Goal: Task Accomplishment & Management: Manage account settings

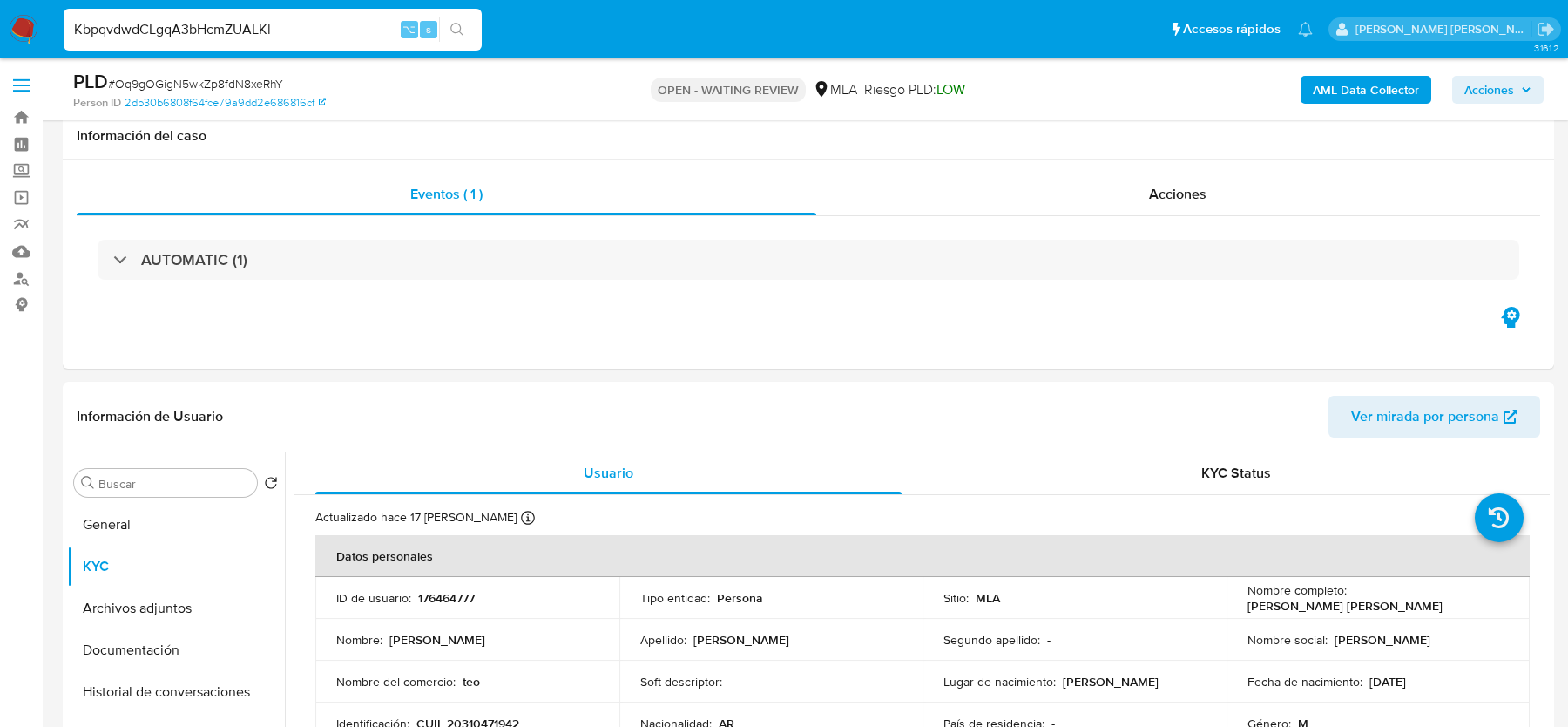
select select "10"
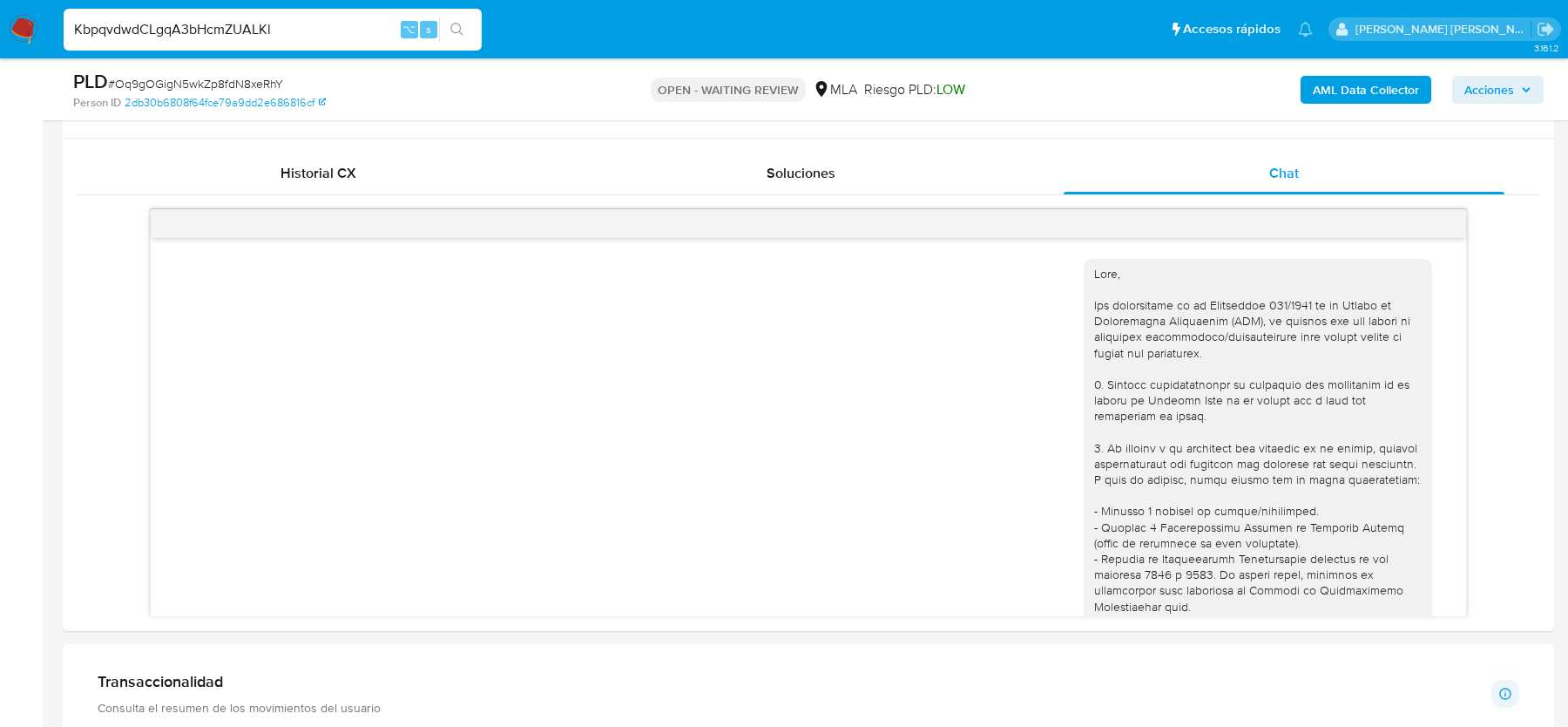
type input "KbpqvdwdCLgqA3bHcmZUALKl"
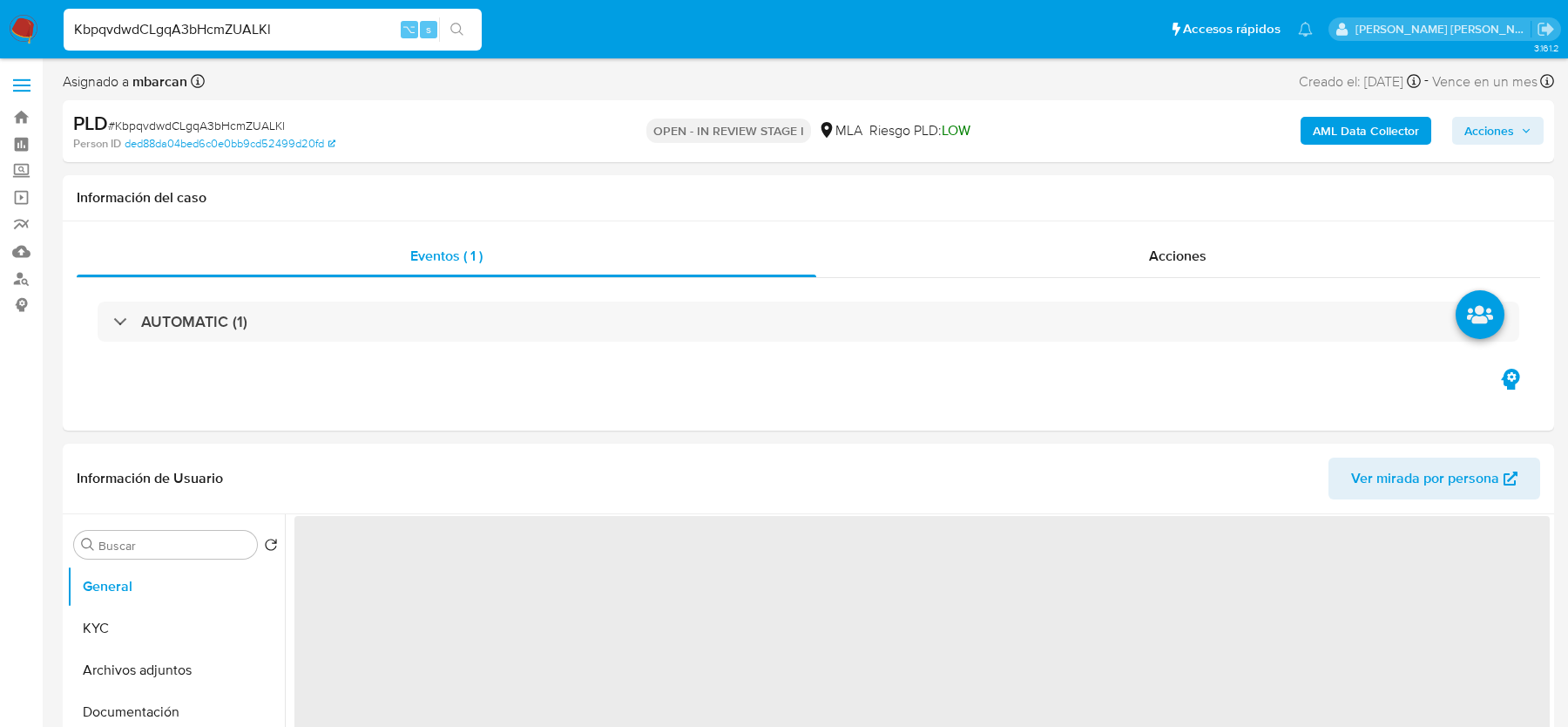
click at [819, 75] on div "Asignado a mbarcan Asignado el: 18/08/2025 14:14:26 Creado el: 12/08/2025 Cread…" at bounding box center [808, 85] width 1491 height 31
select select "10"
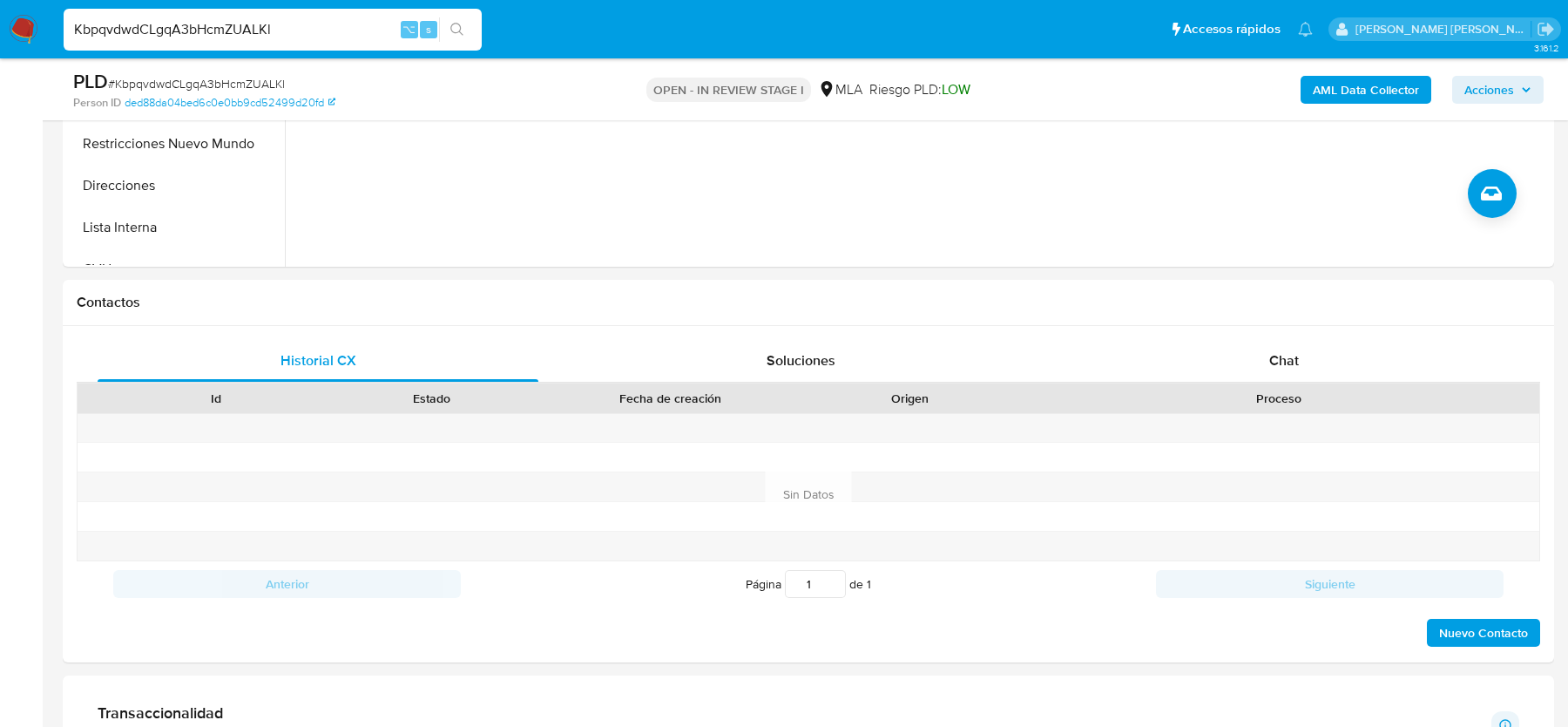
scroll to position [713, 0]
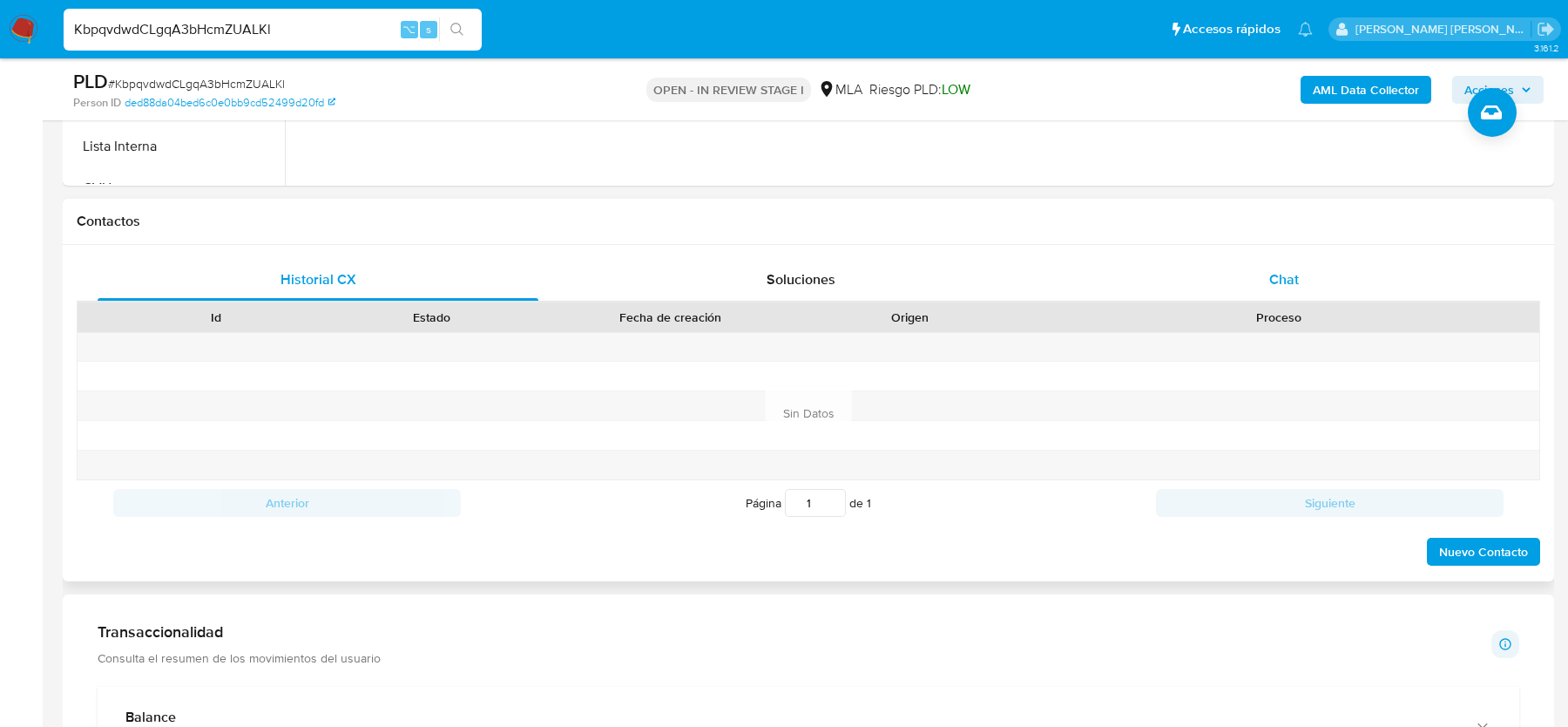
click at [1228, 292] on div "Chat" at bounding box center [1285, 280] width 441 height 42
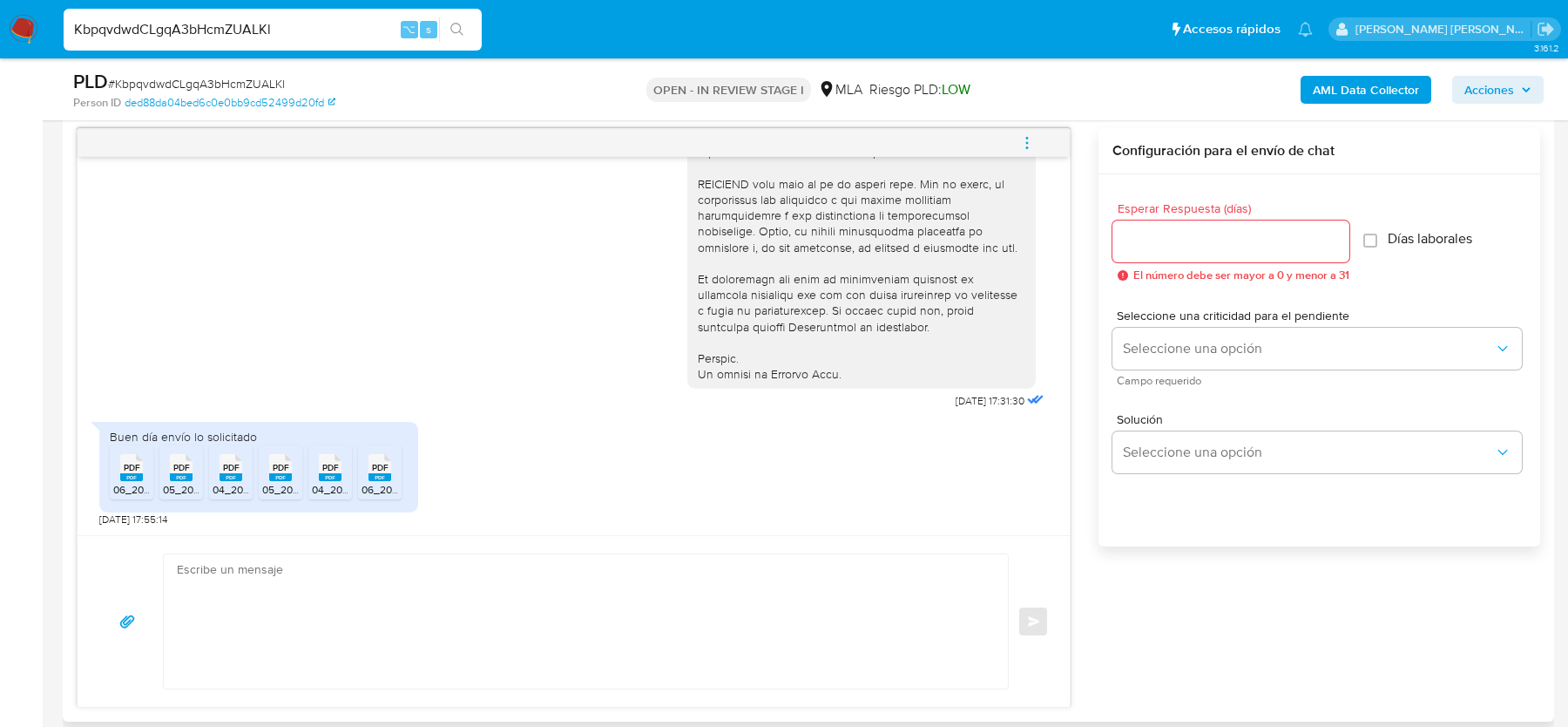
scroll to position [905, 0]
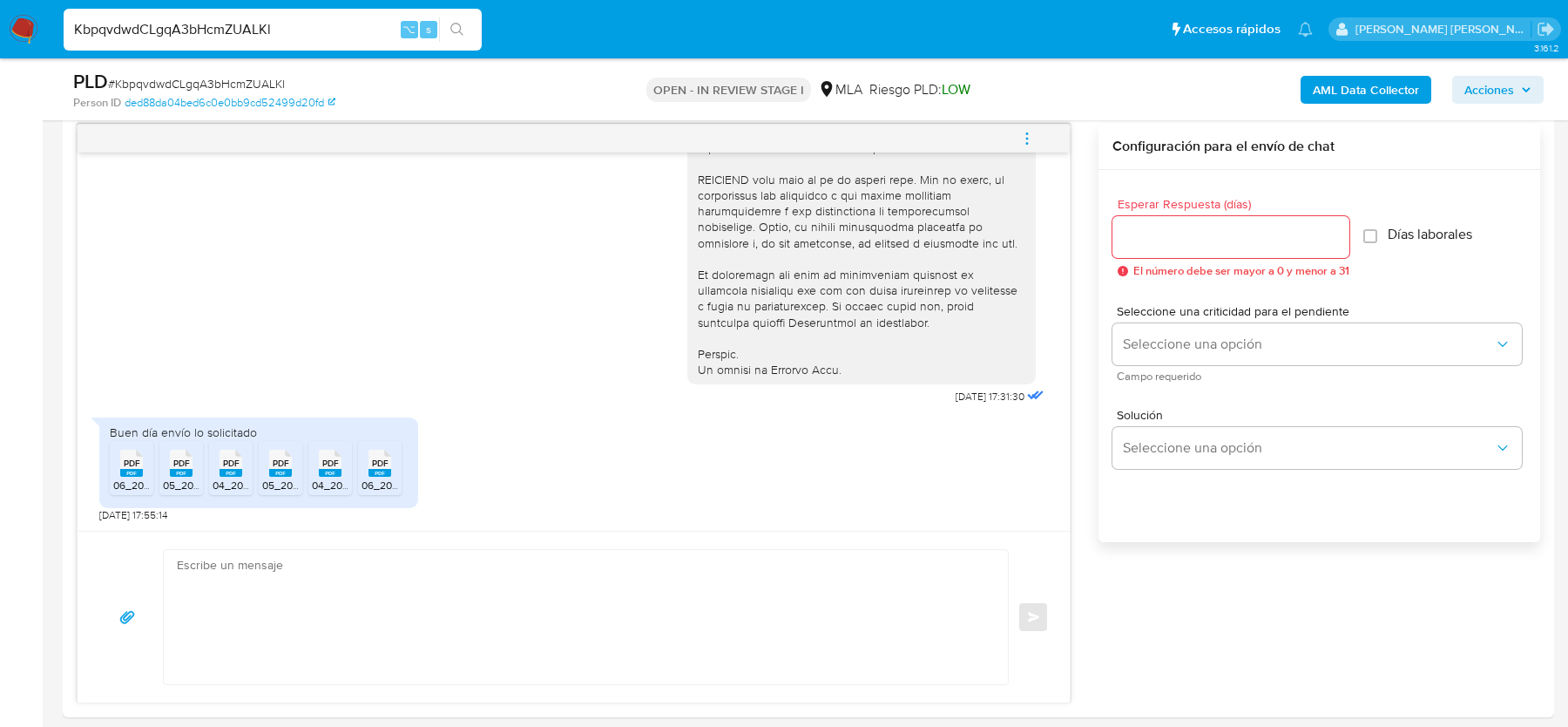
click at [198, 84] on span "# KbpqvdwdCLgqA3bHcmZUALKl" at bounding box center [196, 83] width 177 height 17
copy span "KbpqvdwdCLgqA3bHcmZUALKl"
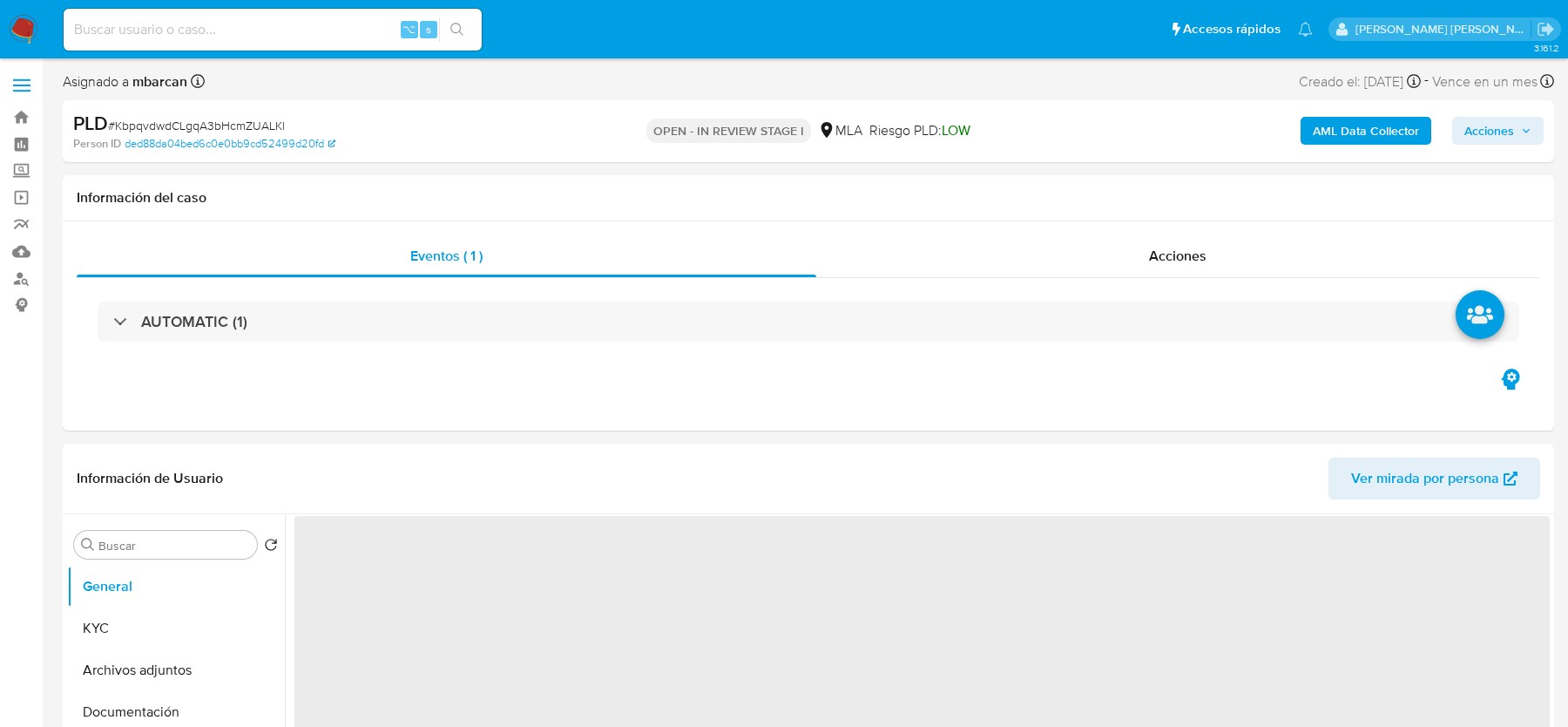
select select "10"
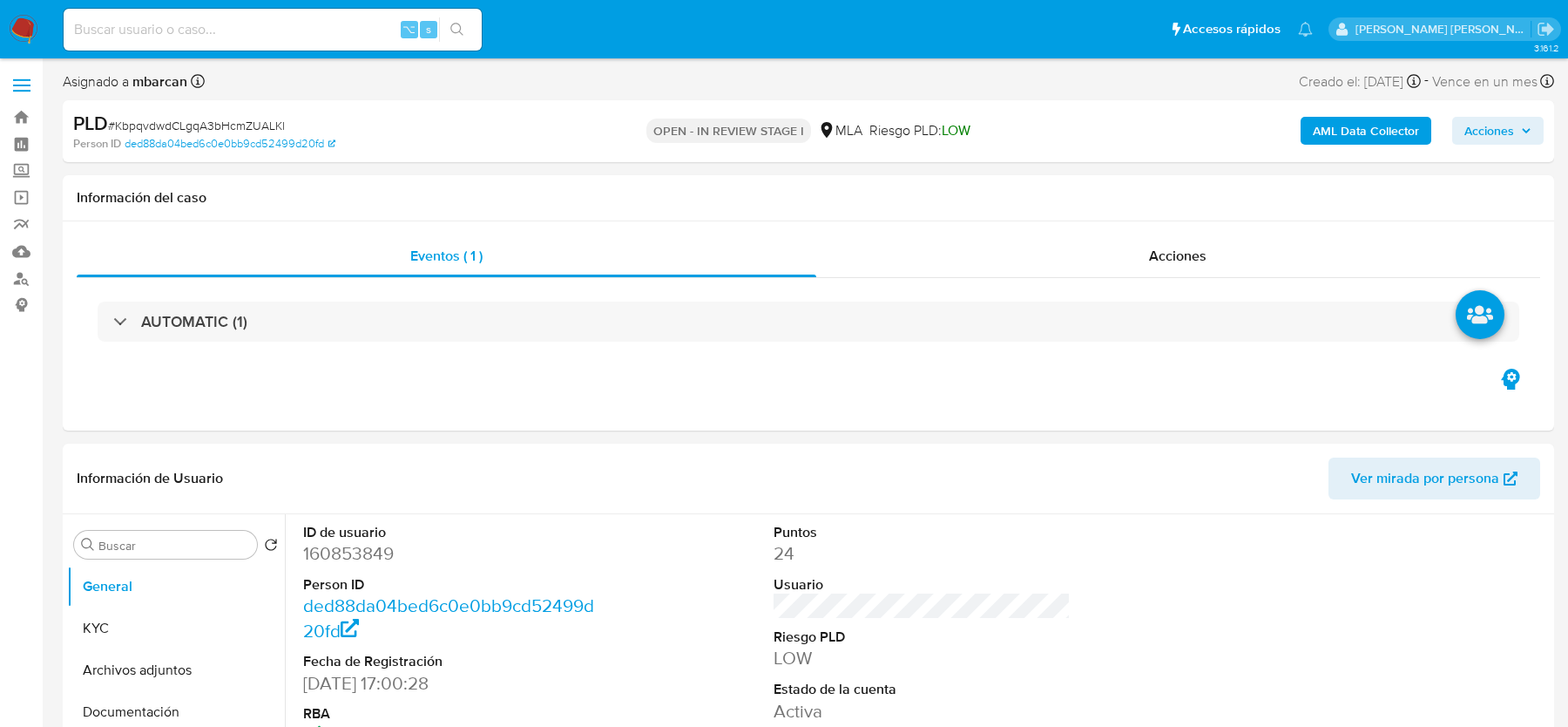
click at [1054, 450] on div "Información de Usuario Ver mirada por persona" at bounding box center [808, 478] width 1491 height 71
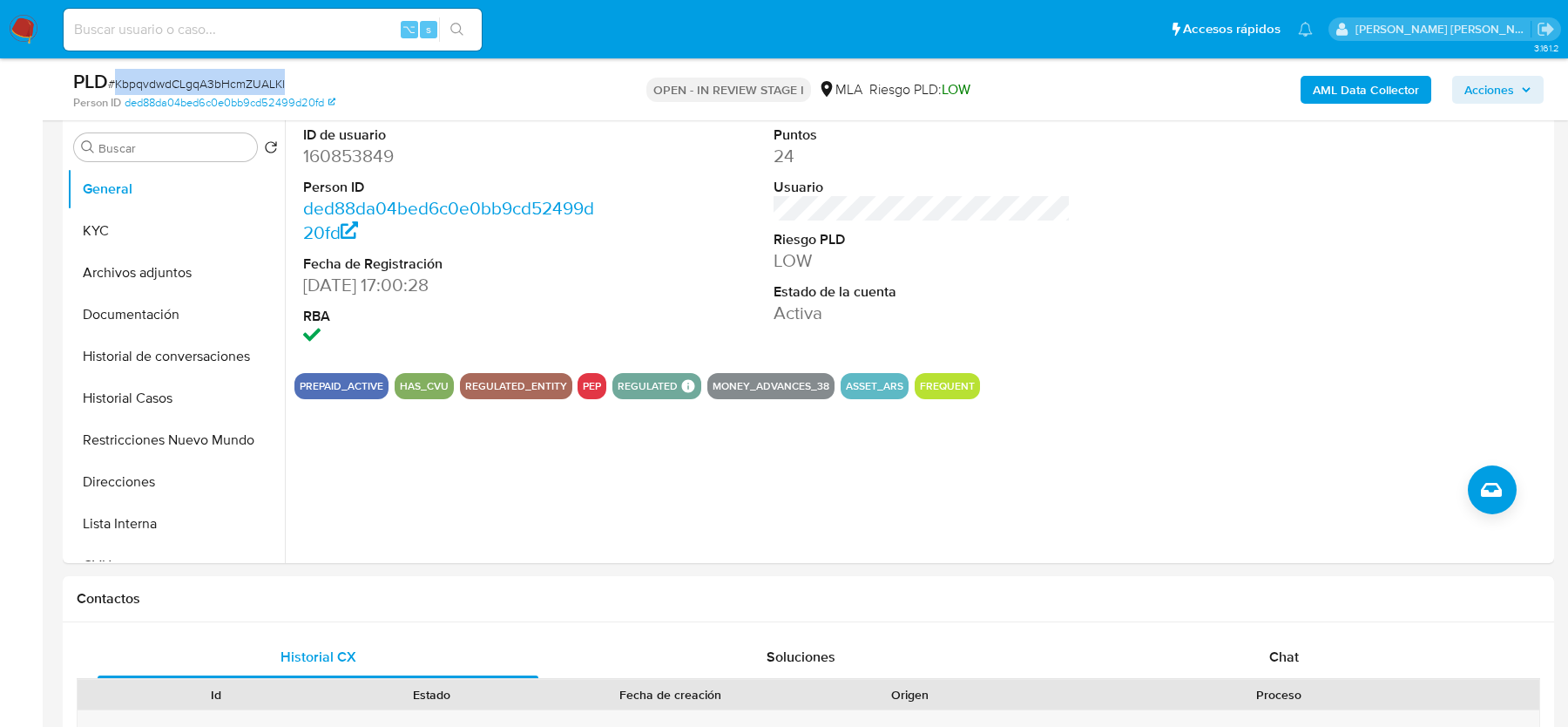
scroll to position [492, 0]
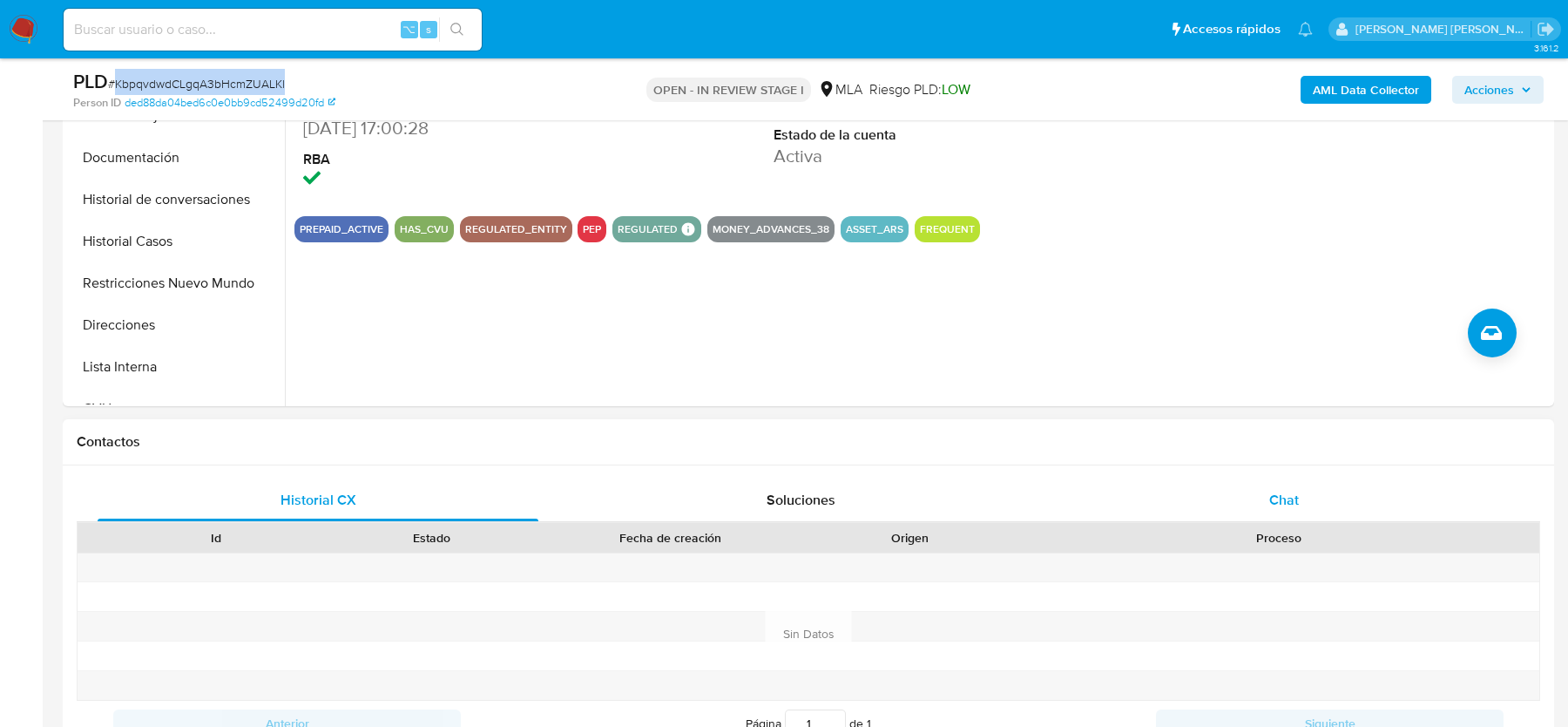
click at [1284, 493] on span "Chat" at bounding box center [1284, 499] width 30 height 20
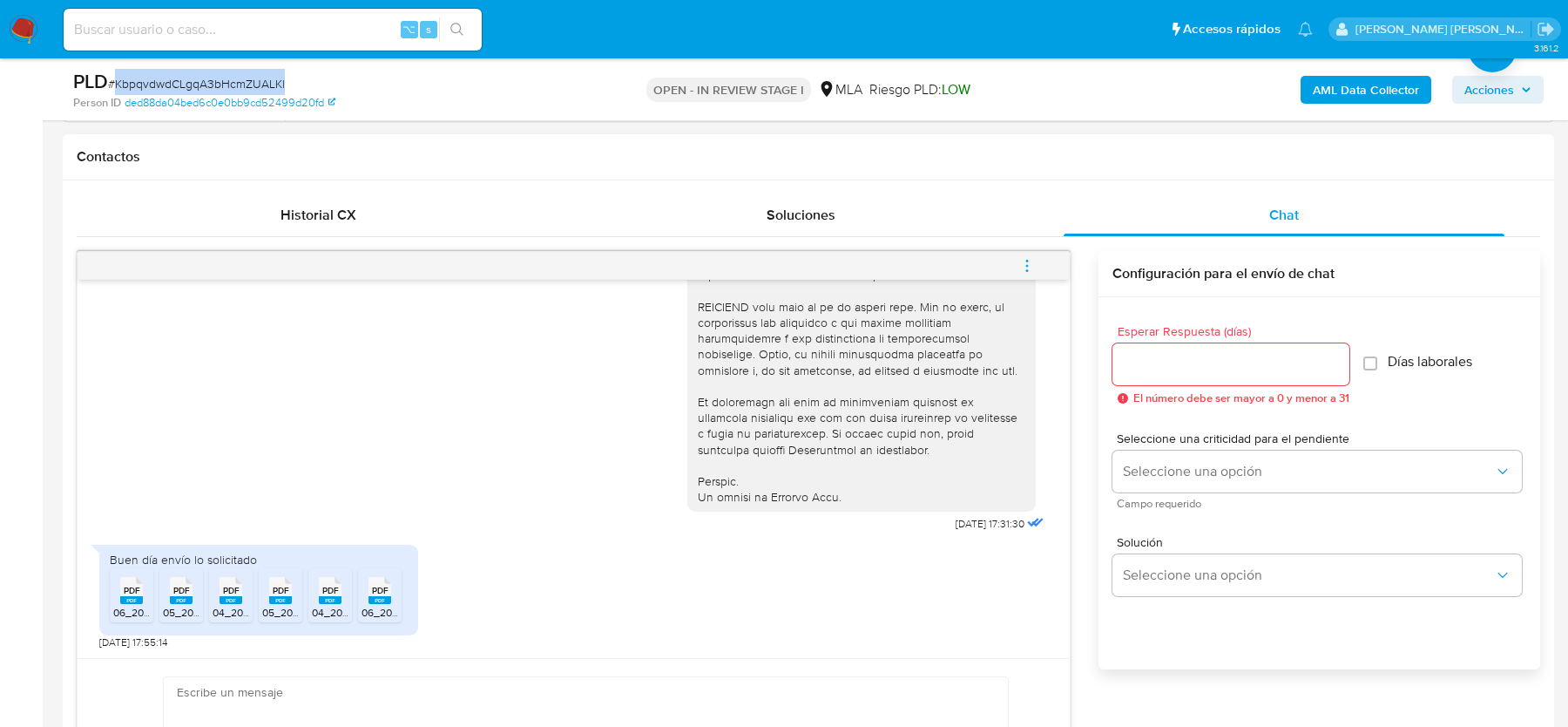
scroll to position [832, 0]
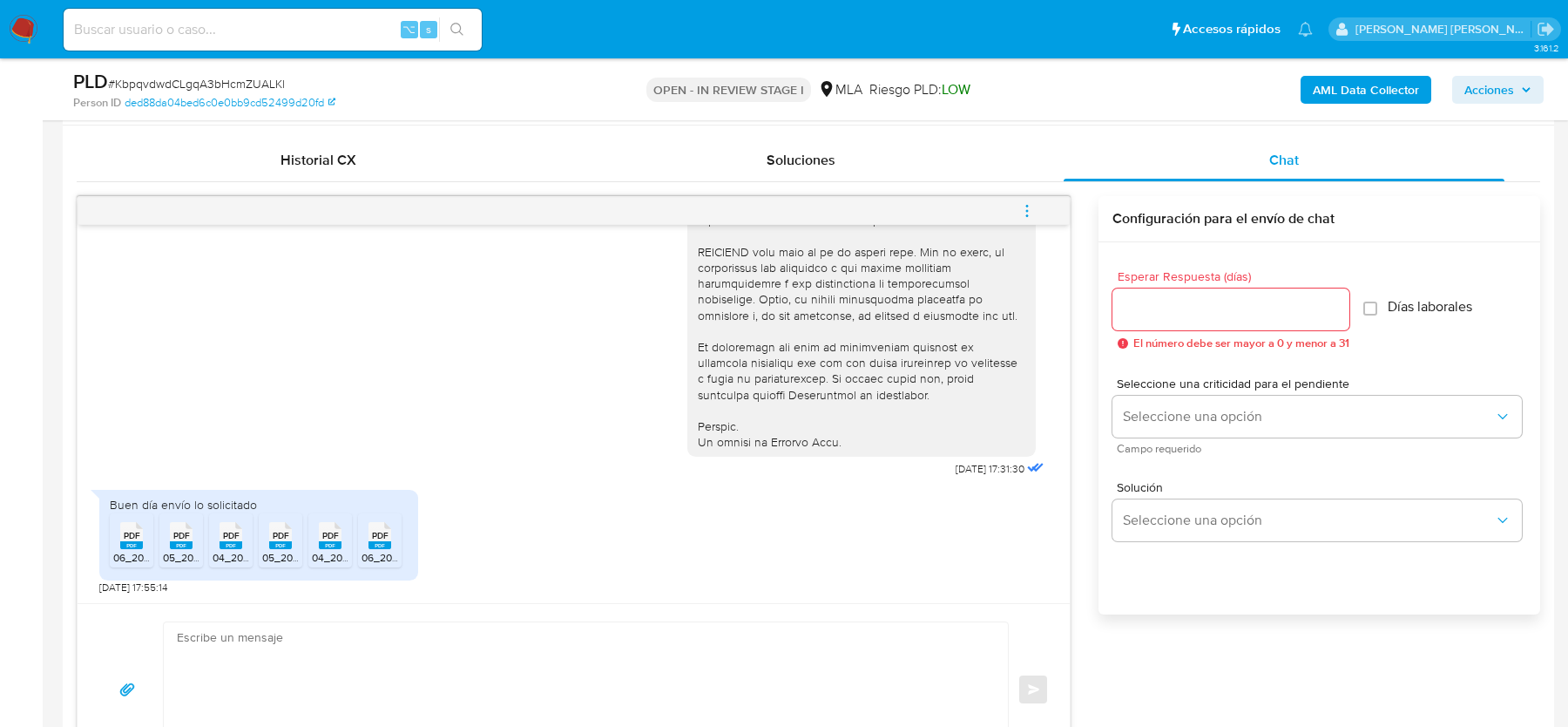
click at [475, 720] on textarea at bounding box center [581, 689] width 809 height 134
paste textarea "Hola, ¡Muchas gracias por tu respuesta! Confirmamos la recepción de la document…"
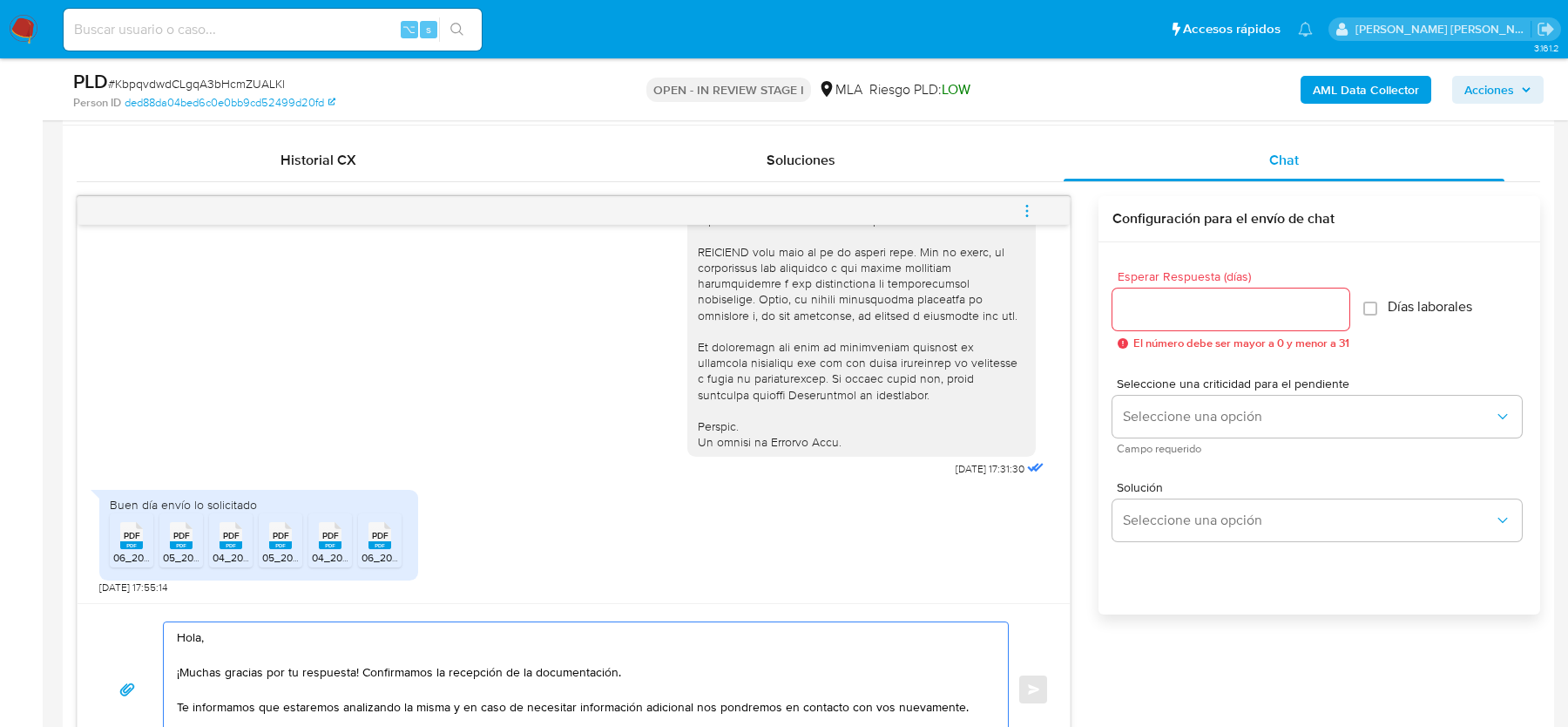
scroll to position [870, 0]
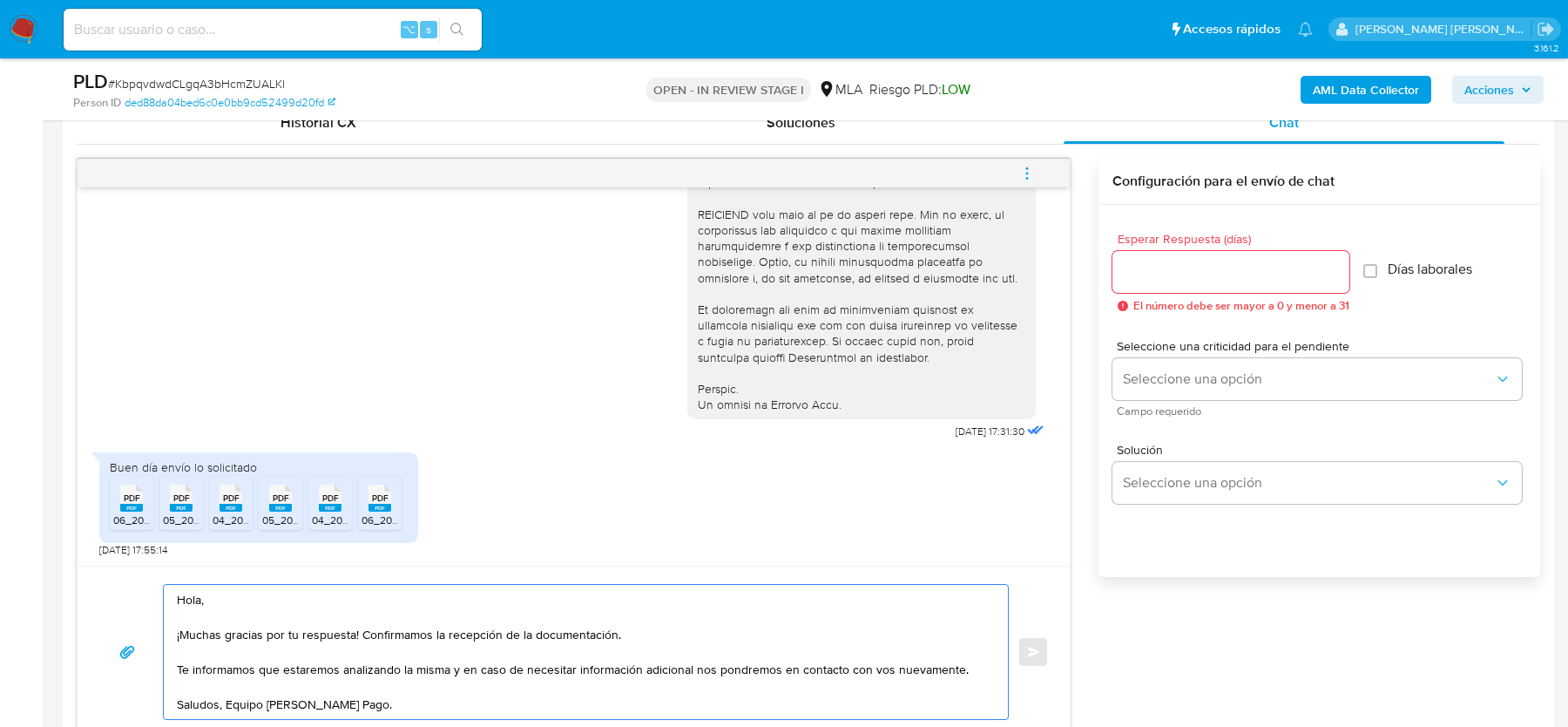
type textarea "Hola, ¡Muchas gracias por tu respuesta! Confirmamos la recepción de la document…"
click at [1231, 280] on input "Esperar Respuesta (días)" at bounding box center [1230, 272] width 237 height 23
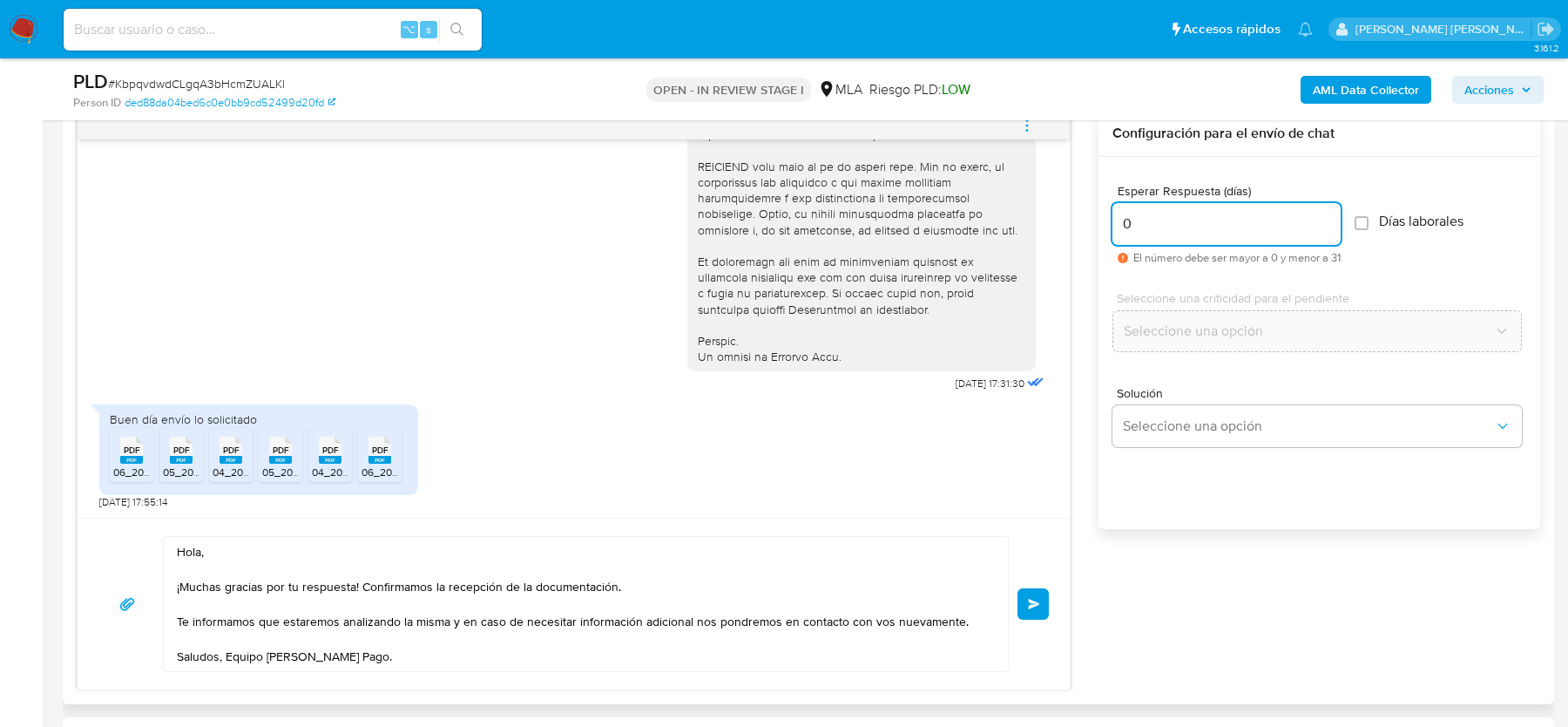
scroll to position [921, 0]
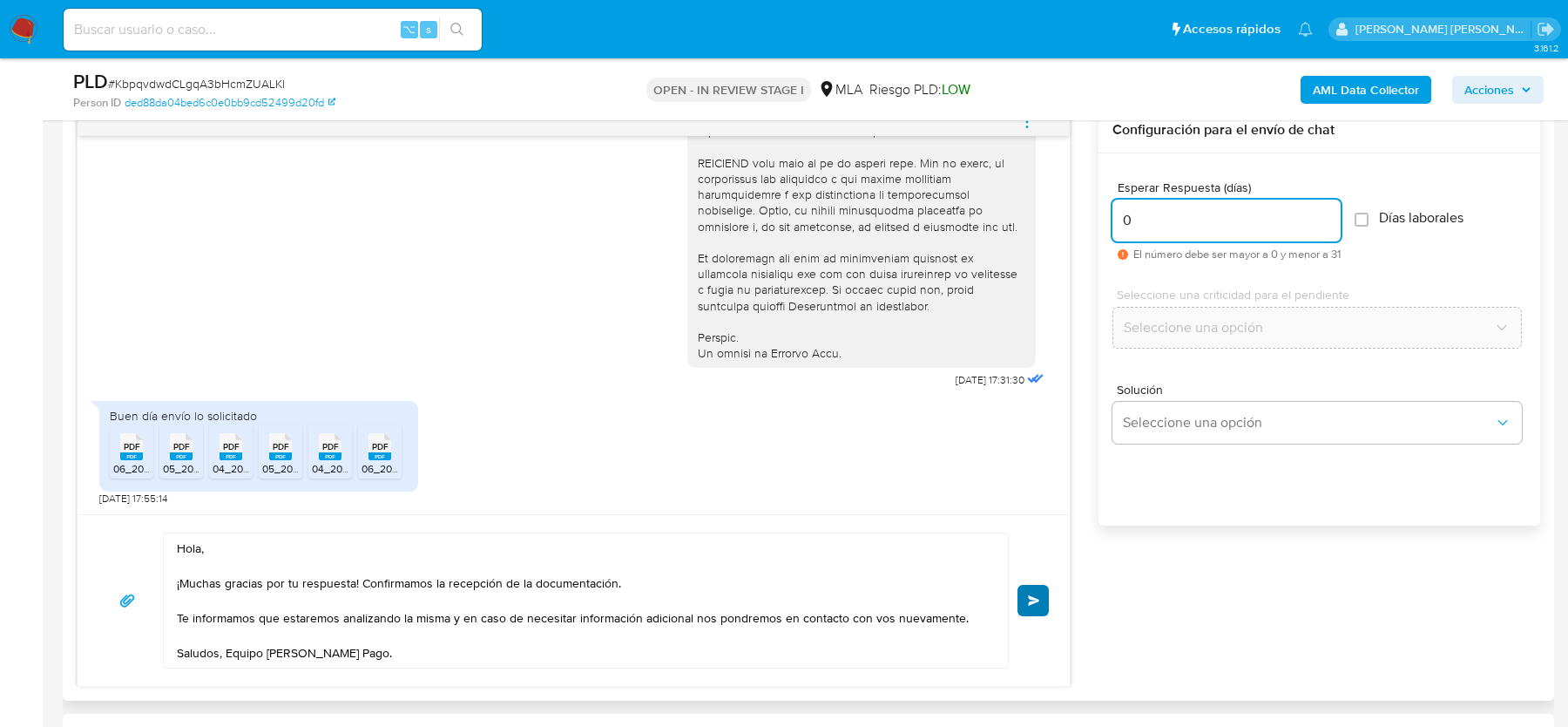
type input "0"
click at [1025, 599] on button "Enviar" at bounding box center [1032, 600] width 31 height 31
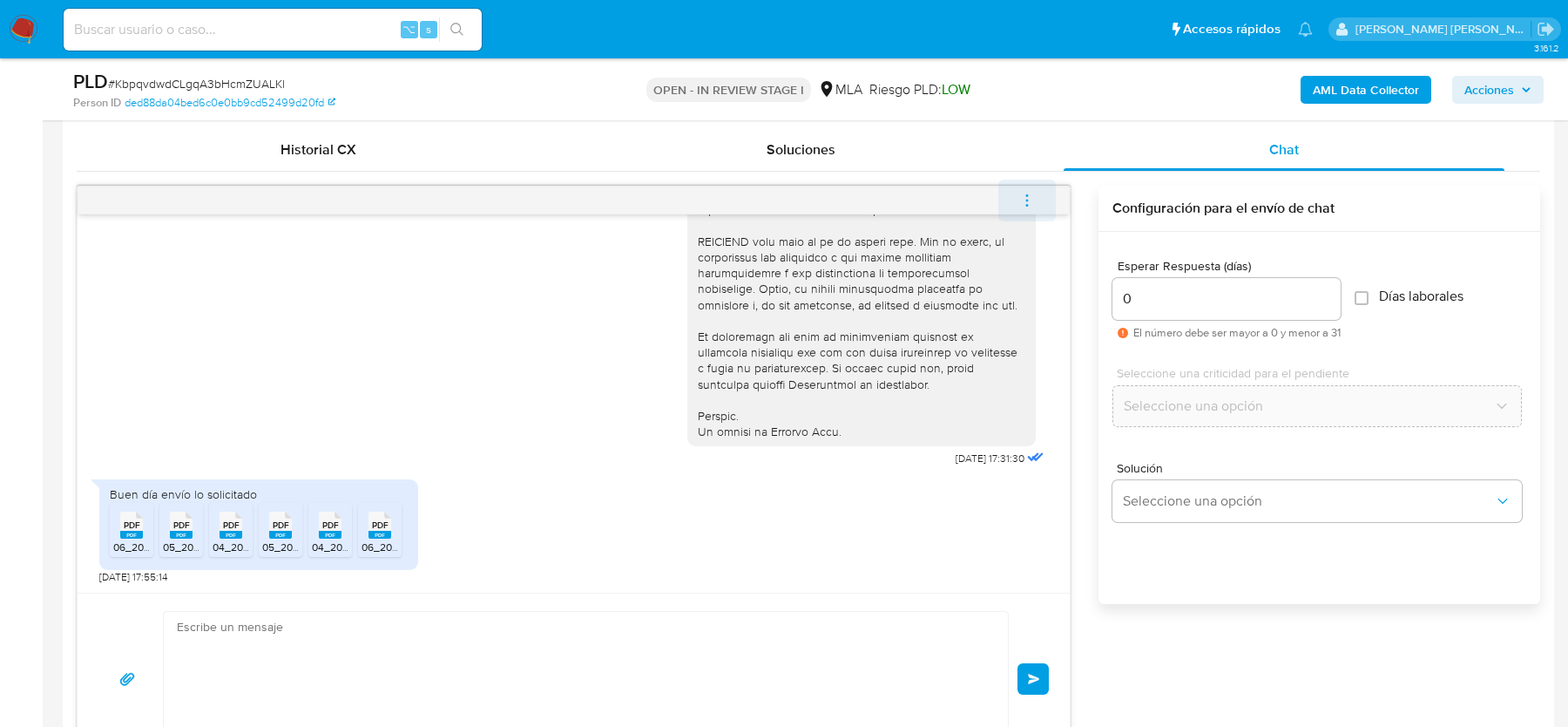
scroll to position [948, 0]
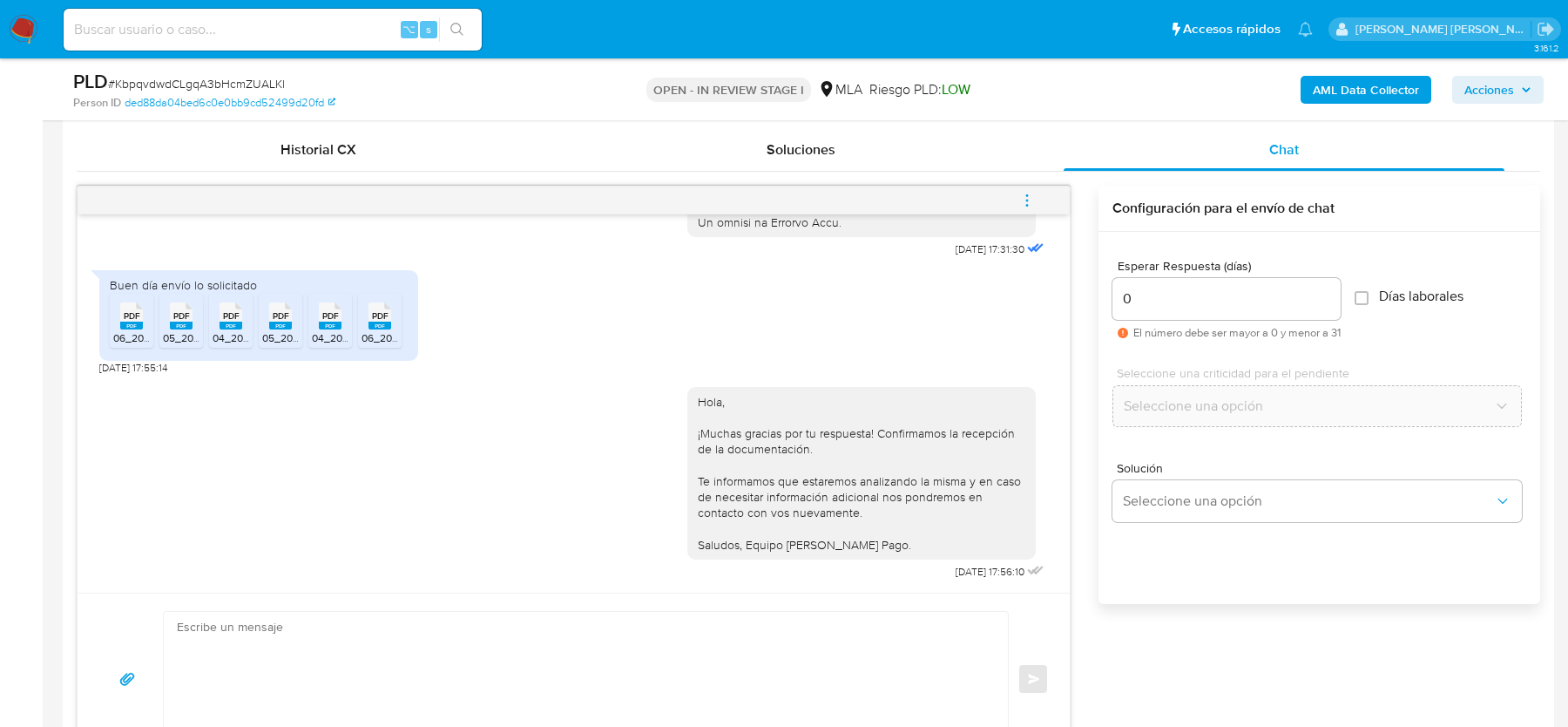
click at [1031, 197] on icon "menu-action" at bounding box center [1027, 201] width 16 height 16
click at [895, 165] on li "Cerrar conversación" at bounding box center [909, 164] width 179 height 31
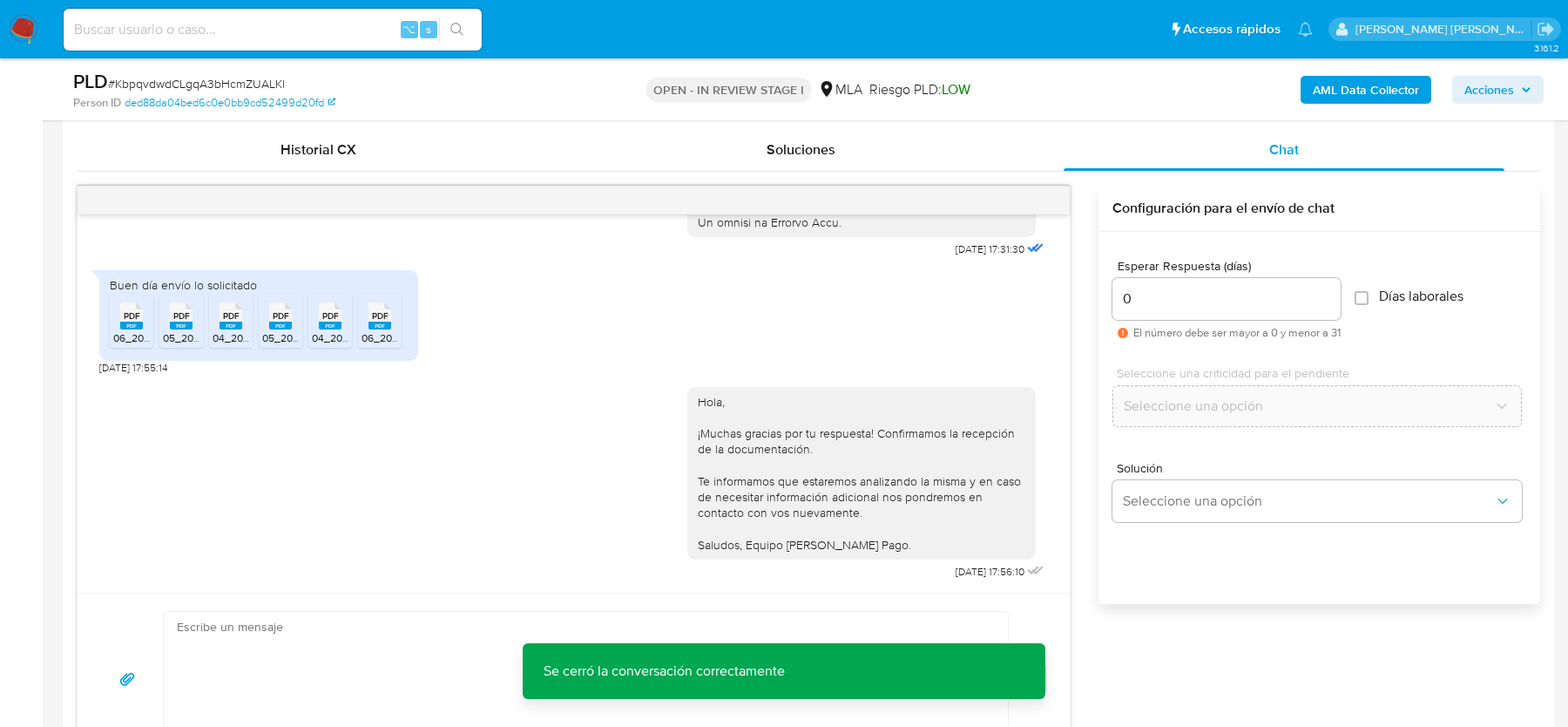
click at [223, 79] on span "# KbpqvdwdCLgqA3bHcmZUALKl" at bounding box center [196, 83] width 177 height 17
copy span "KbpqvdwdCLgqA3bHcmZUALKl"
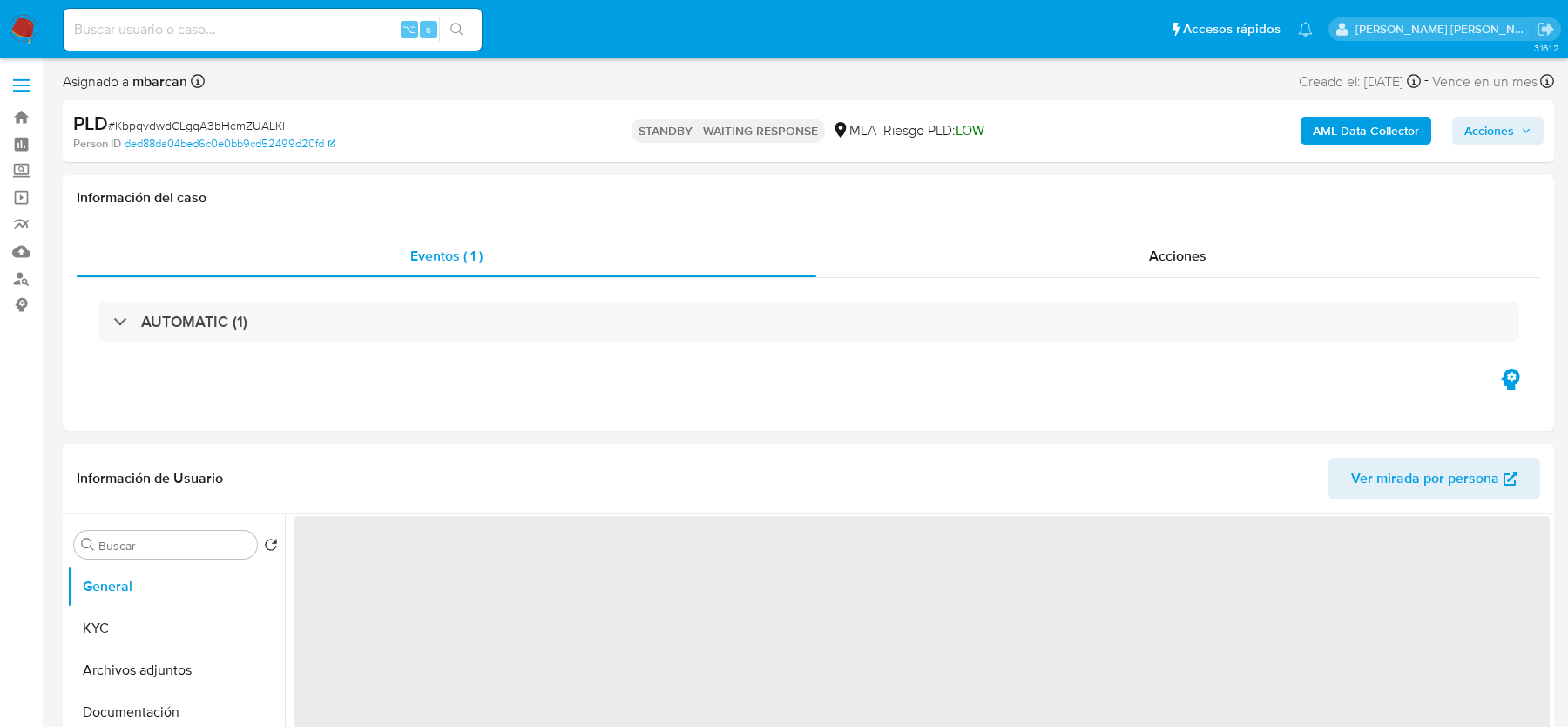
select select "10"
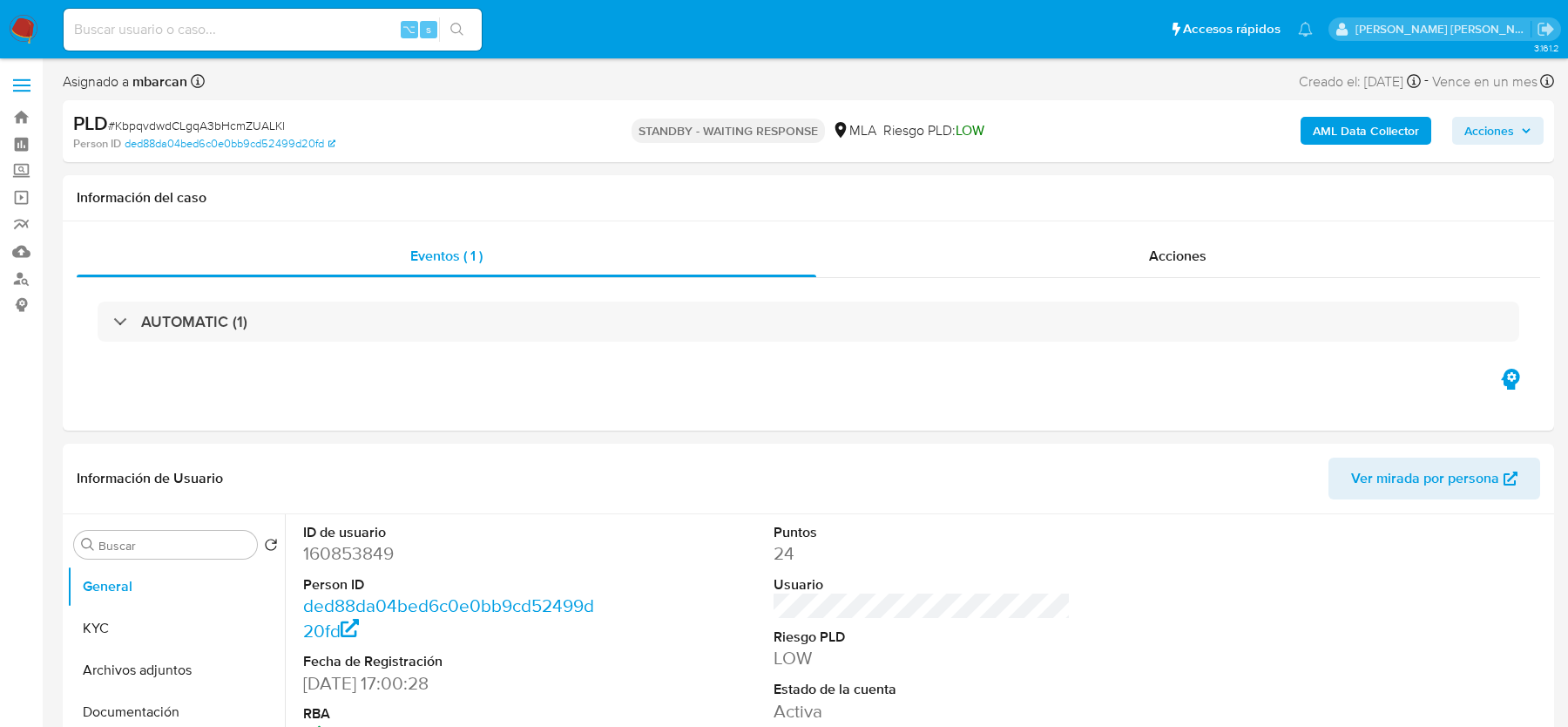
click at [237, 28] on input at bounding box center [272, 29] width 418 height 23
paste input "Oq9gOGigN5wkZp8fdN8xeRhY"
type input "Oq9gOGigN5wkZp8fdN8xeRhY"
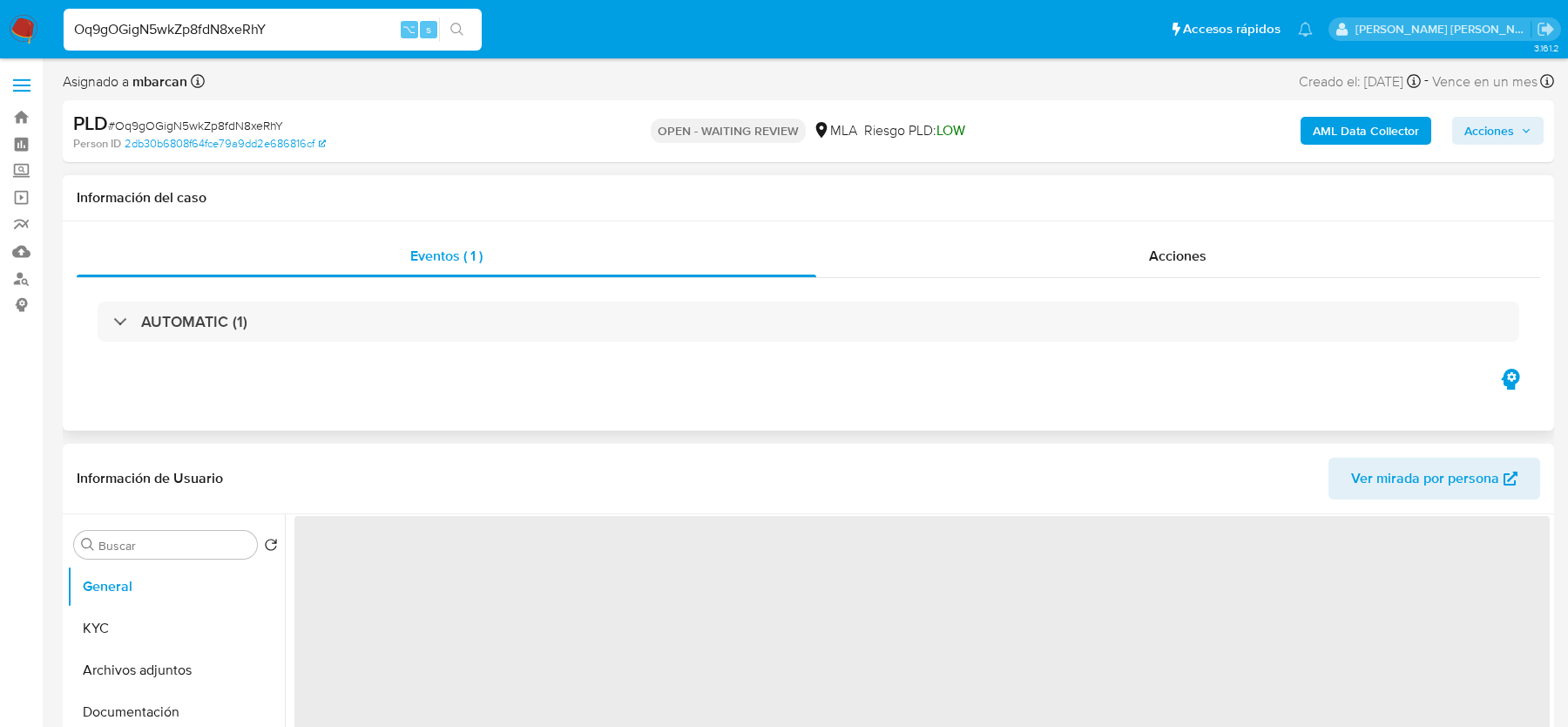
select select "10"
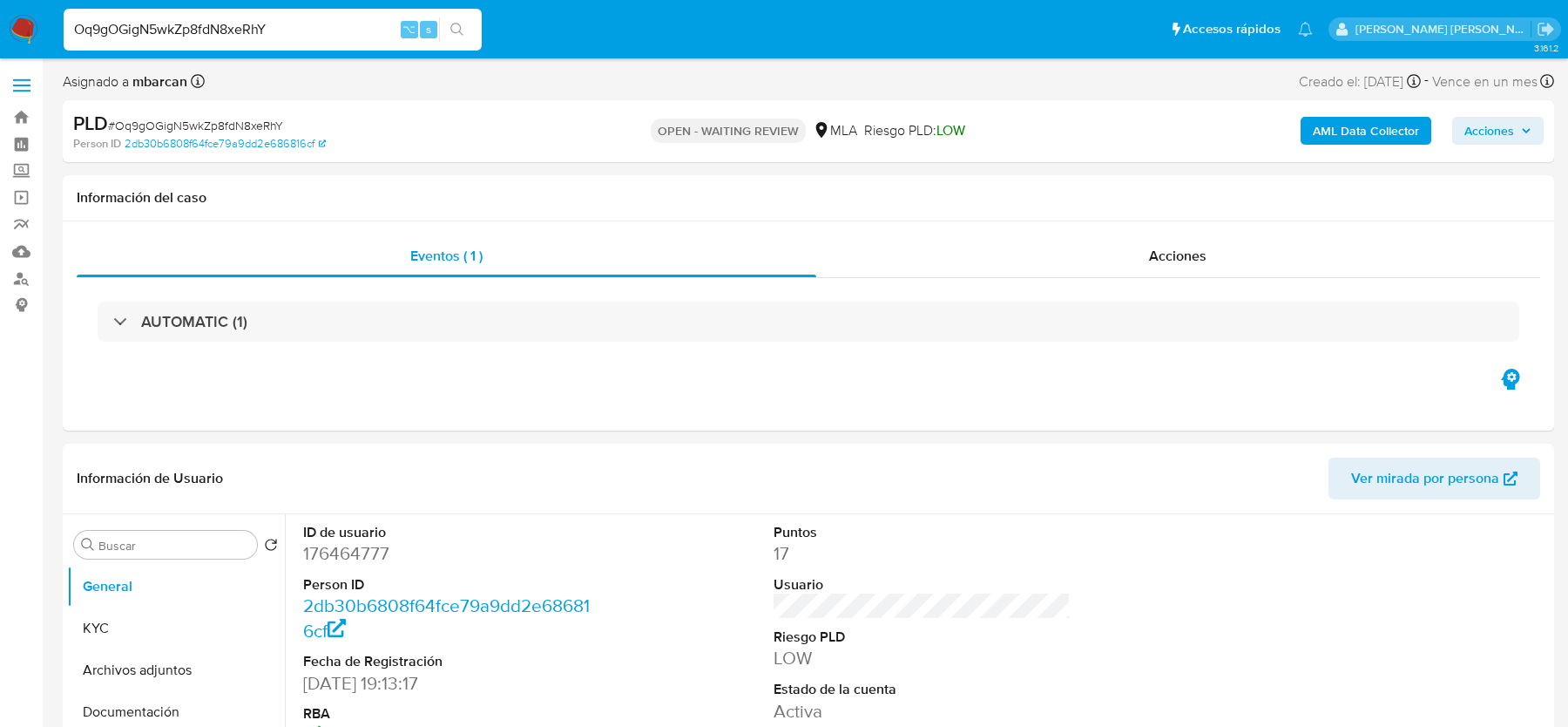
click at [31, 25] on img at bounding box center [24, 30] width 30 height 30
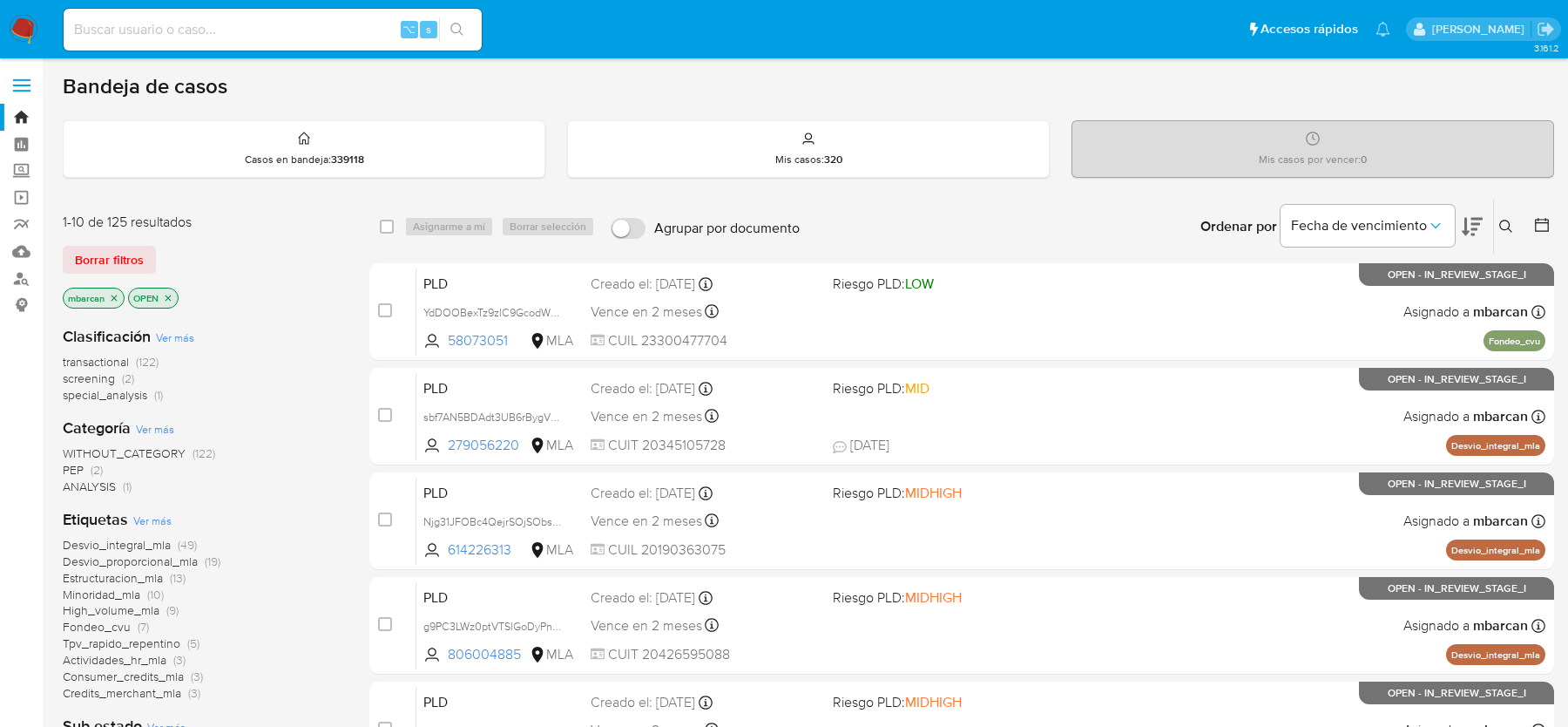
click at [1514, 212] on div "Ingrese ID de usuario o caso Buscar Borrar filtros" at bounding box center [1508, 227] width 30 height 54
click at [1494, 229] on button at bounding box center [1508, 226] width 29 height 21
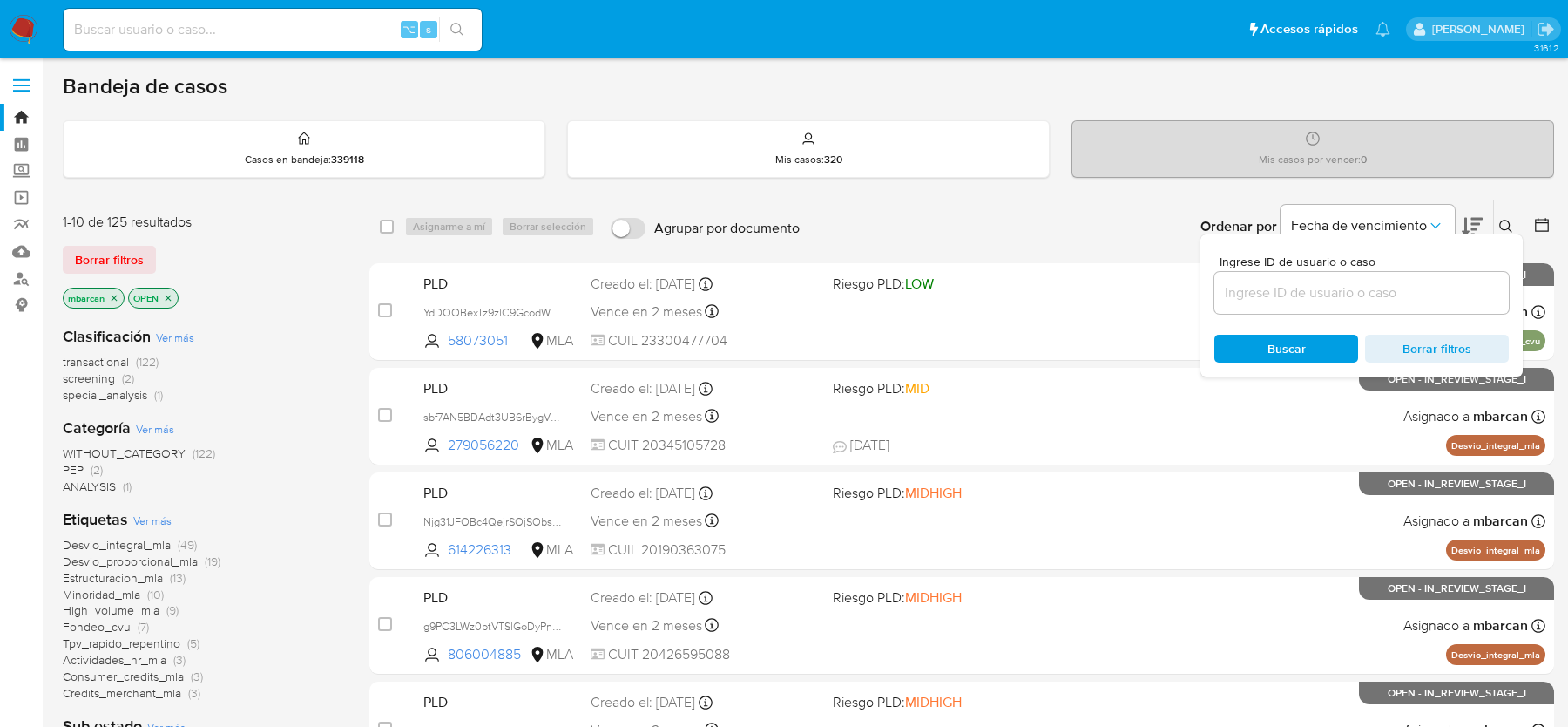
click at [1371, 289] on input at bounding box center [1360, 293] width 294 height 23
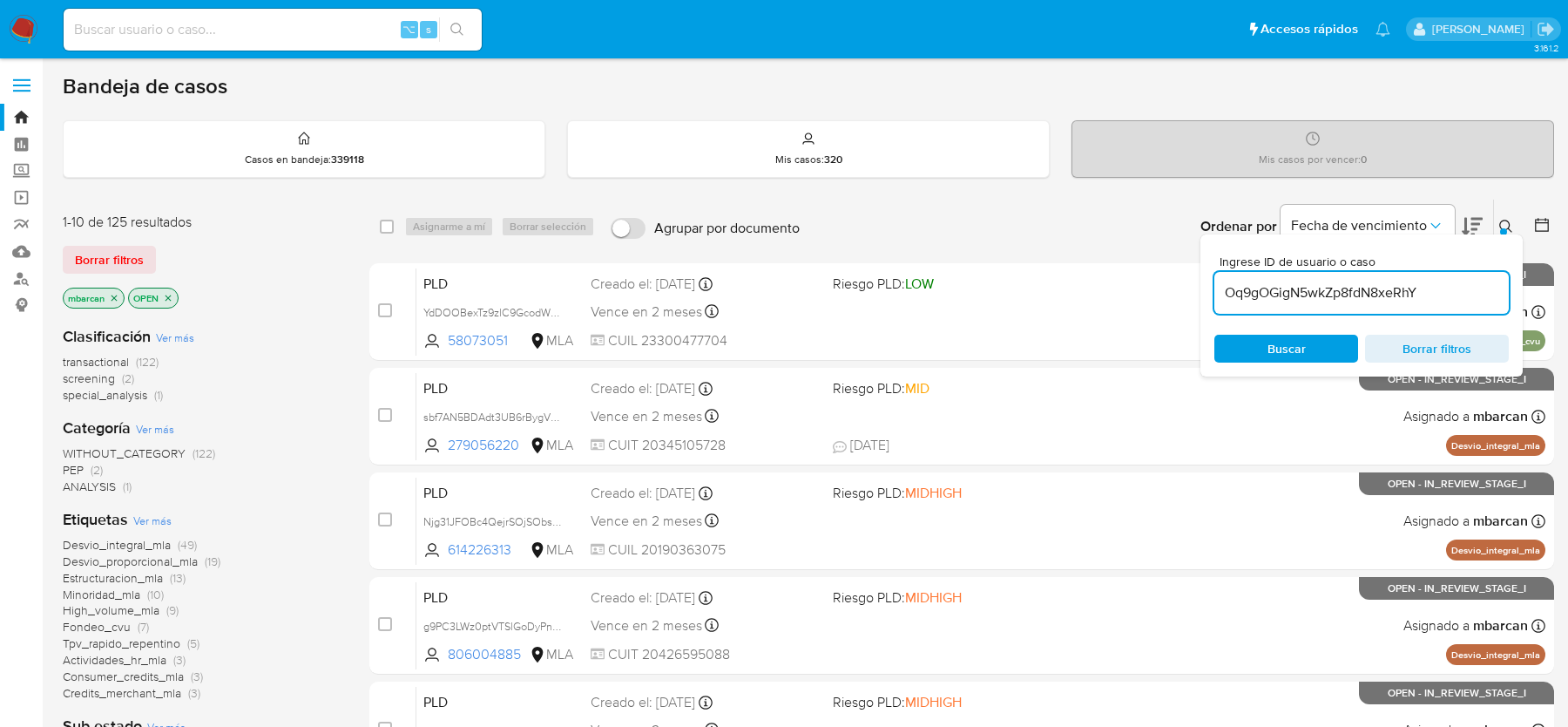
type input "Oq9gOGigN5wkZp8fdN8xeRhY"
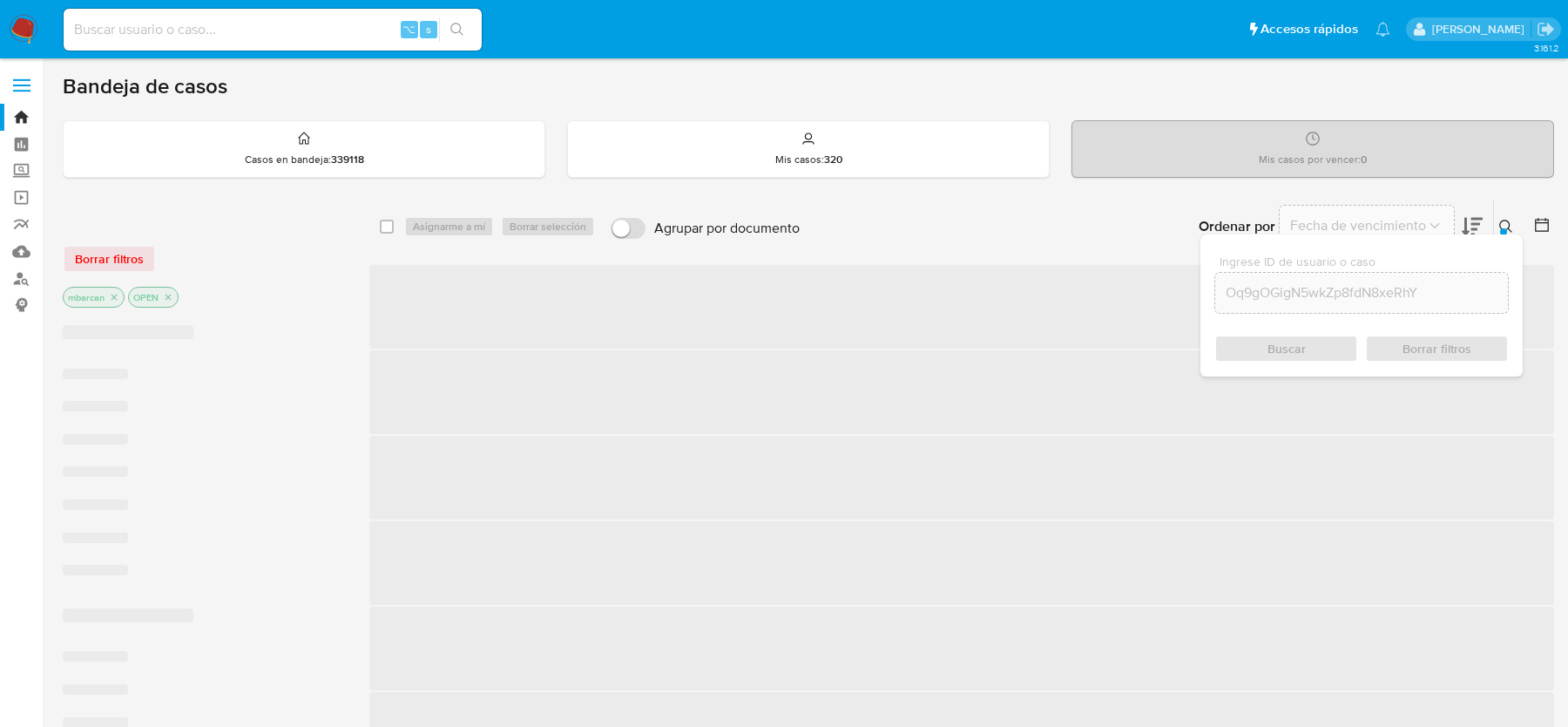
click at [1501, 225] on icon at bounding box center [1506, 227] width 14 height 14
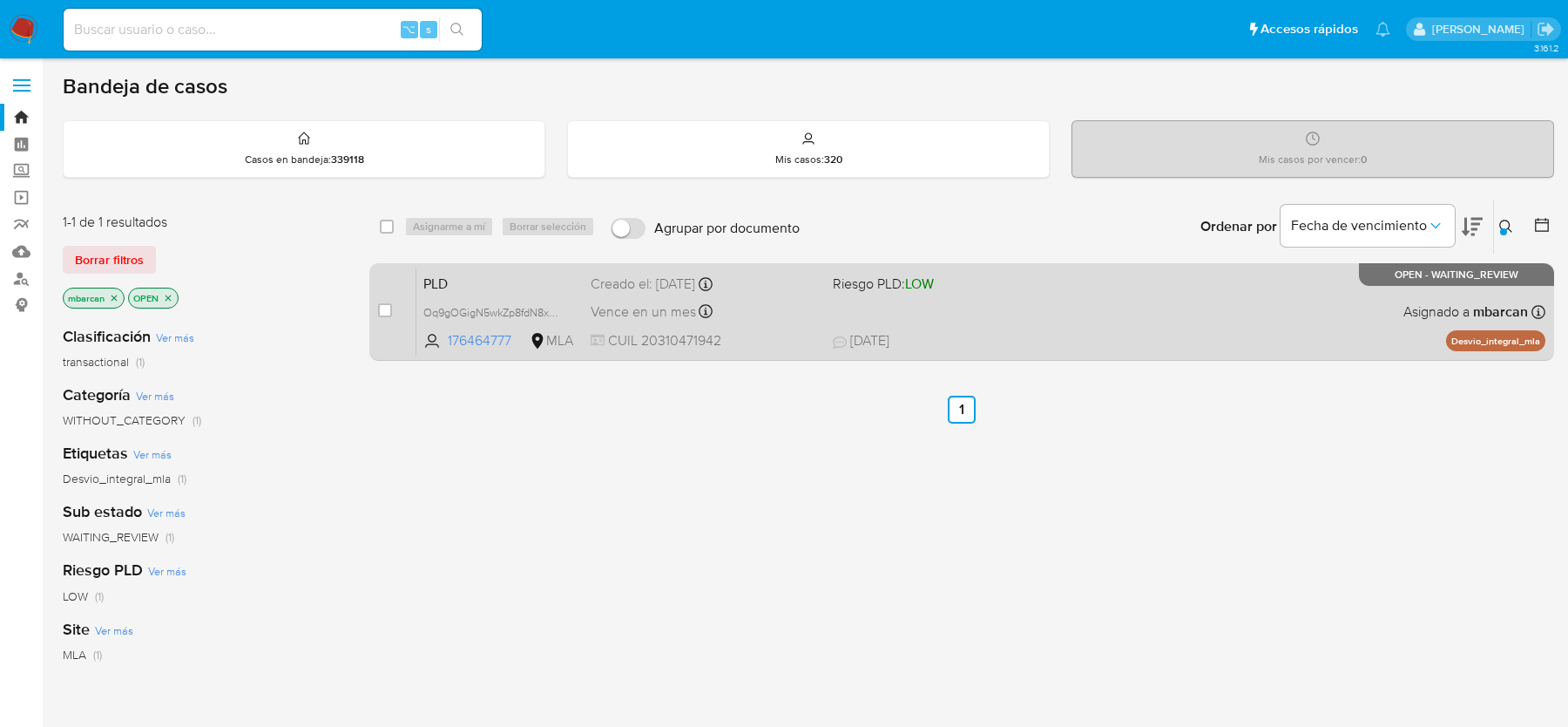
click at [383, 317] on div "case-item-checkbox" at bounding box center [385, 310] width 14 height 17
click at [383, 313] on input "checkbox" at bounding box center [385, 311] width 14 height 14
checkbox input "true"
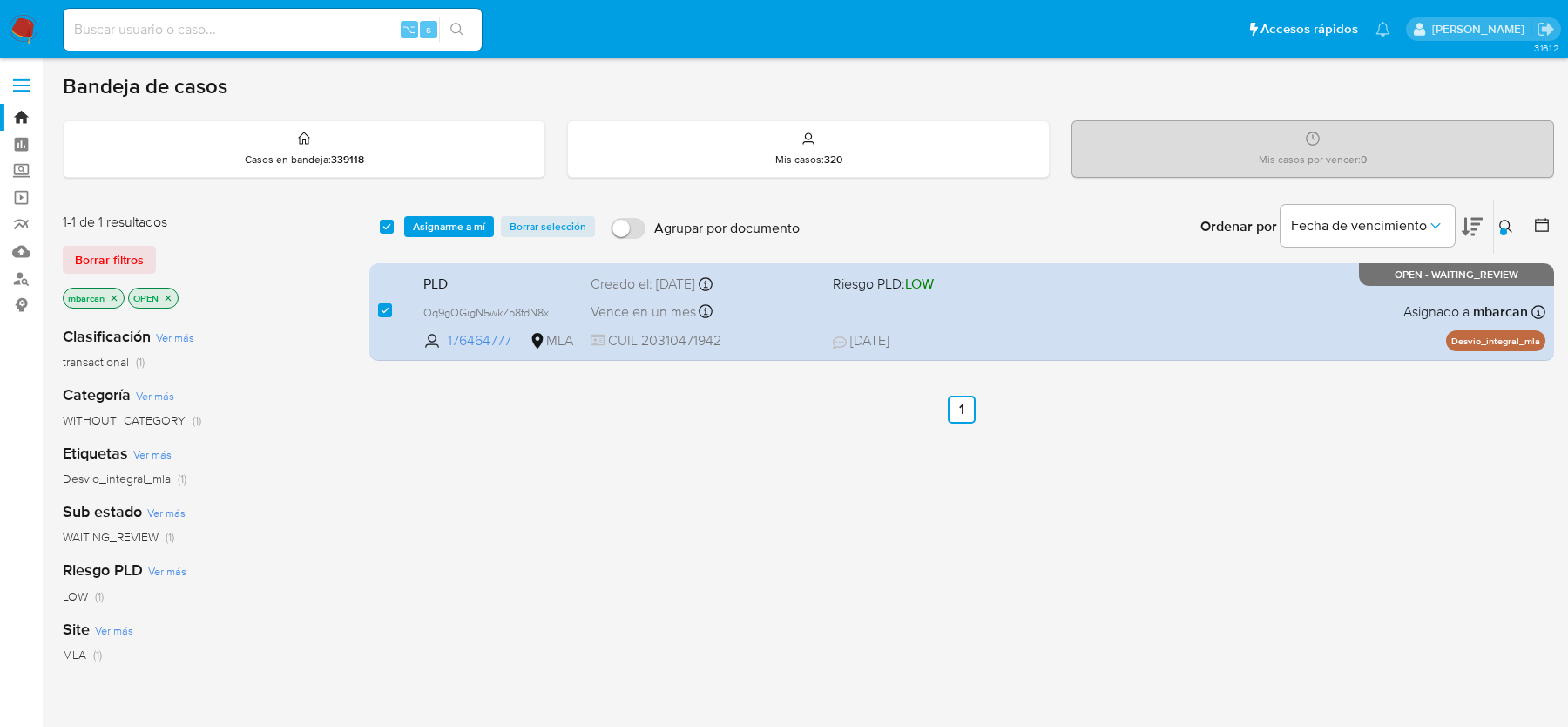
click at [425, 251] on div "select-all-cases-checkbox Asignarme a mí Borrar selección Agrupar por documento…" at bounding box center [961, 227] width 1185 height 54
click at [432, 231] on span "Asignarme a mí" at bounding box center [449, 226] width 72 height 17
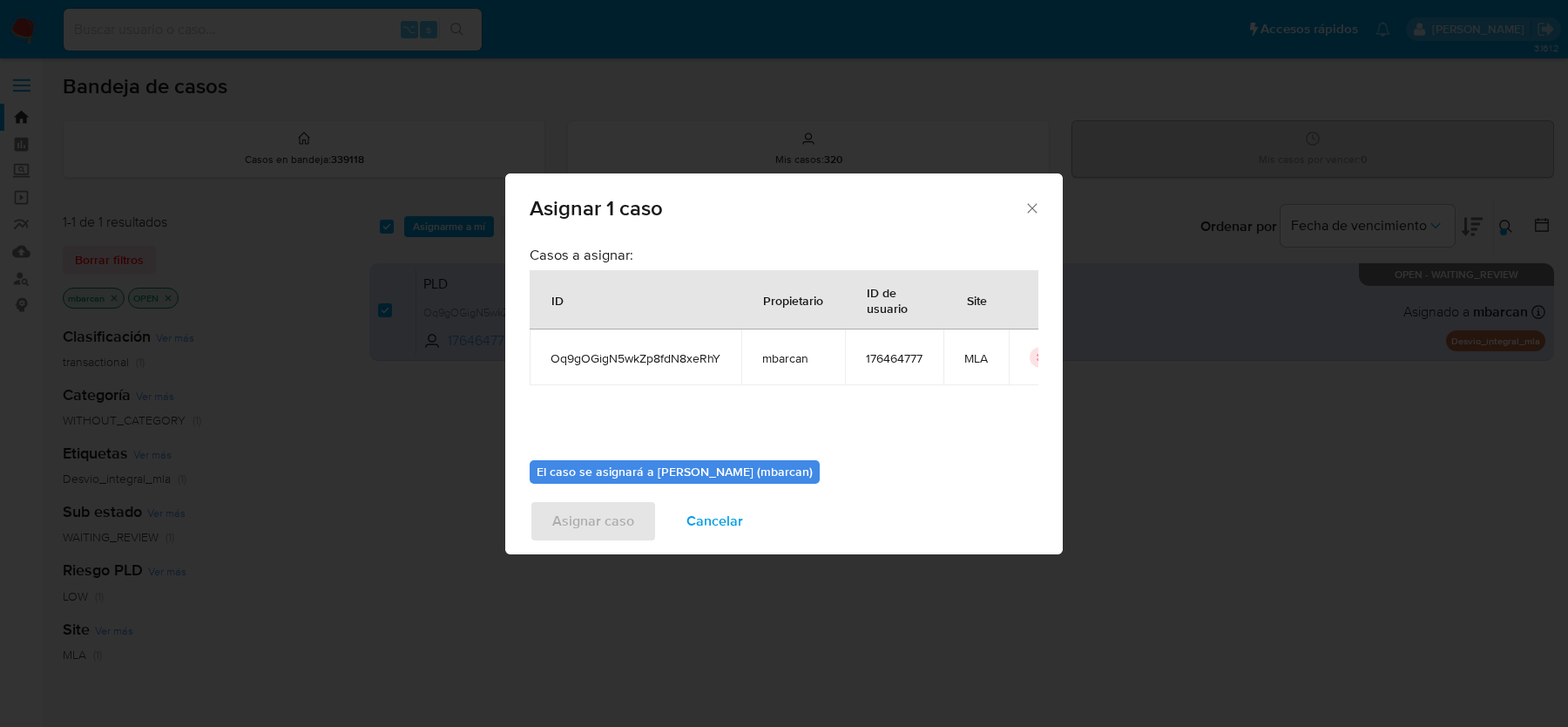
scroll to position [89, 0]
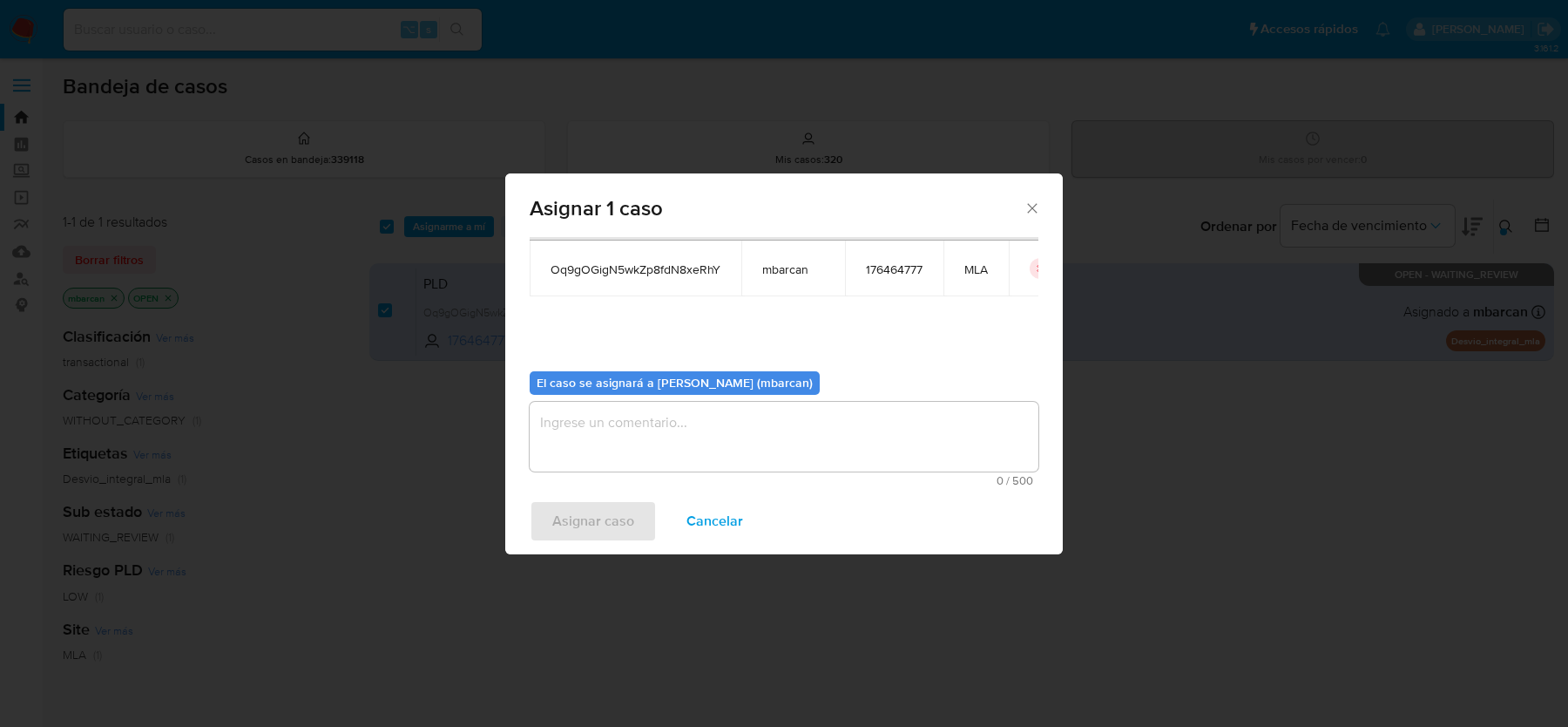
click at [762, 448] on textarea "assign-modal" at bounding box center [784, 436] width 509 height 70
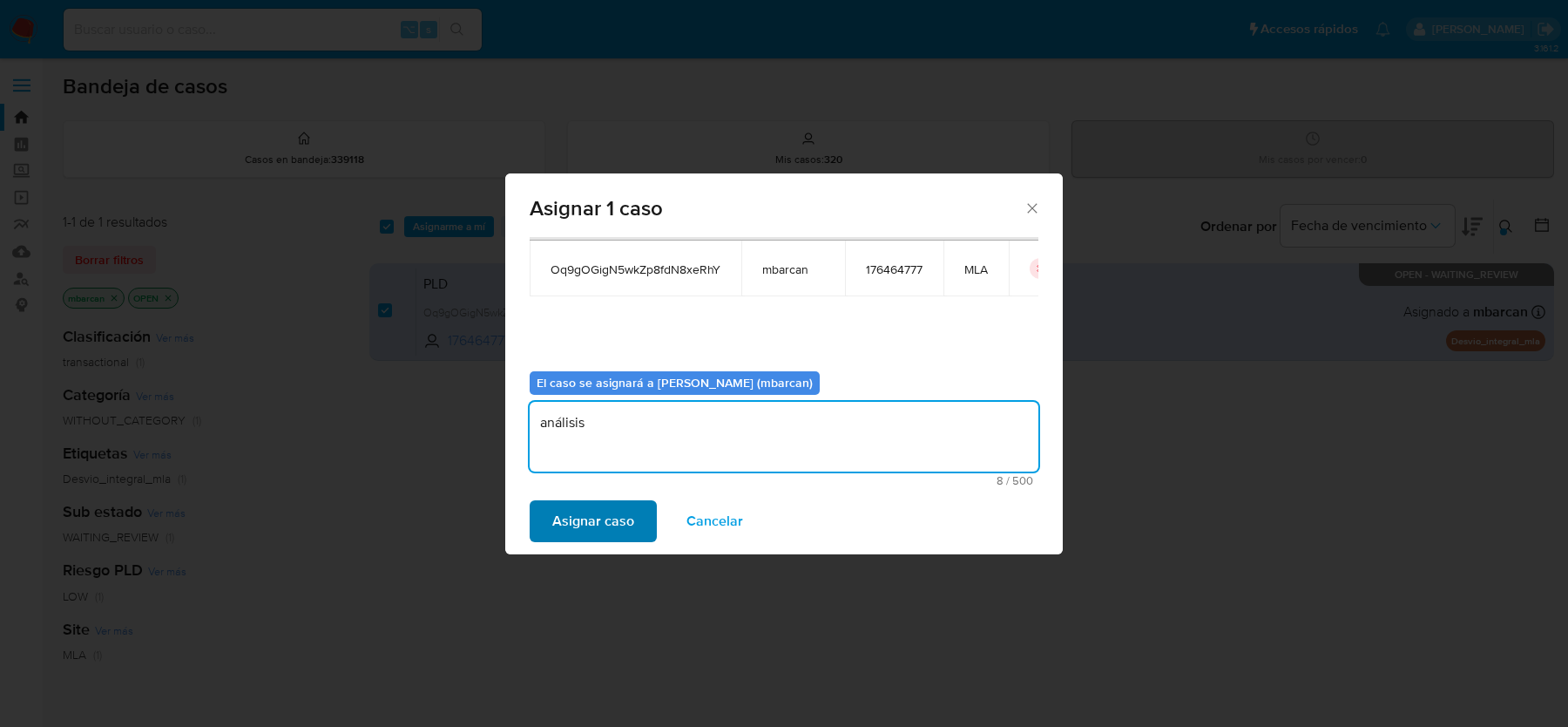
type textarea "análisis"
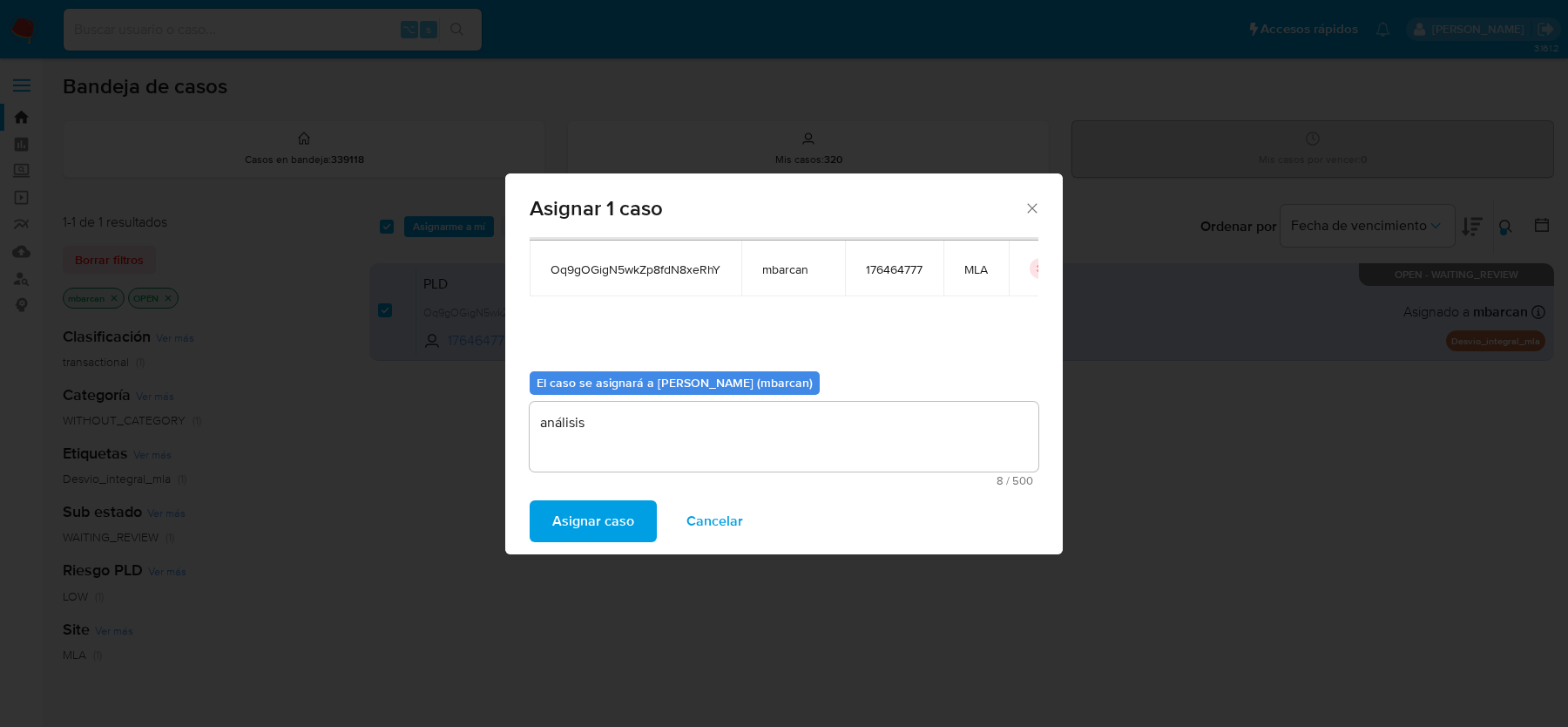
click at [633, 502] on button "Asignar caso" at bounding box center [593, 521] width 127 height 42
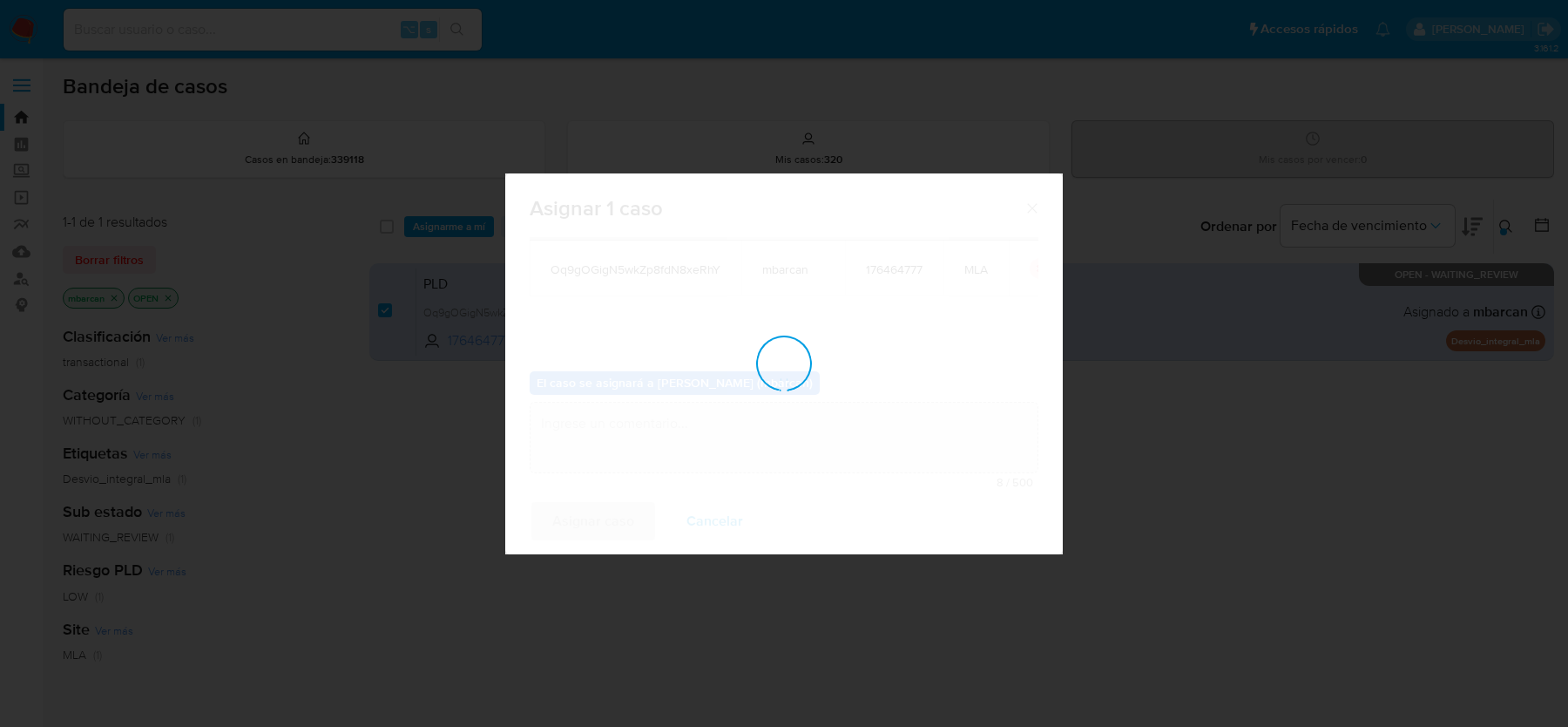
checkbox input "false"
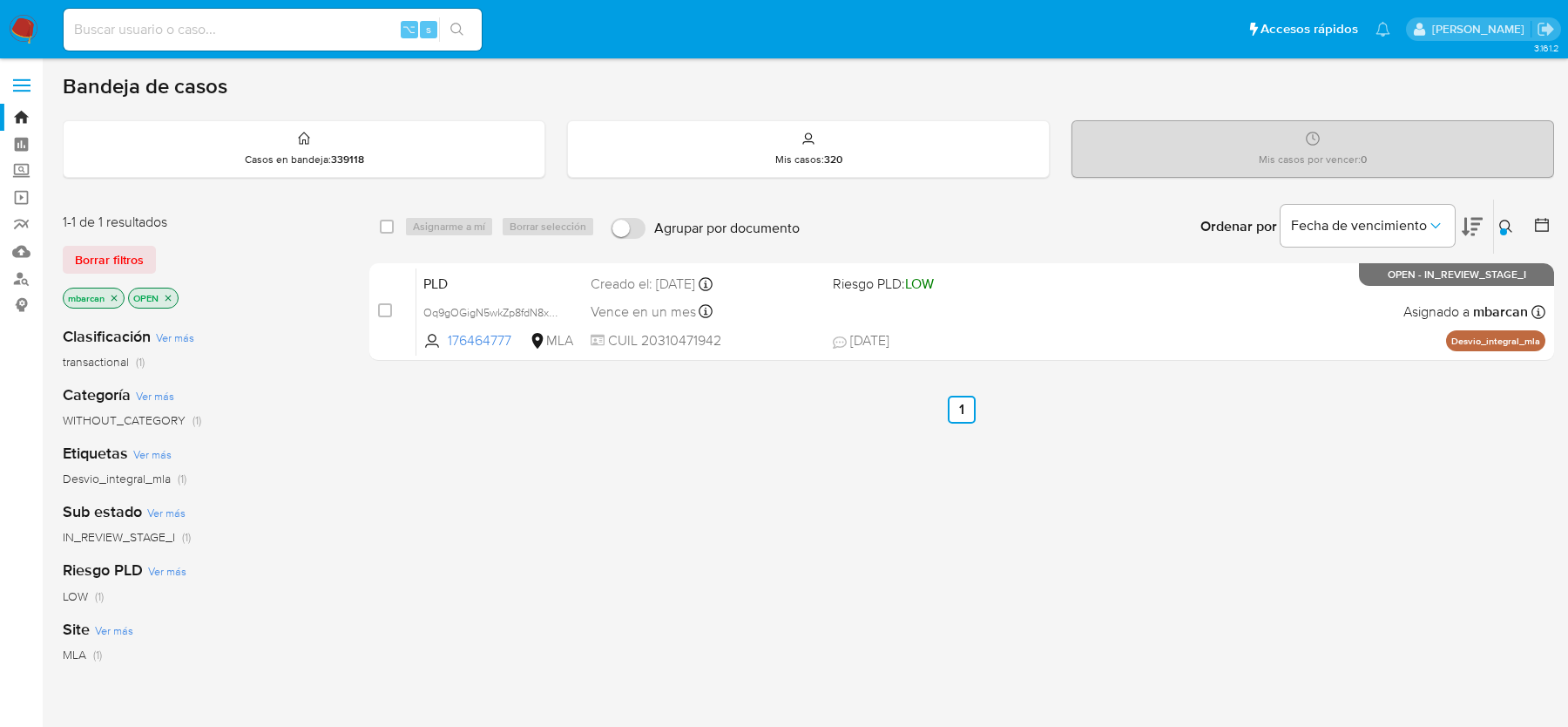
scroll to position [15, 0]
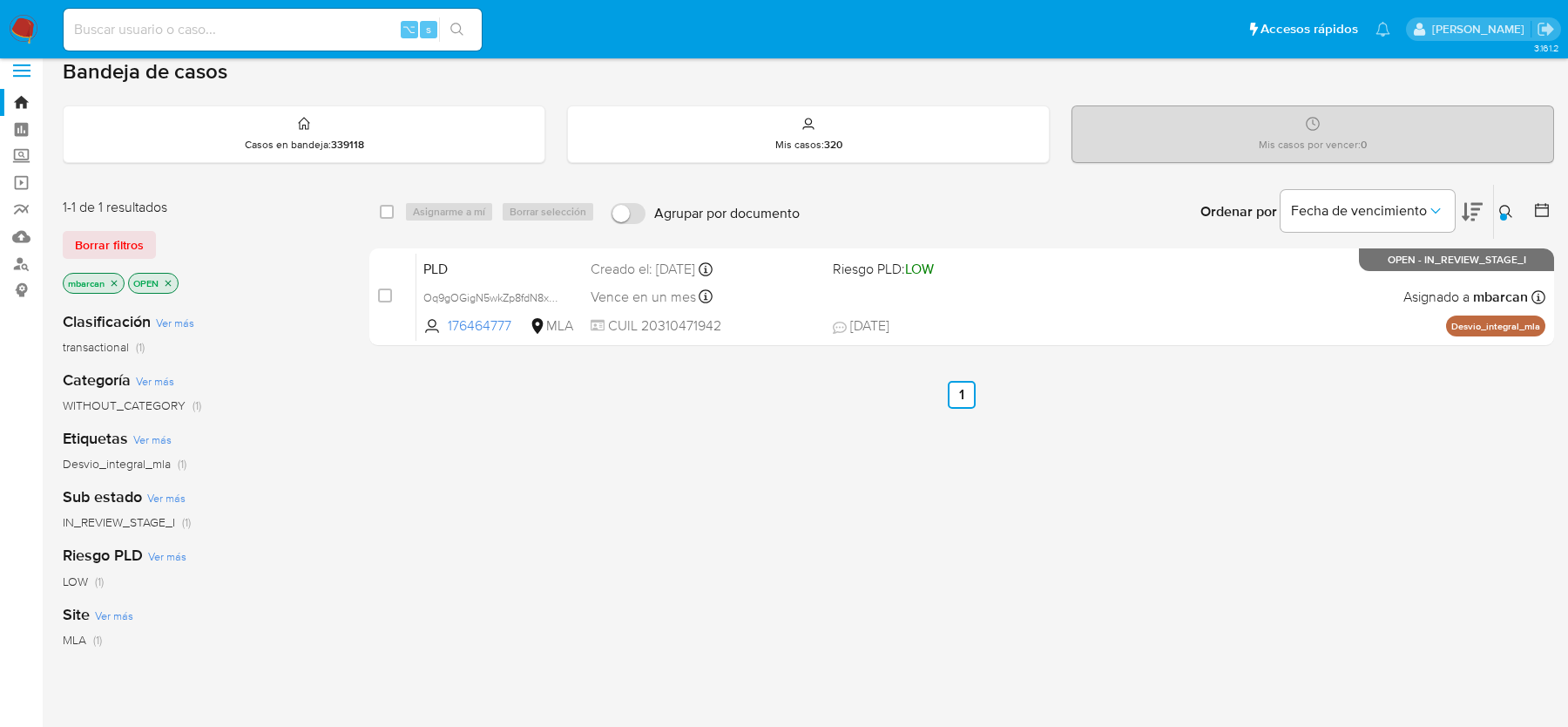
click at [523, 217] on div "Asignarme a mí Borrar selección" at bounding box center [503, 212] width 198 height 21
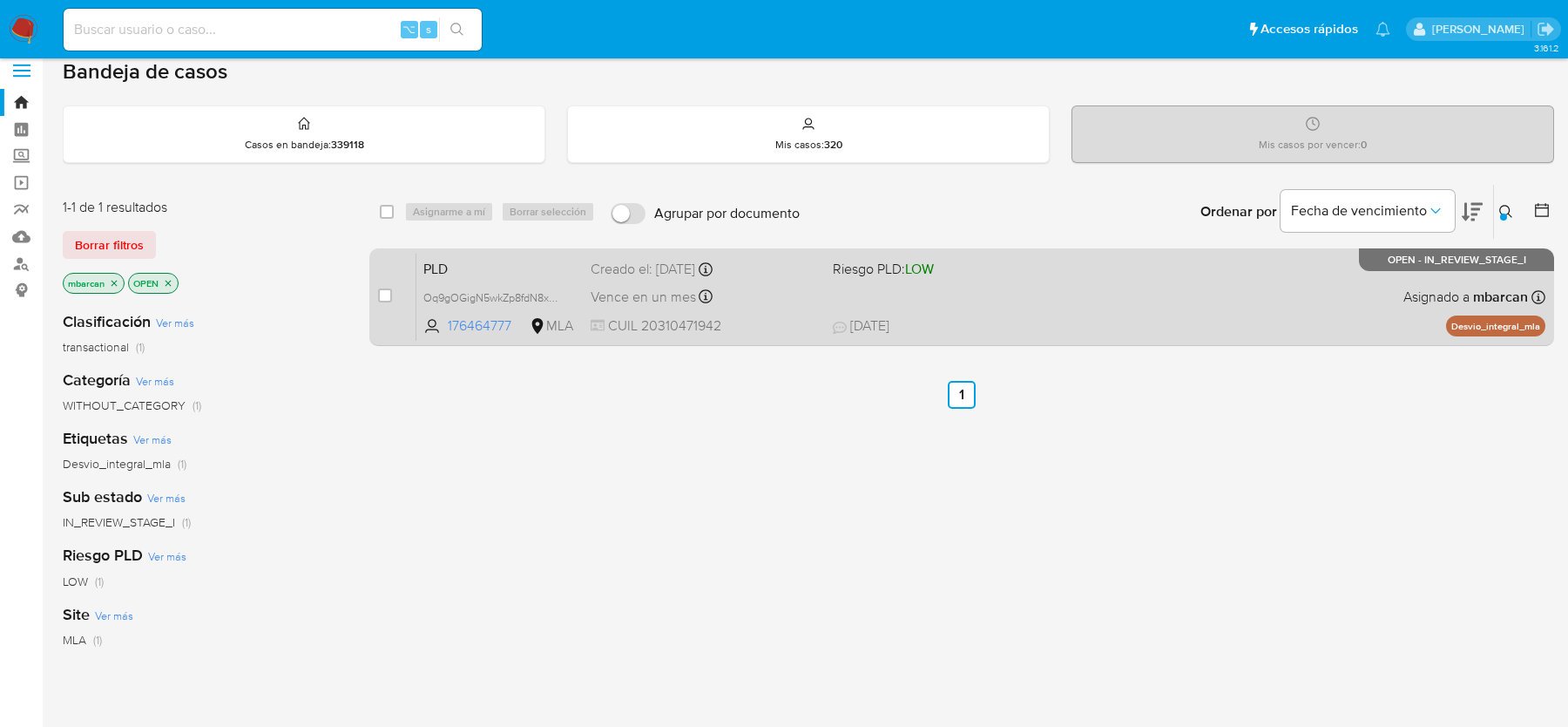
click at [516, 264] on span "PLD" at bounding box center [500, 268] width 154 height 23
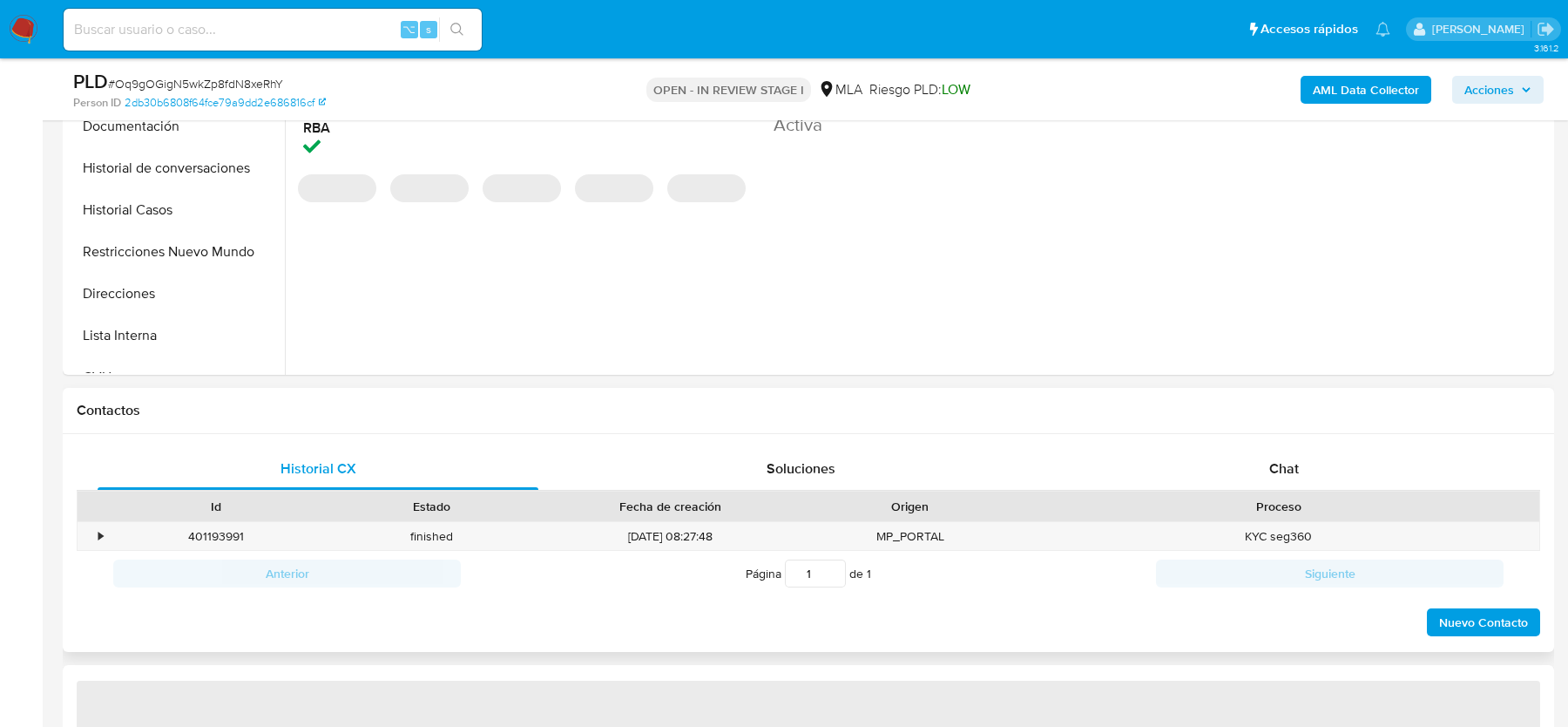
select select "10"
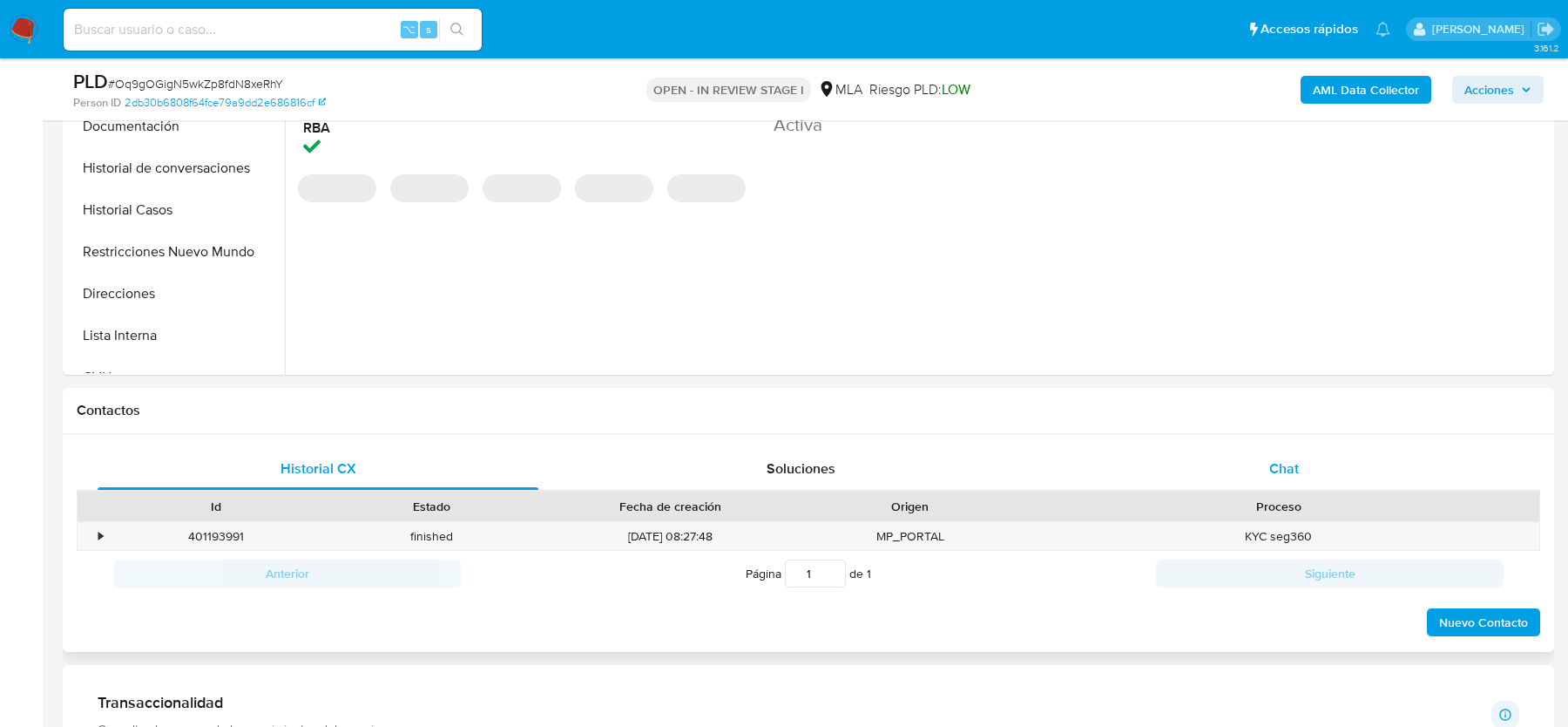
click at [1292, 478] on div "Chat" at bounding box center [1285, 469] width 441 height 42
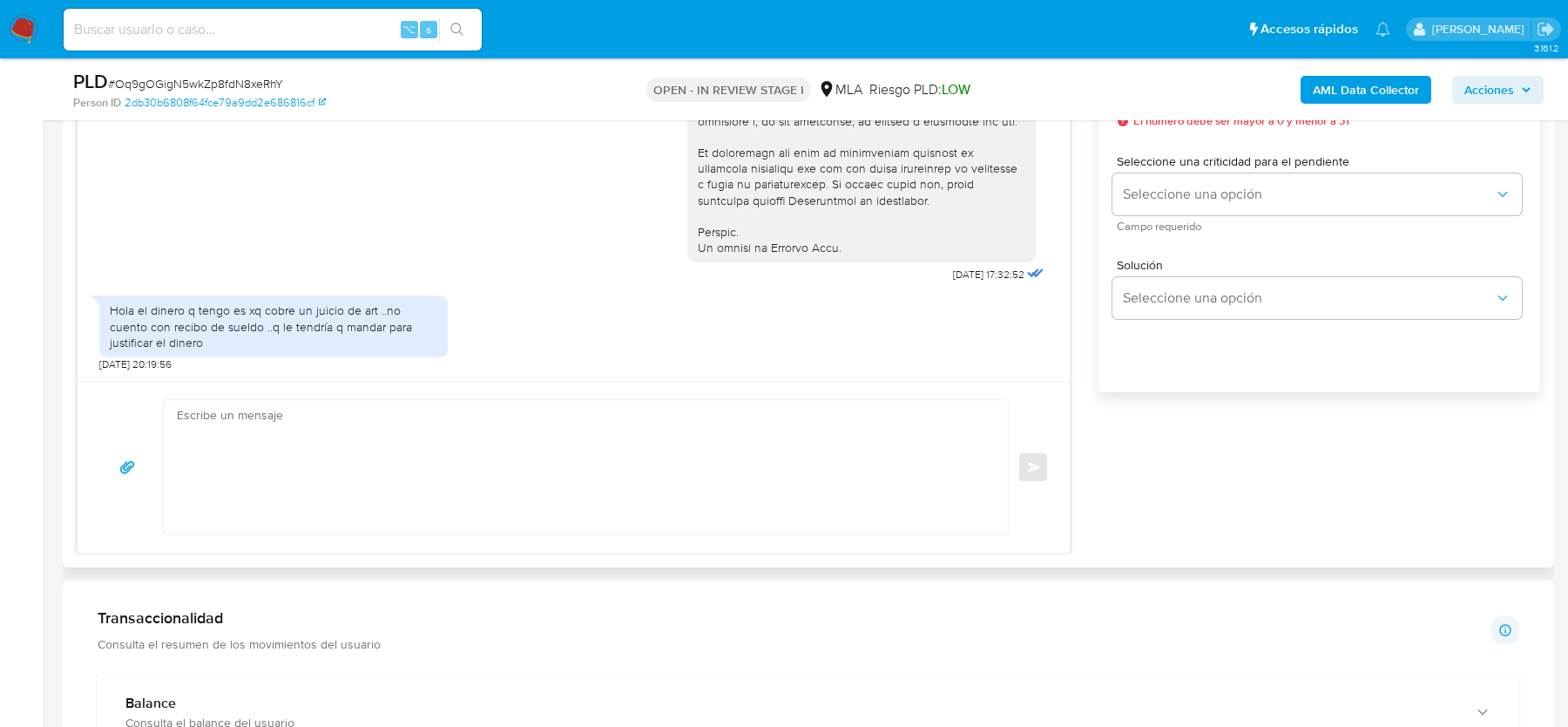
scroll to position [1083, 0]
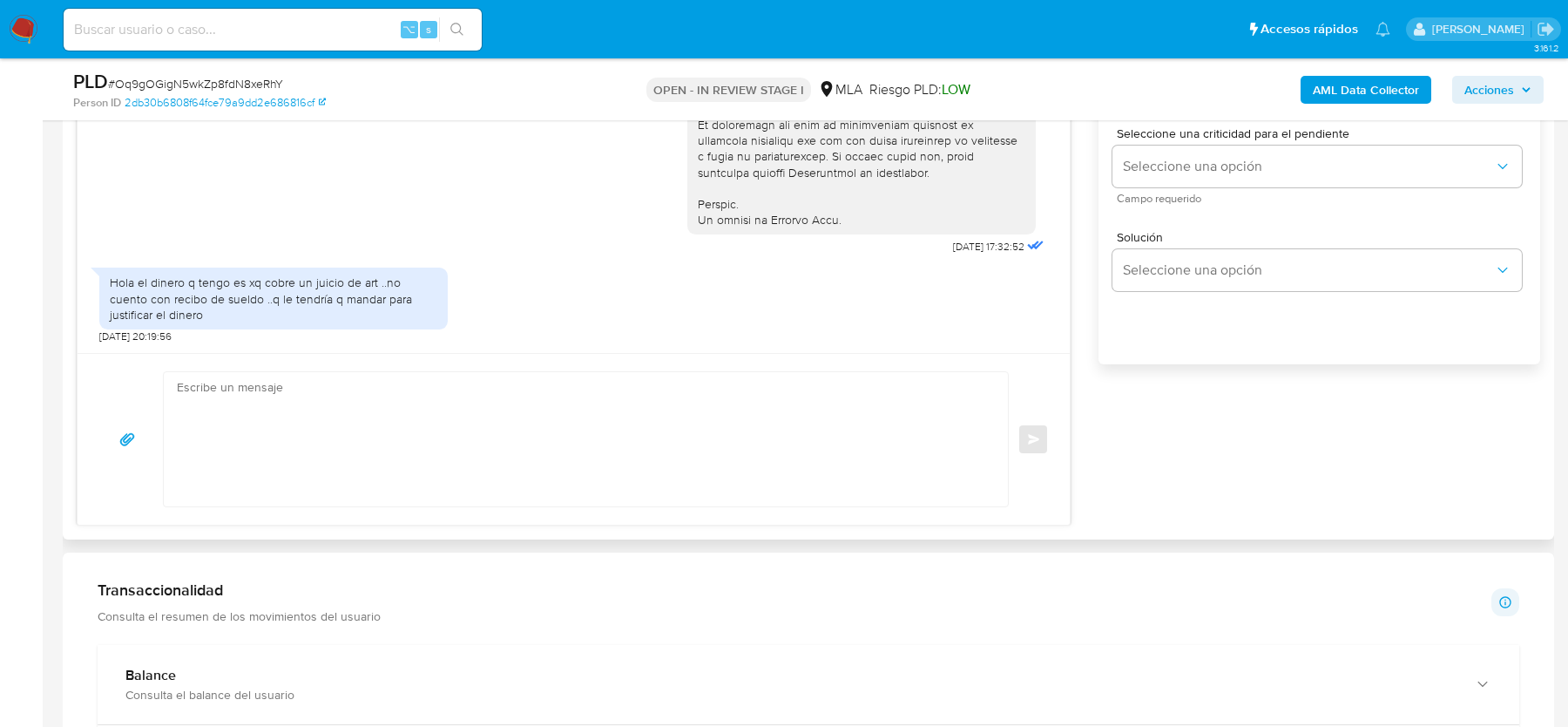
click at [345, 483] on textarea at bounding box center [581, 439] width 809 height 134
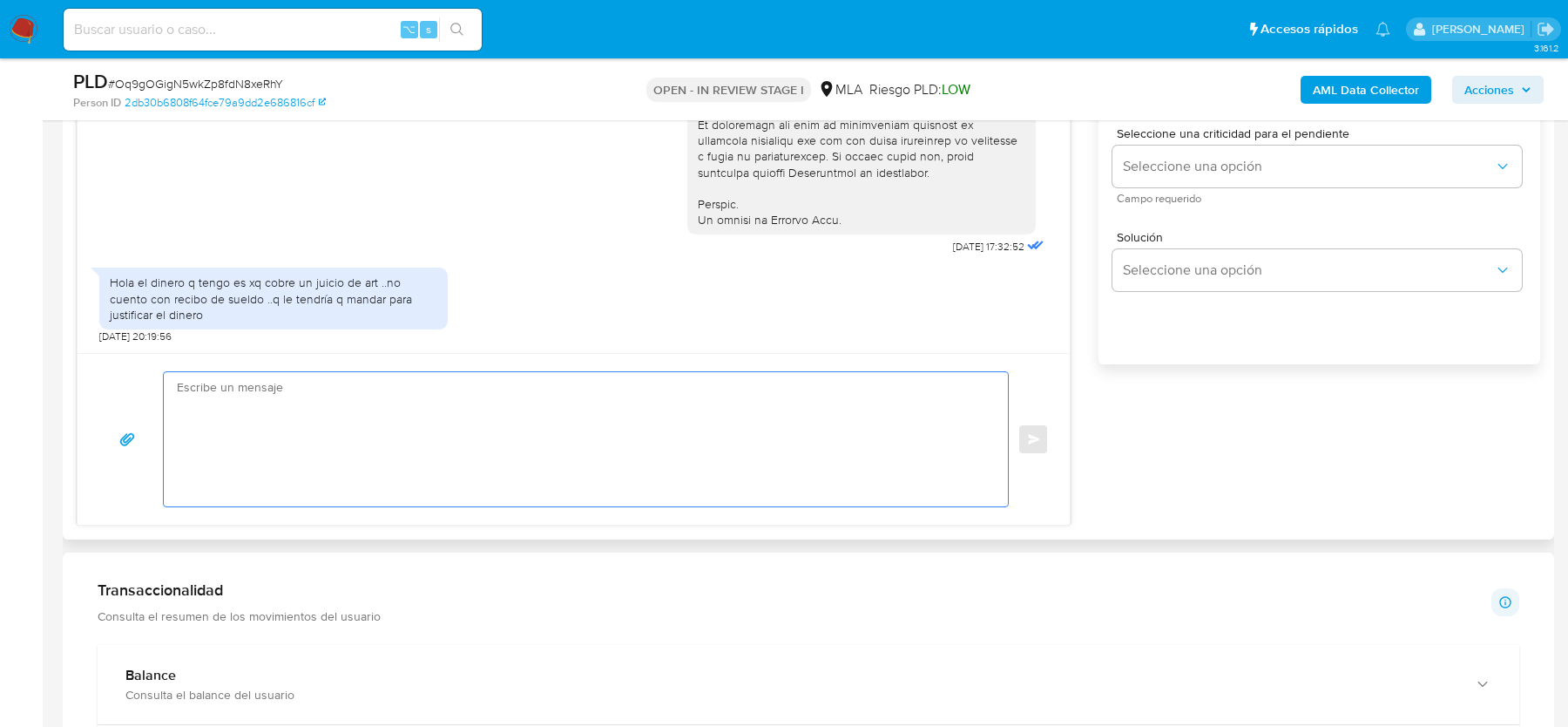
paste textarea "Hola, Muchas gracias por tu respuesta. Al respecto, ¿podrías enviarnos lo sigui…"
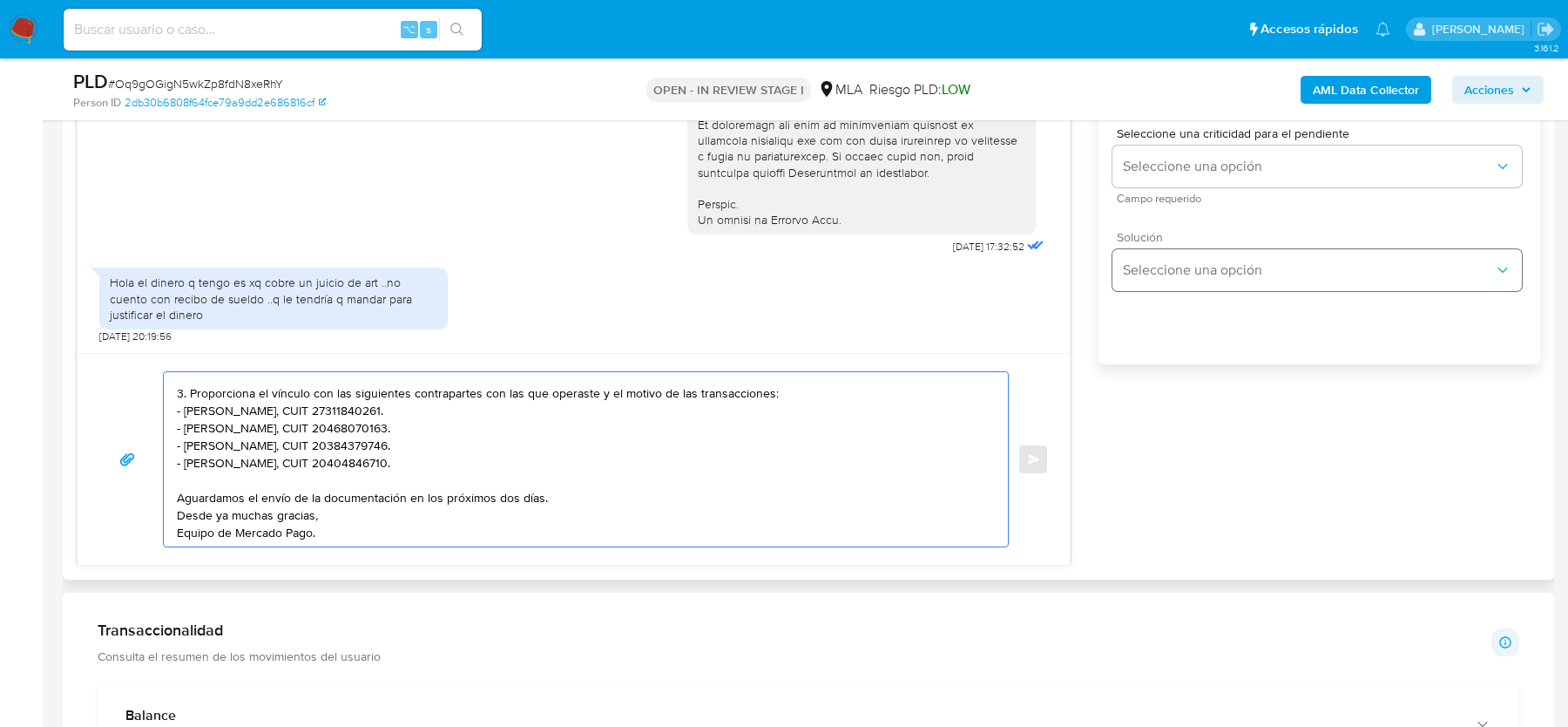
scroll to position [978, 0]
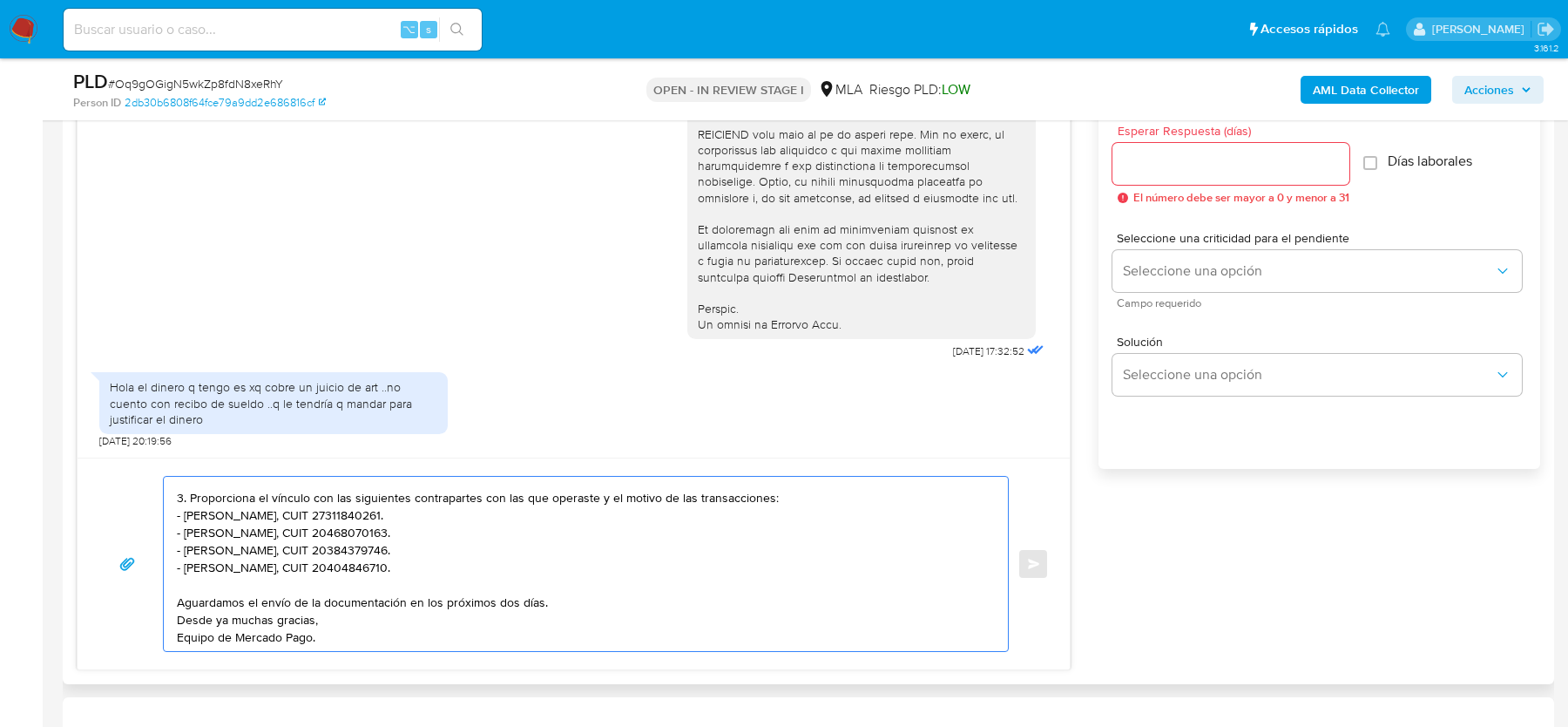
type textarea "Hola, Muchas gracias por tu respuesta. Al respecto, ¿podrías enviarnos lo sigui…"
click at [1183, 168] on input "Esperar Respuesta (días)" at bounding box center [1230, 164] width 237 height 23
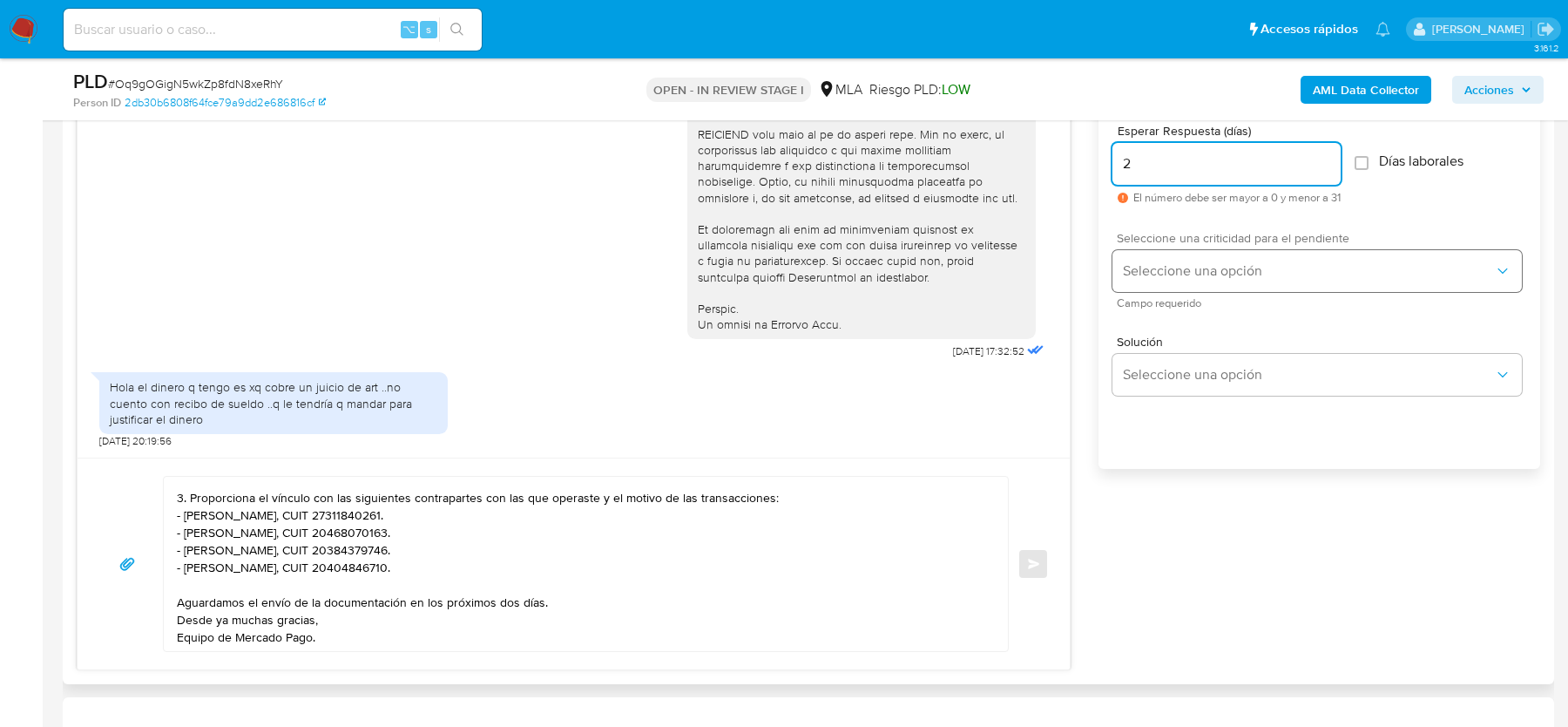
type input "2"
click at [1166, 271] on span "Seleccione una opción" at bounding box center [1308, 271] width 371 height 17
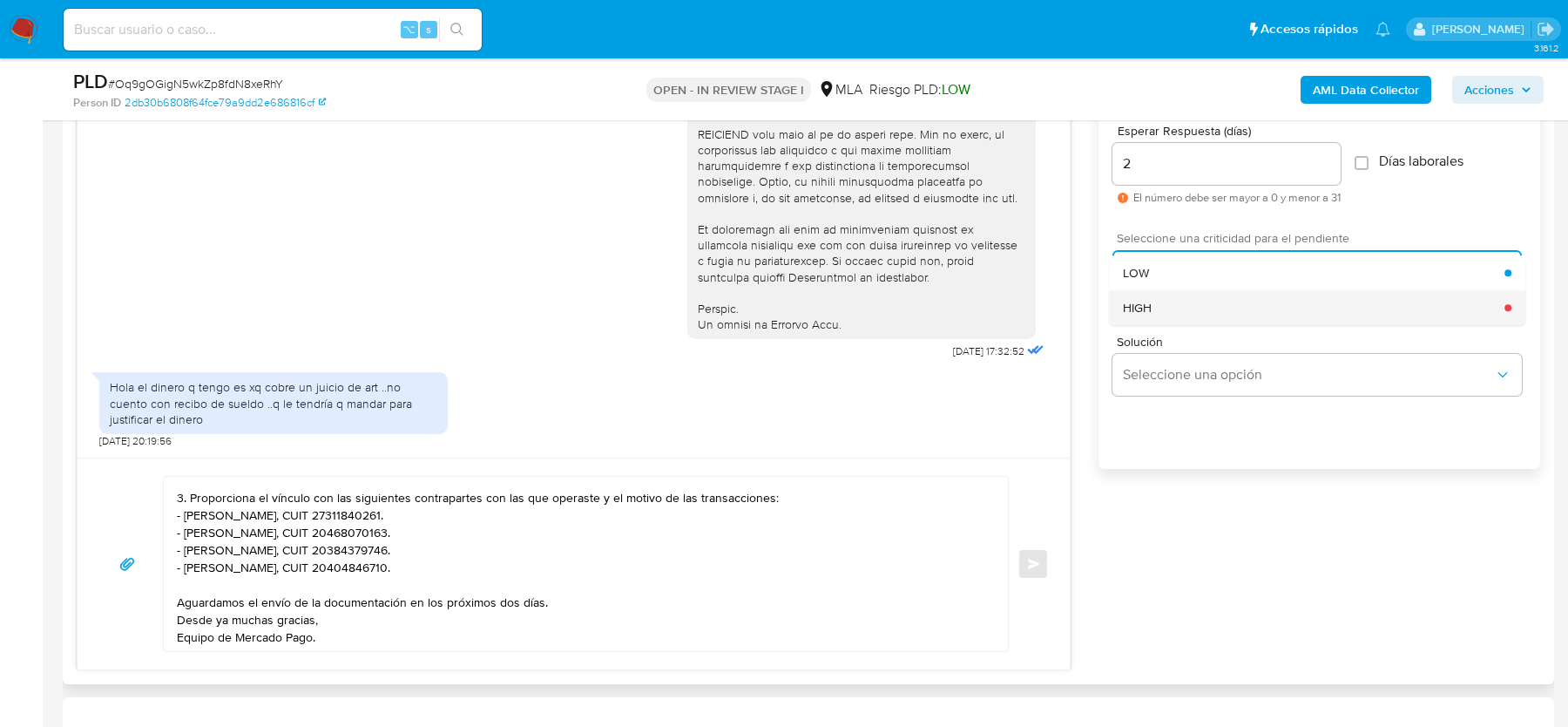
click at [1166, 299] on div "HIGH" at bounding box center [1313, 308] width 381 height 35
click at [1034, 558] on span "Enviar" at bounding box center [1034, 563] width 12 height 10
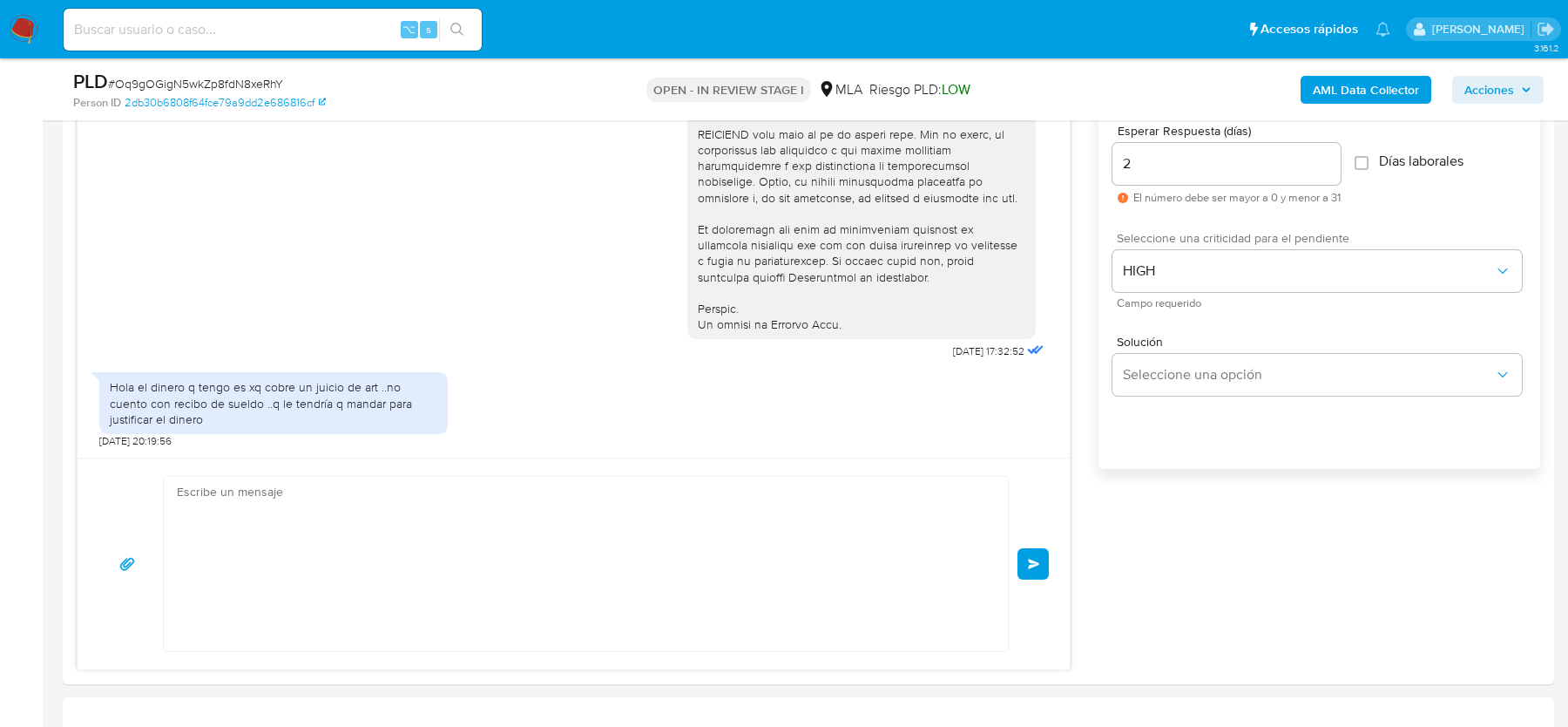
scroll to position [0, 0]
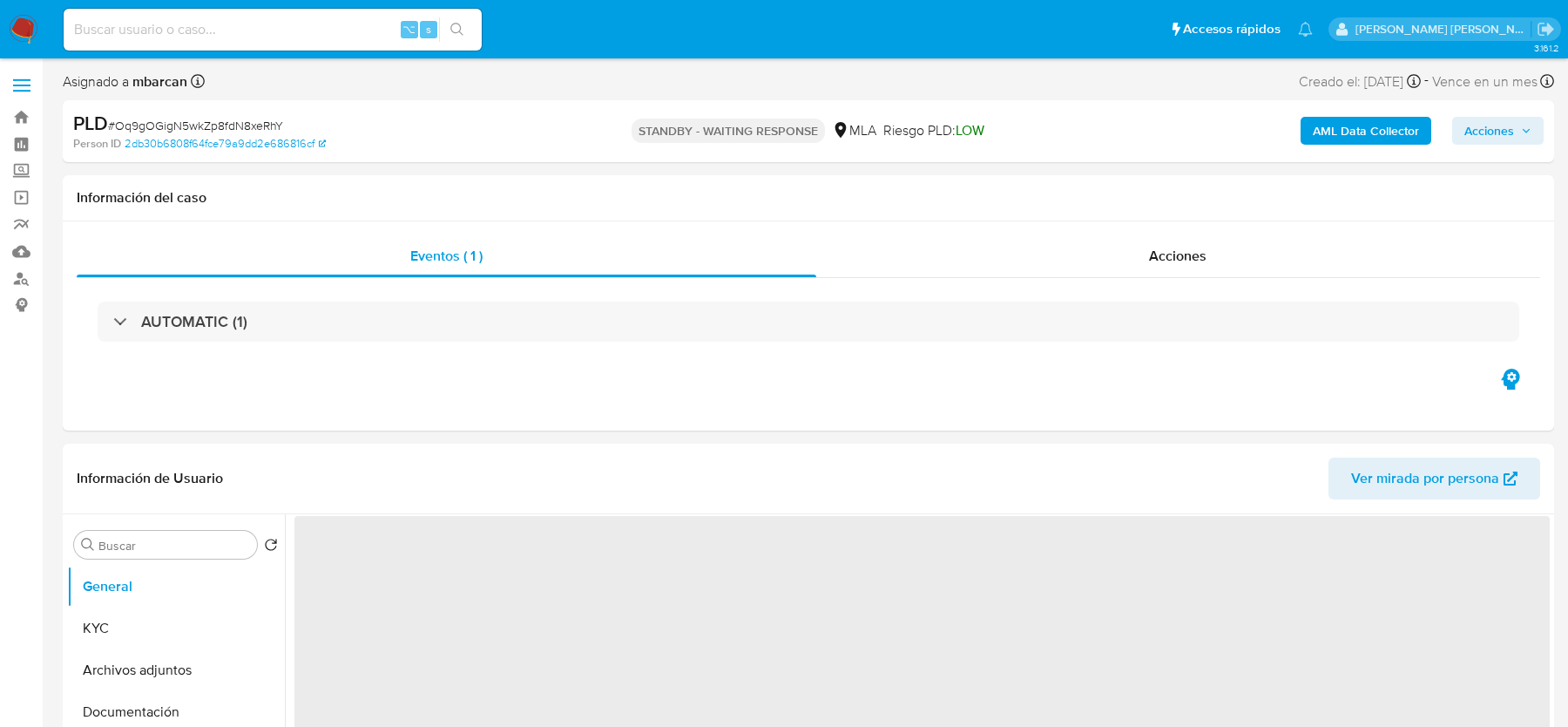
select select "10"
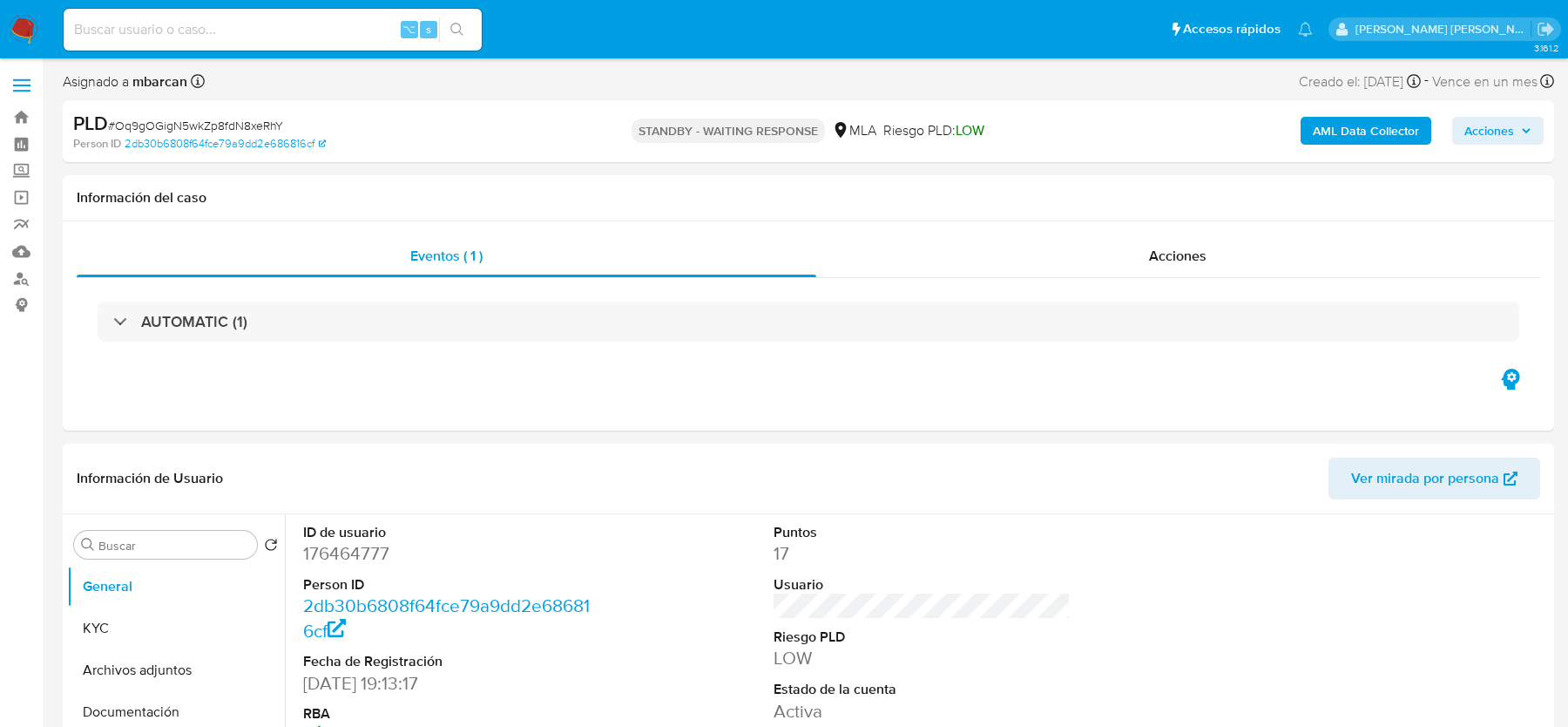
click at [173, 38] on input at bounding box center [272, 29] width 418 height 23
paste input "y5Sa6FUVZZdtZXjS0xSTrhC0"
type input "y5Sa6FUVZZdtZXjS0xSTrhC0"
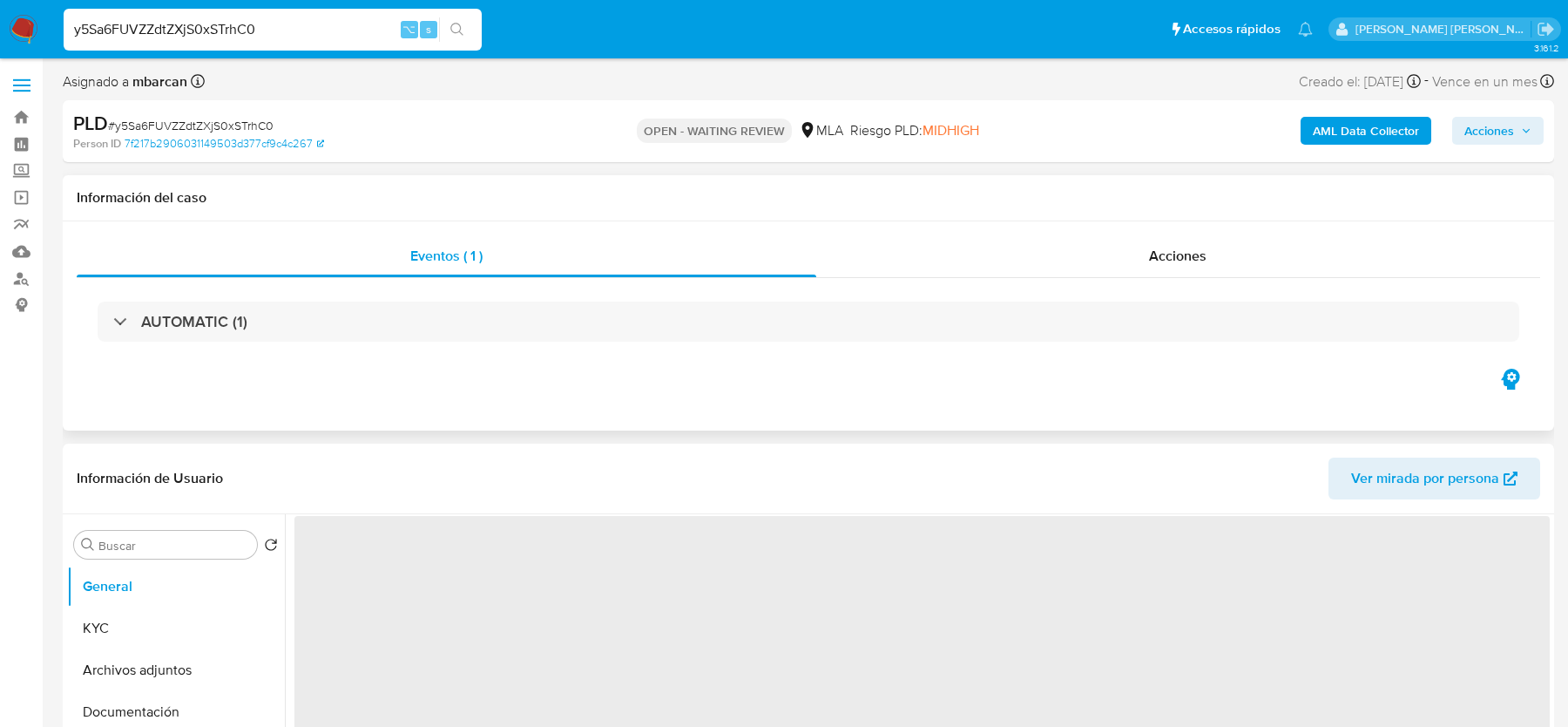
select select "10"
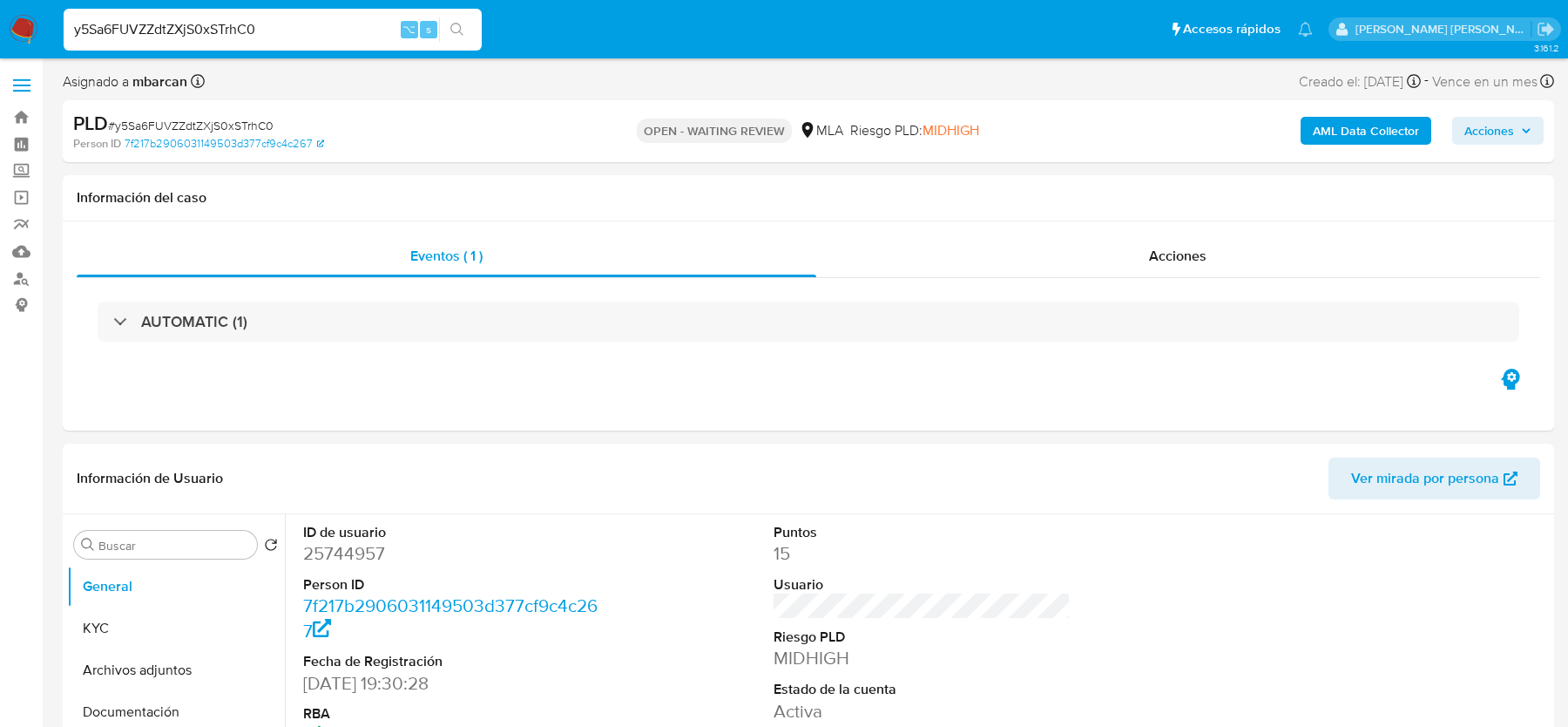
click at [26, 31] on img at bounding box center [24, 30] width 30 height 30
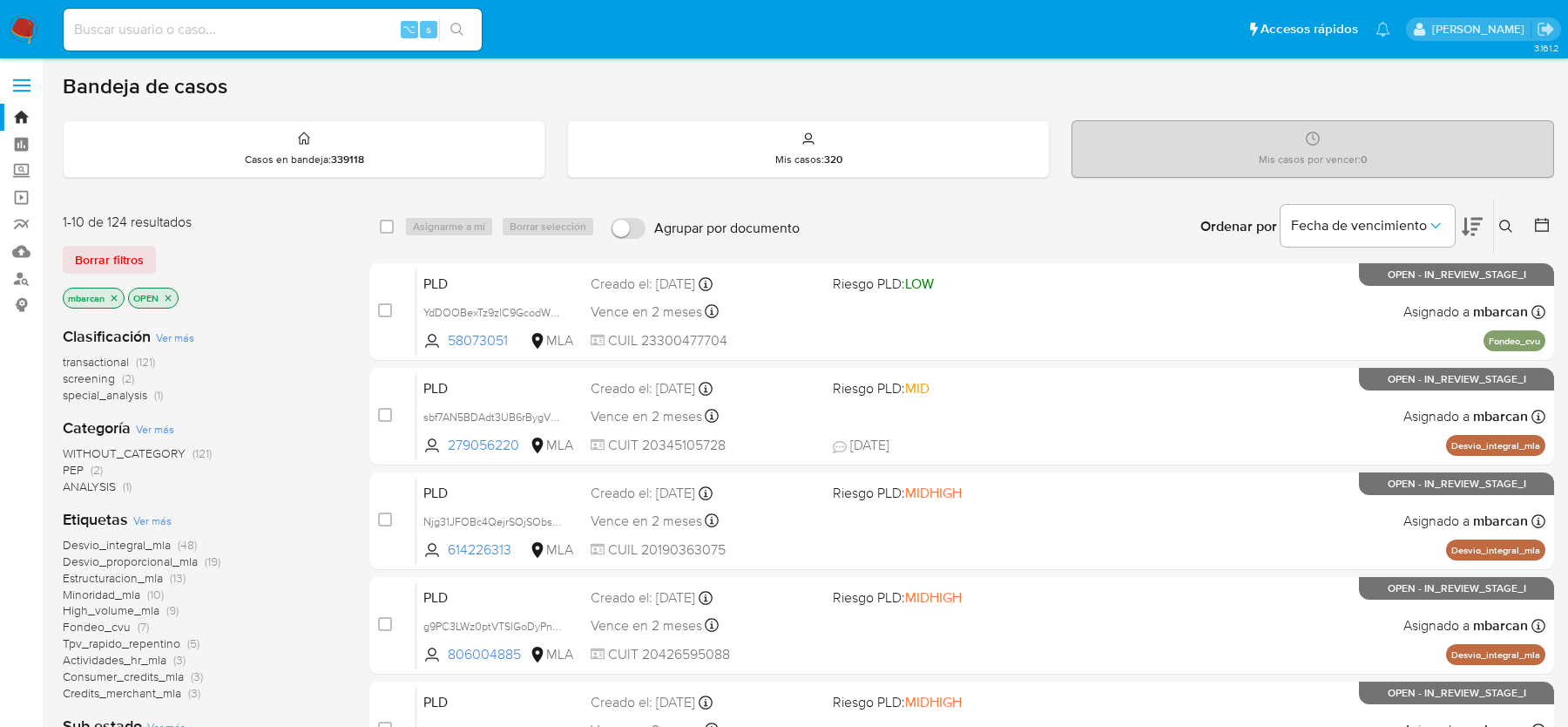
click at [1507, 226] on icon at bounding box center [1506, 227] width 14 height 14
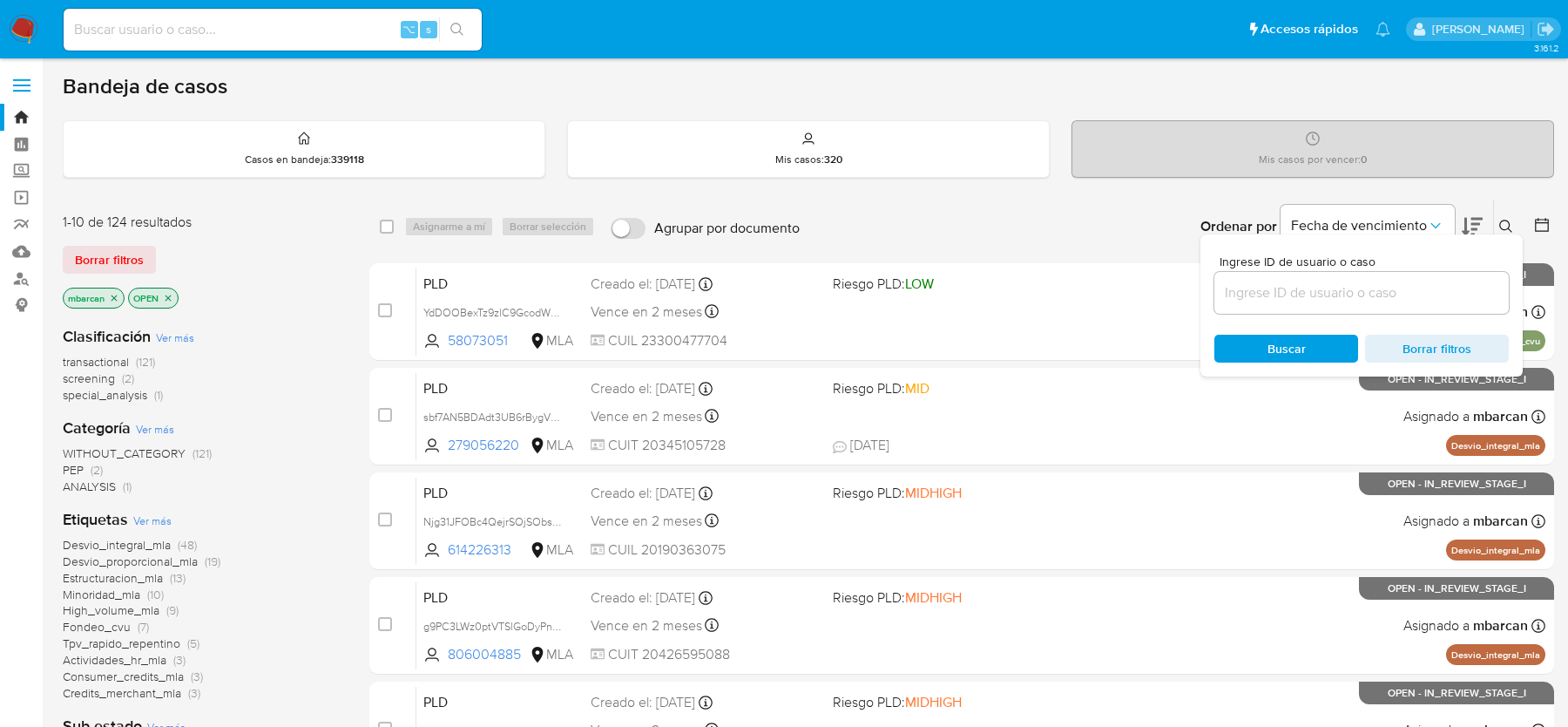
click at [1406, 294] on input at bounding box center [1360, 293] width 294 height 23
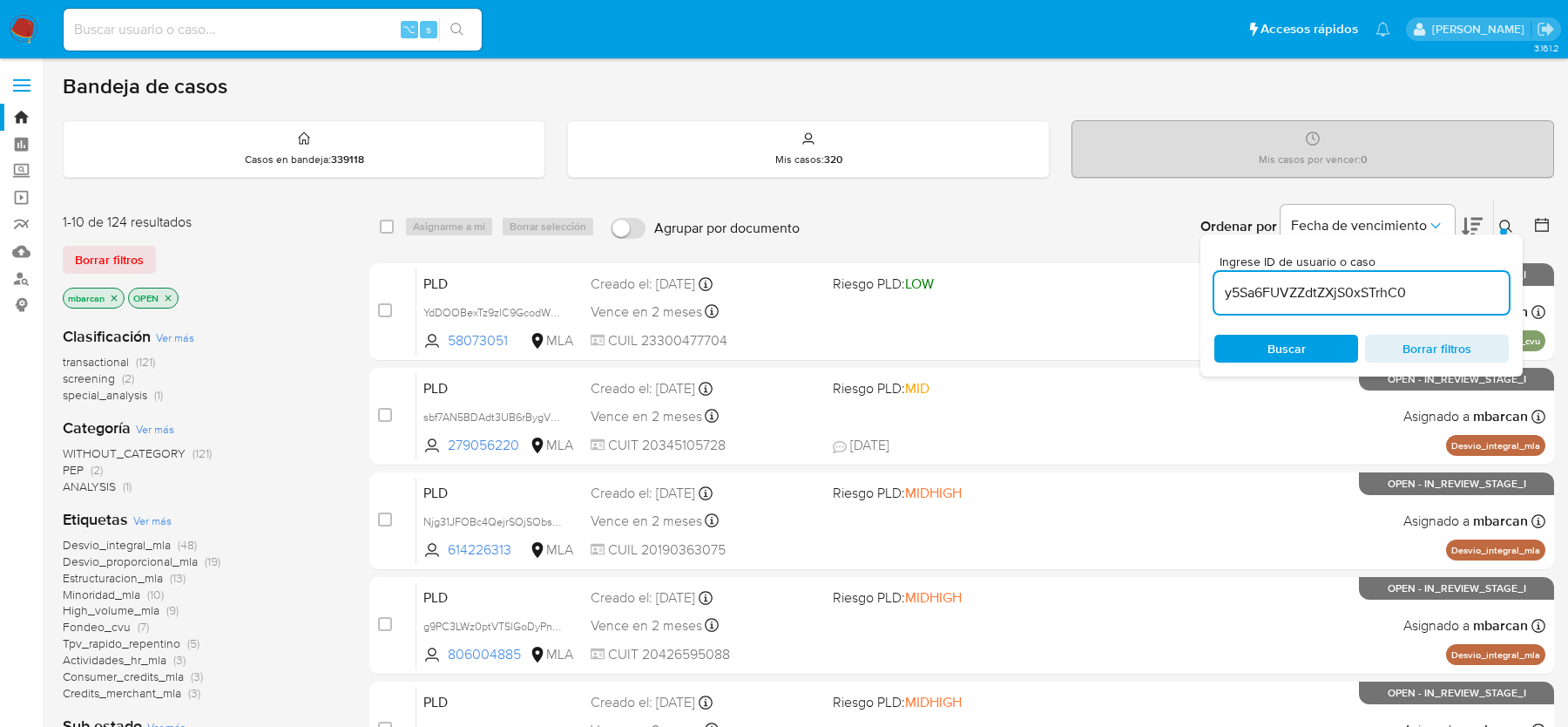
type input "y5Sa6FUVZZdtZXjS0xSTrhC0"
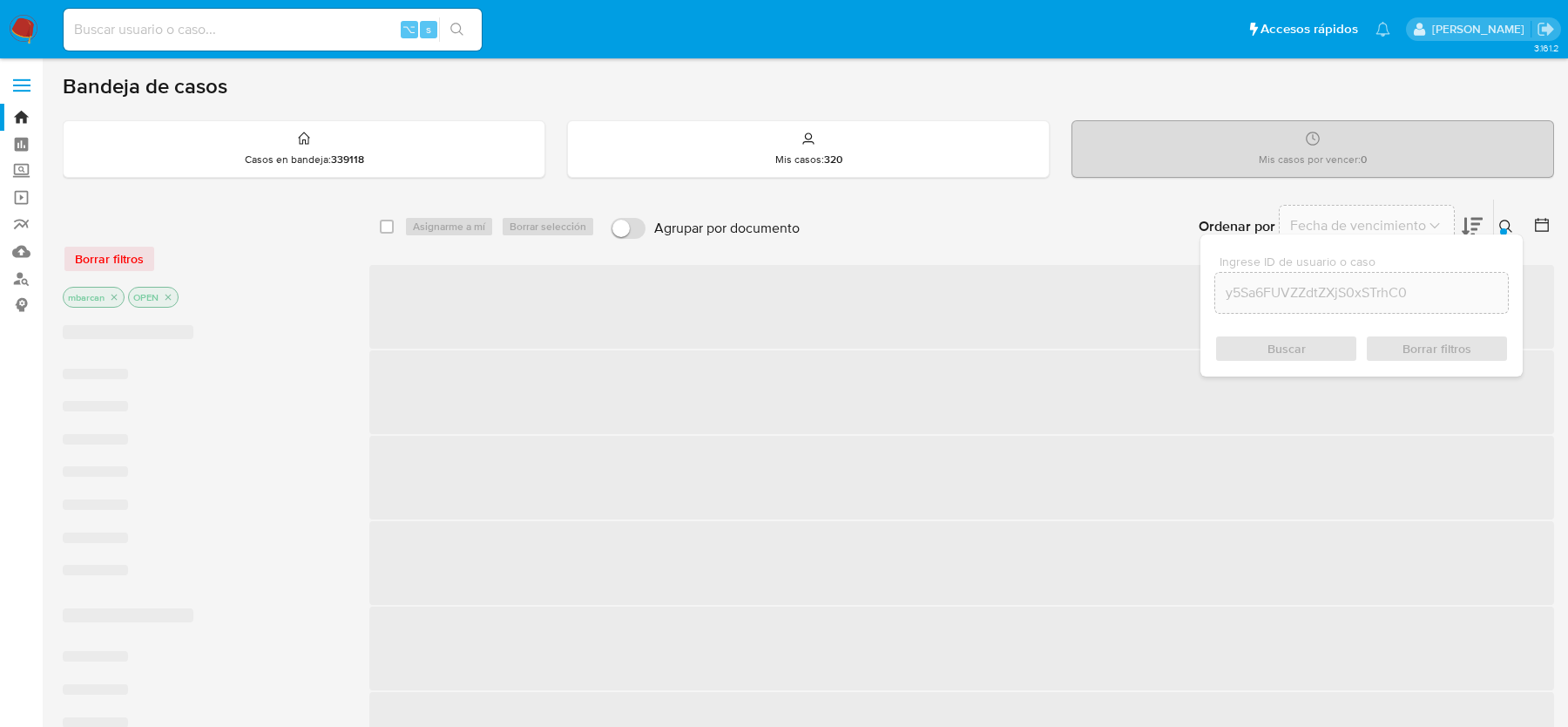
click at [1509, 223] on icon at bounding box center [1506, 227] width 14 height 14
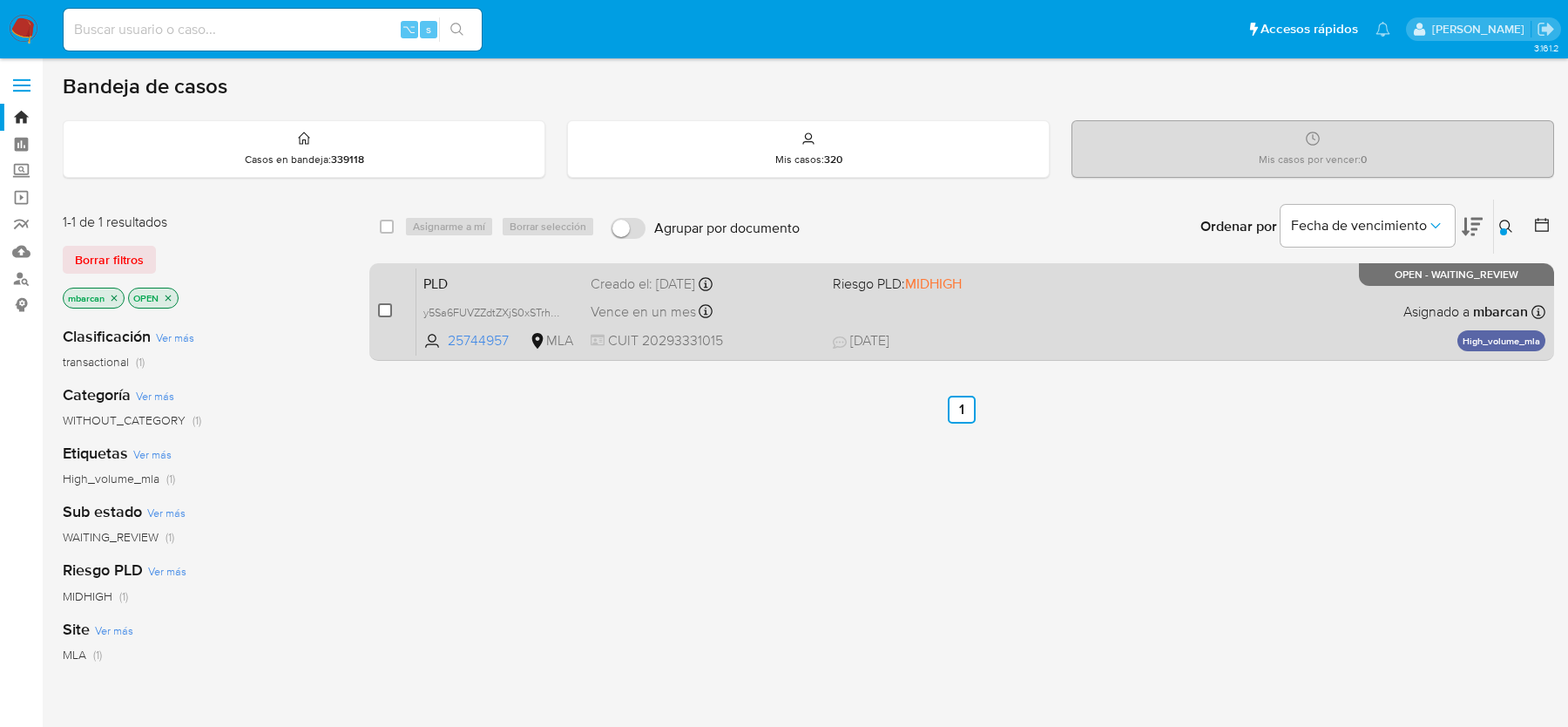
click at [384, 306] on input "checkbox" at bounding box center [385, 311] width 14 height 14
checkbox input "true"
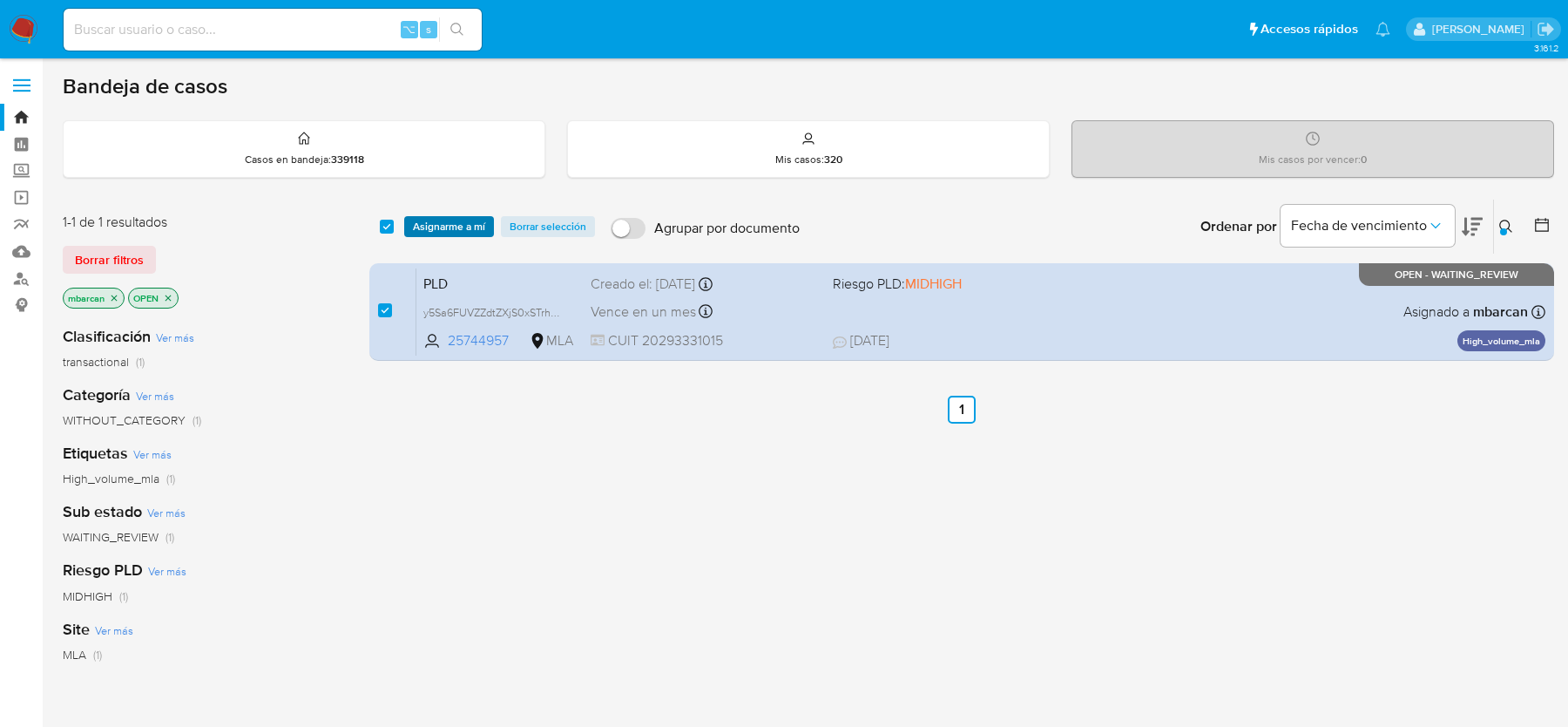
click at [427, 234] on span "Asignarme a mí" at bounding box center [449, 226] width 72 height 17
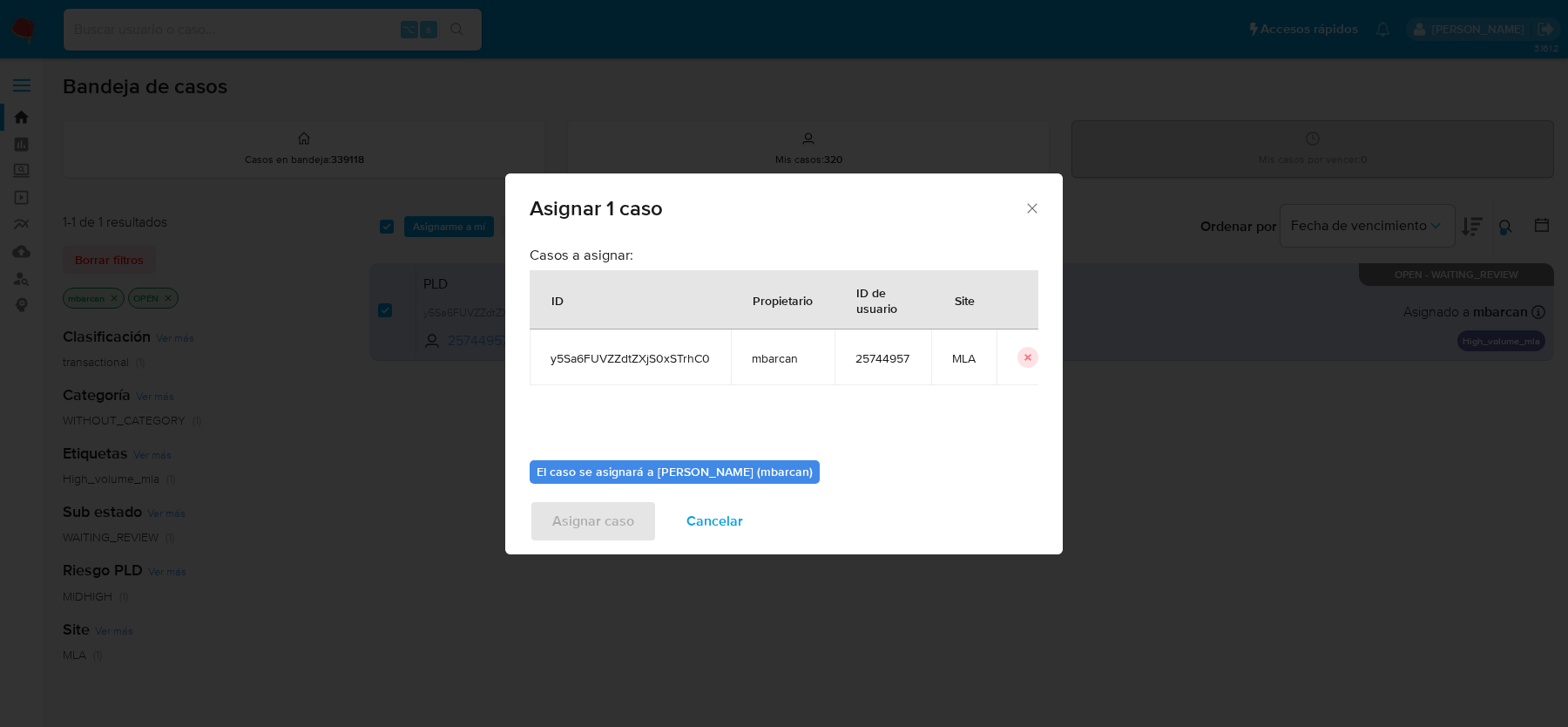
scroll to position [89, 0]
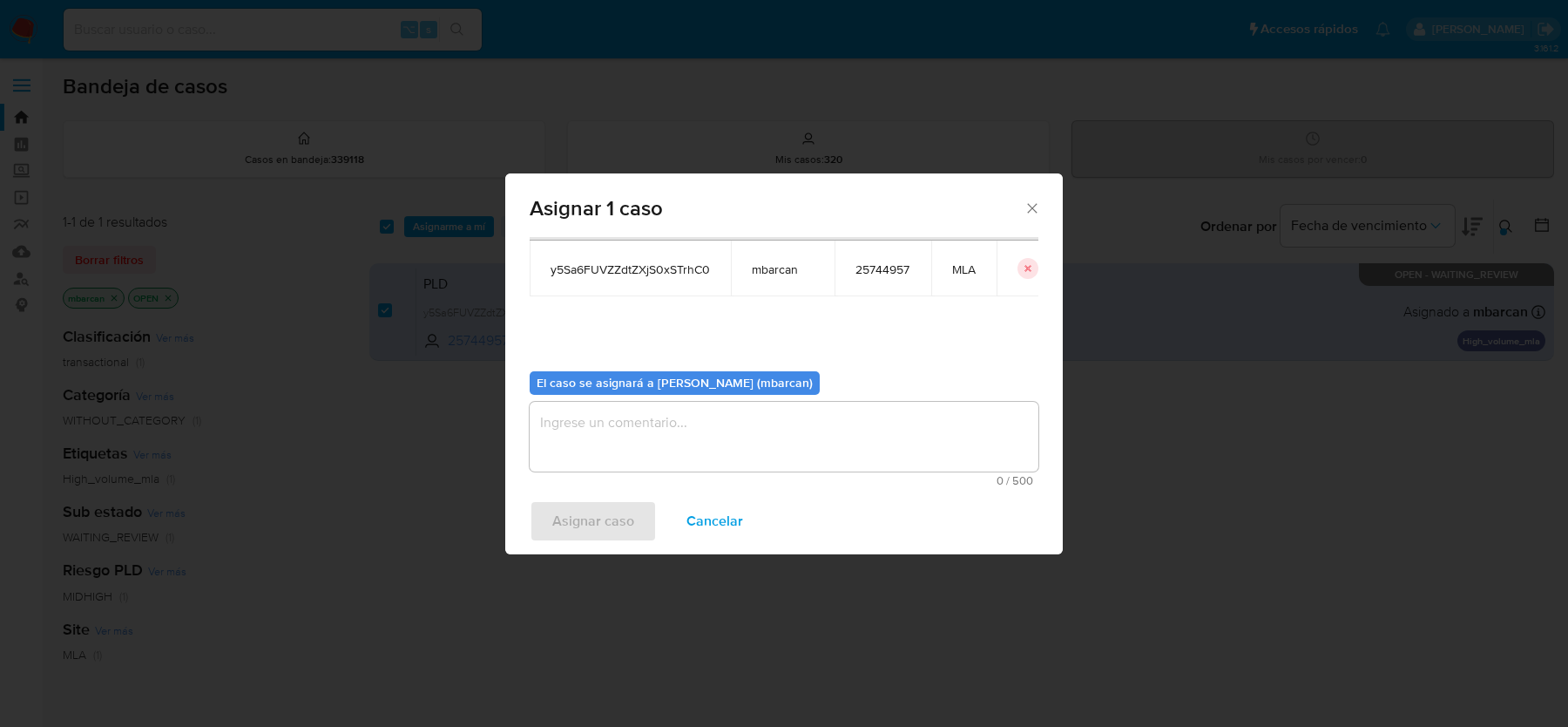
click at [648, 441] on textarea "assign-modal" at bounding box center [784, 436] width 509 height 70
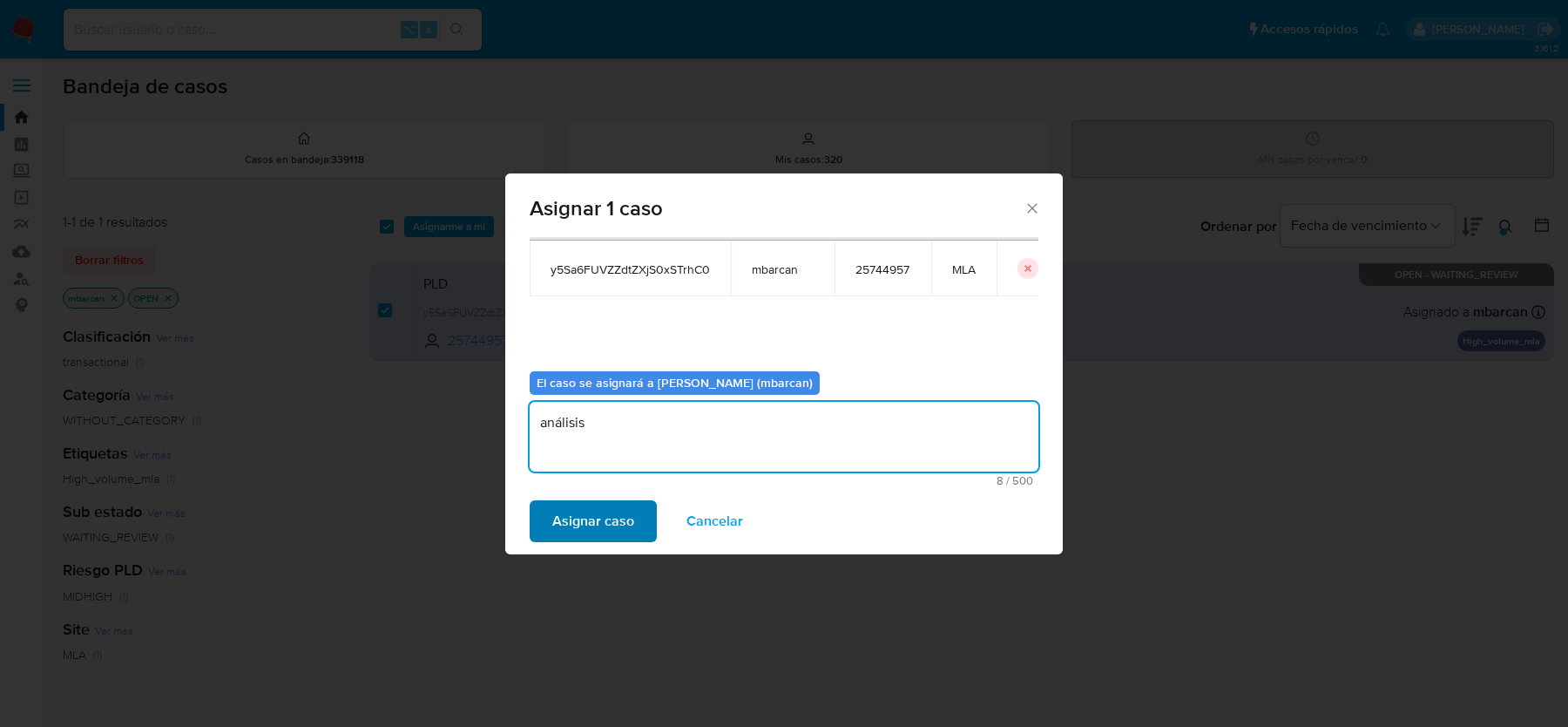
type textarea "análisis"
click at [564, 523] on span "Asignar caso" at bounding box center [593, 521] width 82 height 38
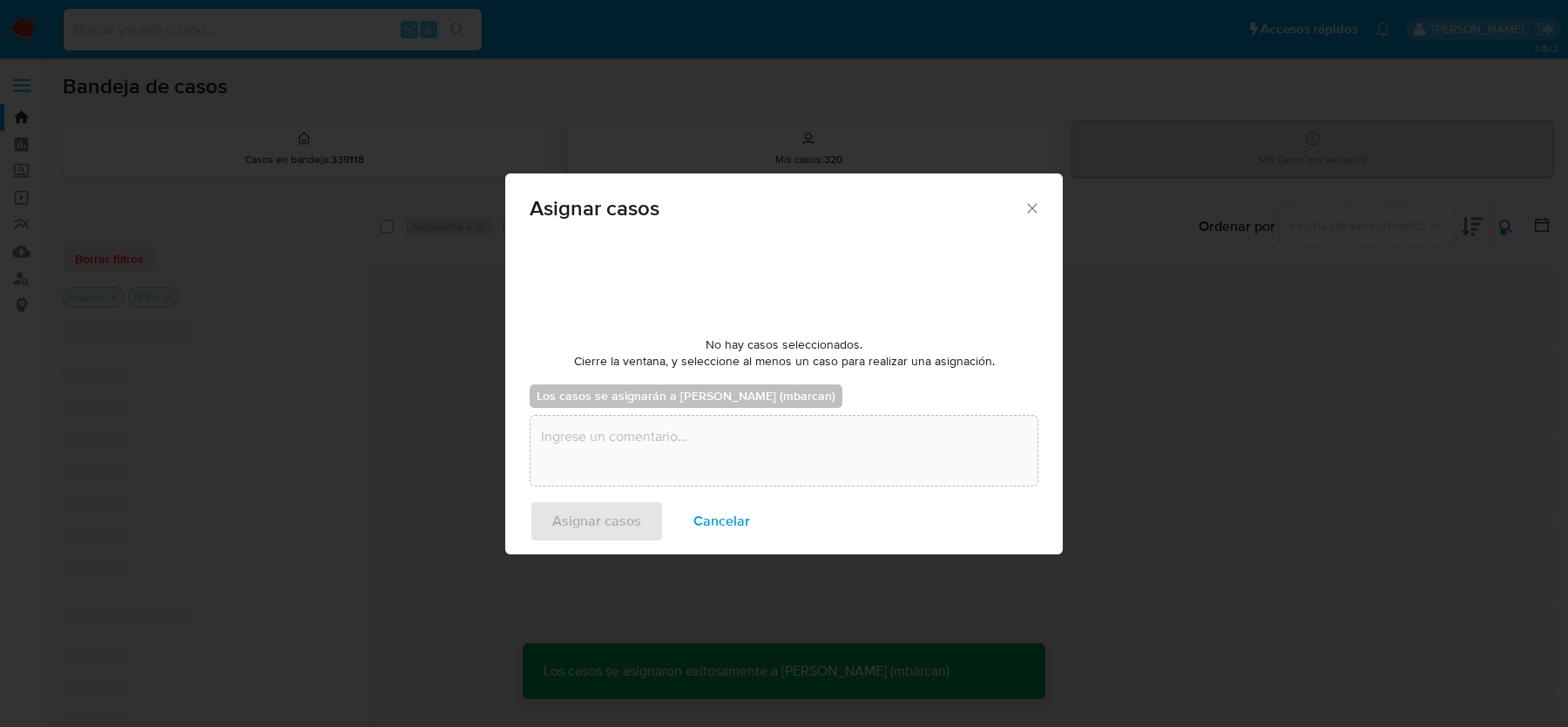
checkbox input "false"
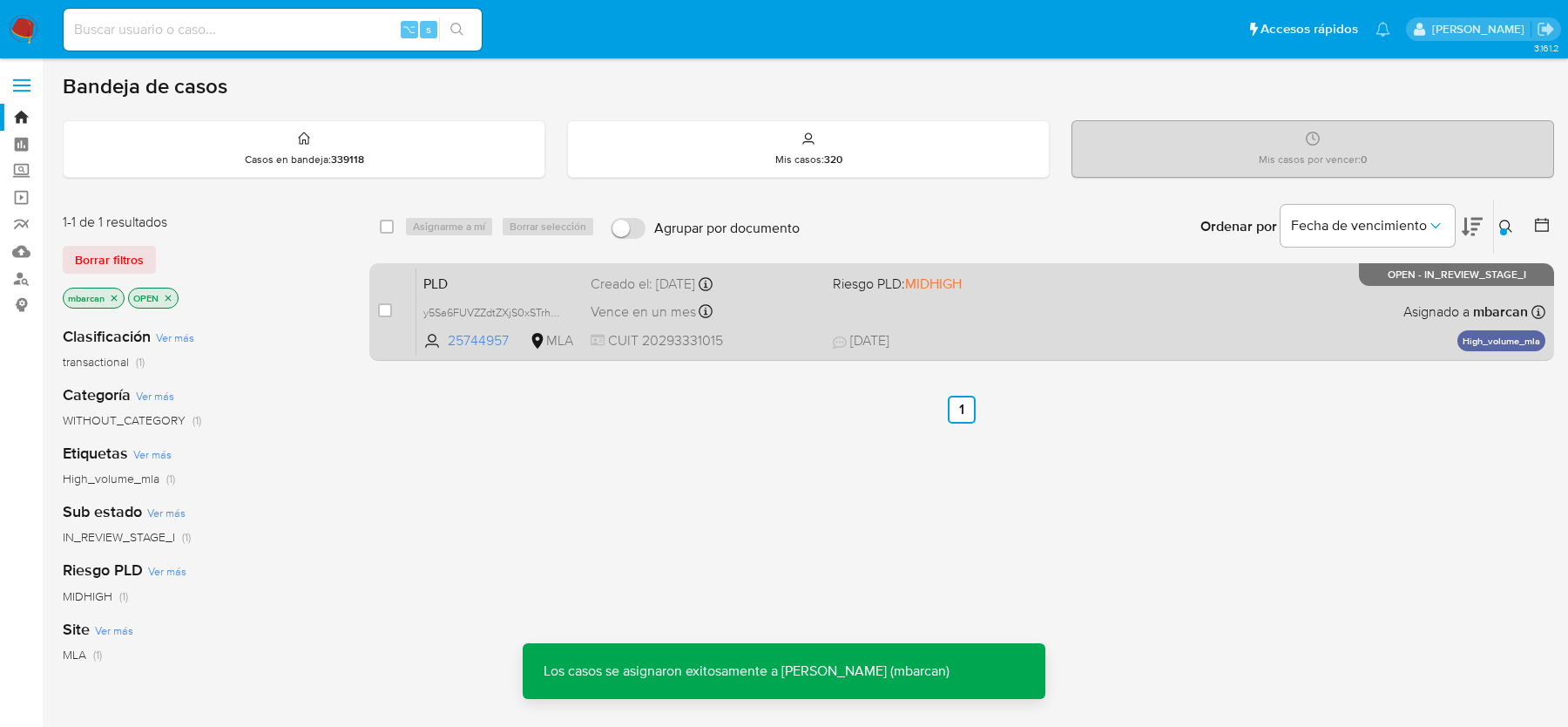
click at [463, 275] on span "PLD" at bounding box center [500, 282] width 154 height 23
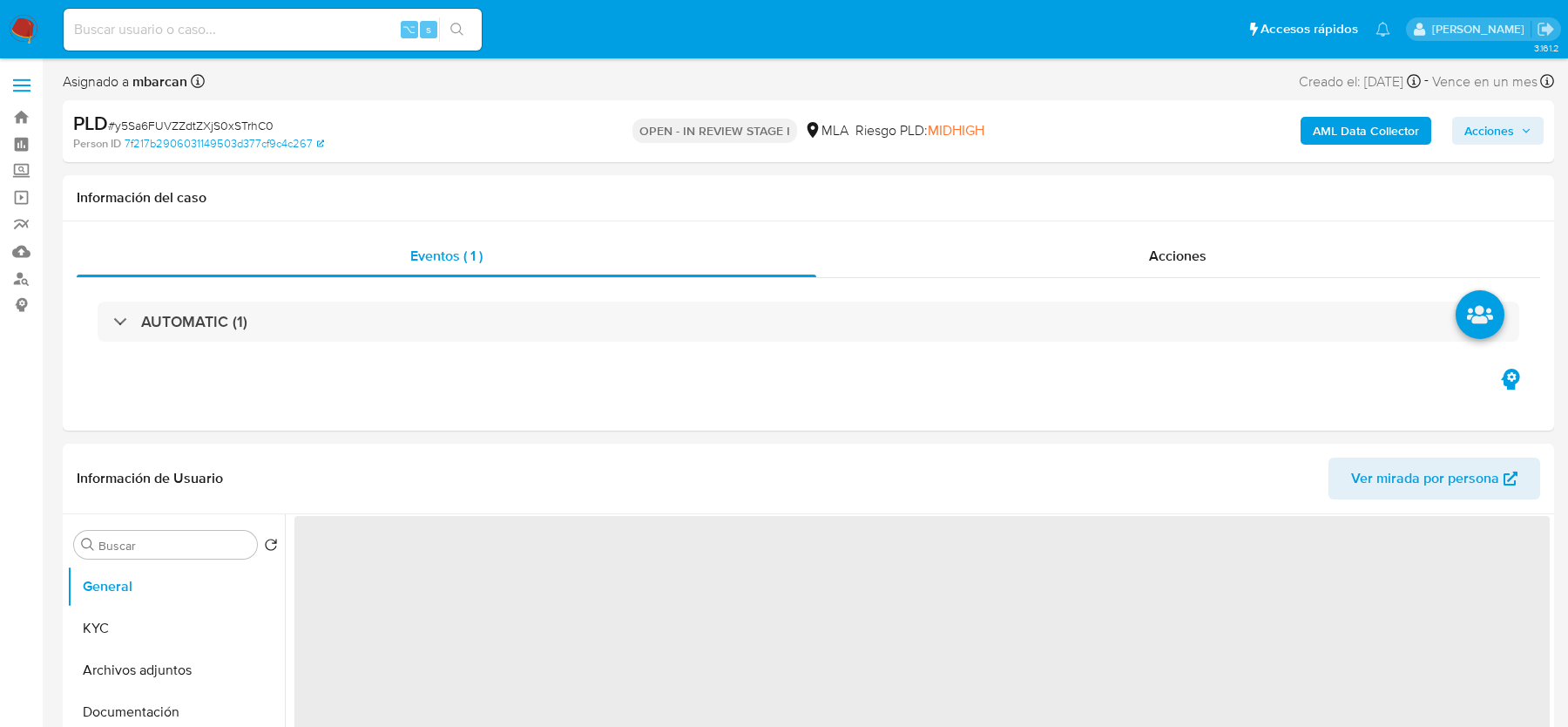
click at [208, 120] on span "# y5Sa6FUVZZdtZXjS0xSTrhC0" at bounding box center [191, 125] width 166 height 17
select select "10"
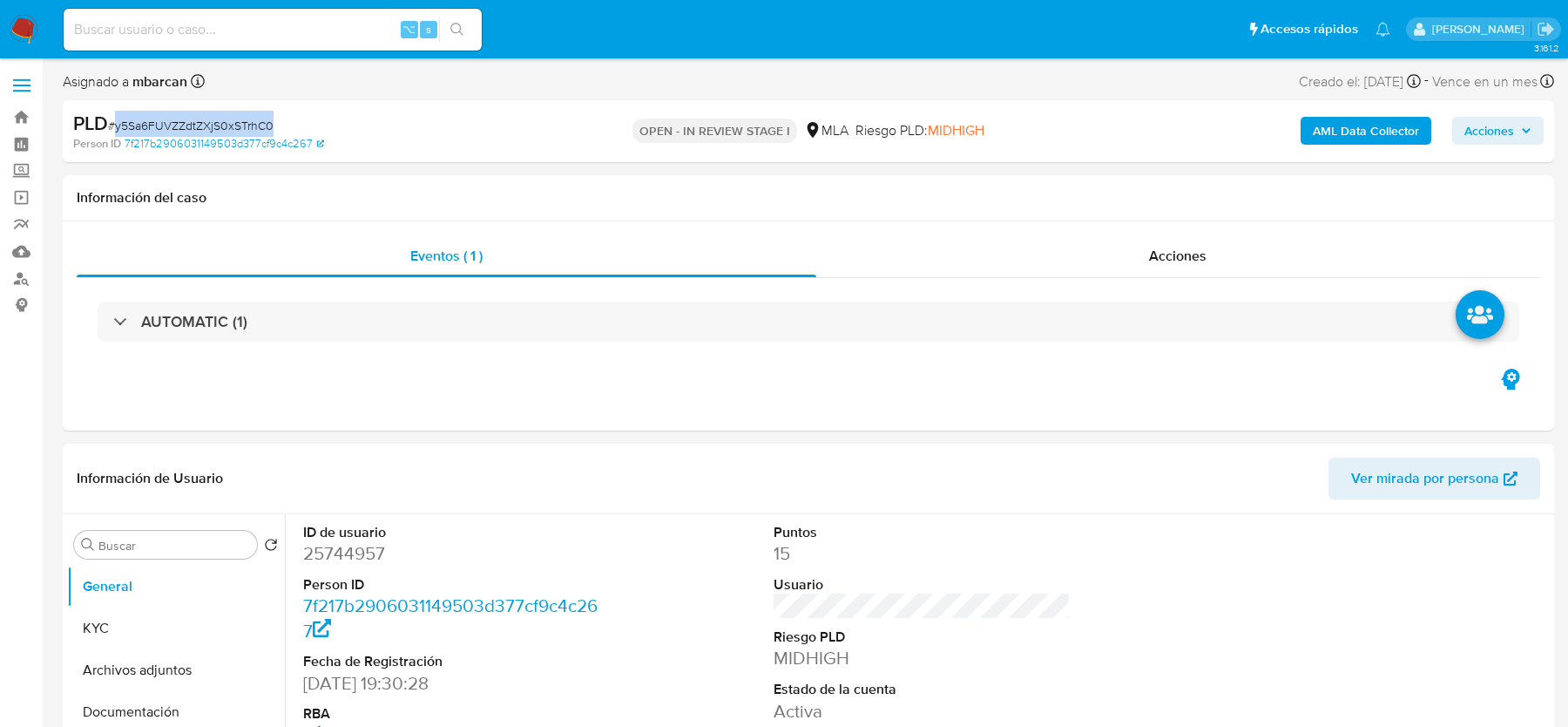
copy span "y5Sa6FUVZZdtZXjS0xSTrhC0"
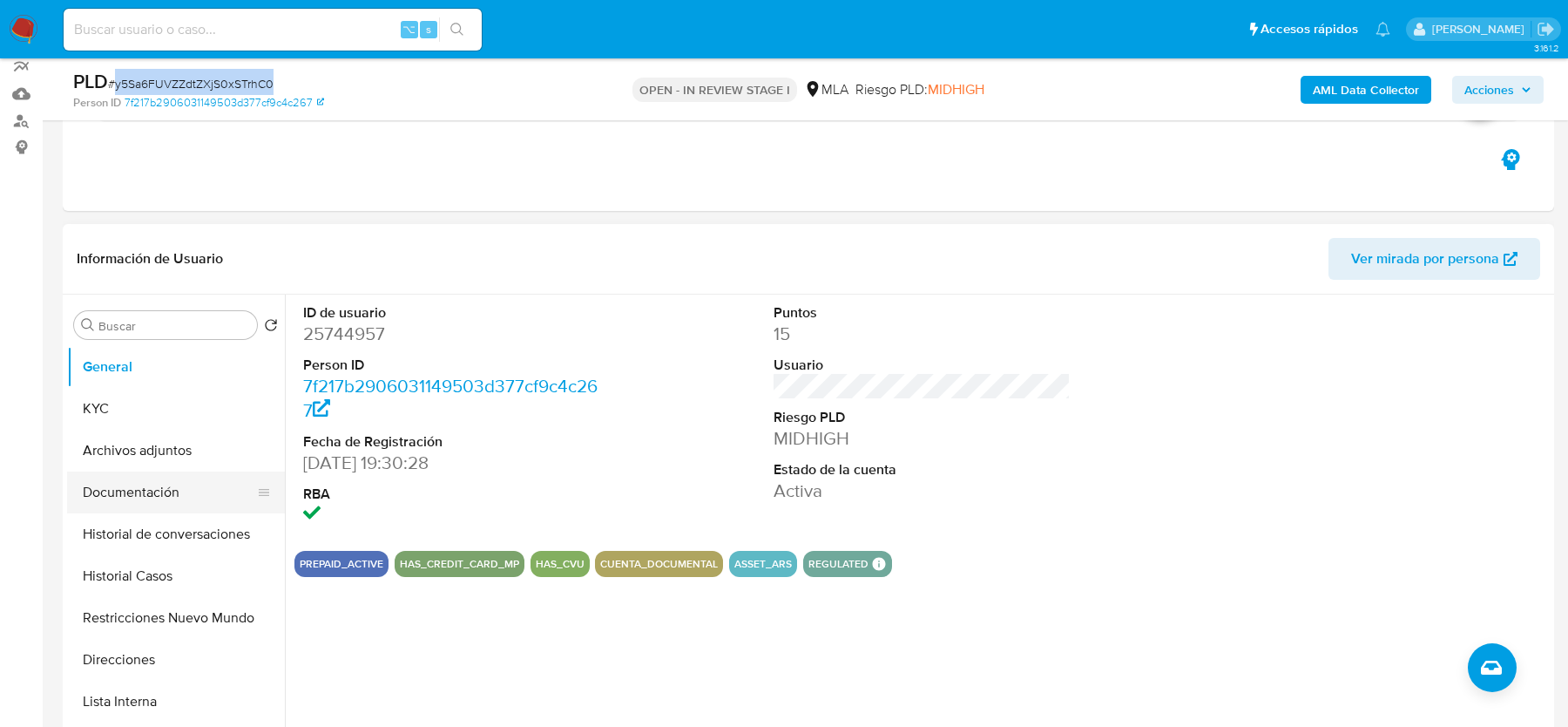
scroll to position [172, 0]
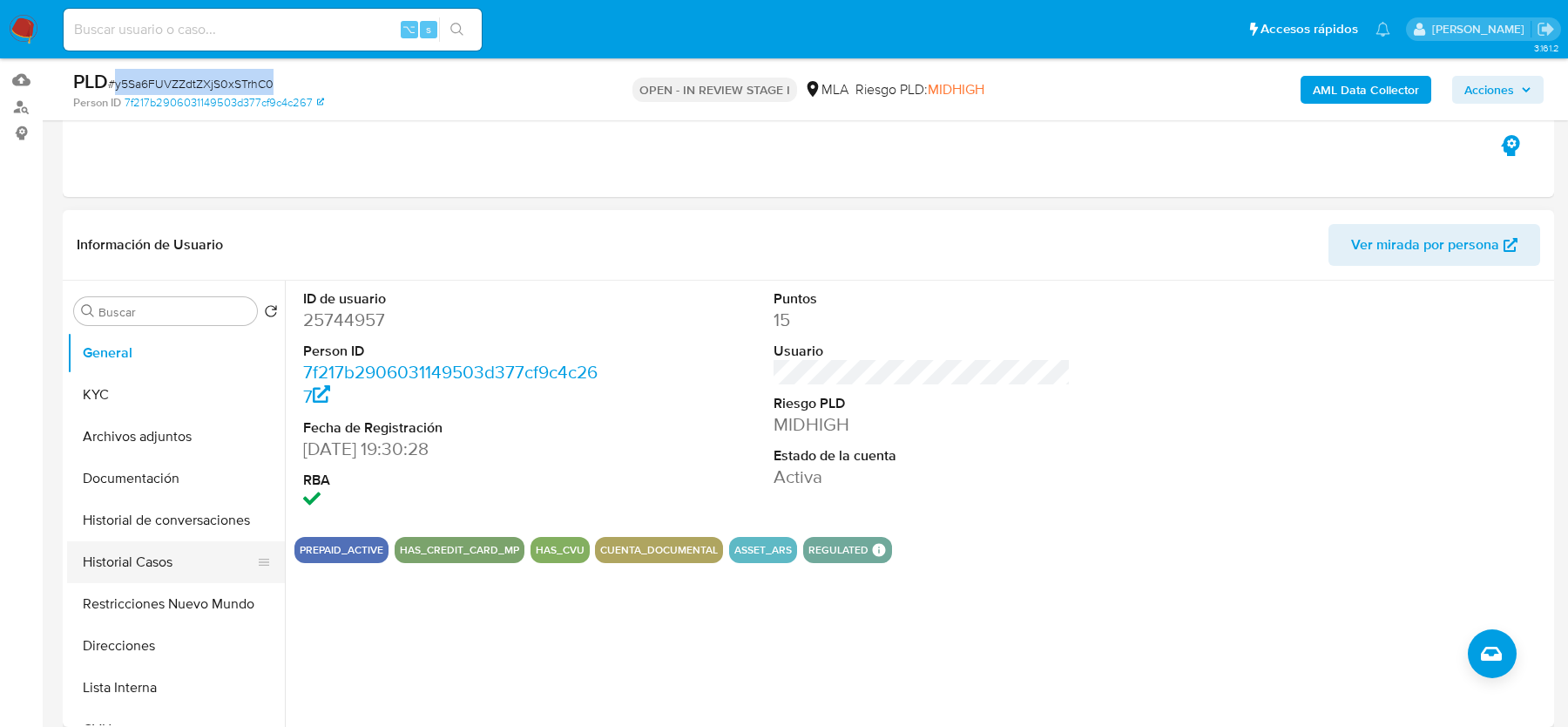
click at [160, 557] on button "Historial Casos" at bounding box center [169, 562] width 204 height 42
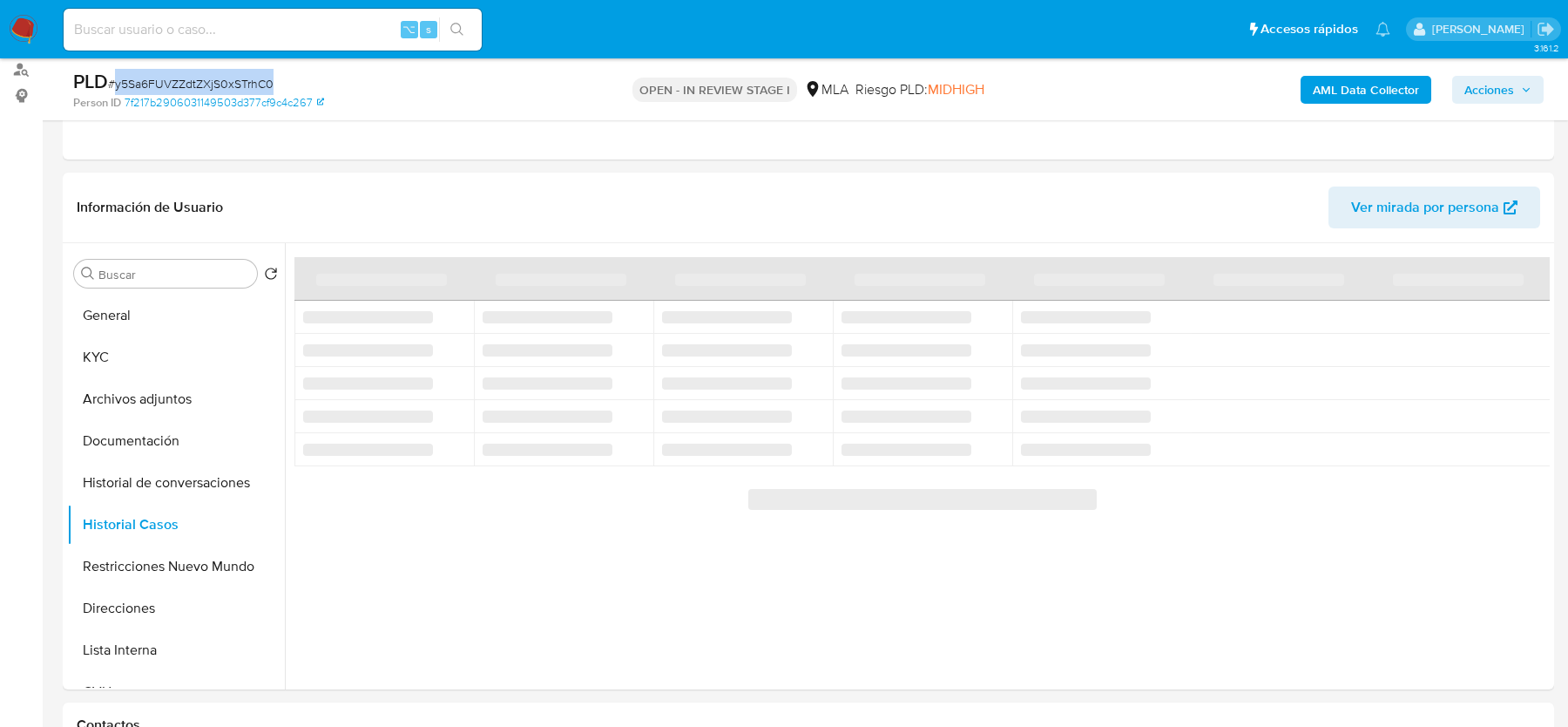
scroll to position [215, 0]
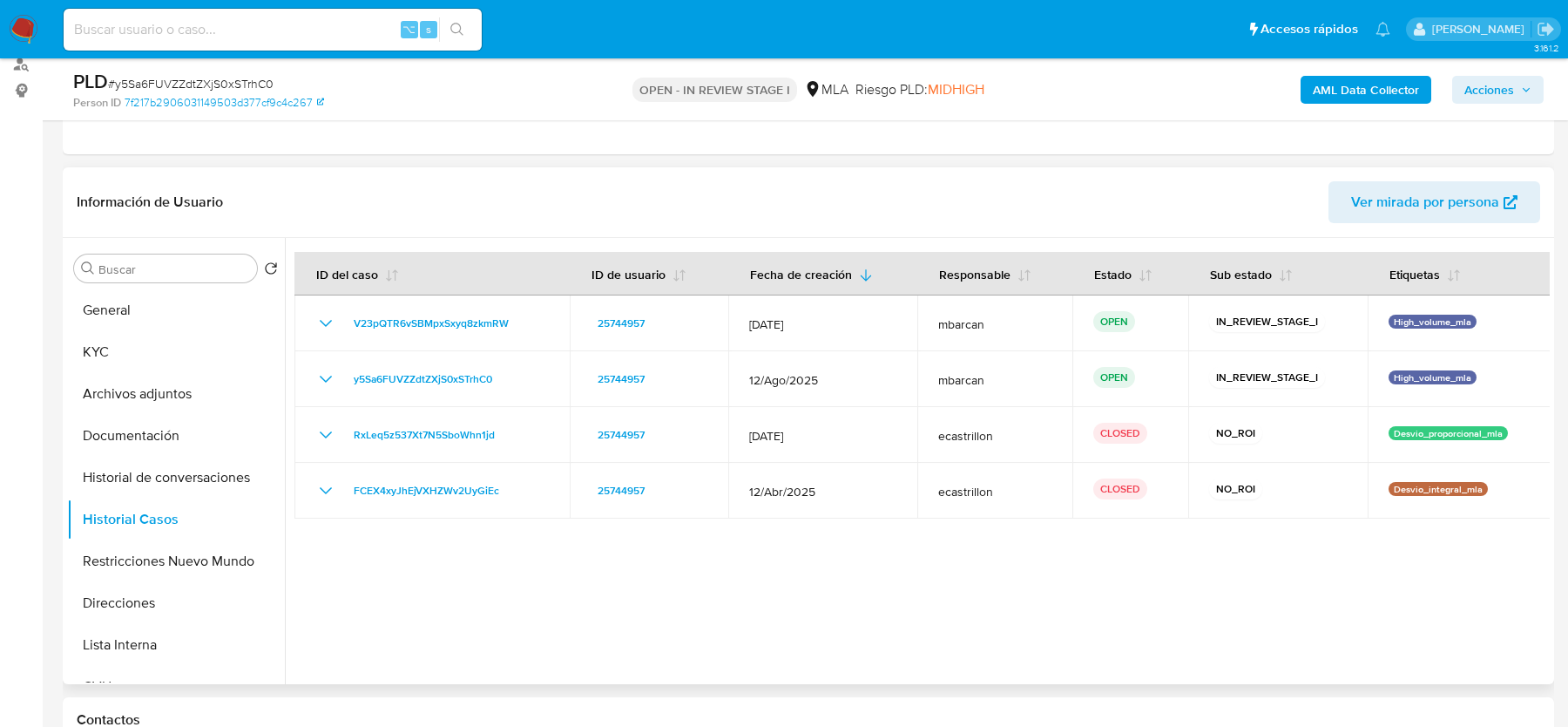
click at [392, 561] on div at bounding box center [916, 460] width 1265 height 446
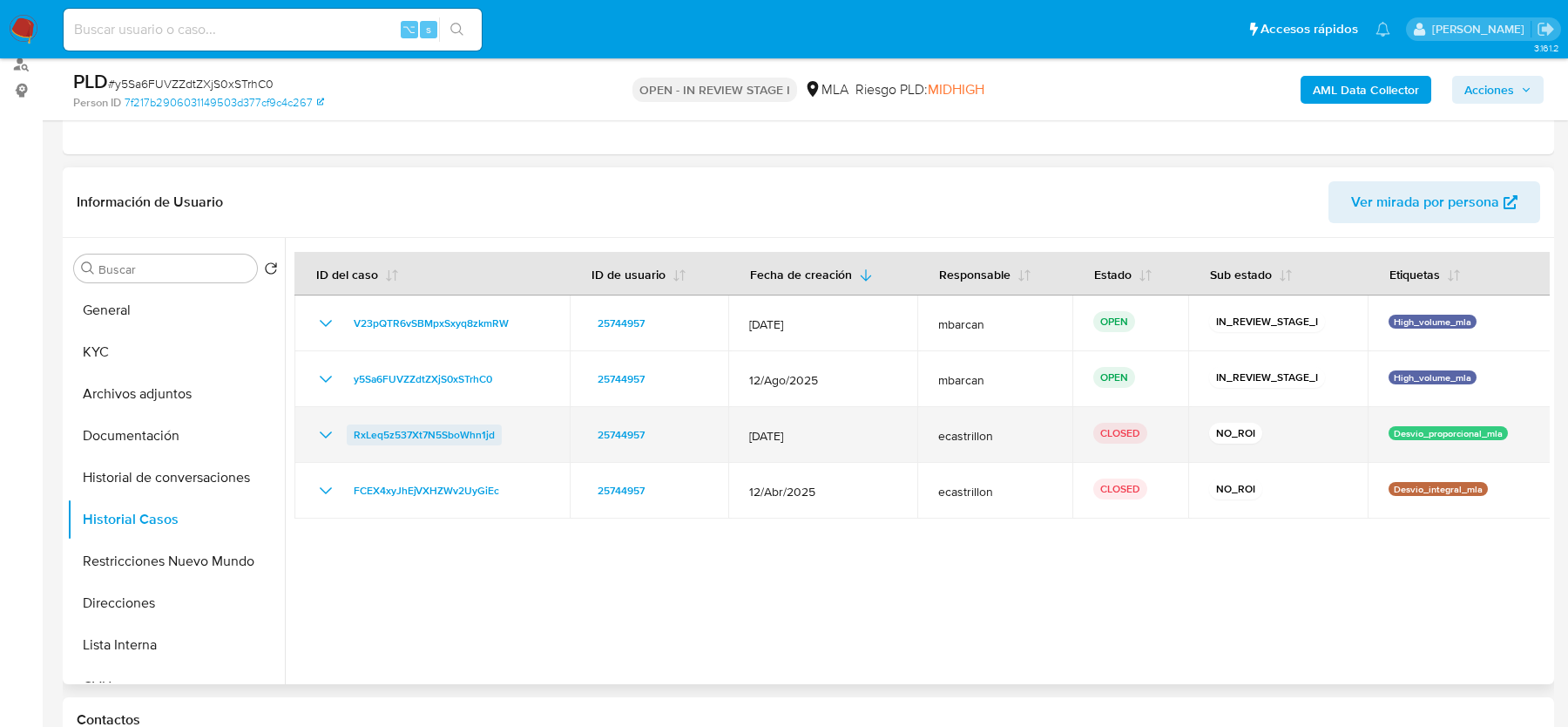
click at [368, 434] on span "RxLeq5z537Xt7N5SboWhn1jd" at bounding box center [423, 434] width 141 height 21
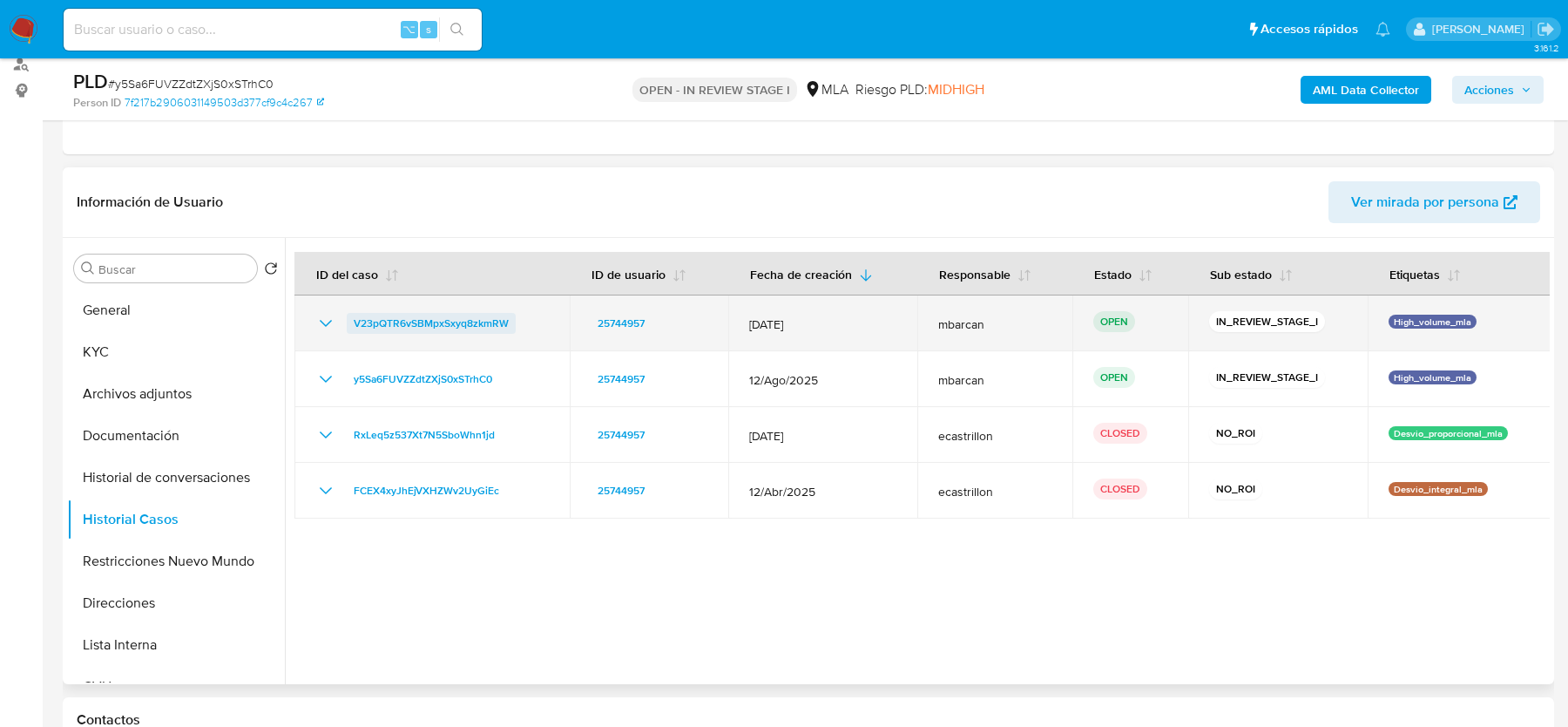
click at [440, 322] on span "V23pQTR6vSBMpxSxyq8zkmRW" at bounding box center [430, 323] width 155 height 21
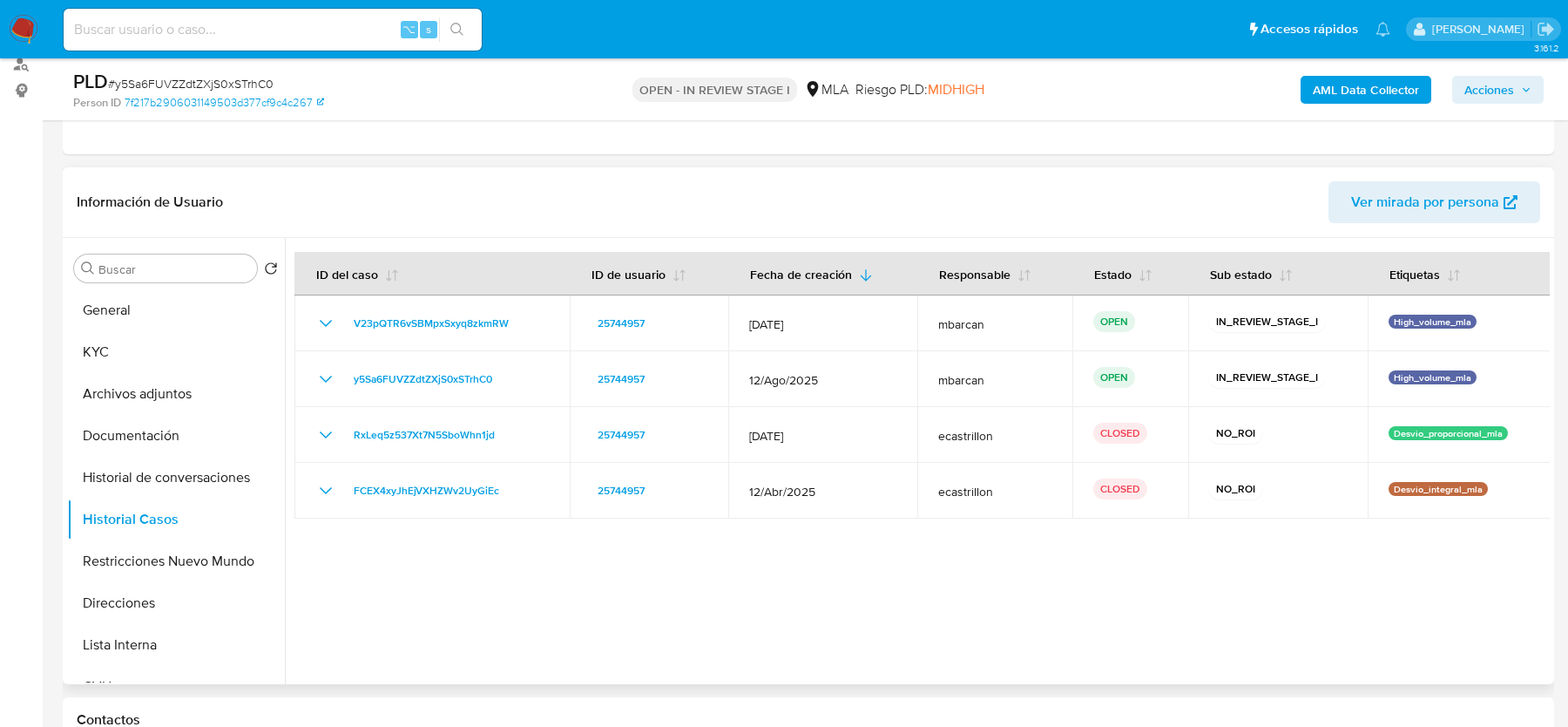
click at [428, 182] on header "Información de Usuario Ver mirada por persona" at bounding box center [808, 203] width 1463 height 42
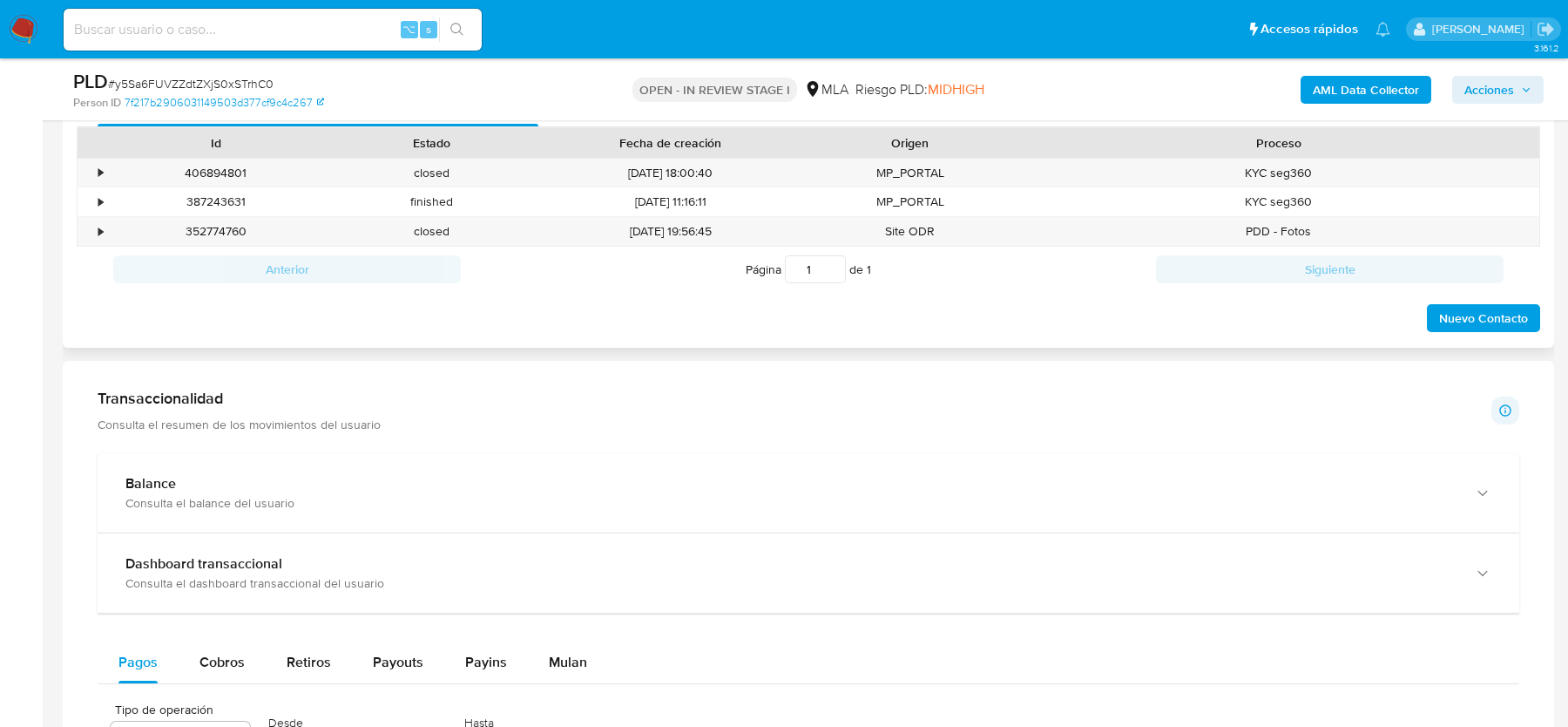
scroll to position [778, 0]
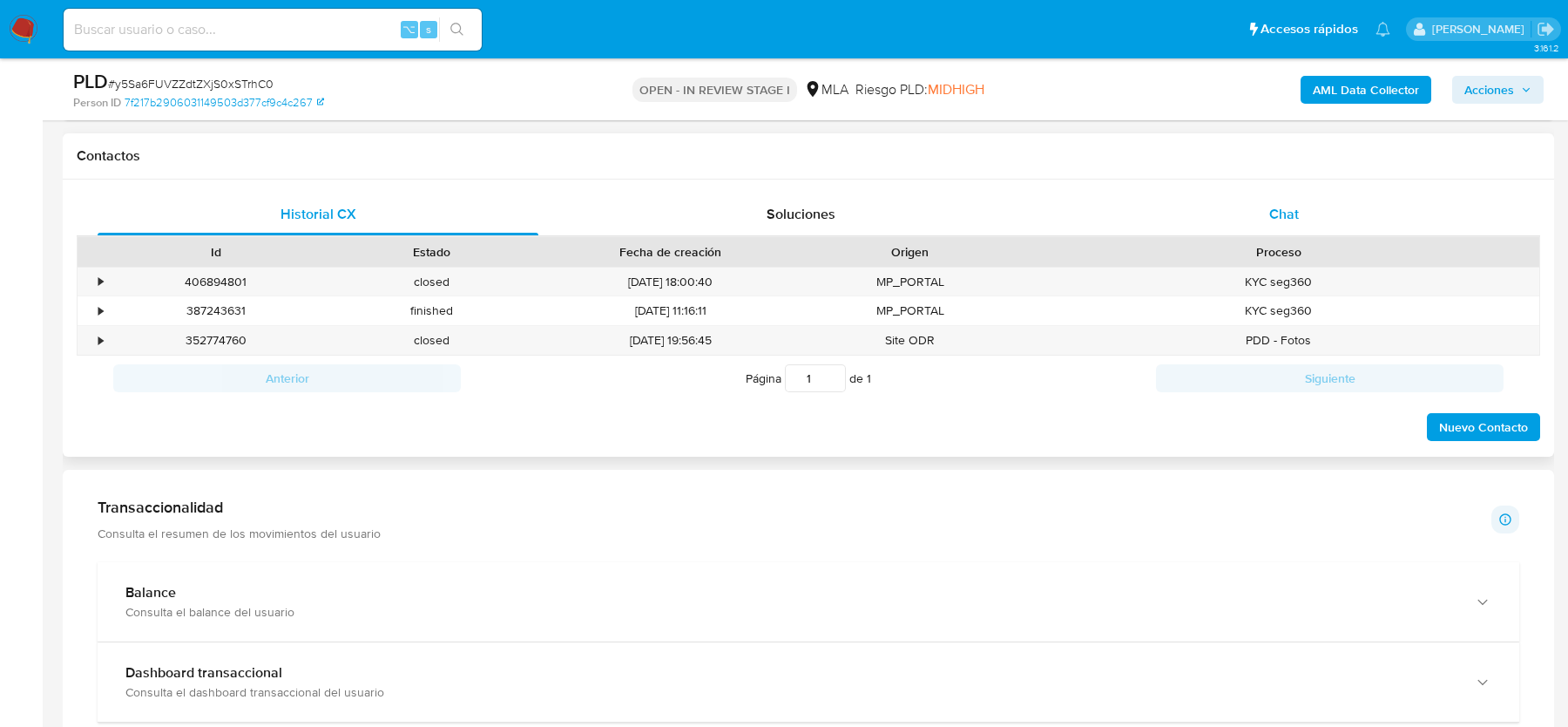
click at [1283, 216] on span "Chat" at bounding box center [1284, 214] width 30 height 20
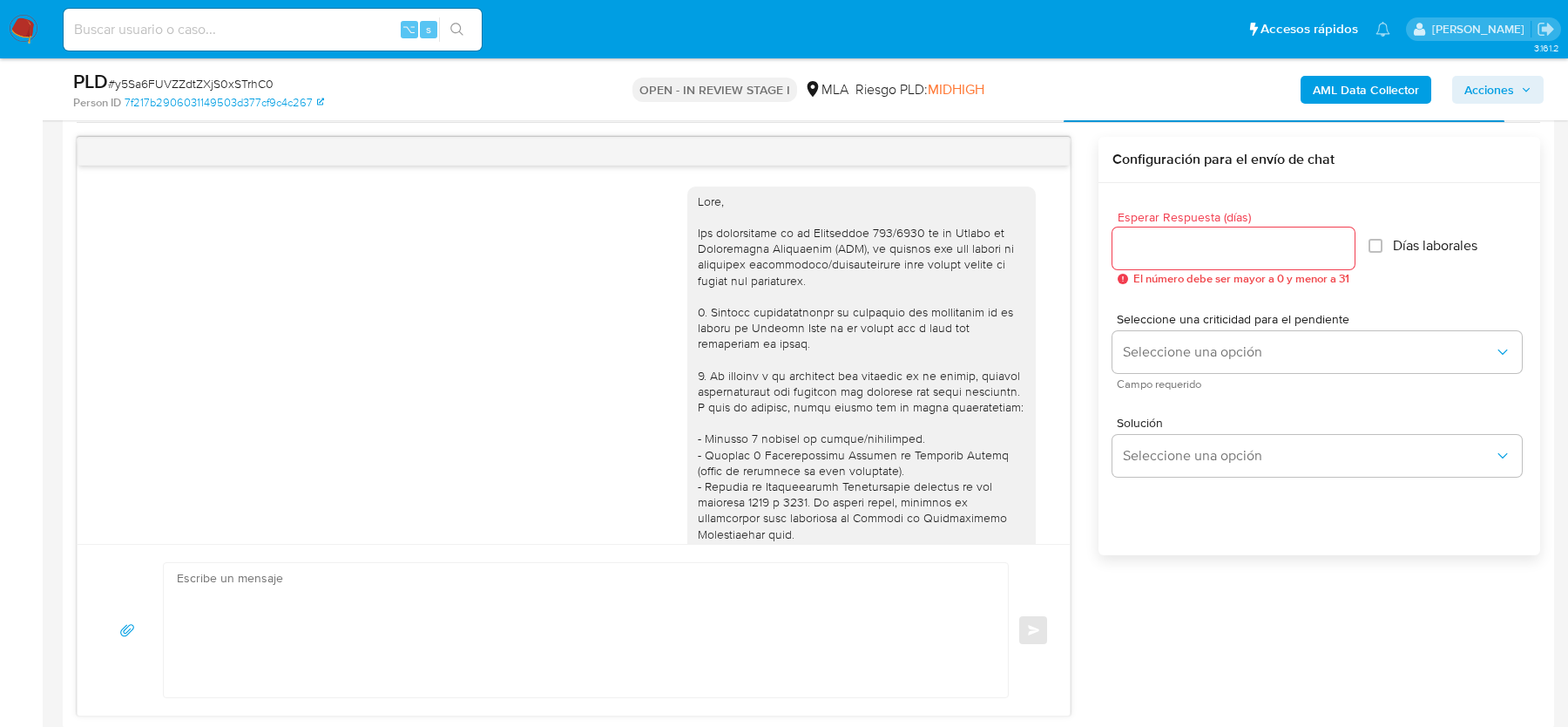
scroll to position [824, 0]
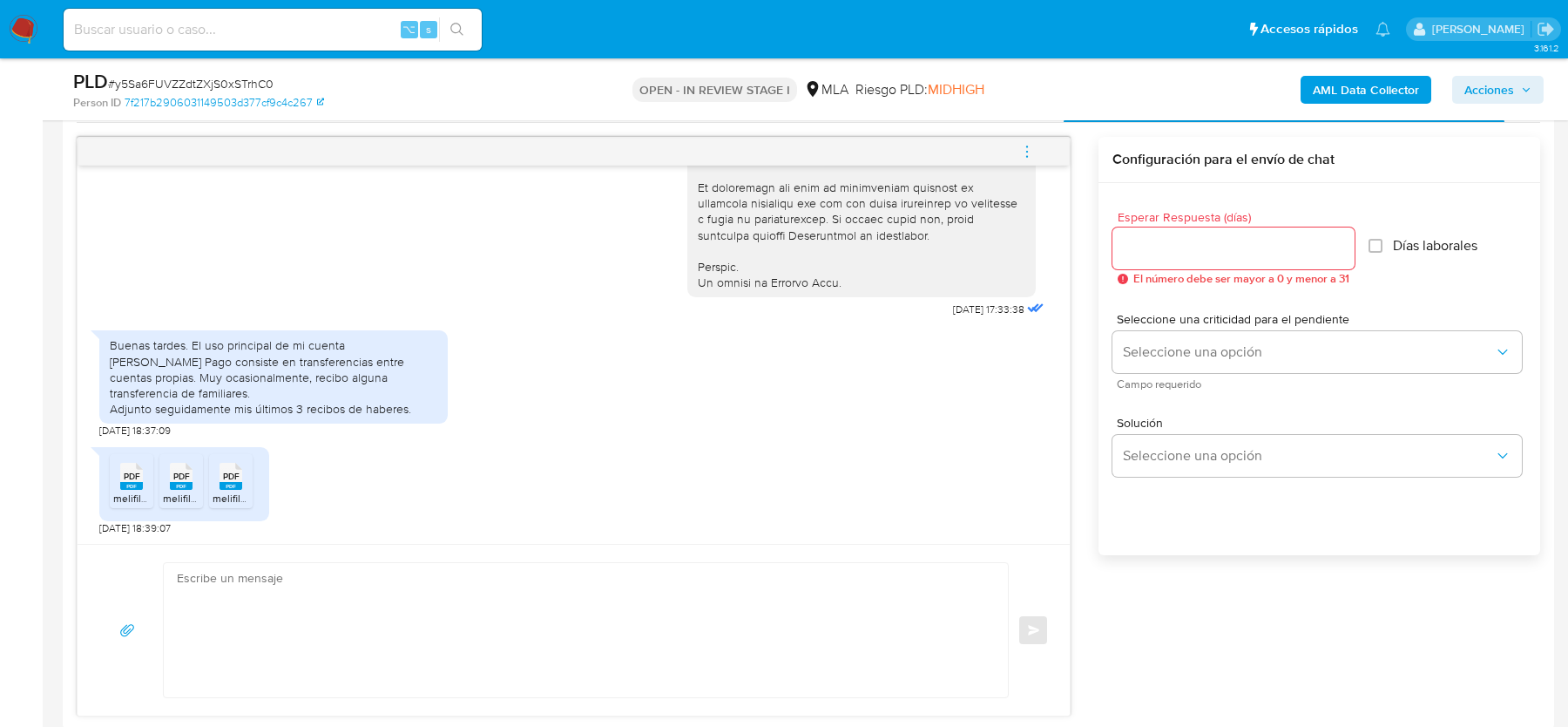
click at [133, 482] on rect at bounding box center [131, 486] width 23 height 8
click at [188, 482] on rect at bounding box center [181, 486] width 23 height 8
click at [216, 480] on div "PDF PDF" at bounding box center [231, 474] width 37 height 34
click at [242, 84] on span "# y5Sa6FUVZZdtZXjS0xSTrhC0" at bounding box center [191, 83] width 166 height 17
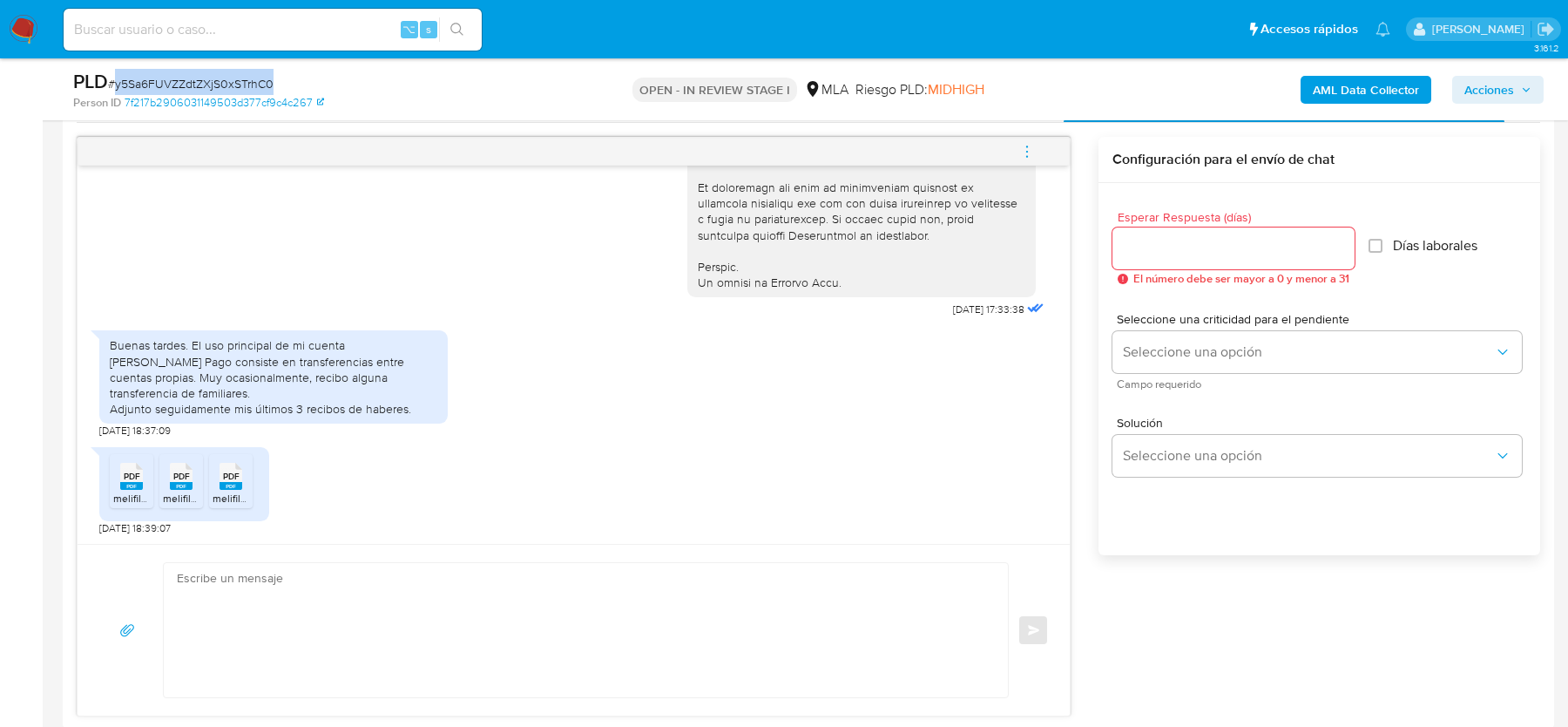
copy span "y5Sa6FUVZZdtZXjS0xSTrhC0"
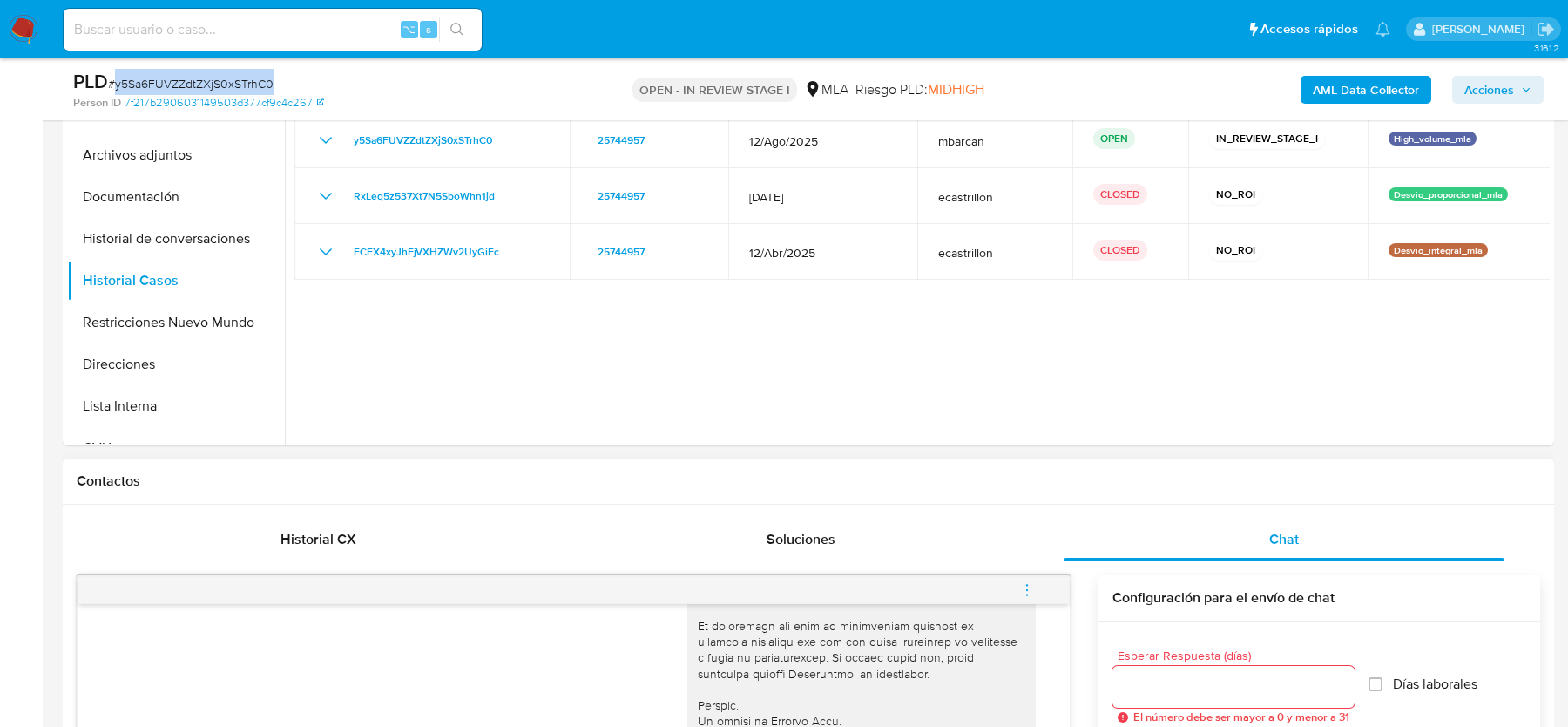
scroll to position [231, 0]
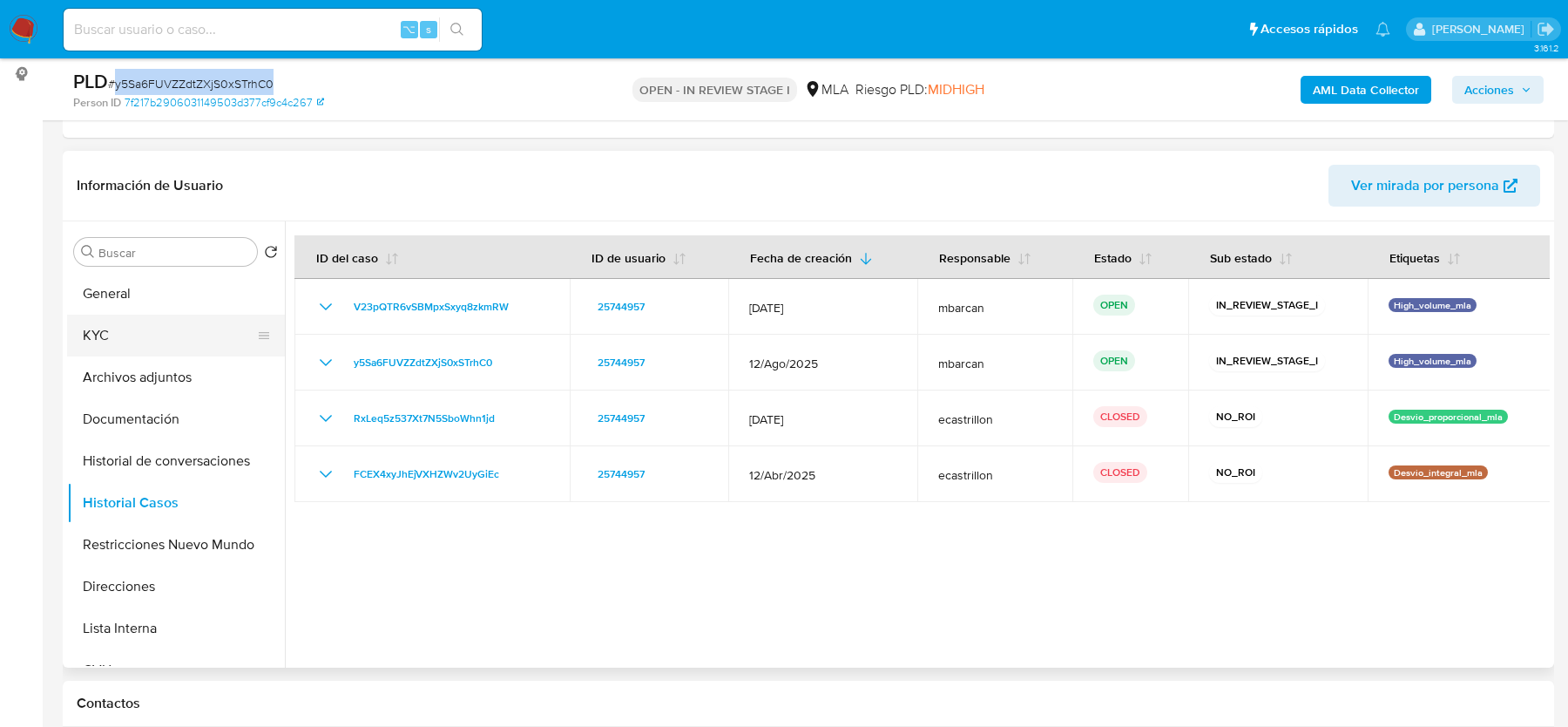
click at [164, 336] on button "KYC" at bounding box center [169, 336] width 204 height 42
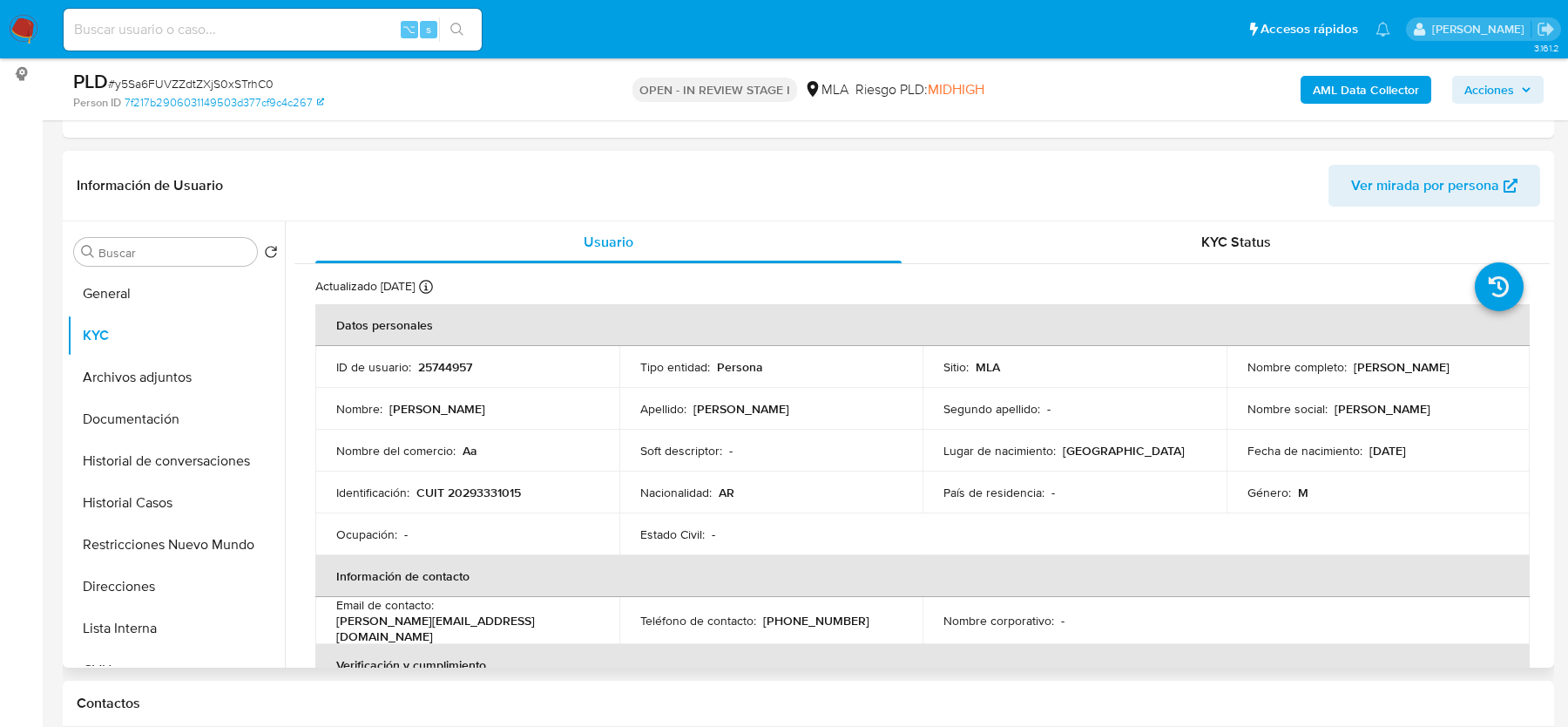
click at [500, 497] on p "CUIT 20293331015" at bounding box center [468, 492] width 105 height 16
copy p "20293331015"
click at [125, 367] on button "Archivos adjuntos" at bounding box center [169, 377] width 204 height 42
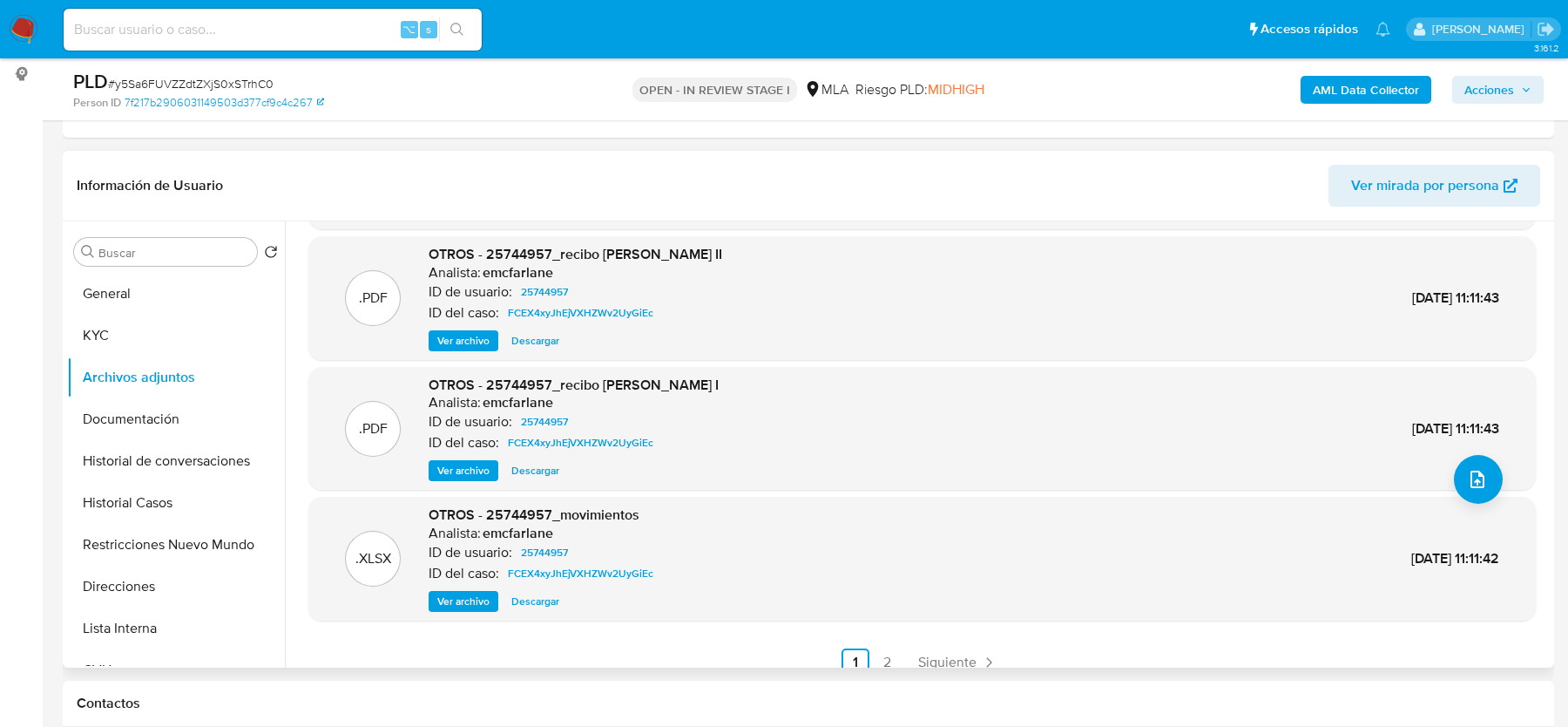
scroll to position [147, 0]
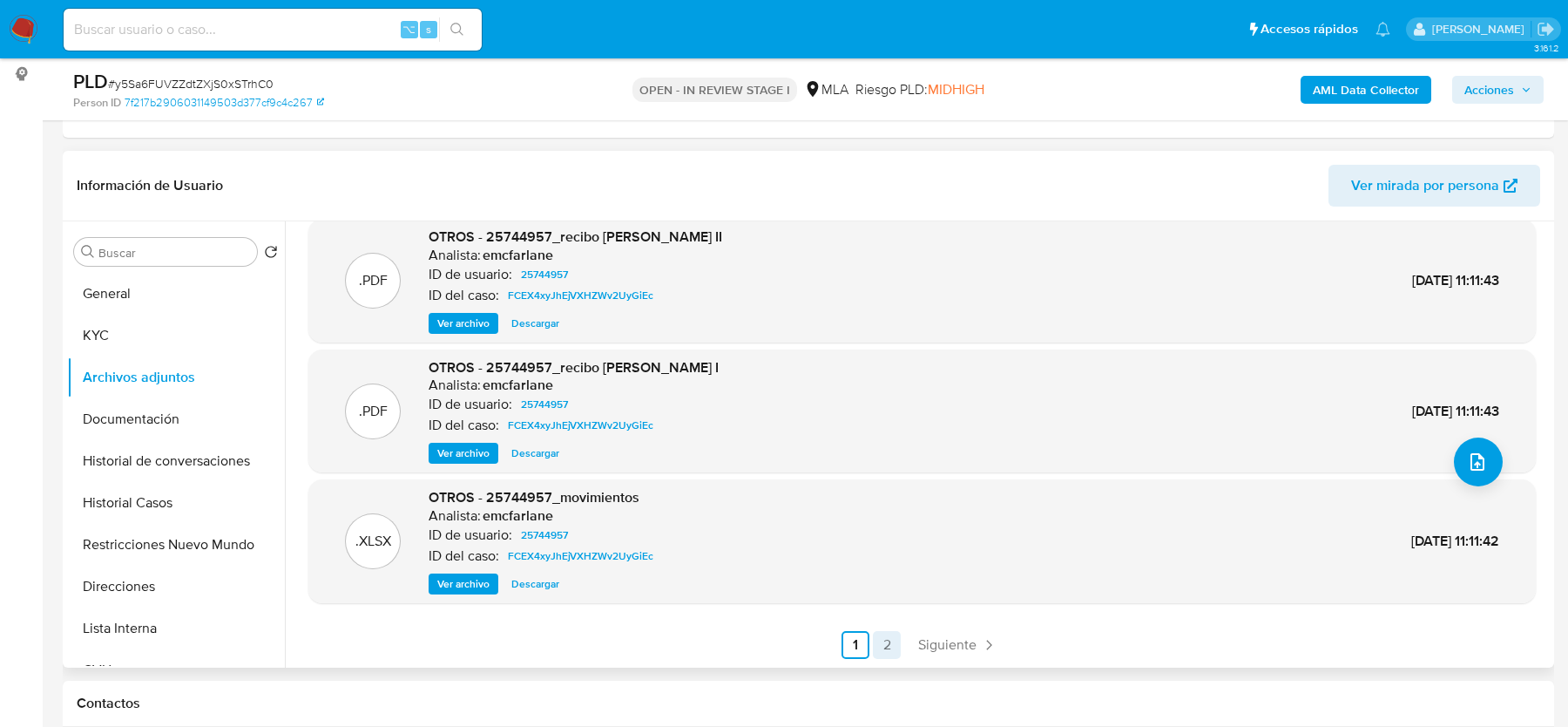
click at [887, 642] on link "2" at bounding box center [886, 645] width 28 height 28
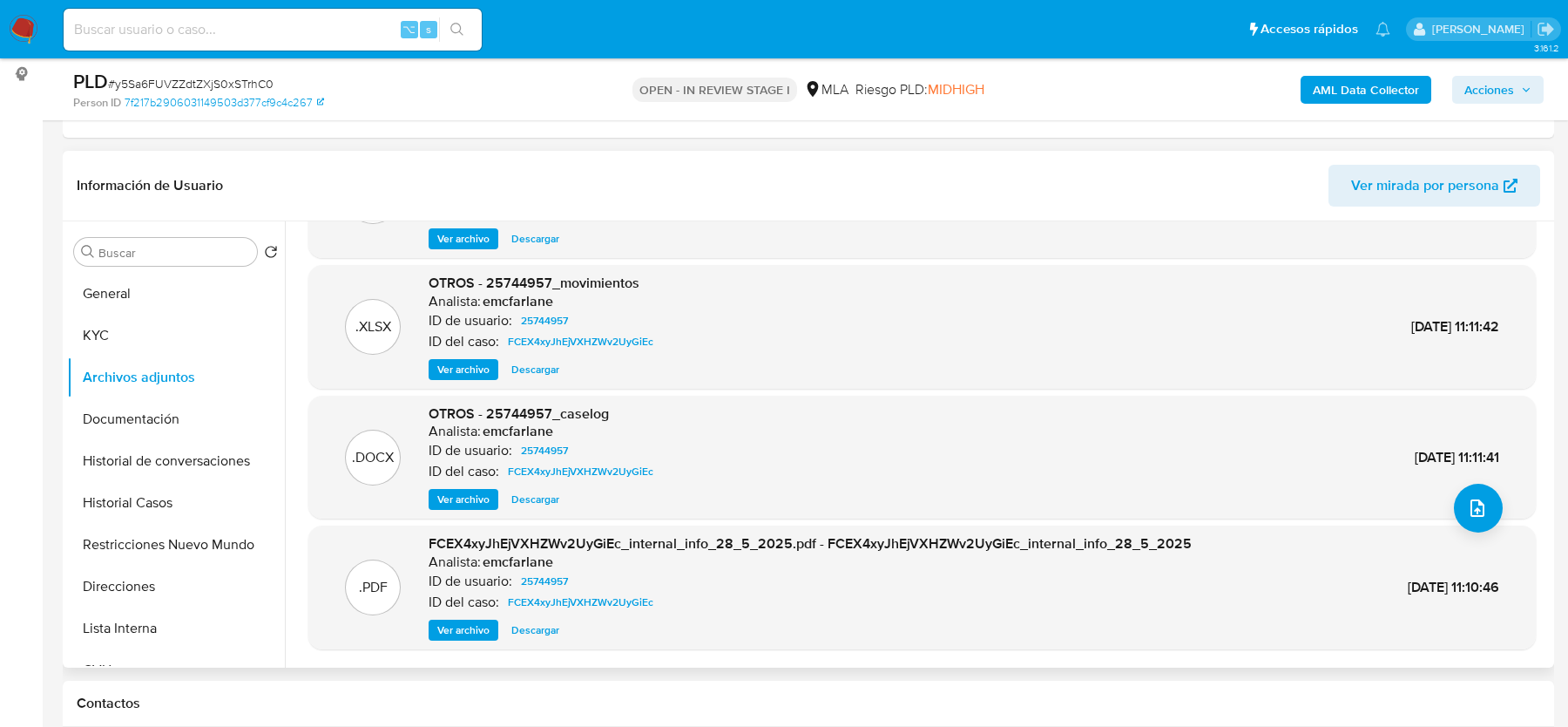
scroll to position [0, 0]
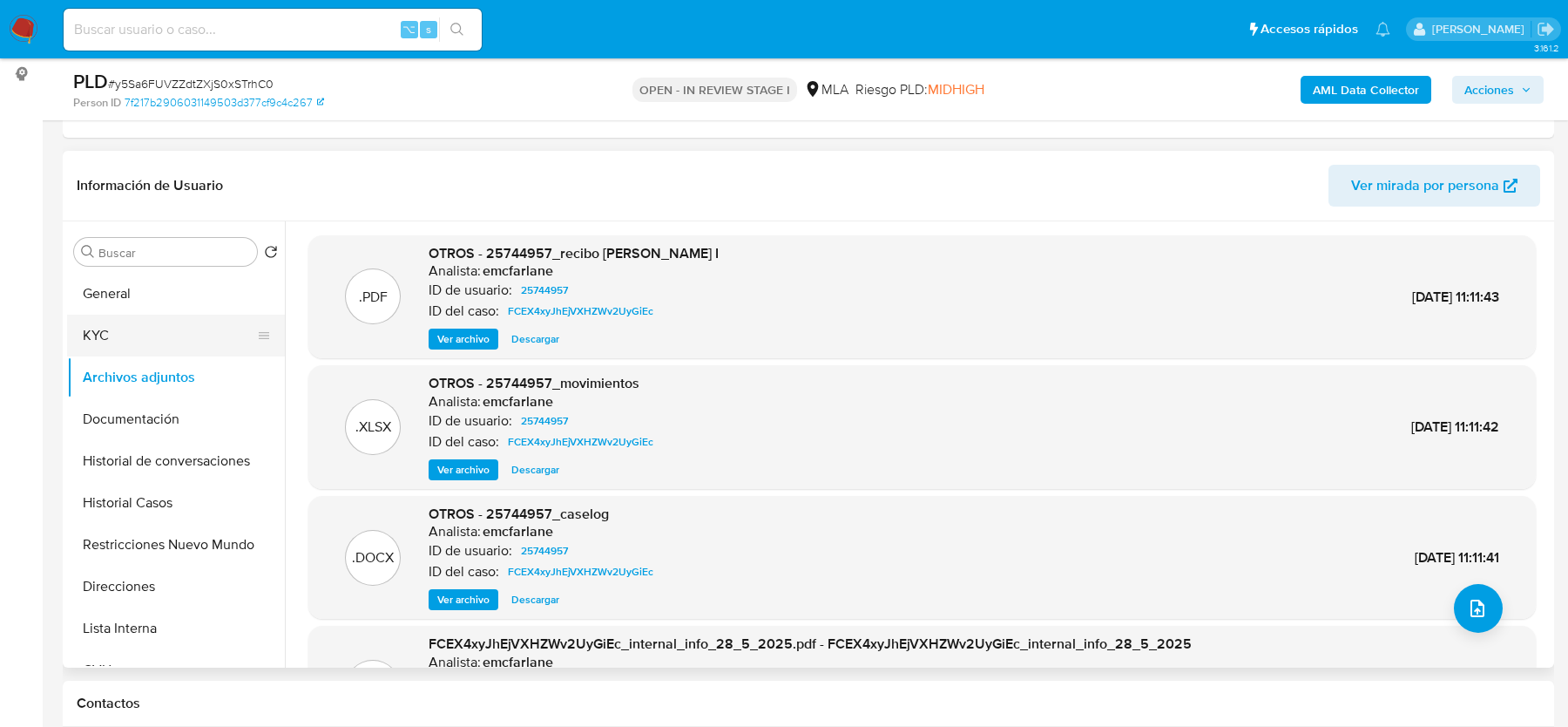
click at [167, 346] on button "KYC" at bounding box center [169, 336] width 204 height 42
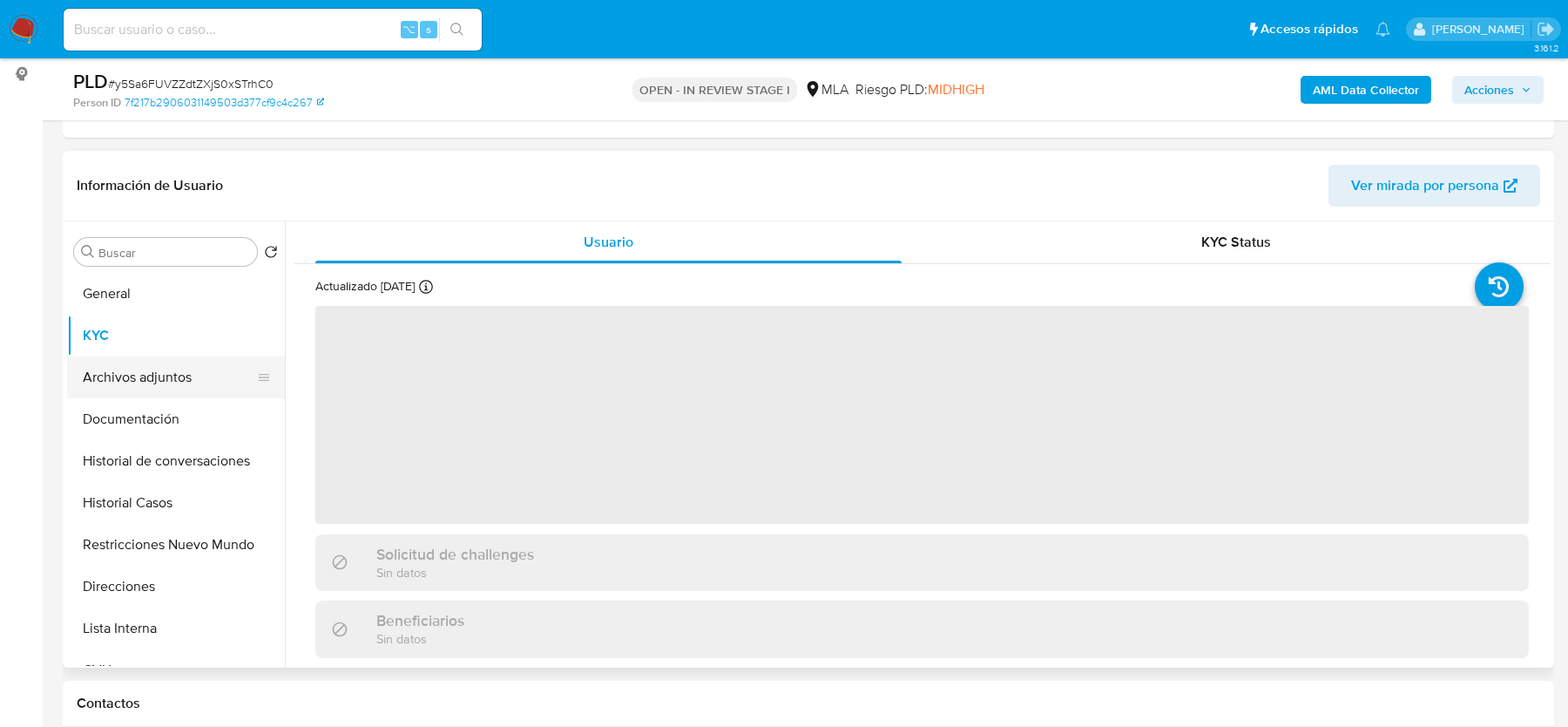
click at [163, 372] on button "Archivos adjuntos" at bounding box center [169, 377] width 204 height 42
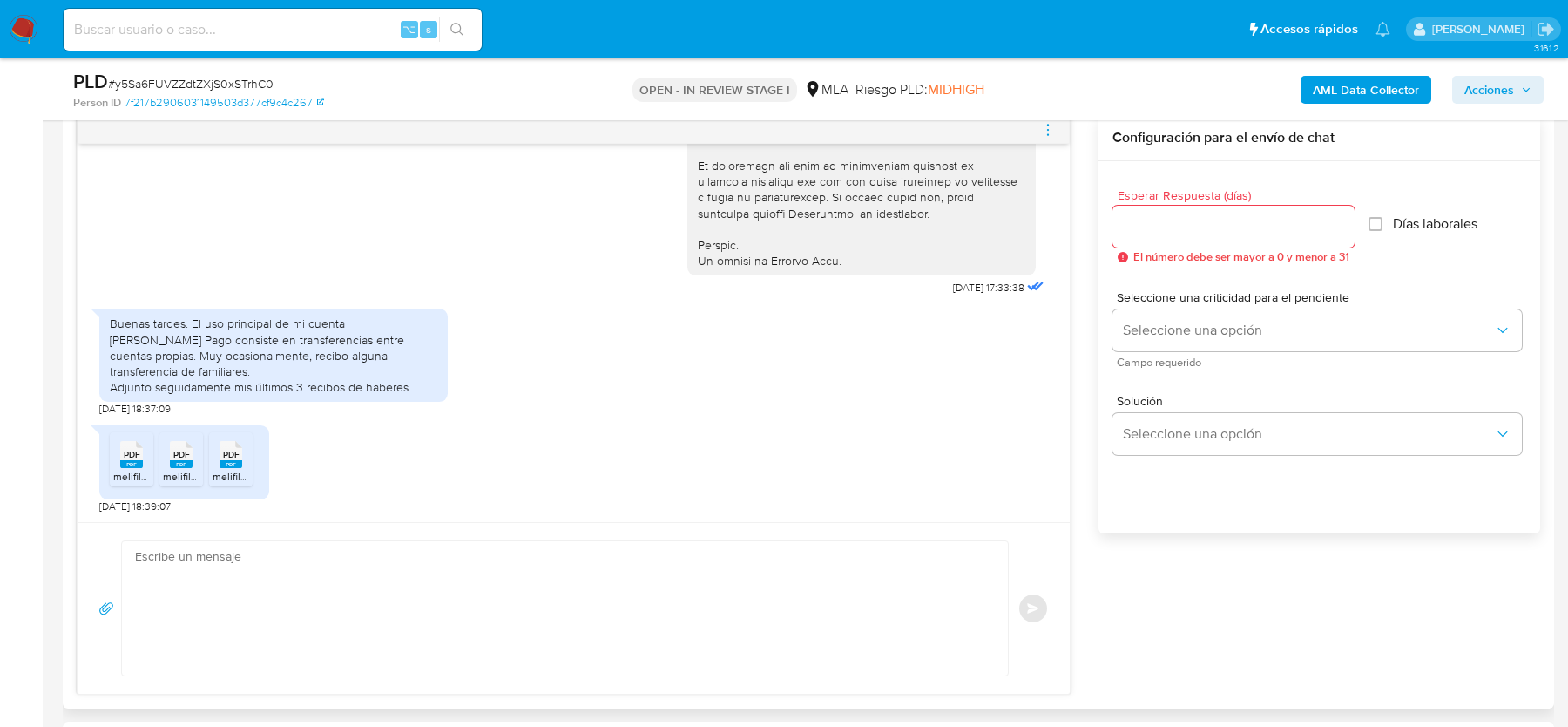
scroll to position [924, 0]
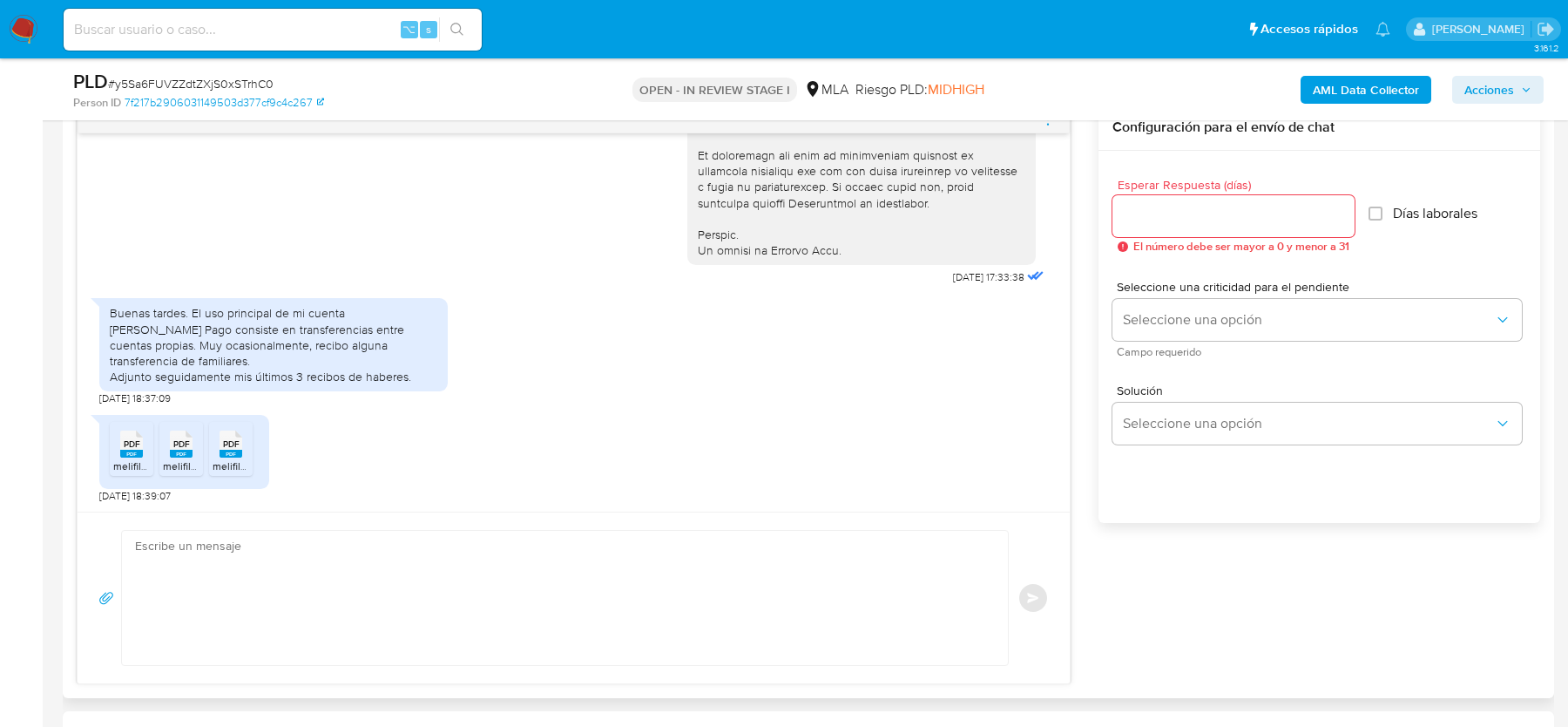
click at [354, 579] on textarea at bounding box center [560, 597] width 851 height 134
paste textarea "Hola, ¡Muchas gracias por tu respuesta! Confirmamos la recepción de la document…"
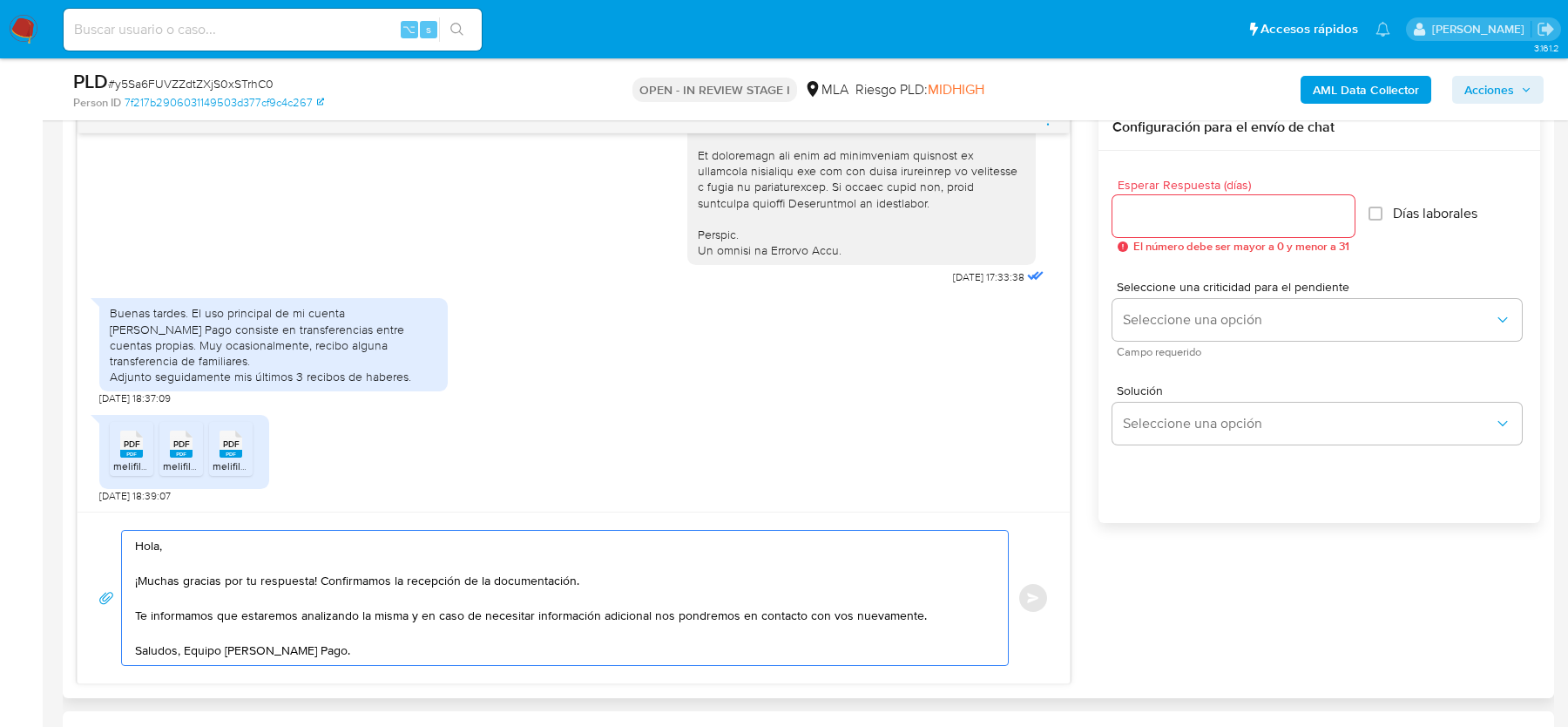
type textarea "Hola, ¡Muchas gracias por tu respuesta! Confirmamos la recepción de la document…"
click at [1232, 215] on input "Esperar Respuesta (días)" at bounding box center [1233, 216] width 243 height 23
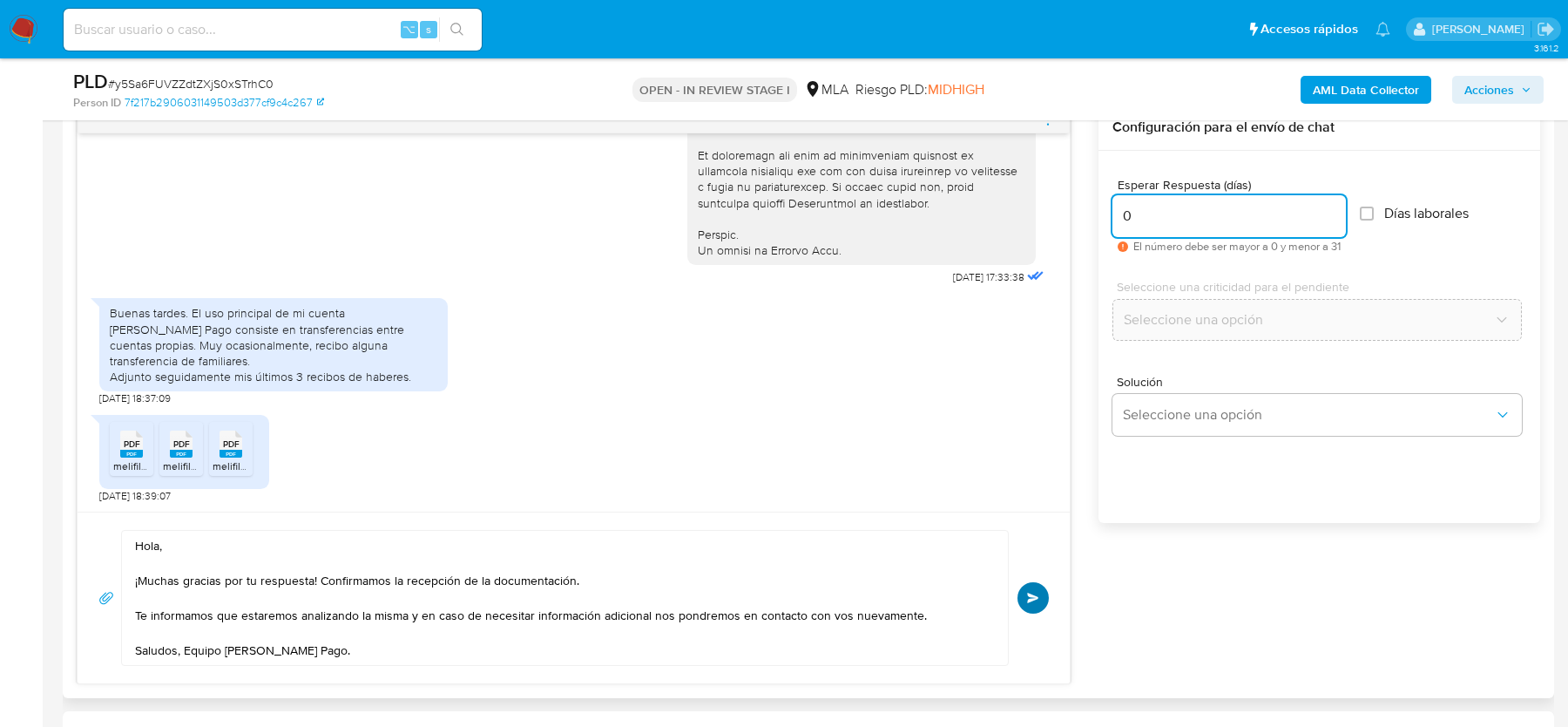
type input "0"
click at [1030, 592] on span "Enviar" at bounding box center [1033, 597] width 12 height 10
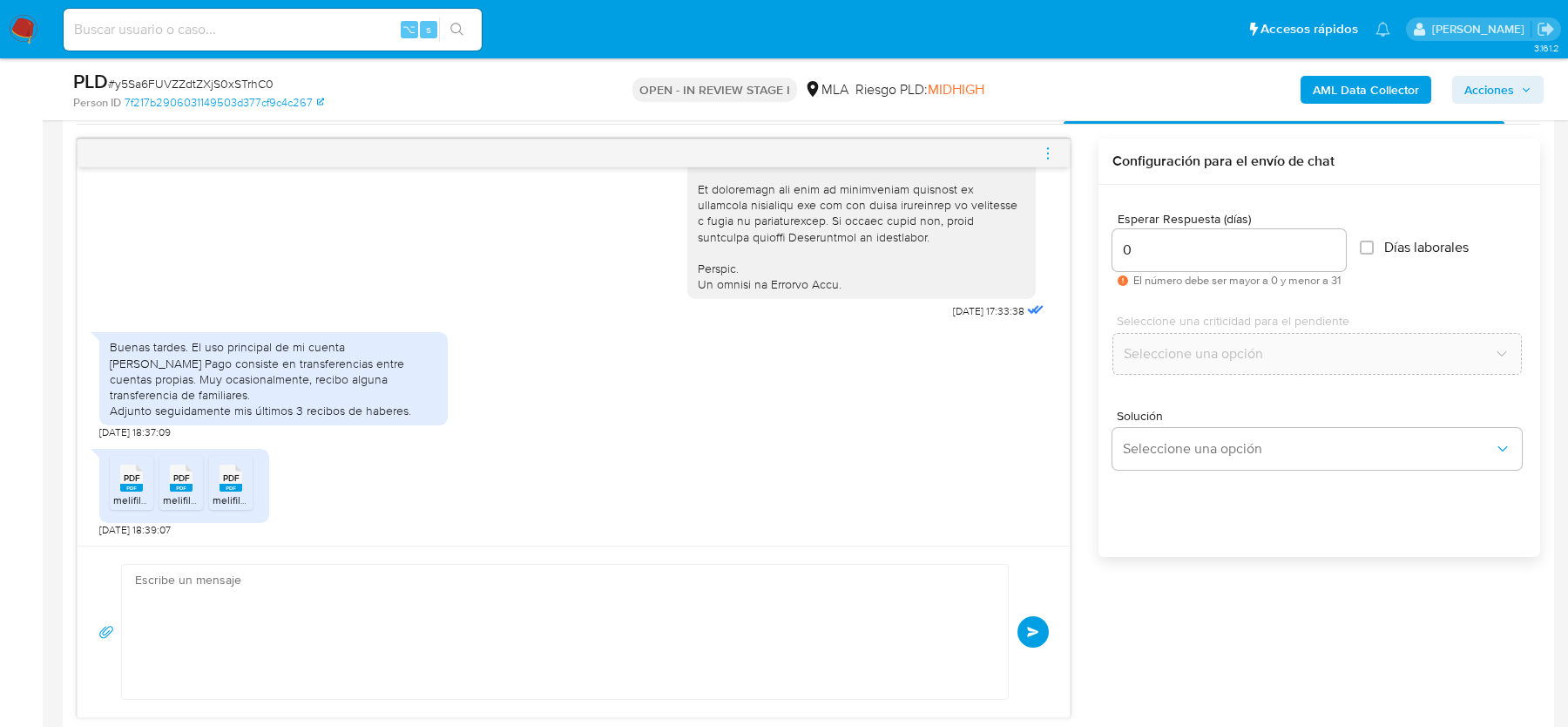
scroll to position [1033, 0]
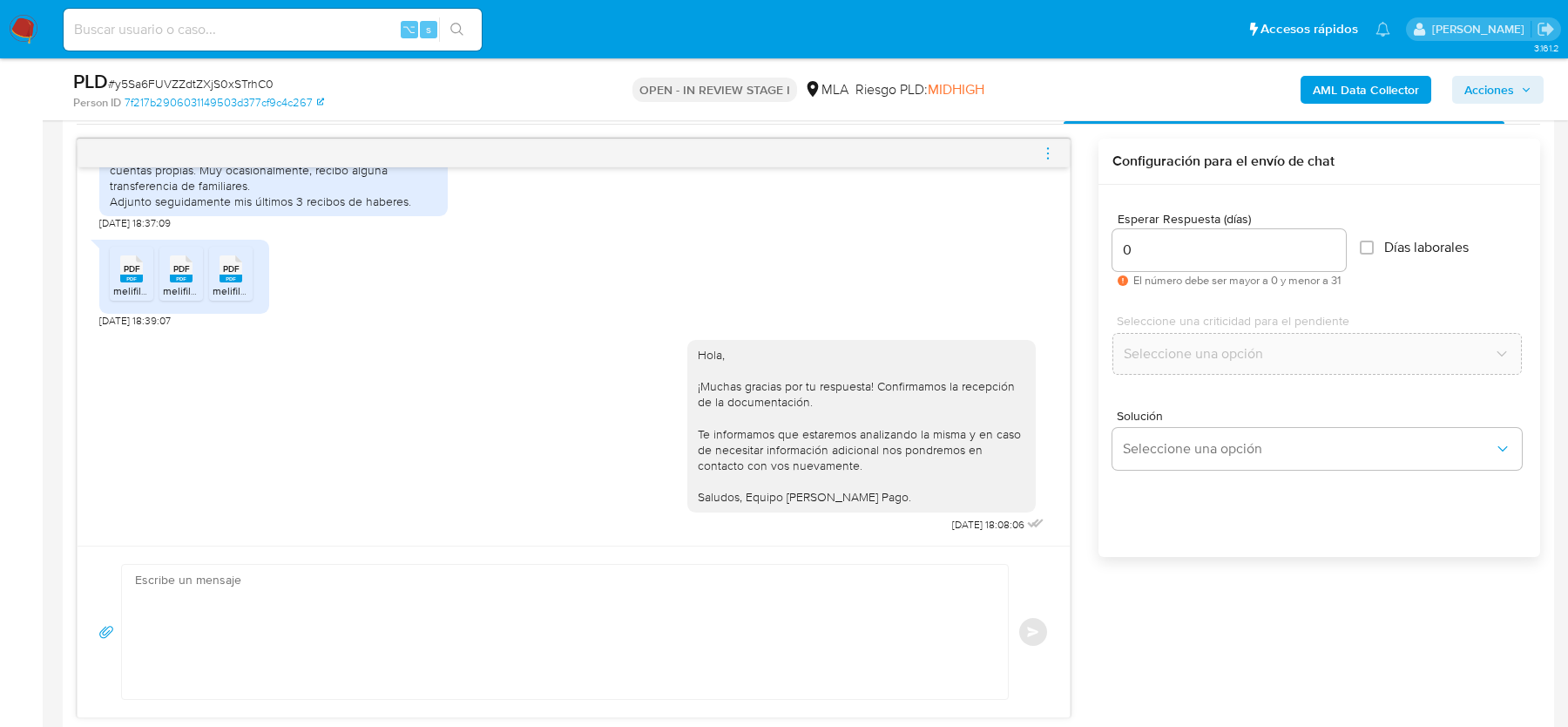
click at [1050, 154] on icon "menu-action" at bounding box center [1048, 154] width 16 height 16
click at [912, 119] on li "Cerrar conversación" at bounding box center [951, 117] width 179 height 31
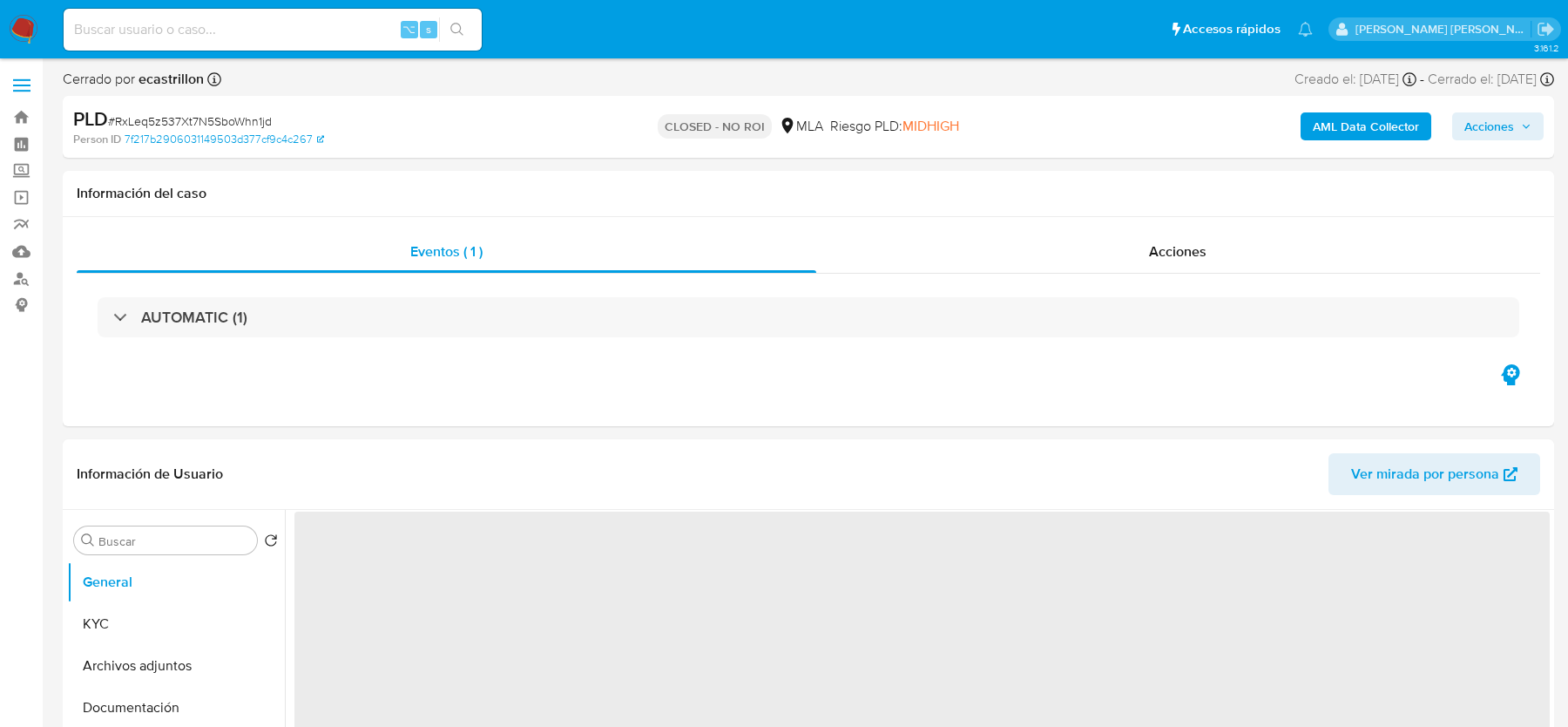
select select "10"
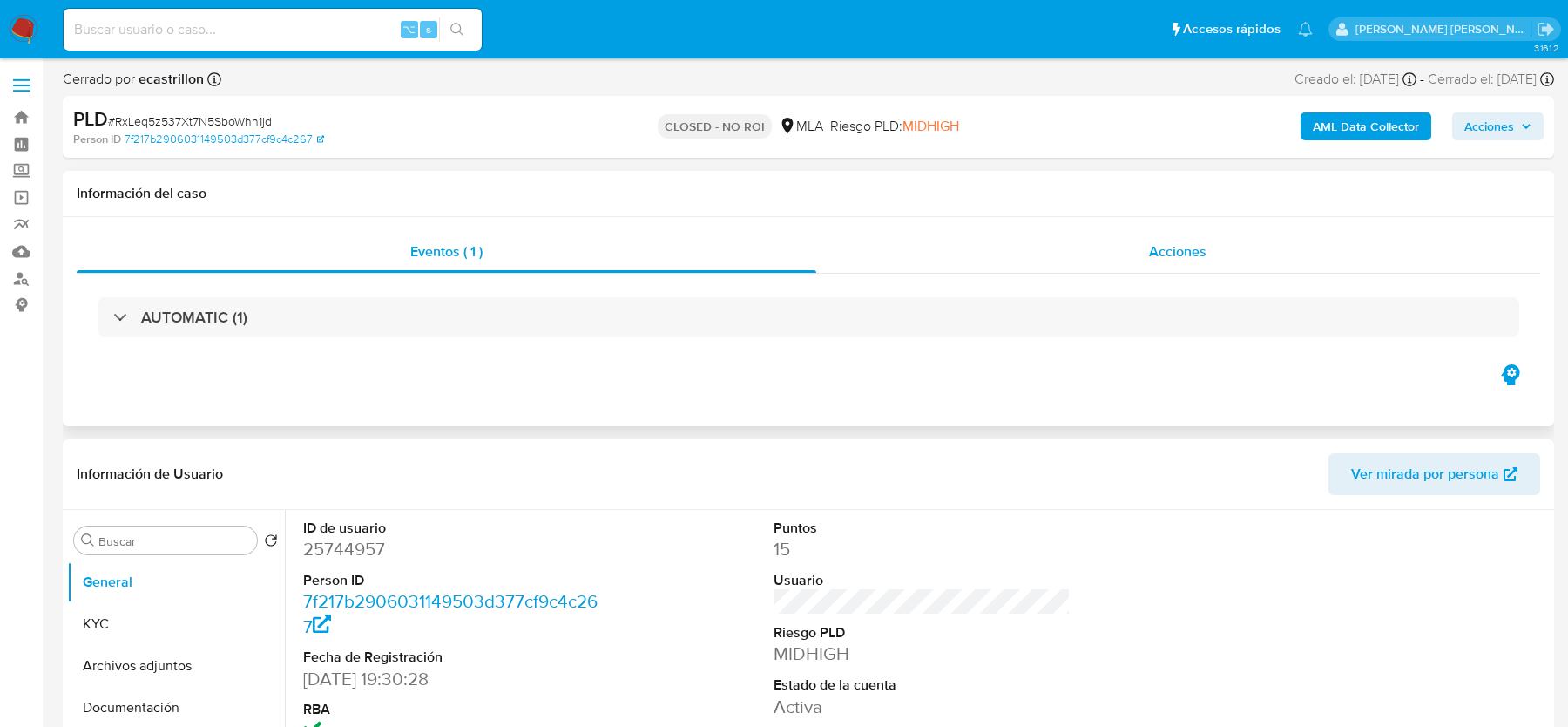
click at [1107, 253] on div "Acciones" at bounding box center [1179, 252] width 725 height 42
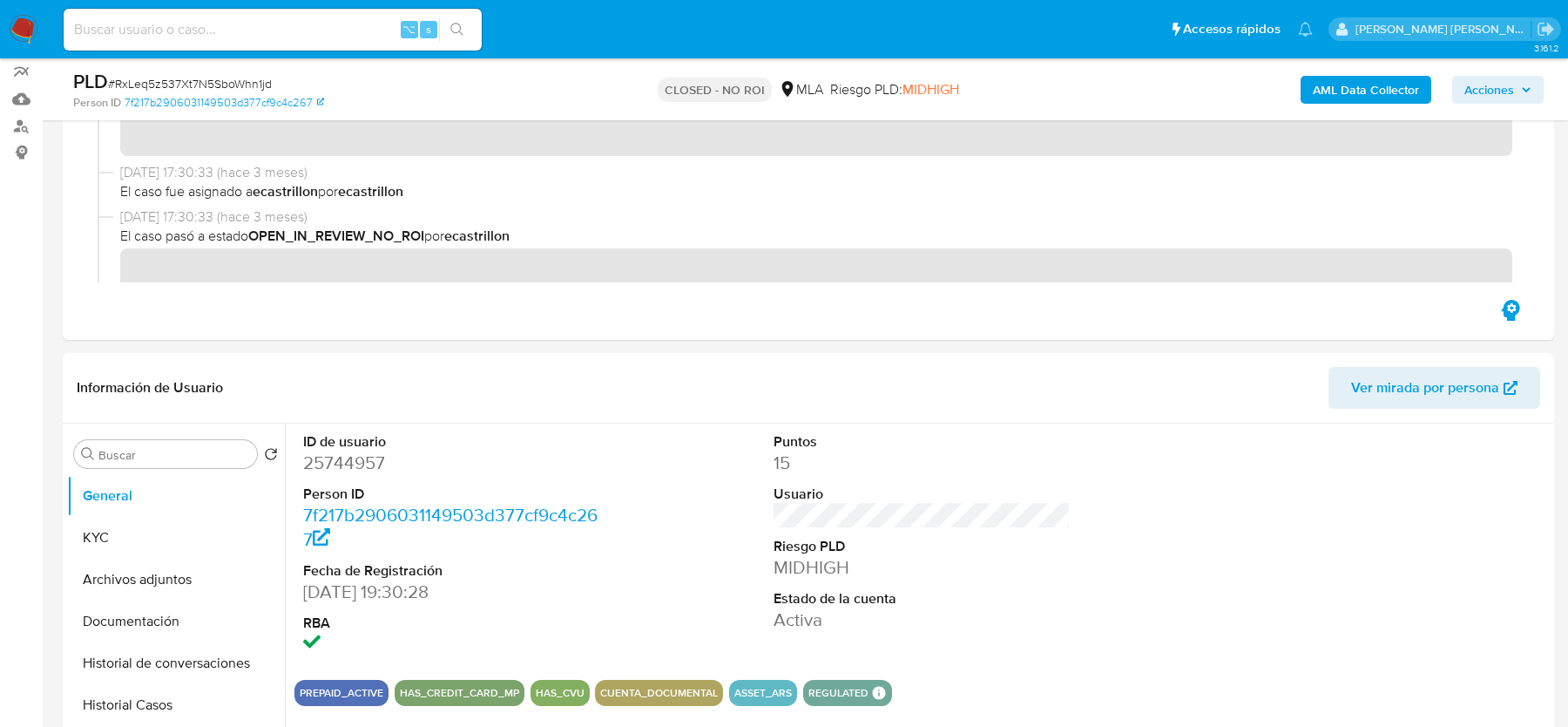
scroll to position [268, 0]
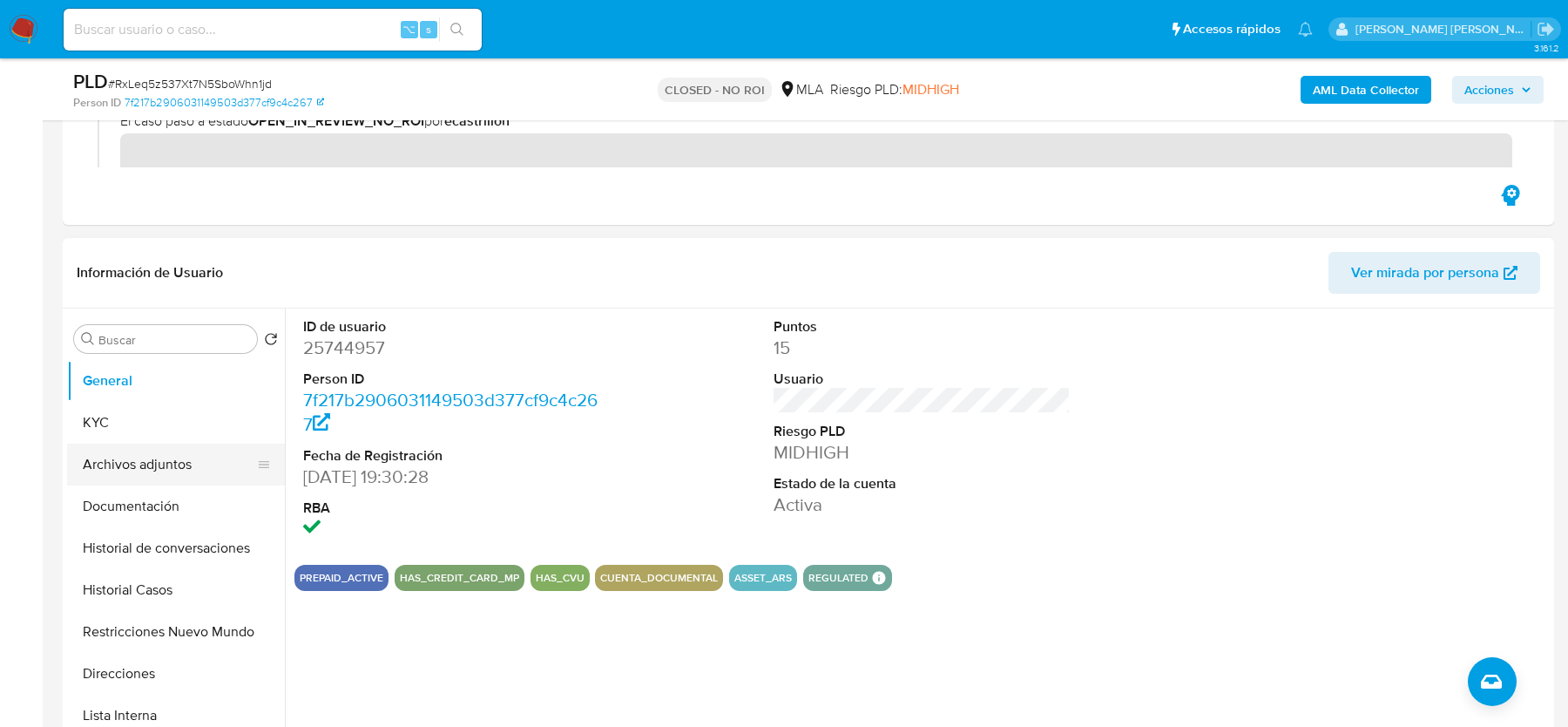
click at [73, 457] on button "Archivos adjuntos" at bounding box center [169, 464] width 204 height 42
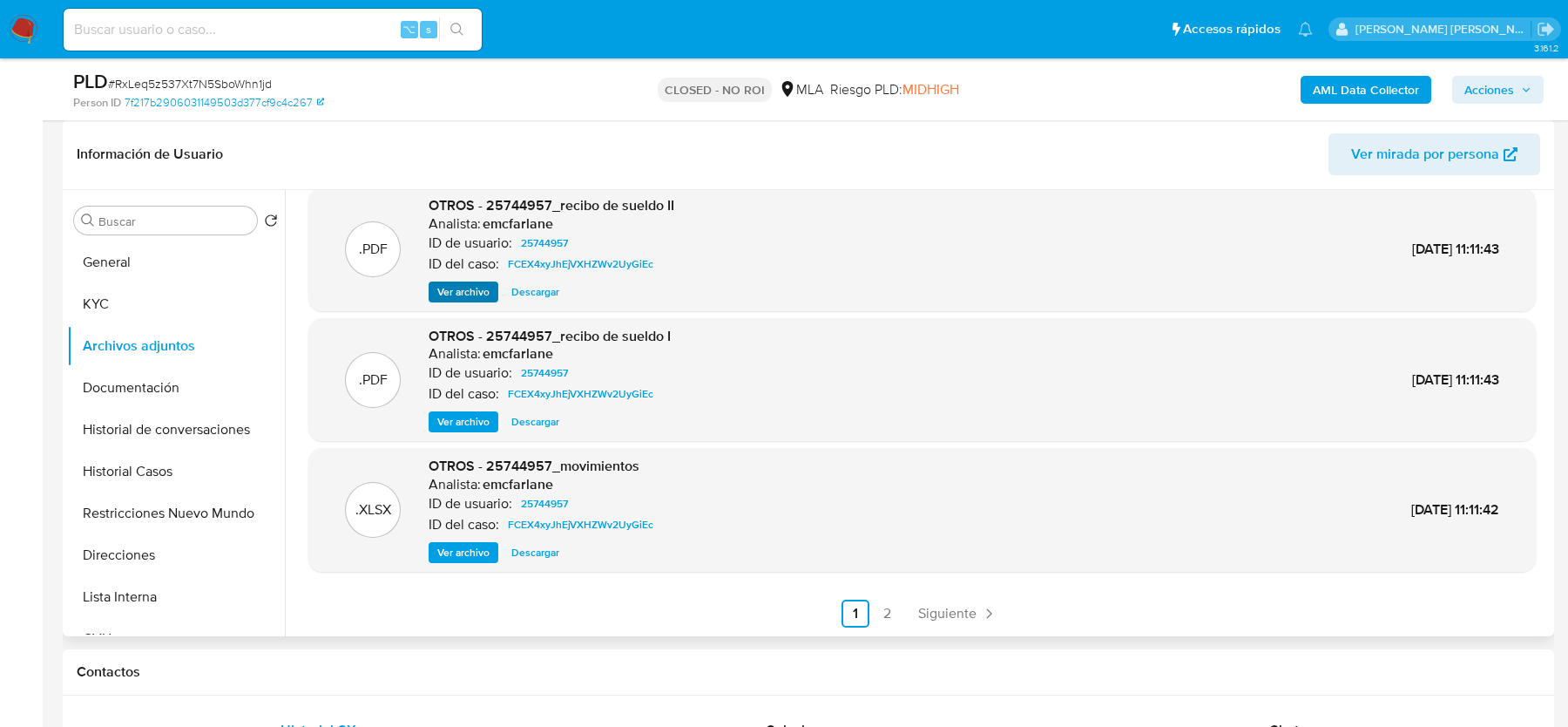
scroll to position [414, 0]
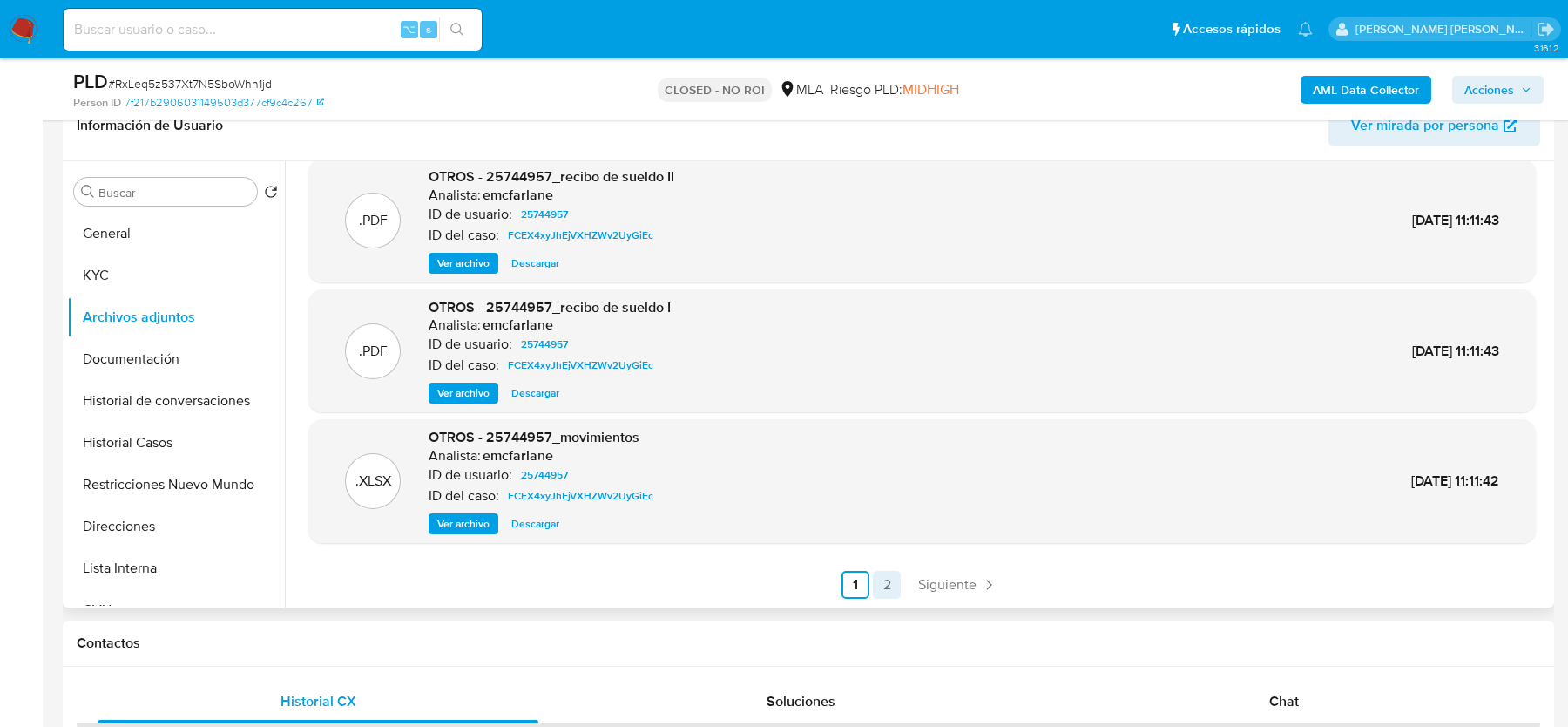
click at [879, 579] on link "2" at bounding box center [886, 585] width 28 height 28
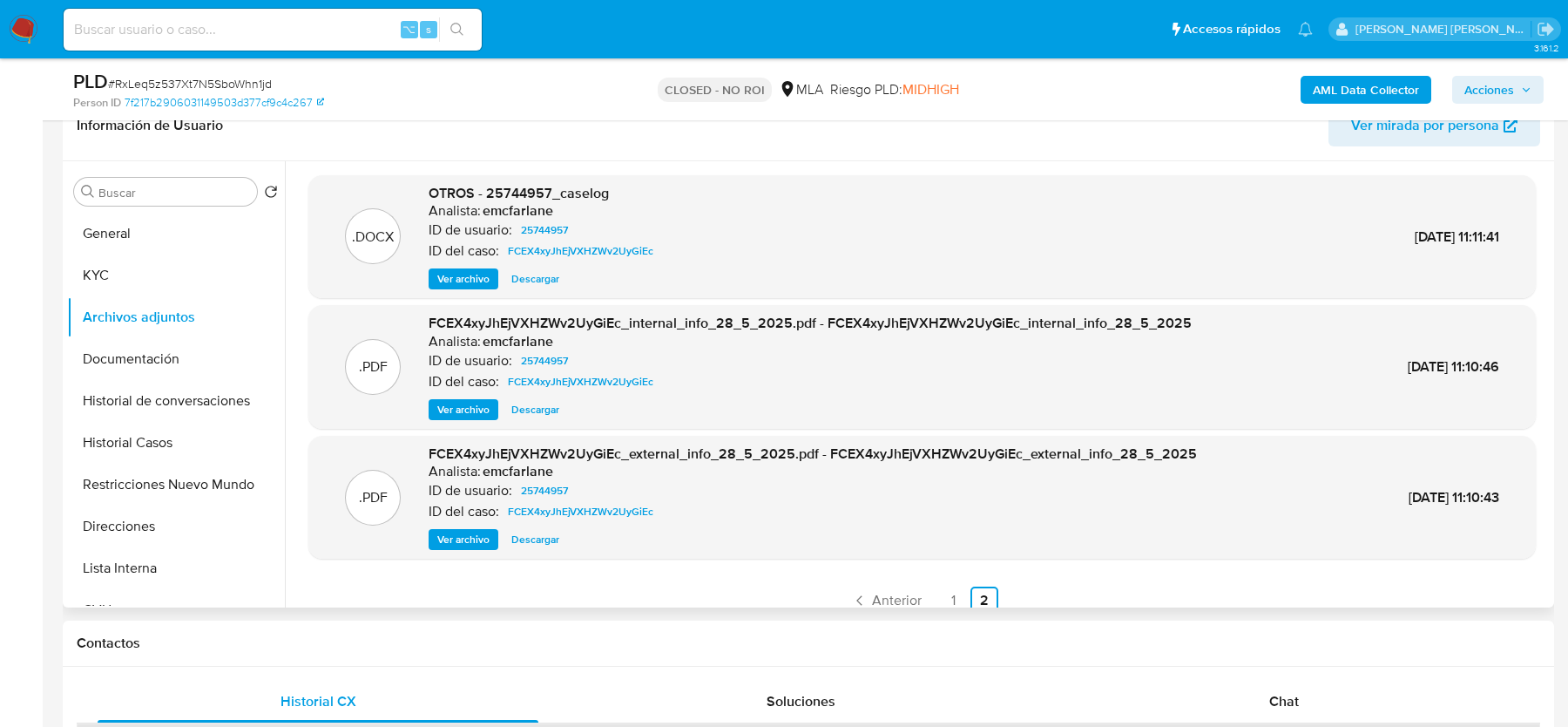
click at [458, 276] on span "Ver archivo" at bounding box center [463, 279] width 52 height 17
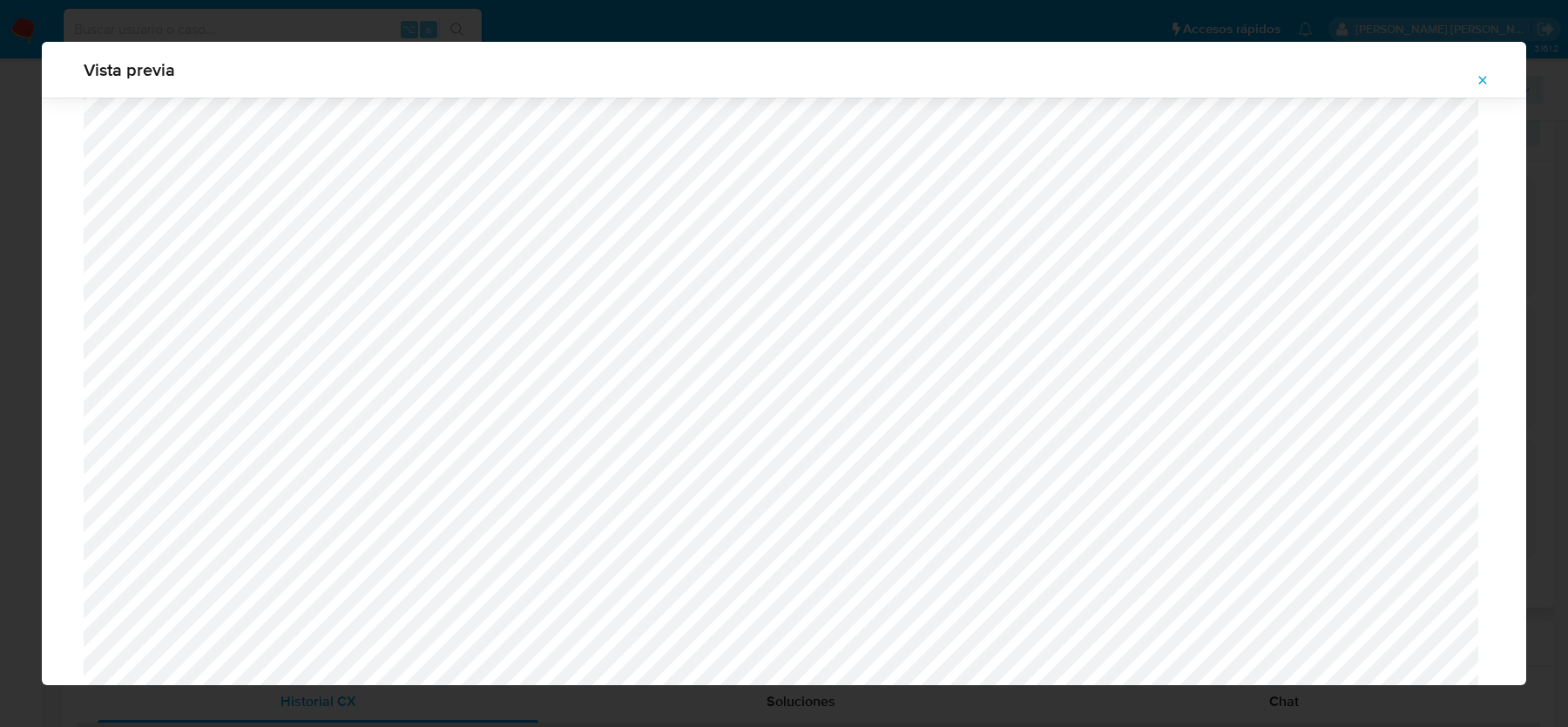
scroll to position [308, 0]
click at [1482, 76] on icon "Attachment preview" at bounding box center [1482, 80] width 14 height 14
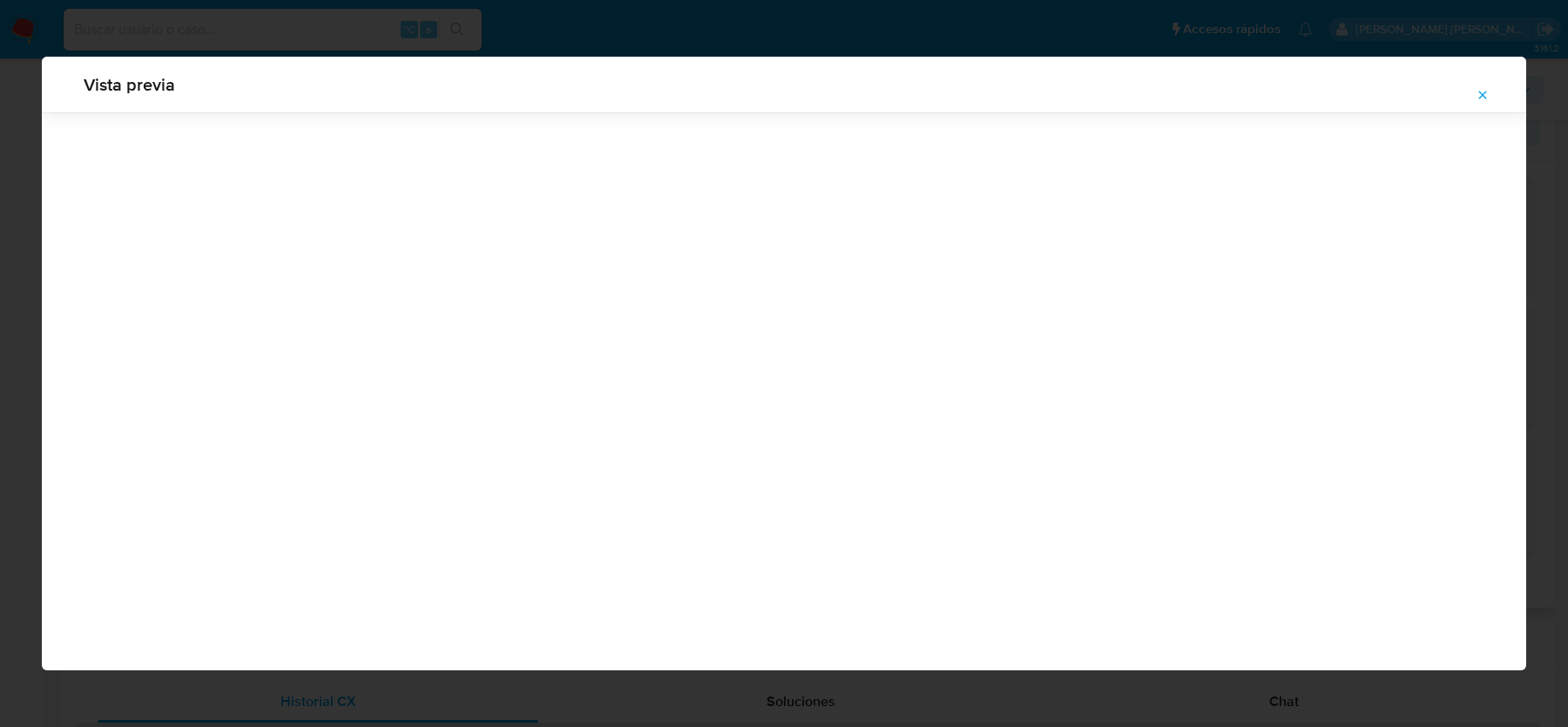
scroll to position [0, 0]
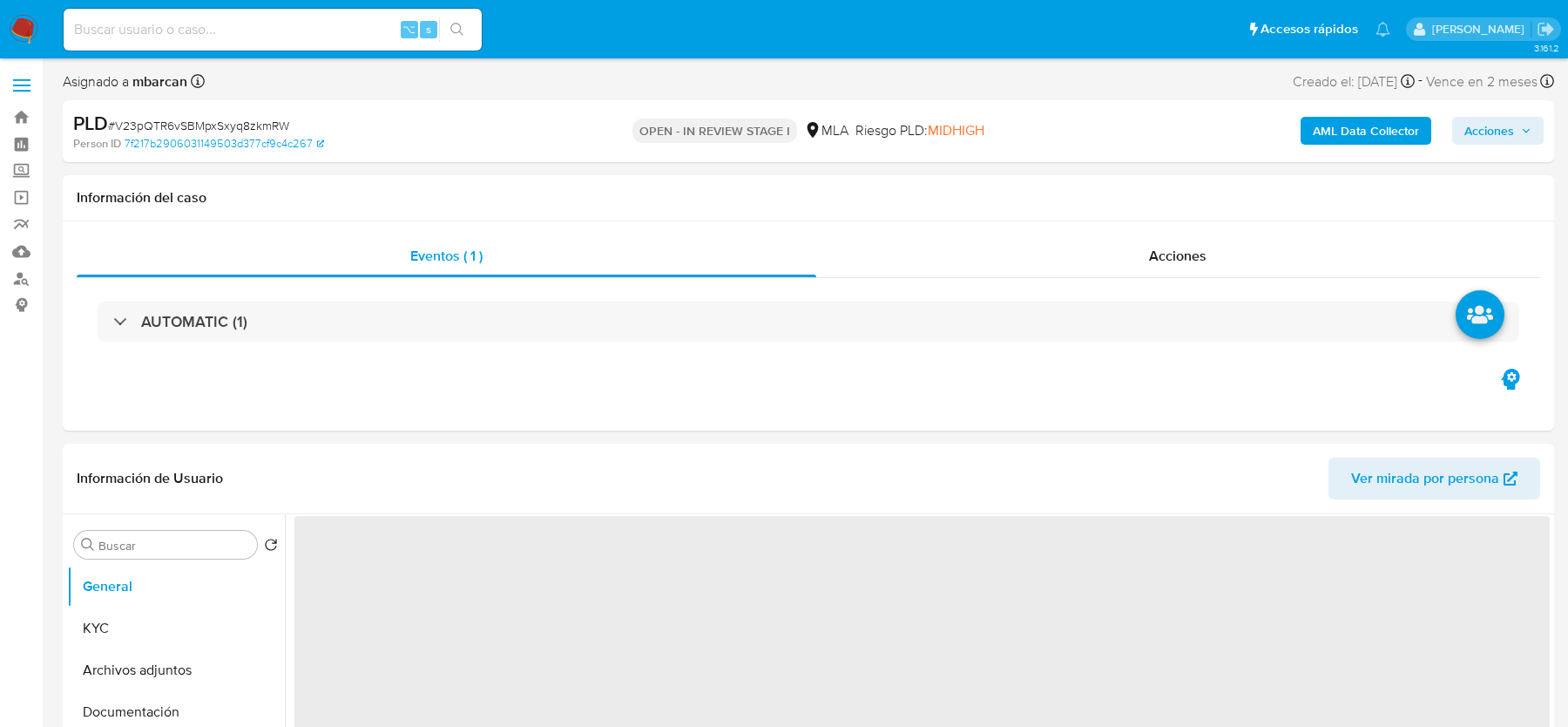
select select "10"
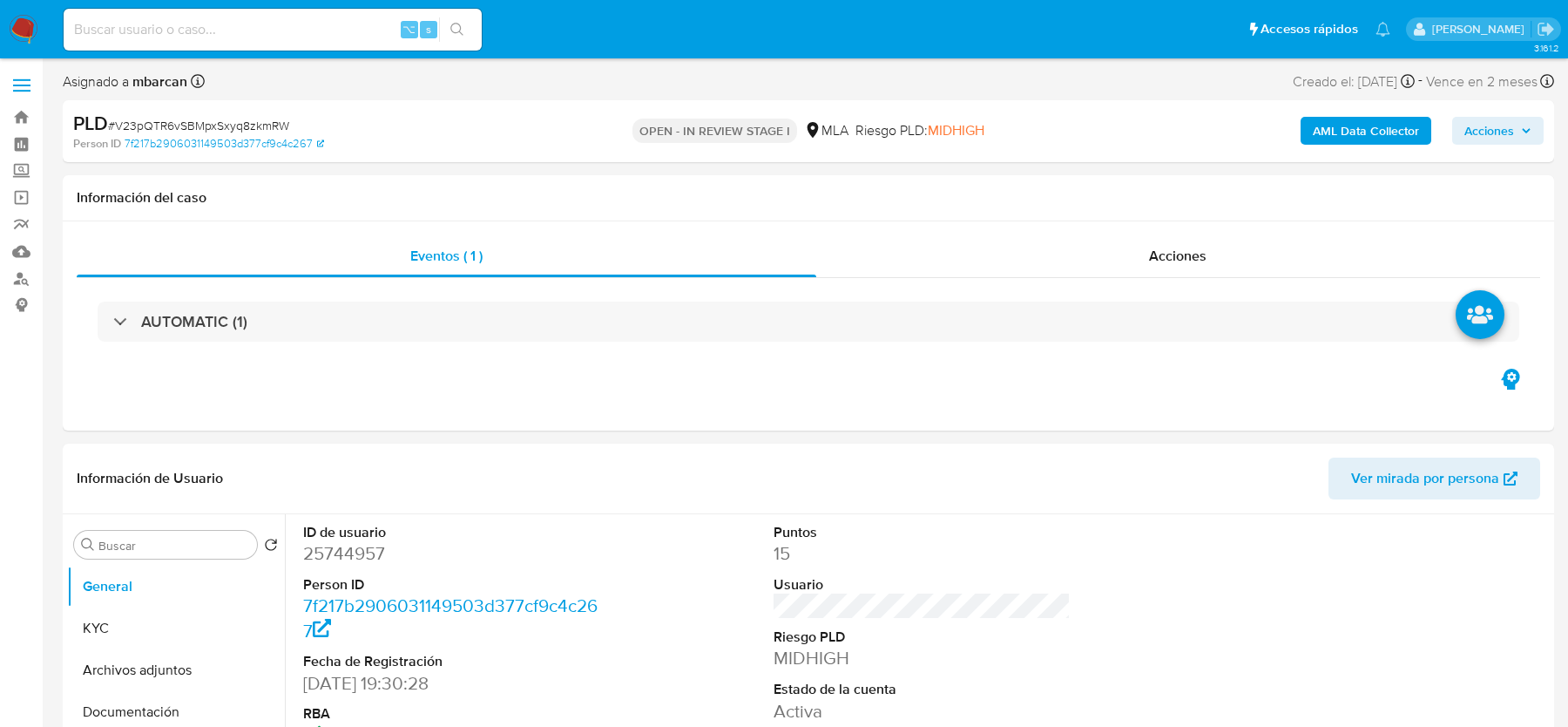
click at [168, 132] on span "# V23pQTR6vSBMpxSxyq8zkmRW" at bounding box center [199, 125] width 182 height 17
copy span "V23pQTR6vSBMpxSxyq8zkmRW"
click at [352, 541] on dd "25744957" at bounding box center [451, 553] width 296 height 24
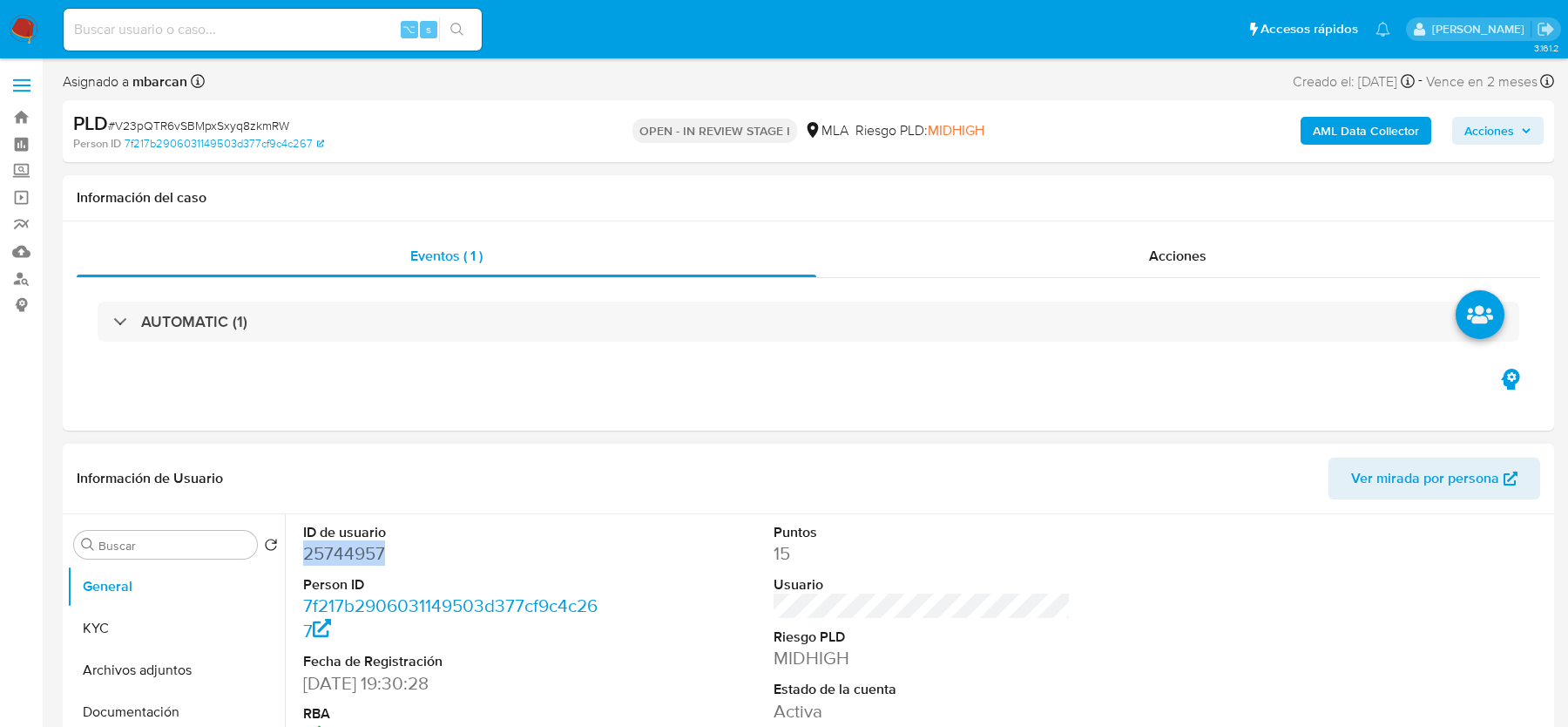
click at [352, 541] on dd "25744957" at bounding box center [451, 553] width 296 height 24
copy dd "25744957"
click at [208, 132] on span "# V23pQTR6vSBMpxSxyq8zkmRW" at bounding box center [199, 125] width 182 height 17
copy span "V23pQTR6vSBMpxSxyq8zkmRW"
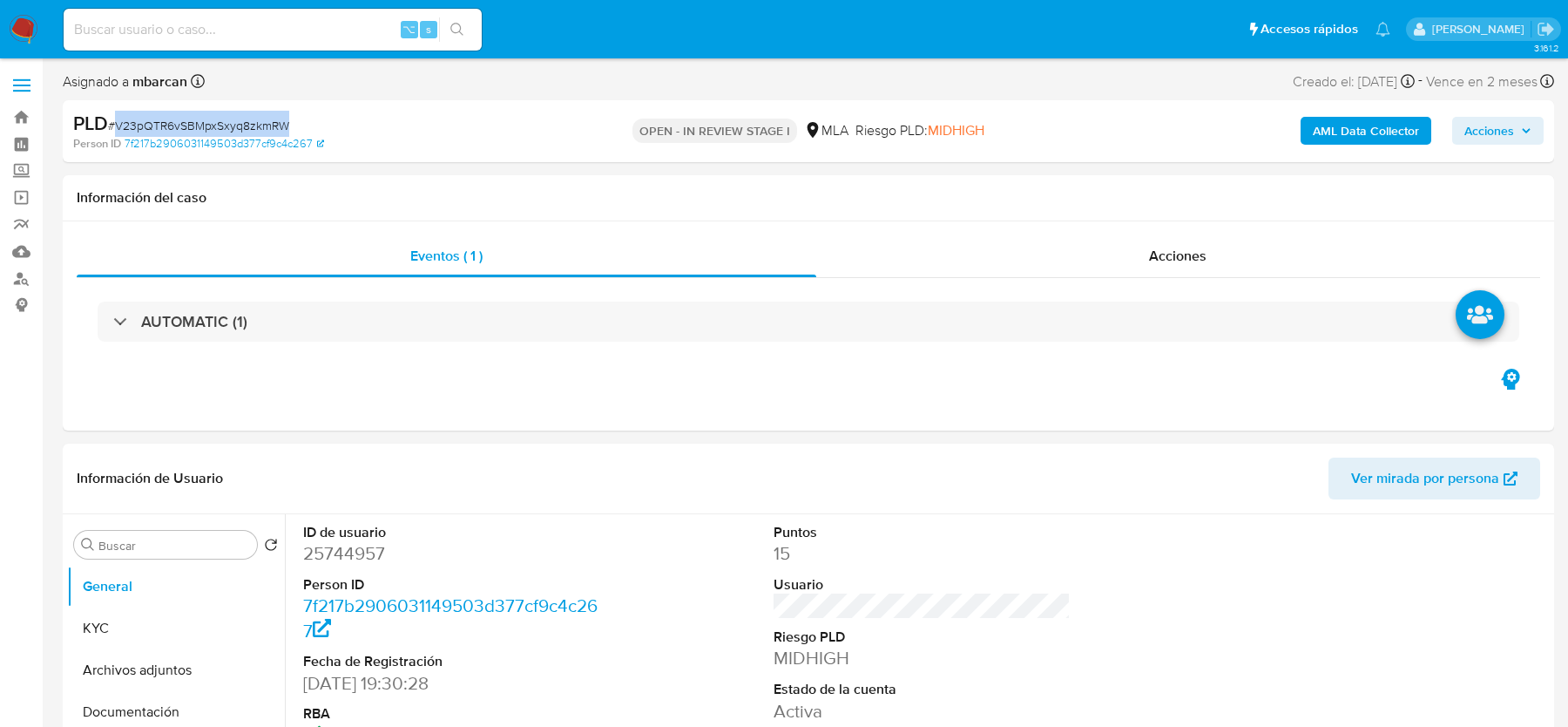
scroll to position [482, 0]
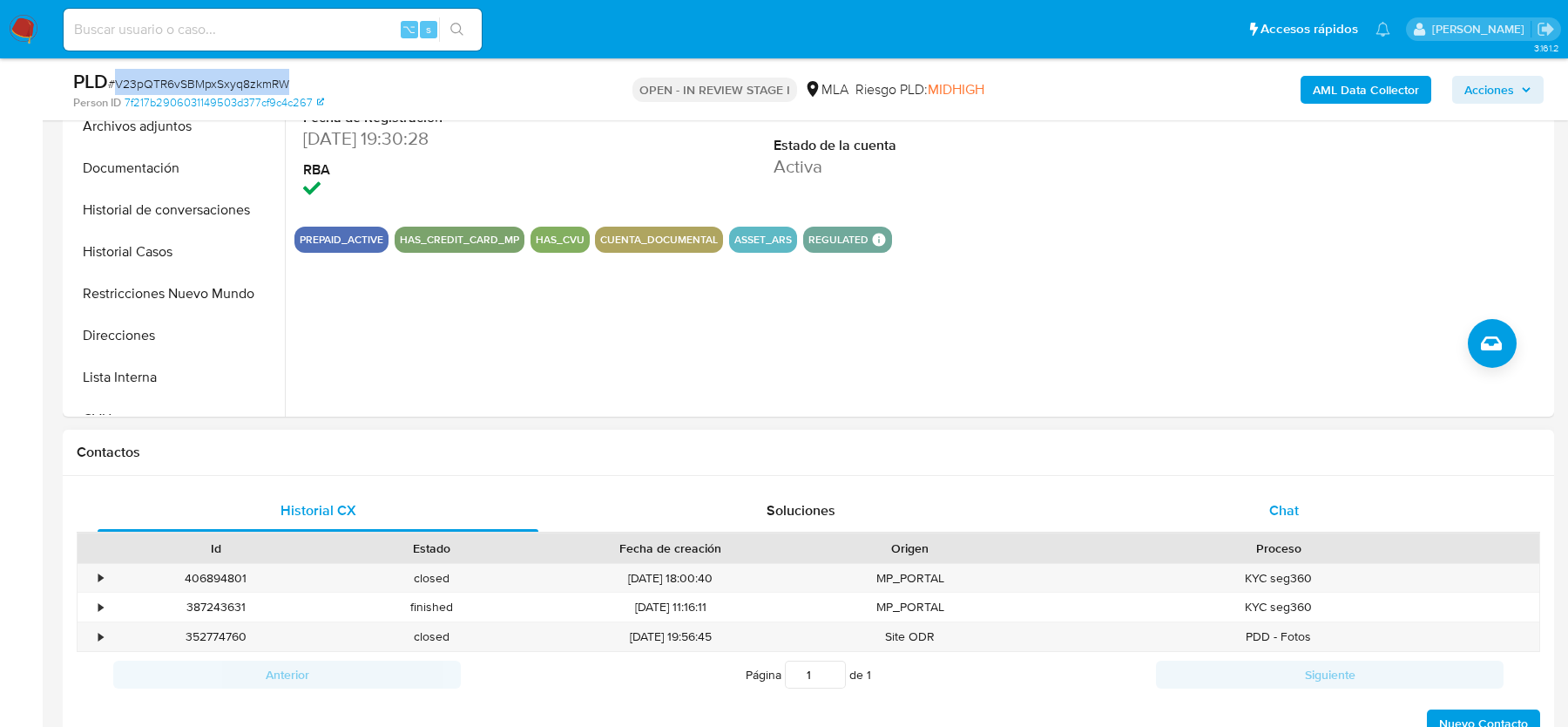
click at [1283, 491] on div "Chat" at bounding box center [1285, 510] width 441 height 42
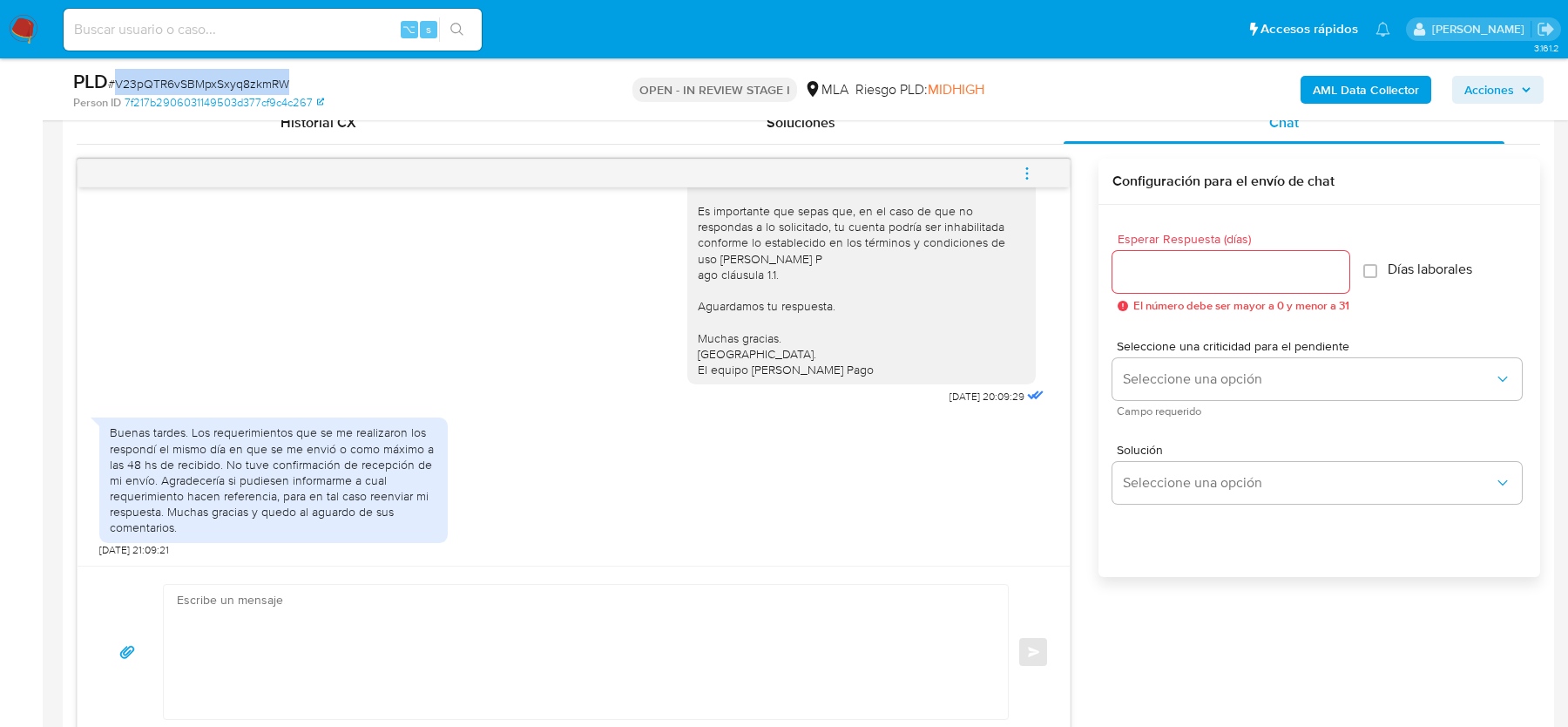
scroll to position [872, 0]
click at [1337, 102] on b "AML Data Collector" at bounding box center [1365, 90] width 106 height 28
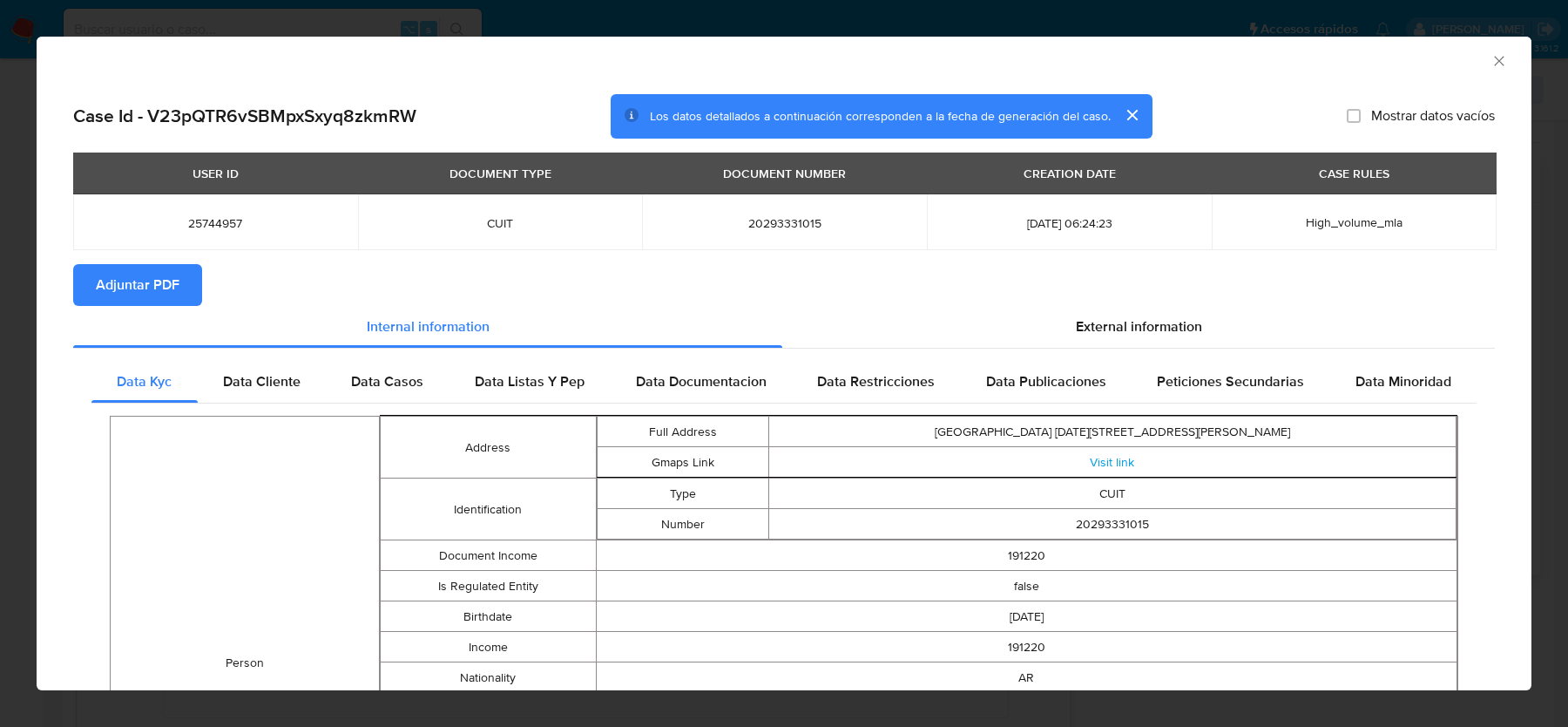
click at [160, 286] on span "Adjuntar PDF" at bounding box center [138, 285] width 84 height 38
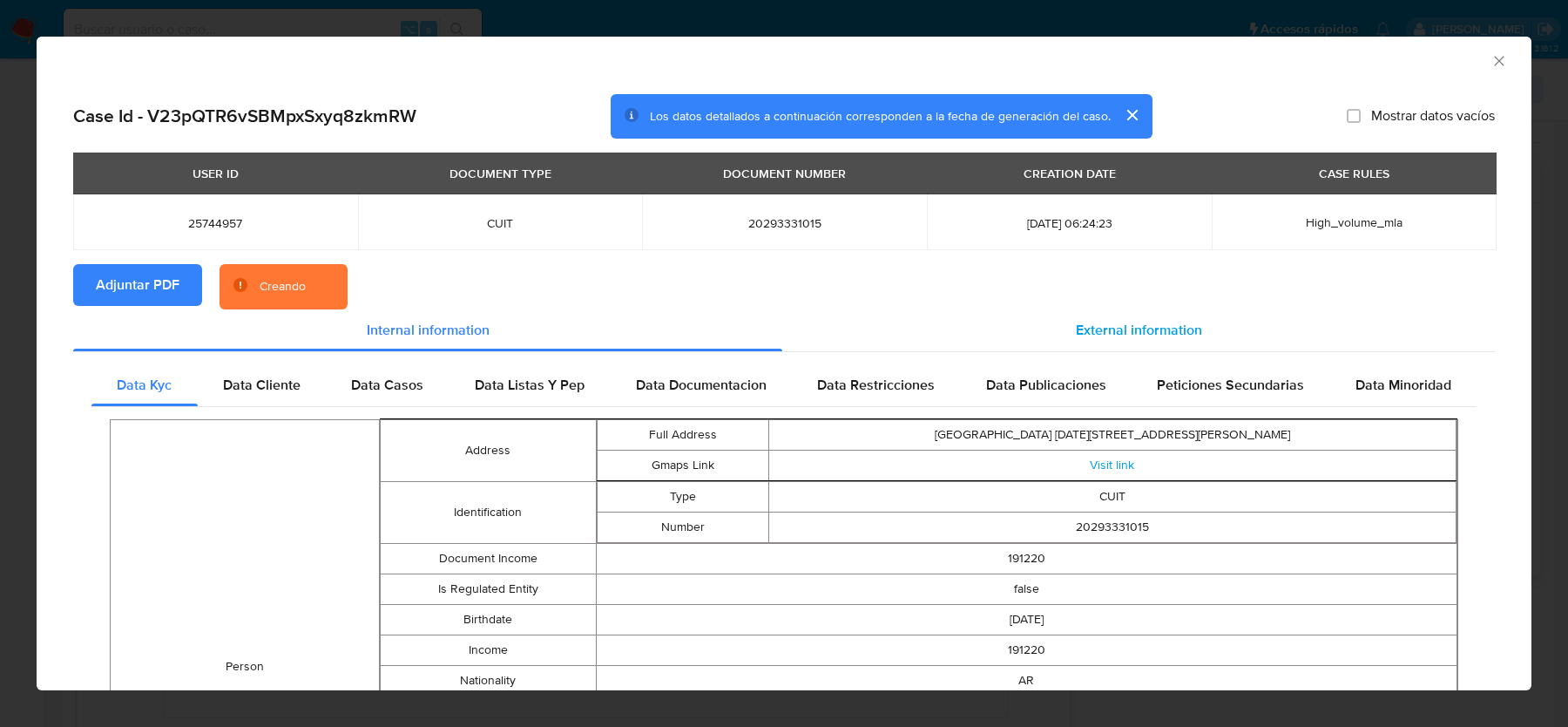
click at [1127, 323] on span "External information" at bounding box center [1139, 330] width 127 height 20
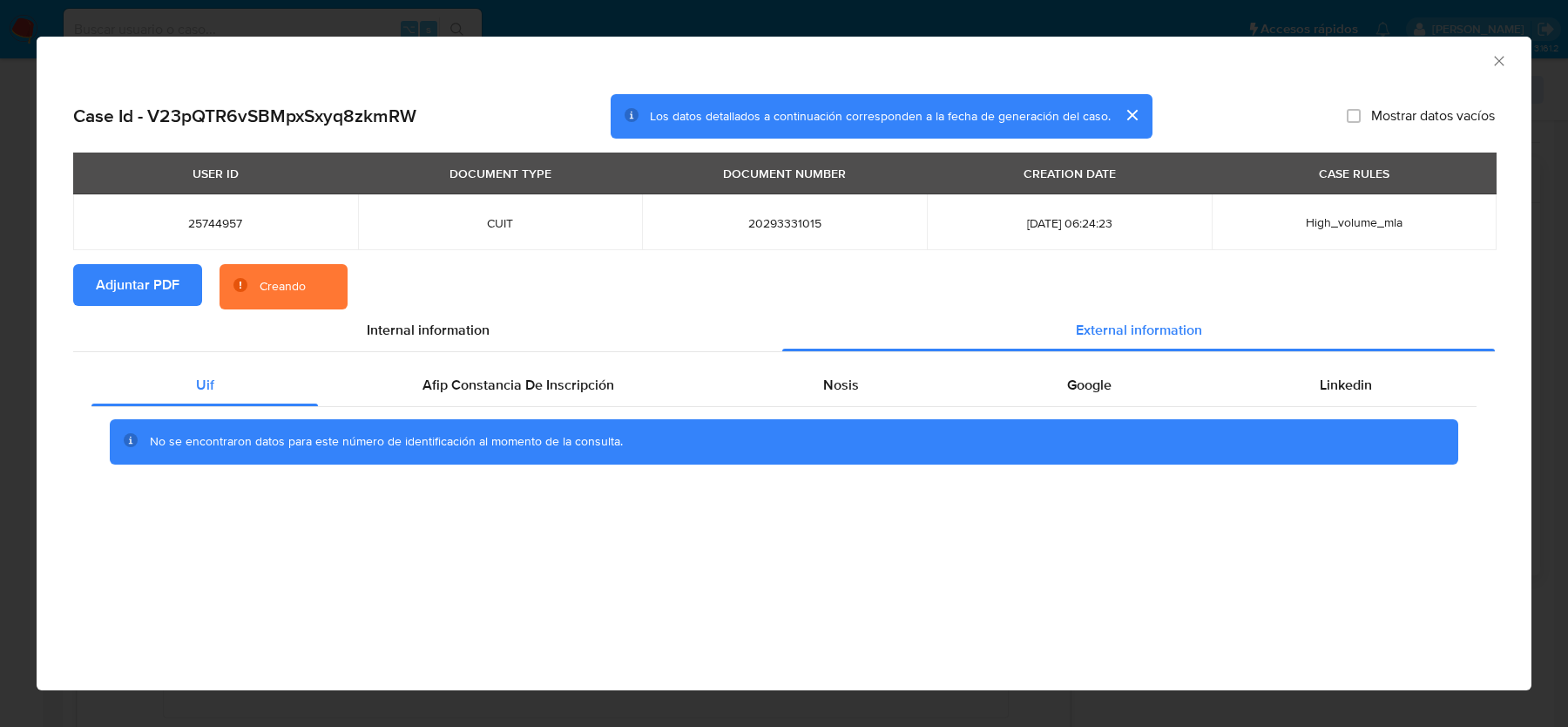
click at [559, 414] on div "No se encontraron datos para este número de identificación al momento de la con…" at bounding box center [784, 442] width 1385 height 70
click at [563, 379] on span "Afip Constancia De Inscripción" at bounding box center [518, 384] width 192 height 20
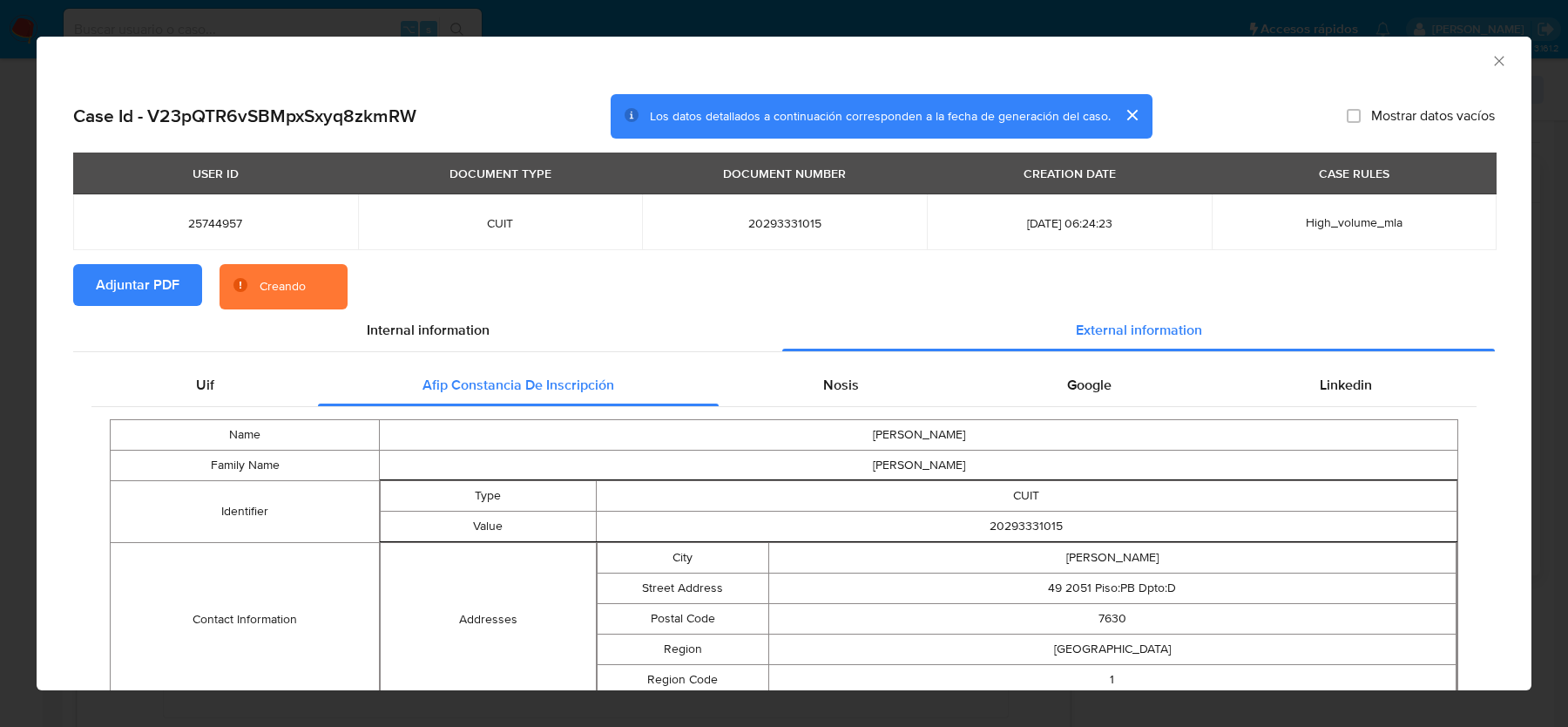
scroll to position [95, 0]
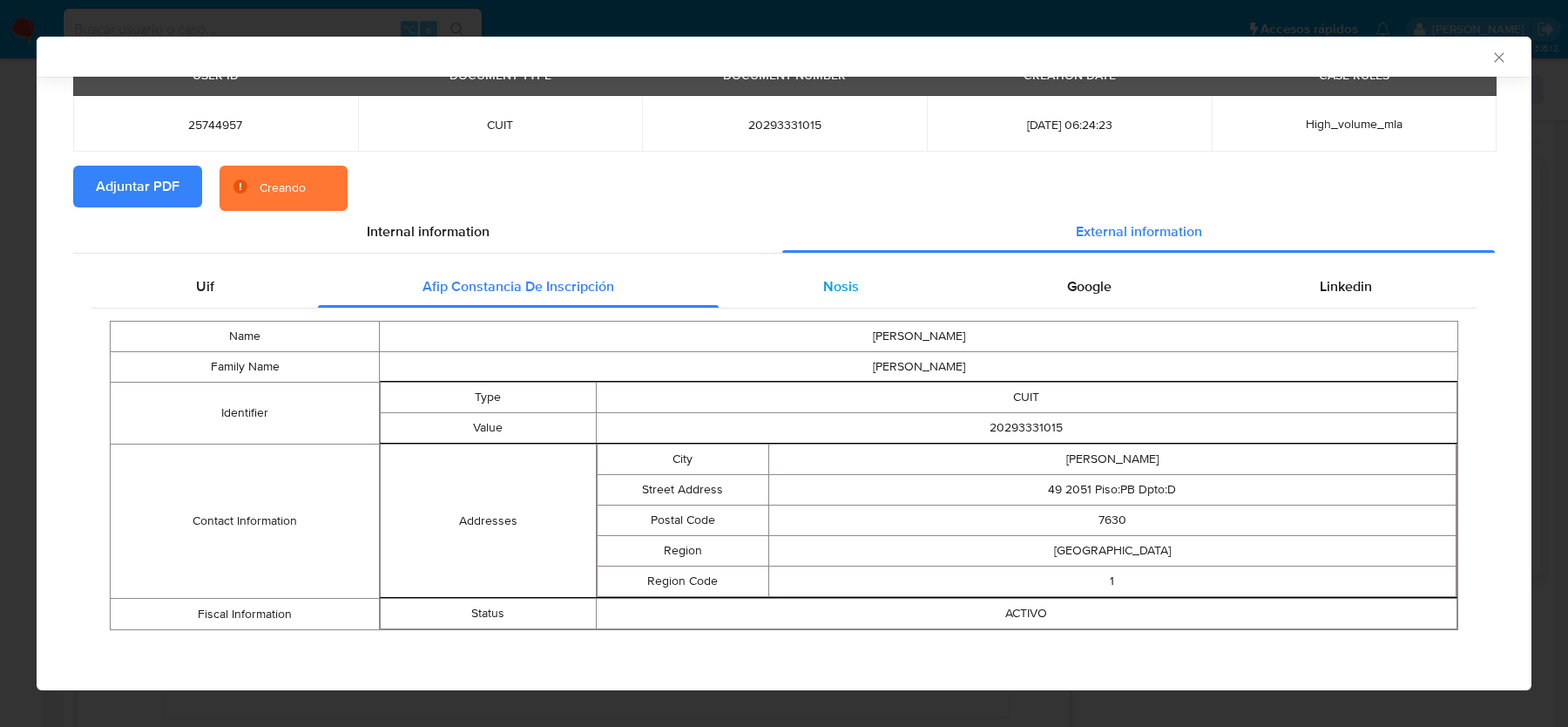
click at [866, 304] on div "Nosis" at bounding box center [840, 287] width 244 height 42
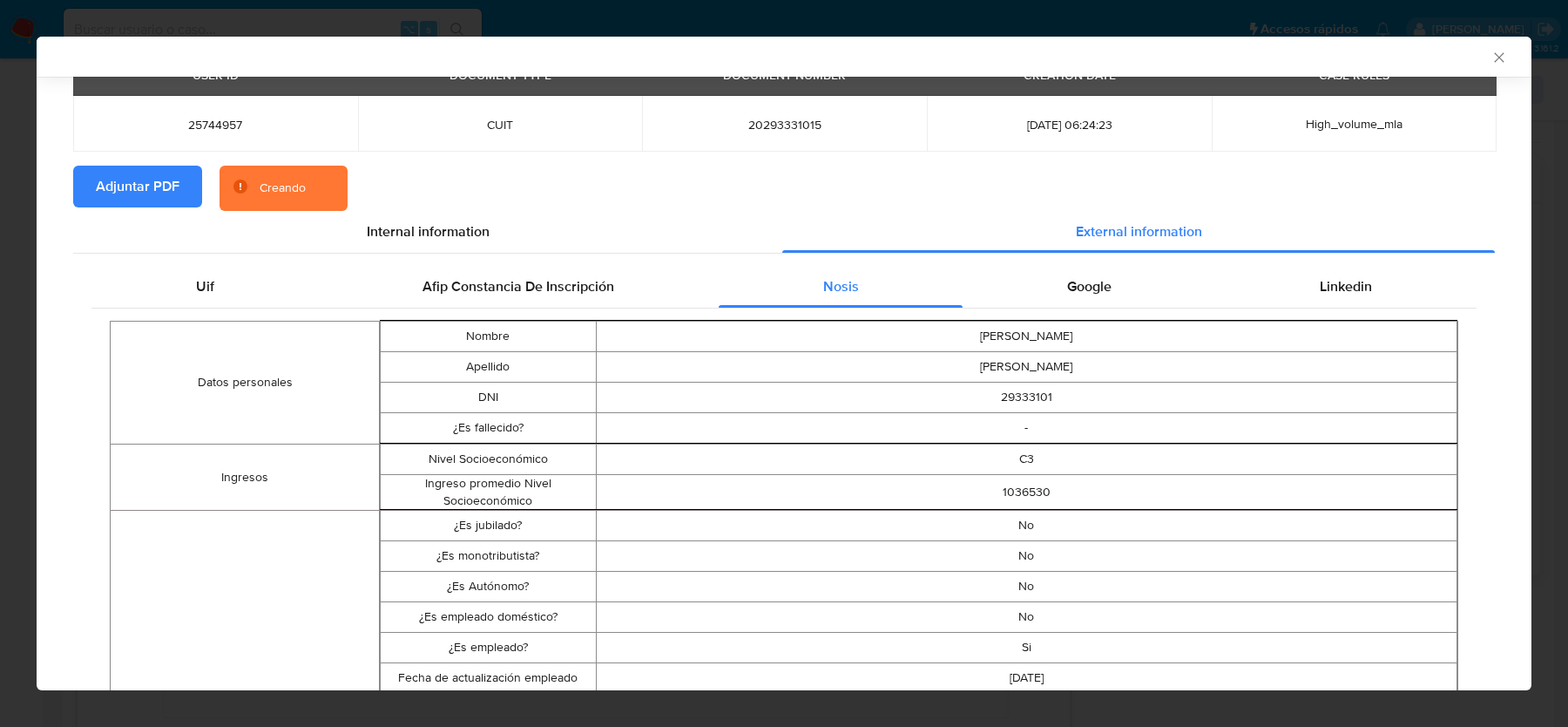
scroll to position [256, 0]
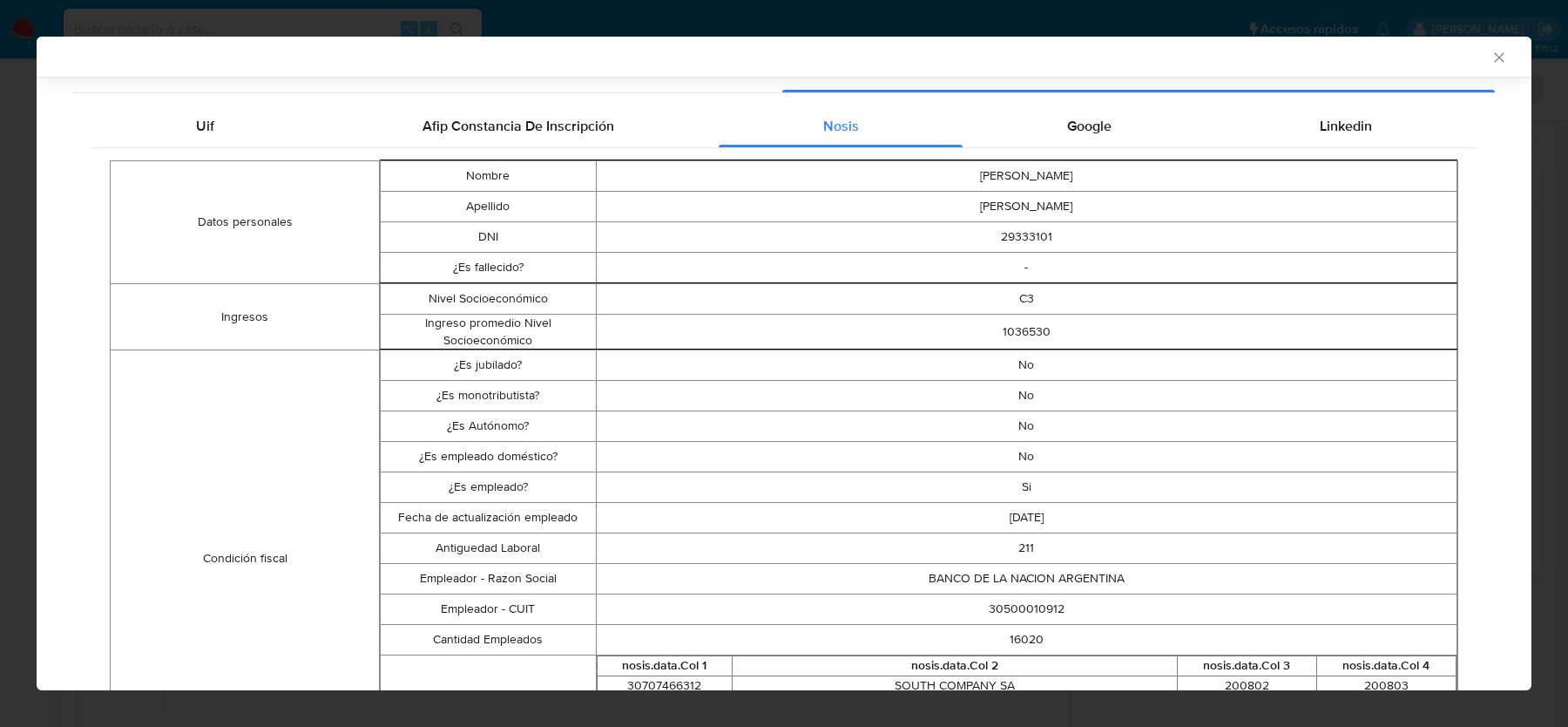
click at [1019, 606] on td "30500010912" at bounding box center [1026, 609] width 861 height 31
copy td "30500010912"
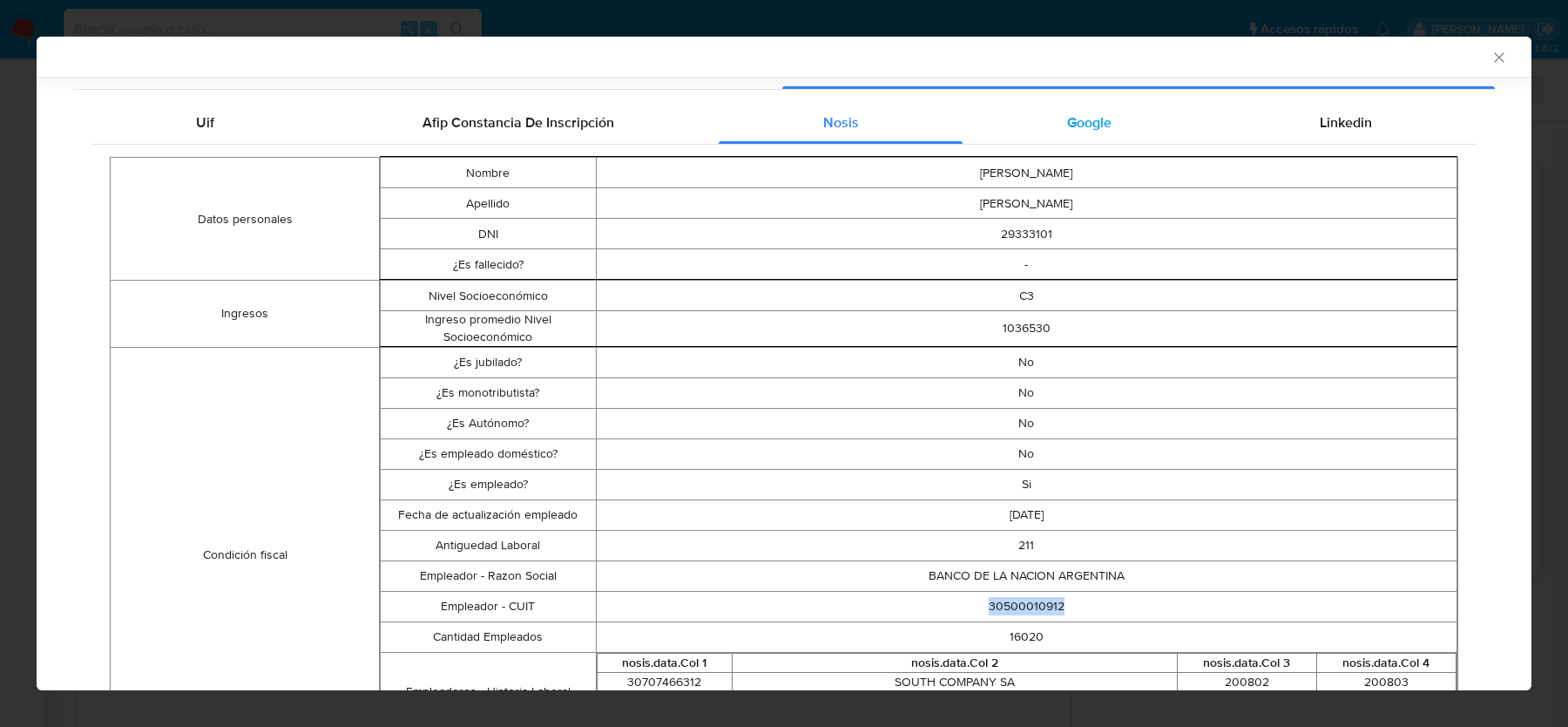
click at [1091, 120] on span "Google" at bounding box center [1089, 123] width 45 height 20
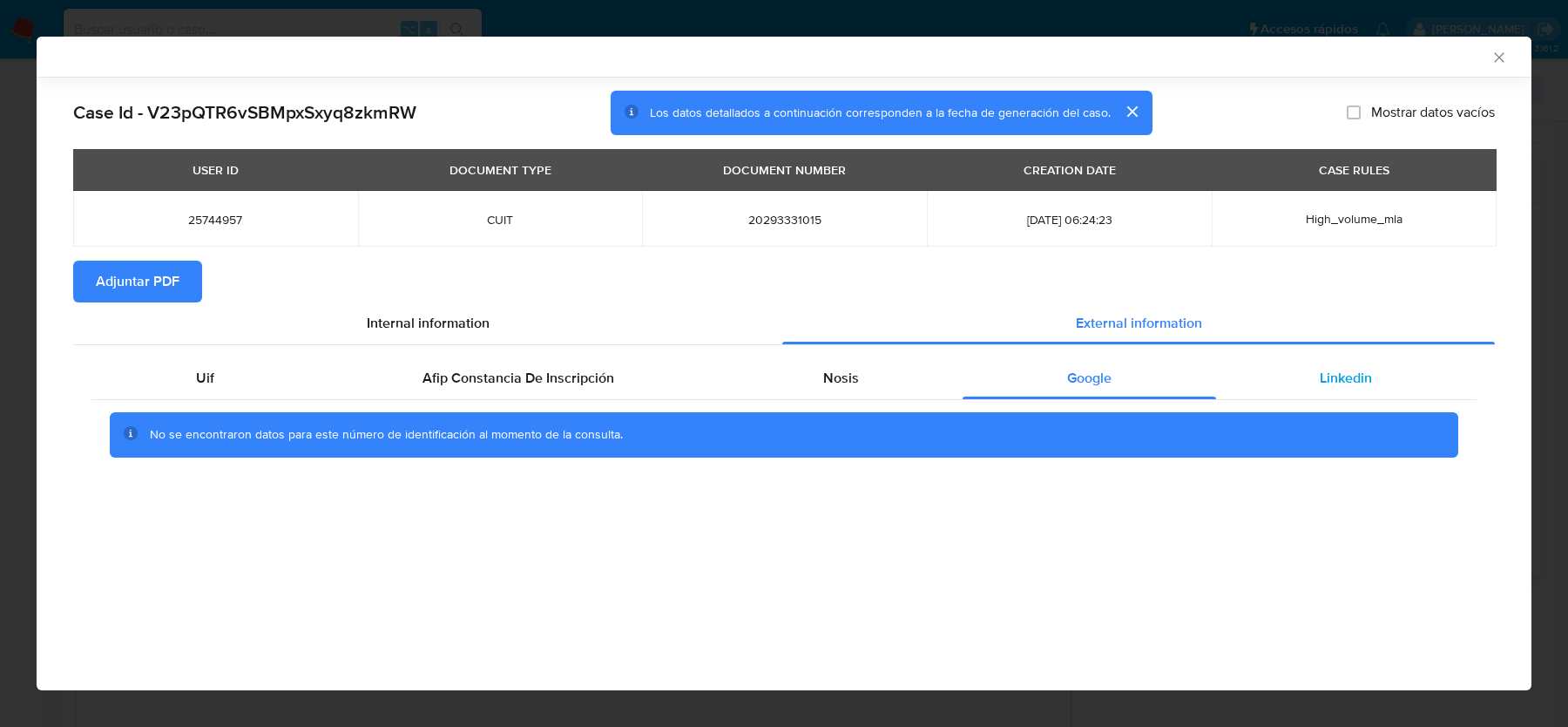
click at [1325, 385] on span "Linkedin" at bounding box center [1345, 377] width 52 height 20
click at [1496, 59] on icon "Cerrar ventana" at bounding box center [1499, 57] width 10 height 10
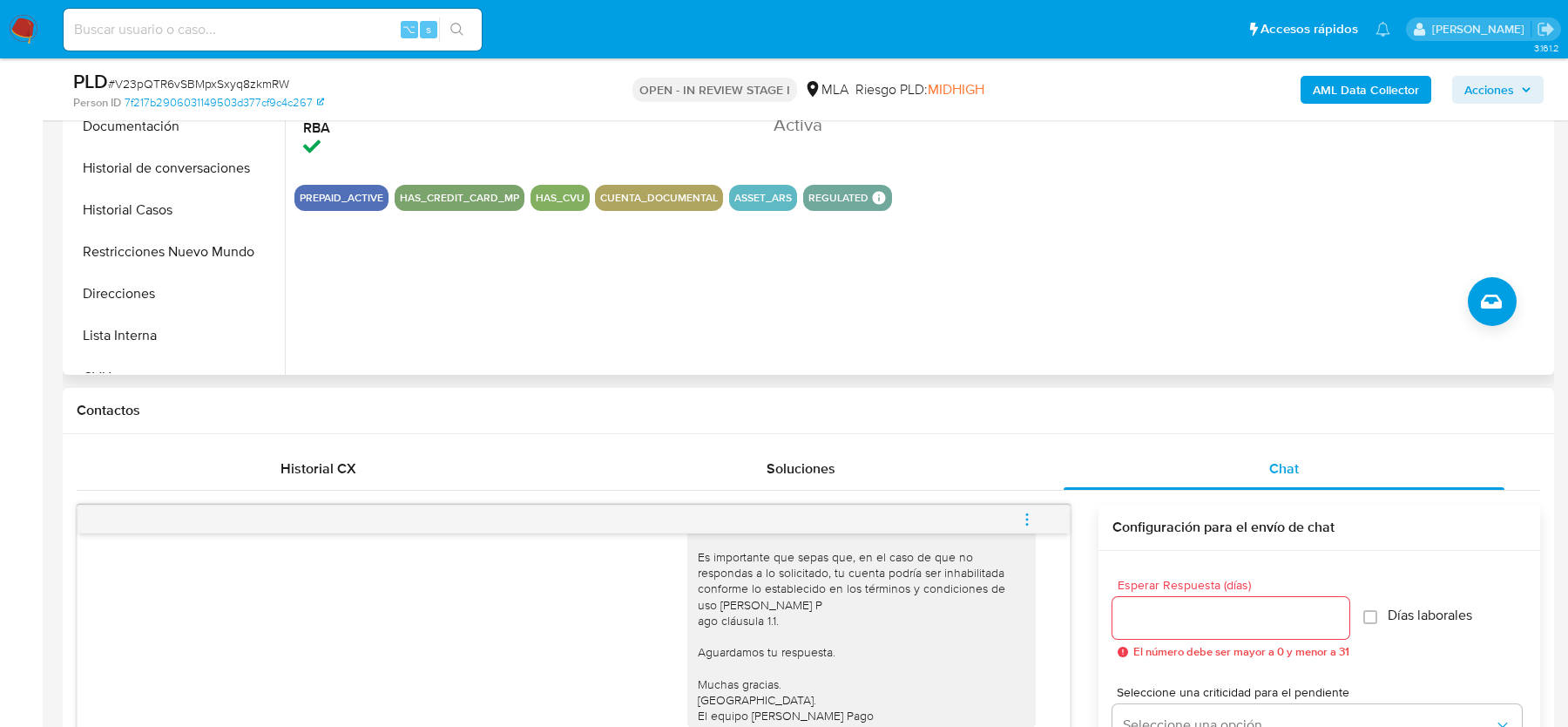
scroll to position [414, 0]
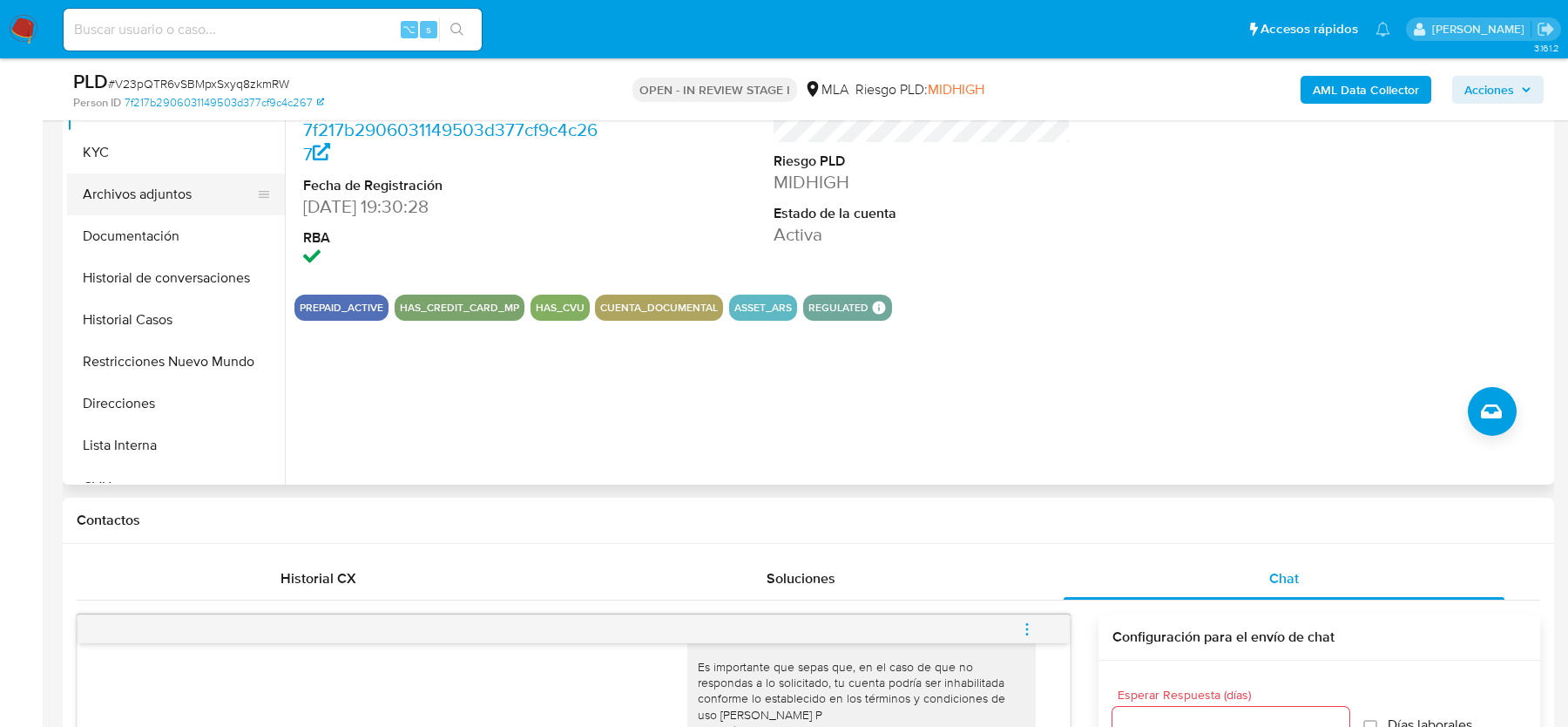
click at [191, 175] on button "Archivos adjuntos" at bounding box center [169, 195] width 204 height 42
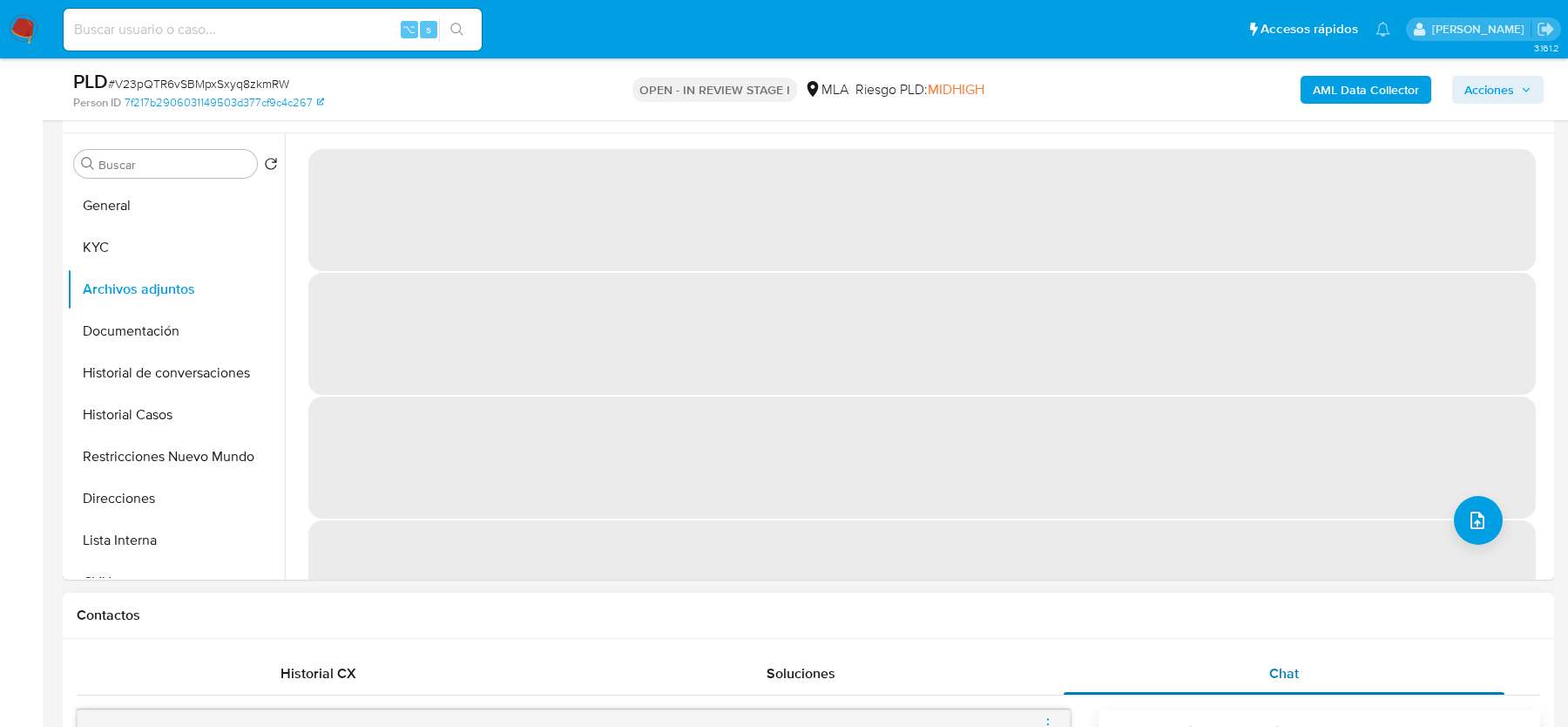
scroll to position [306, 0]
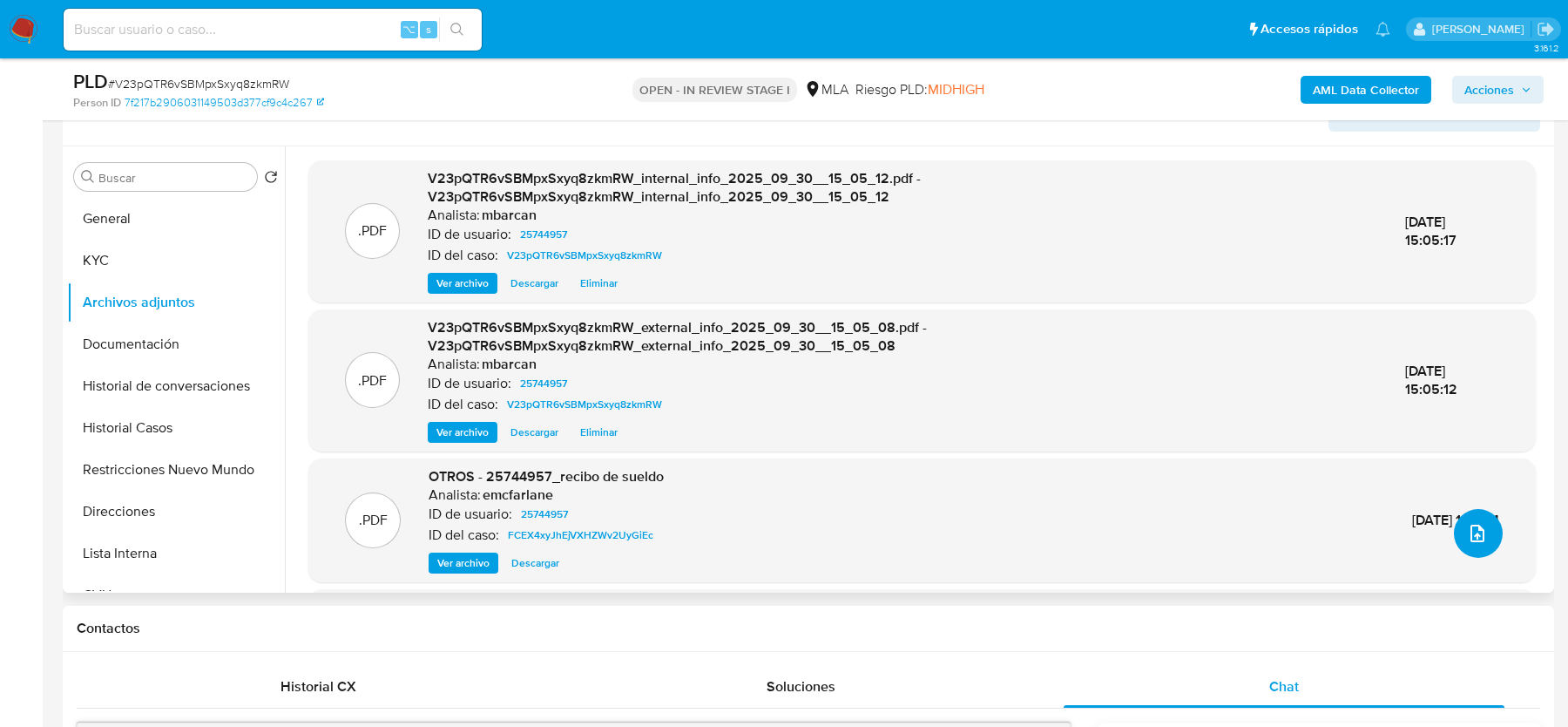
click at [1480, 534] on icon "upload-file" at bounding box center [1477, 533] width 21 height 21
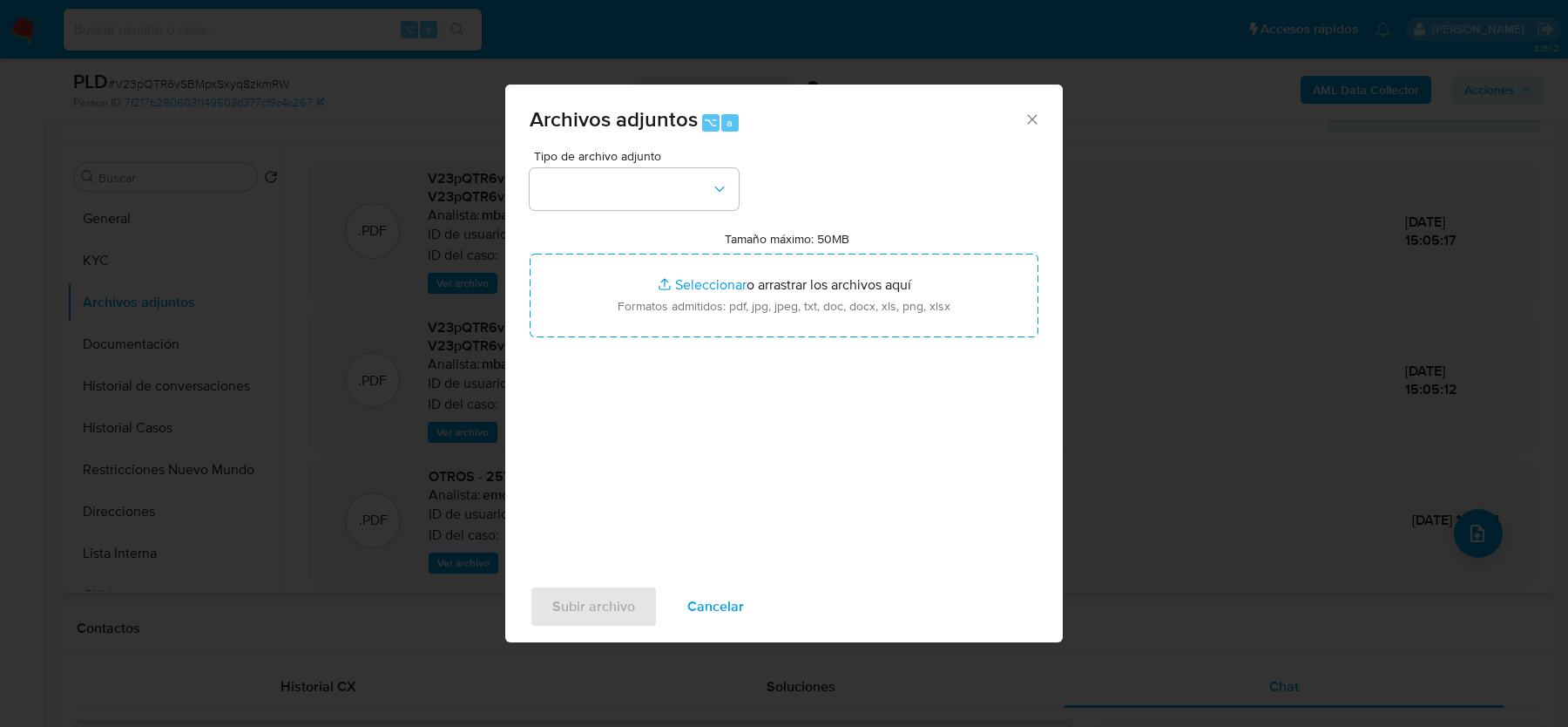
click at [641, 161] on span "Tipo de archivo adjunto" at bounding box center [638, 156] width 209 height 12
click at [641, 177] on button "button" at bounding box center [634, 189] width 209 height 42
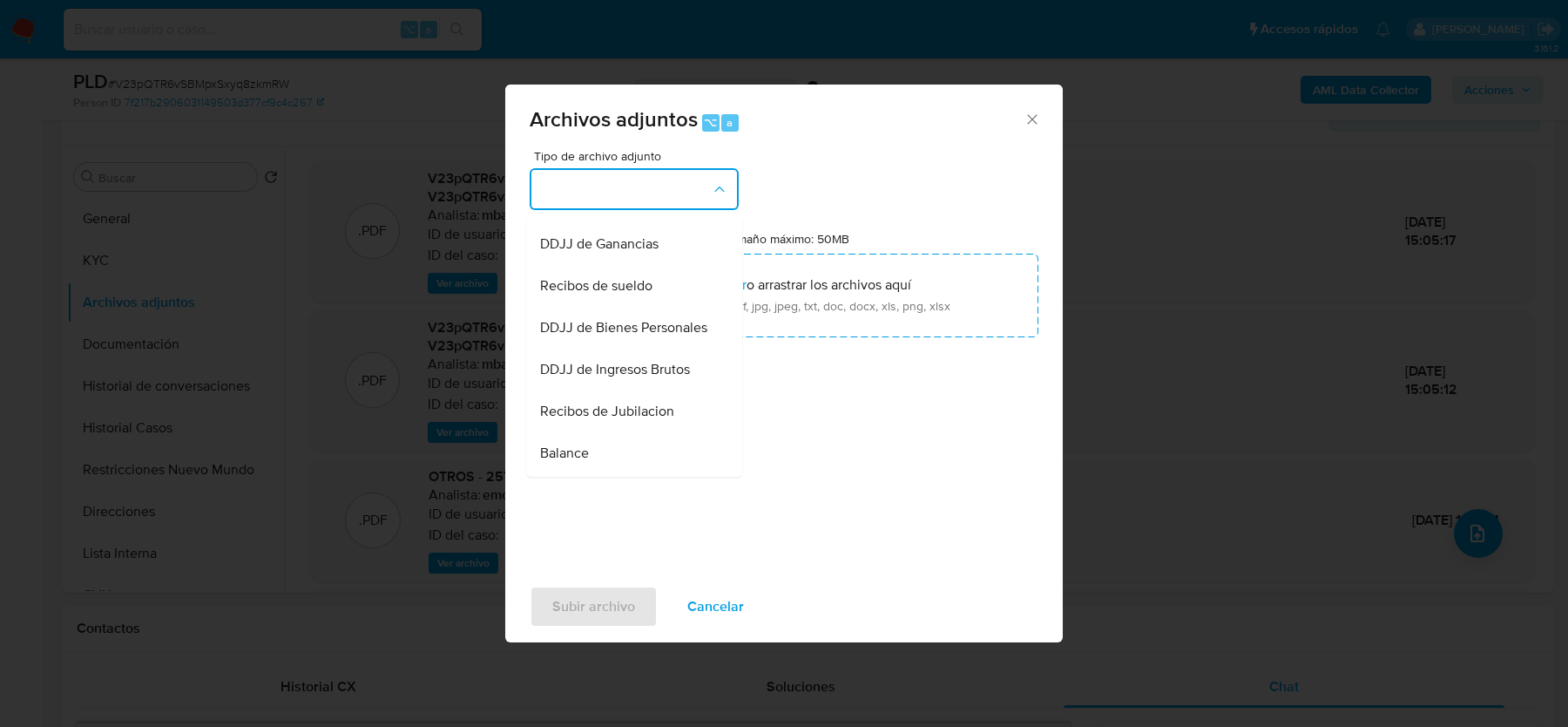
scroll to position [415, 0]
click at [593, 272] on span "Recibos de sueldo" at bounding box center [596, 280] width 113 height 17
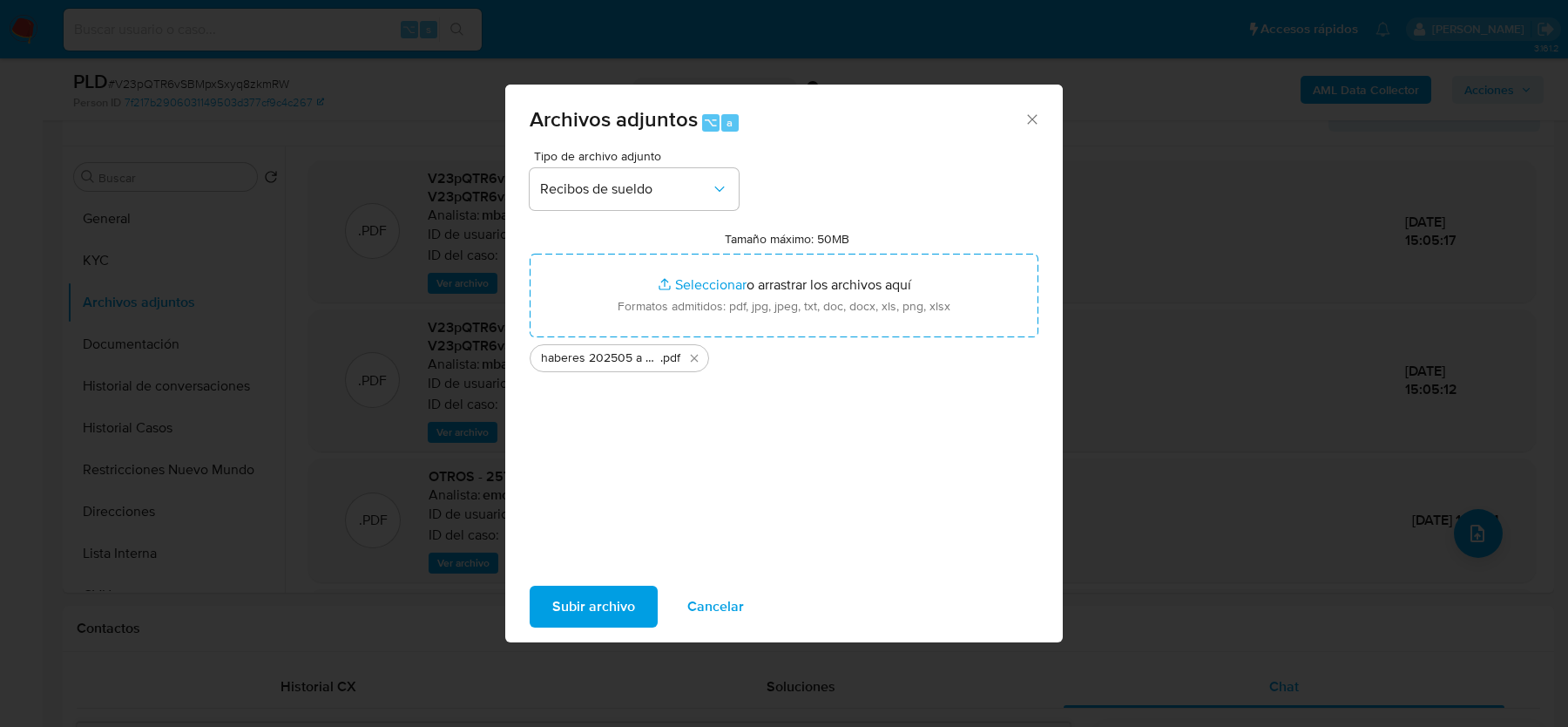
click at [592, 604] on span "Subir archivo" at bounding box center [593, 606] width 83 height 38
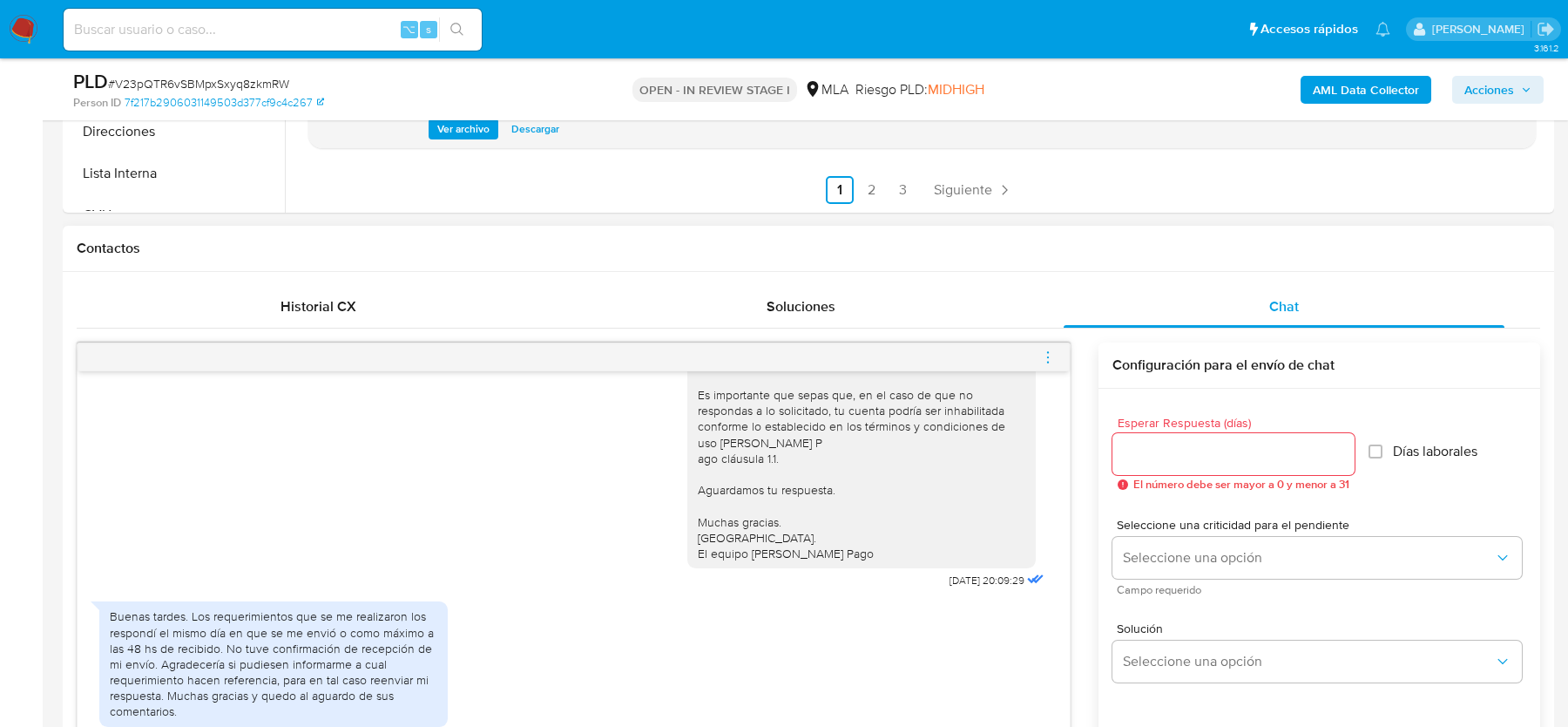
scroll to position [970, 0]
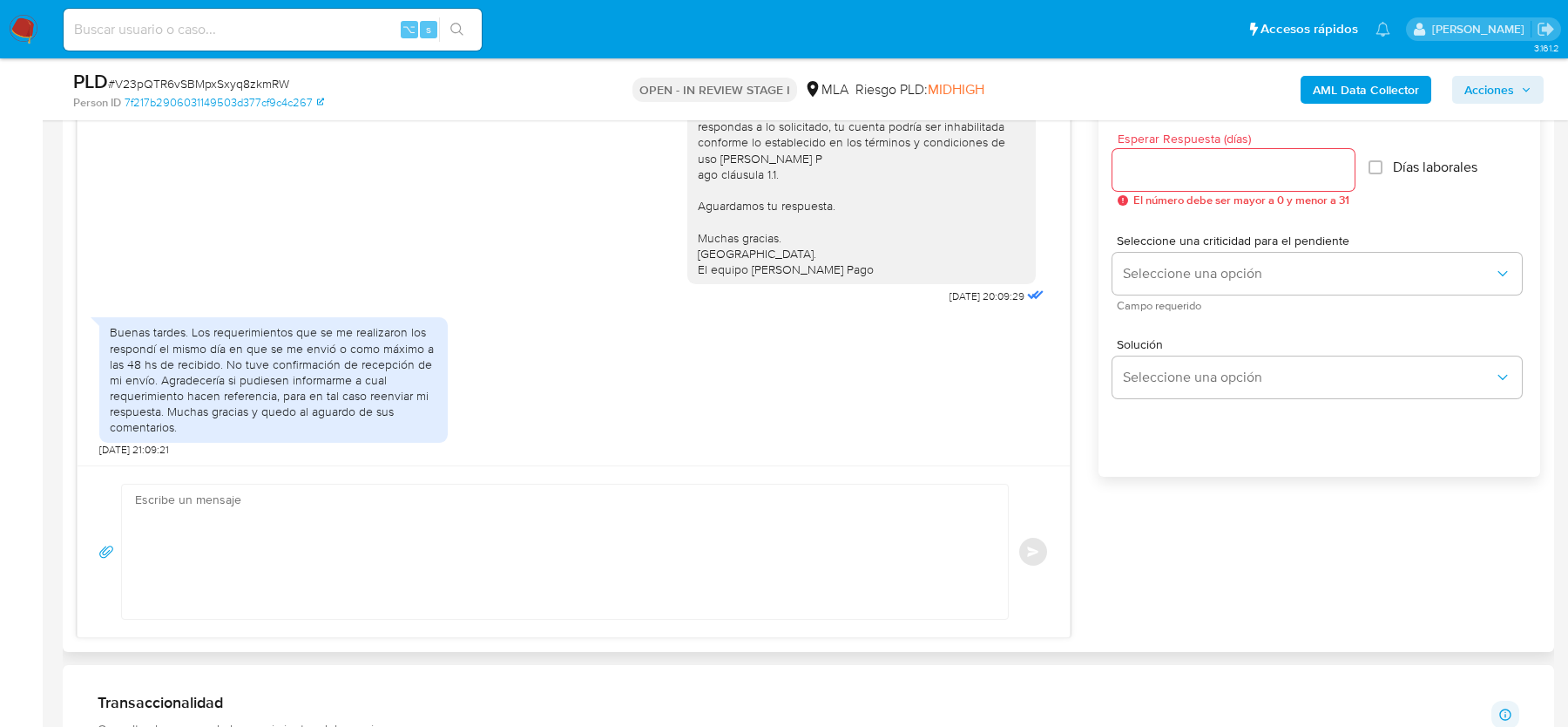
click at [530, 527] on textarea at bounding box center [560, 551] width 851 height 134
paste textarea "Hola, ¡Muchas gracias por tu respuesta! Confirmamos la recepción de la document…"
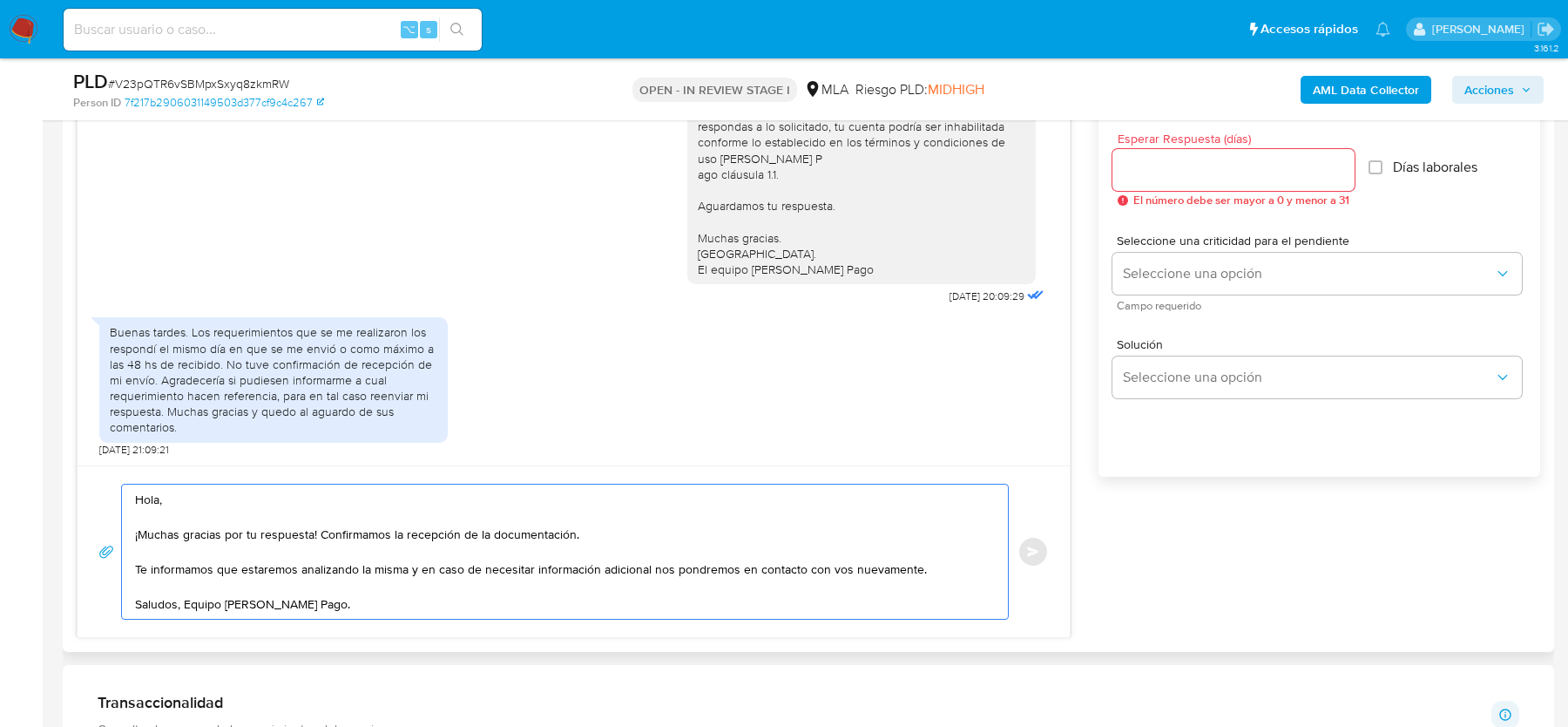
type textarea "Hola, ¡Muchas gracias por tu respuesta! Confirmamos la recepción de la document…"
click at [1186, 172] on input "Esperar Respuesta (días)" at bounding box center [1233, 170] width 243 height 23
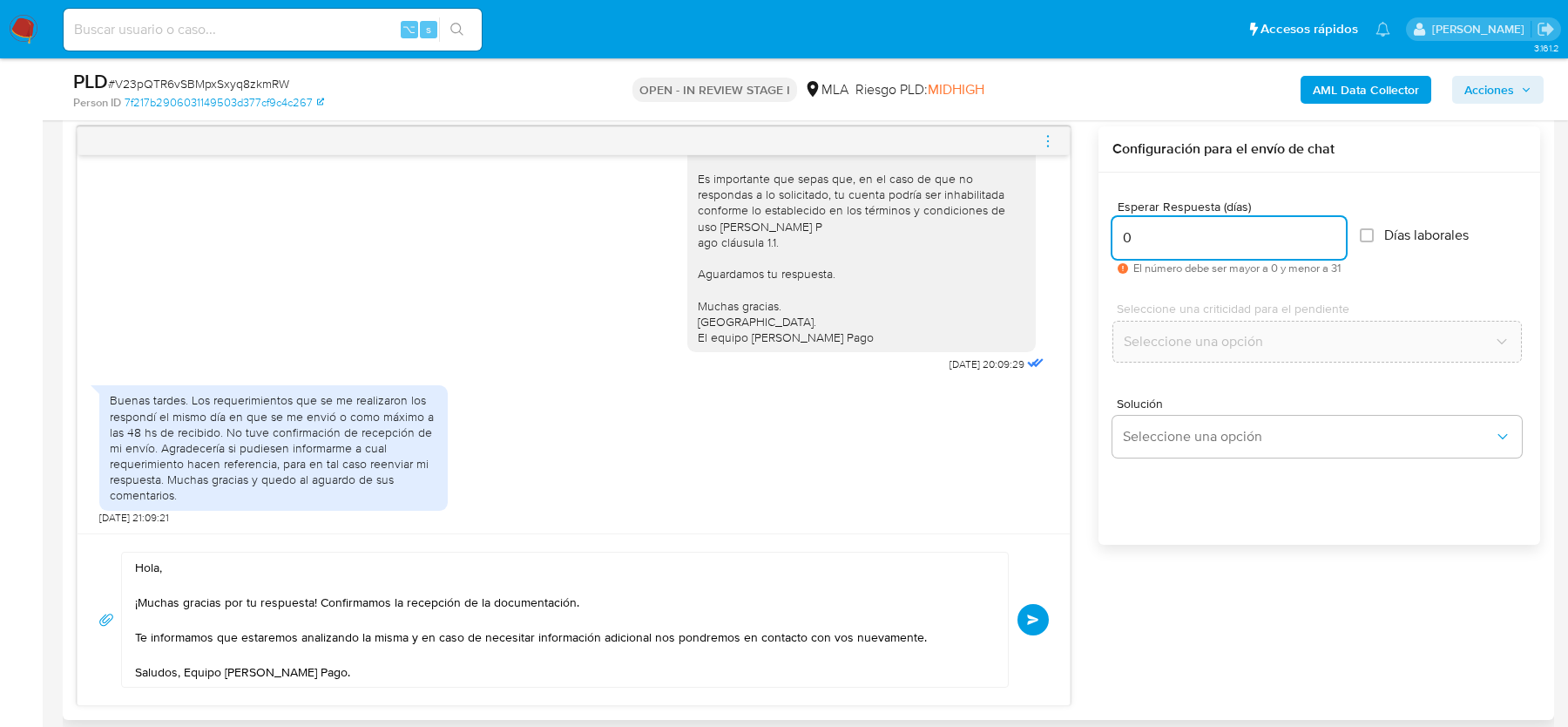
scroll to position [886, 0]
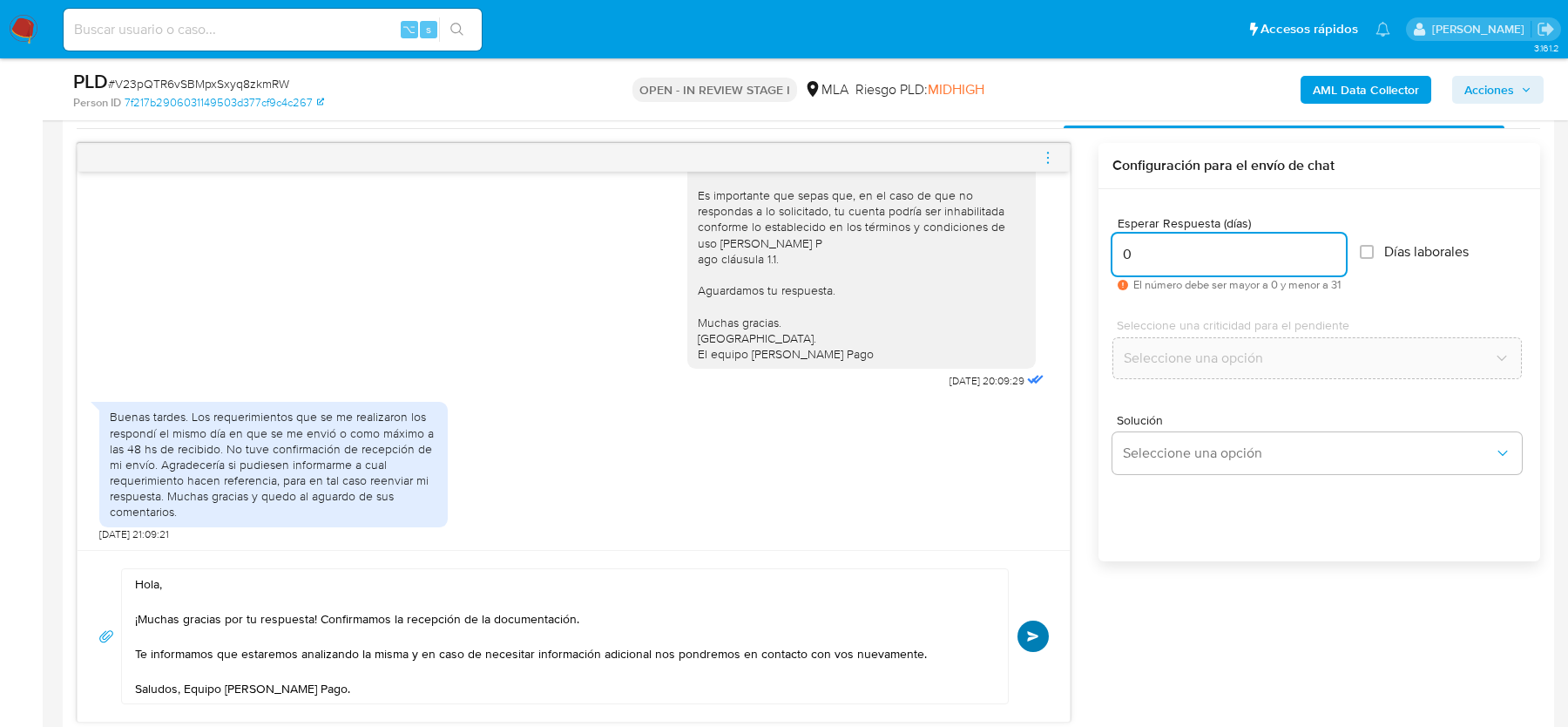
type input "0"
click at [1033, 639] on button "Enviar" at bounding box center [1032, 635] width 31 height 31
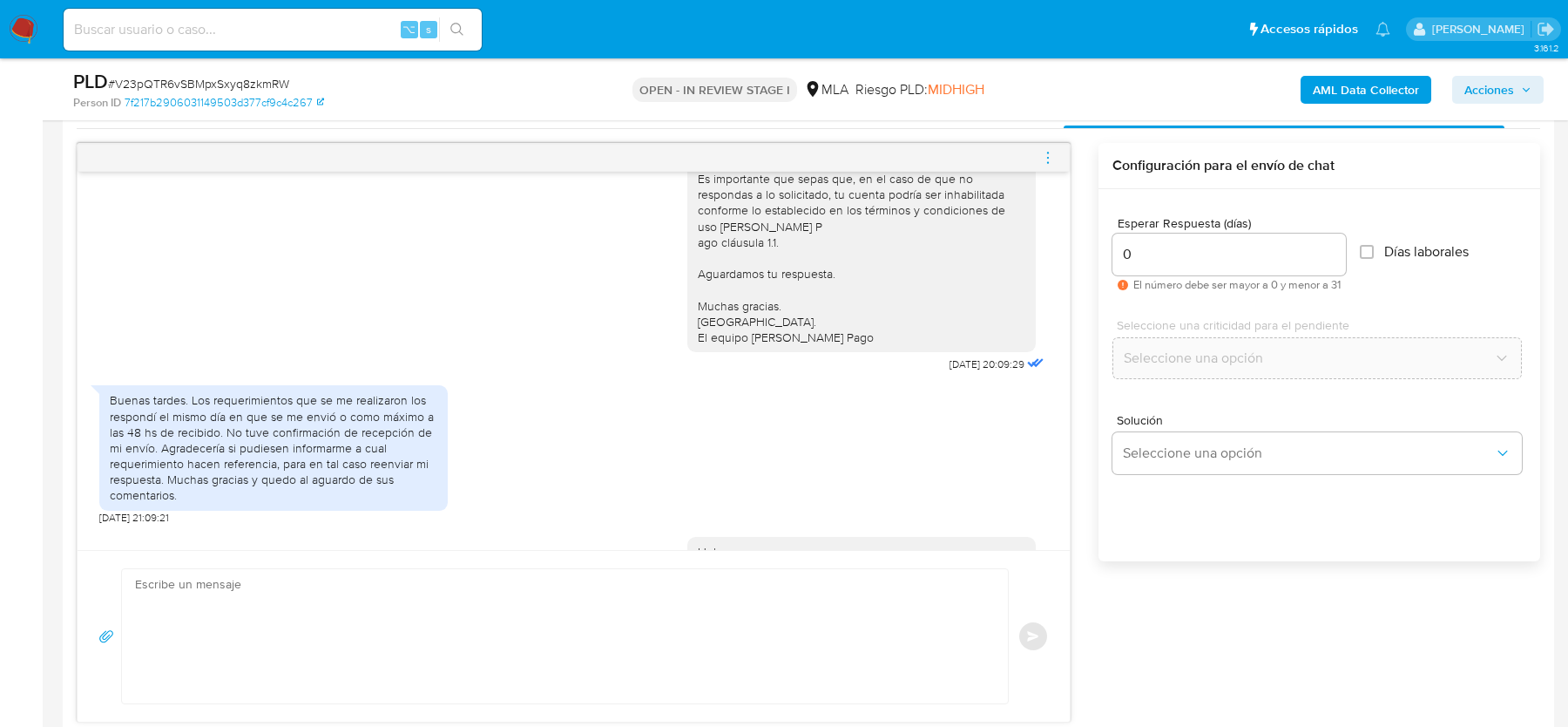
scroll to position [364, 0]
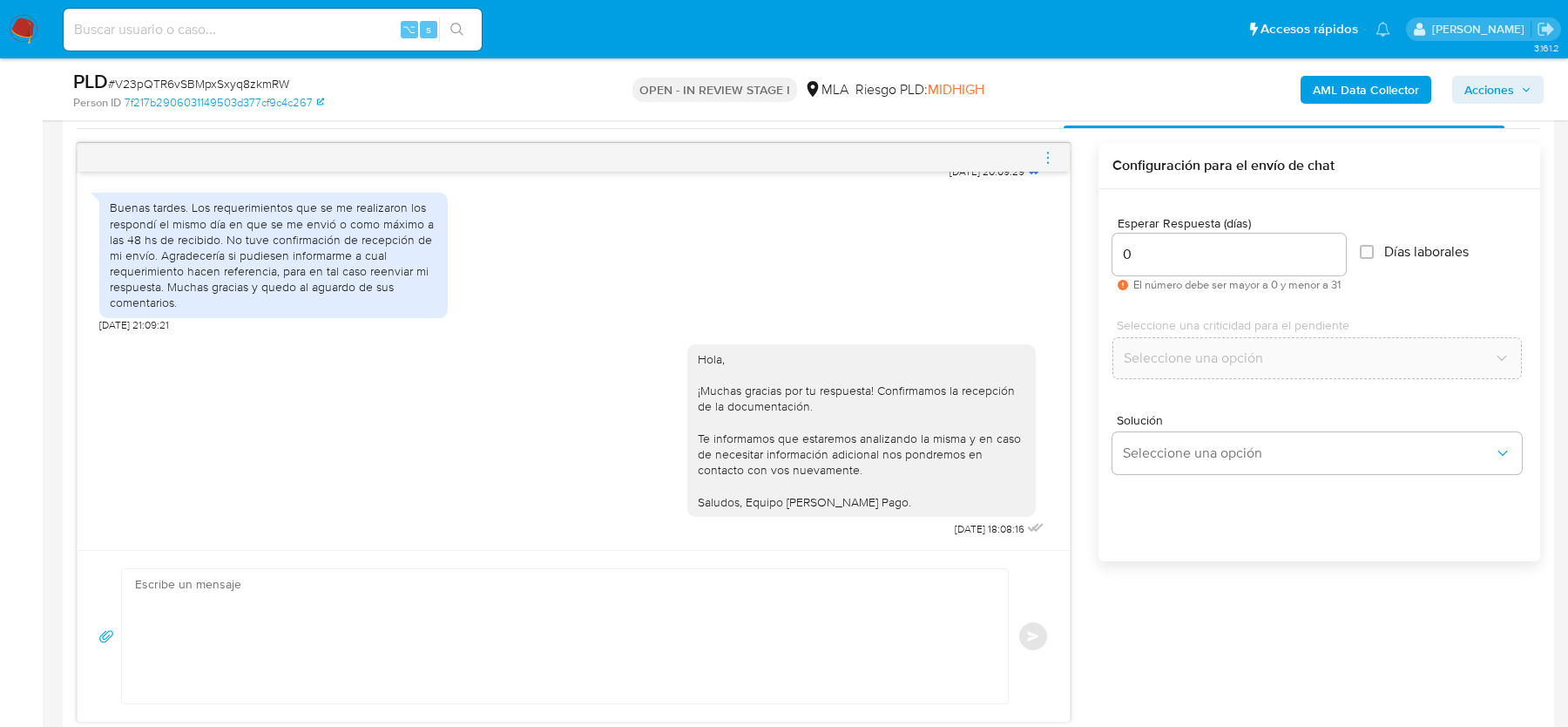
click at [1050, 158] on icon "menu-action" at bounding box center [1048, 158] width 16 height 16
click at [879, 115] on li "Cerrar conversación" at bounding box center [951, 121] width 179 height 31
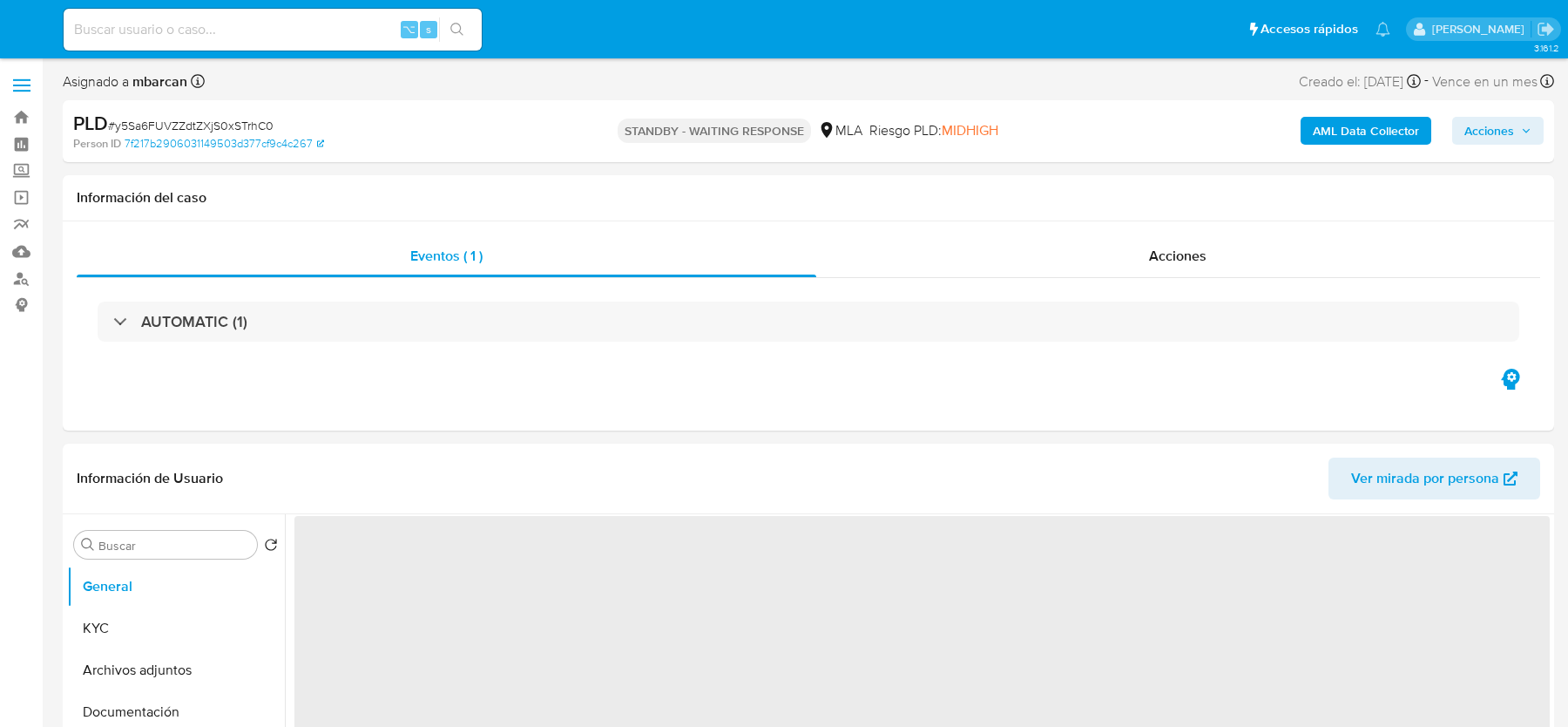
select select "10"
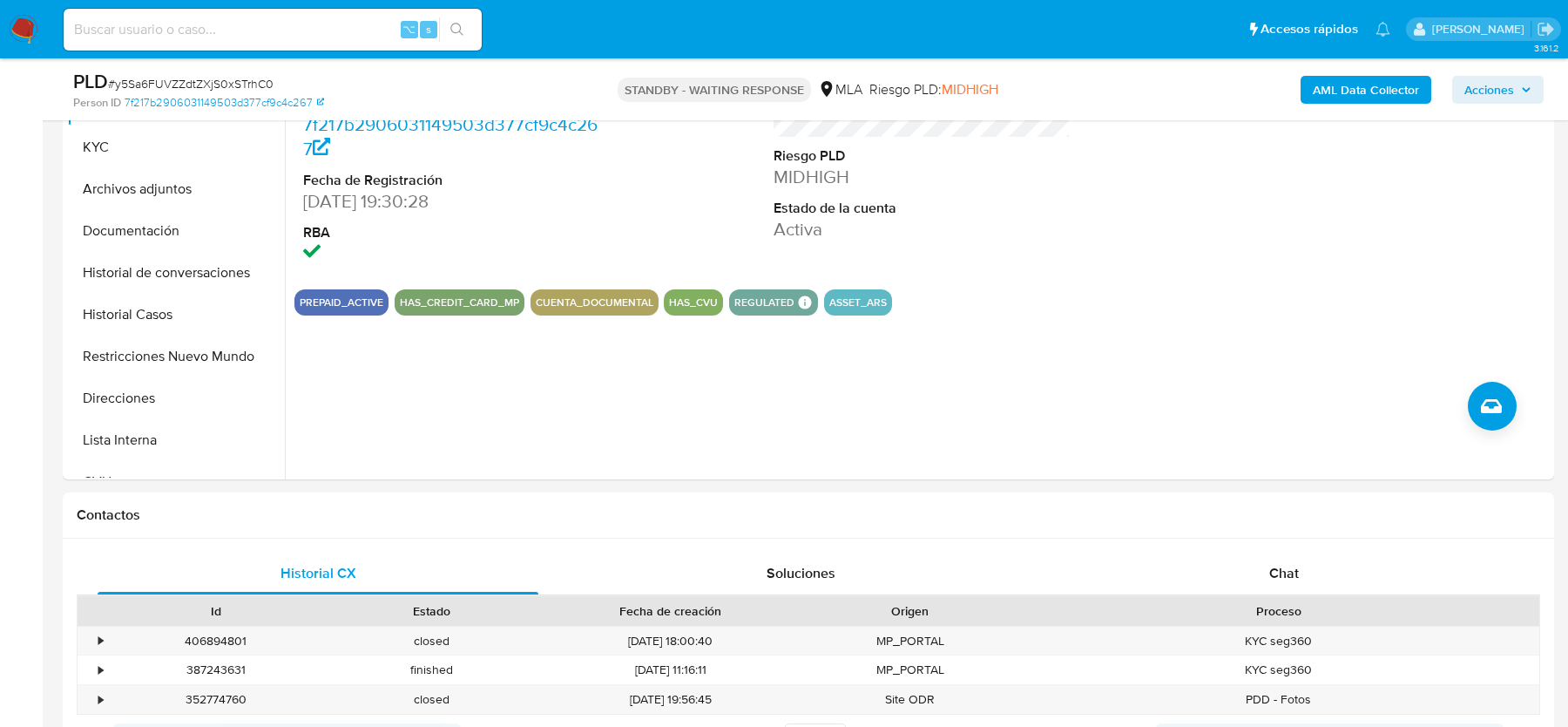
scroll to position [799, 0]
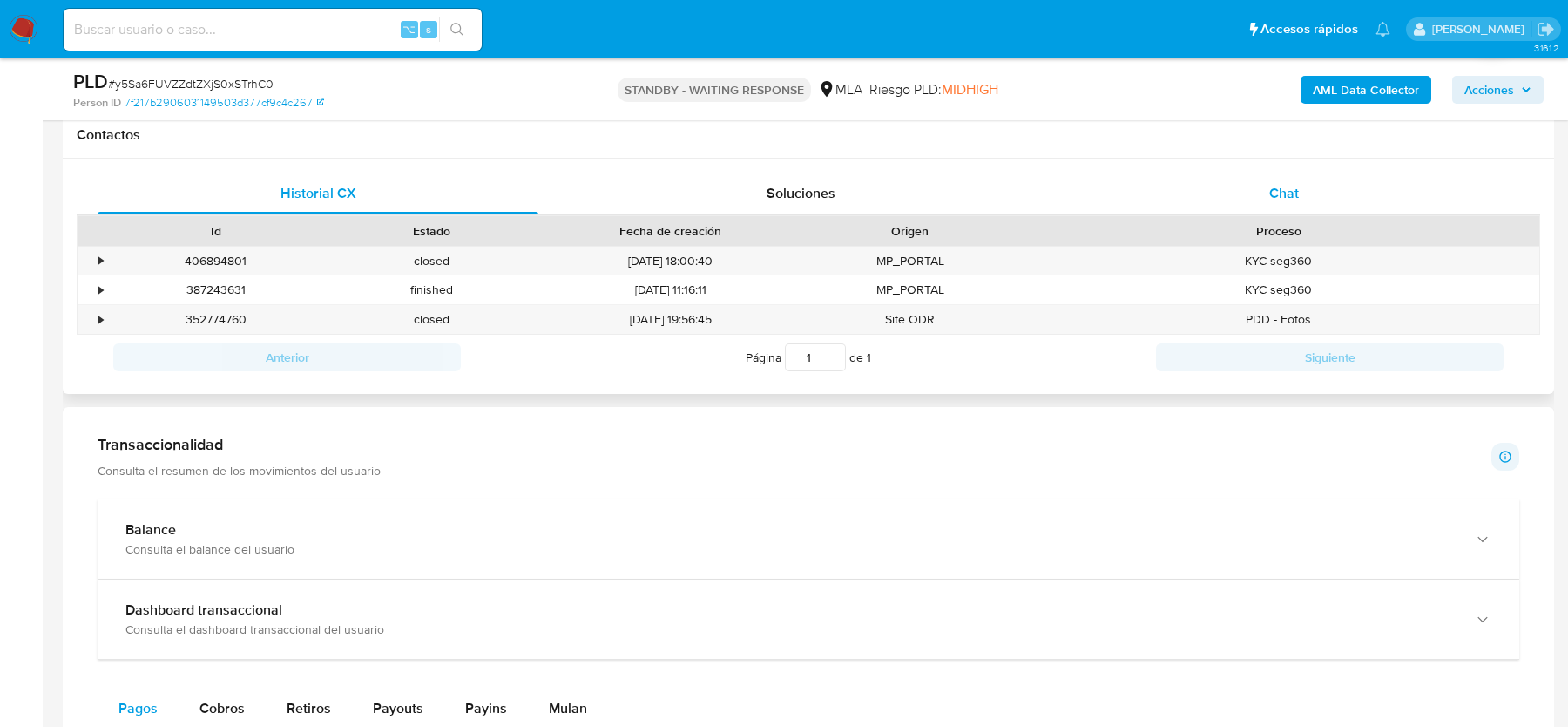
click at [1354, 182] on div "Chat" at bounding box center [1285, 194] width 441 height 42
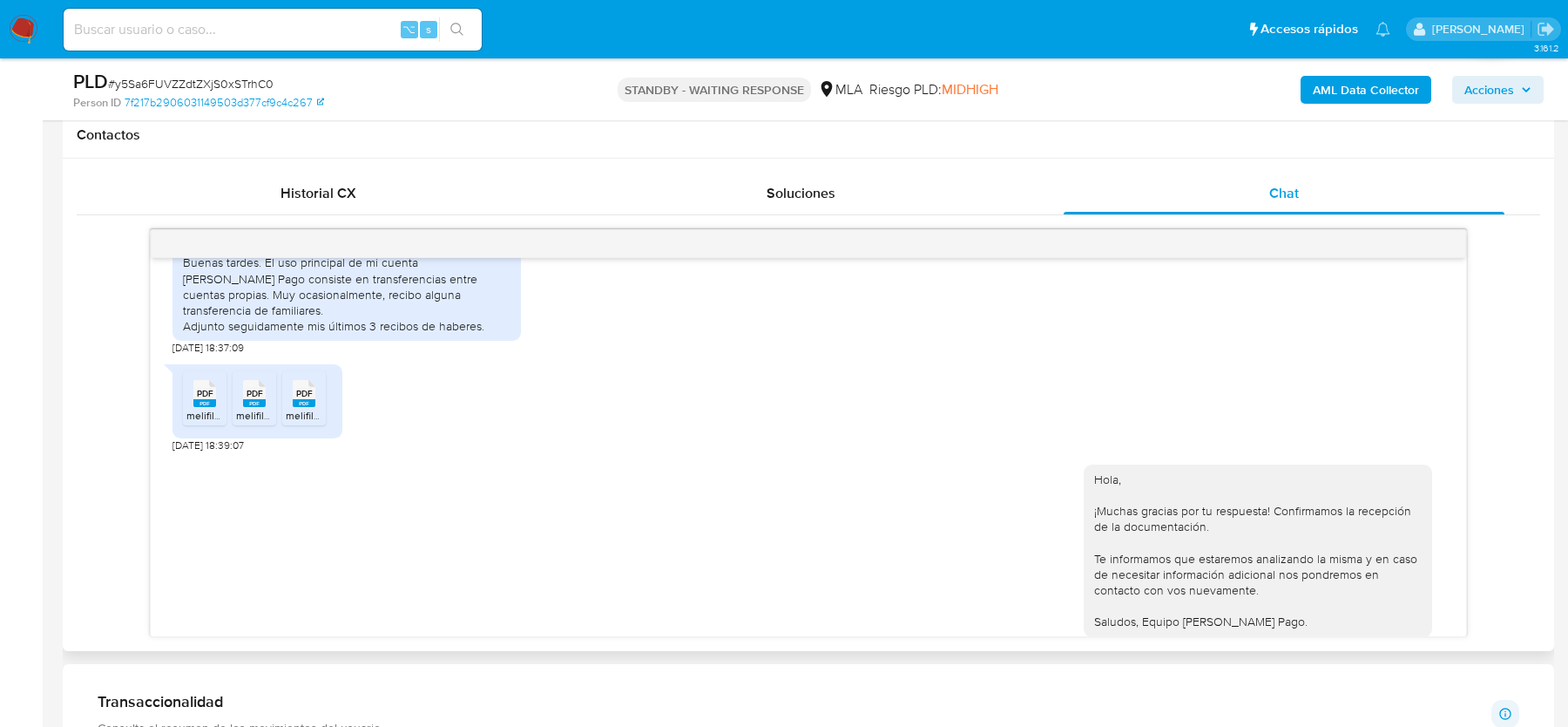
scroll to position [969, 0]
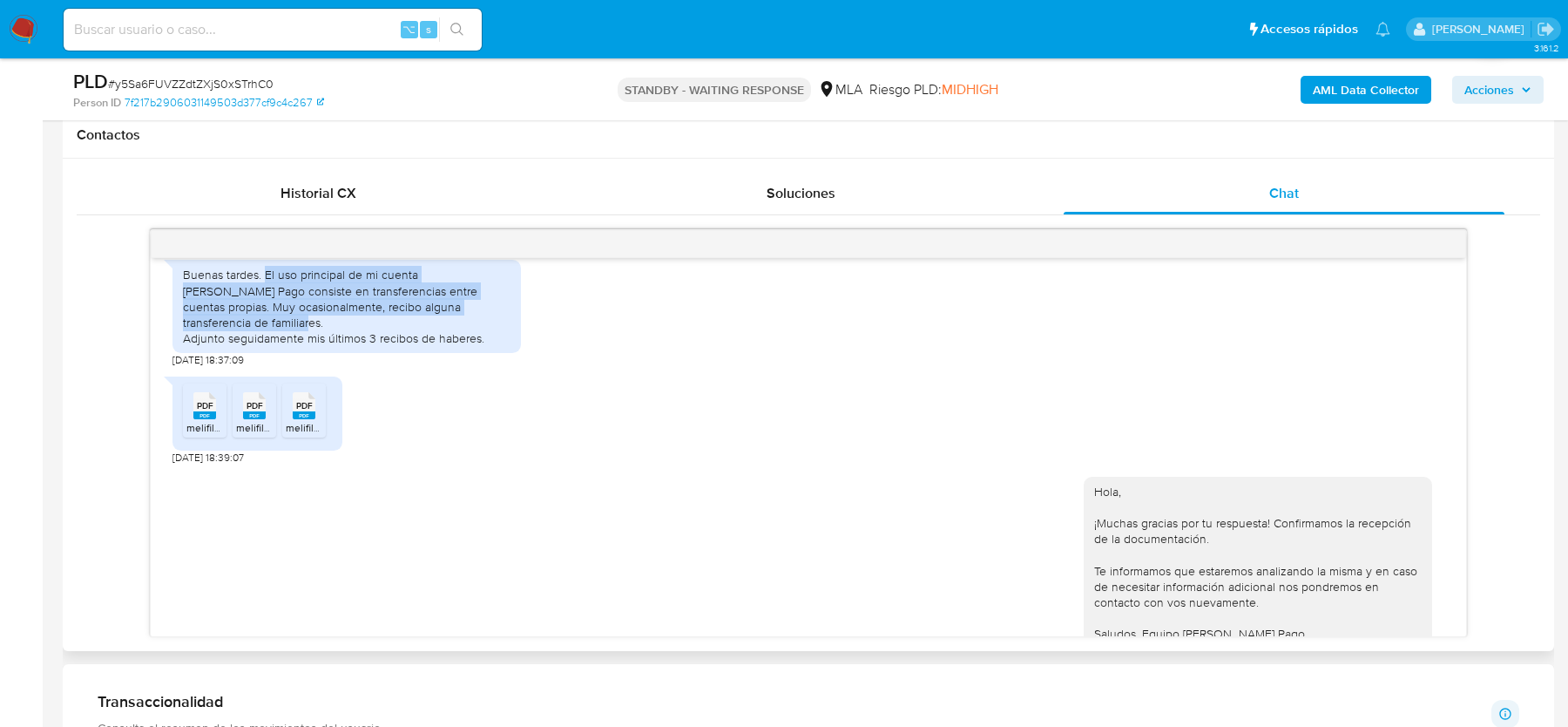
drag, startPoint x: 265, startPoint y: 306, endPoint x: 501, endPoint y: 333, distance: 237.5
click at [501, 333] on div "Buenas tardes. El uso principal de mi cuenta [PERSON_NAME] Pago consiste en tra…" at bounding box center [346, 306] width 327 height 79
copy div "El uso principal de mi cuenta [PERSON_NAME] Pago consiste en transferencias ent…"
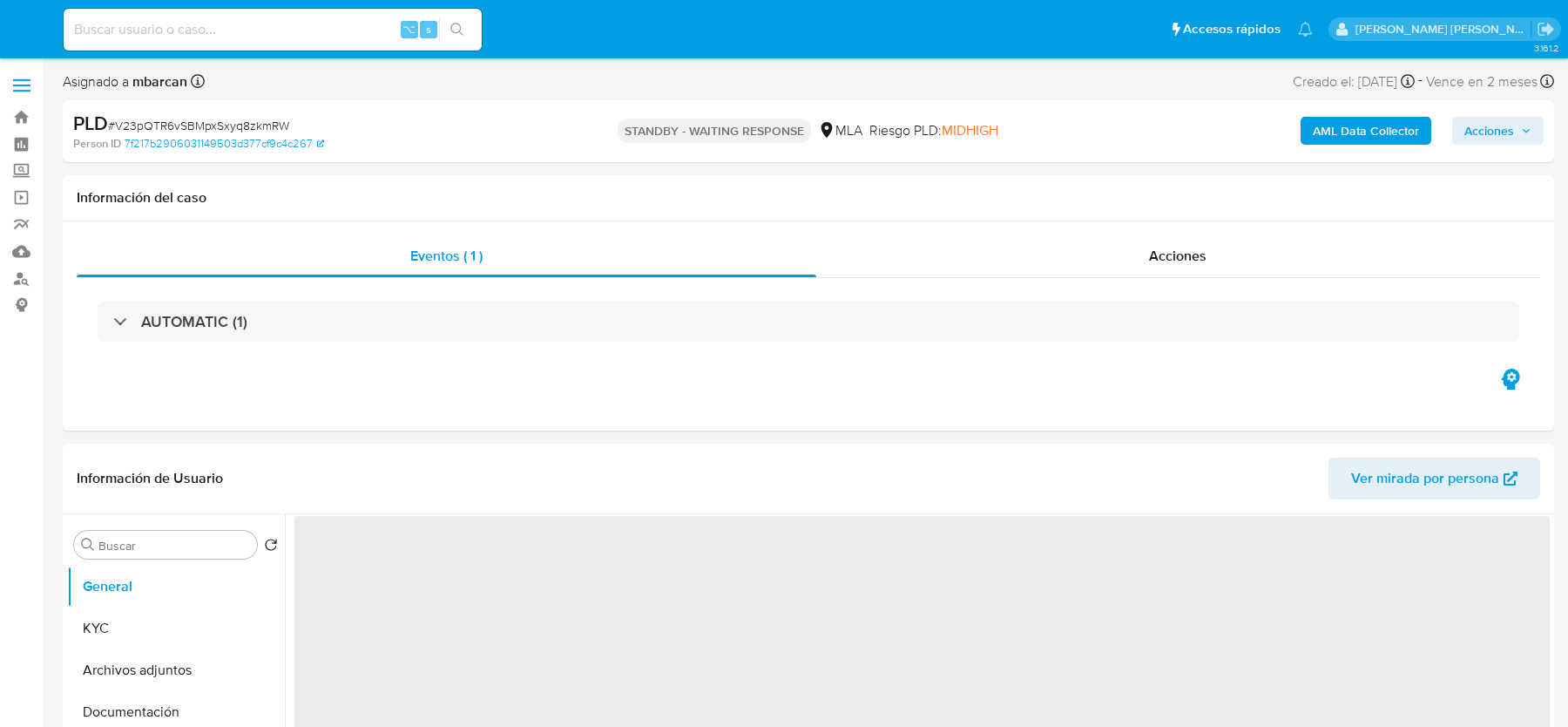
select select "10"
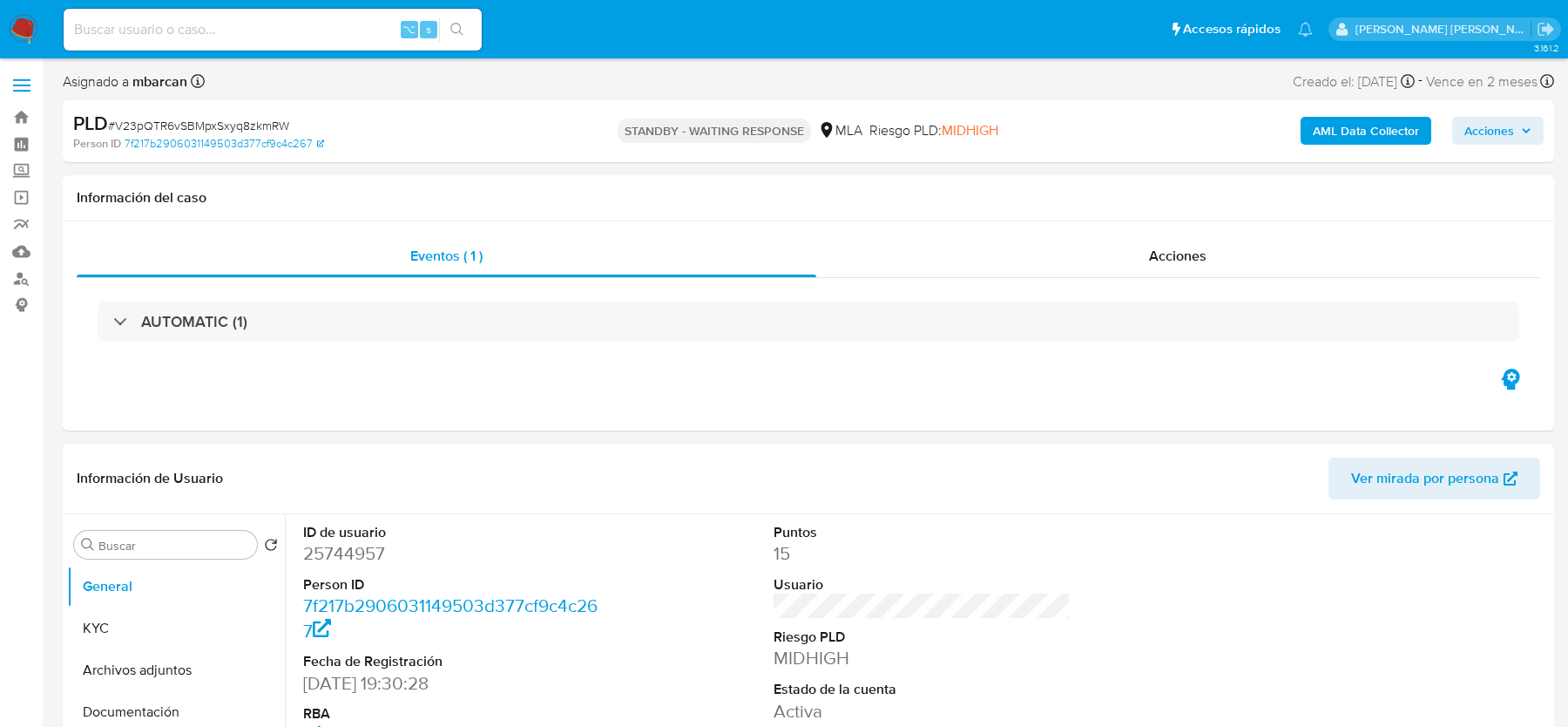
select select "10"
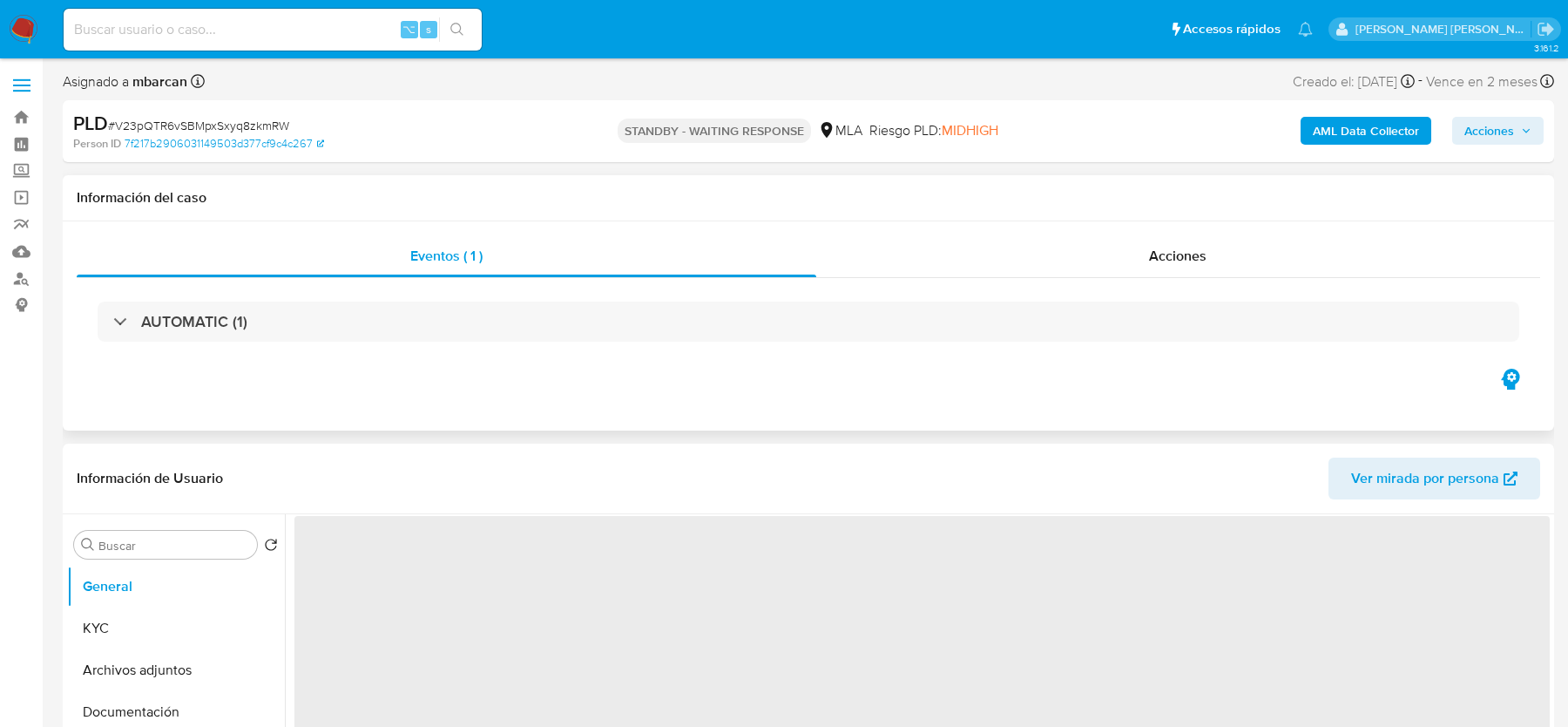
select select "10"
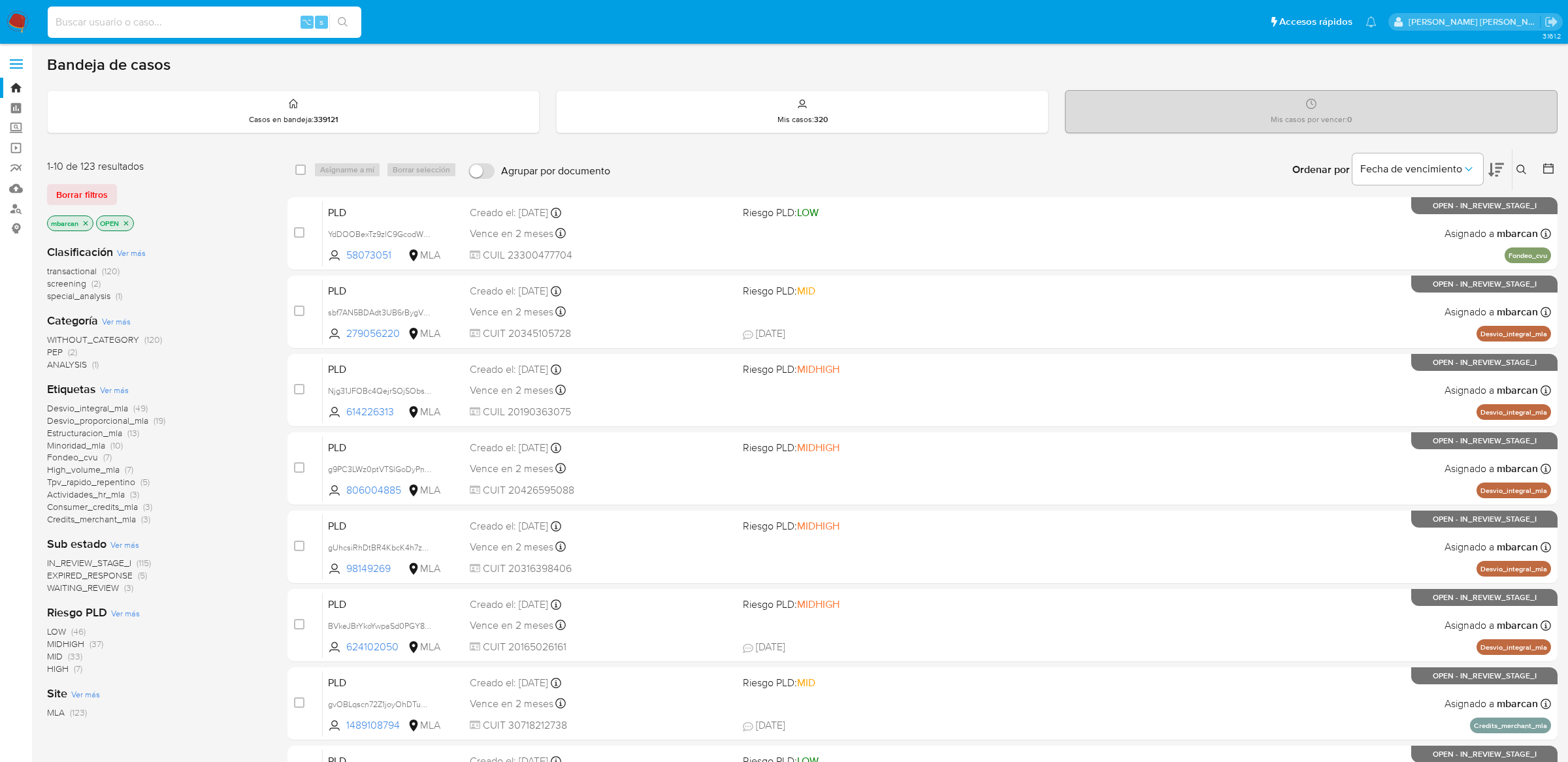
click at [261, 19] on input at bounding box center [204, 22] width 314 height 17
paste input "KbpqvdwdCLgqA3bHcmZUALKl"
type input "KbpqvdwdCLgqA3bHcmZUALKl"
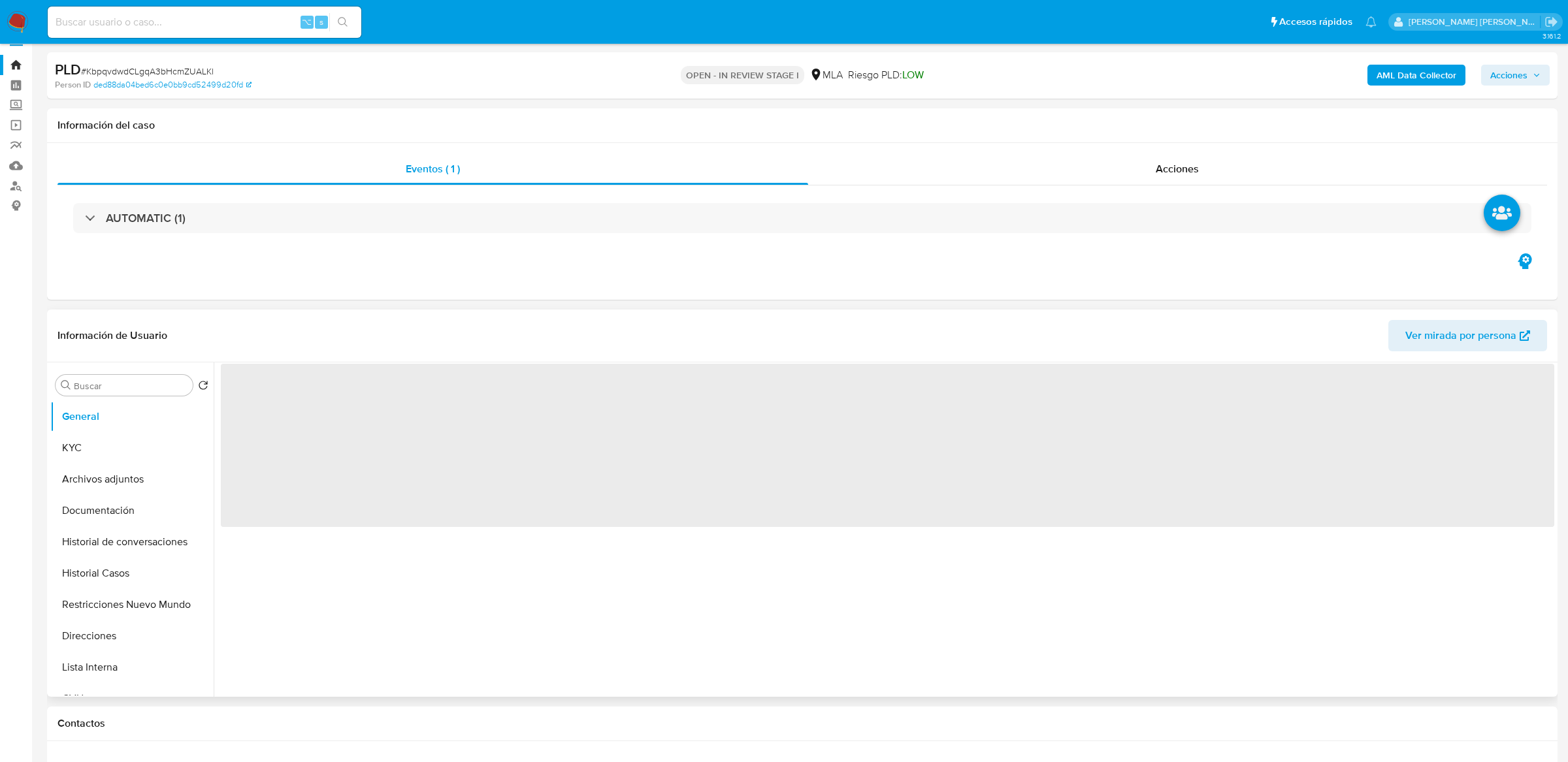
scroll to position [27, 0]
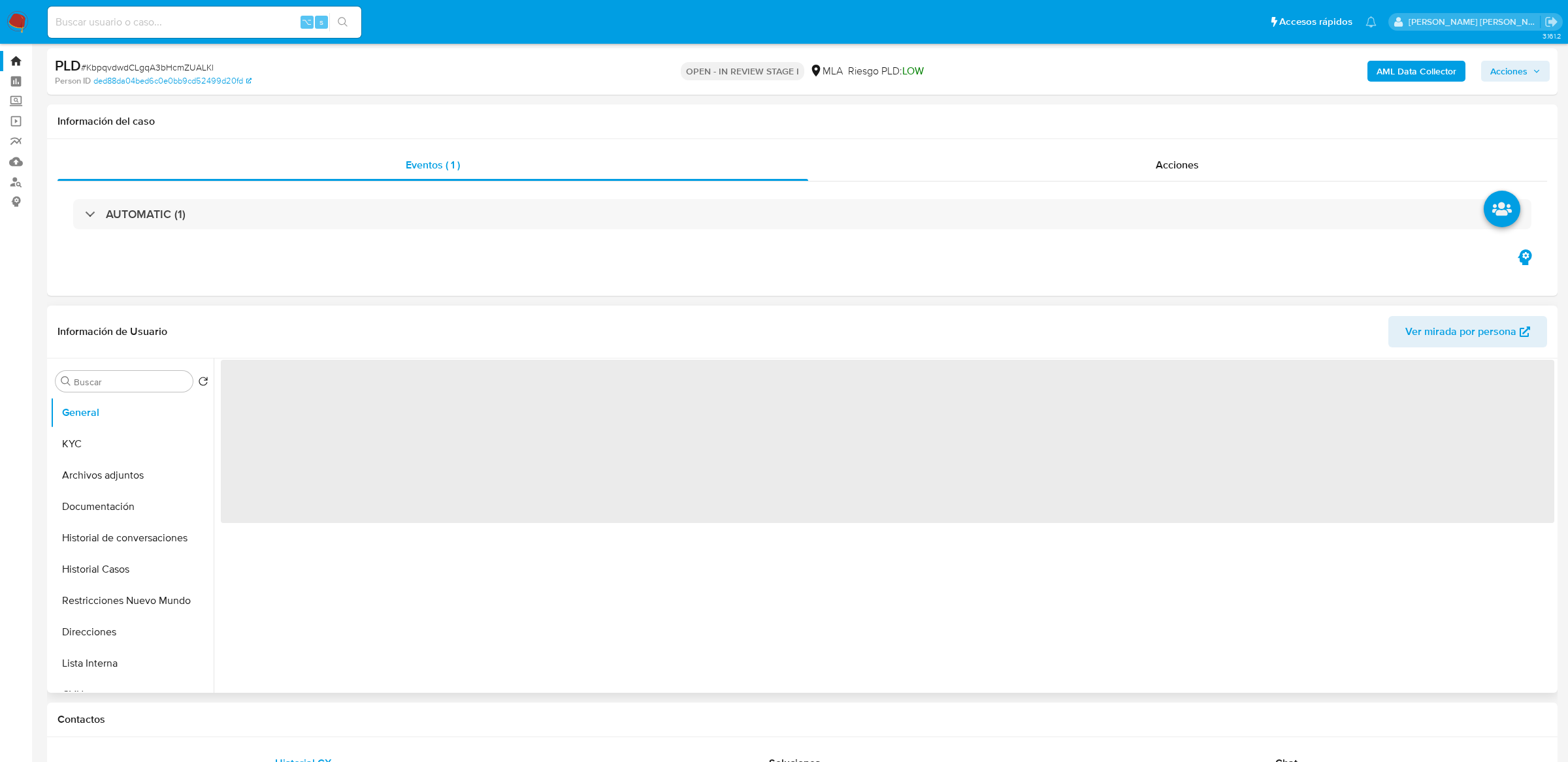
select select "10"
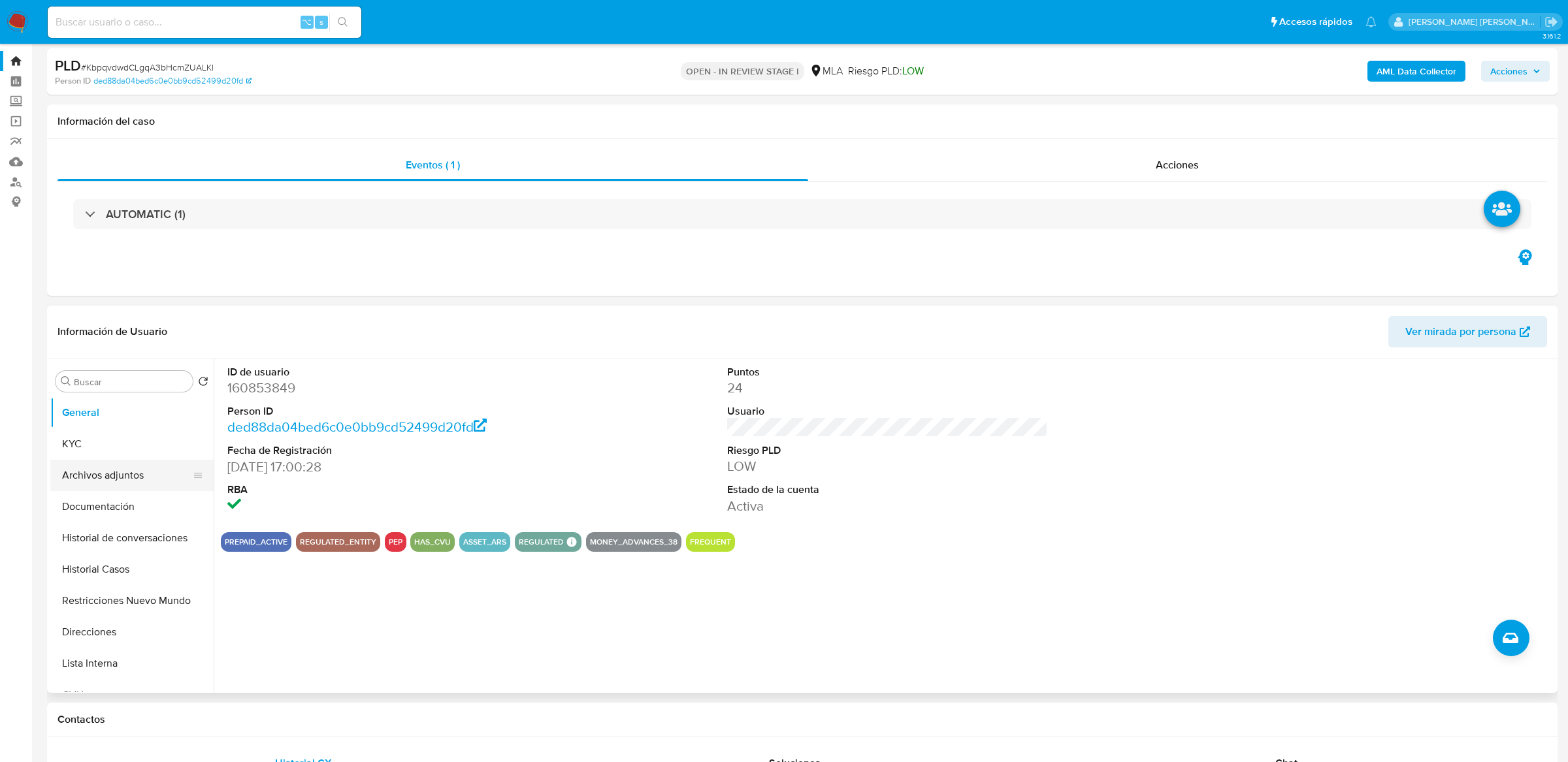
click at [128, 484] on button "Archivos adjuntos" at bounding box center [127, 475] width 153 height 31
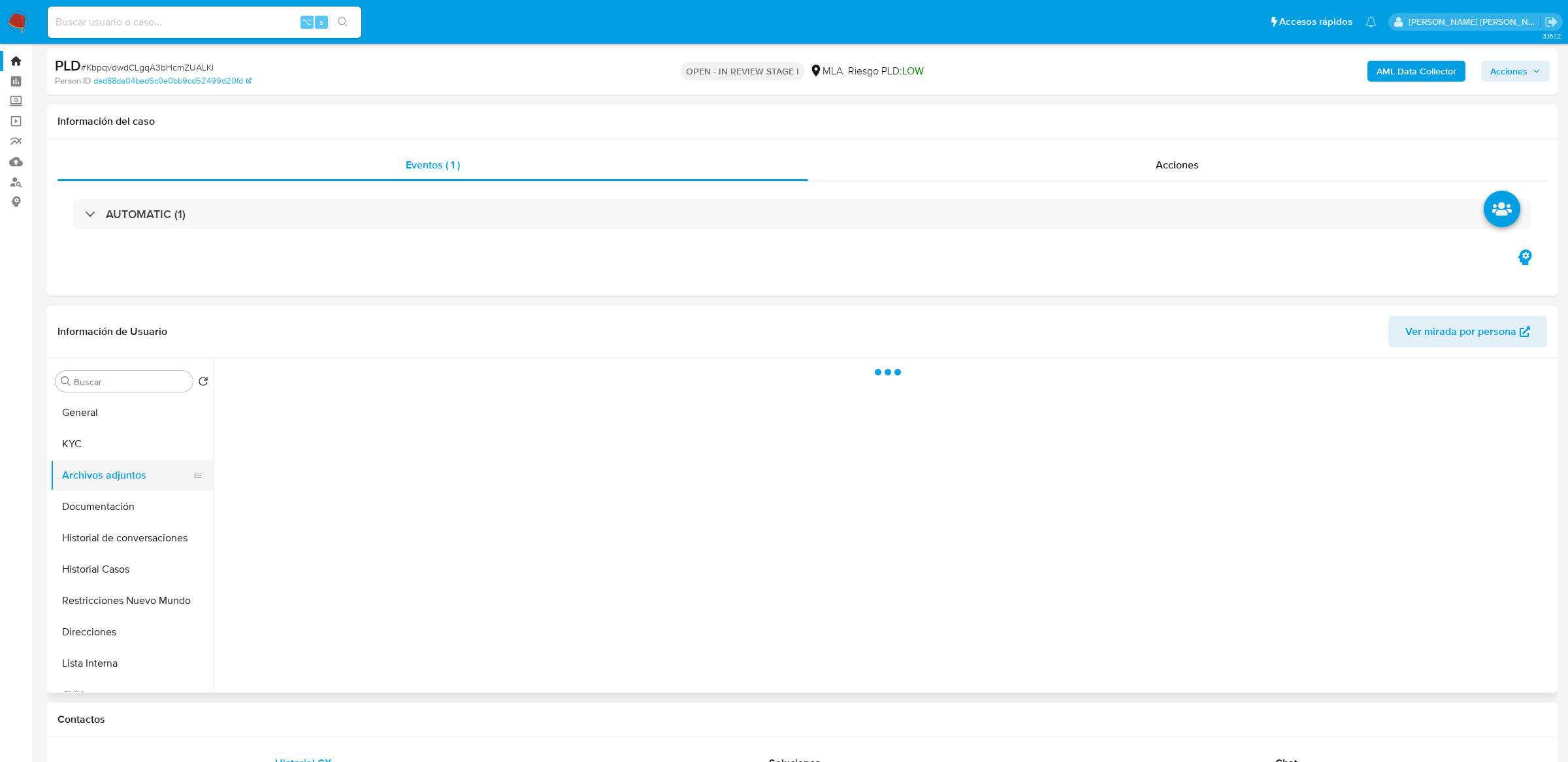
click at [128, 484] on button "Archivos adjuntos" at bounding box center [127, 475] width 153 height 31
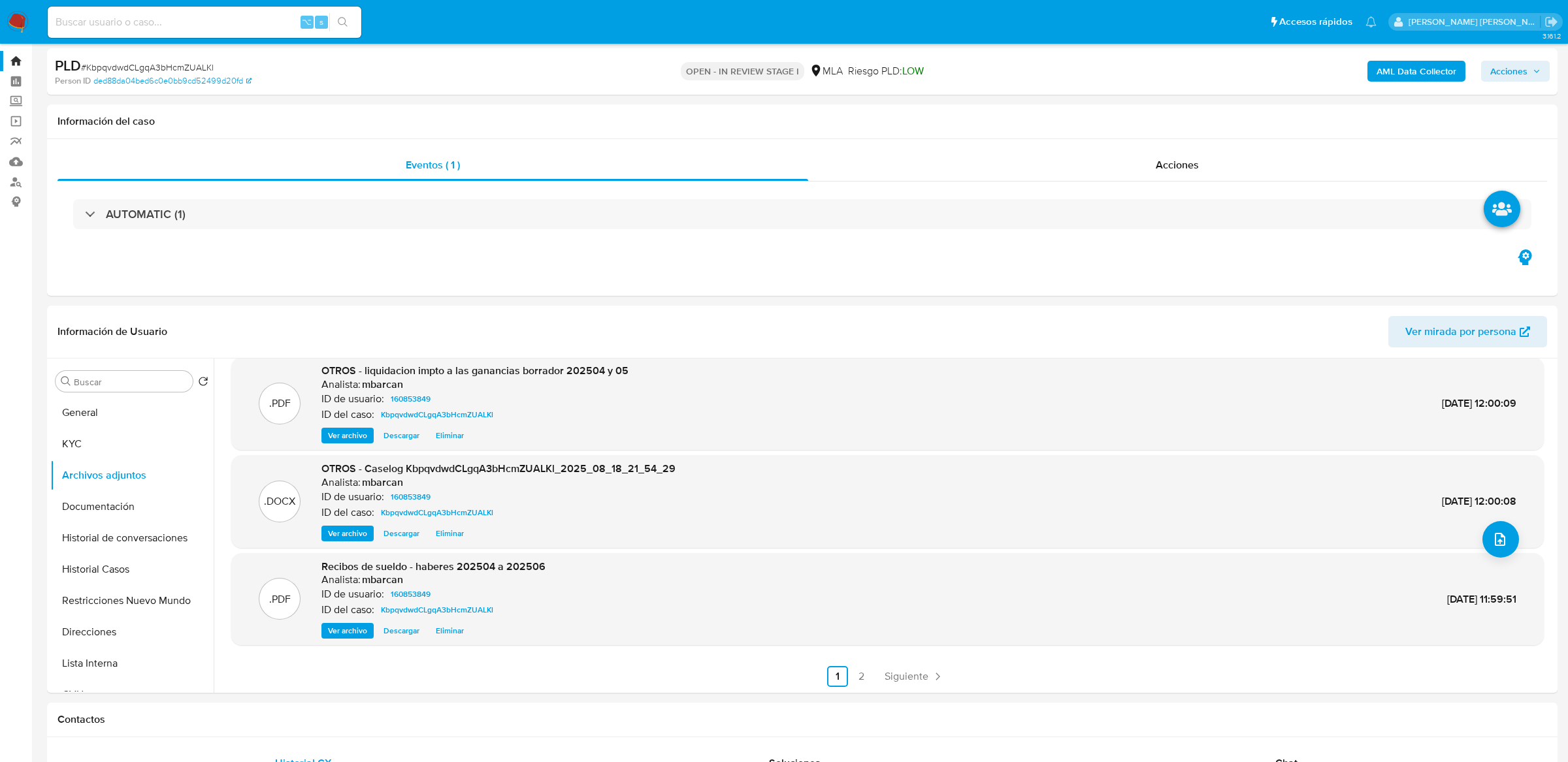
scroll to position [37, 0]
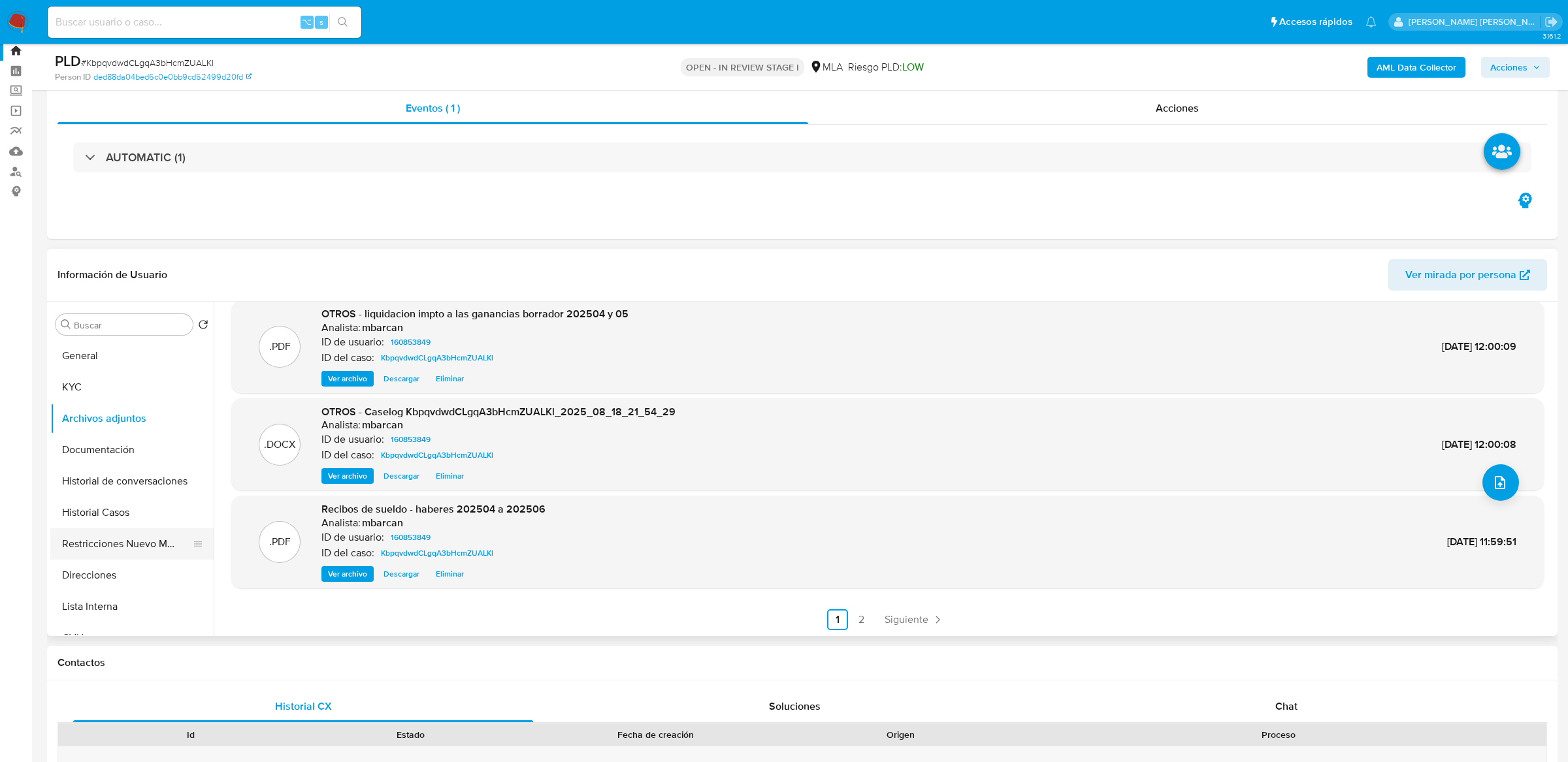
click at [145, 537] on button "Restricciones Nuevo Mundo" at bounding box center [127, 544] width 153 height 31
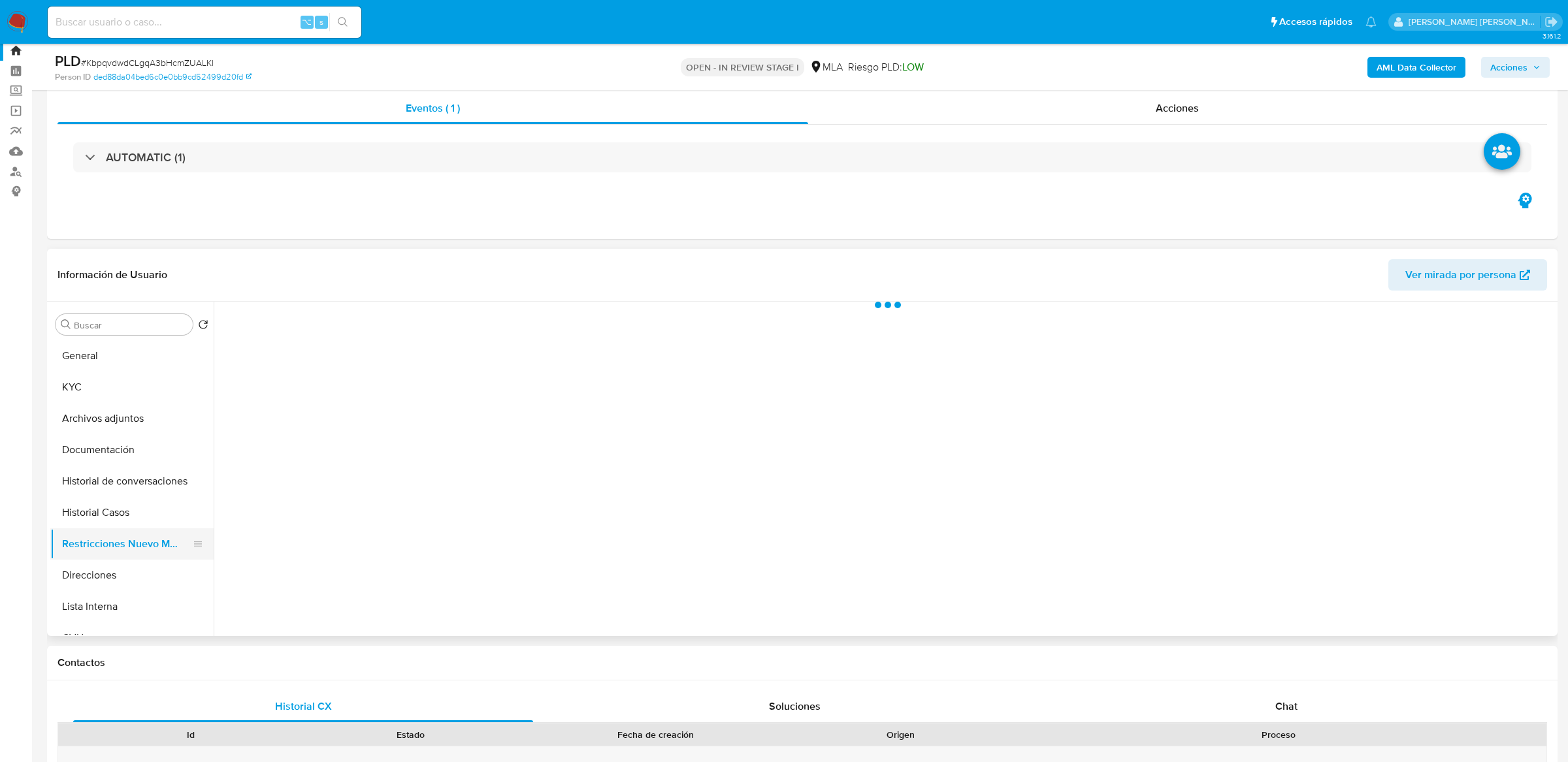
scroll to position [0, 0]
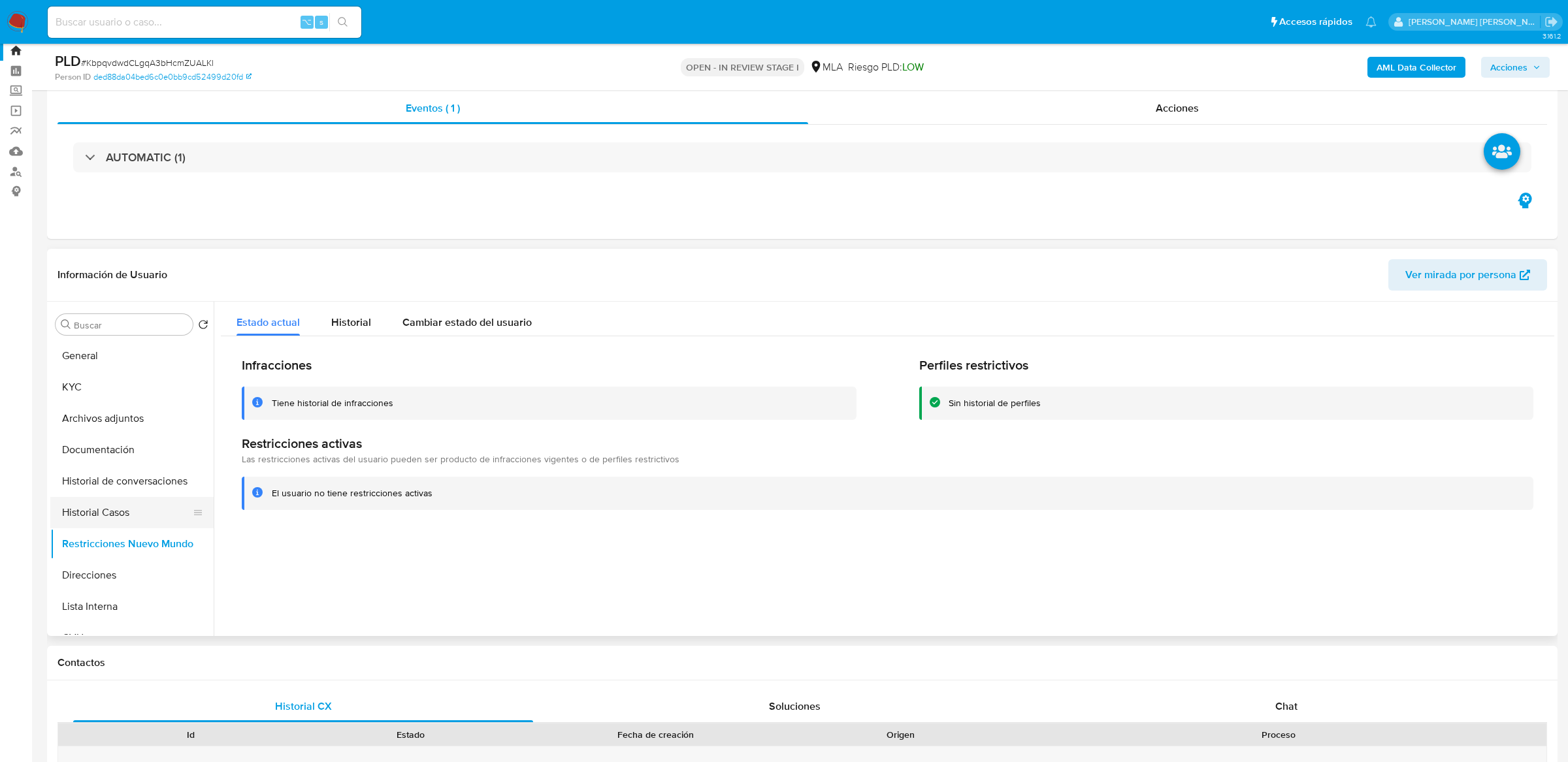
click at [99, 512] on button "Historial Casos" at bounding box center [127, 513] width 153 height 31
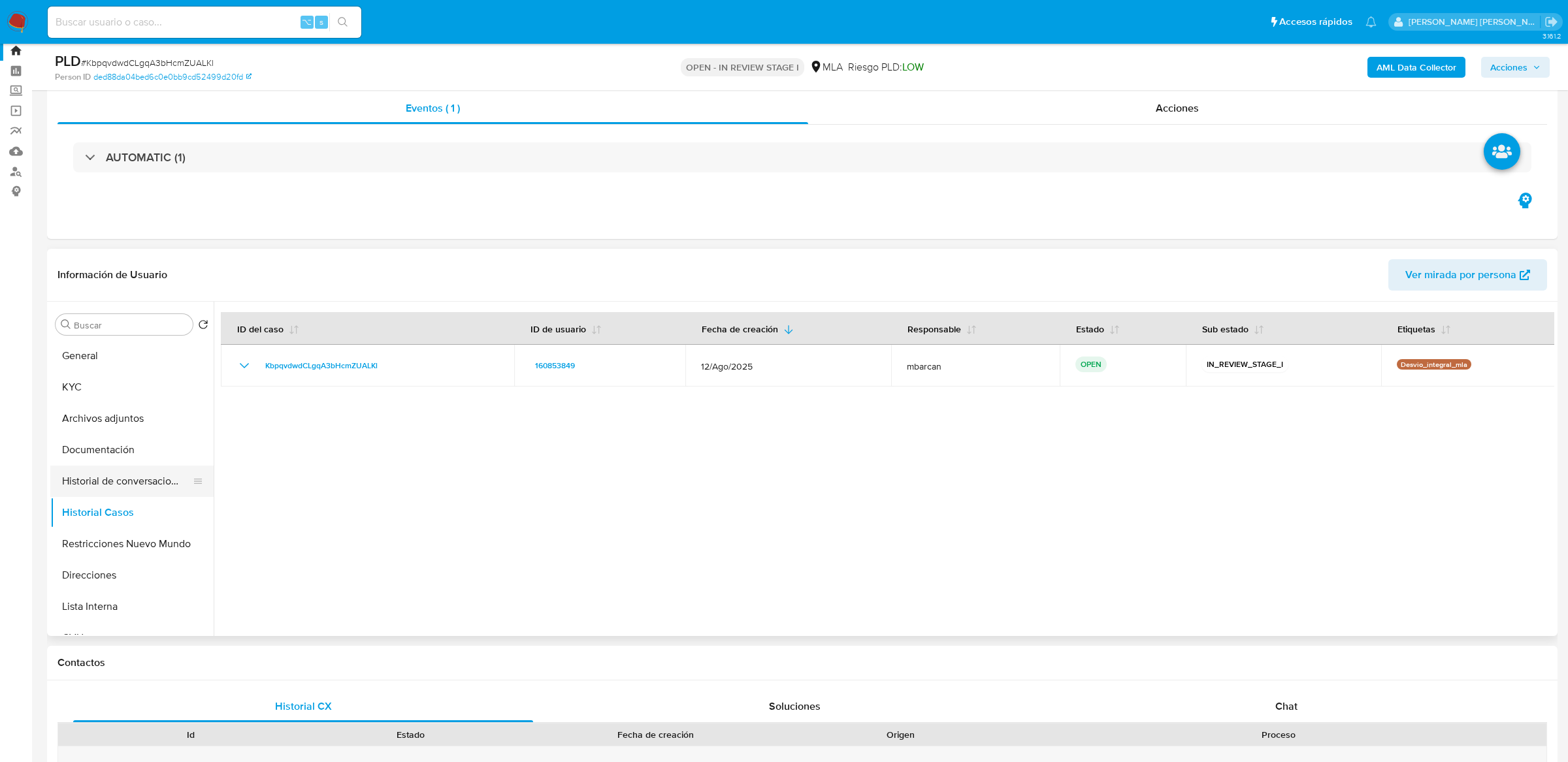
click at [115, 475] on button "Historial de conversaciones" at bounding box center [127, 481] width 153 height 31
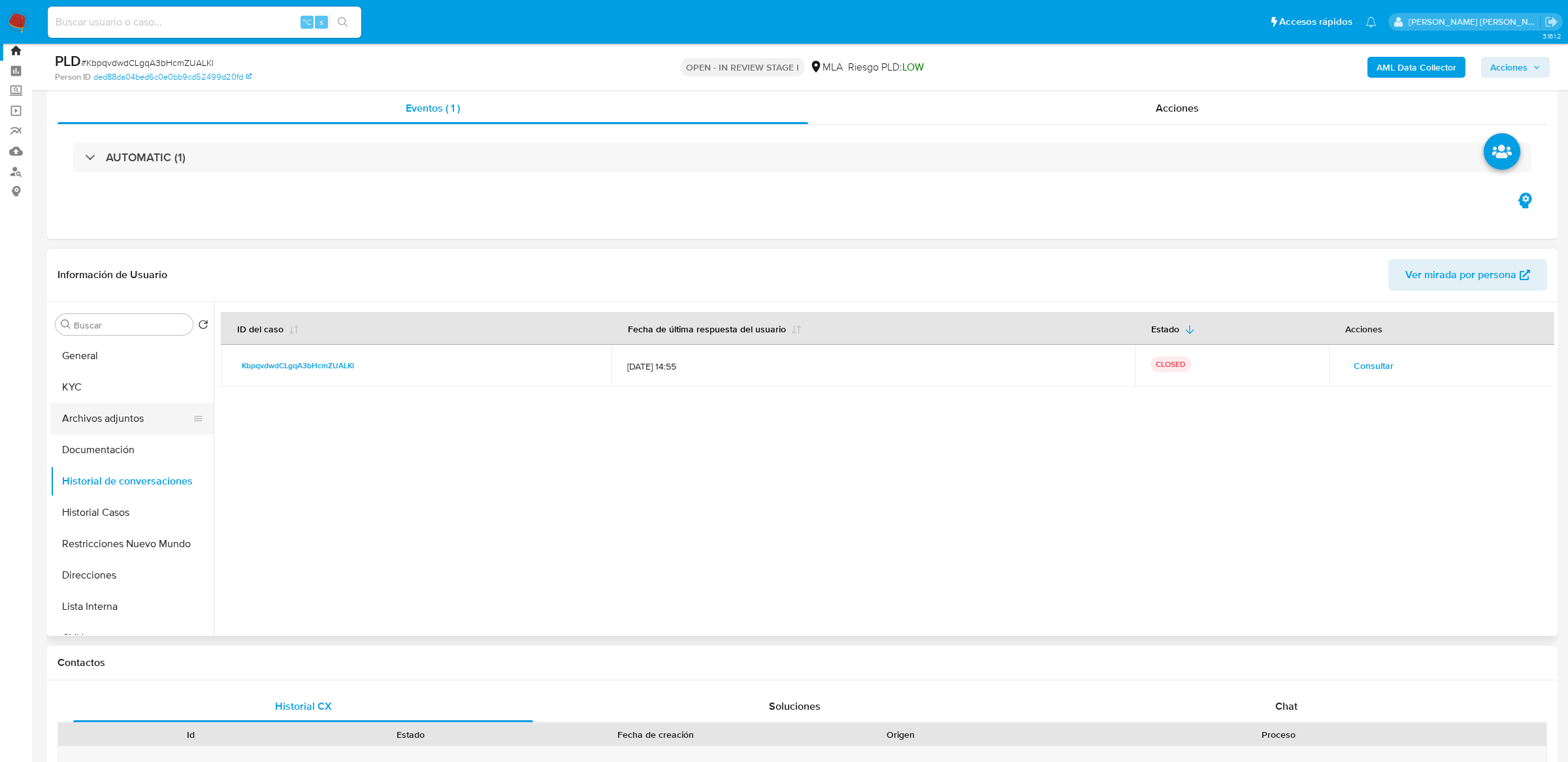
click at [100, 417] on button "Archivos adjuntos" at bounding box center [127, 418] width 153 height 31
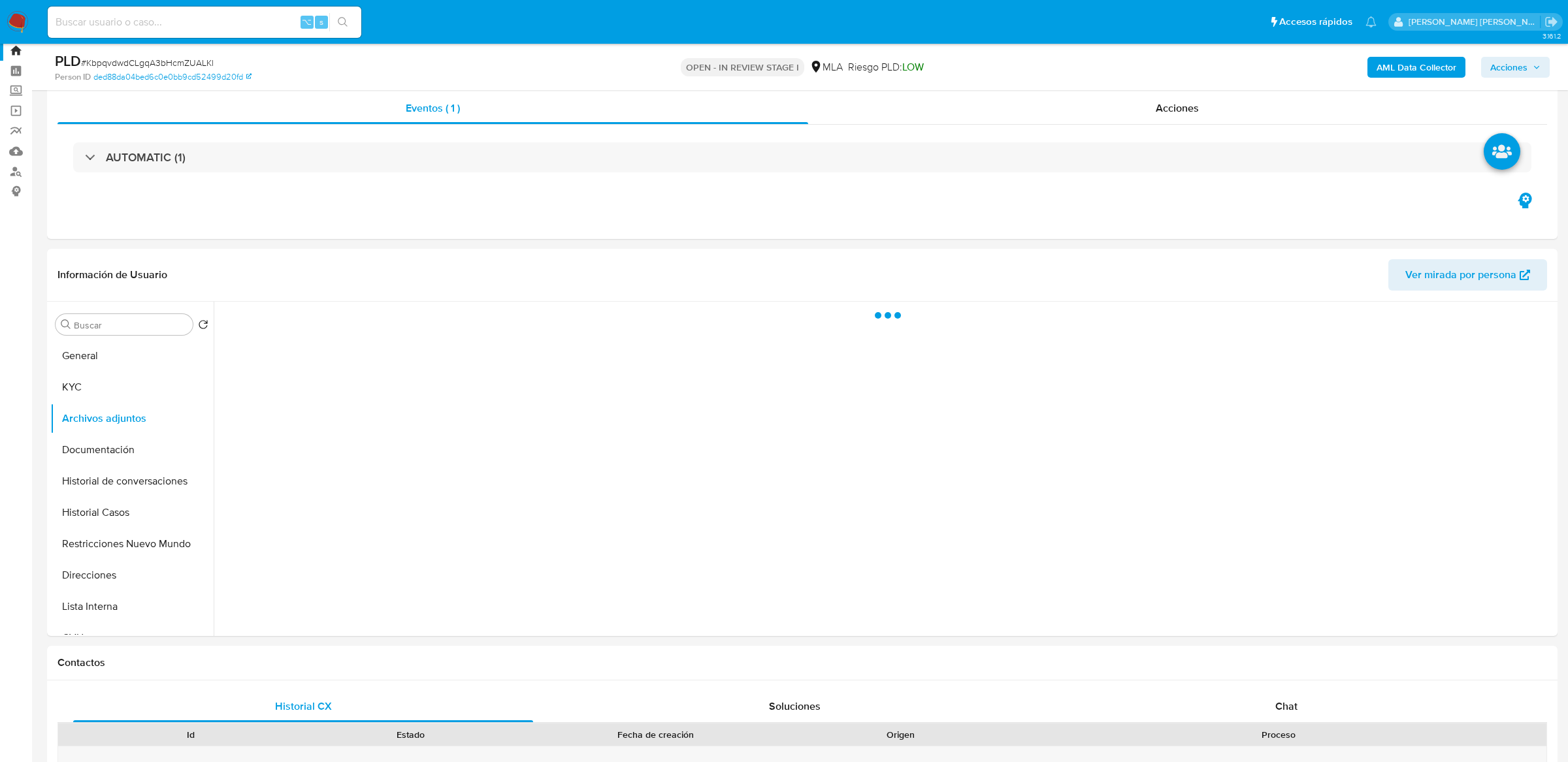
click at [1506, 61] on span "Acciones" at bounding box center [1510, 67] width 37 height 21
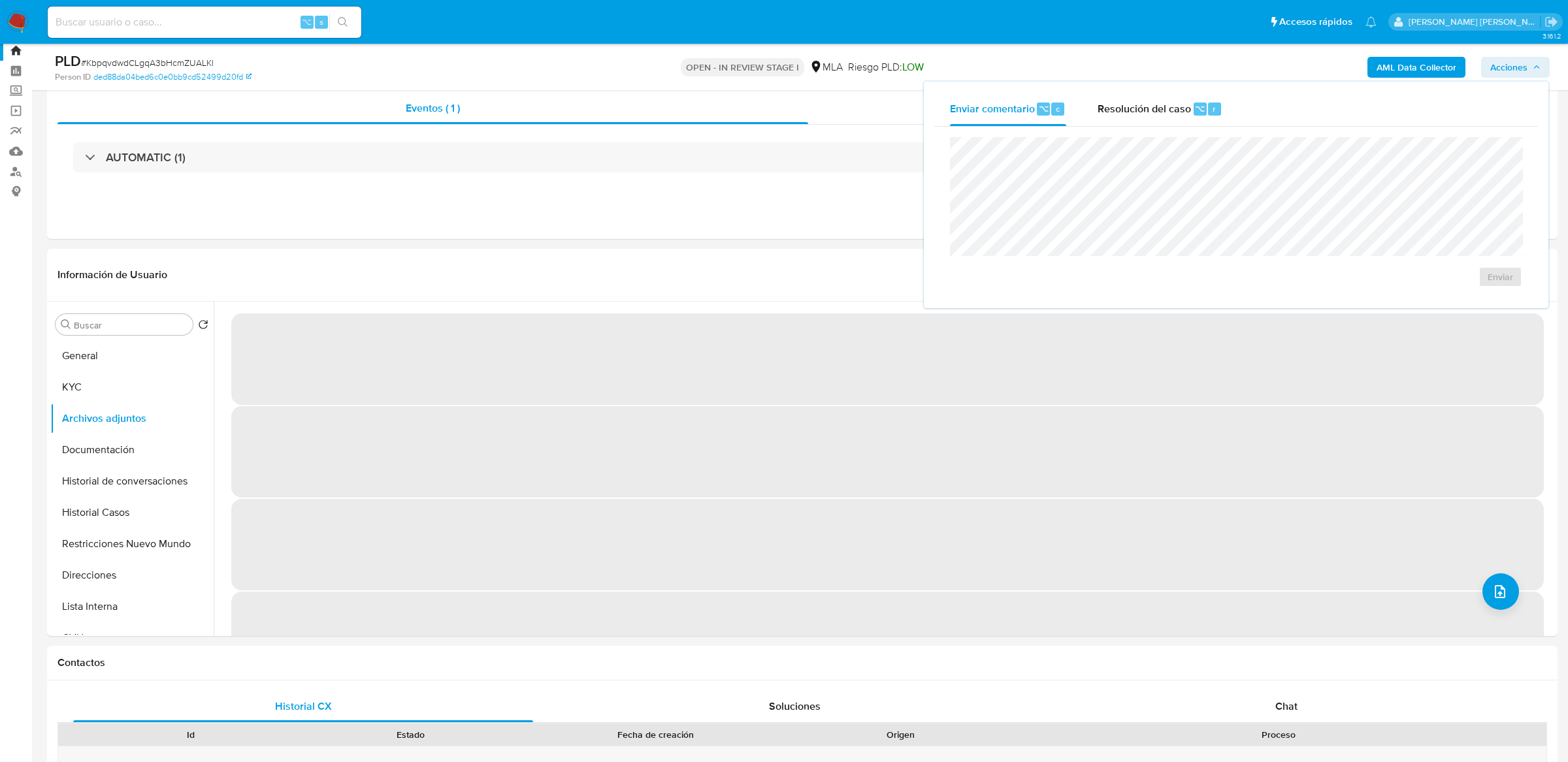
click at [1099, 127] on div "Enviar" at bounding box center [1236, 212] width 604 height 171
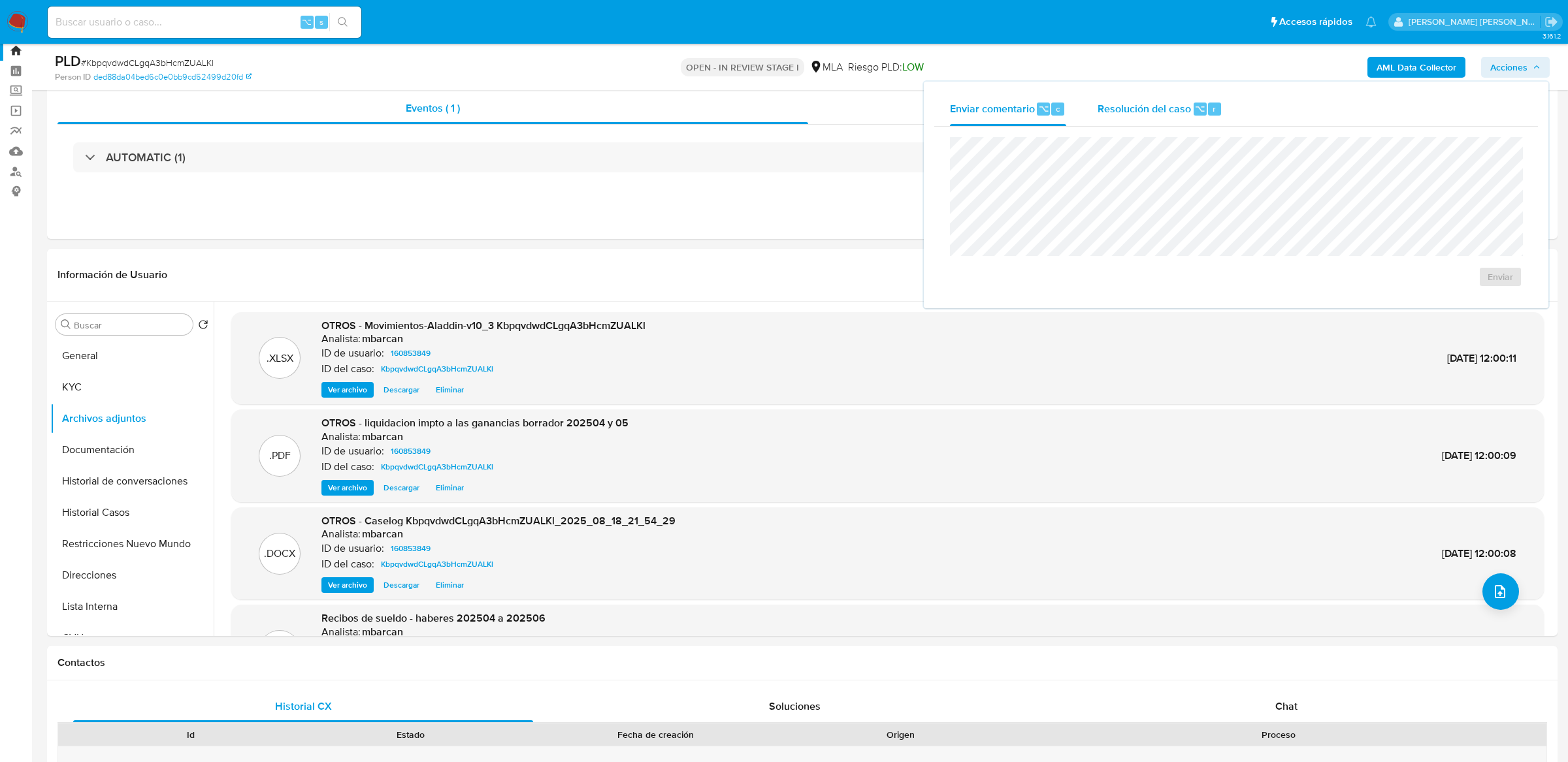
click at [1141, 103] on span "Resolución del caso" at bounding box center [1144, 108] width 94 height 15
click at [1379, 271] on div "No ROI Proposal" at bounding box center [1373, 282] width 97 height 26
click at [1378, 283] on span "No ROI Proposal" at bounding box center [1373, 284] width 68 height 18
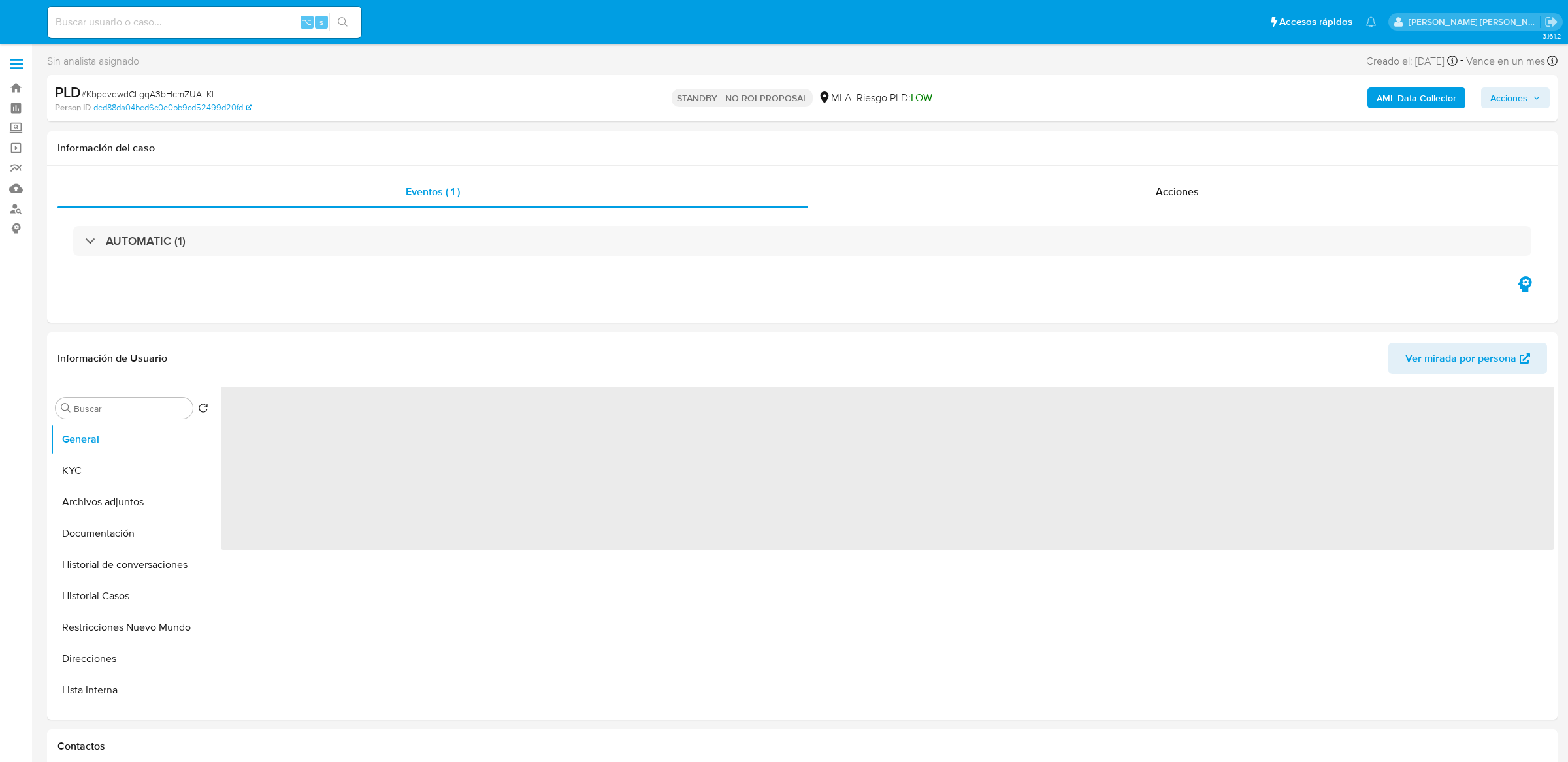
select select "10"
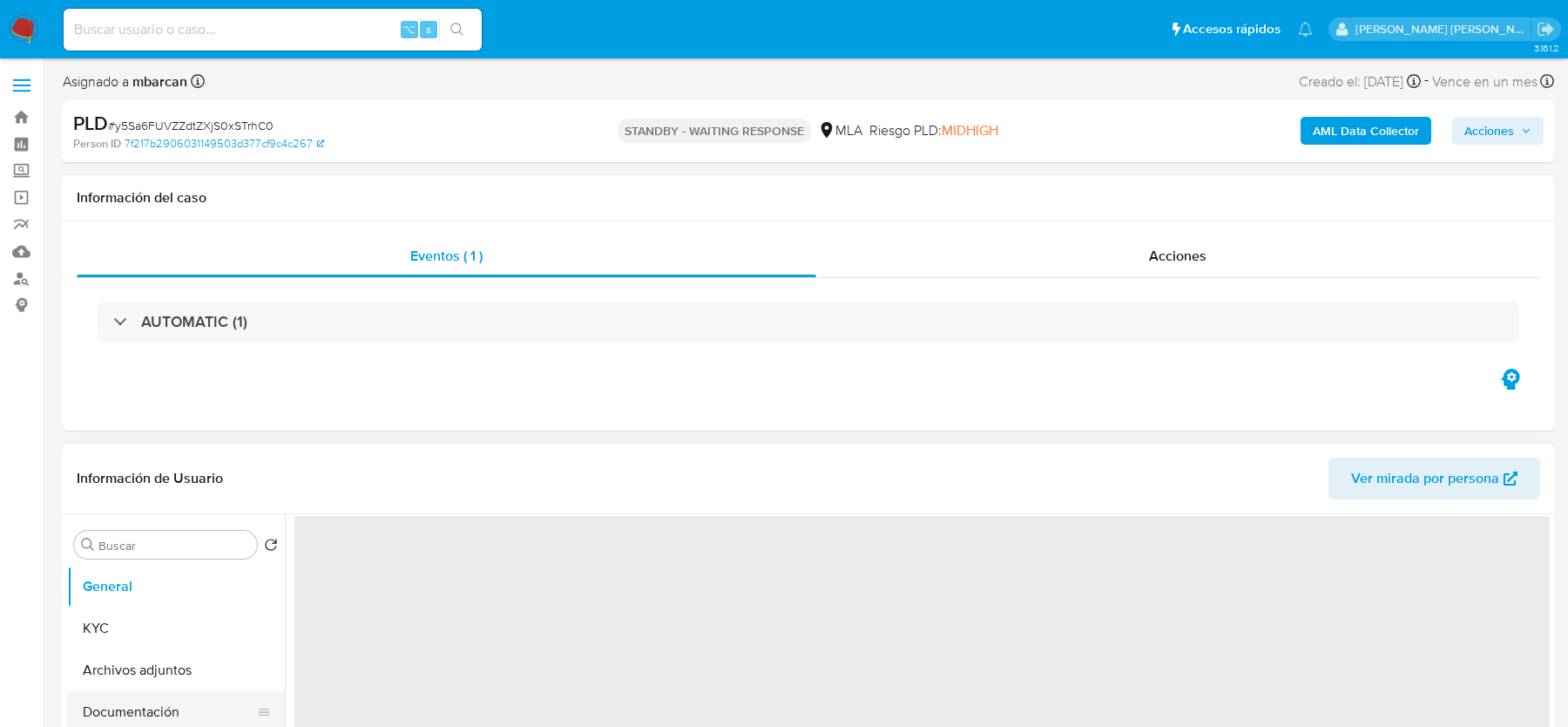
select select "10"
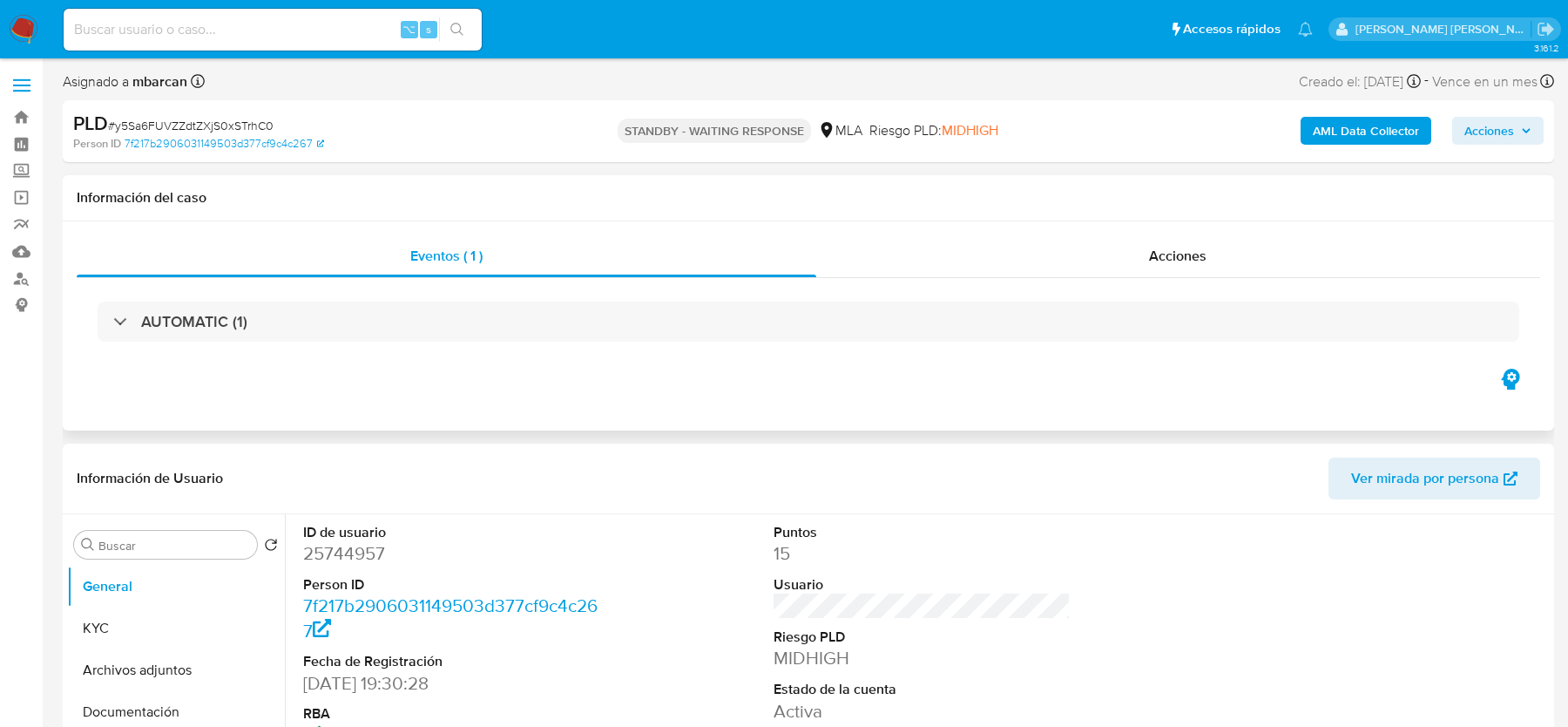
click at [1209, 223] on div "Eventos ( 1 ) Acciones AUTOMATIC (1)" at bounding box center [808, 326] width 1491 height 209
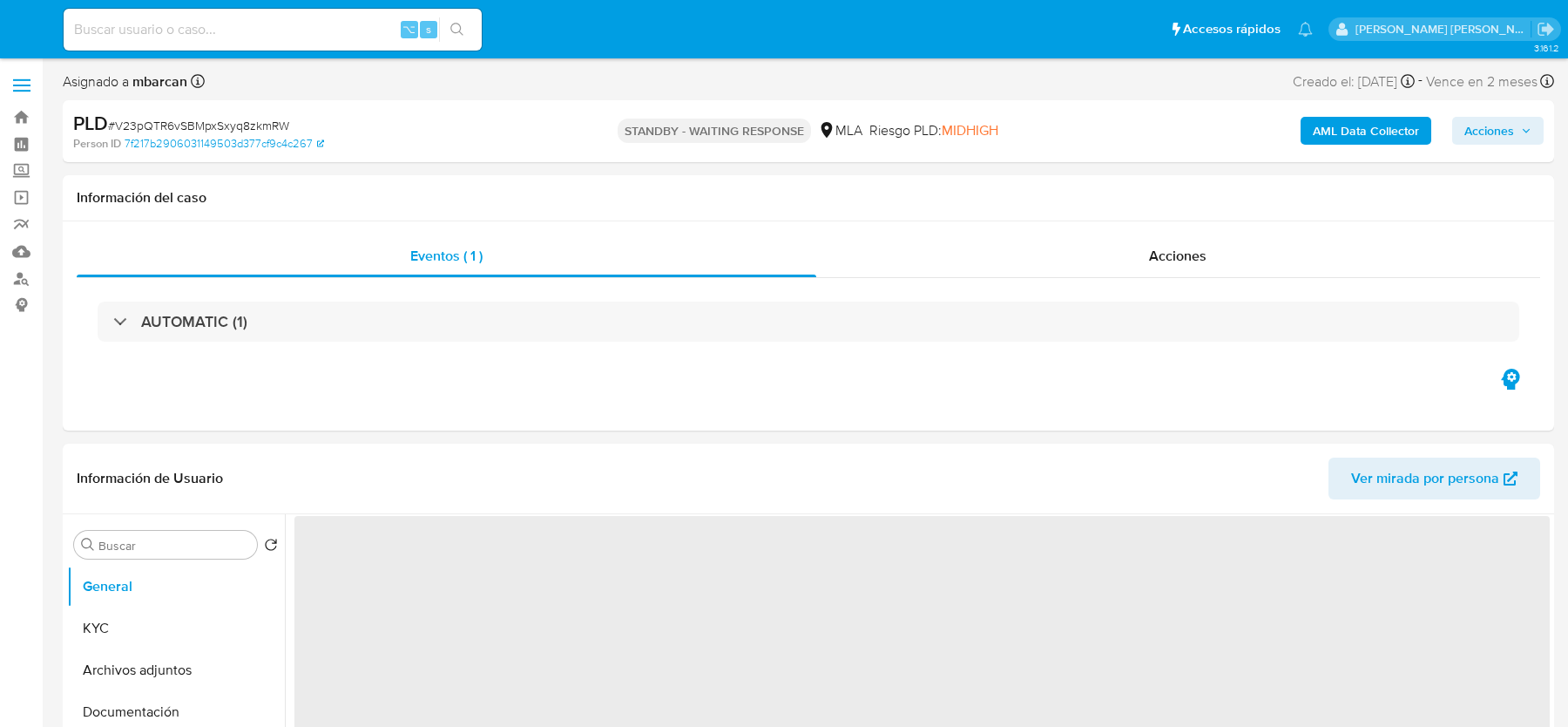
select select "10"
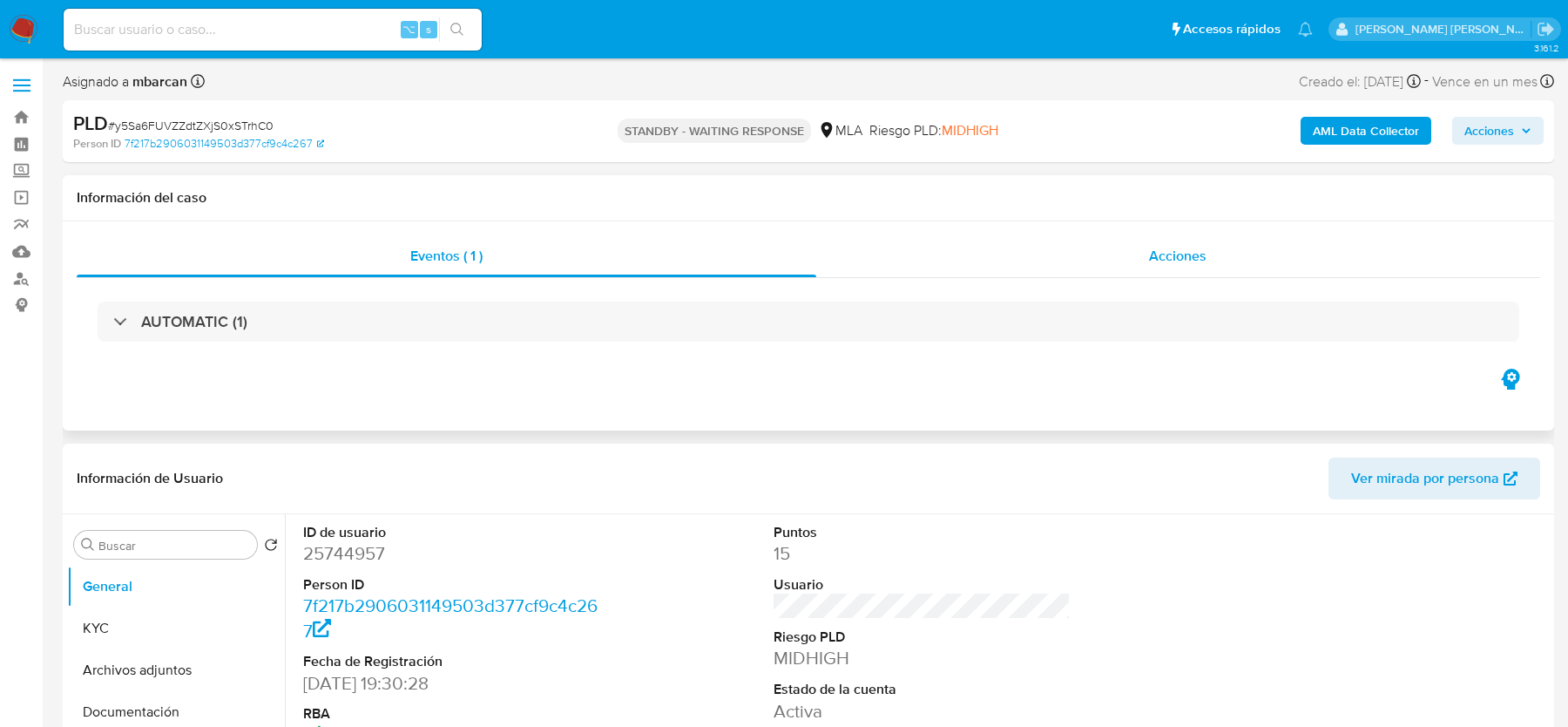
click at [1031, 272] on div "Acciones" at bounding box center [1179, 257] width 725 height 42
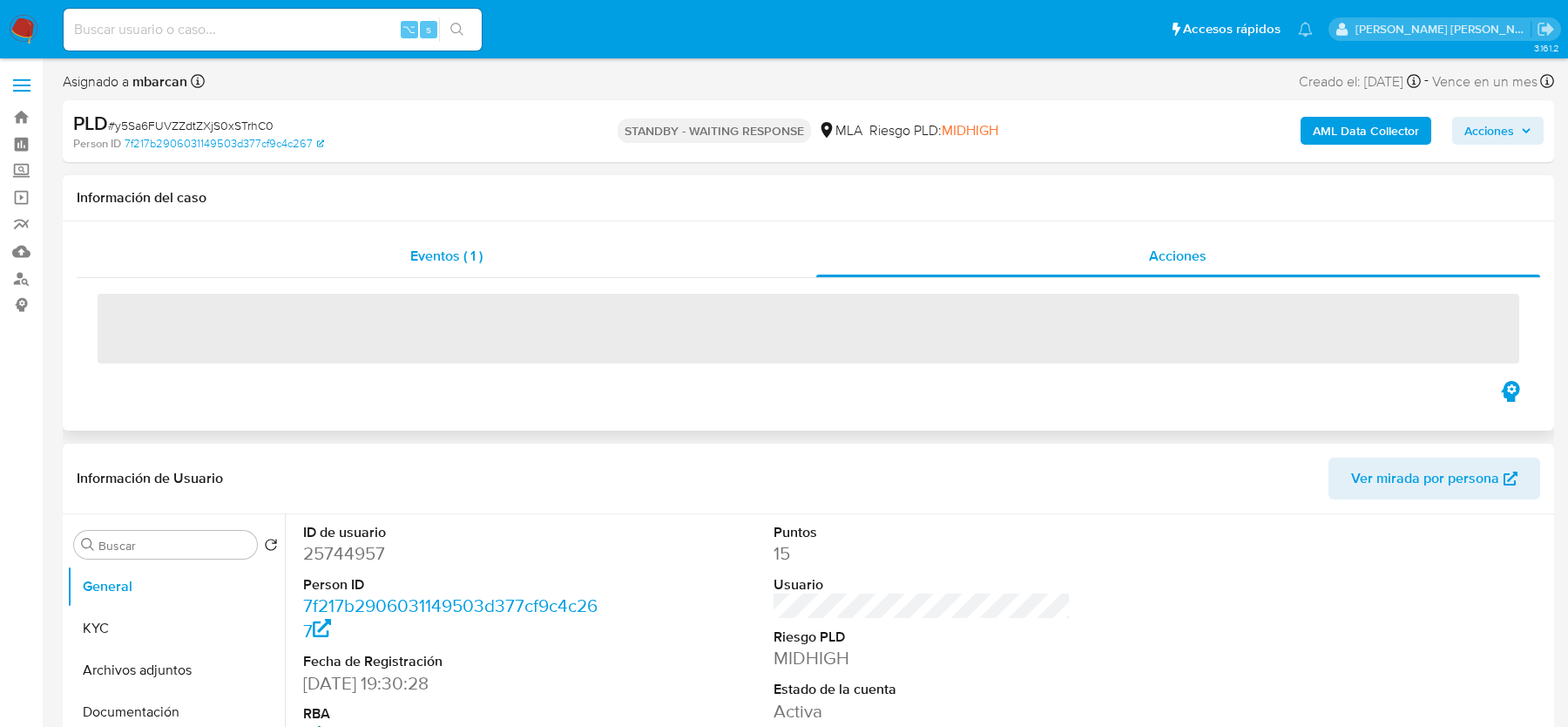
click at [499, 254] on div "Eventos ( 1 )" at bounding box center [446, 257] width 740 height 42
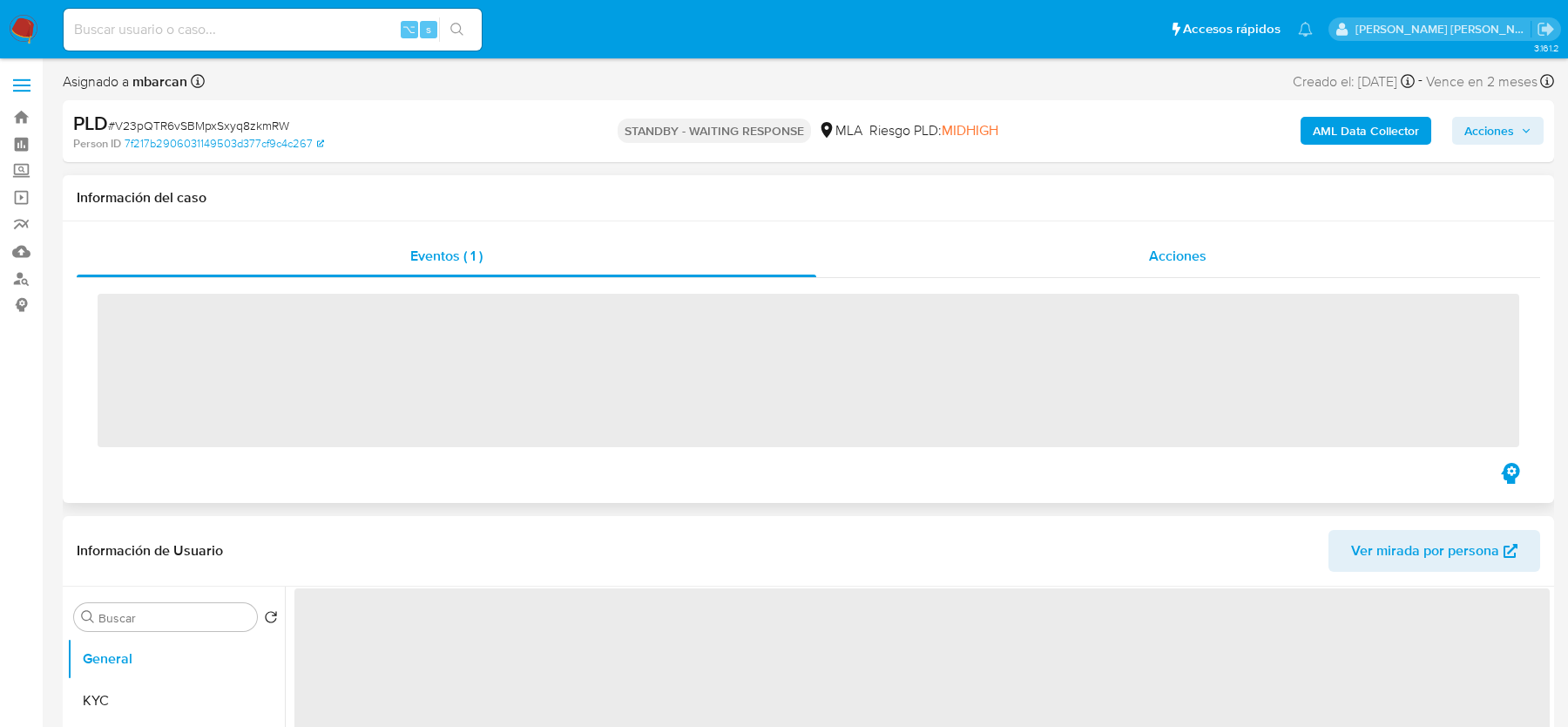
click at [1112, 260] on div "Acciones" at bounding box center [1179, 257] width 725 height 42
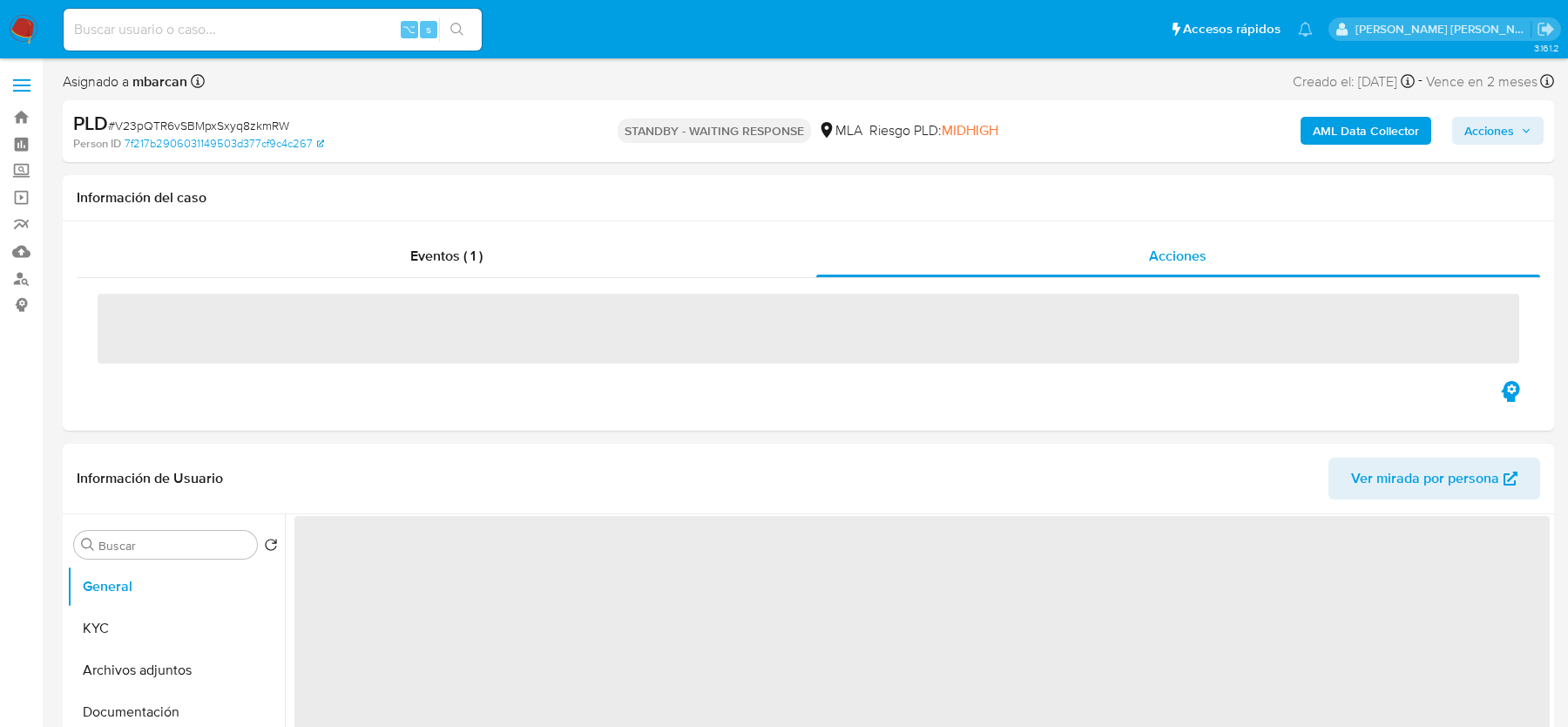
select select "10"
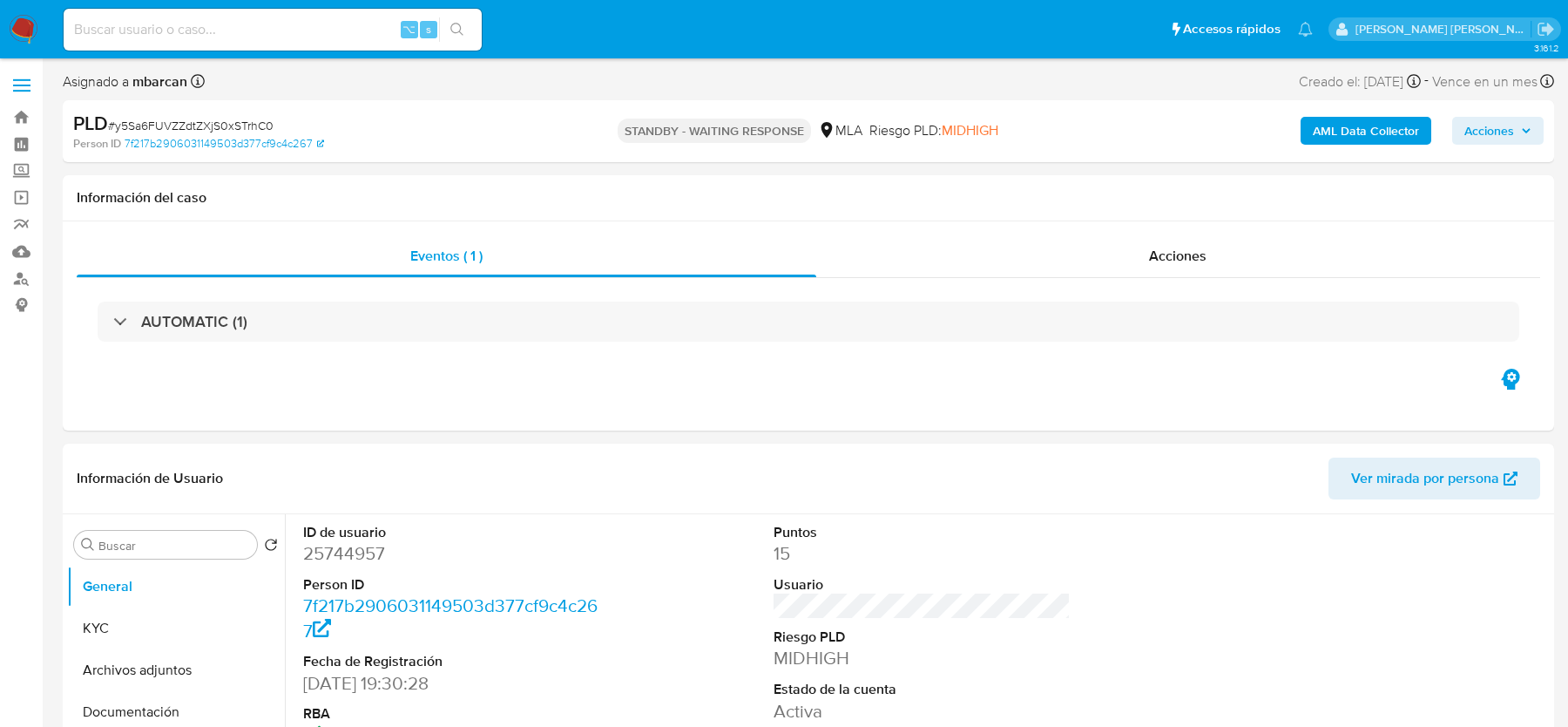
select select "10"
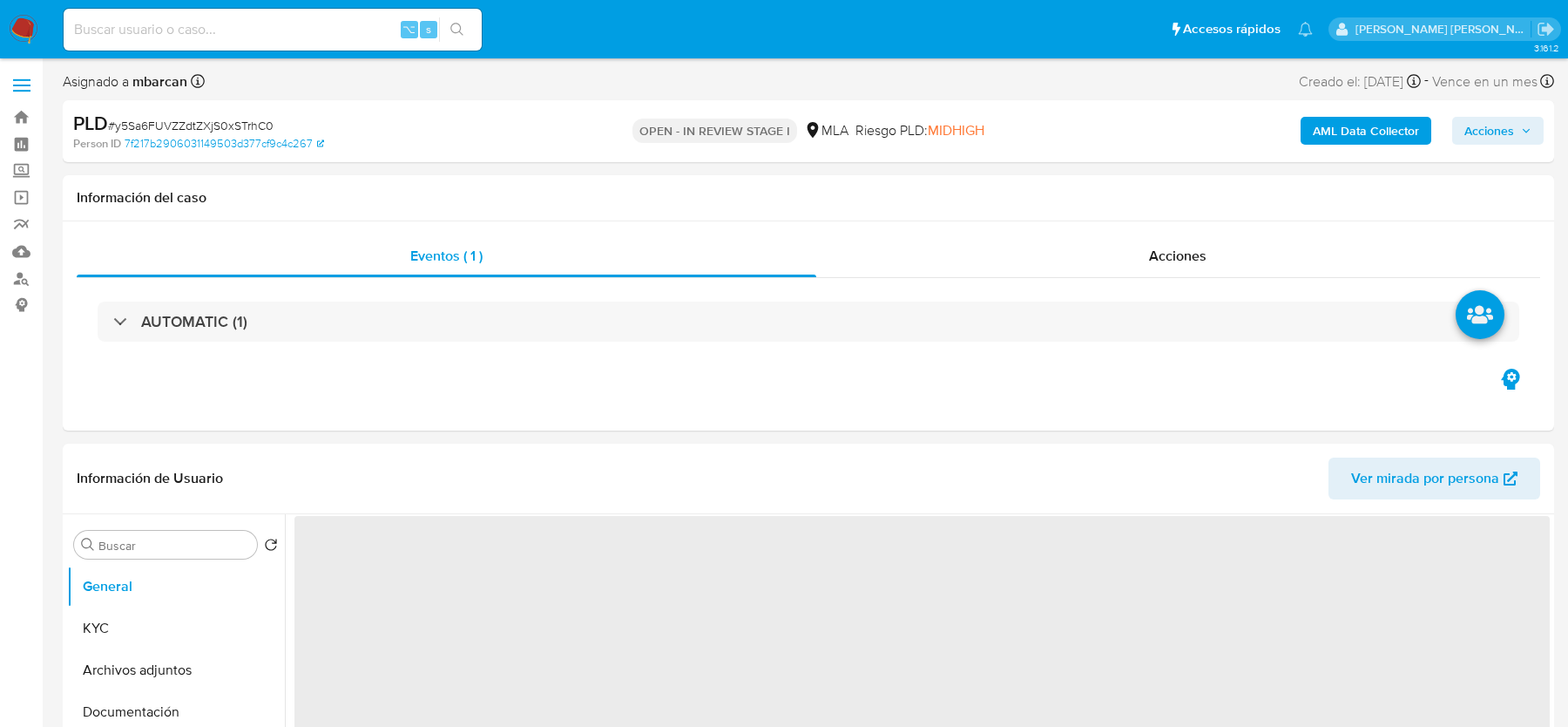
select select "10"
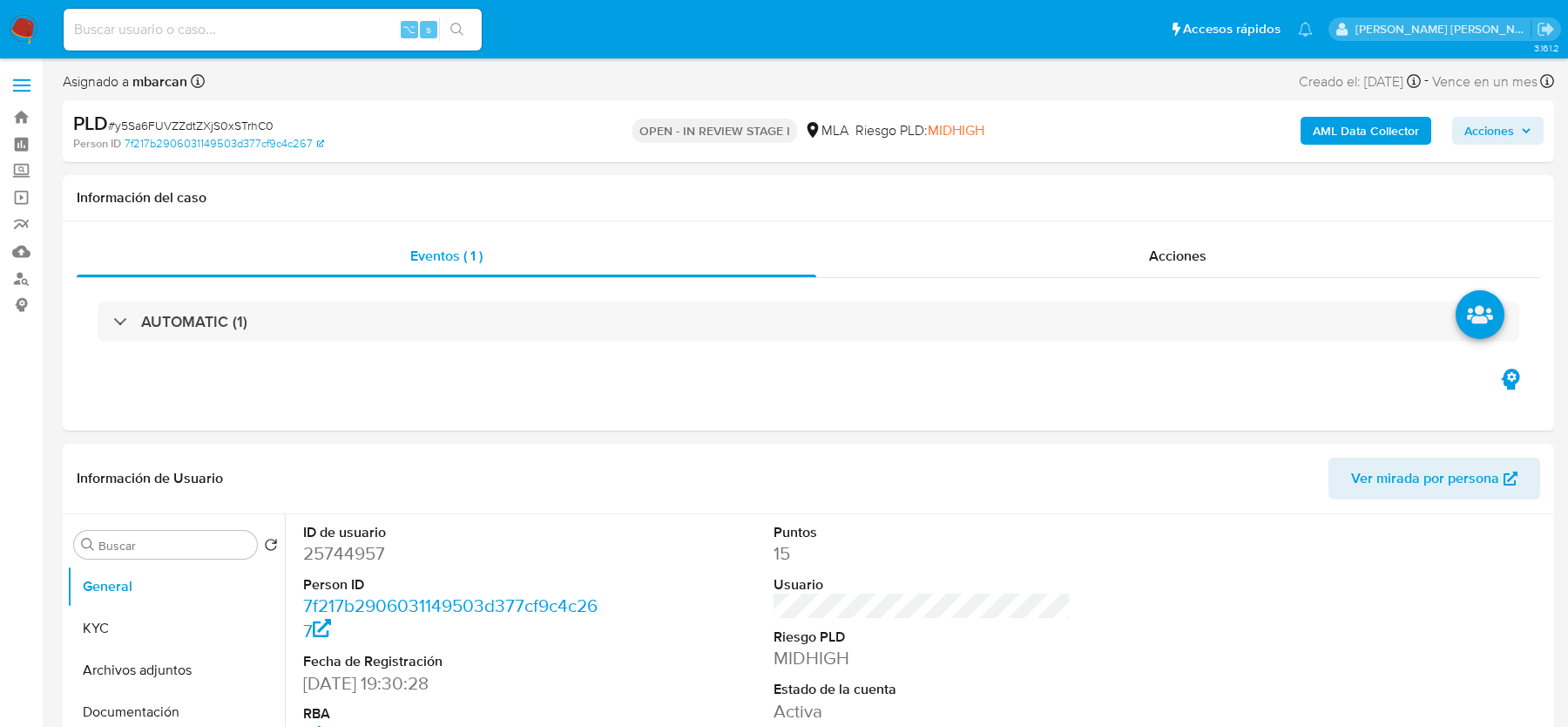
click at [220, 129] on span "# y5Sa6FUVZZdtZXjS0xSTrhC0" at bounding box center [191, 125] width 166 height 17
click at [167, 649] on button "Archivos adjuntos" at bounding box center [169, 670] width 204 height 42
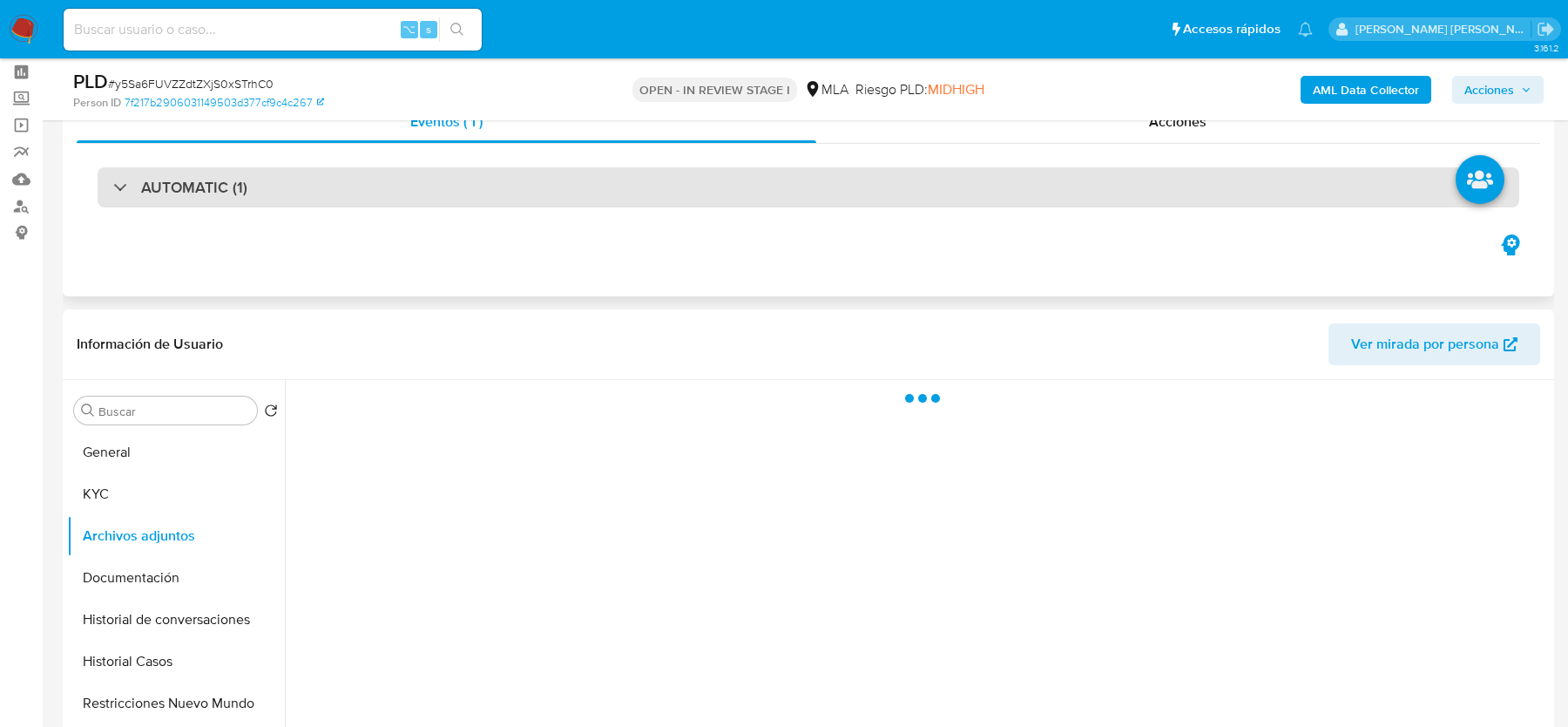
scroll to position [164, 0]
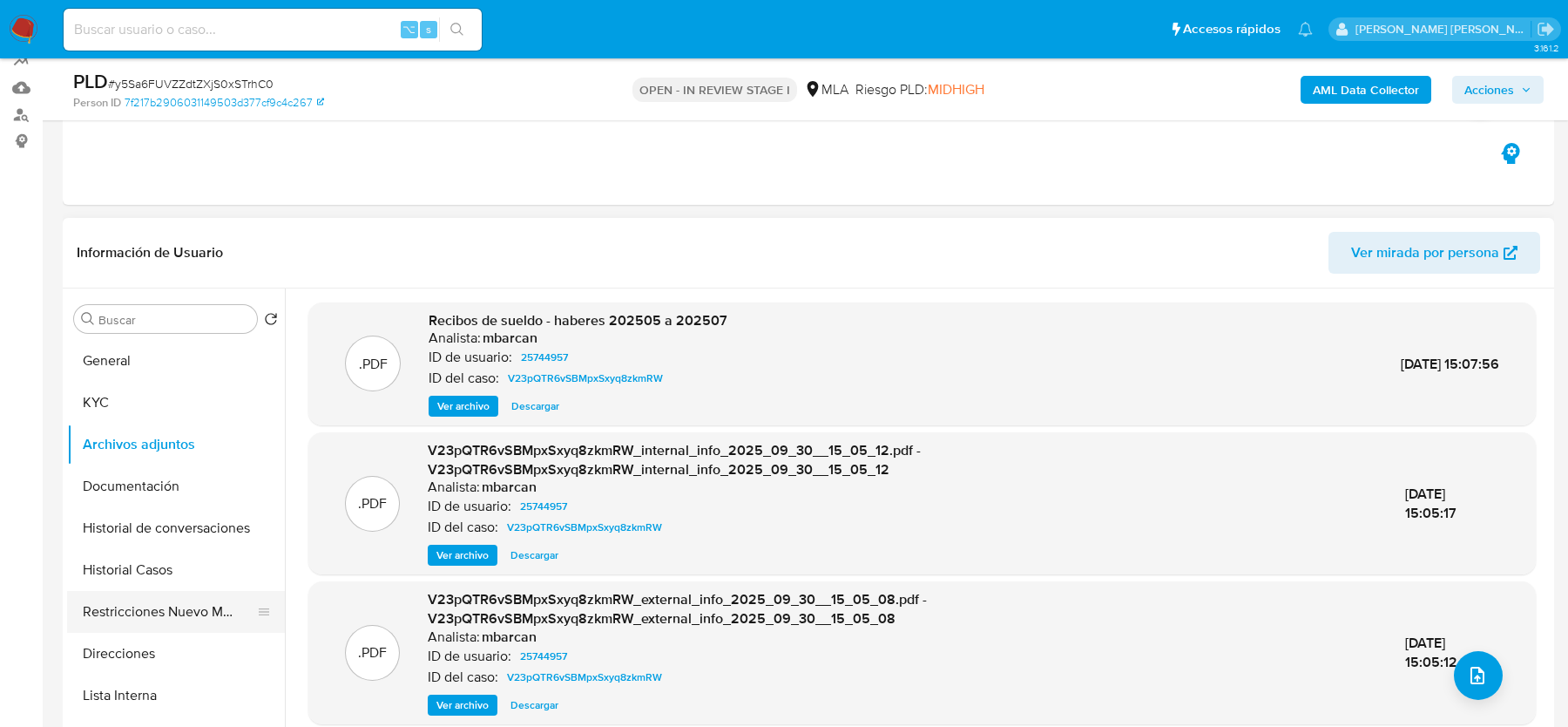
click at [140, 617] on button "Restricciones Nuevo Mundo" at bounding box center [169, 612] width 204 height 42
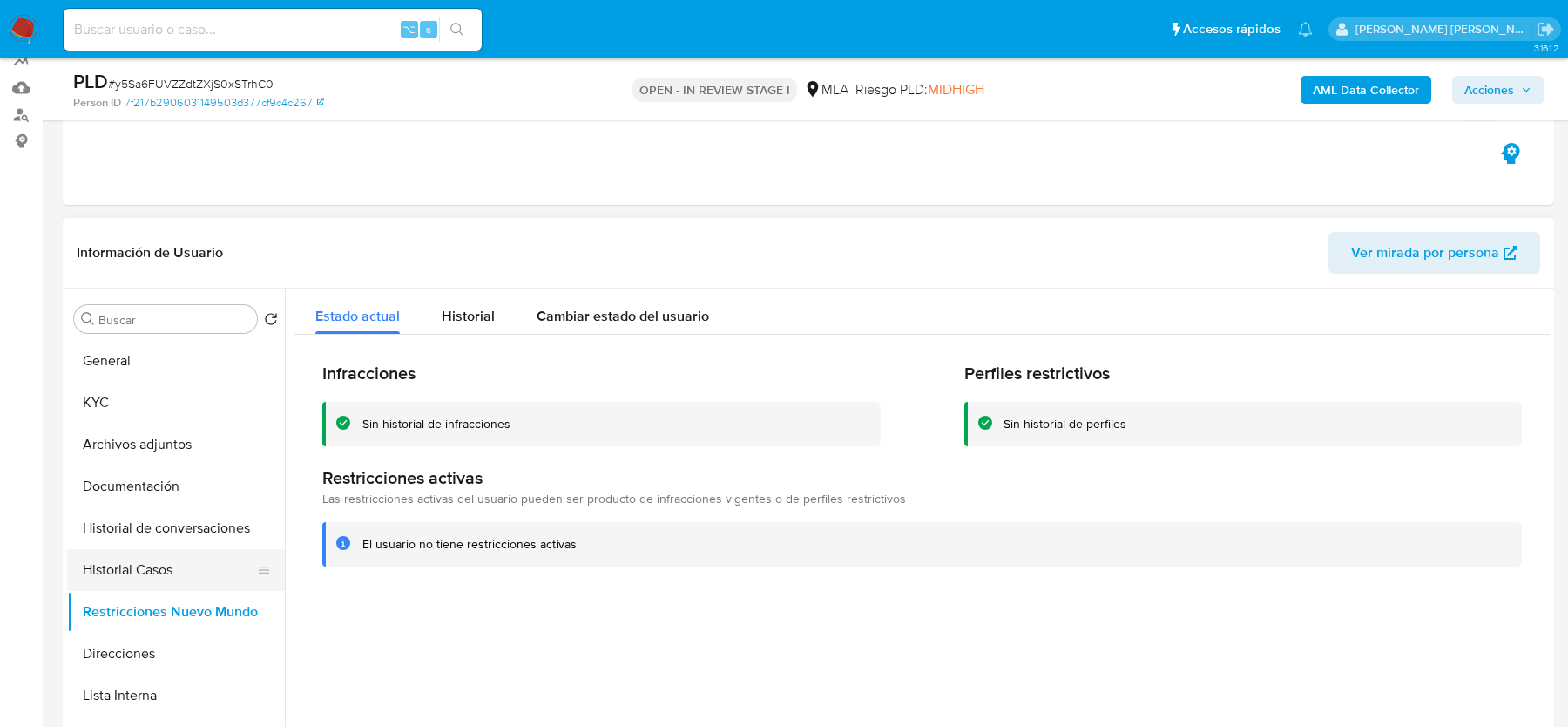
click at [128, 563] on button "Historial Casos" at bounding box center [169, 570] width 204 height 42
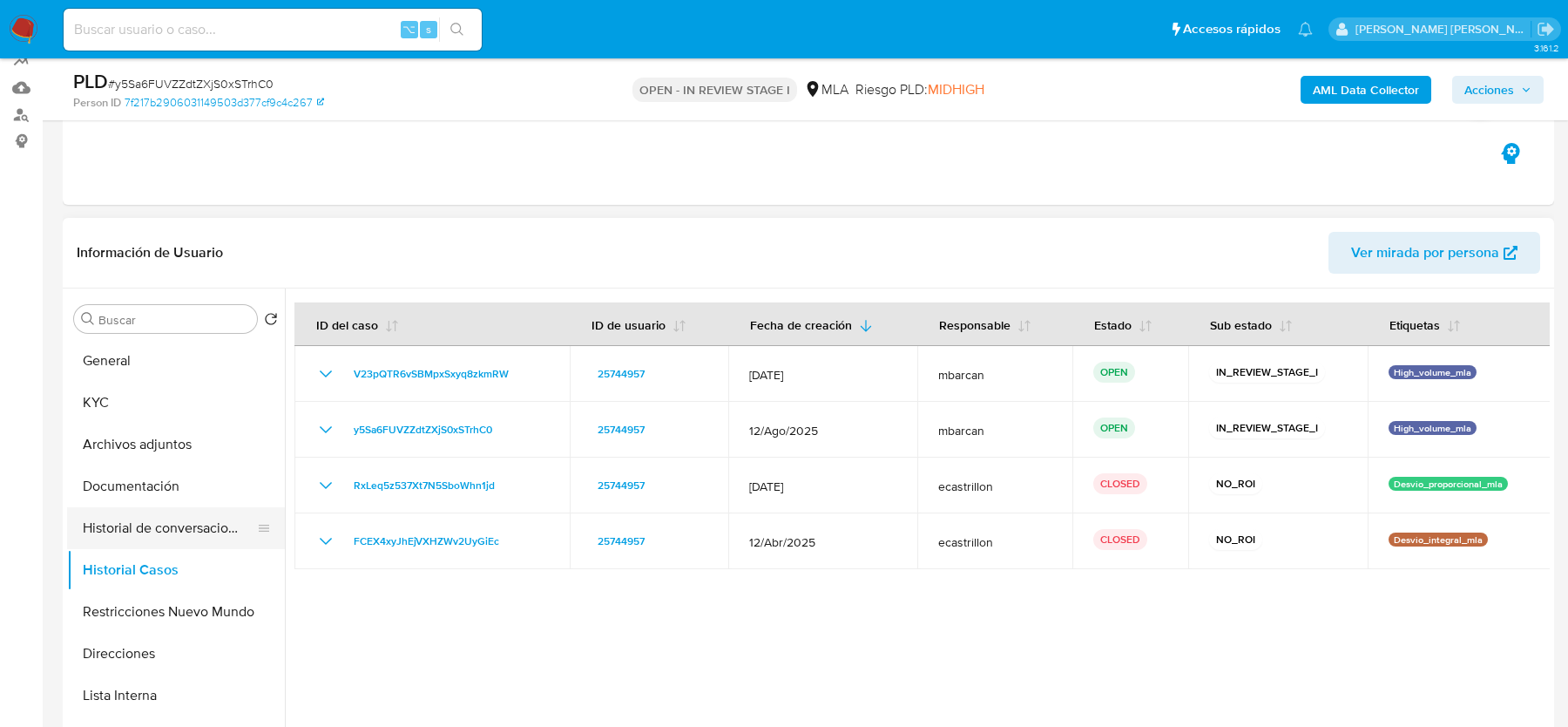
click at [154, 521] on button "Historial de conversaciones" at bounding box center [169, 528] width 204 height 42
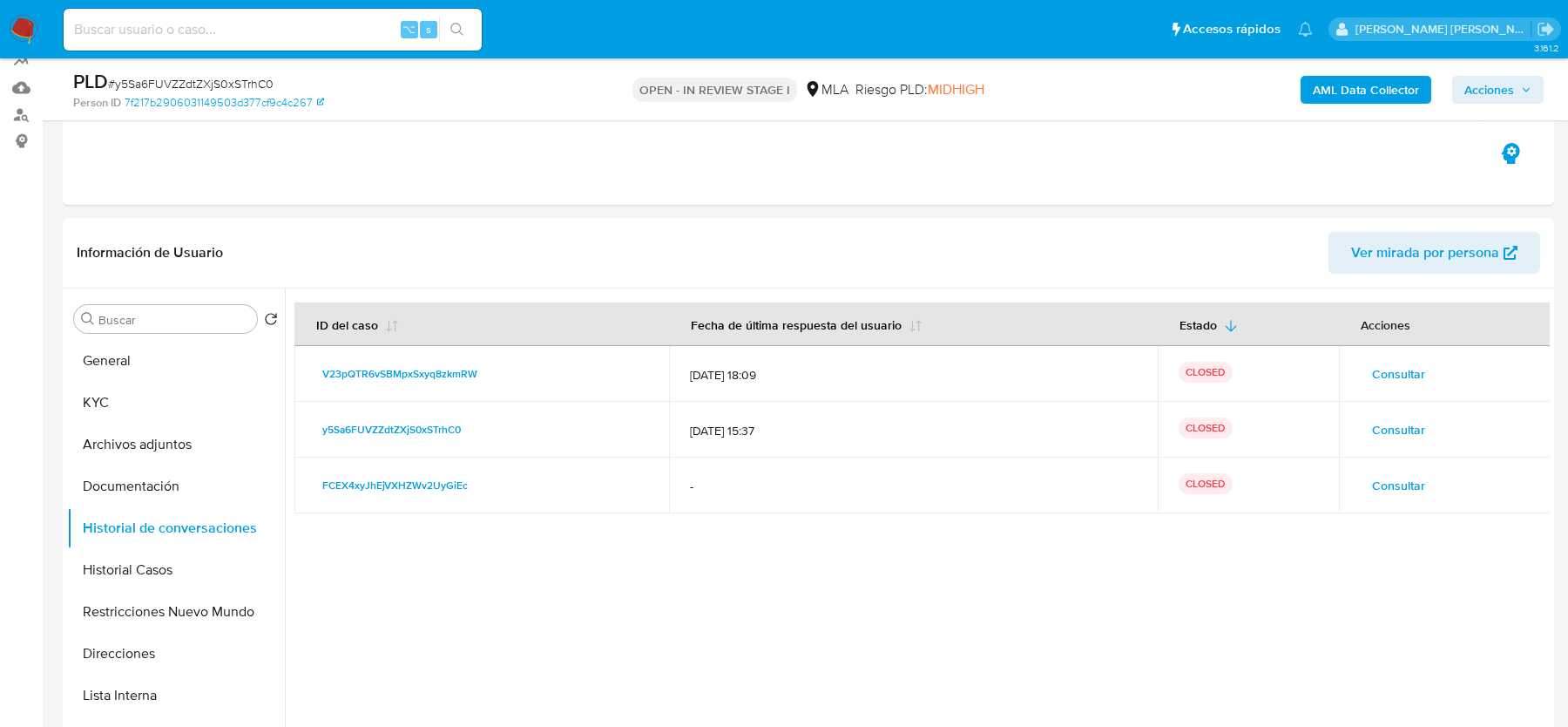
click at [1494, 90] on span "Acciones" at bounding box center [1489, 90] width 50 height 28
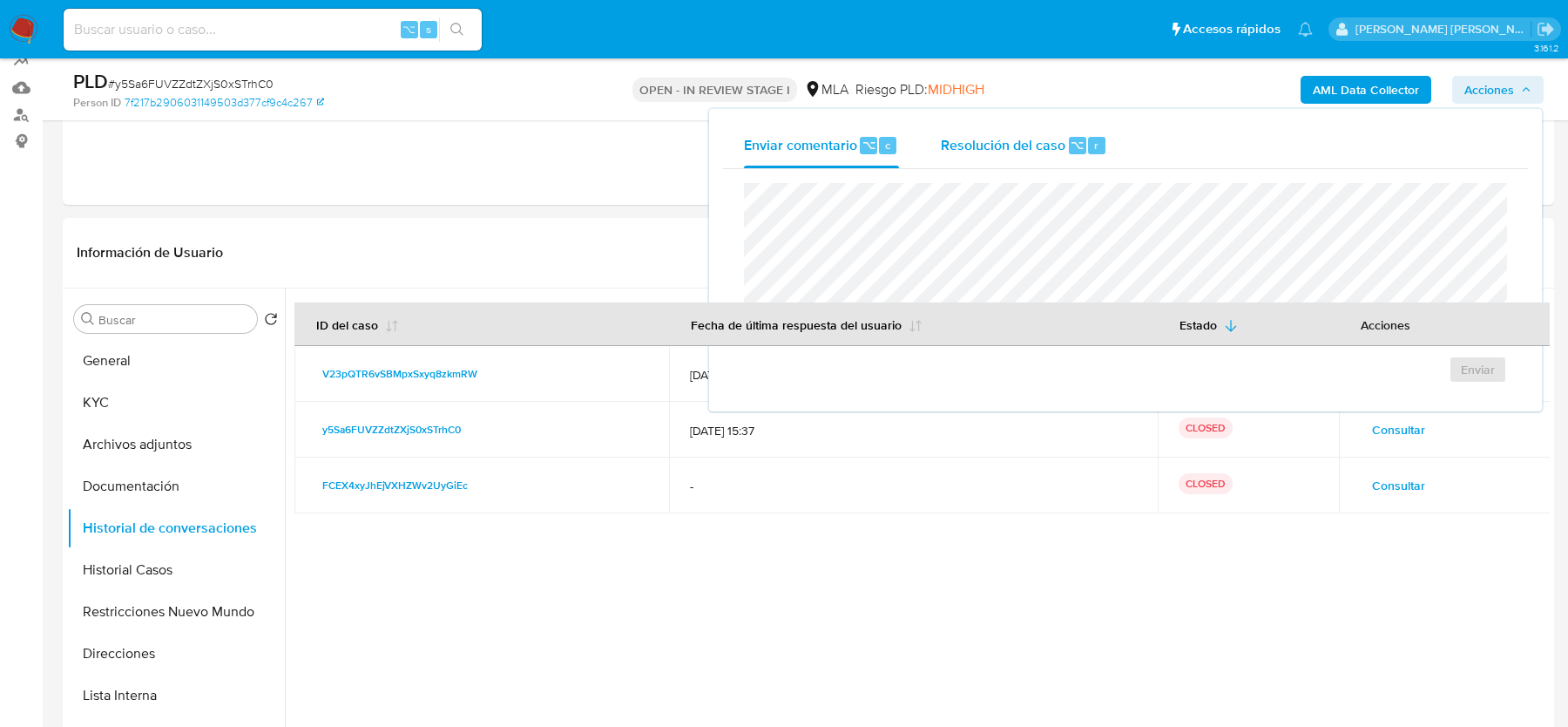
click at [1074, 154] on div "⌥" at bounding box center [1077, 145] width 17 height 17
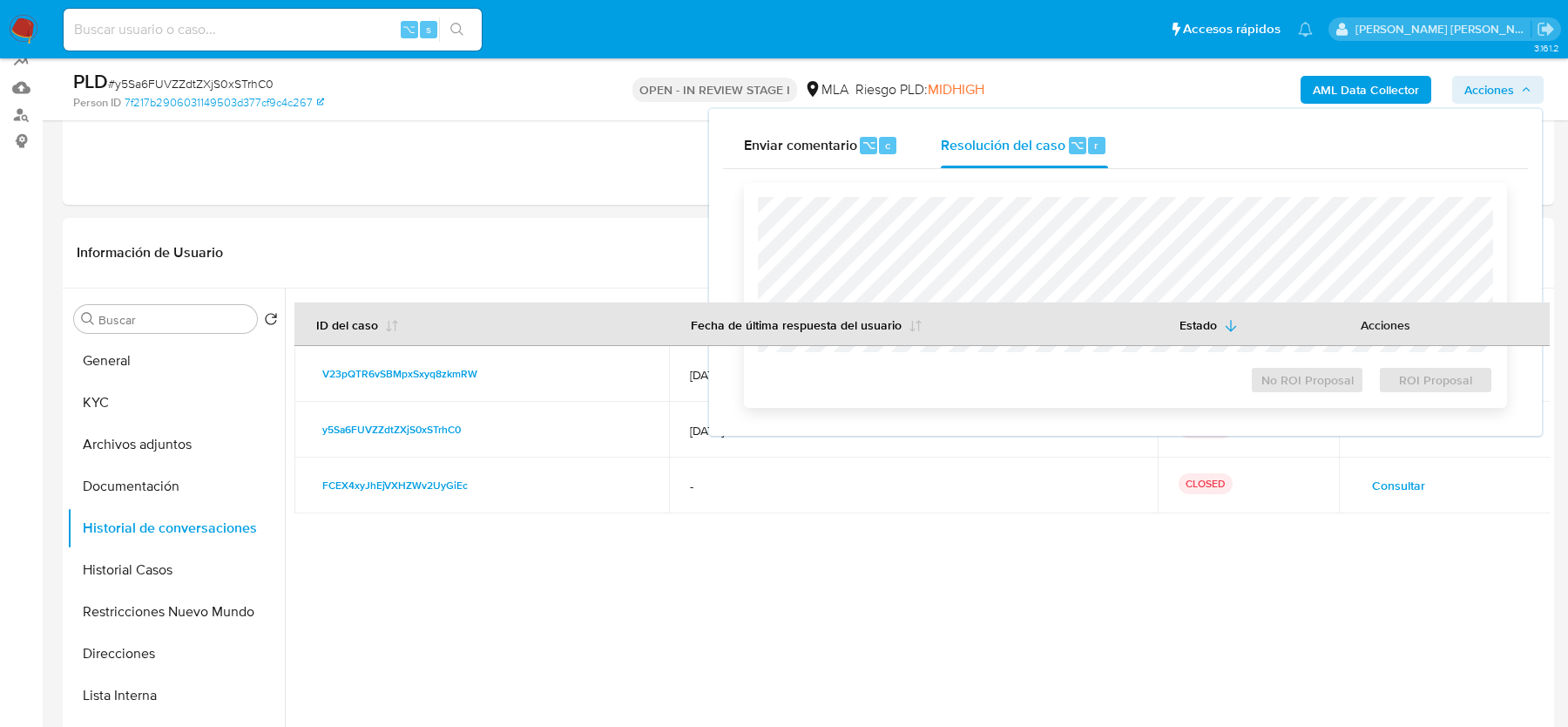
scroll to position [0, 0]
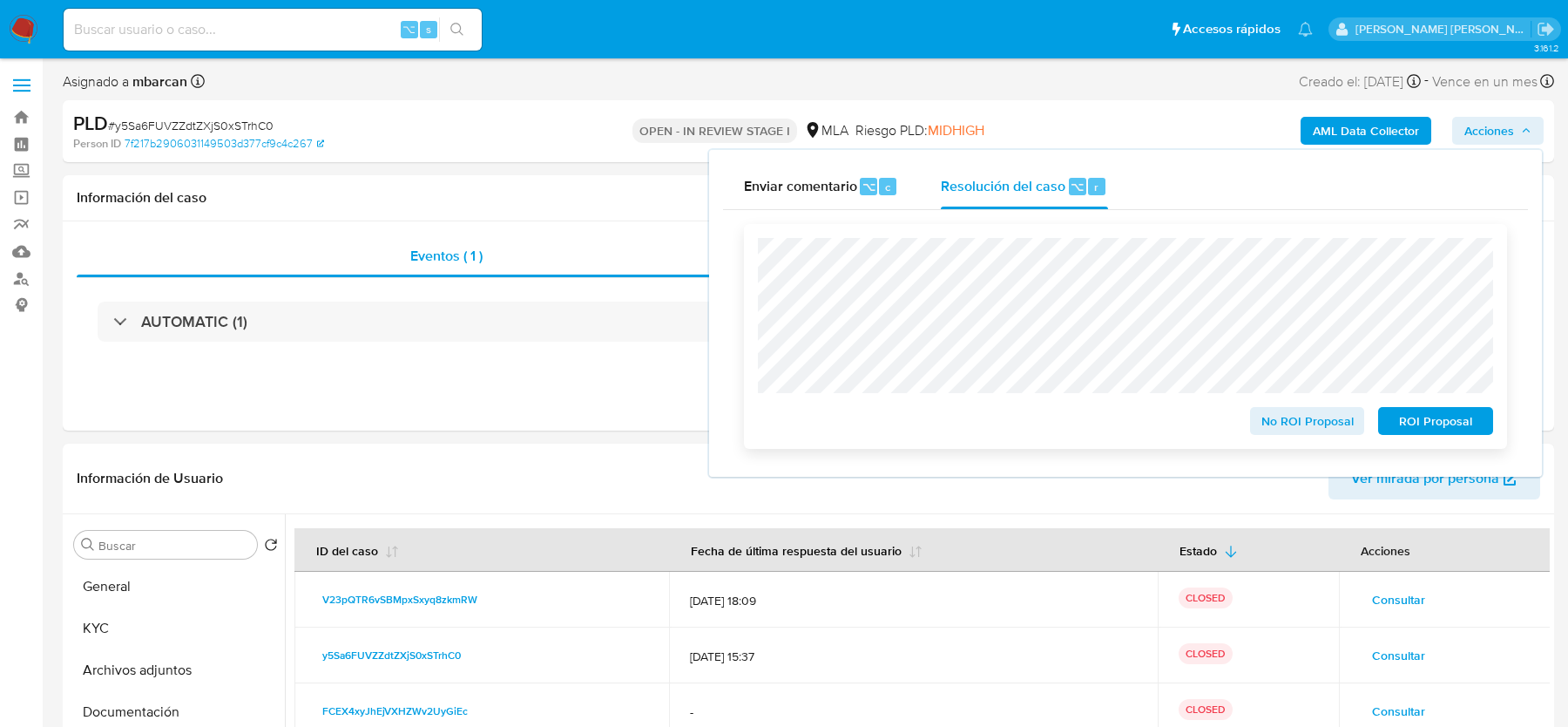
click at [1298, 422] on span "No ROI Proposal" at bounding box center [1307, 420] width 91 height 24
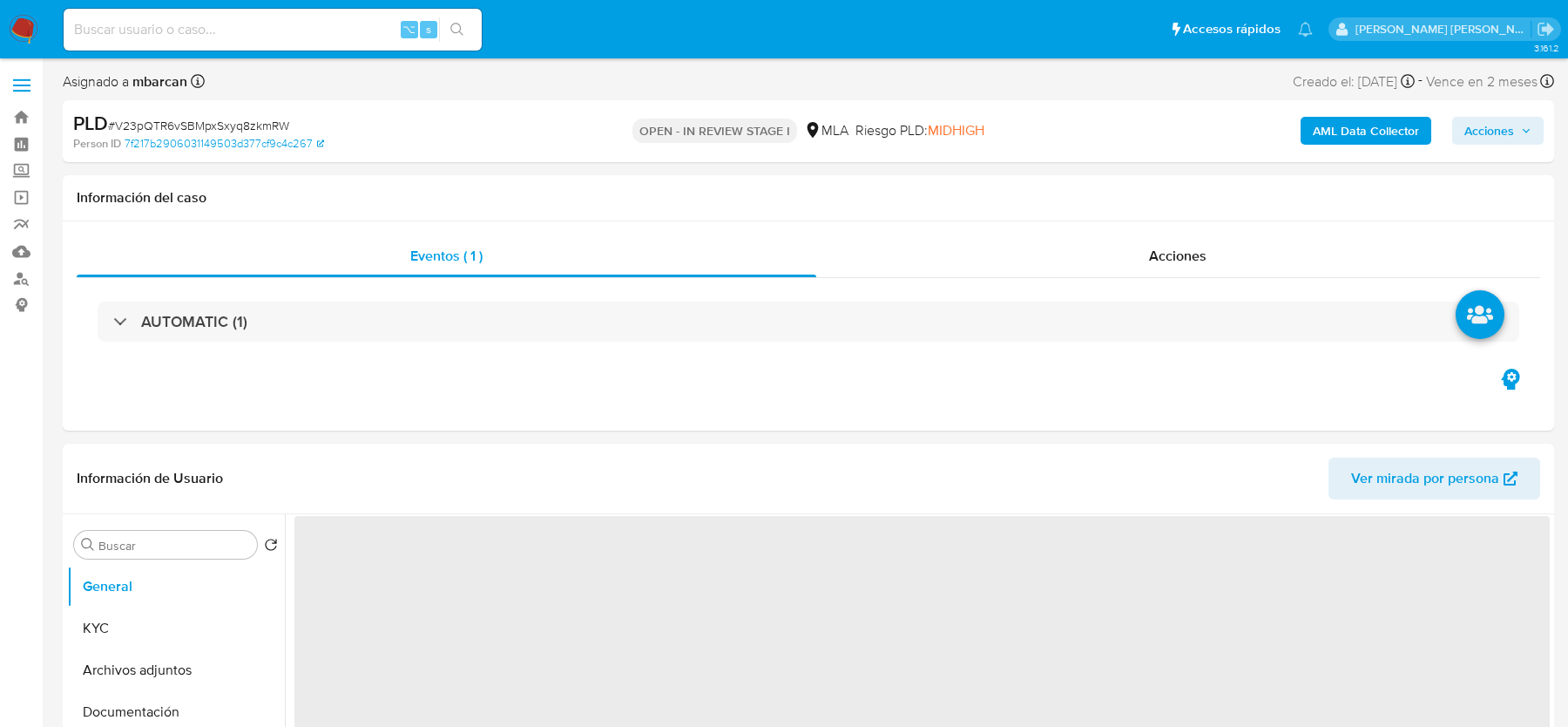
select select "10"
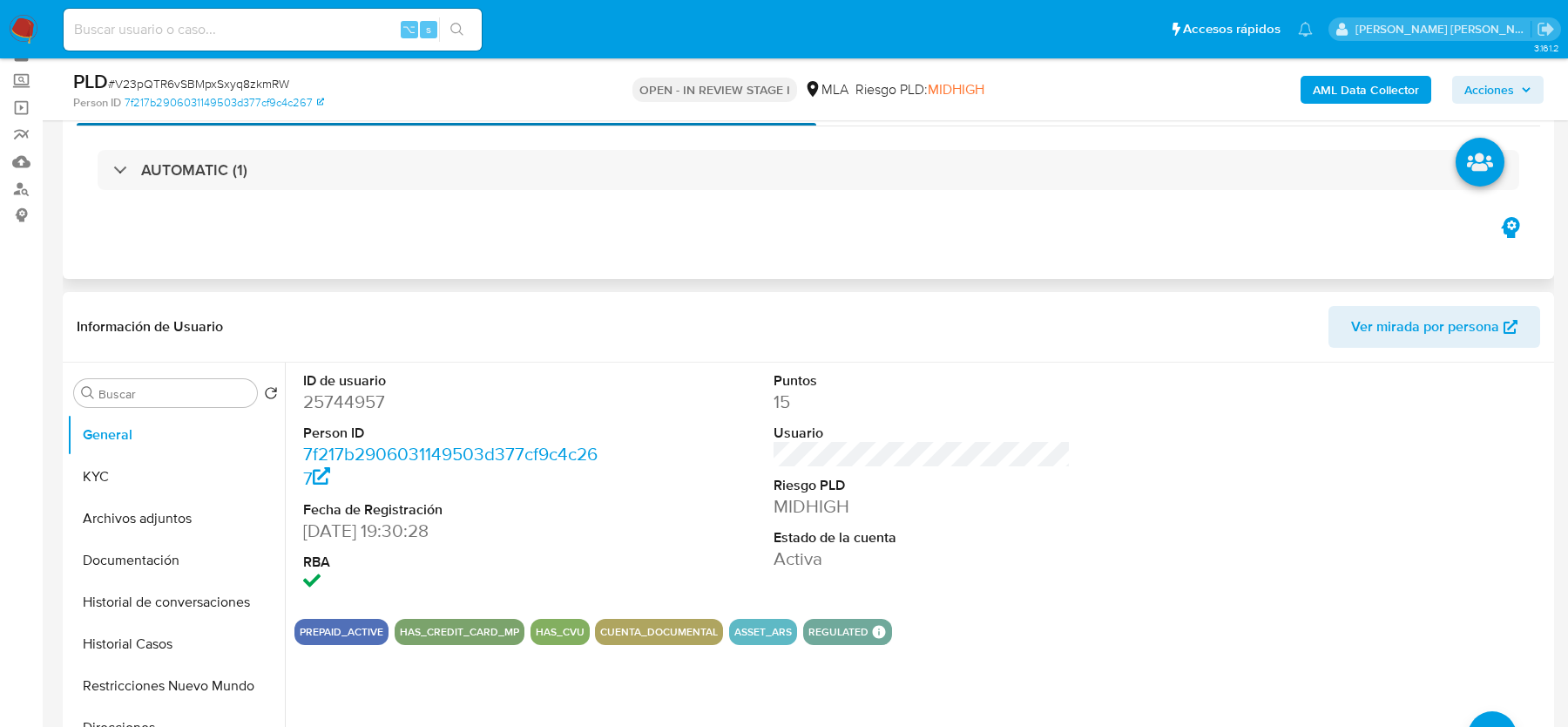
scroll to position [175, 0]
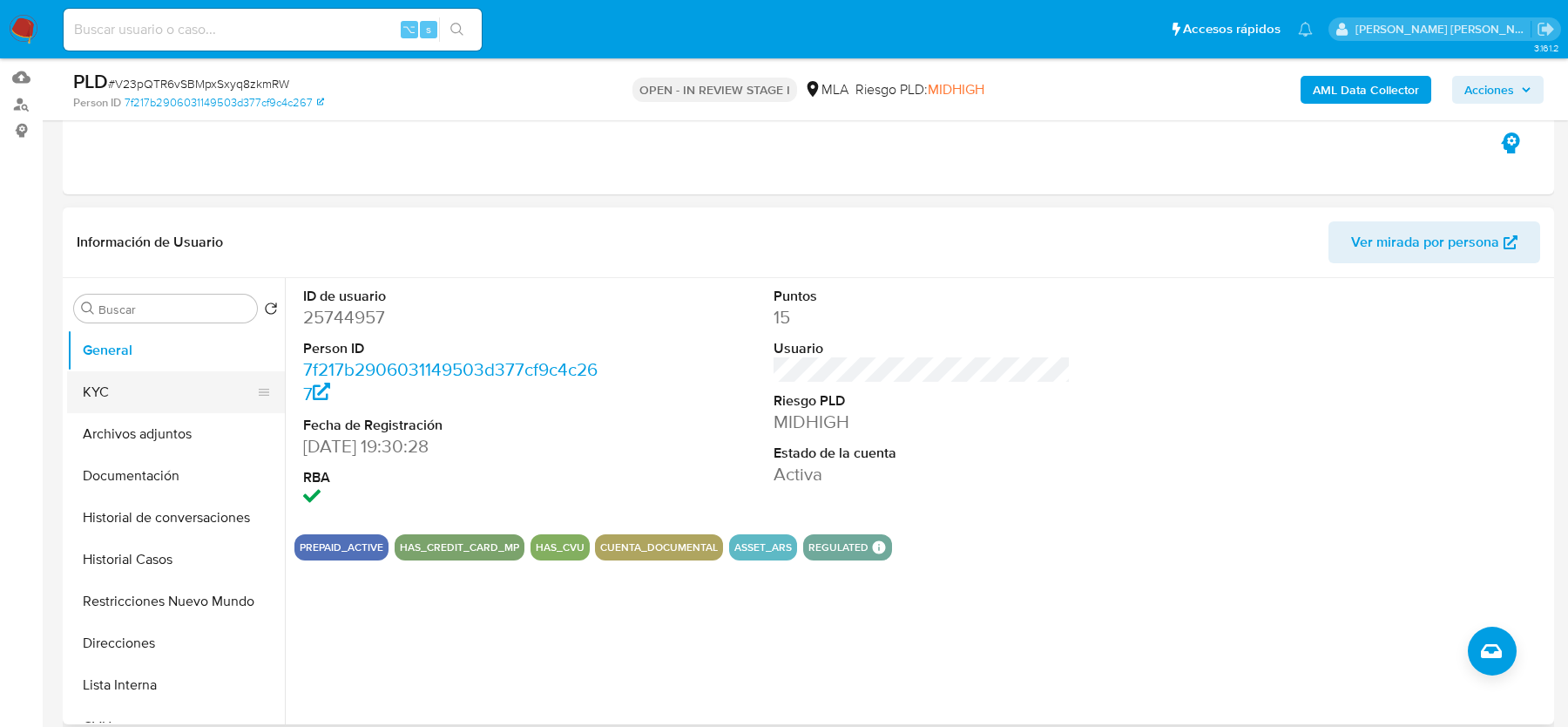
click at [168, 408] on button "KYC" at bounding box center [169, 392] width 204 height 42
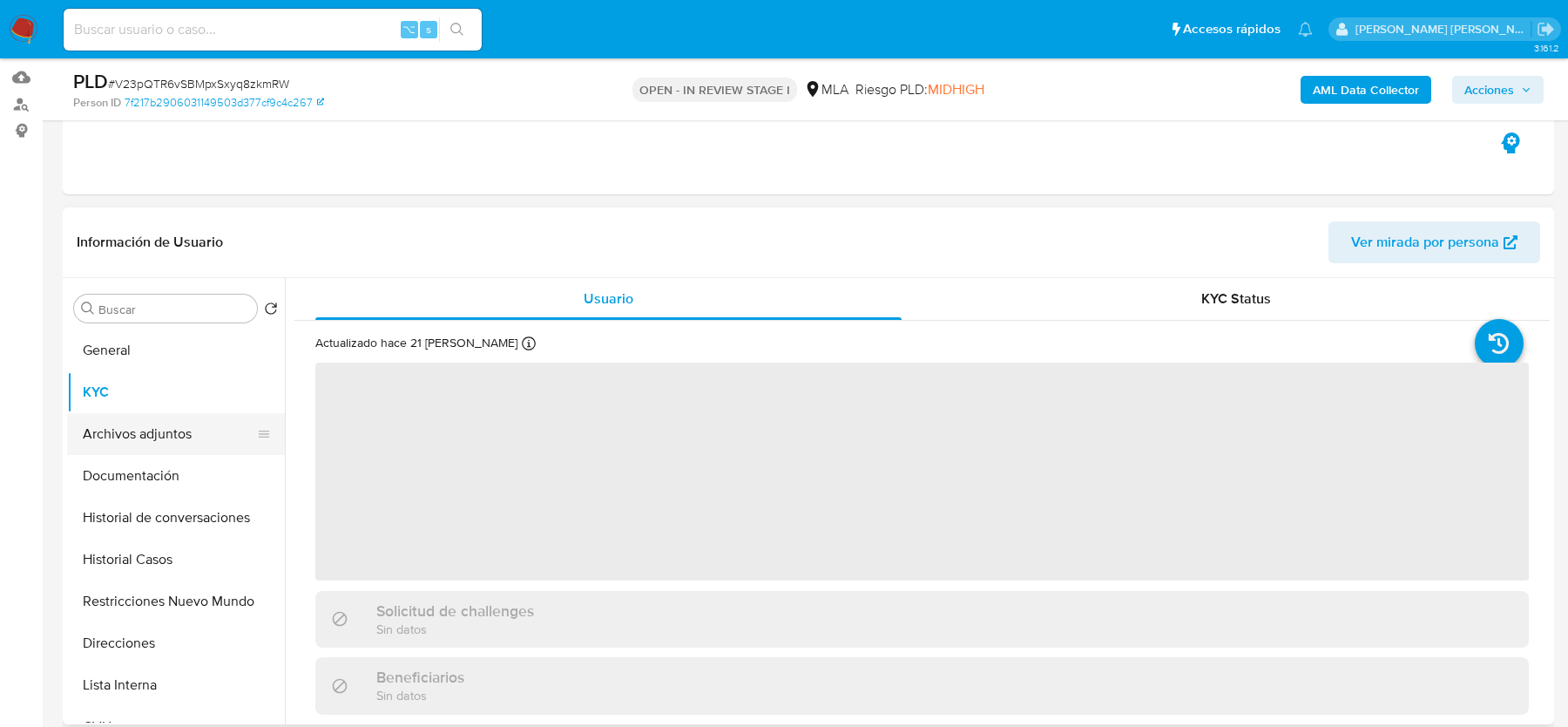
click at [205, 424] on button "Archivos adjuntos" at bounding box center [169, 434] width 204 height 42
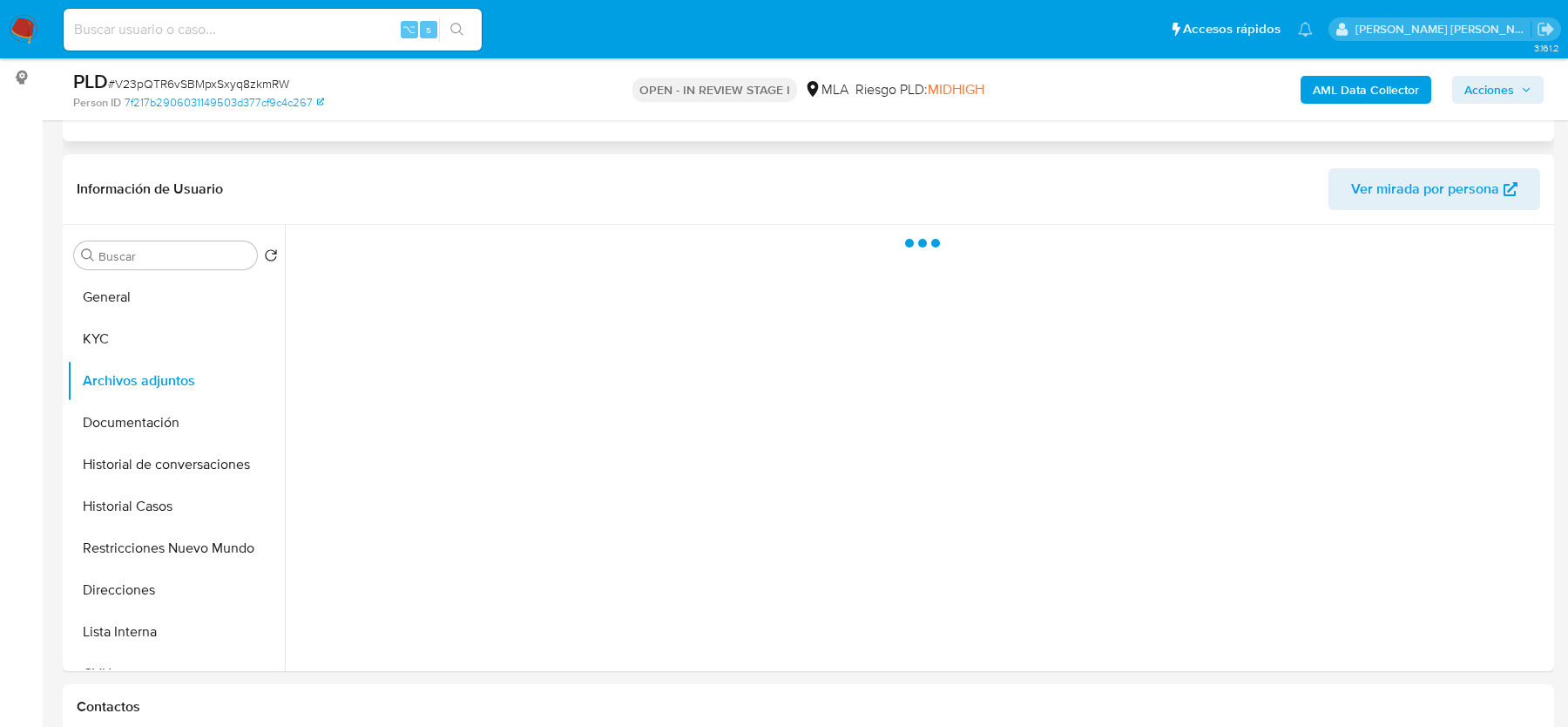
scroll to position [237, 0]
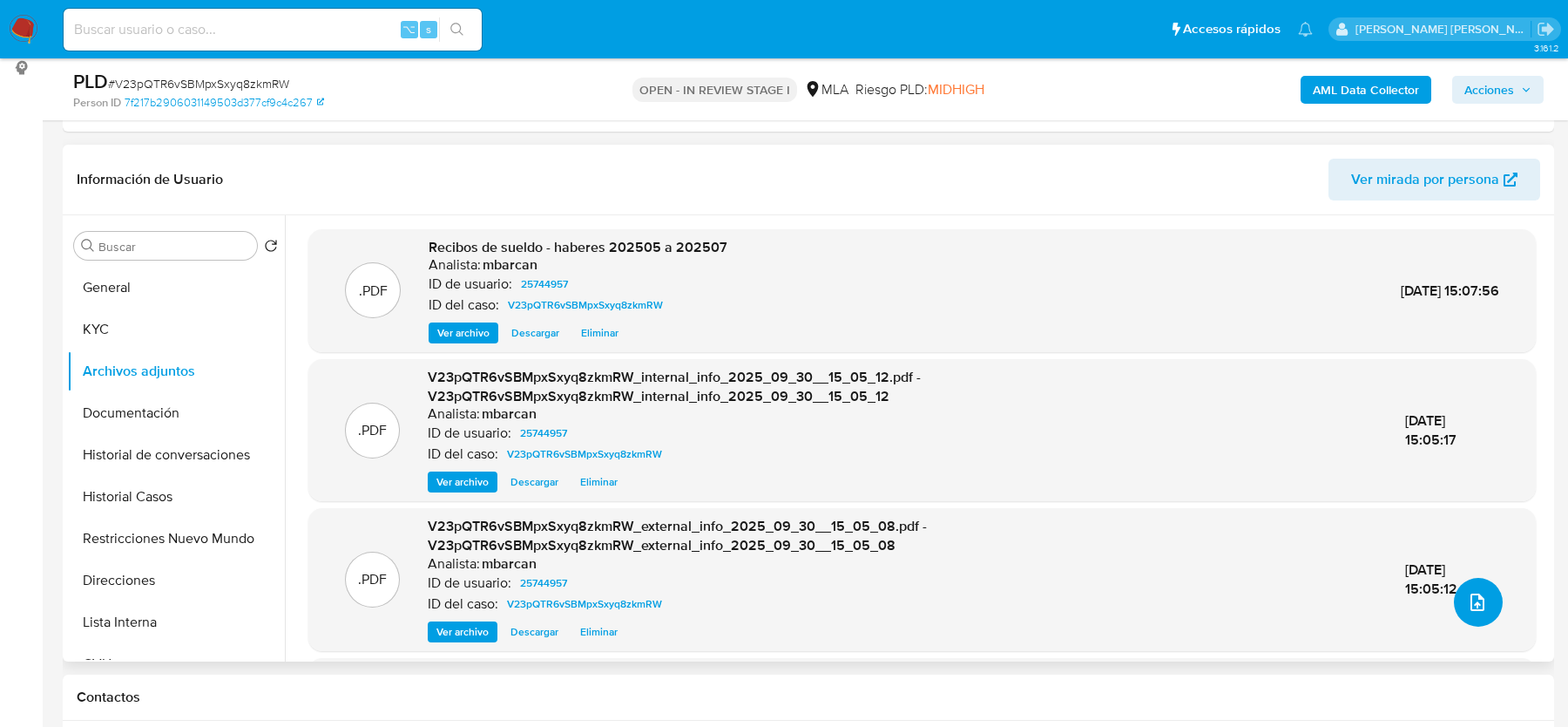
click at [1472, 602] on icon "upload-file" at bounding box center [1477, 602] width 21 height 21
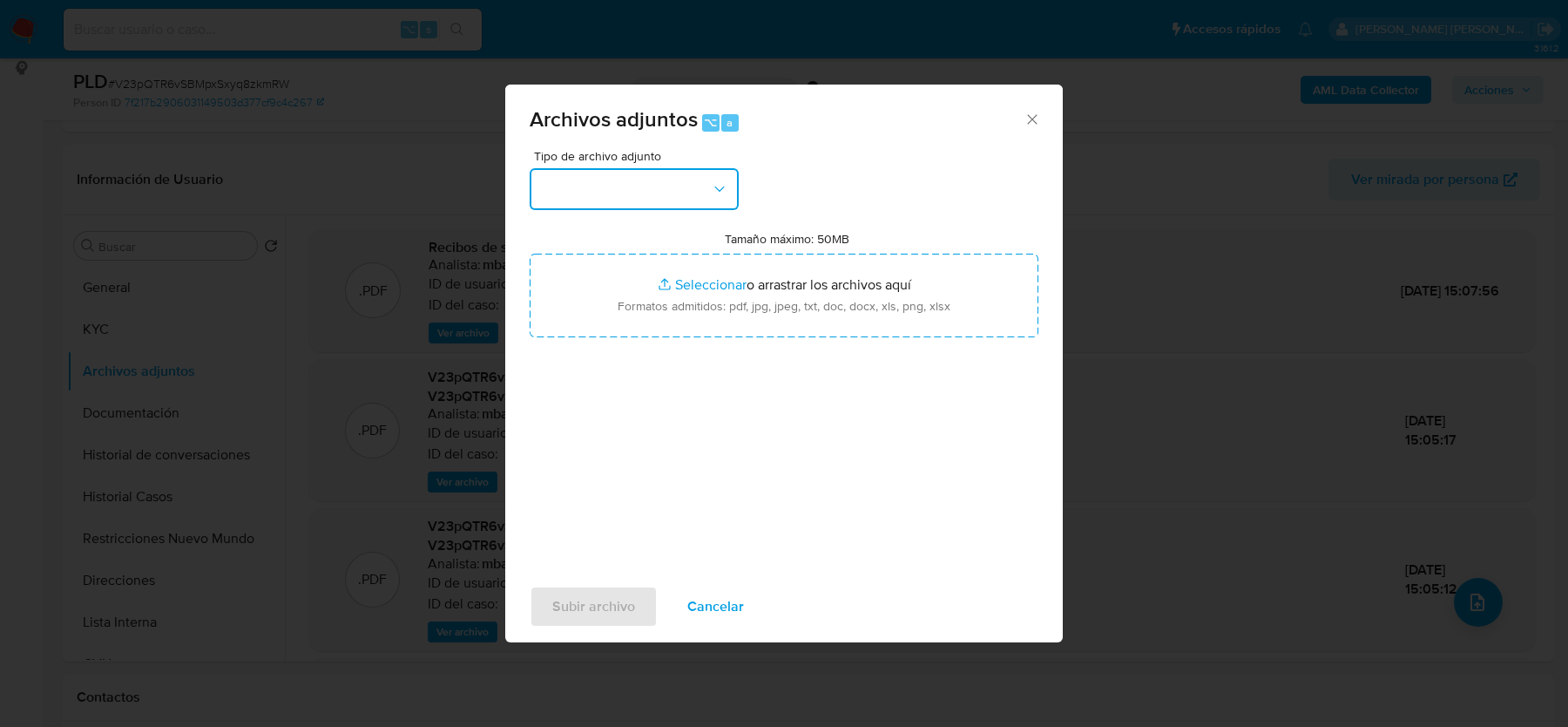
click at [651, 180] on button "button" at bounding box center [634, 189] width 209 height 42
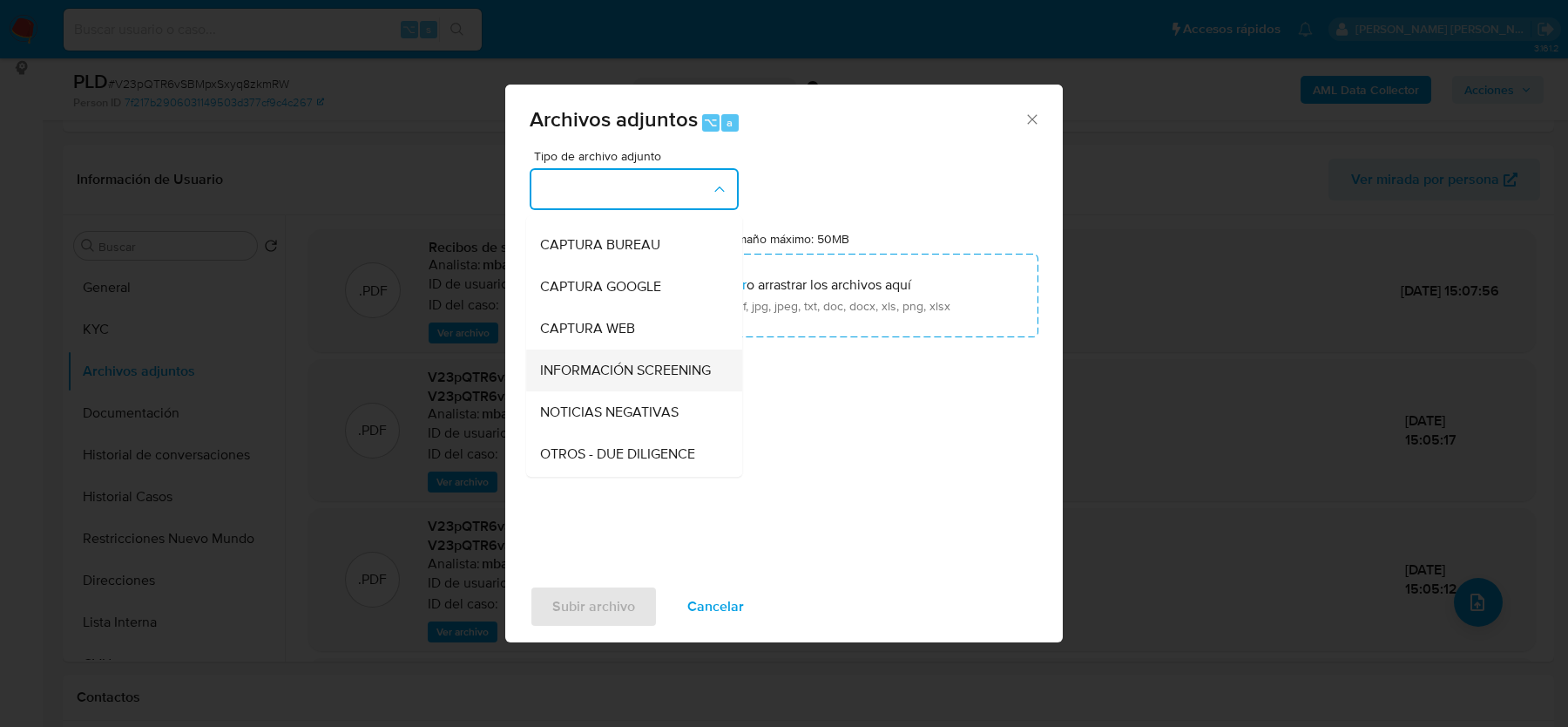
scroll to position [144, 0]
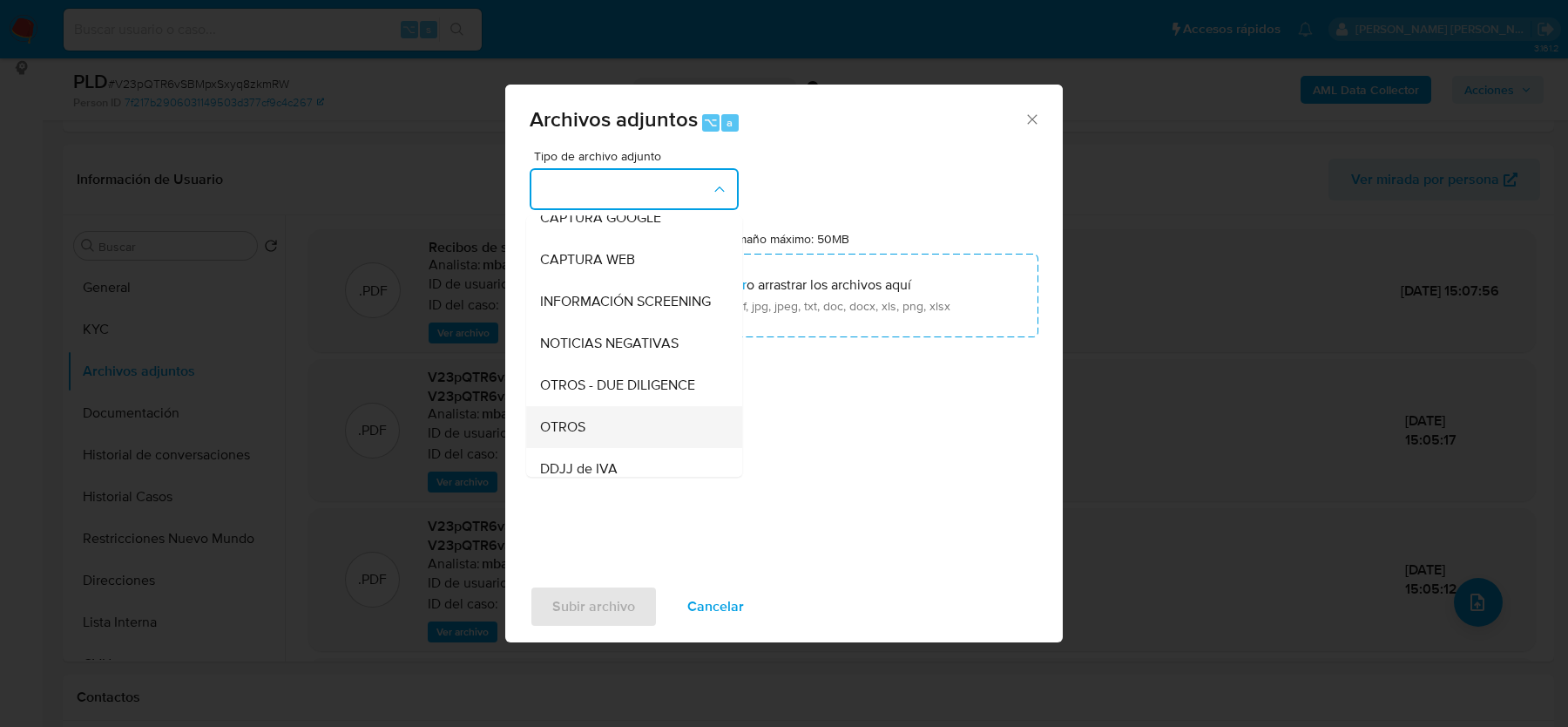
click at [583, 425] on span "OTROS" at bounding box center [562, 426] width 45 height 17
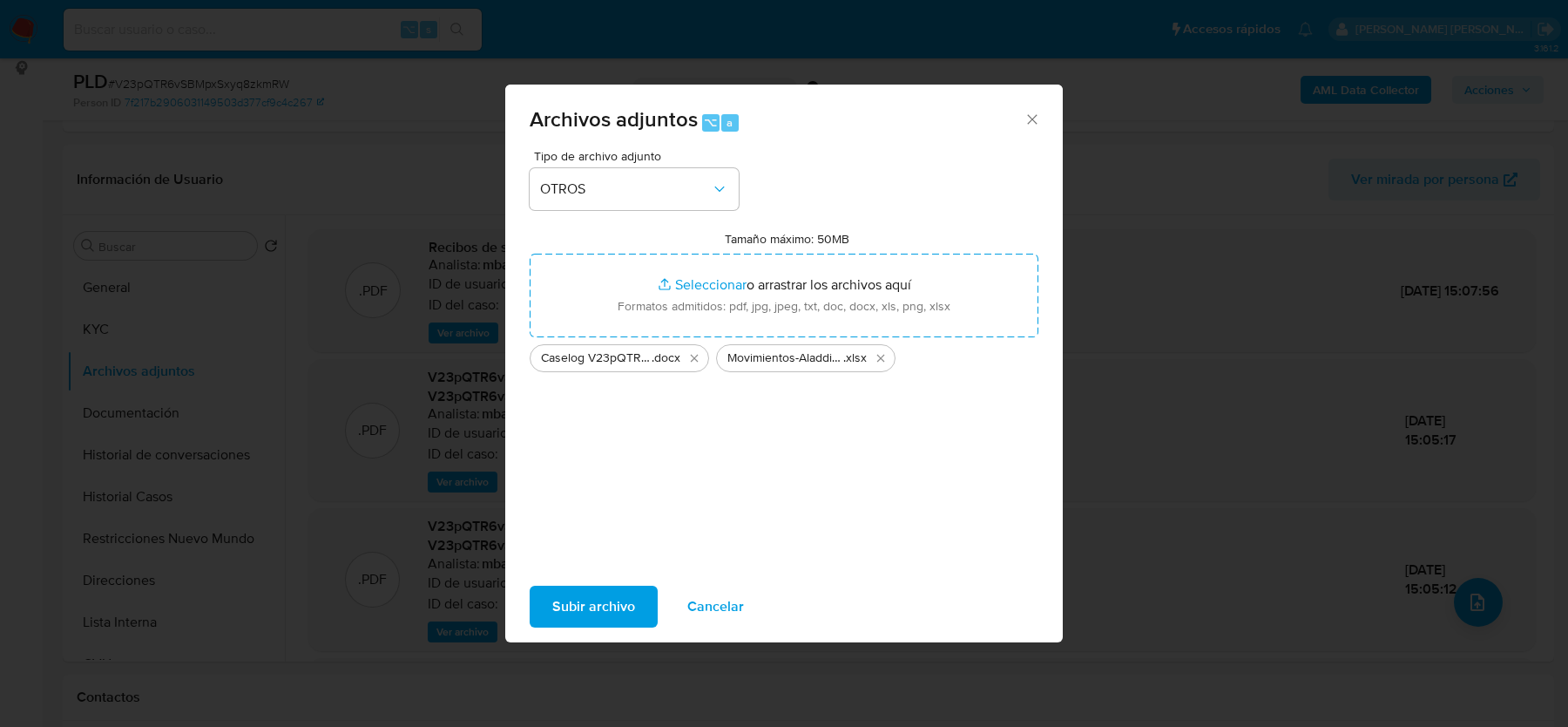
click at [580, 613] on span "Subir archivo" at bounding box center [593, 606] width 83 height 38
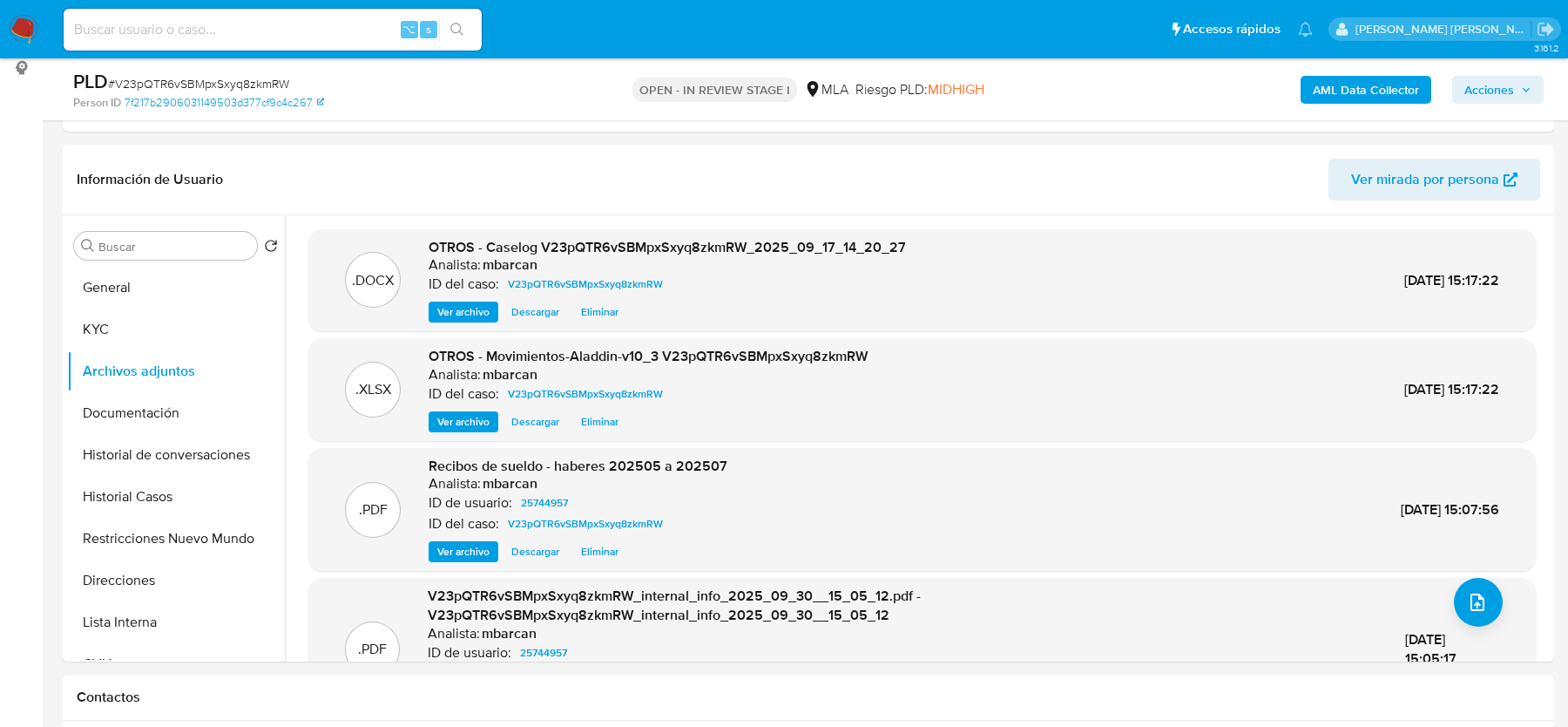
click at [220, 81] on span "# V23pQTR6vSBMpxSxyq8zkmRW" at bounding box center [199, 83] width 182 height 17
copy span "V23pQTR6vSBMpxSxyq8zkmRW"
click at [1476, 97] on span "Acciones" at bounding box center [1489, 90] width 50 height 28
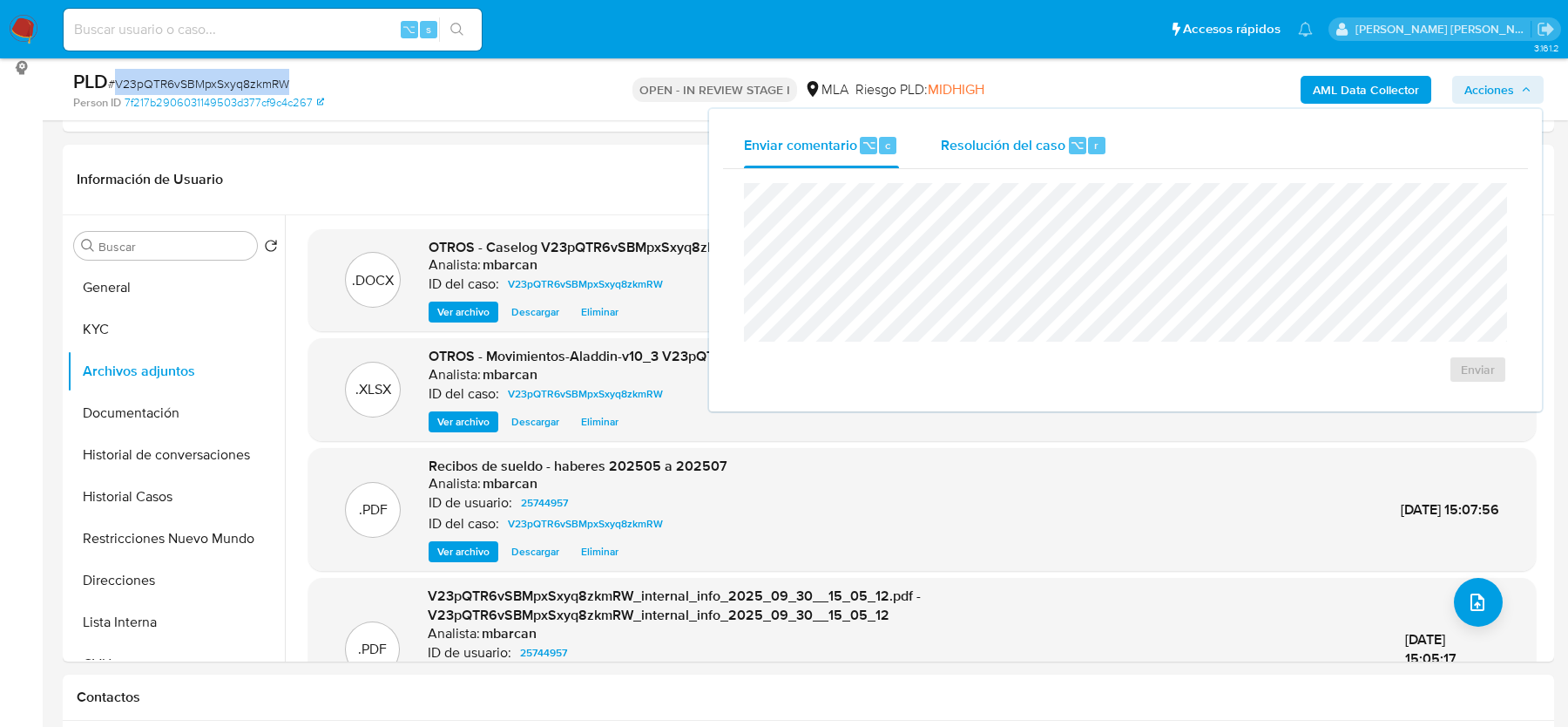
click at [1047, 139] on span "Resolución del caso" at bounding box center [1002, 144] width 125 height 20
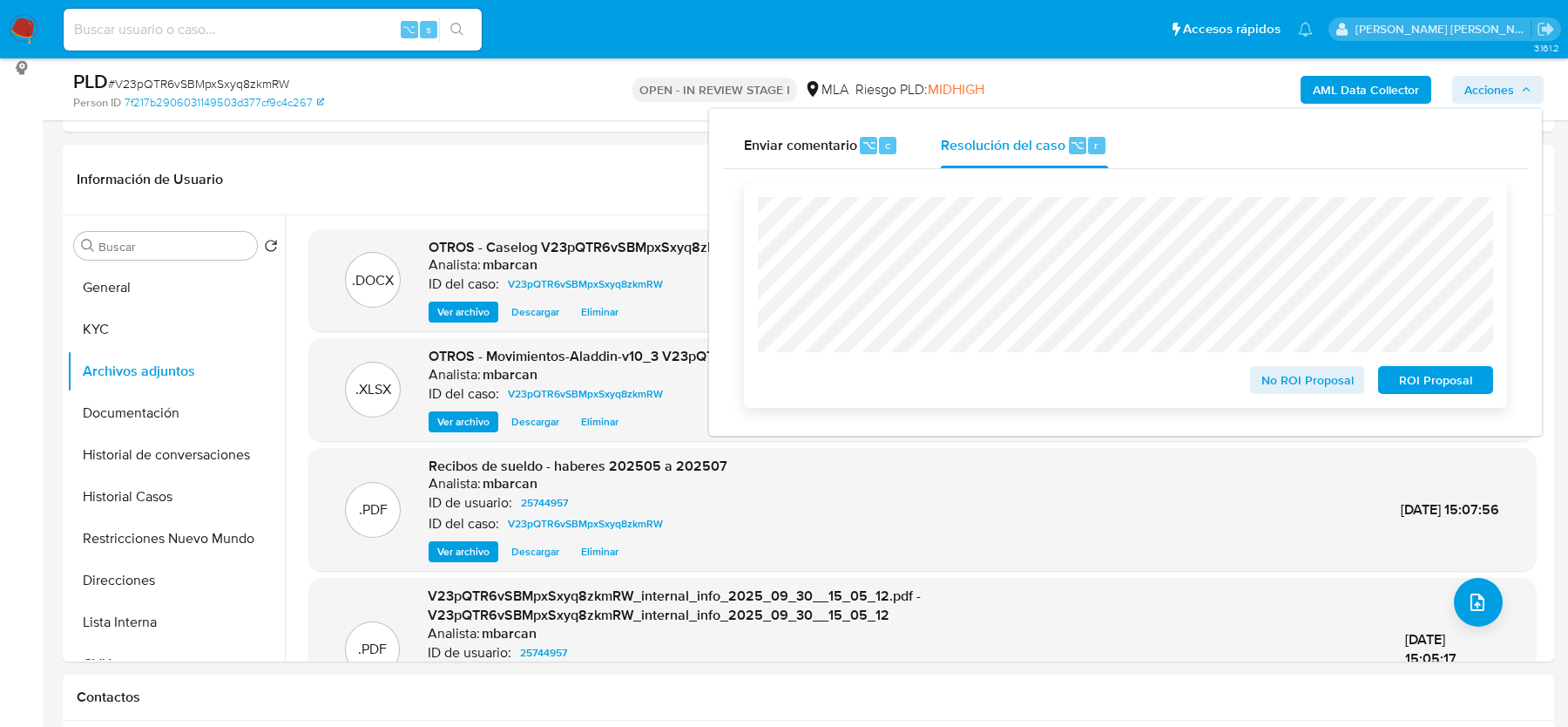
click at [1268, 391] on span "No ROI Proposal" at bounding box center [1307, 379] width 91 height 24
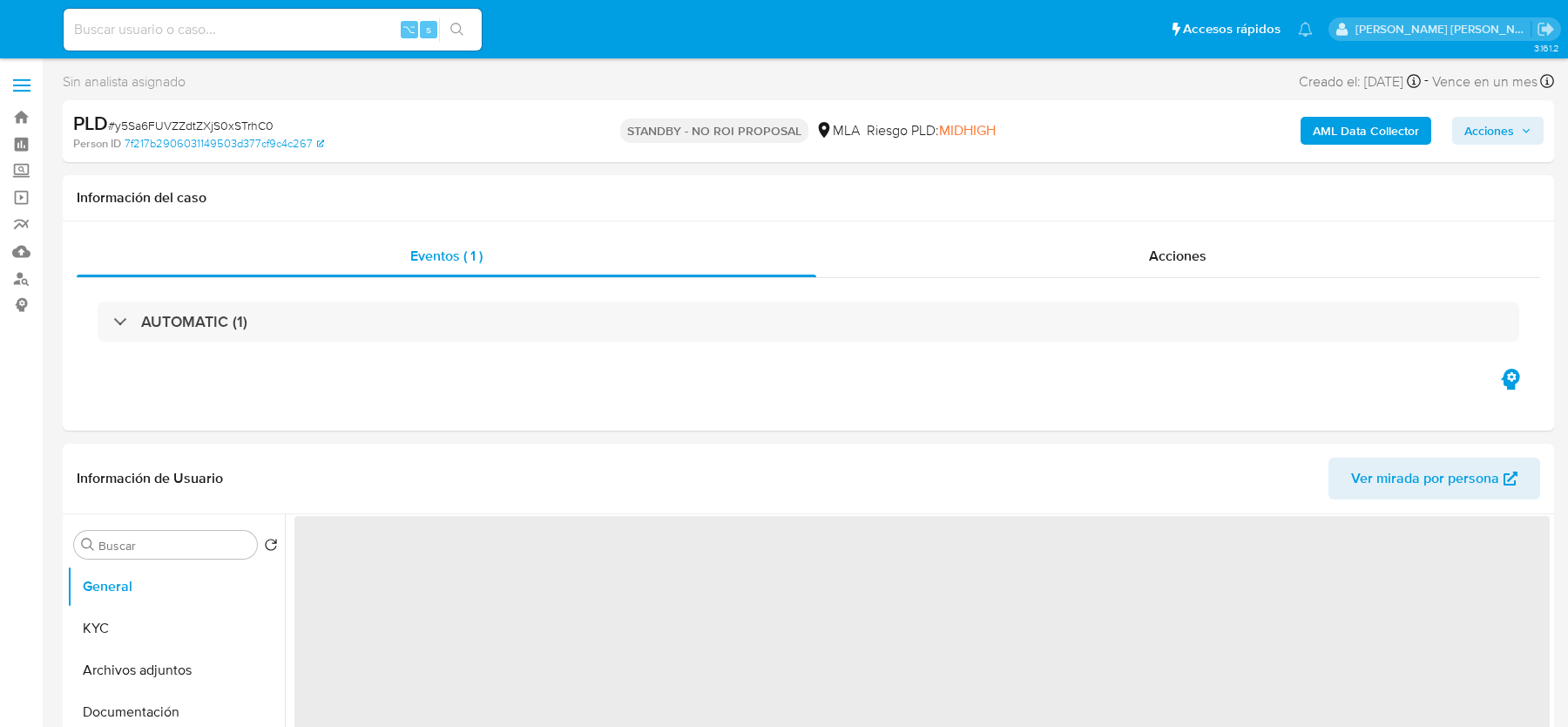
select select "10"
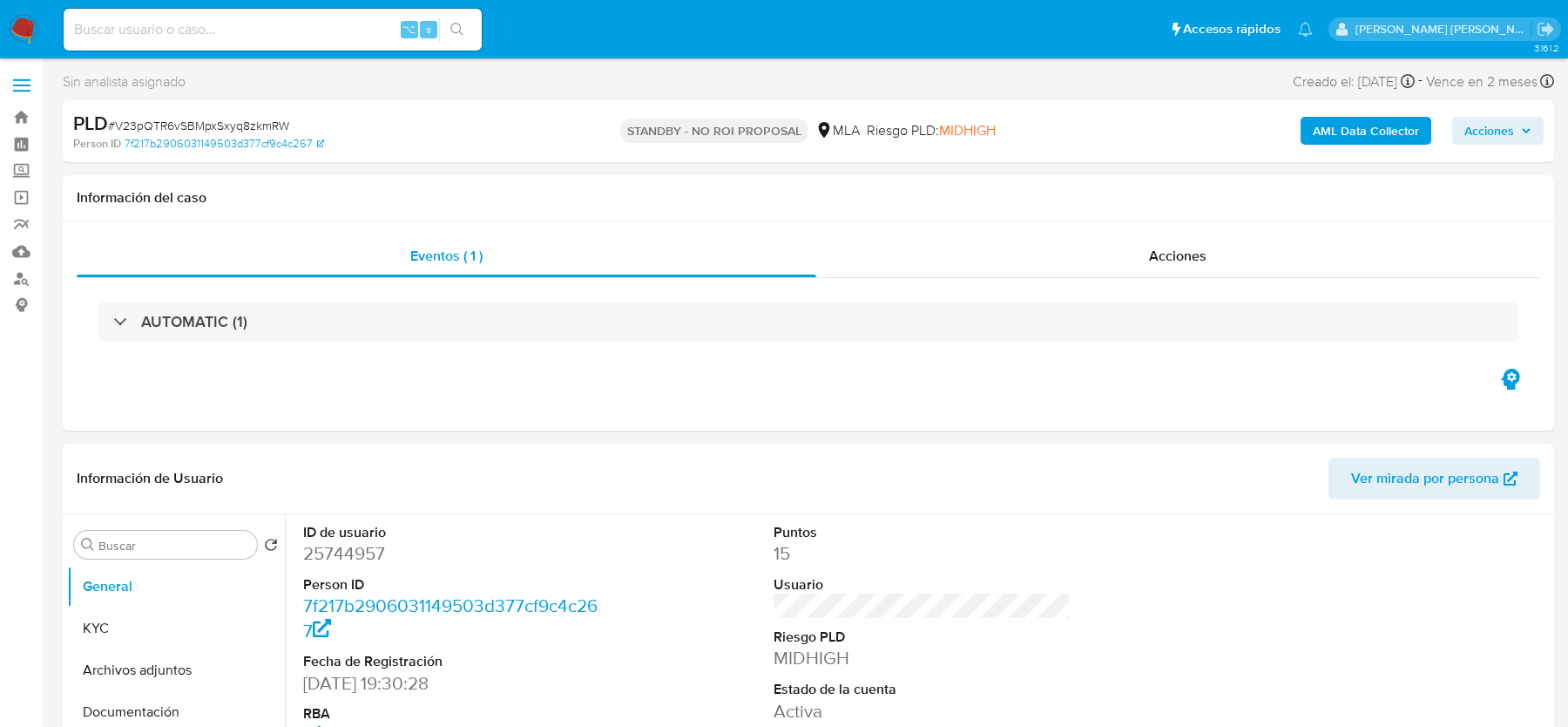
select select "10"
click at [183, 27] on input at bounding box center [272, 29] width 418 height 23
paste input "p4pLWpSwc3PX5xiYSdw3Pzet"
type input "p4pLWpSwc3PX5xiYSdw3Pzet"
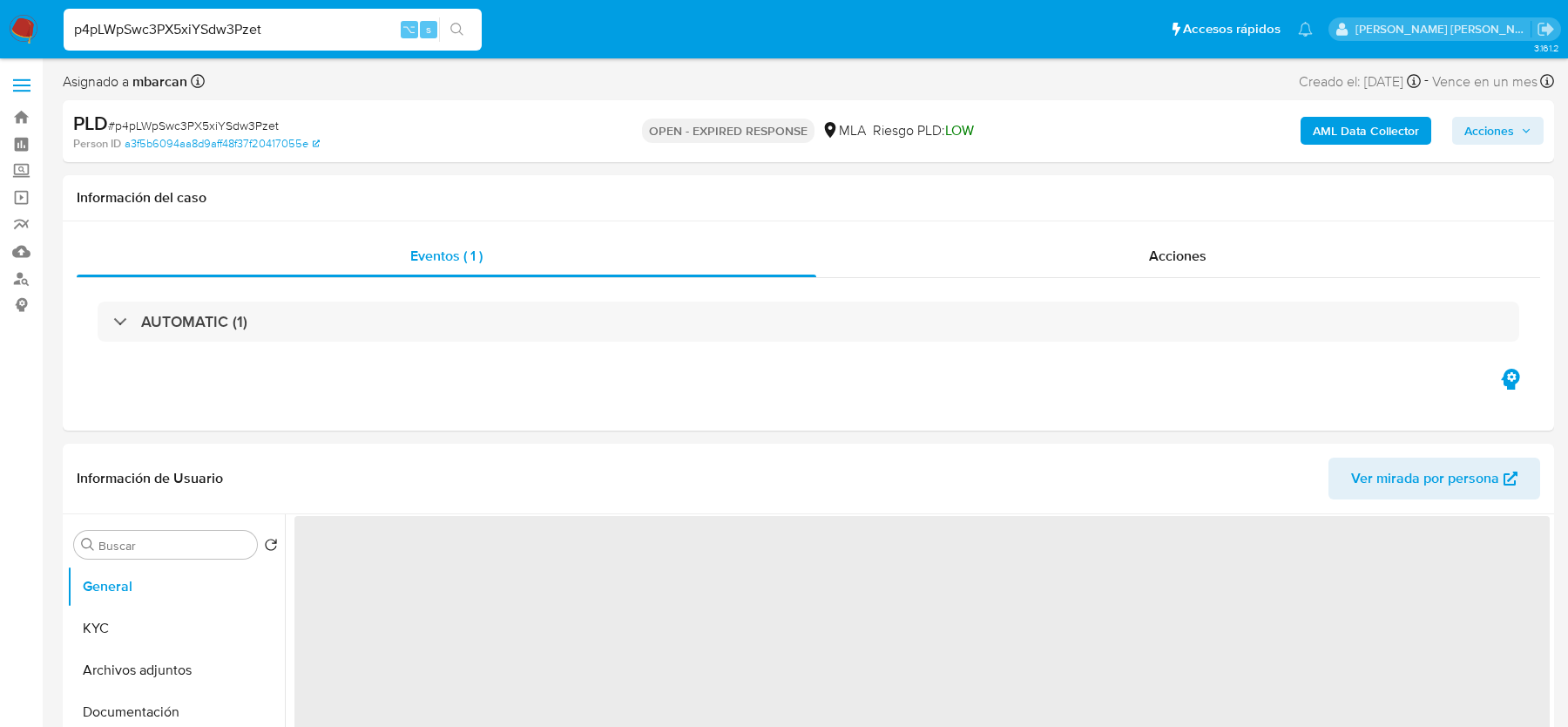
click at [31, 24] on img at bounding box center [24, 30] width 30 height 30
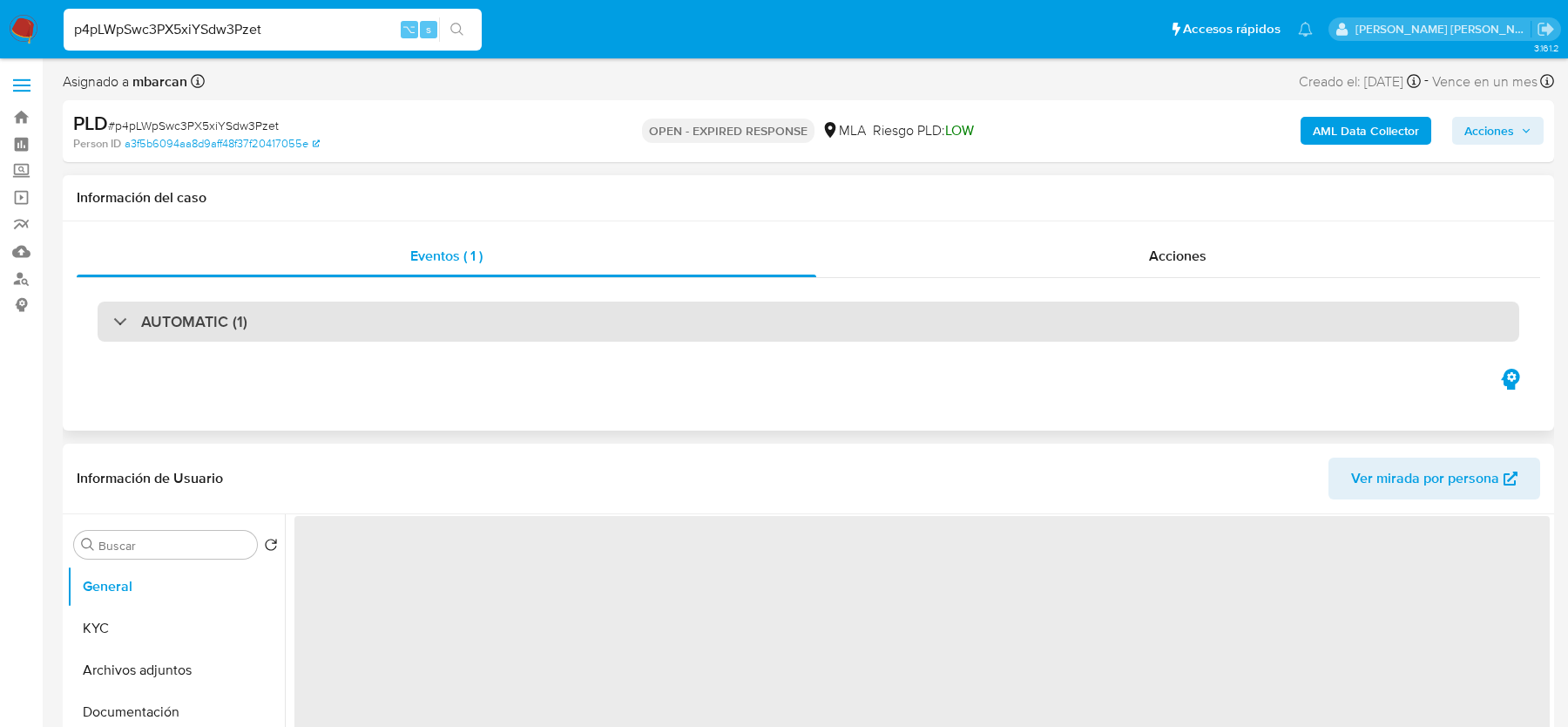
select select "10"
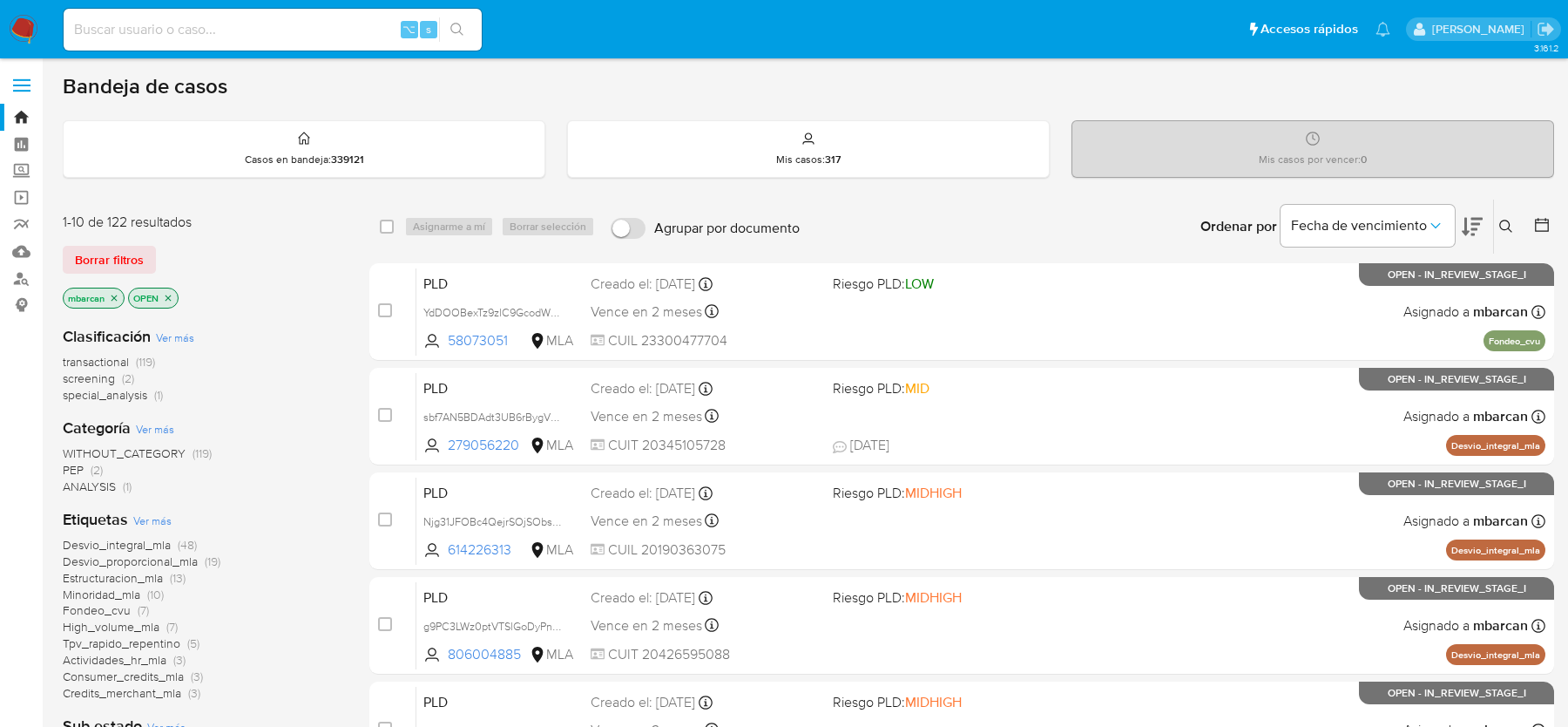
click at [1501, 229] on icon at bounding box center [1506, 227] width 14 height 14
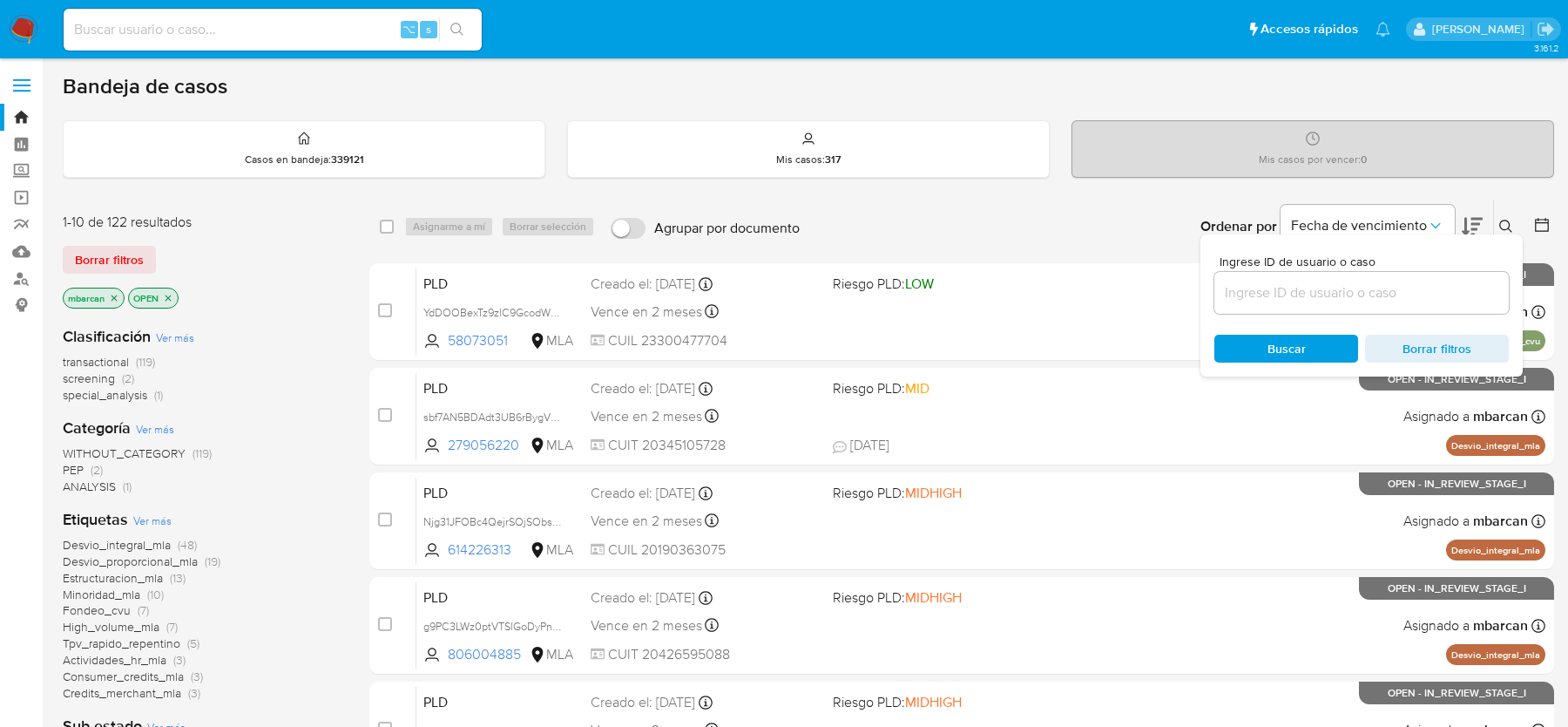
click at [1391, 284] on input at bounding box center [1360, 293] width 294 height 23
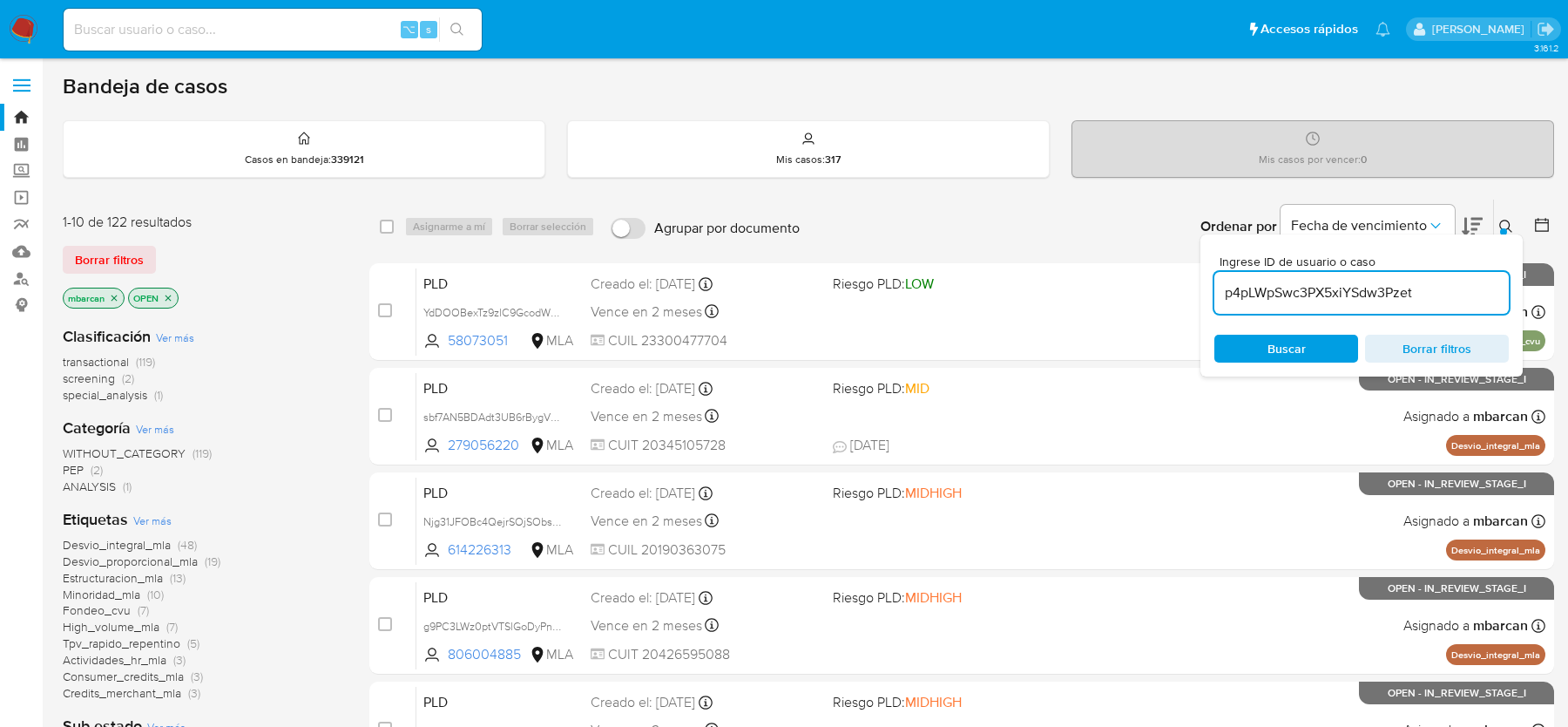
type input "p4pLWpSwc3PX5xiYSdw3Pzet"
click at [1501, 230] on div at bounding box center [1503, 232] width 7 height 7
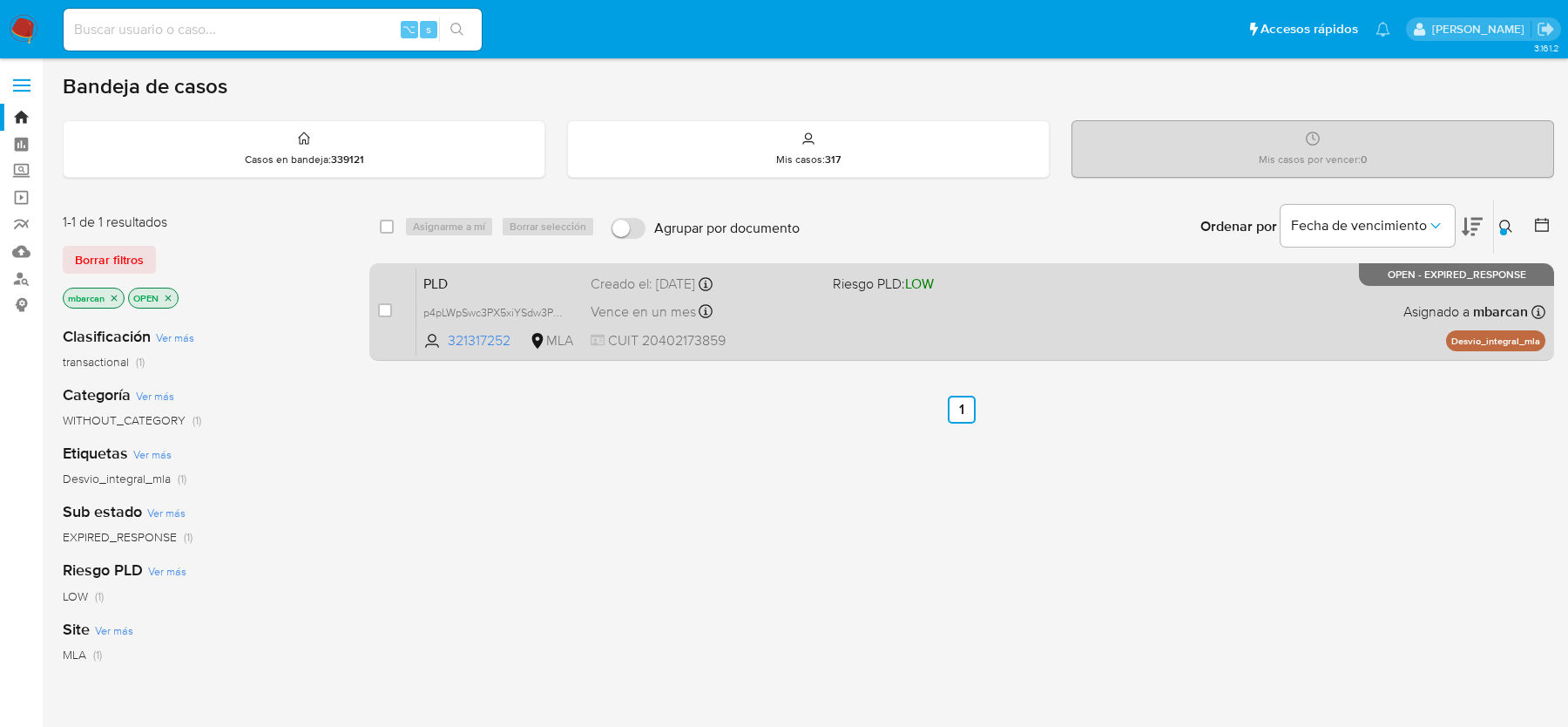
click at [385, 302] on div "case-item-checkbox" at bounding box center [385, 310] width 14 height 17
click at [389, 307] on input "checkbox" at bounding box center [385, 311] width 14 height 14
checkbox input "true"
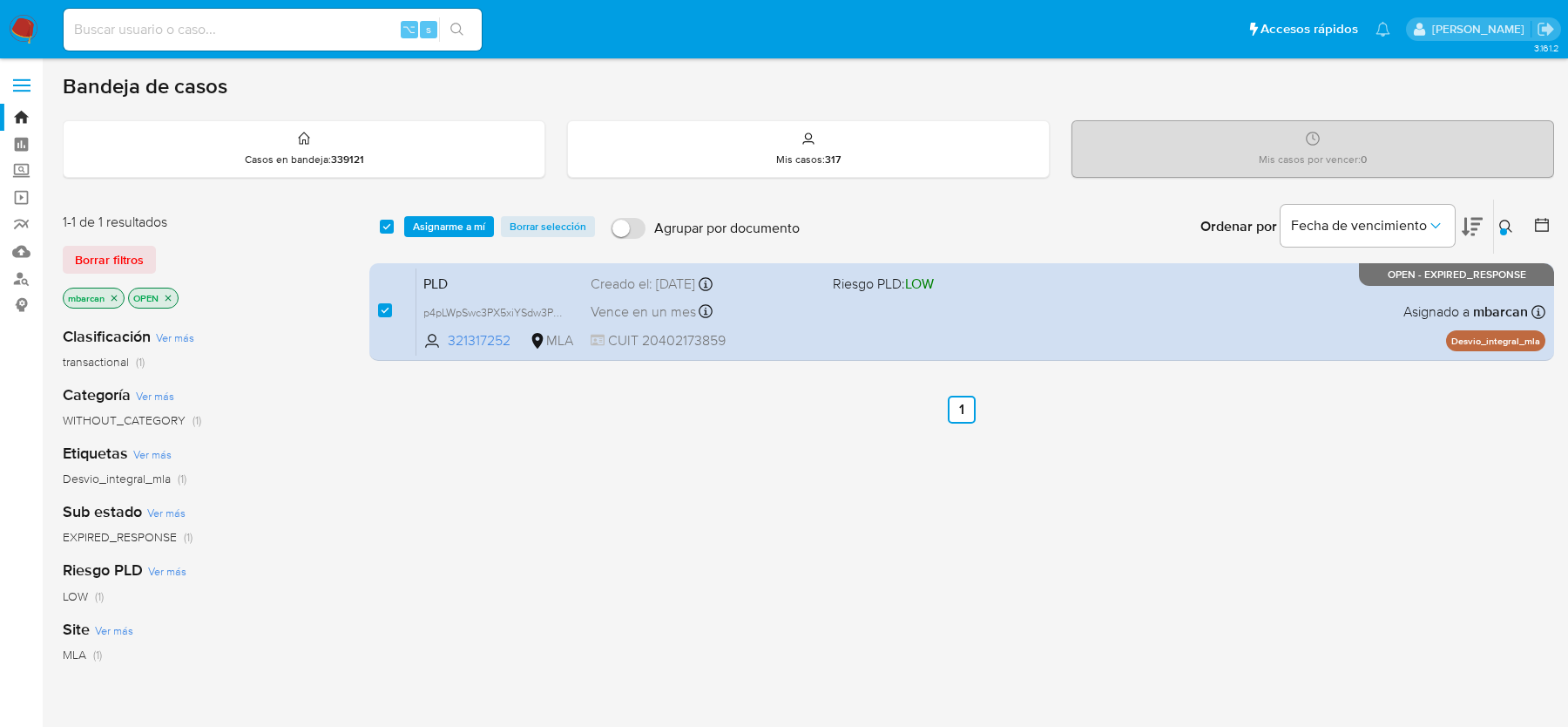
click at [432, 251] on div "select-all-cases-checkbox Asignarme a mí Borrar selección Agrupar por documento…" at bounding box center [961, 227] width 1185 height 54
click at [433, 244] on div "select-all-cases-checkbox Asignarme a mí Borrar selección Agrupar por documento…" at bounding box center [961, 227] width 1185 height 54
click at [452, 222] on span "Asignarme a mí" at bounding box center [449, 226] width 72 height 17
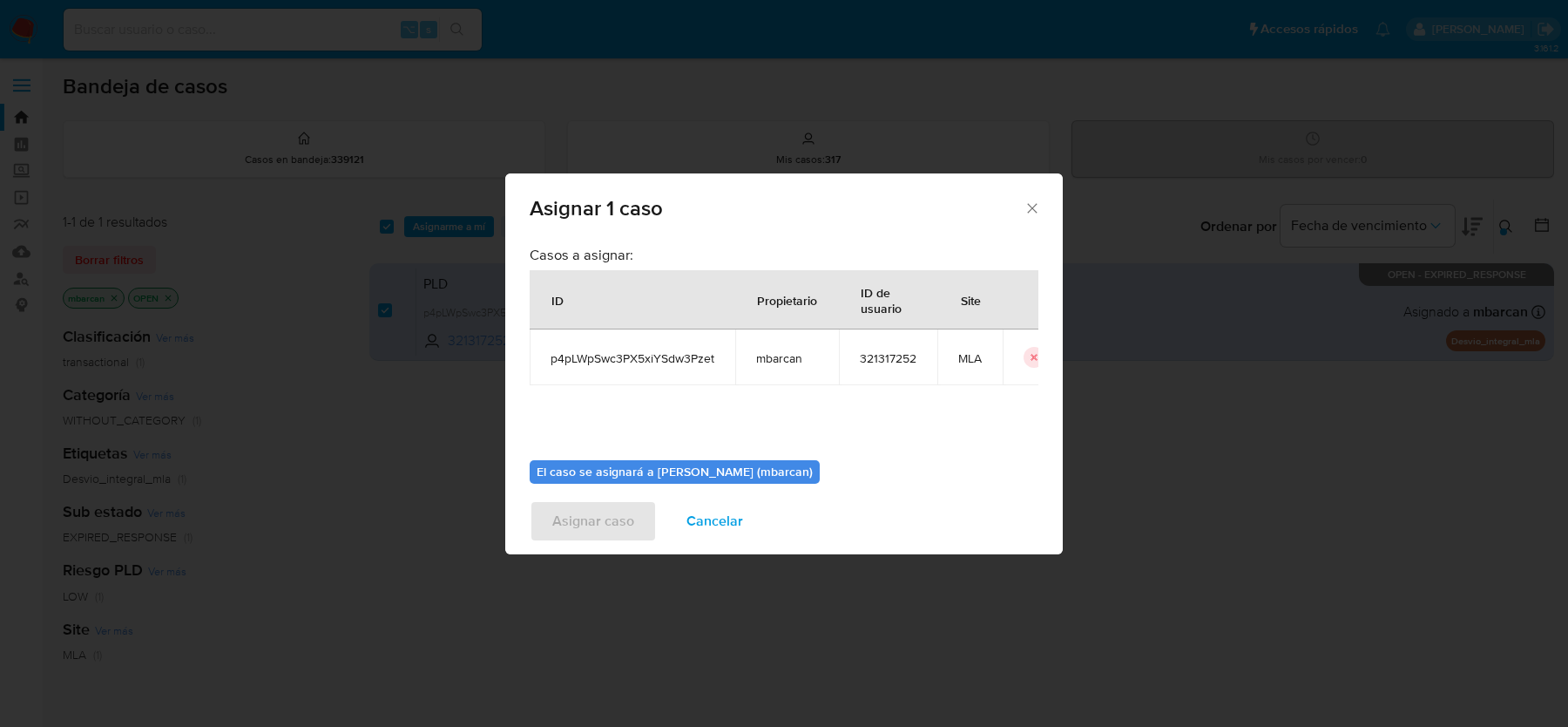
scroll to position [89, 0]
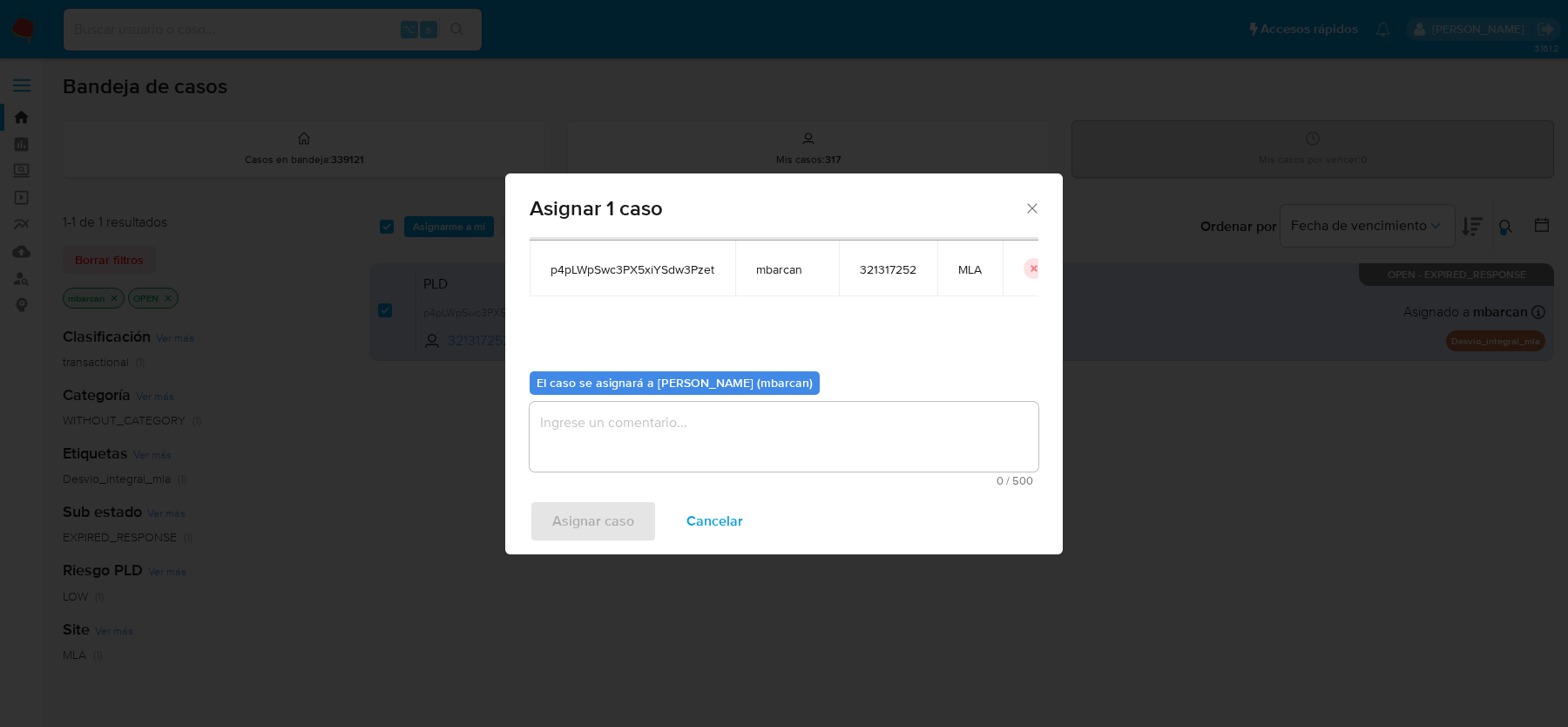
click at [669, 436] on textarea "assign-modal" at bounding box center [784, 436] width 509 height 70
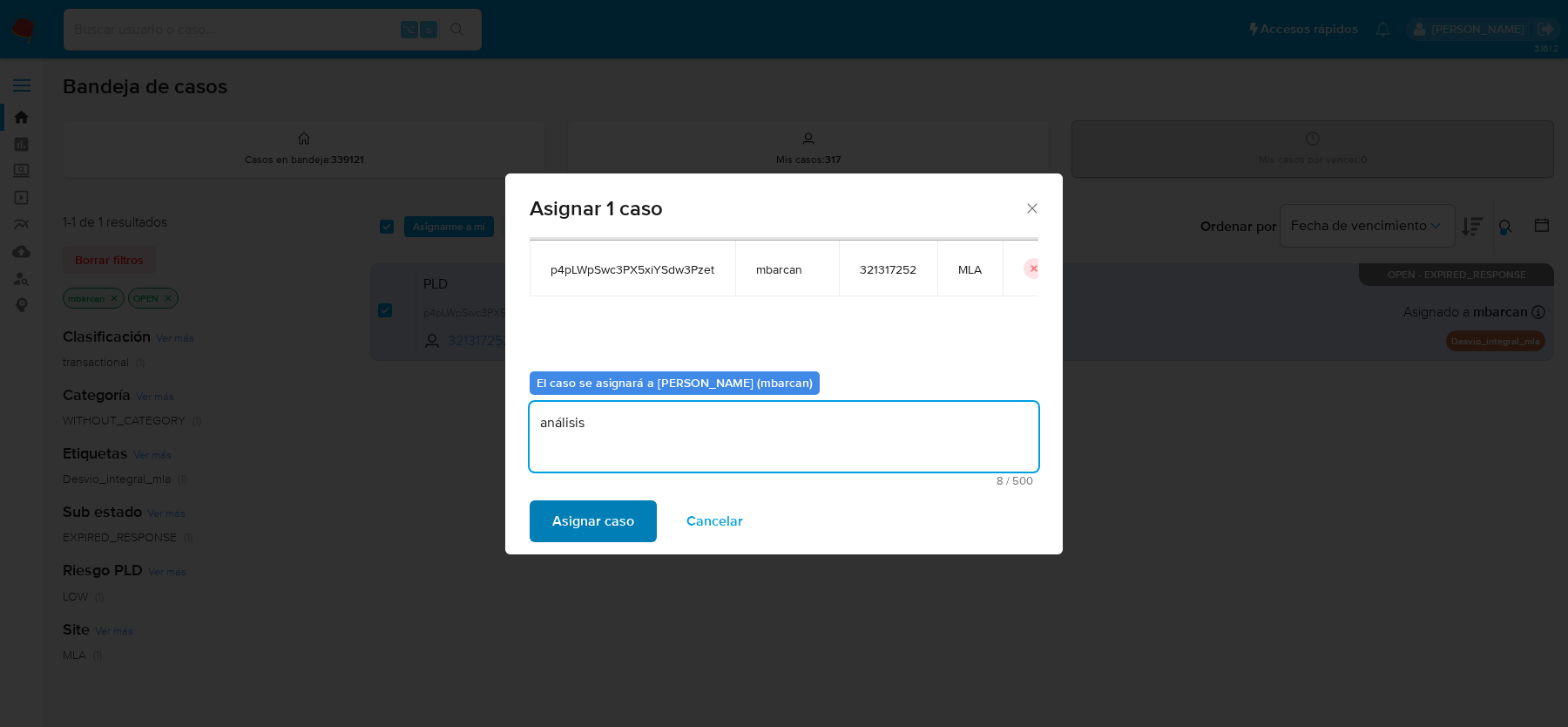
type textarea "análisis"
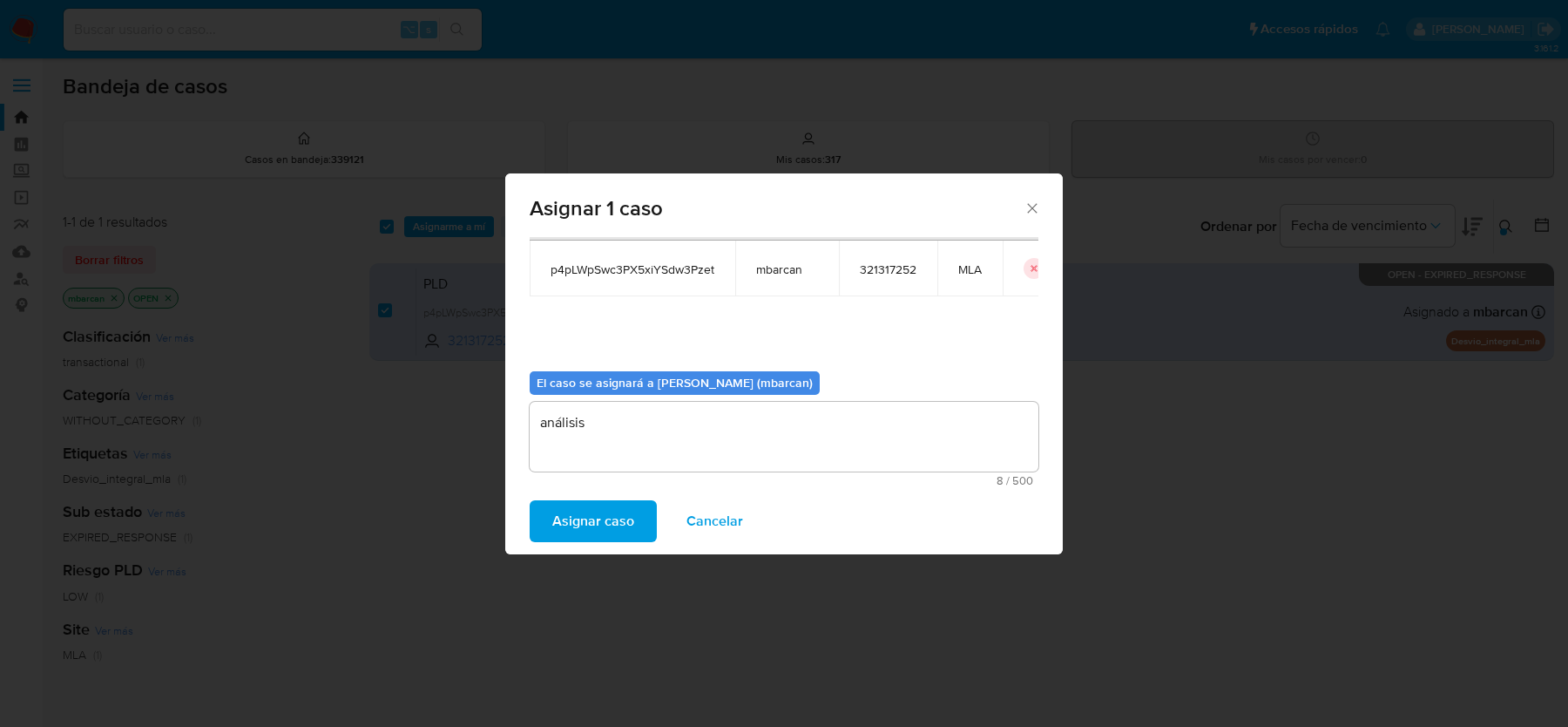
click at [580, 519] on span "Asignar caso" at bounding box center [593, 521] width 82 height 38
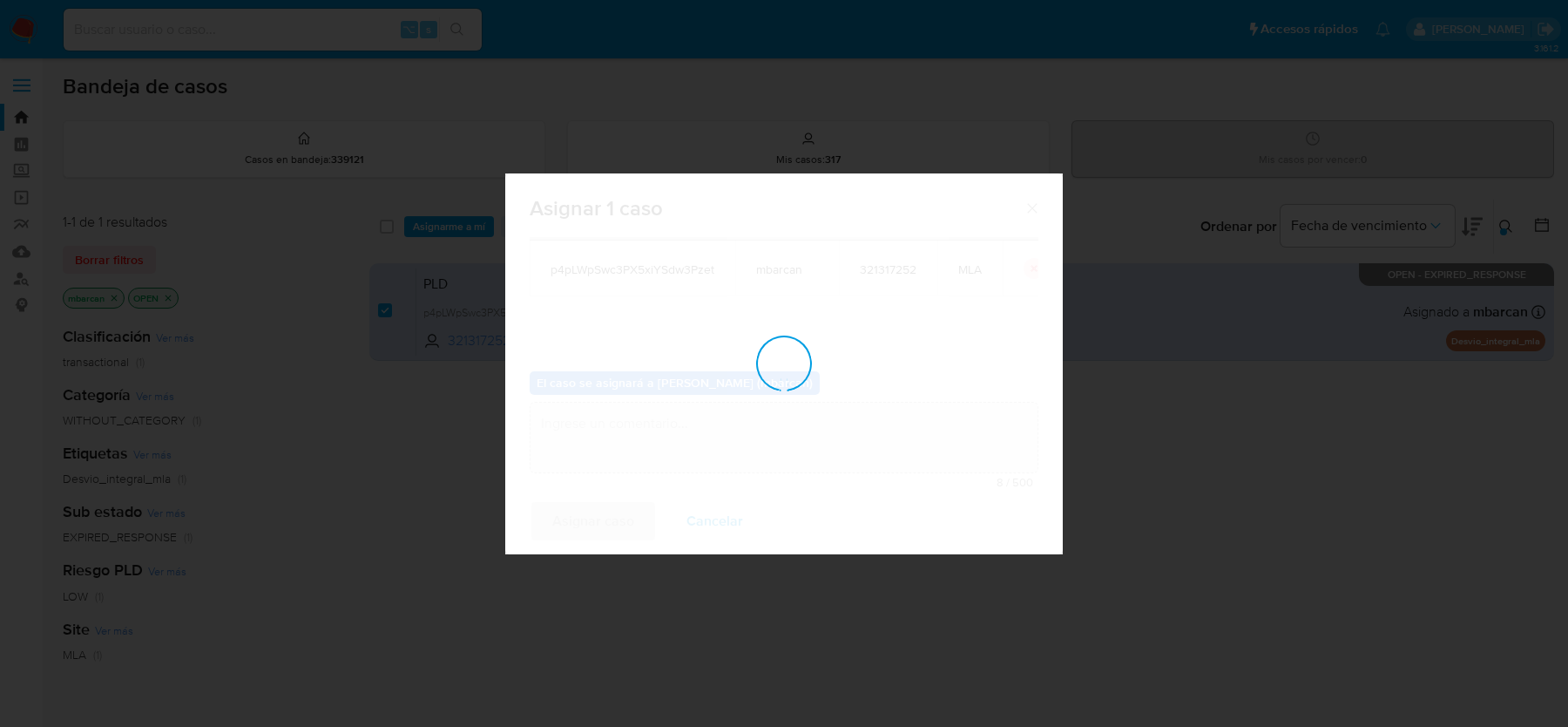
checkbox input "false"
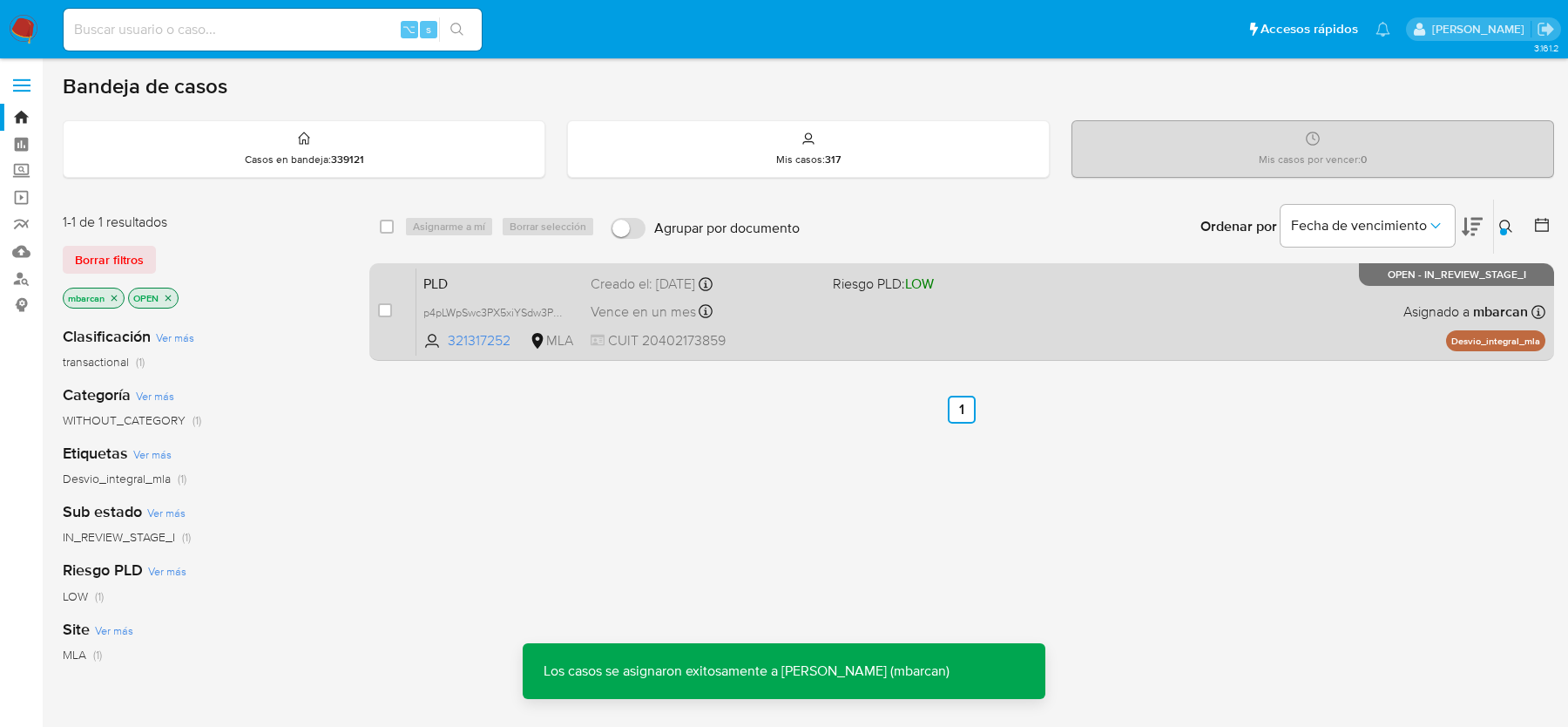
click at [485, 271] on span "PLD" at bounding box center [500, 282] width 154 height 23
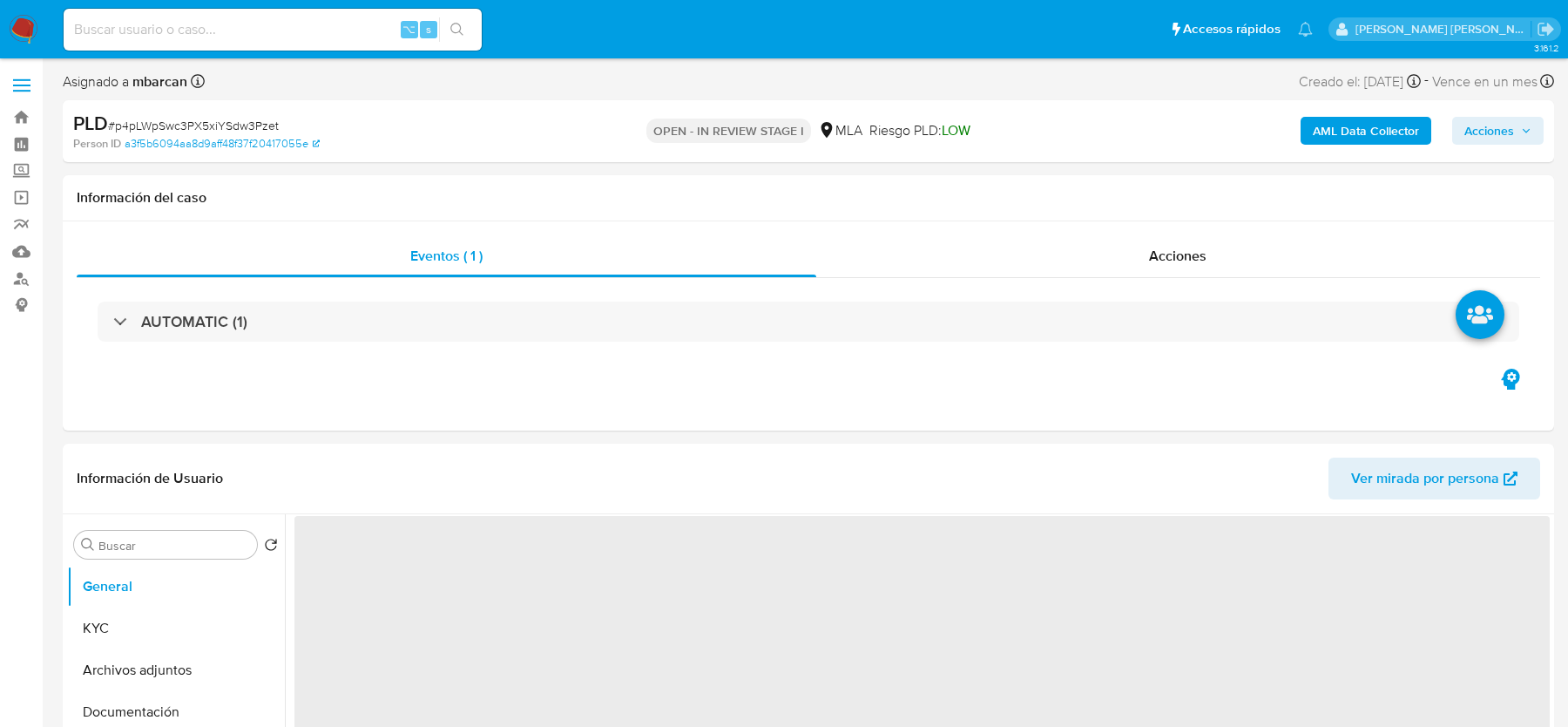
select select "10"
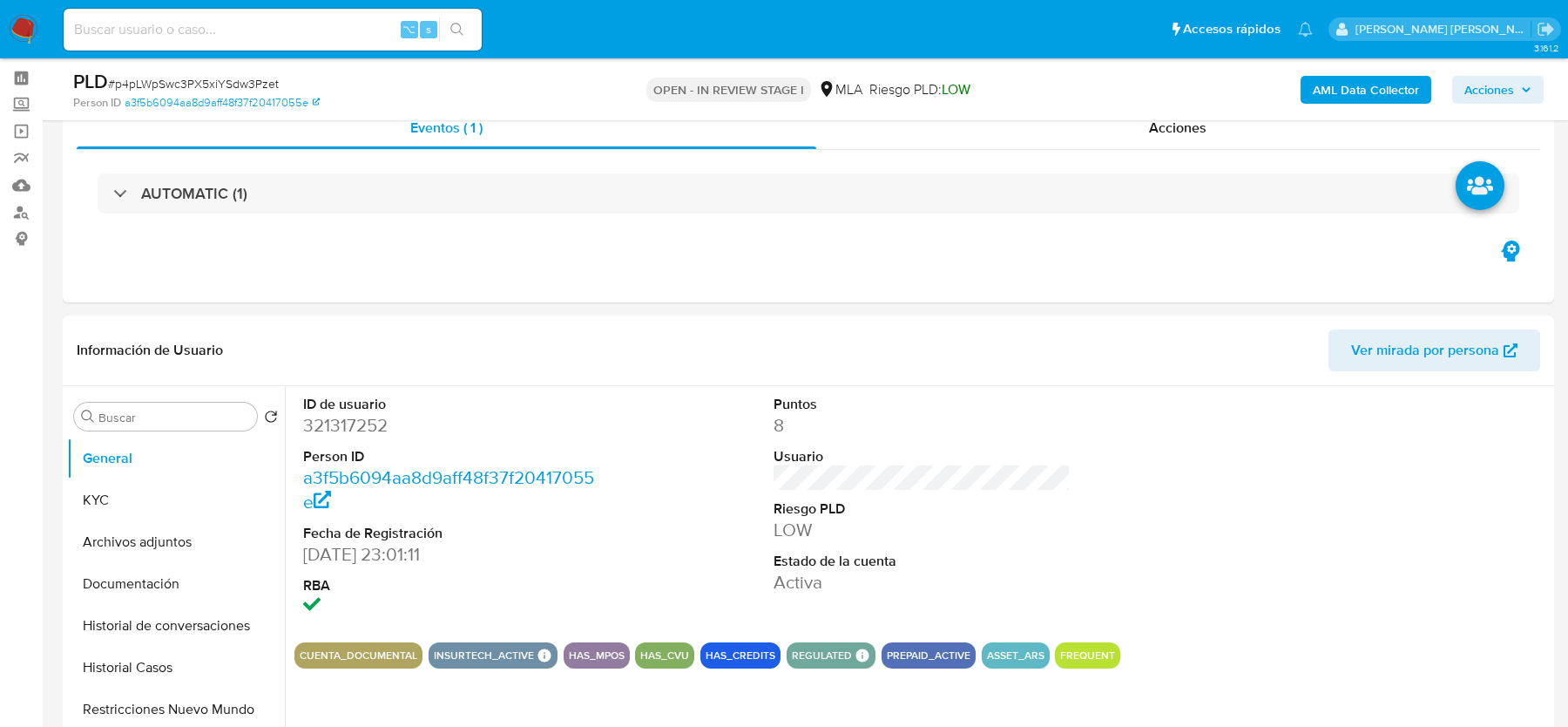
scroll to position [167, 0]
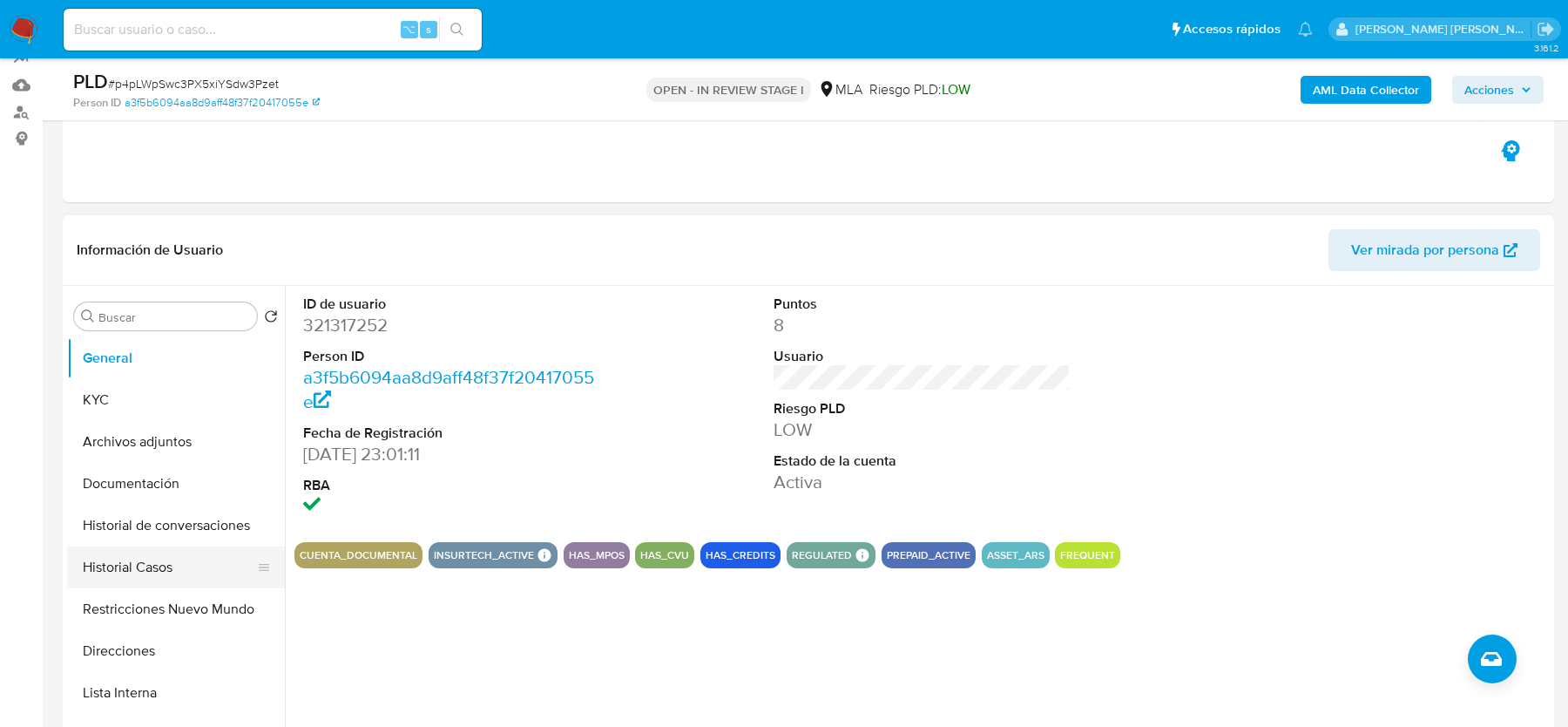
click at [131, 573] on button "Historial Casos" at bounding box center [169, 567] width 204 height 42
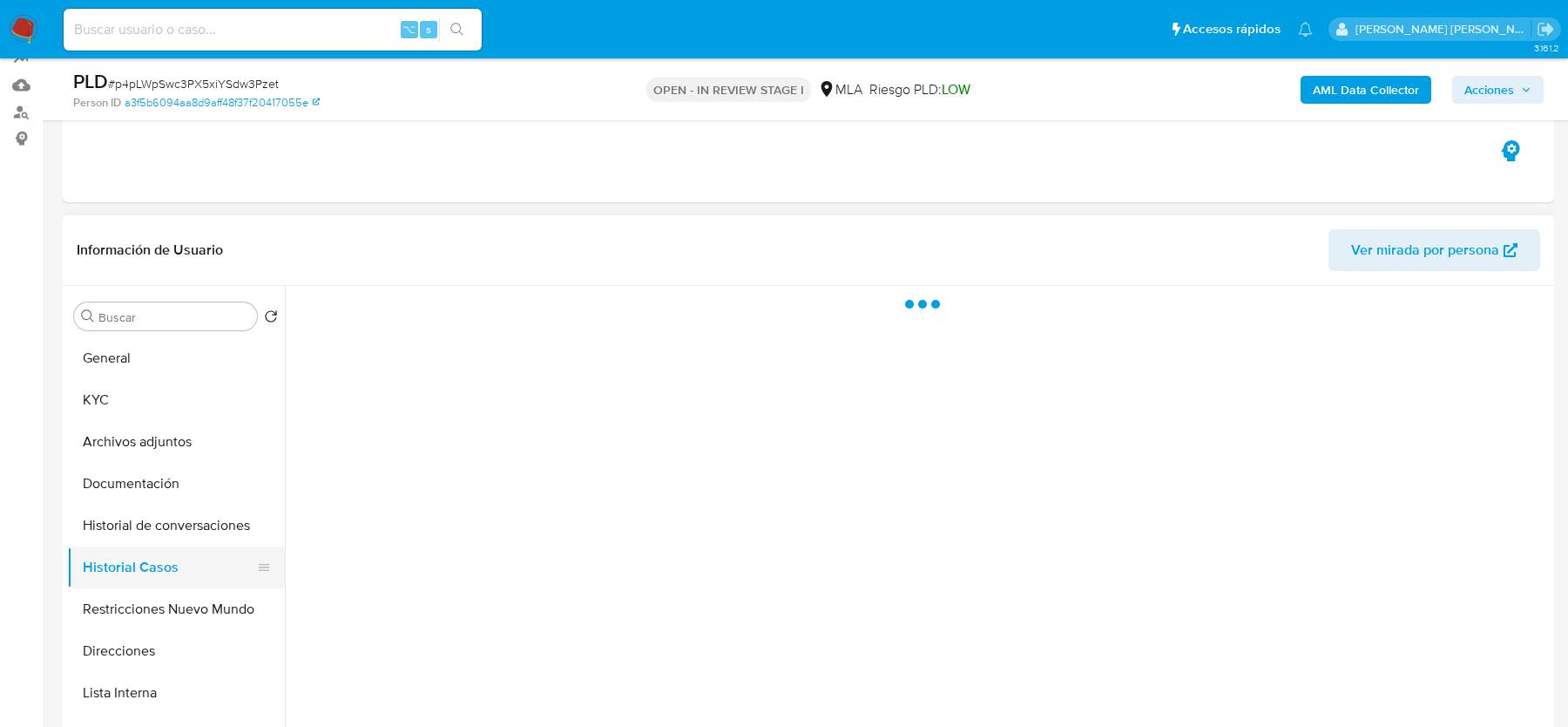
click at [131, 573] on button "Historial Casos" at bounding box center [169, 567] width 204 height 42
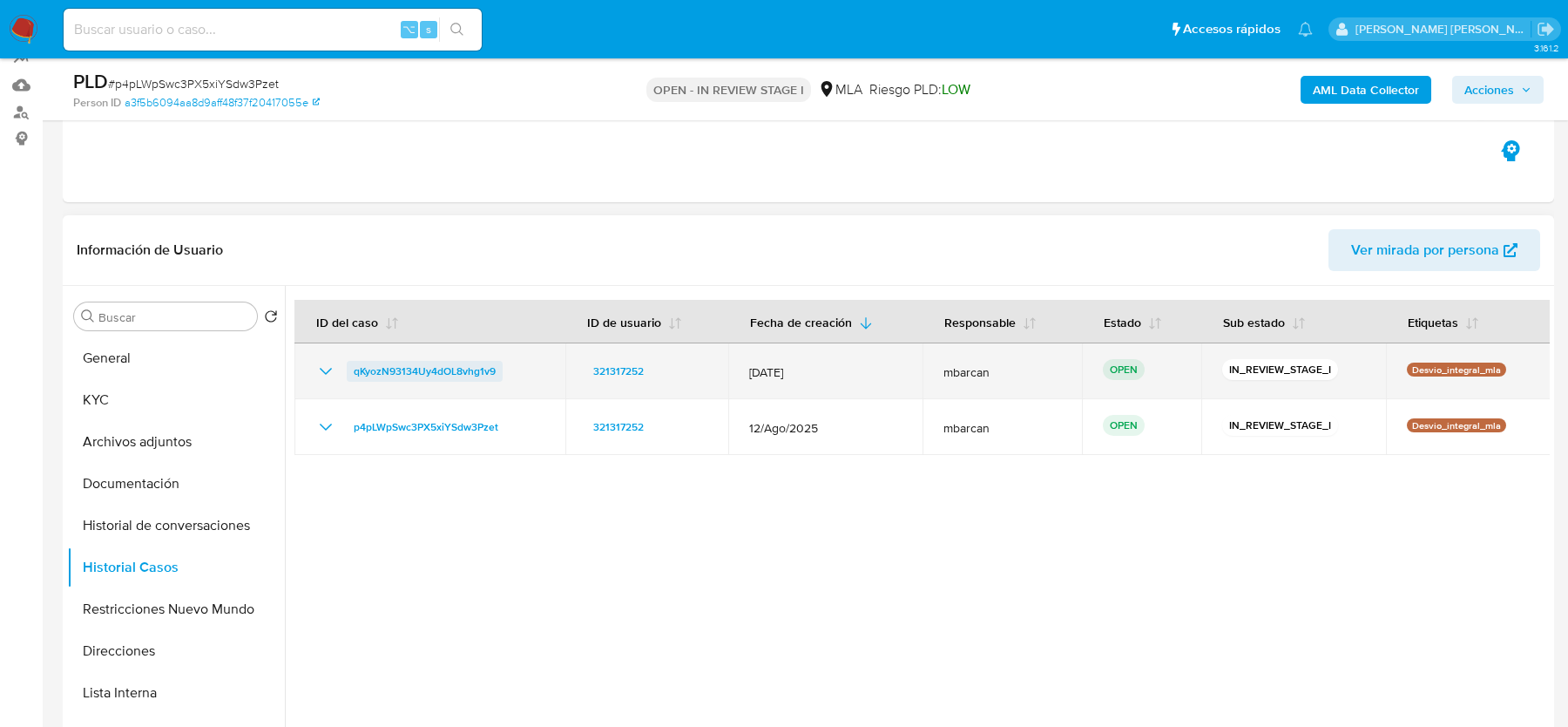
click at [456, 372] on span "qKyozN93134Uy4dOL8vhg1v9" at bounding box center [424, 370] width 142 height 21
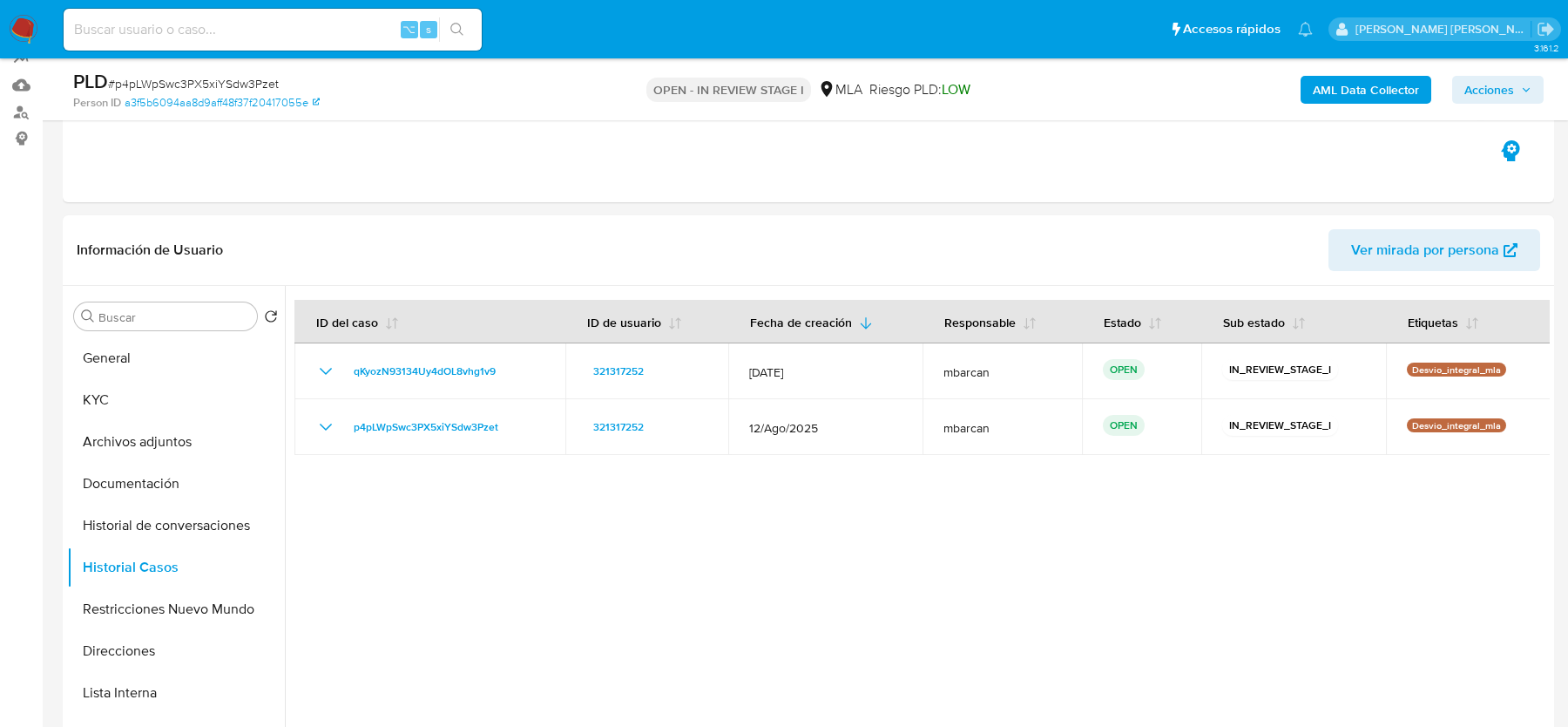
click at [278, 81] on div "PLD # p4pLWpSwc3PX5xiYSdw3Pzet" at bounding box center [314, 82] width 483 height 26
copy div "PLD # p4pLWpSwc3PX5xiYSdw3Pzet"
click at [223, 80] on span "# p4pLWpSwc3PX5xiYSdw3Pzet" at bounding box center [193, 83] width 171 height 17
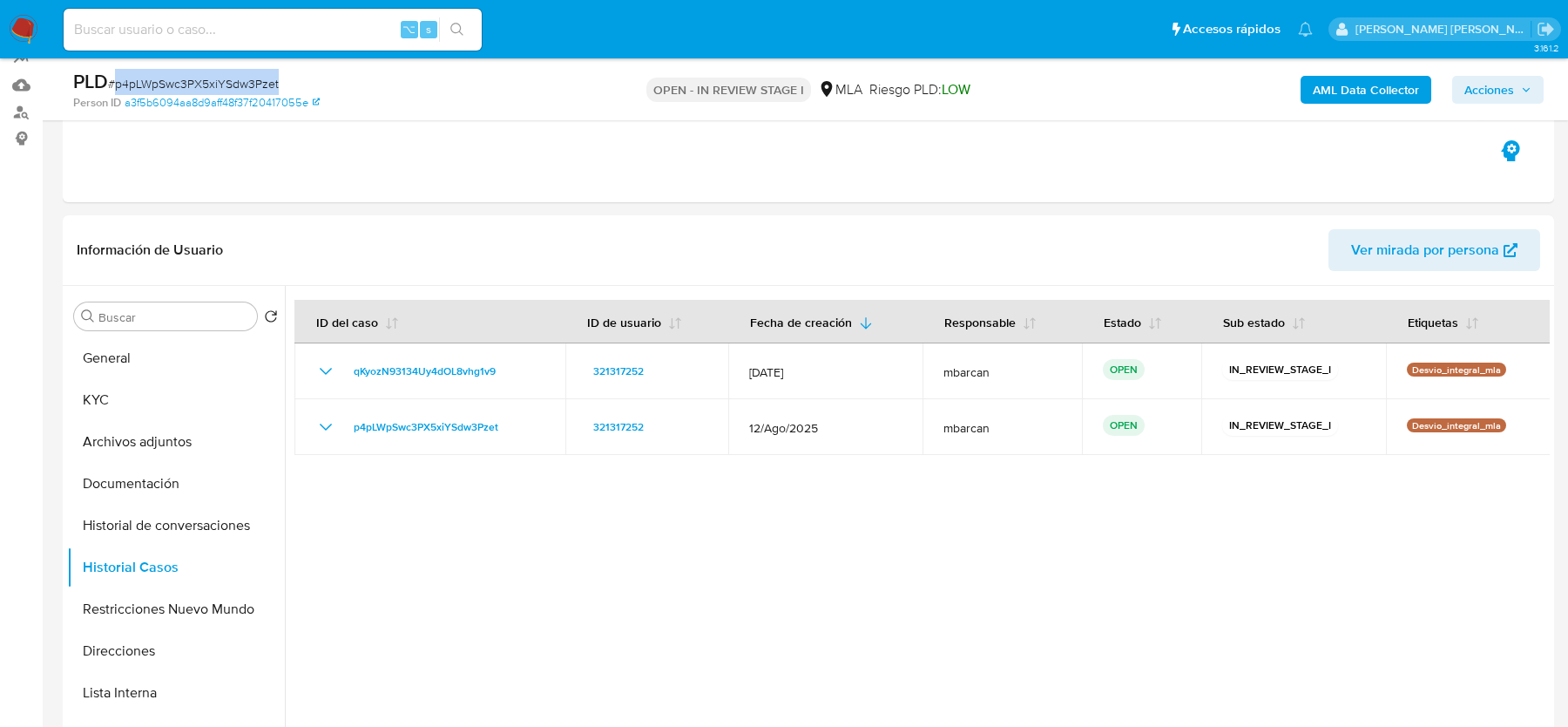
click at [223, 80] on span "# p4pLWpSwc3PX5xiYSdw3Pzet" at bounding box center [193, 83] width 171 height 17
click at [168, 388] on button "KYC" at bounding box center [169, 400] width 204 height 42
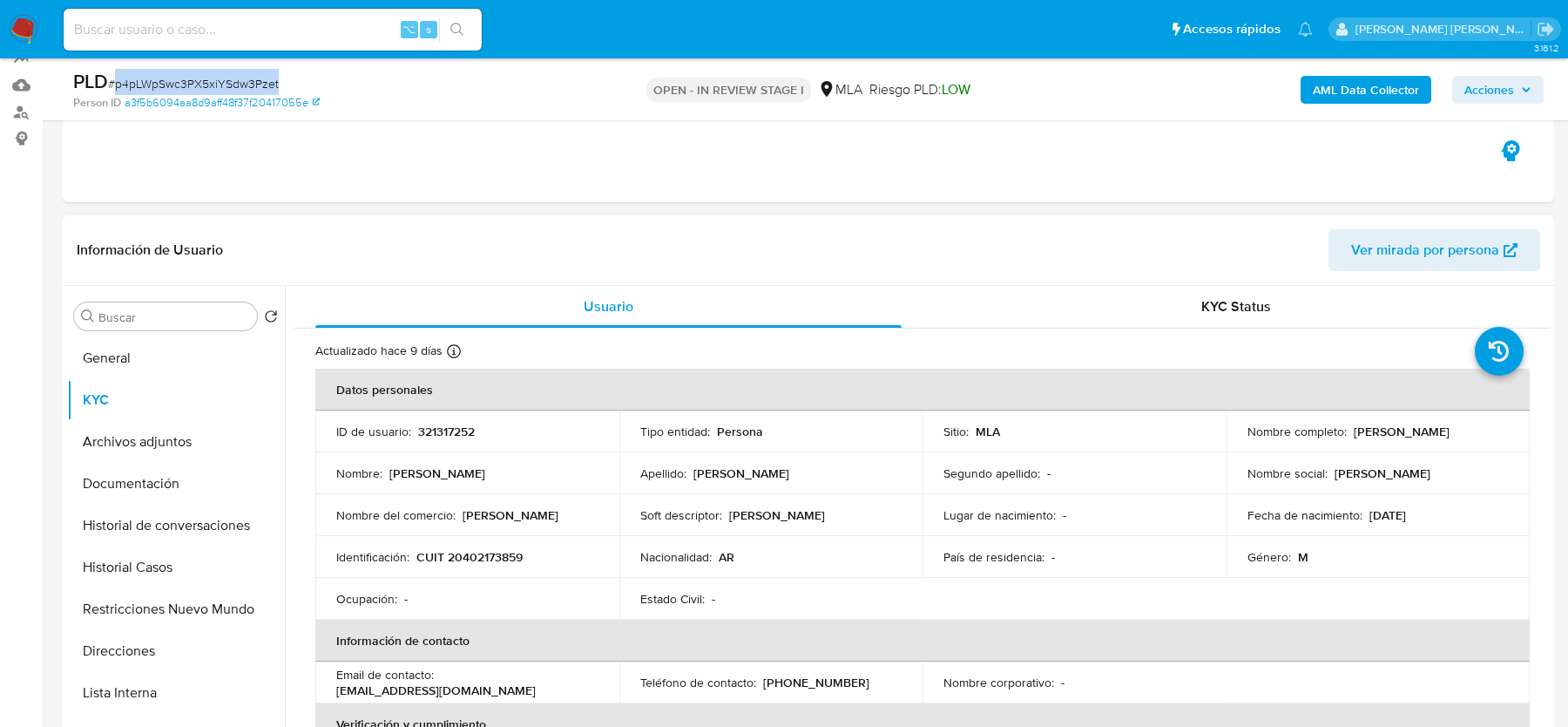
click at [497, 553] on p "CUIT 20402173859" at bounding box center [469, 557] width 106 height 16
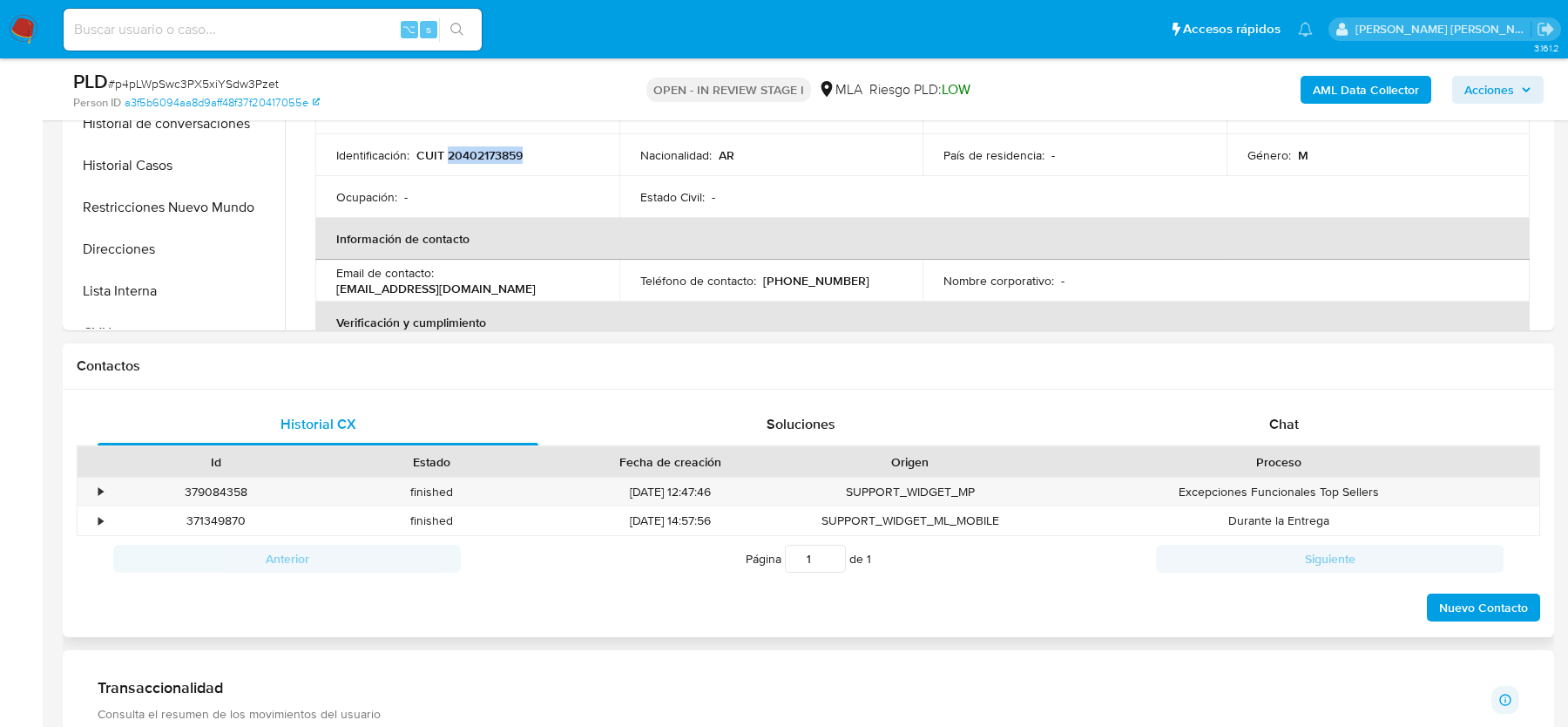
click at [1264, 453] on div "Proceso" at bounding box center [1278, 461] width 497 height 17
click at [1264, 434] on div "Chat" at bounding box center [1285, 424] width 441 height 42
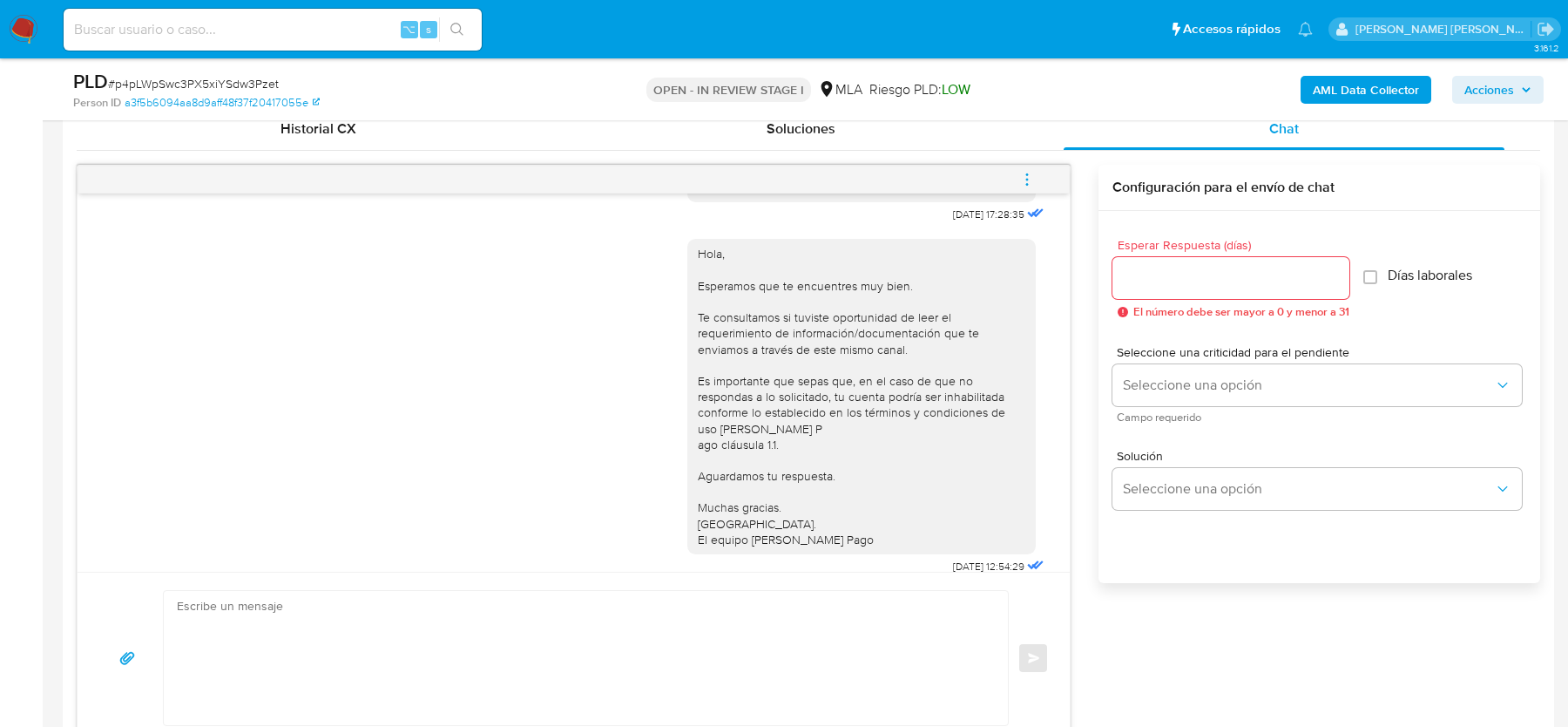
scroll to position [922, 0]
drag, startPoint x: 921, startPoint y: 255, endPoint x: 986, endPoint y: 254, distance: 65.0
copy span "[DATE]"
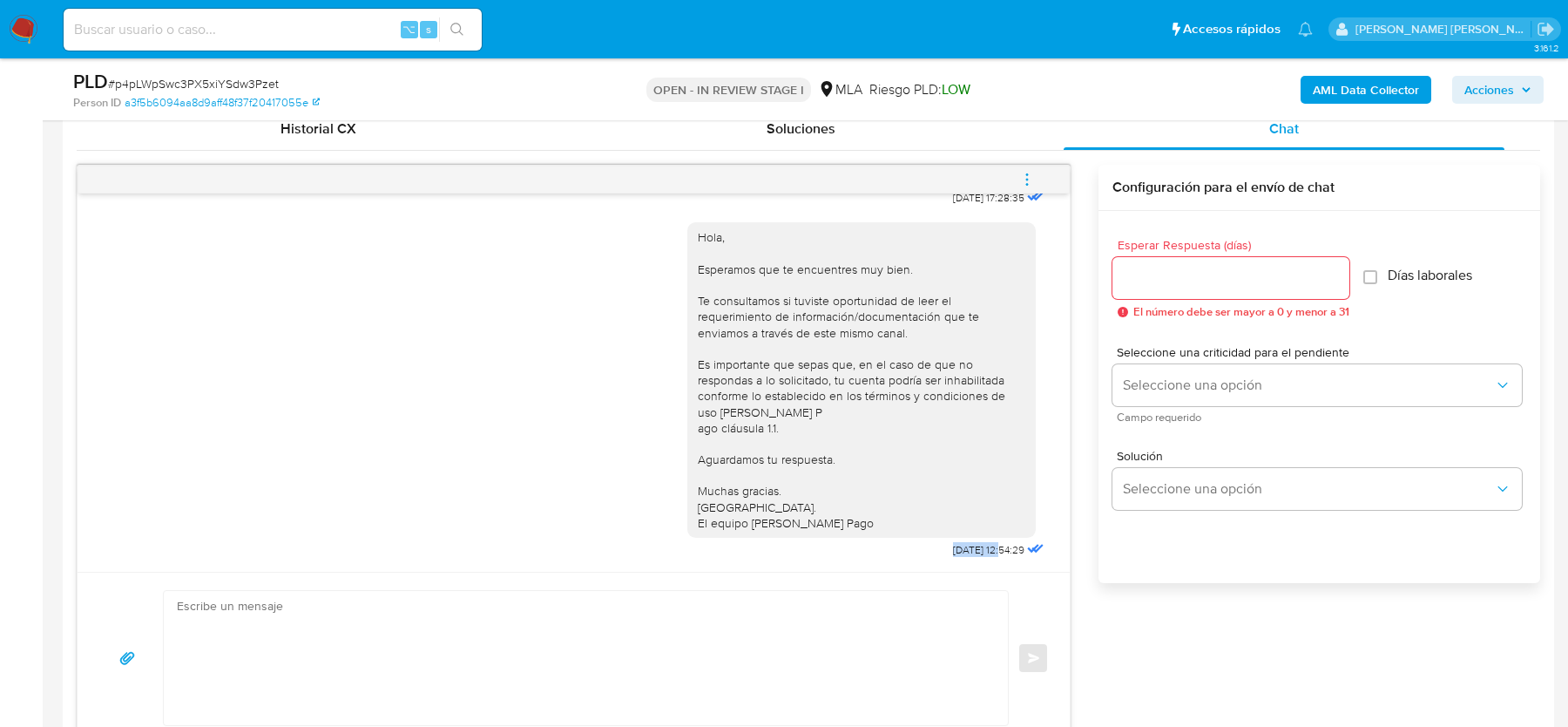
drag, startPoint x: 928, startPoint y: 550, endPoint x: 984, endPoint y: 550, distance: 56.0
click at [984, 550] on span "[DATE] 12:54:29" at bounding box center [989, 550] width 72 height 14
copy span "[DATE]"
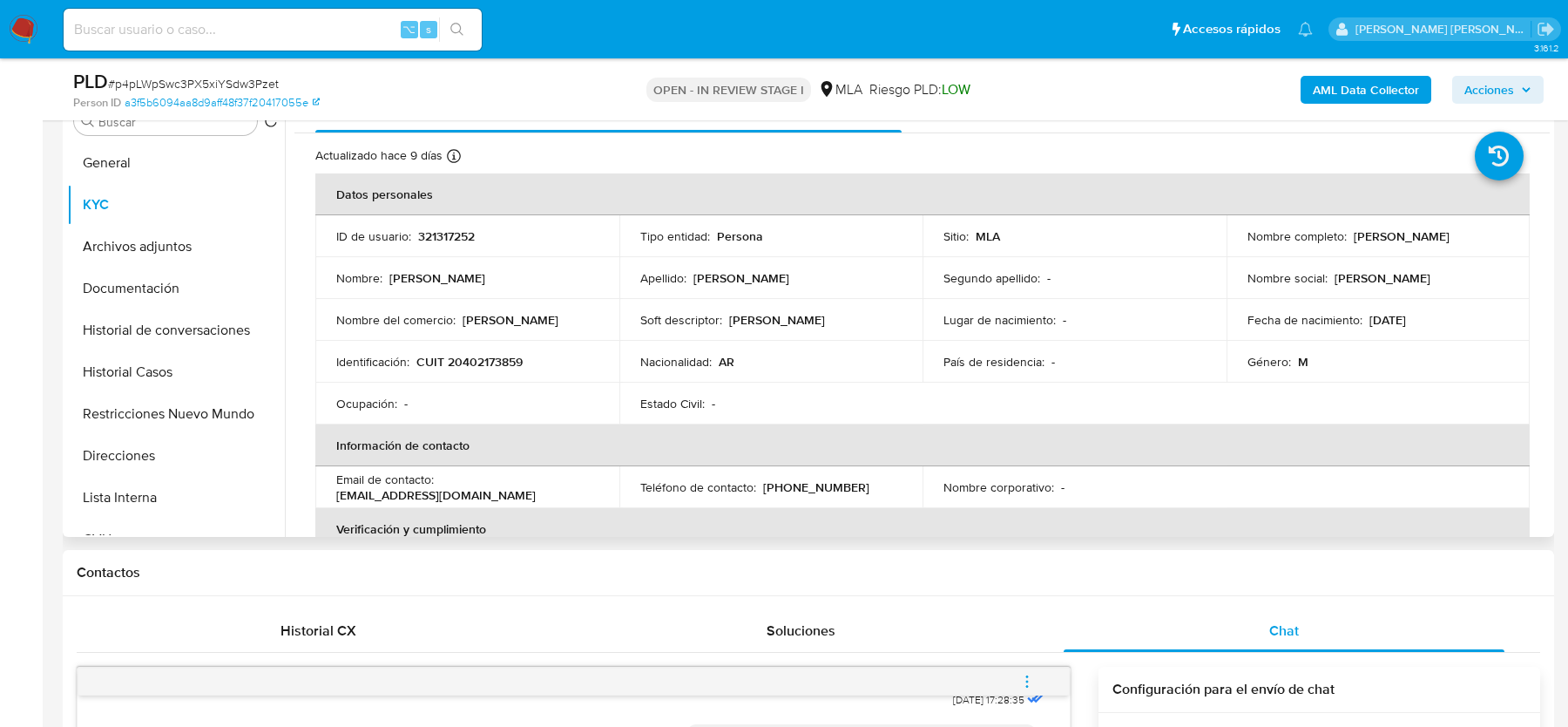
scroll to position [317, 0]
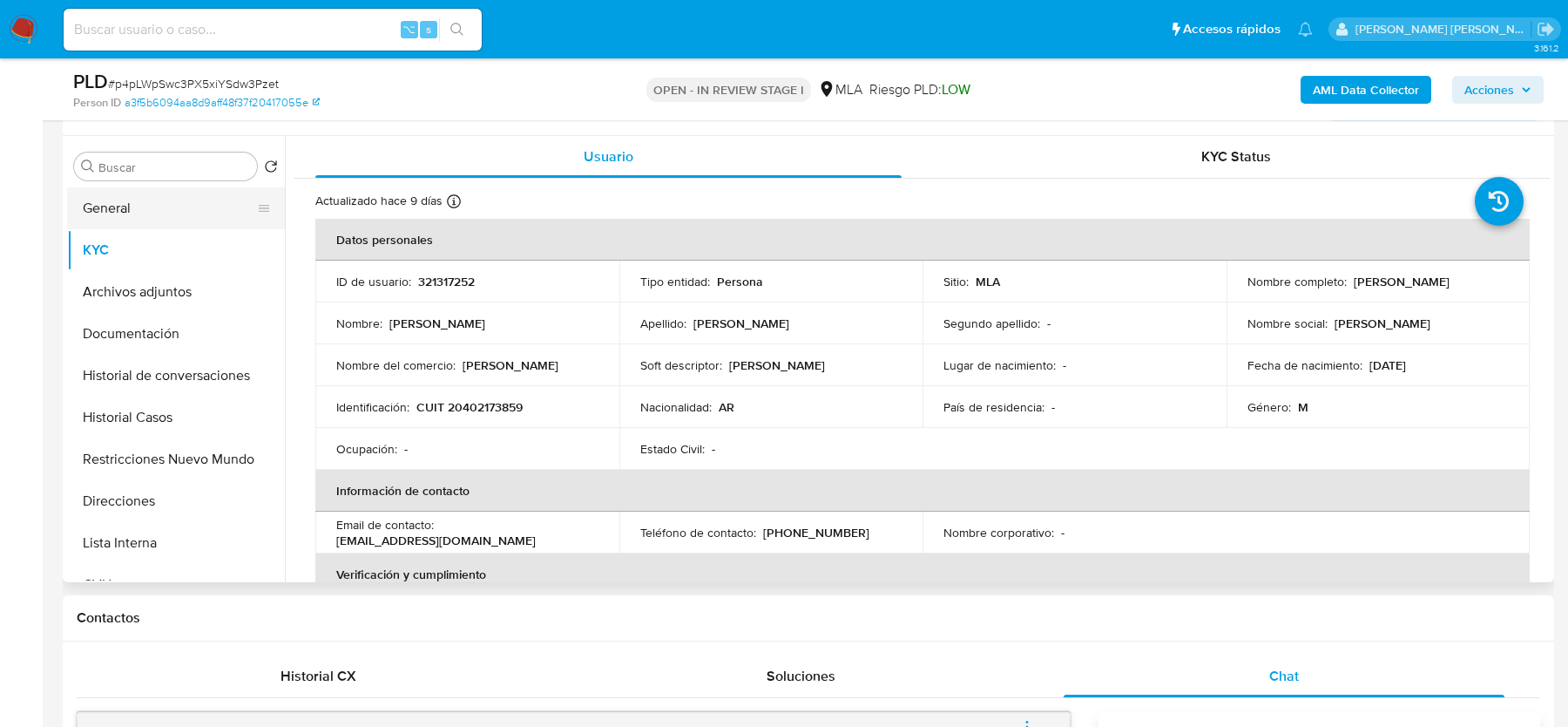
click at [114, 207] on button "General" at bounding box center [169, 209] width 204 height 42
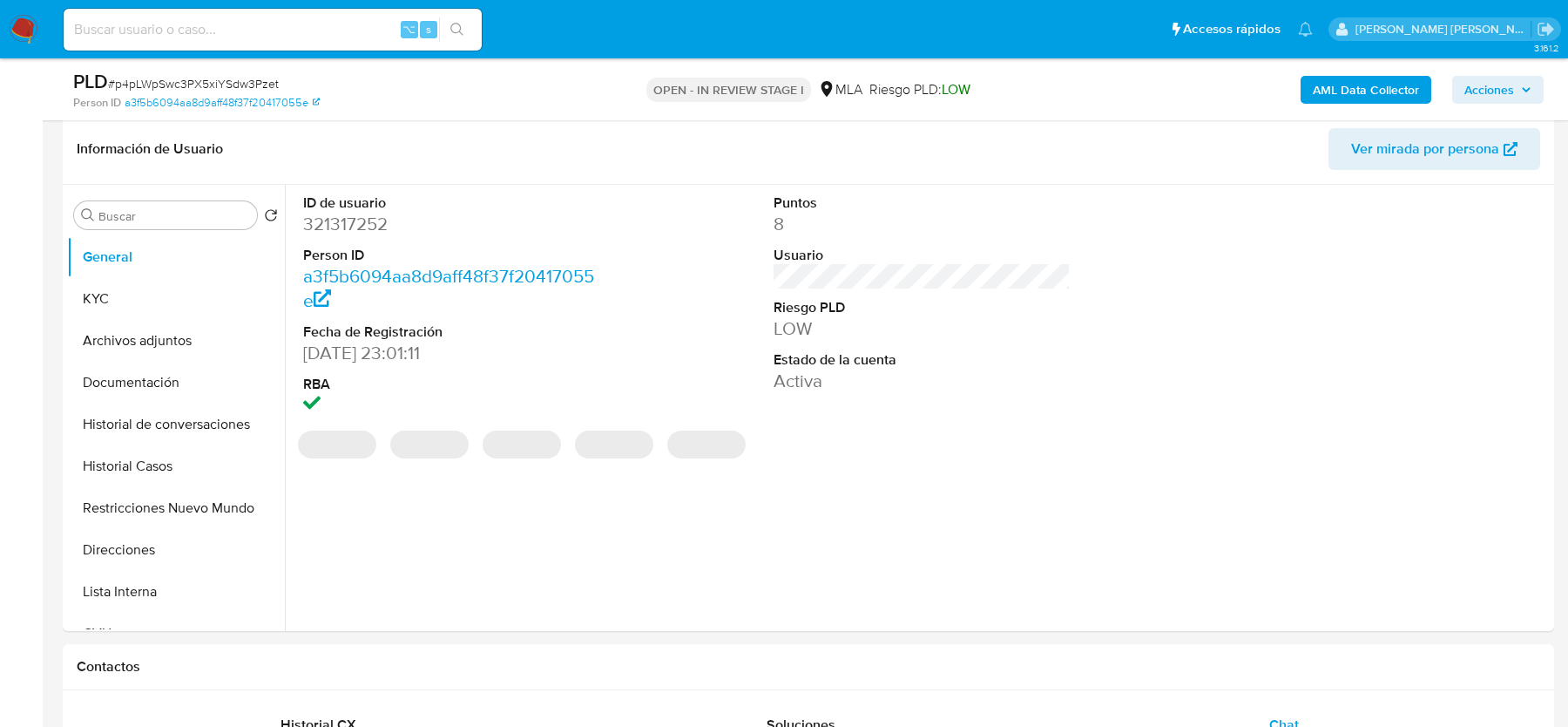
scroll to position [266, 0]
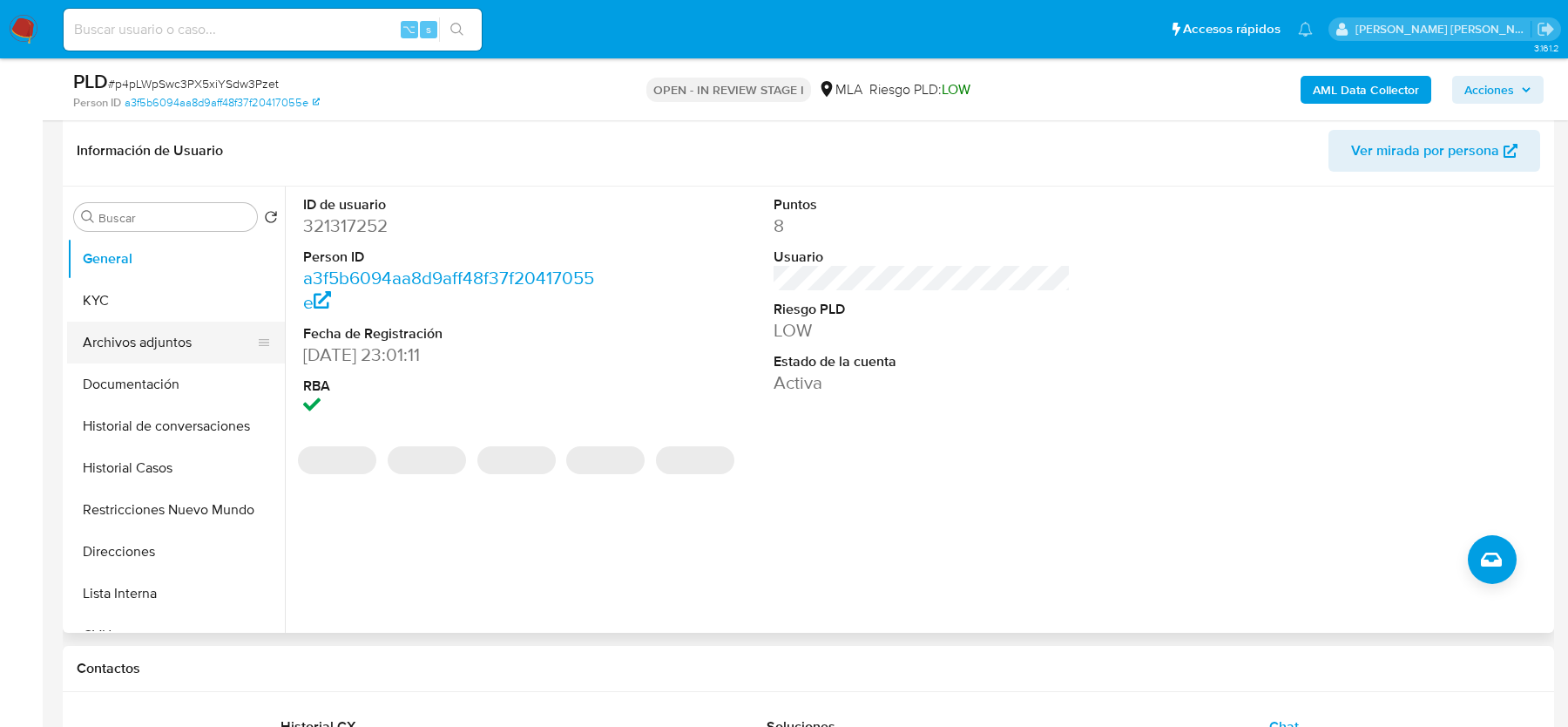
click at [189, 342] on button "Archivos adjuntos" at bounding box center [169, 343] width 204 height 42
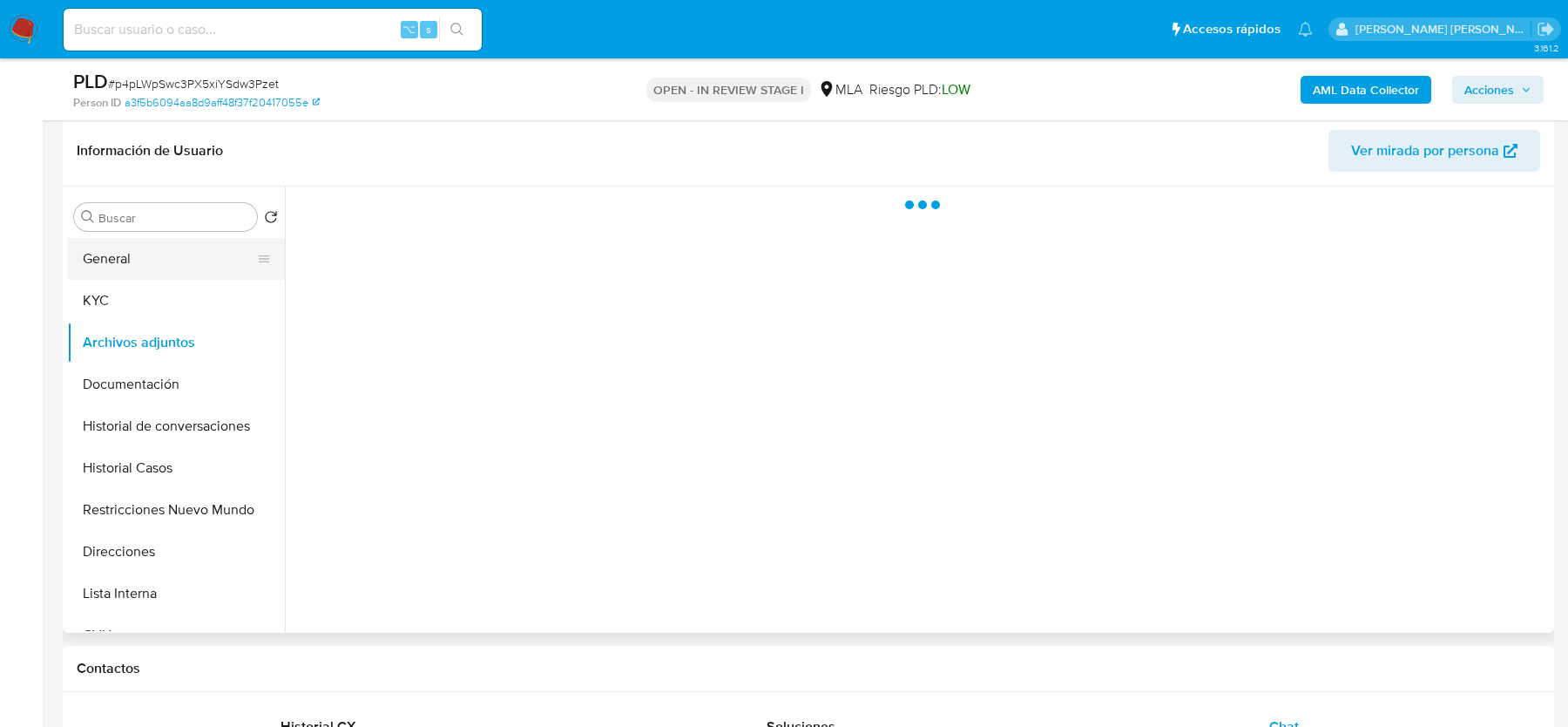
click at [171, 247] on button "General" at bounding box center [169, 259] width 204 height 42
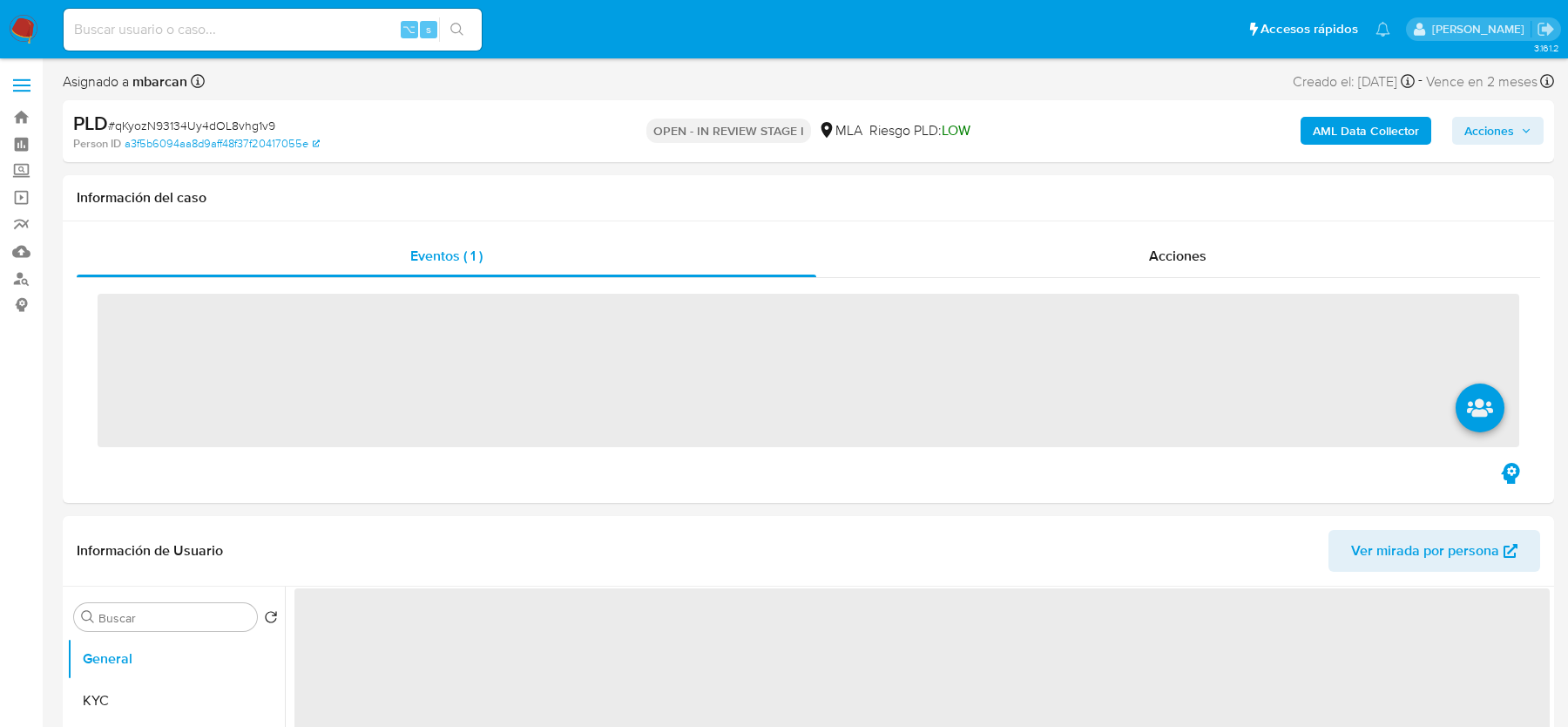
click at [159, 122] on span "# qKyozN93134Uy4dOL8vhg1v9" at bounding box center [192, 125] width 168 height 17
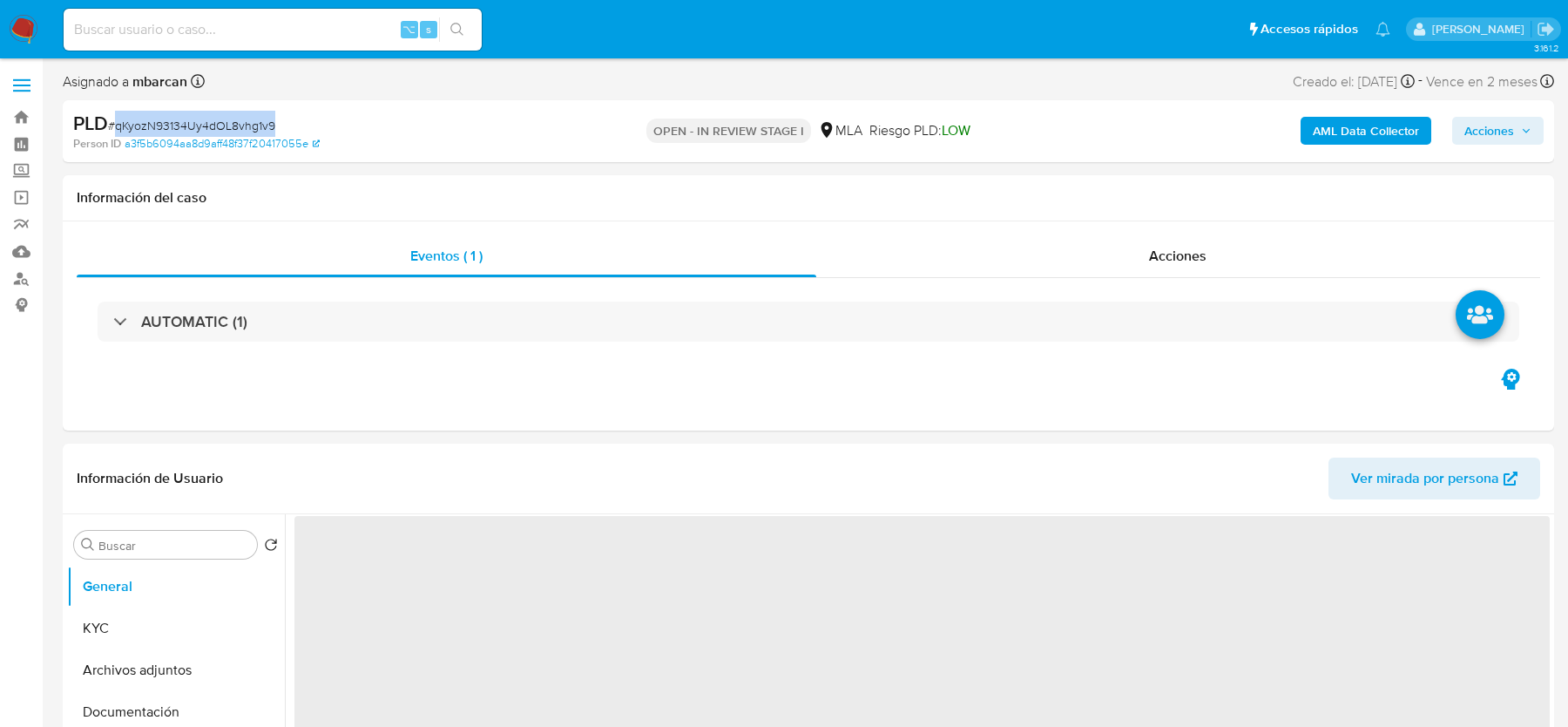
copy span "qKyozN93134Uy4dOL8vhg1v9"
select select "10"
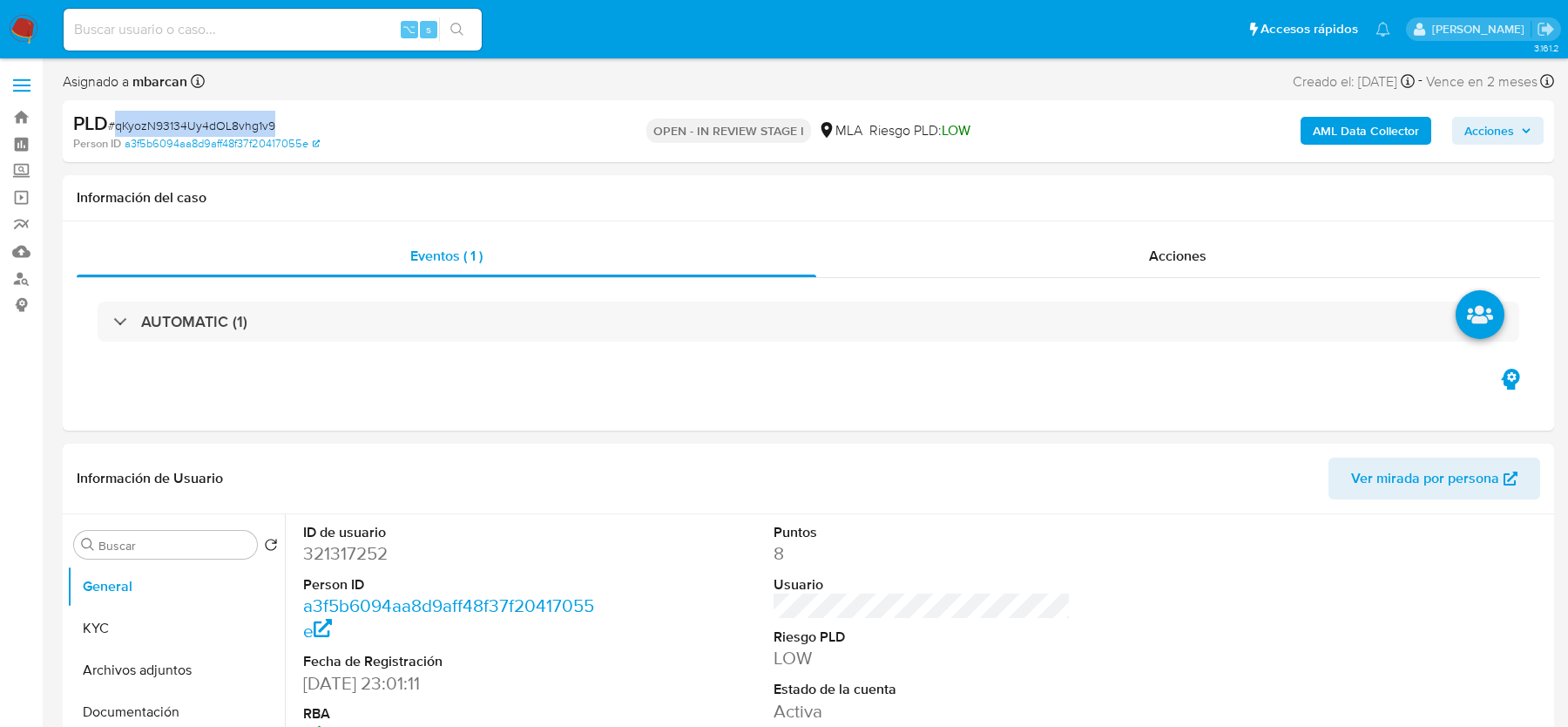
copy span "qKyozN93134Uy4dOL8vhg1v9"
click at [359, 551] on dd "321317252" at bounding box center [451, 553] width 296 height 24
copy dd "321317252"
click at [212, 124] on span "# qKyozN93134Uy4dOL8vhg1v9" at bounding box center [192, 125] width 168 height 17
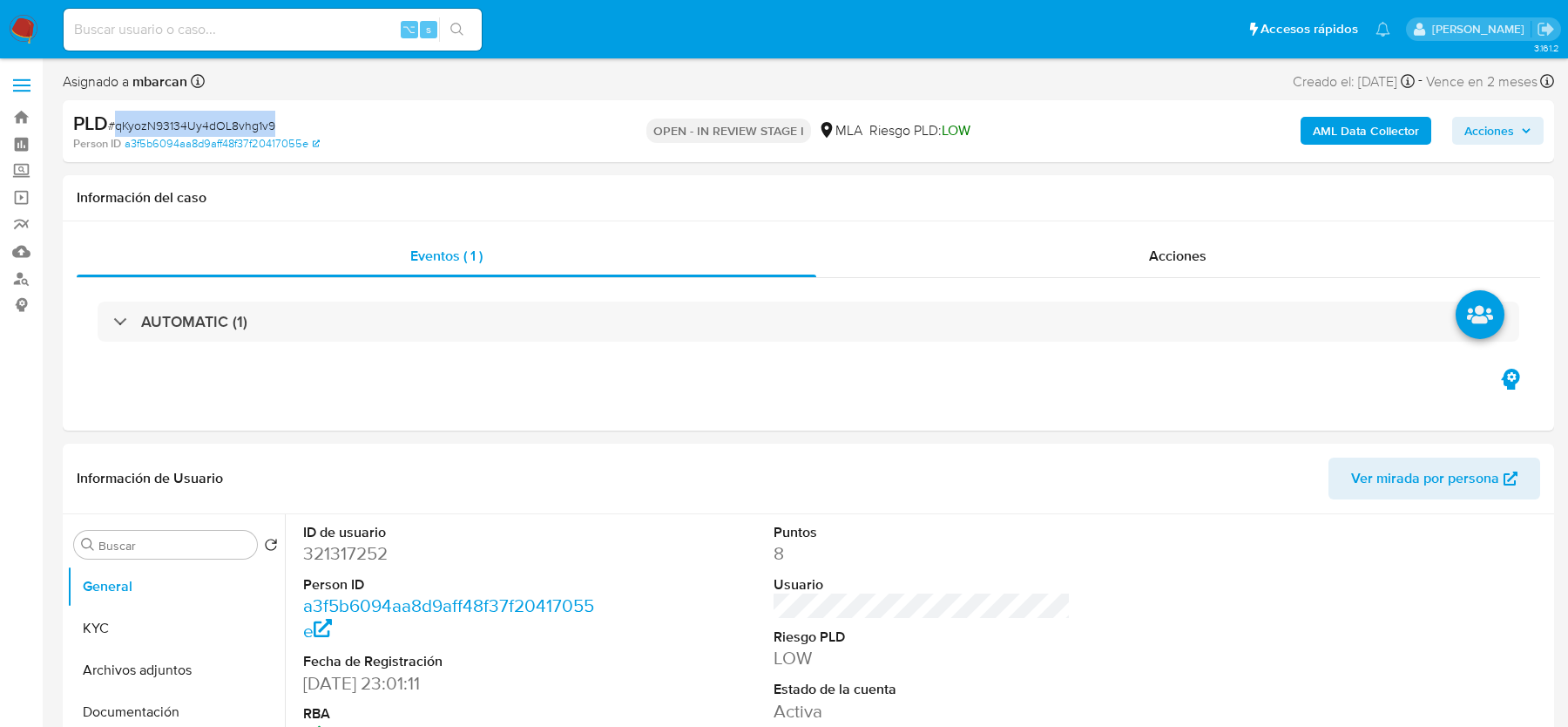
click at [212, 124] on span "# qKyozN93134Uy4dOL8vhg1v9" at bounding box center [192, 125] width 168 height 17
copy span "qKyozN93134Uy4dOL8vhg1v9"
click at [1354, 129] on b "AML Data Collector" at bounding box center [1365, 131] width 106 height 28
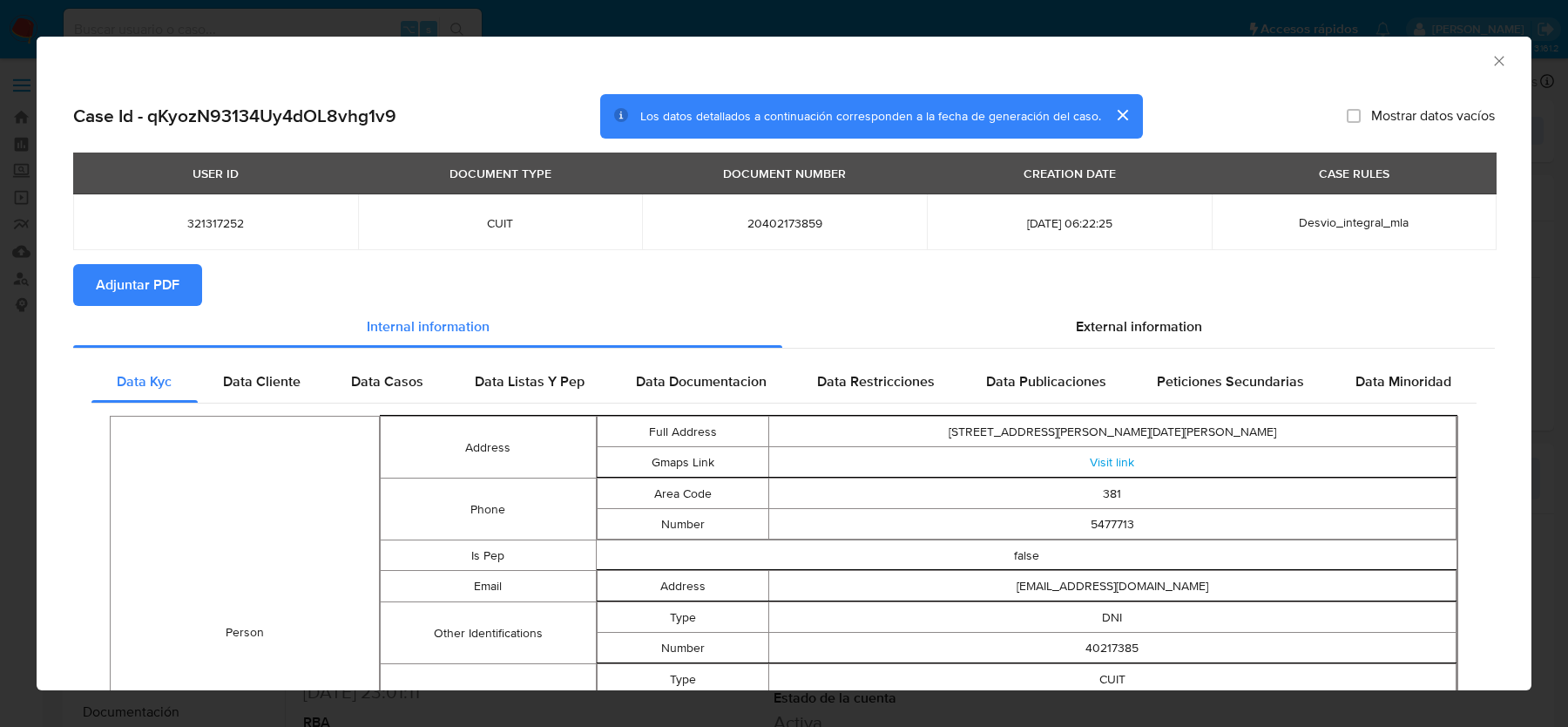
click at [90, 288] on button "Adjuntar PDF" at bounding box center [137, 285] width 129 height 42
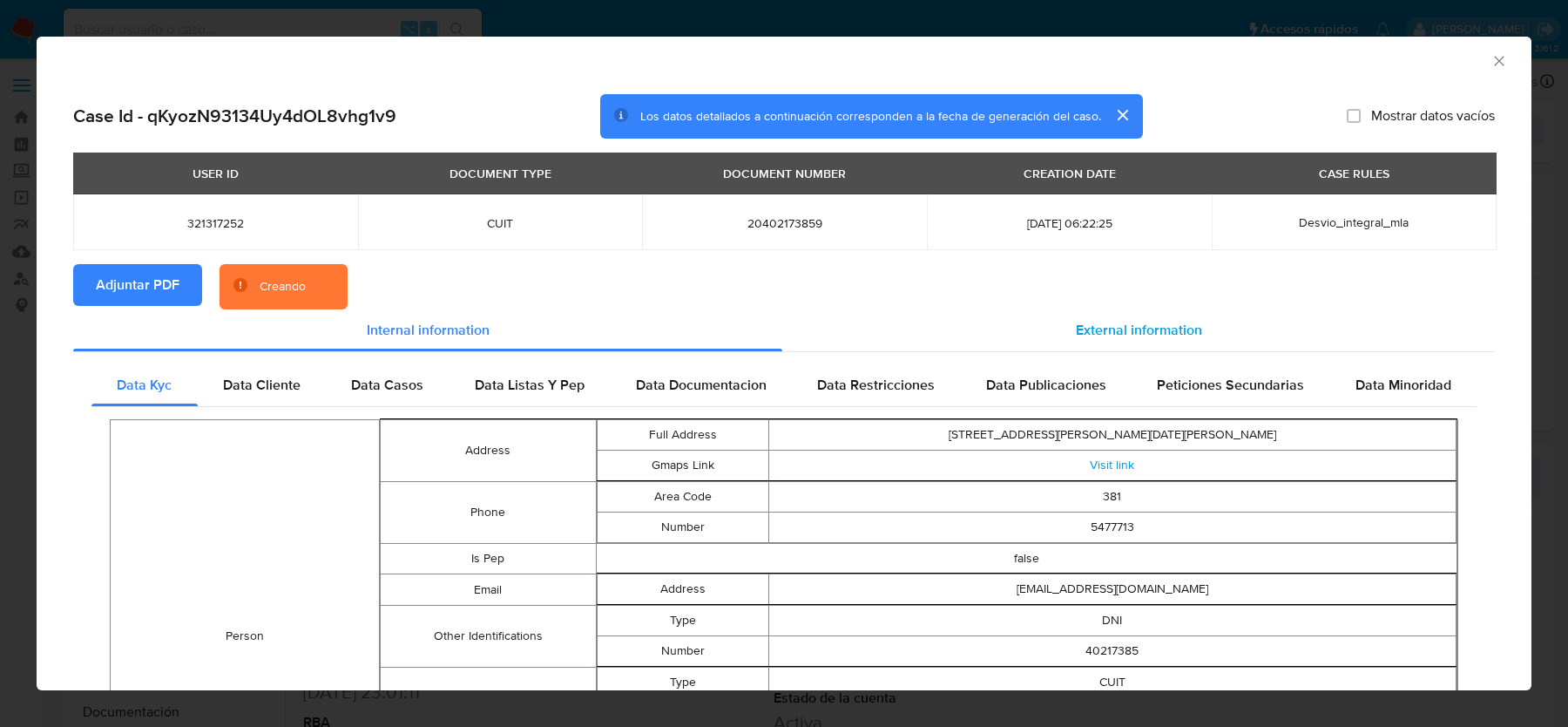
click at [1029, 338] on div "External information" at bounding box center [1139, 331] width 713 height 42
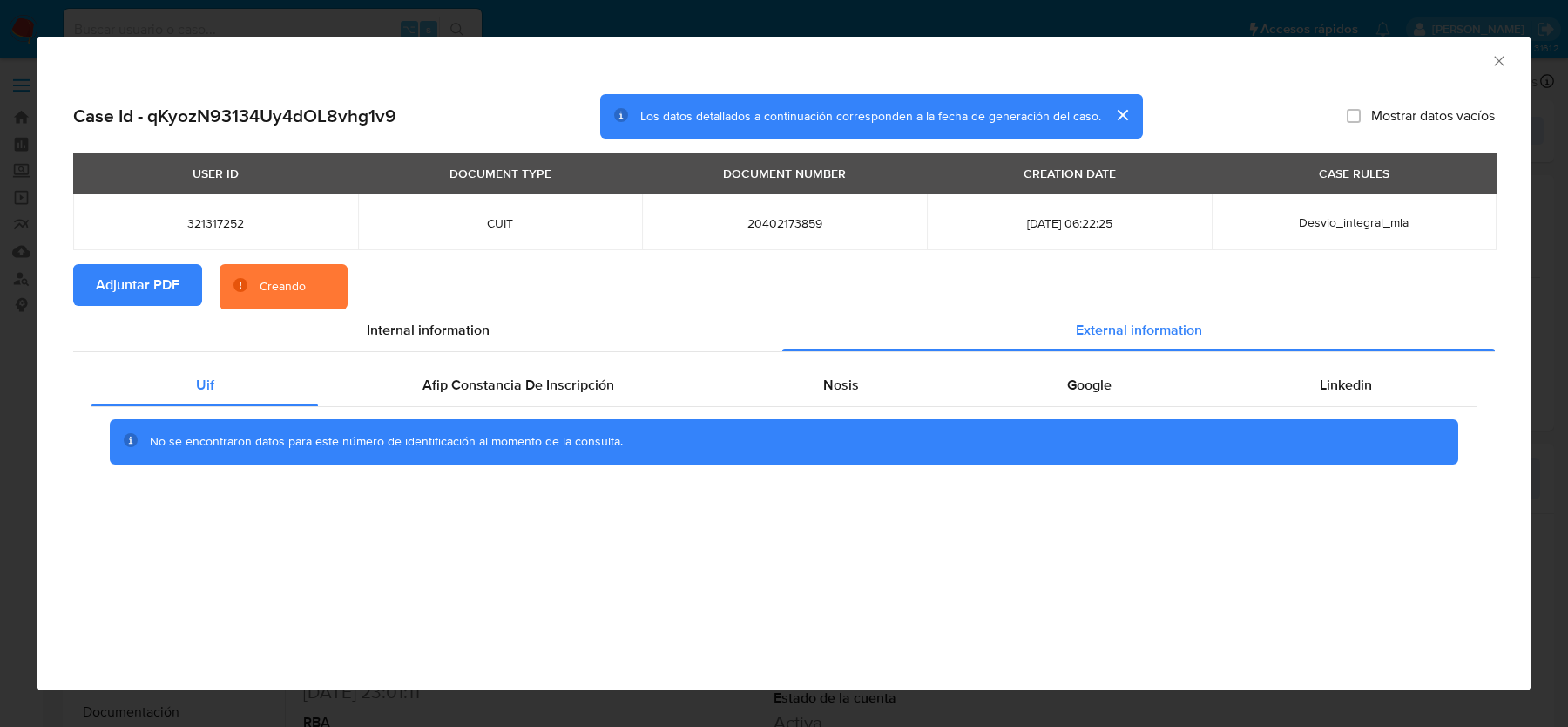
click at [494, 358] on div "Uif Afip Constancia De Inscripción Nosis Google Linkedin No se encontraron dato…" at bounding box center [784, 420] width 1421 height 137
click at [514, 380] on span "Afip Constancia De Inscripción" at bounding box center [518, 384] width 192 height 20
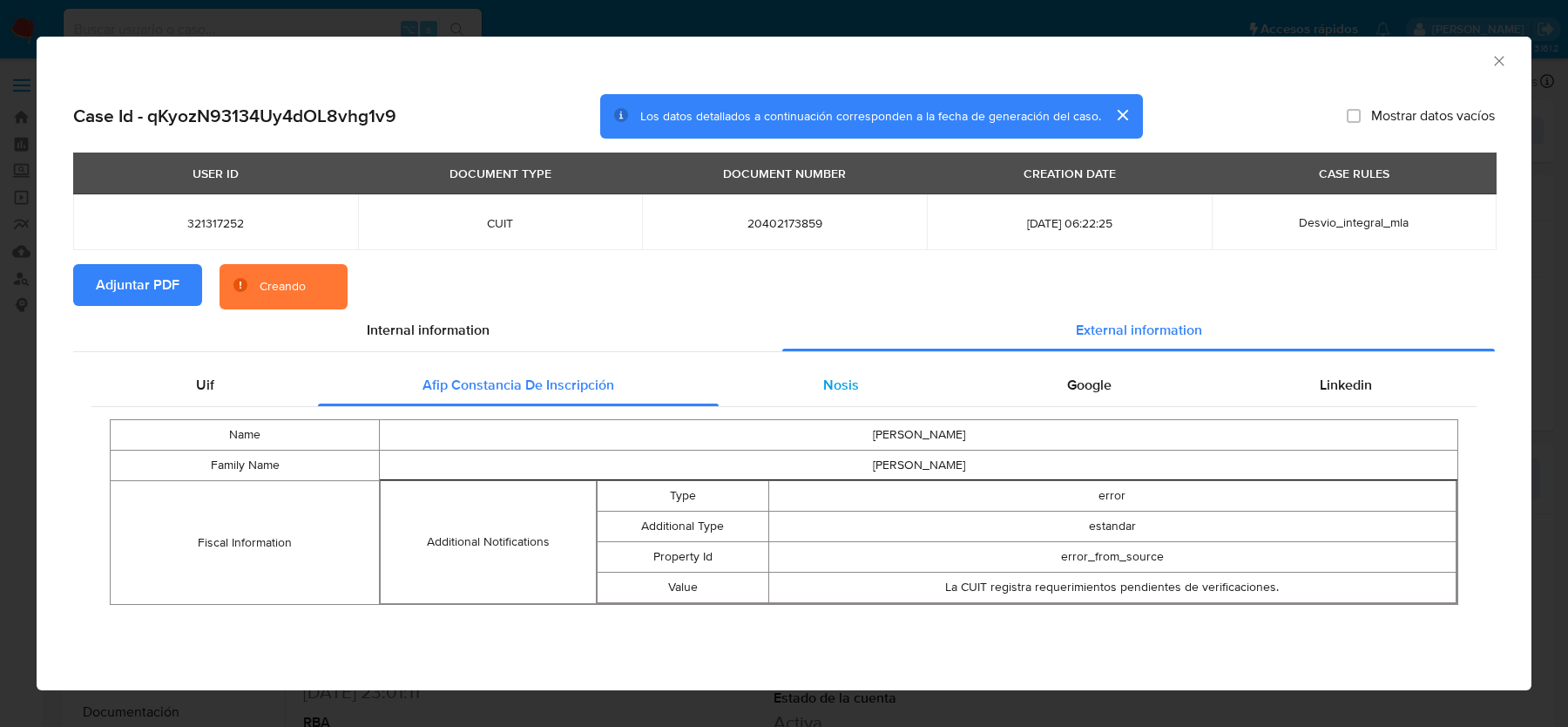
click at [861, 387] on div "Nosis" at bounding box center [840, 385] width 244 height 42
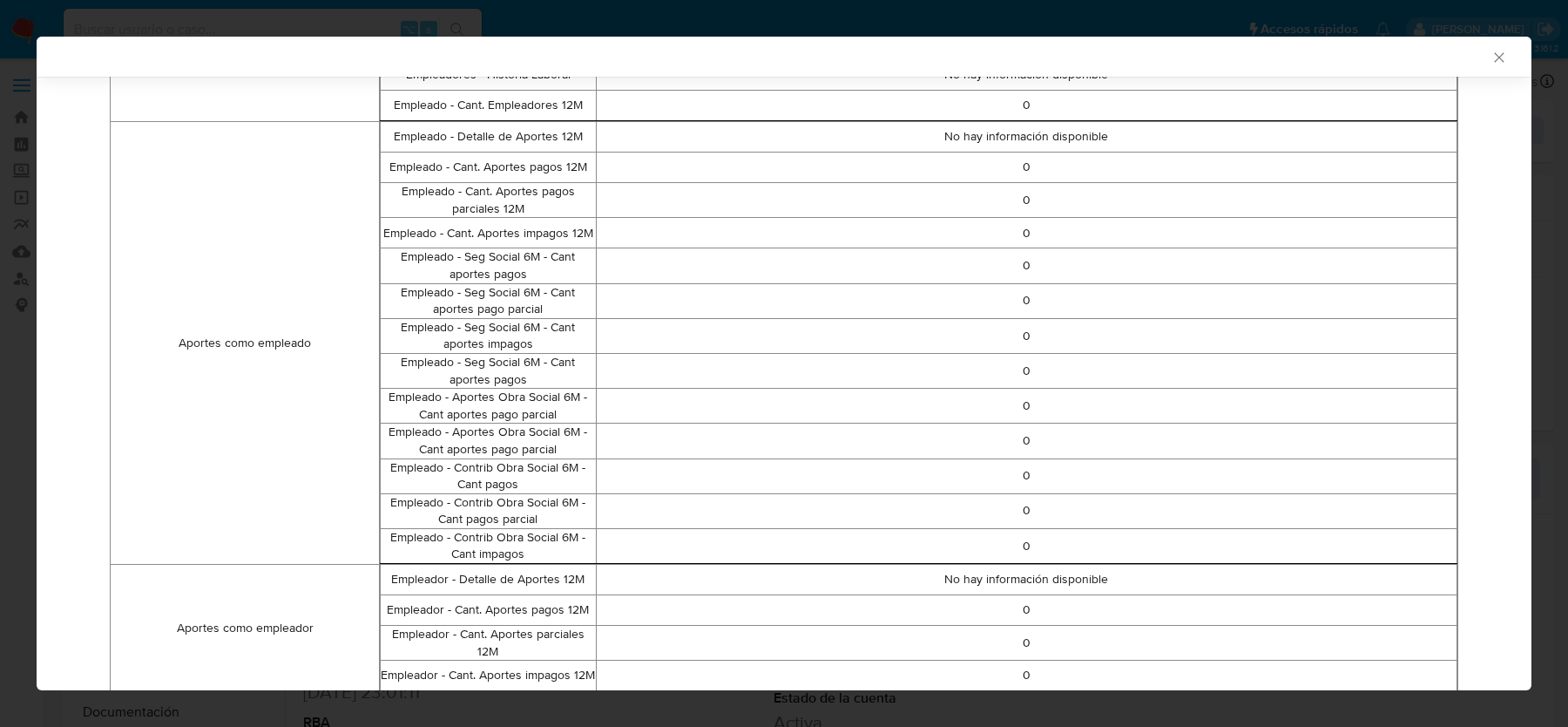
scroll to position [152, 0]
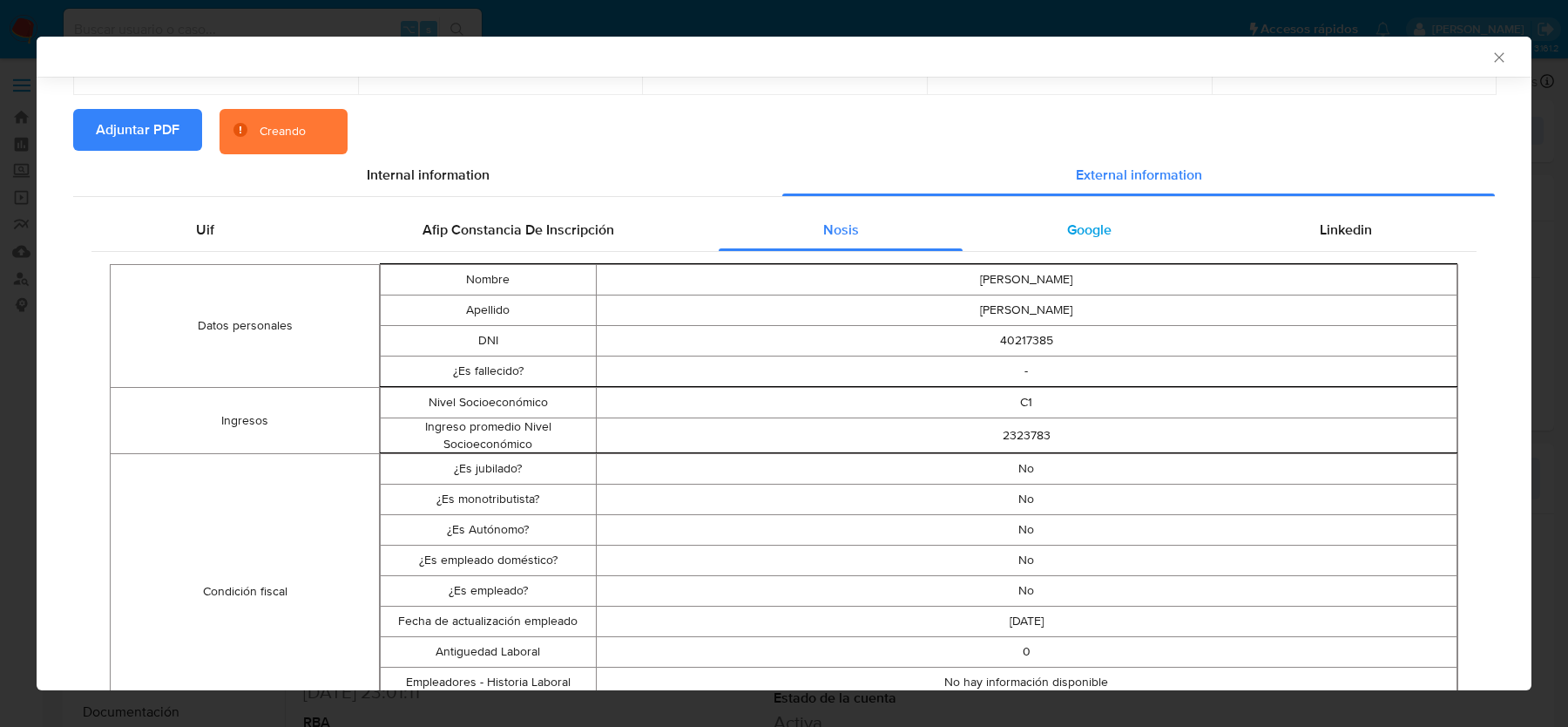
click at [1101, 222] on span "Google" at bounding box center [1089, 230] width 45 height 20
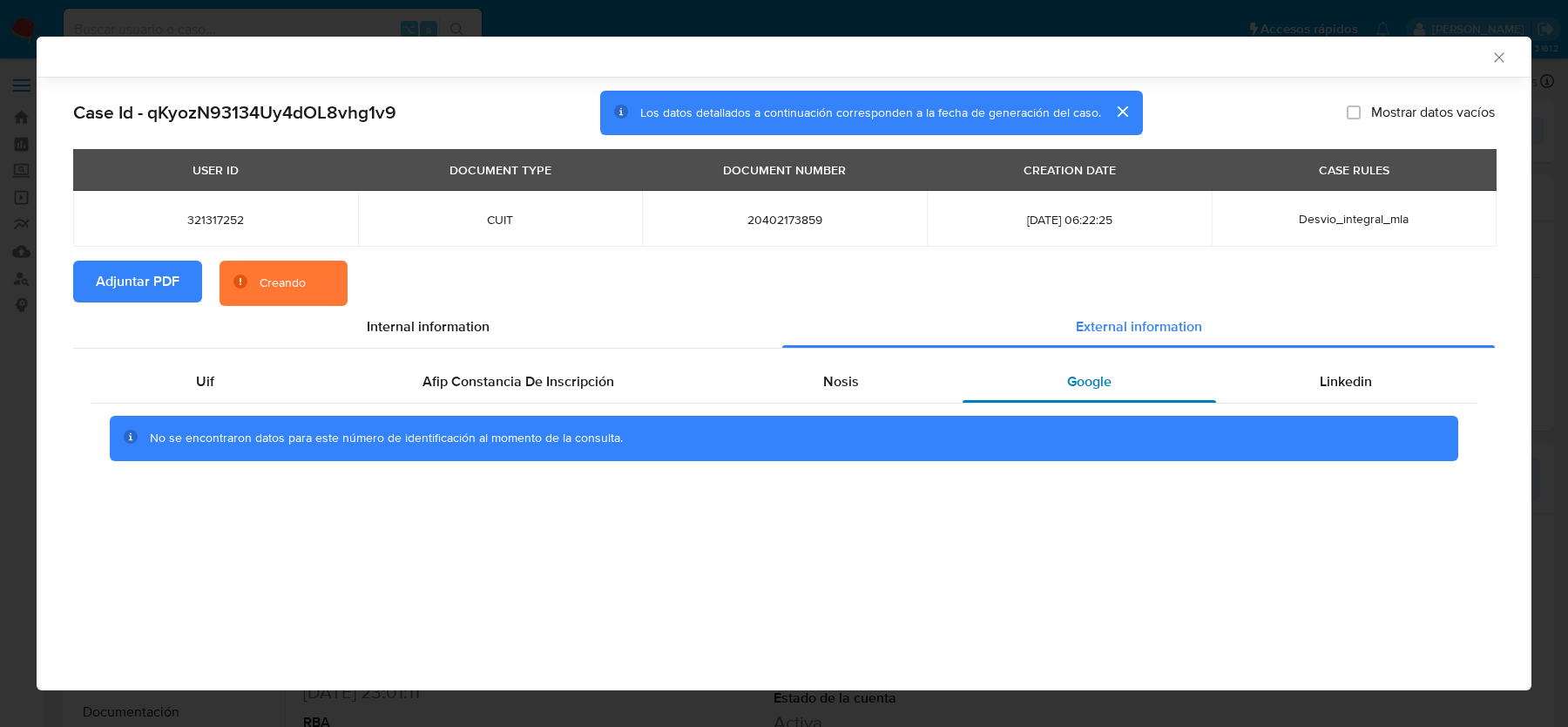
scroll to position [0, 0]
click at [1383, 404] on div "No se encontraron datos para este número de identificación al momento de la con…" at bounding box center [784, 438] width 1385 height 70
click at [1377, 372] on div "Linkedin" at bounding box center [1345, 381] width 261 height 42
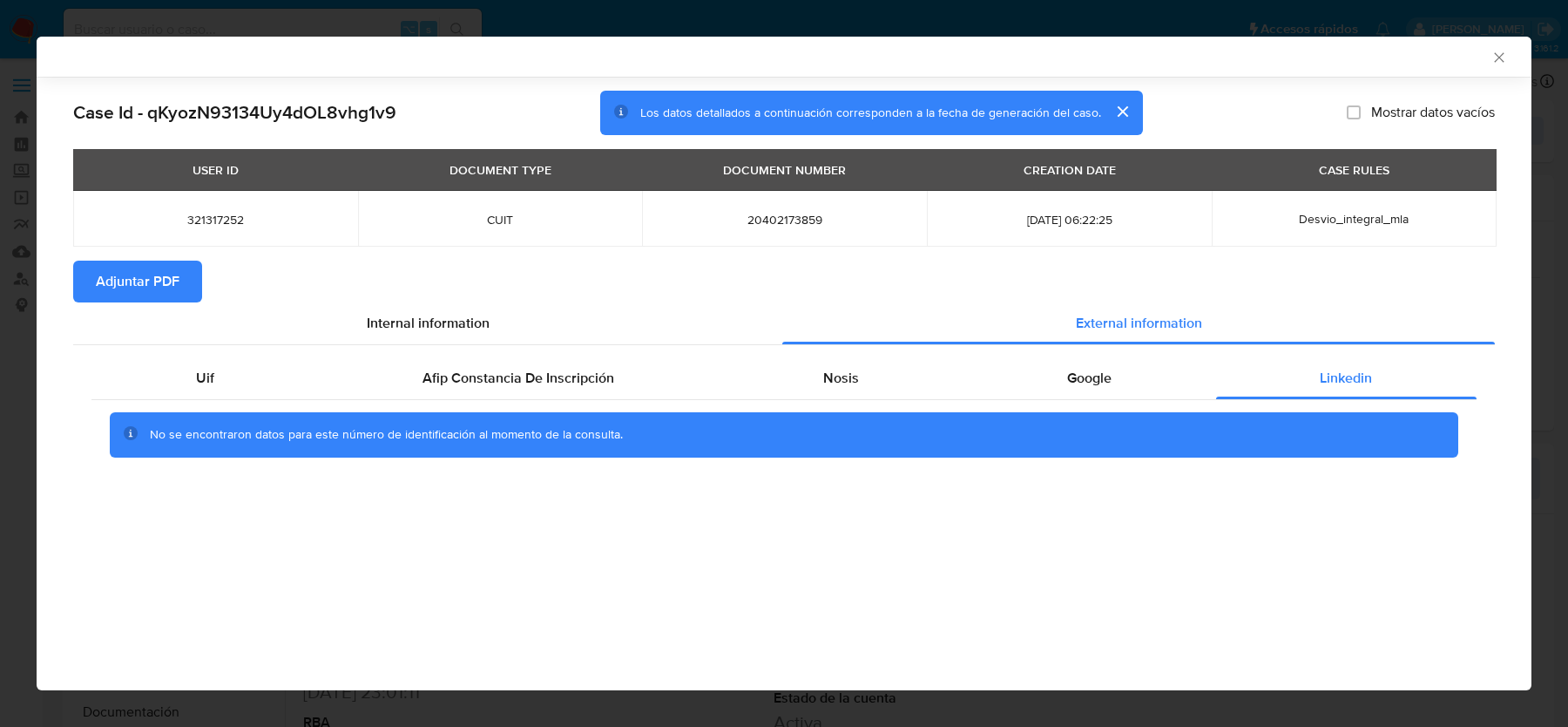
click at [1488, 51] on div "AML Data Collector" at bounding box center [770, 57] width 1441 height 16
click at [1496, 53] on icon "Cerrar ventana" at bounding box center [1498, 57] width 17 height 17
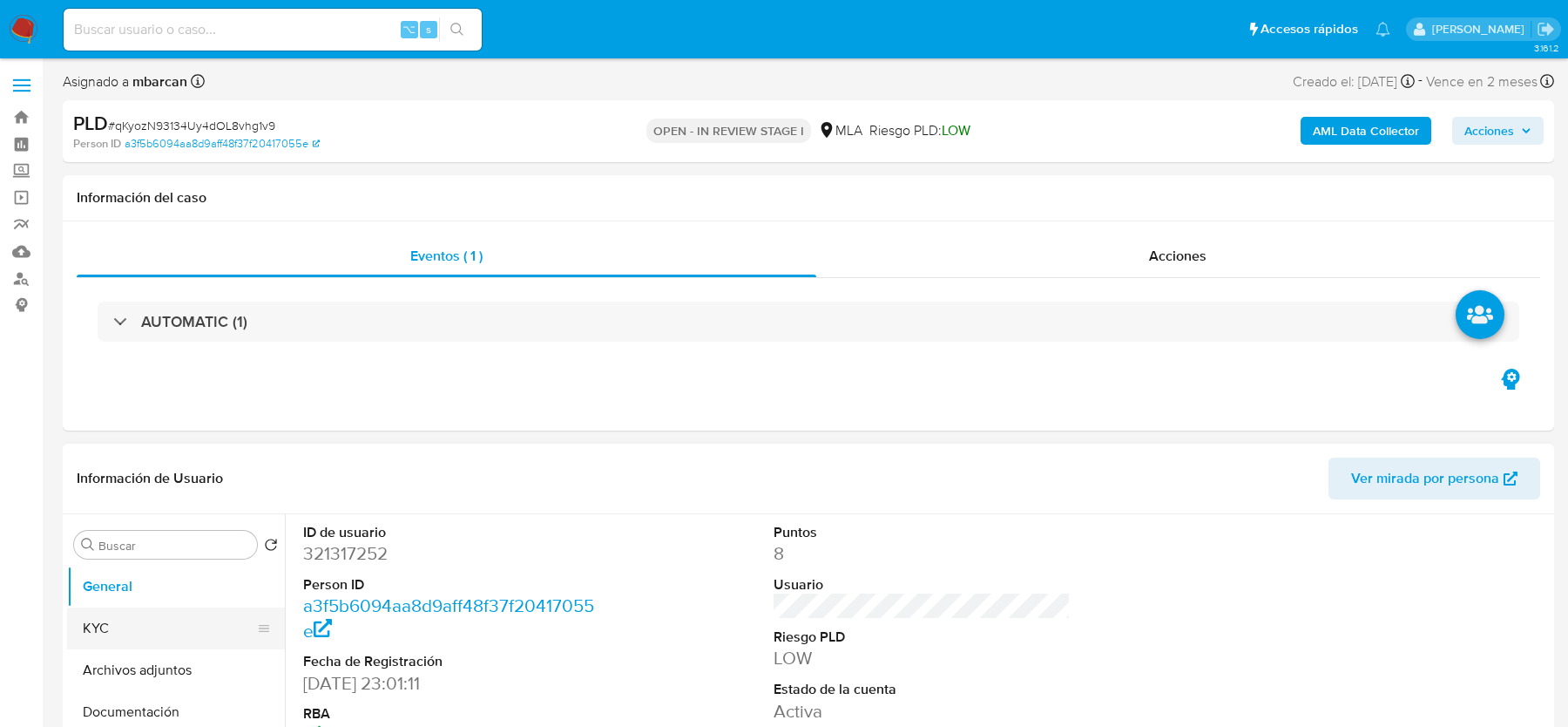
click at [198, 619] on button "KYC" at bounding box center [169, 628] width 204 height 42
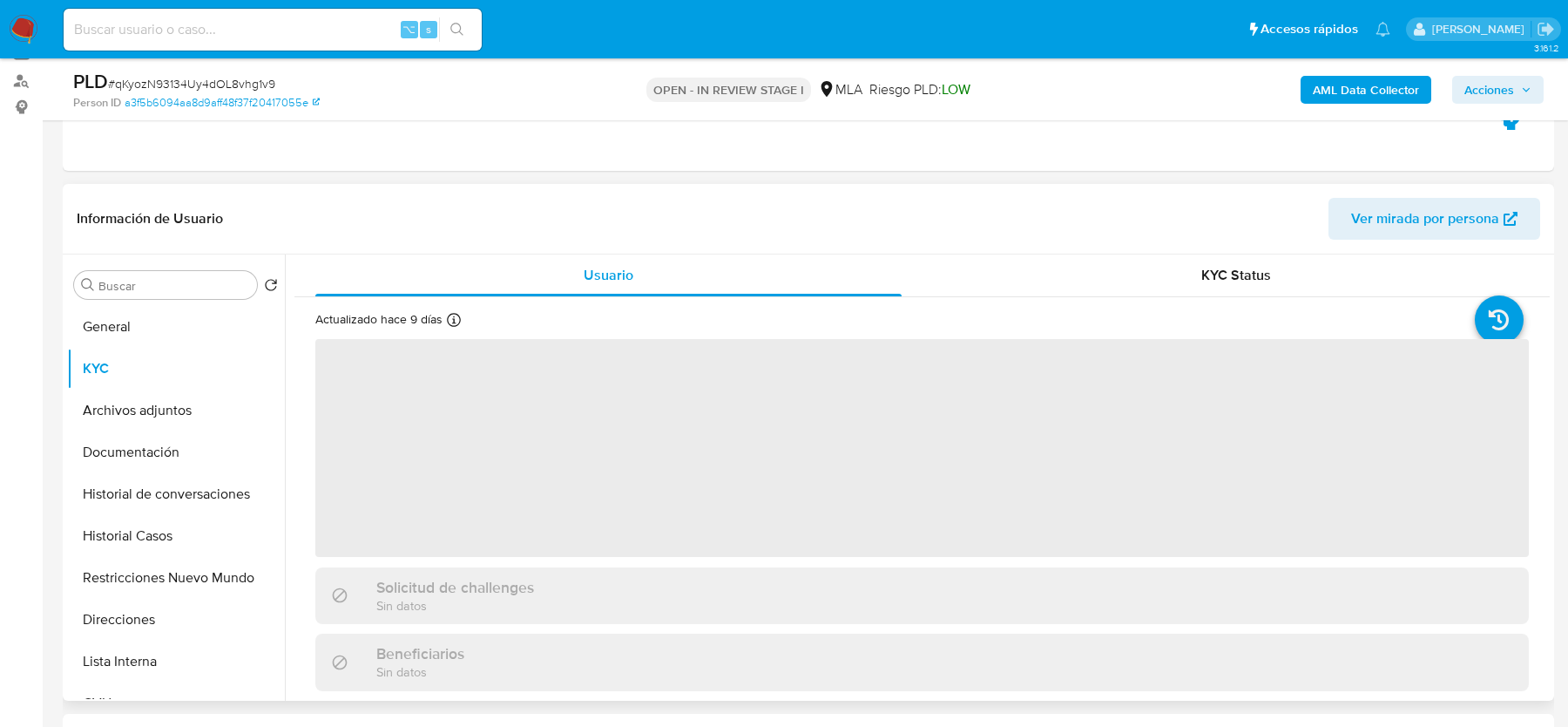
scroll to position [264, 0]
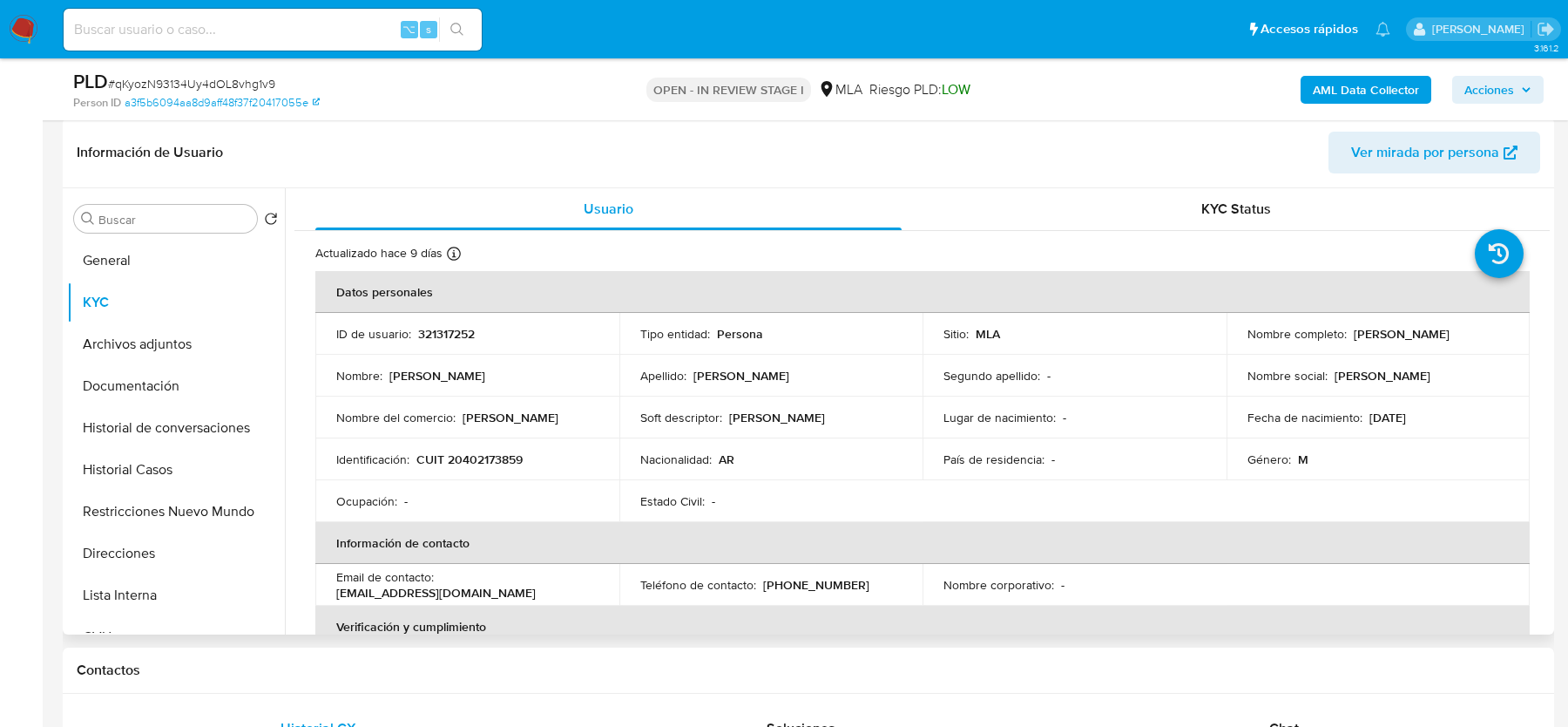
click at [480, 457] on p "CUIT 20402173859" at bounding box center [469, 459] width 106 height 16
copy p "20402173859"
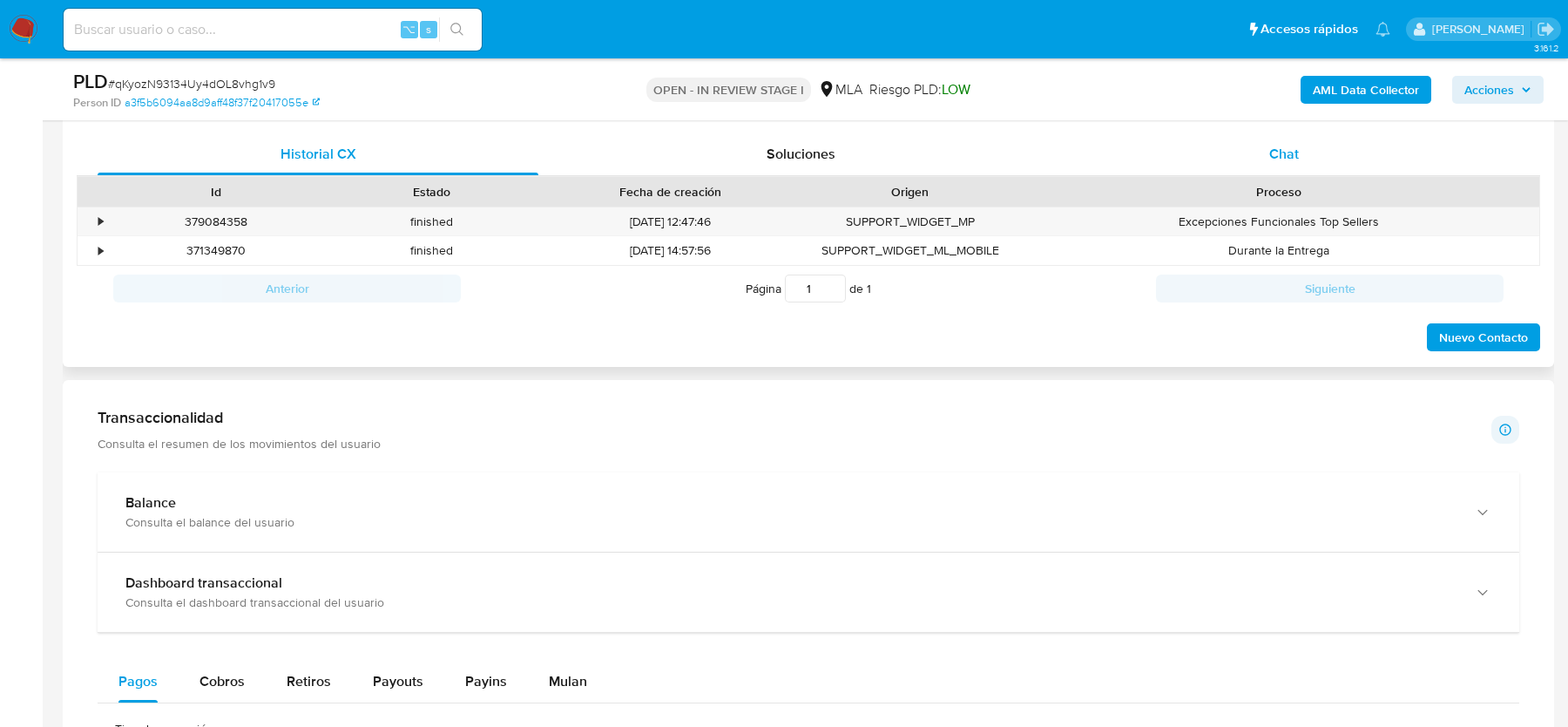
click at [1283, 148] on span "Chat" at bounding box center [1284, 154] width 30 height 20
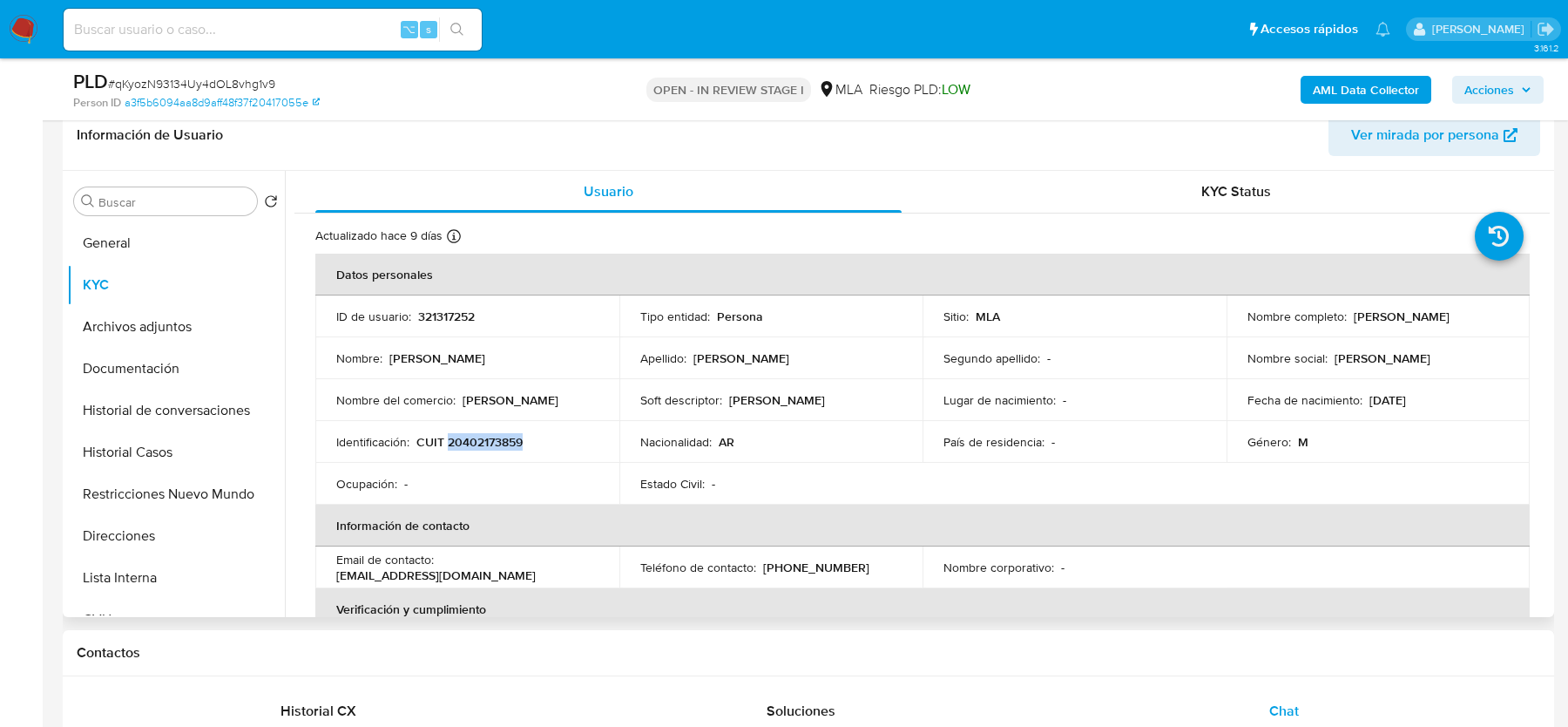
scroll to position [950, 0]
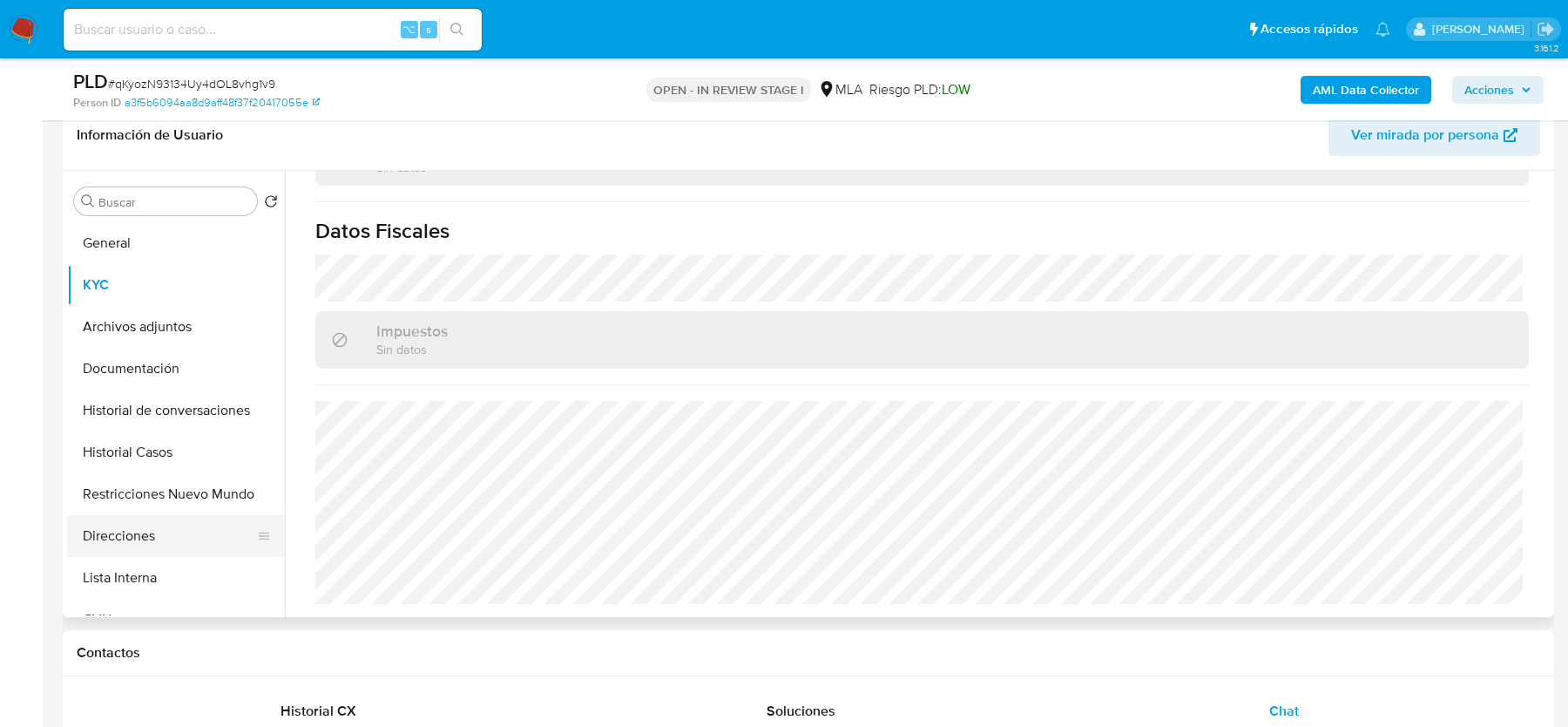
click at [147, 542] on button "Direcciones" at bounding box center [169, 536] width 204 height 42
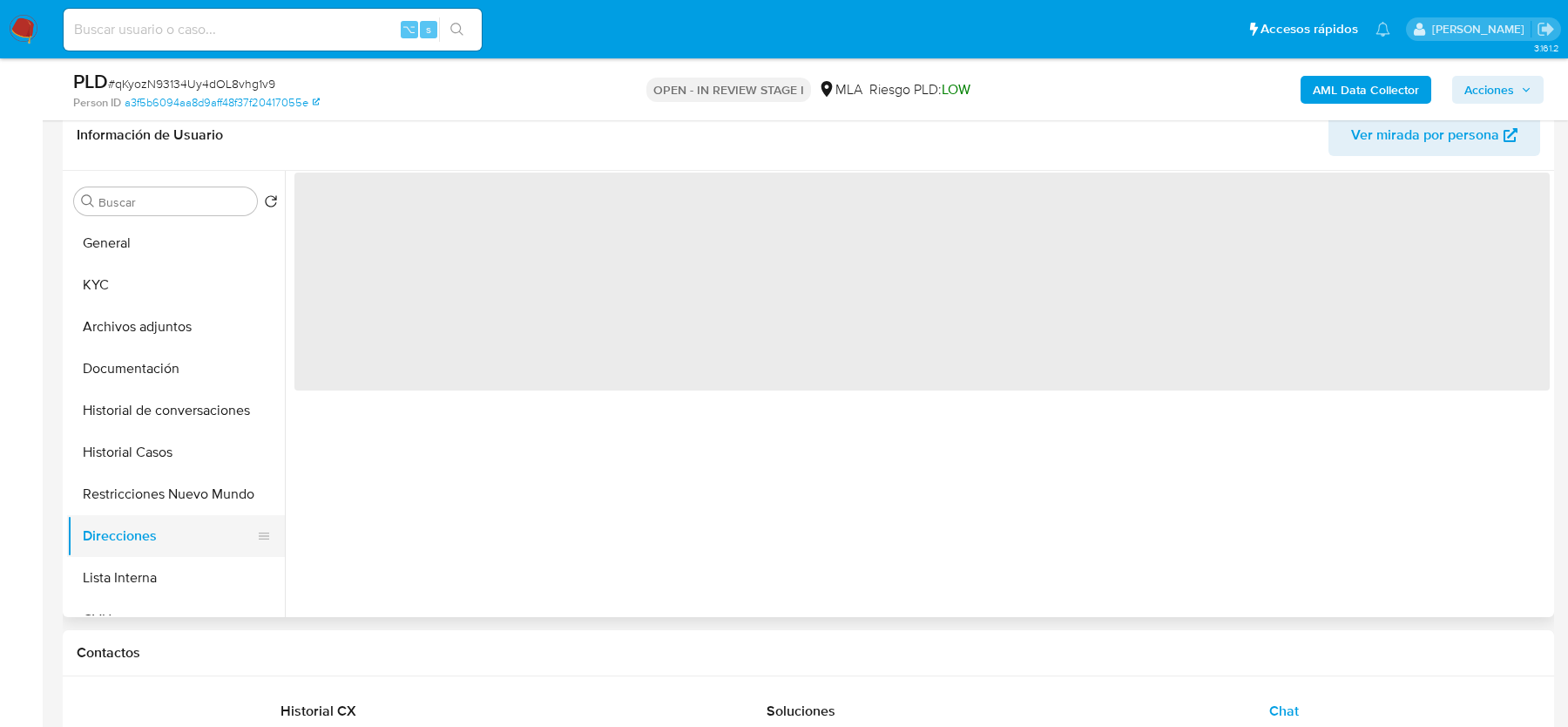
scroll to position [0, 0]
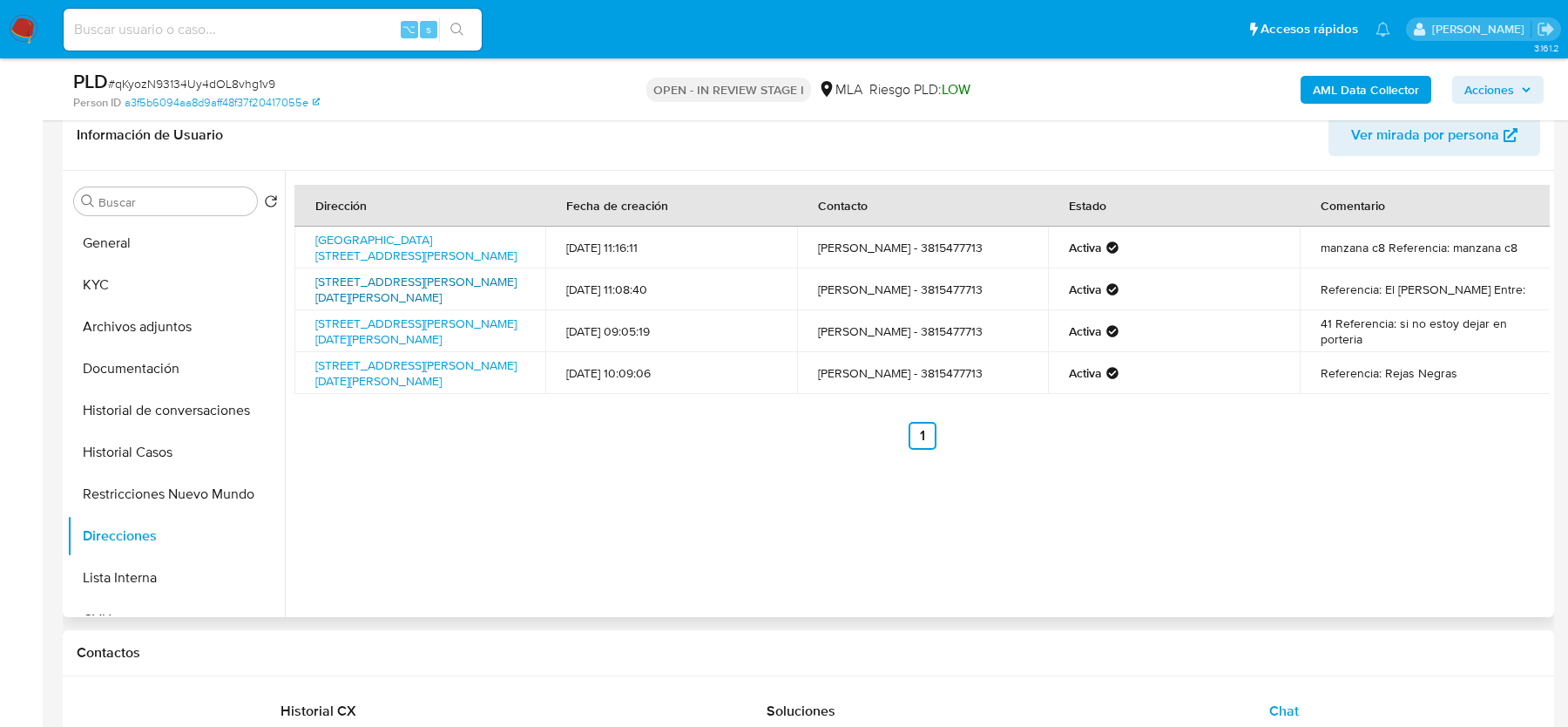
click at [402, 298] on link "Avenida Manuel Belgrano 4300, San Miguel De Tucumán, Tucumán, 4000, Argentina 4…" at bounding box center [416, 289] width 202 height 33
click at [158, 283] on button "KYC" at bounding box center [169, 285] width 204 height 42
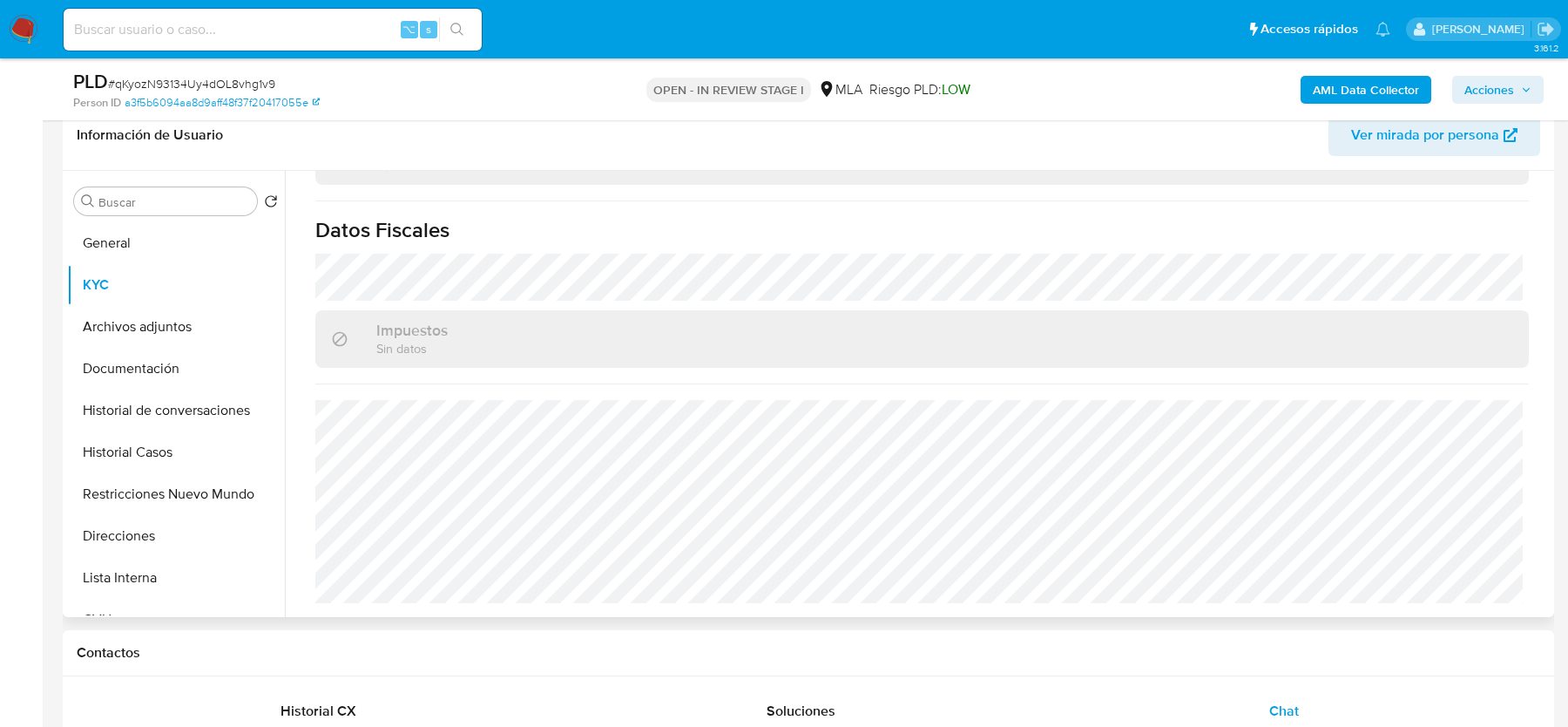
scroll to position [950, 0]
click at [136, 538] on button "Direcciones" at bounding box center [169, 536] width 204 height 42
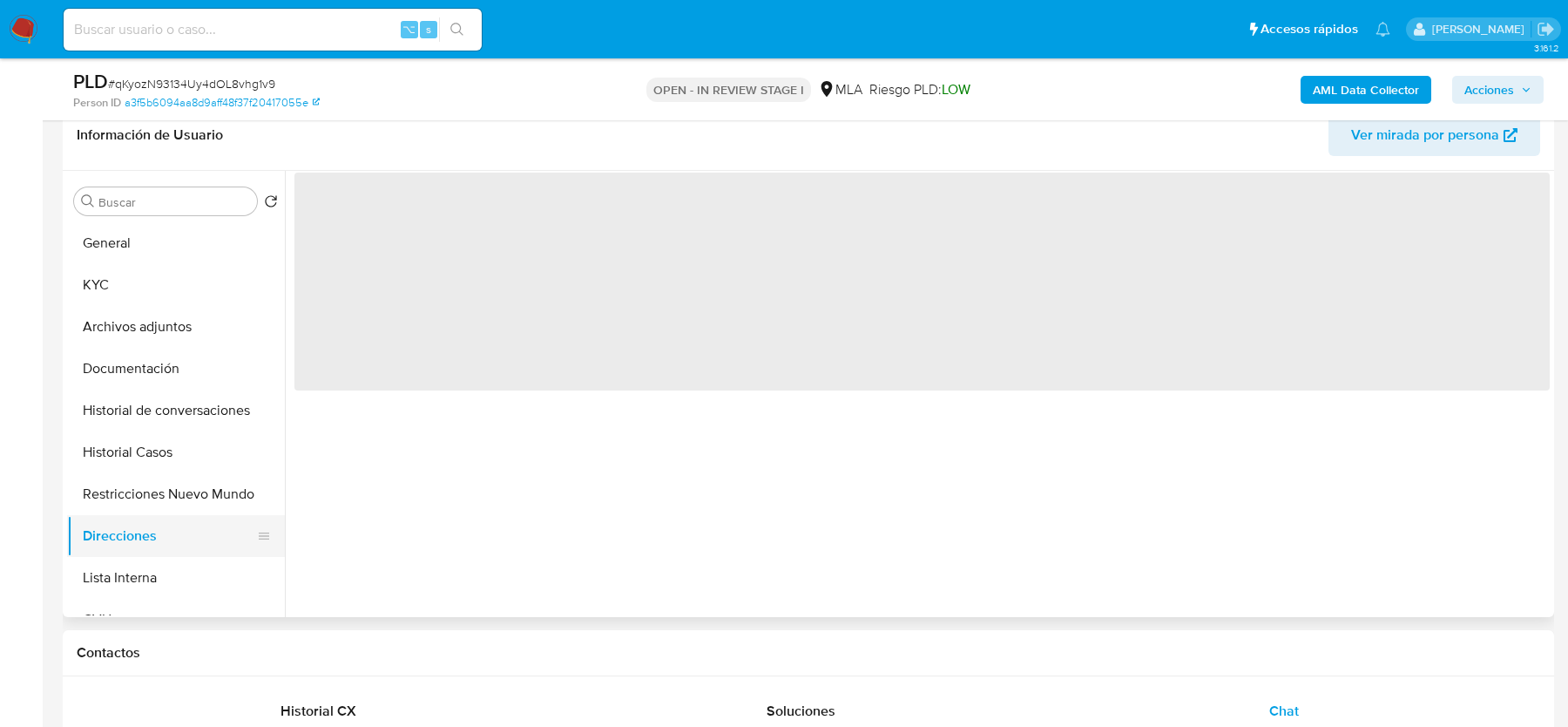
scroll to position [0, 0]
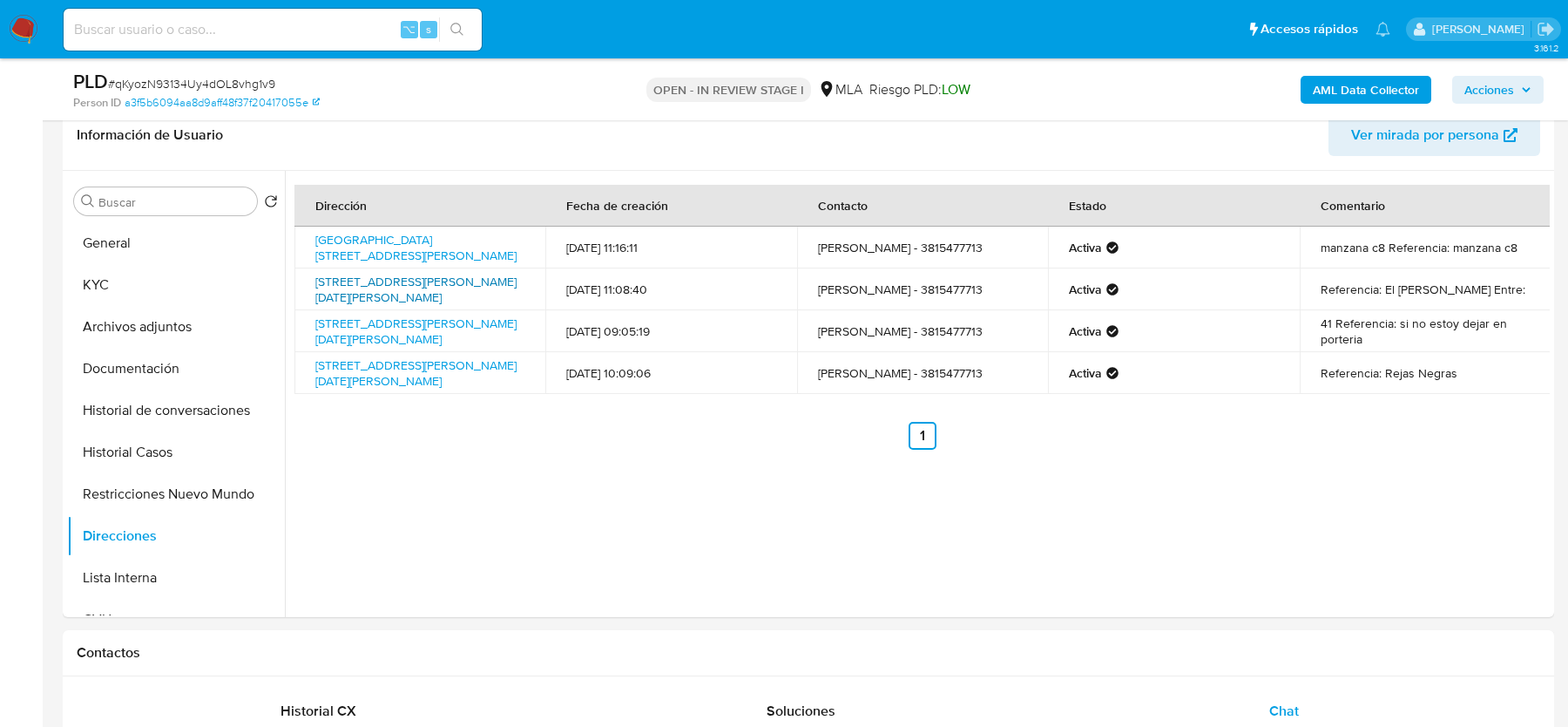
drag, startPoint x: 435, startPoint y: 309, endPoint x: 314, endPoint y: 278, distance: 124.9
click at [314, 278] on td "Avenida Manuel Belgrano 4300, San Miguel De Tucumán, Tucumán, 4000, Argentina 4…" at bounding box center [419, 290] width 251 height 42
copy link "Avenida Manuel Belgrano 4300, San Miguel De Tucumán, Tucumán, 4000, Argentina 4…"
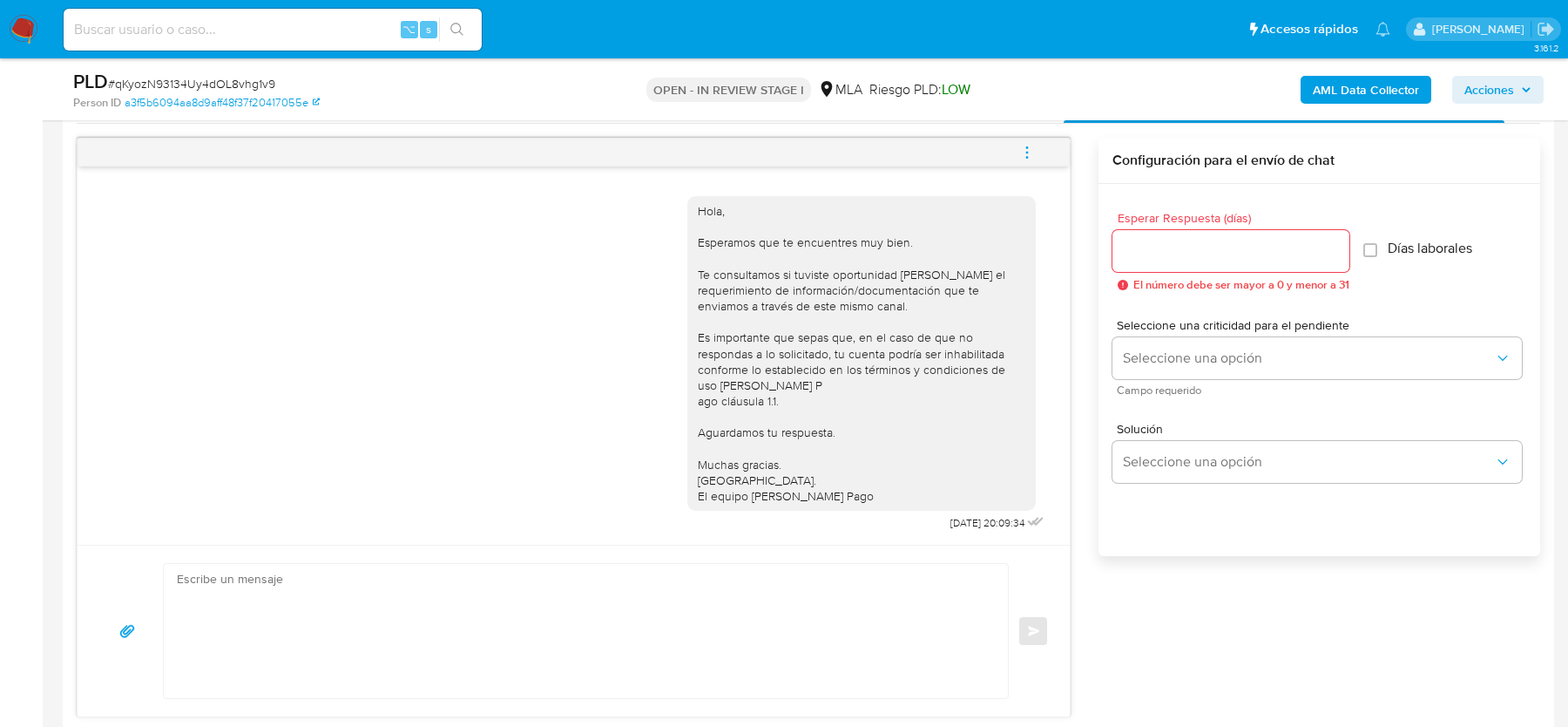
scroll to position [1003, 0]
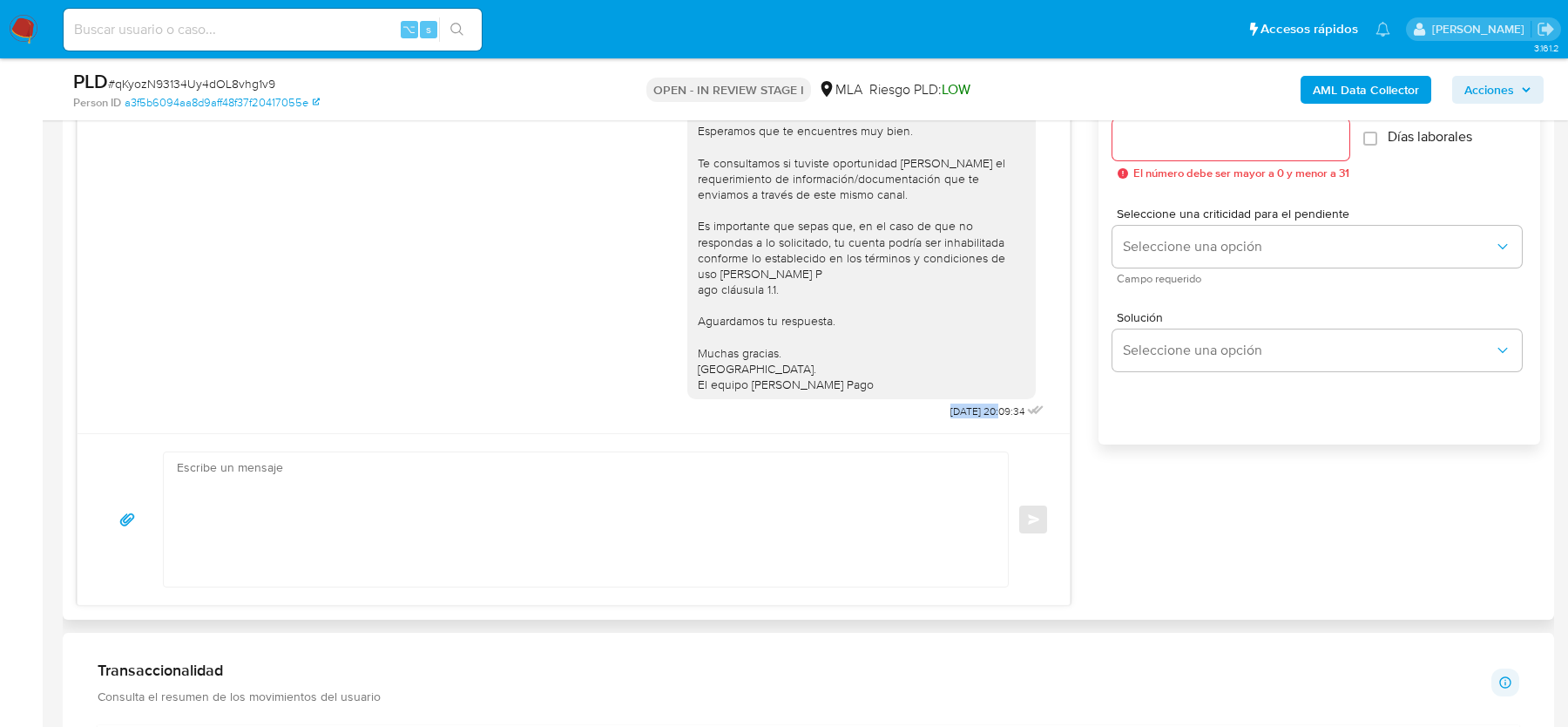
drag, startPoint x: 921, startPoint y: 403, endPoint x: 981, endPoint y: 402, distance: 60.0
click at [981, 402] on div "Hola, Esperamos que te encuentres muy bien. Te consultamos si tuviste oportunid…" at bounding box center [867, 248] width 360 height 353
copy span "22/09/2025"
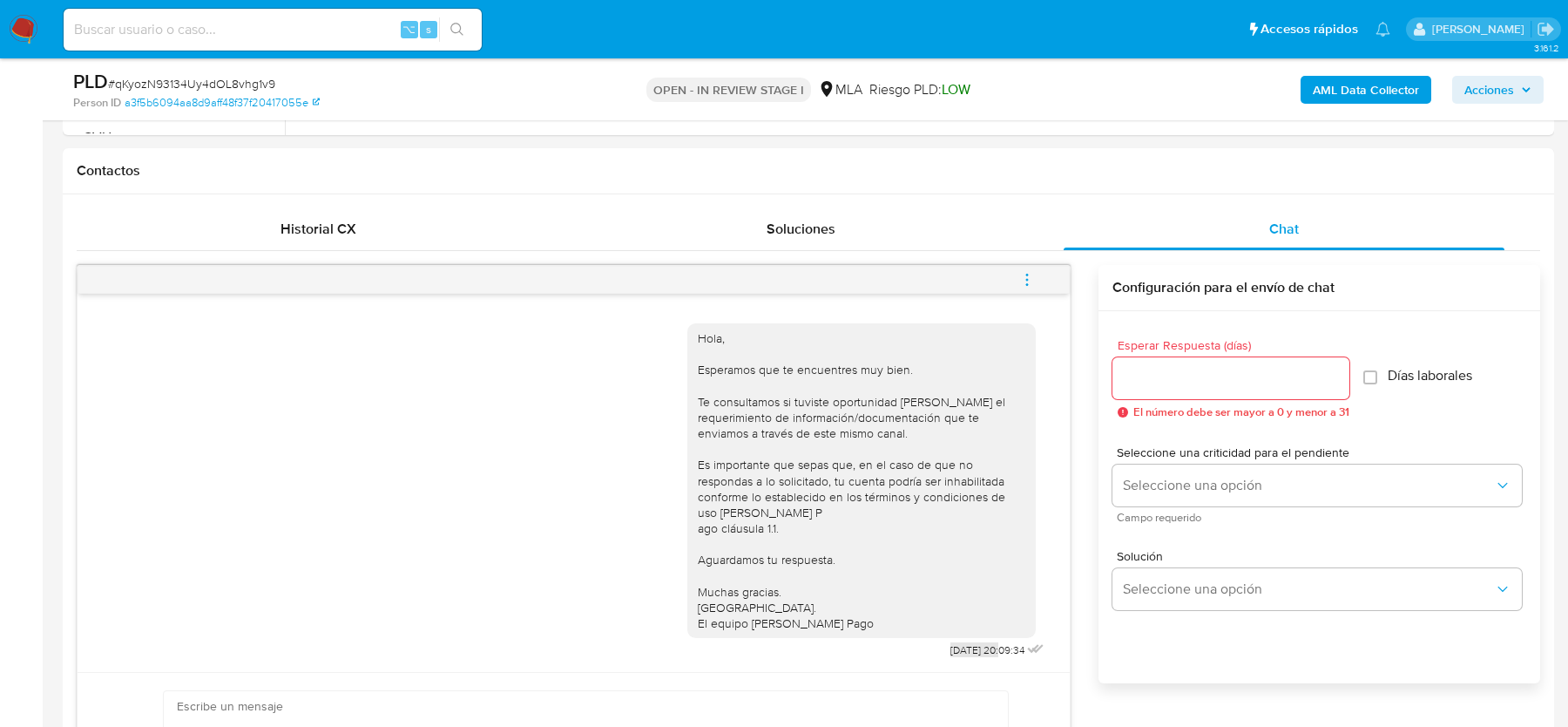
scroll to position [763, 0]
click at [1025, 275] on icon "menu-action" at bounding box center [1027, 281] width 16 height 16
click at [927, 234] on li "Cerrar conversación" at bounding box center [909, 245] width 179 height 31
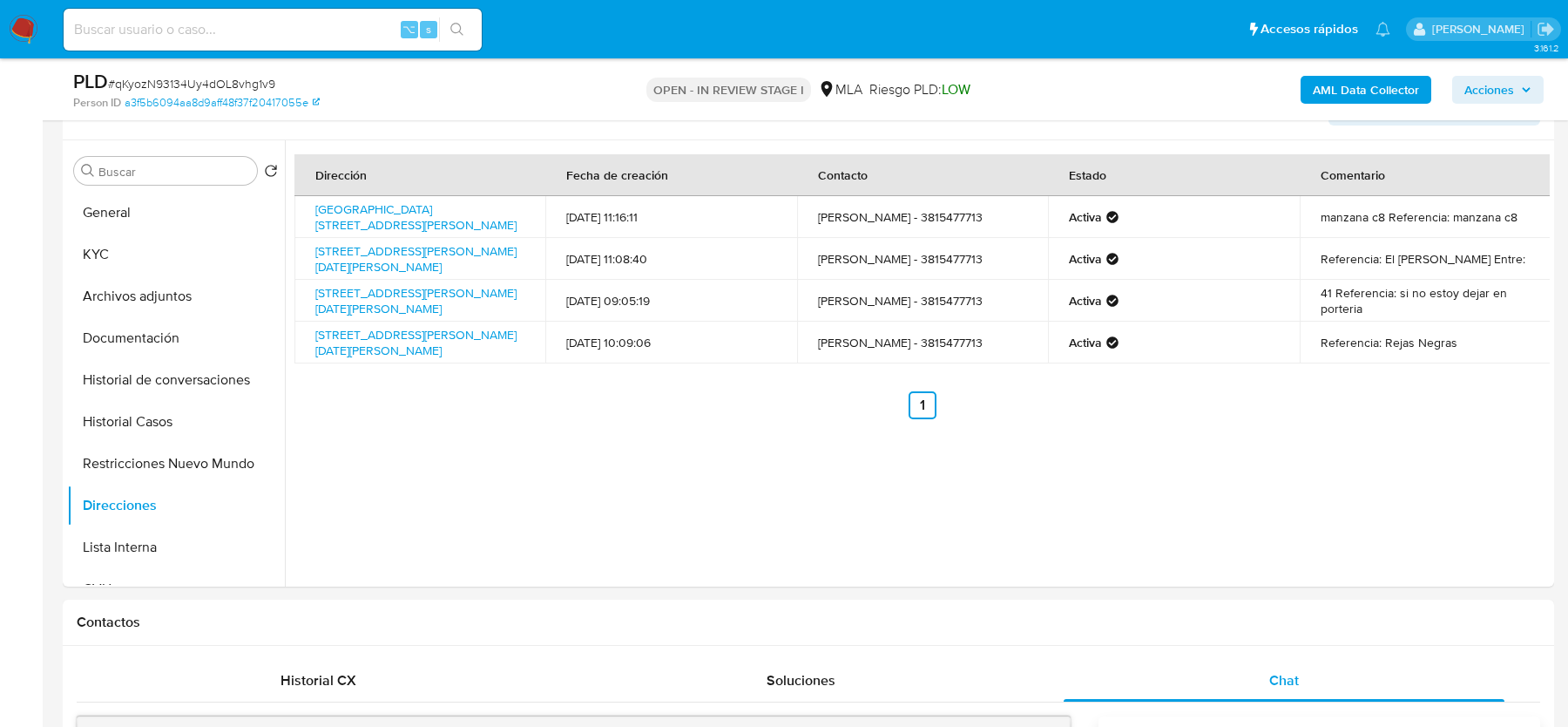
scroll to position [297, 0]
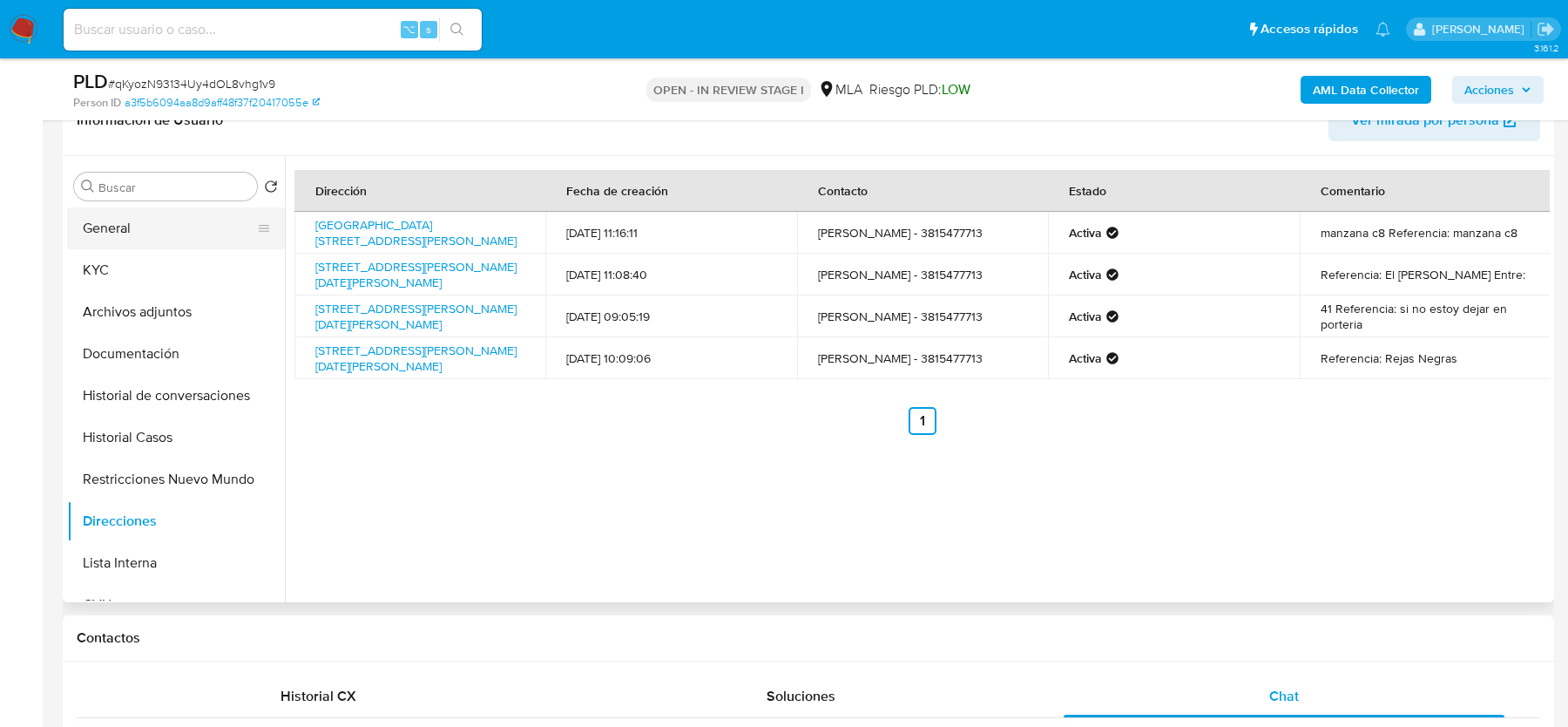
click at [145, 237] on button "General" at bounding box center [169, 229] width 204 height 42
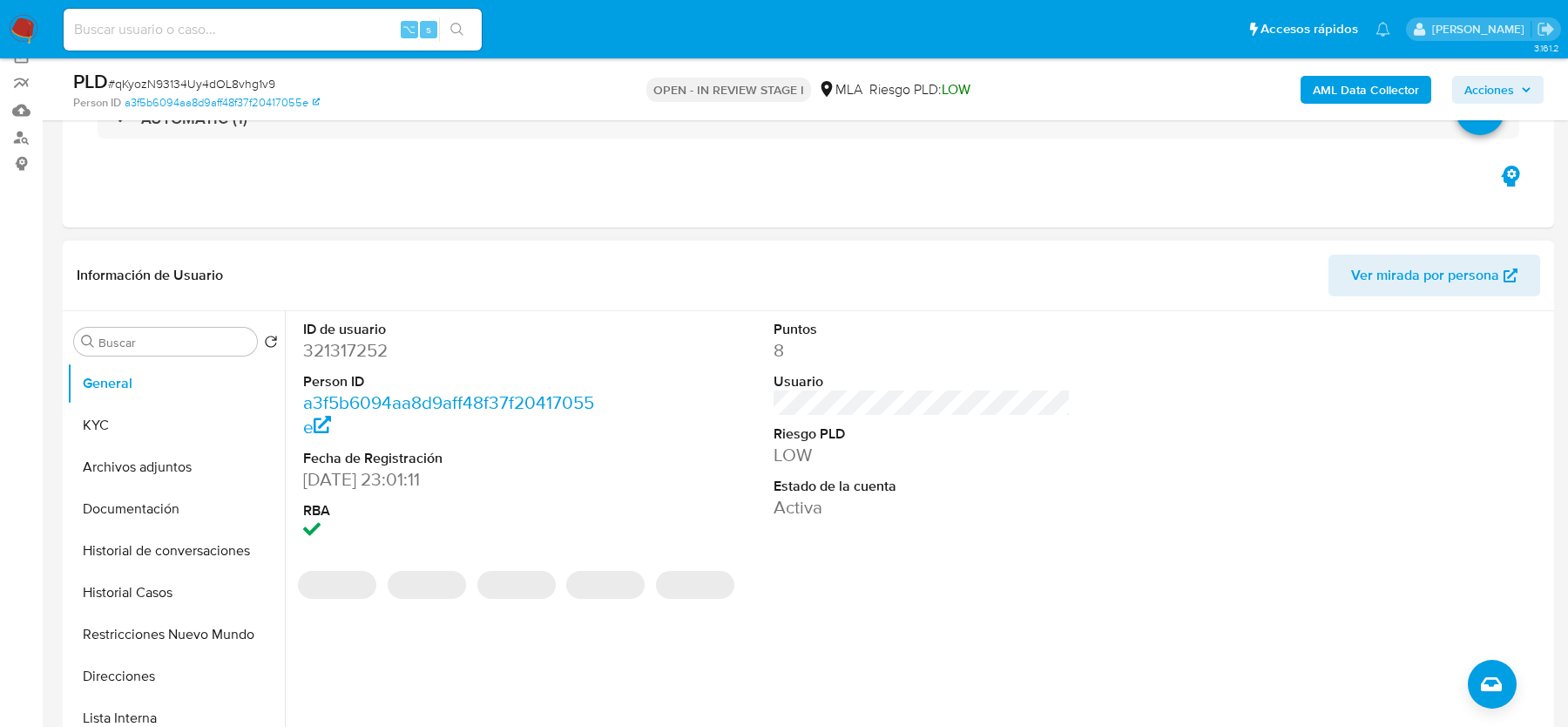
scroll to position [229, 0]
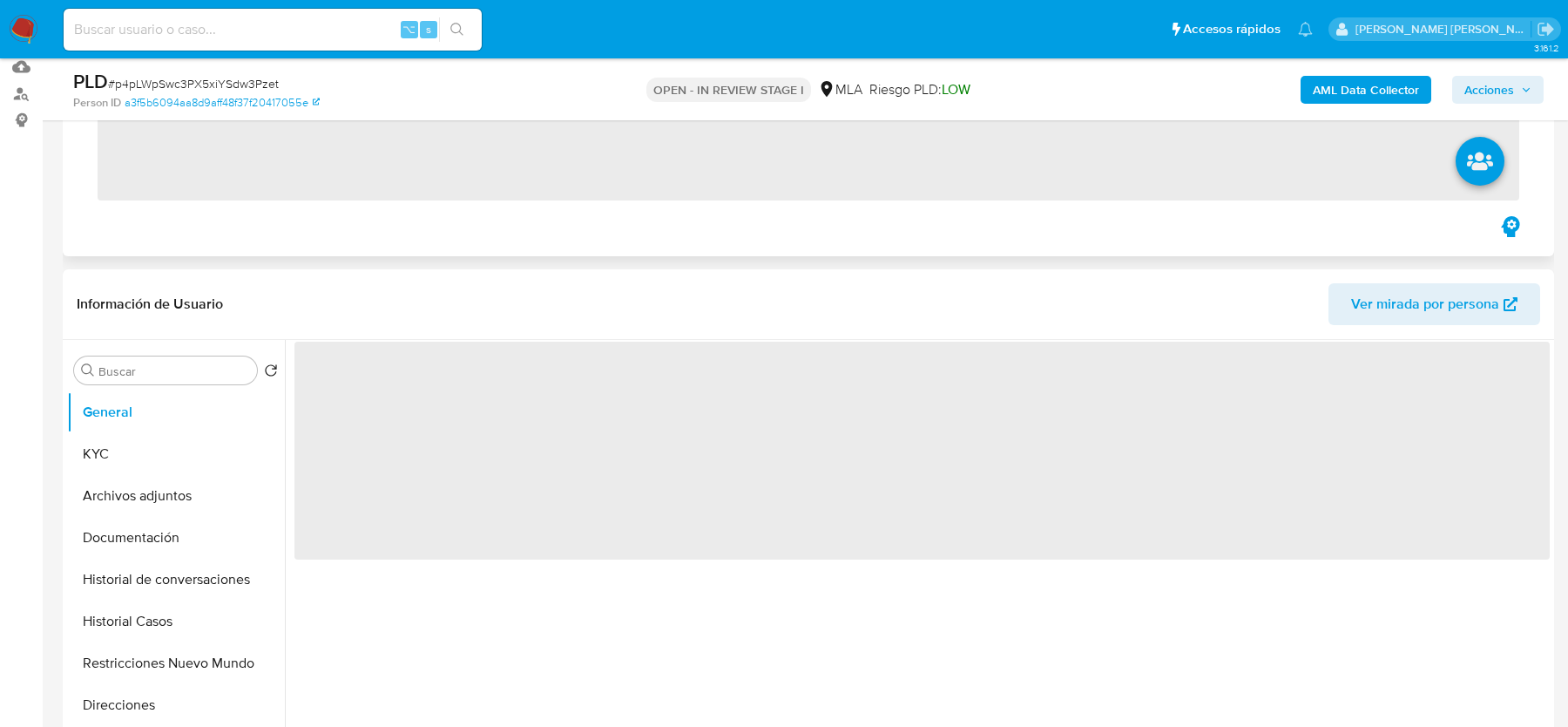
select select "10"
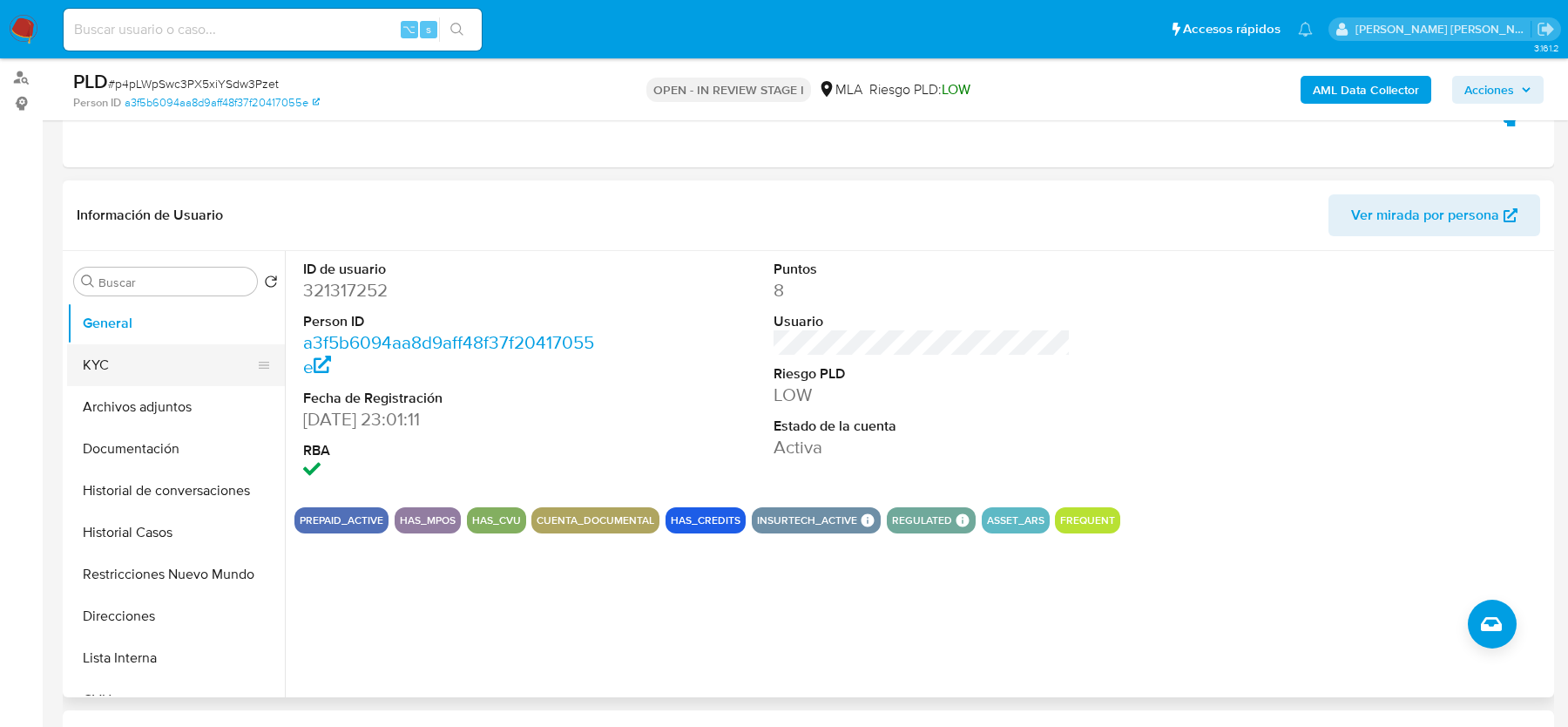
click at [160, 358] on button "KYC" at bounding box center [169, 365] width 204 height 42
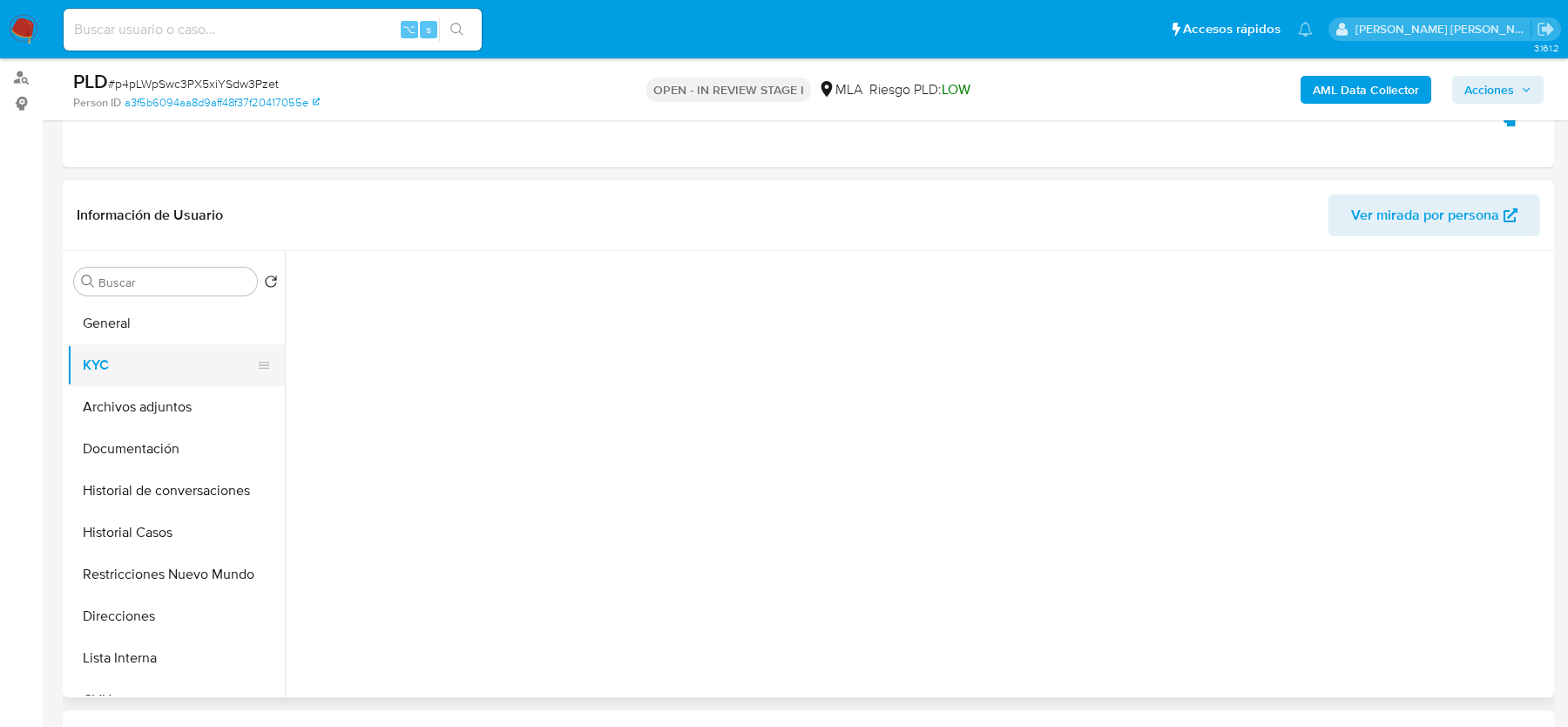
click at [160, 358] on button "KYC" at bounding box center [169, 365] width 204 height 42
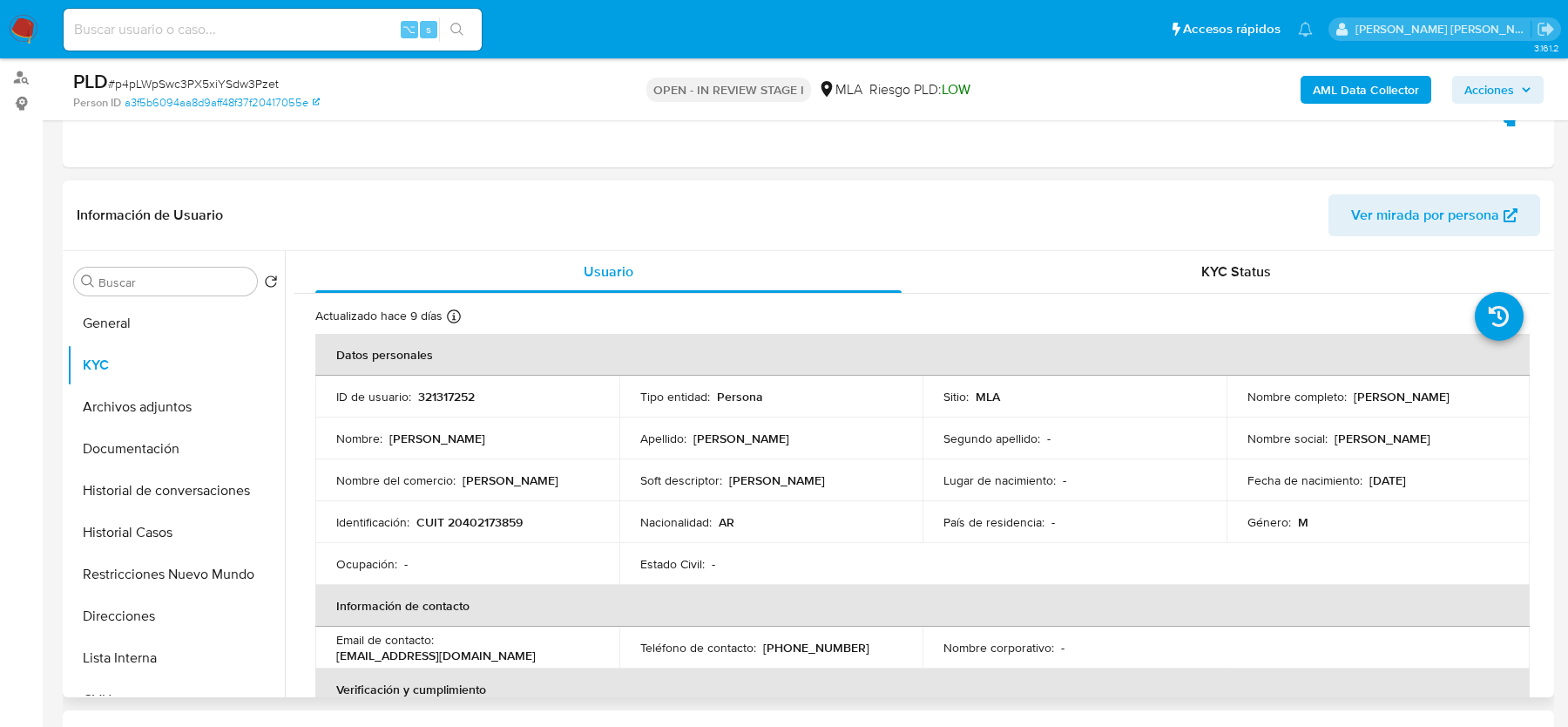
click at [472, 524] on p "CUIT 20402173859" at bounding box center [469, 522] width 106 height 16
copy p "20402173859"
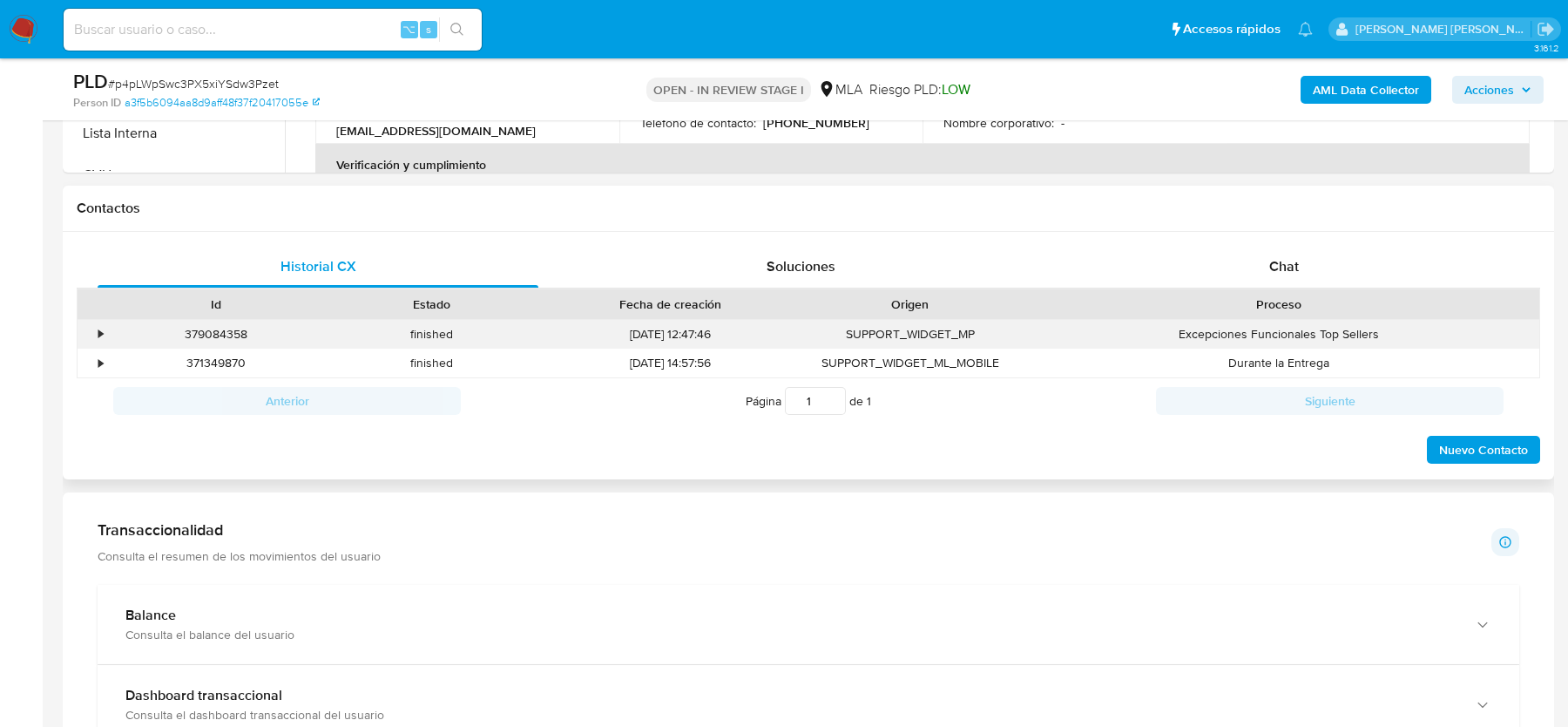
scroll to position [793, 0]
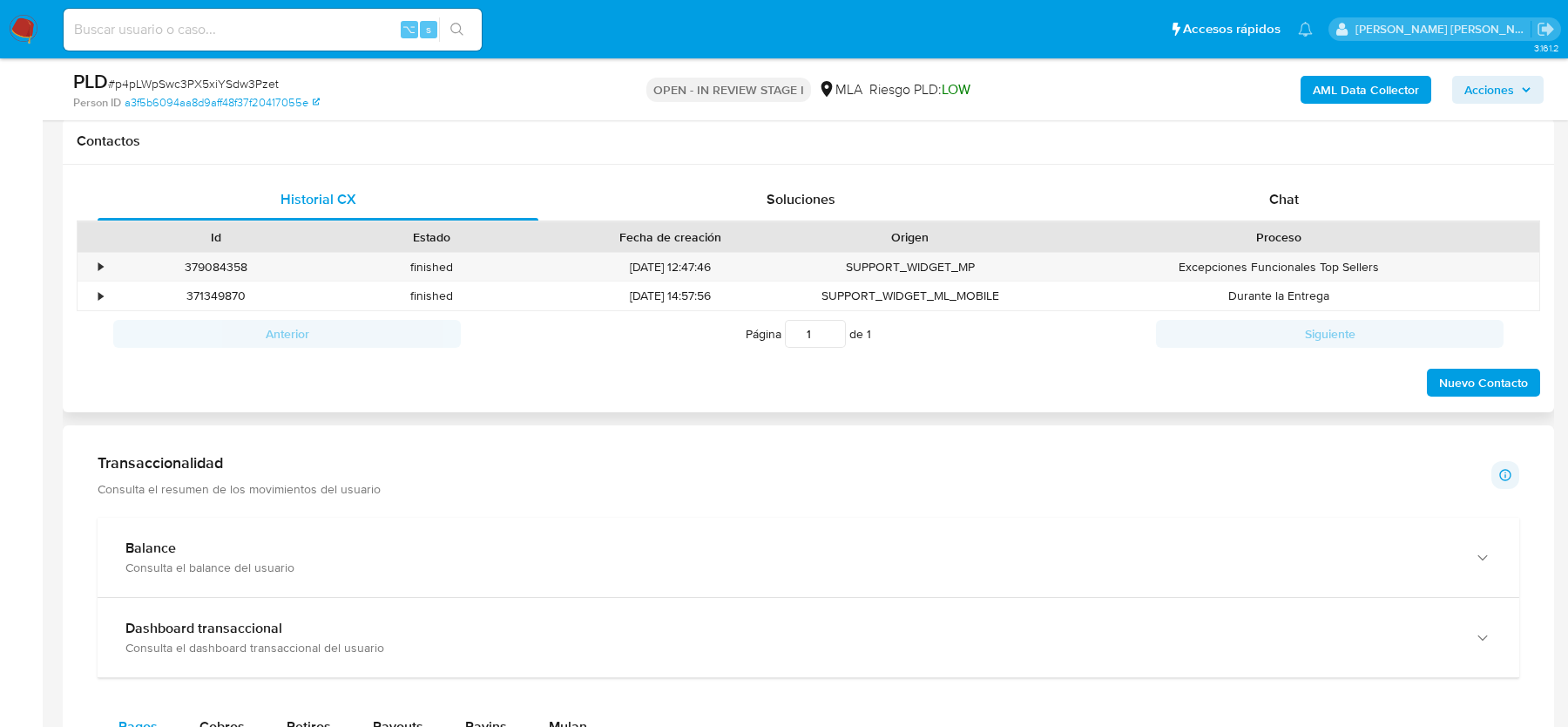
click at [1265, 229] on div "Proceso" at bounding box center [1278, 237] width 497 height 17
click at [1289, 191] on span "Chat" at bounding box center [1284, 199] width 30 height 20
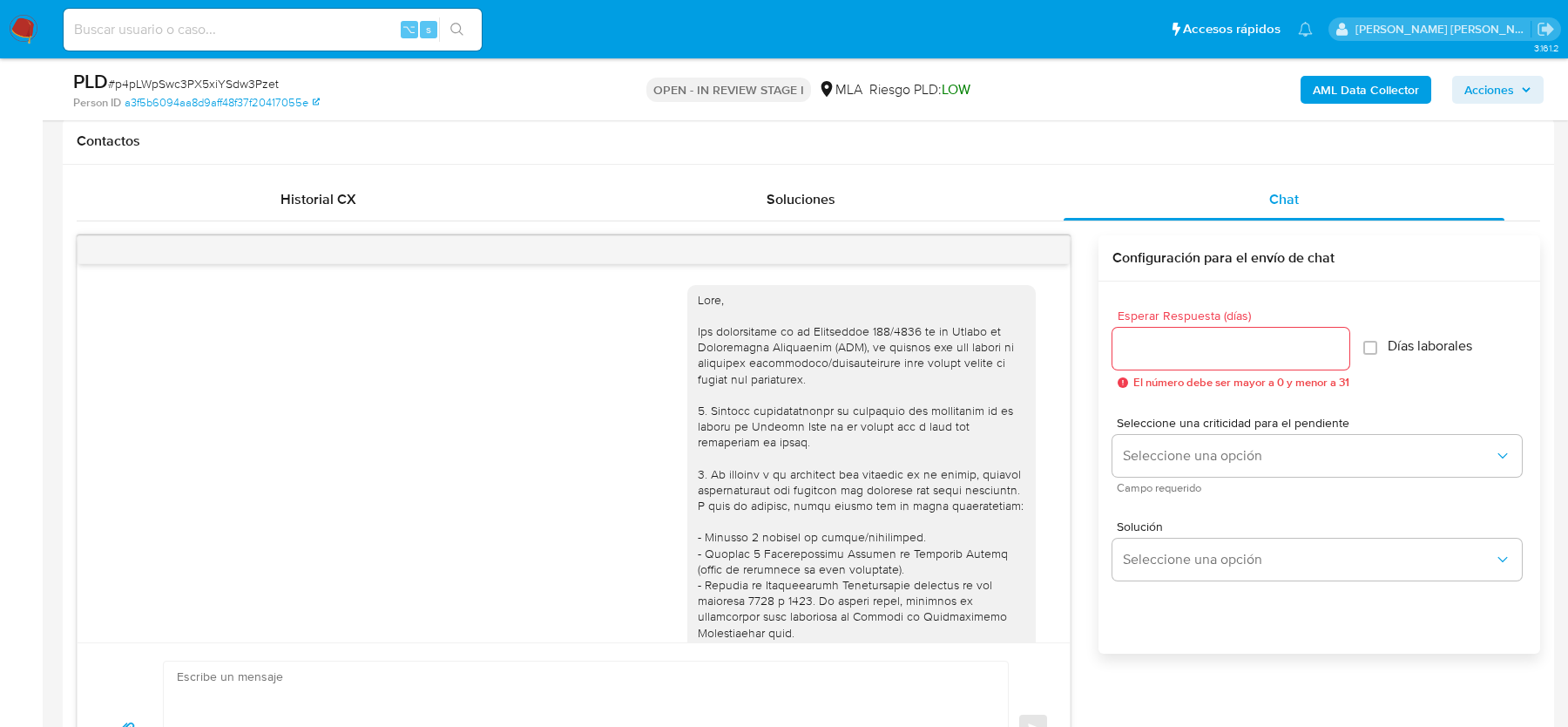
scroll to position [994, 0]
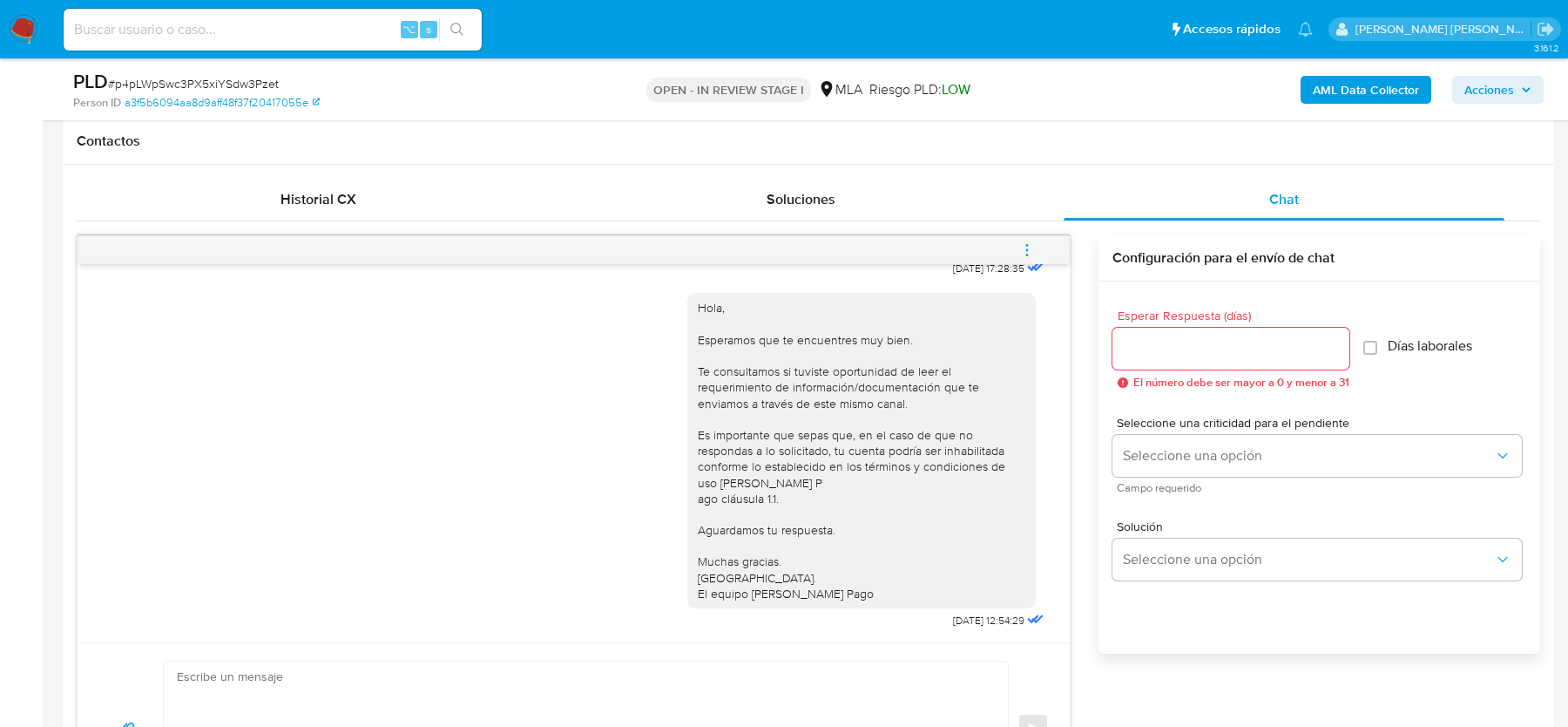
click at [1103, 284] on div "Esperar Respuesta (días) El número debe ser mayor a 0 y menor a 31 Días laboral…" at bounding box center [1318, 490] width 441 height 418
click at [1035, 249] on button "menu-action" at bounding box center [1027, 251] width 58 height 42
click at [864, 207] on li "Cerrar conversación" at bounding box center [909, 215] width 179 height 31
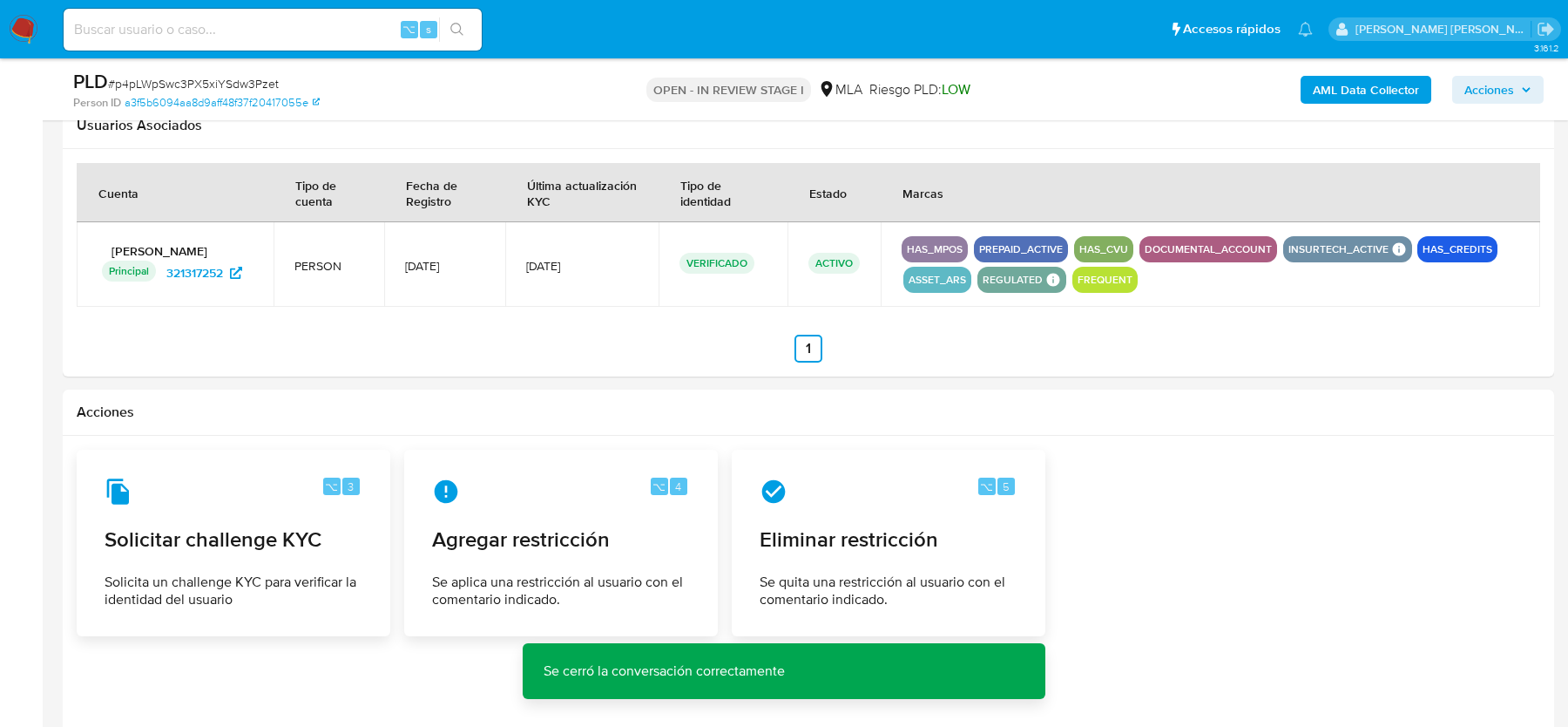
scroll to position [2700, 0]
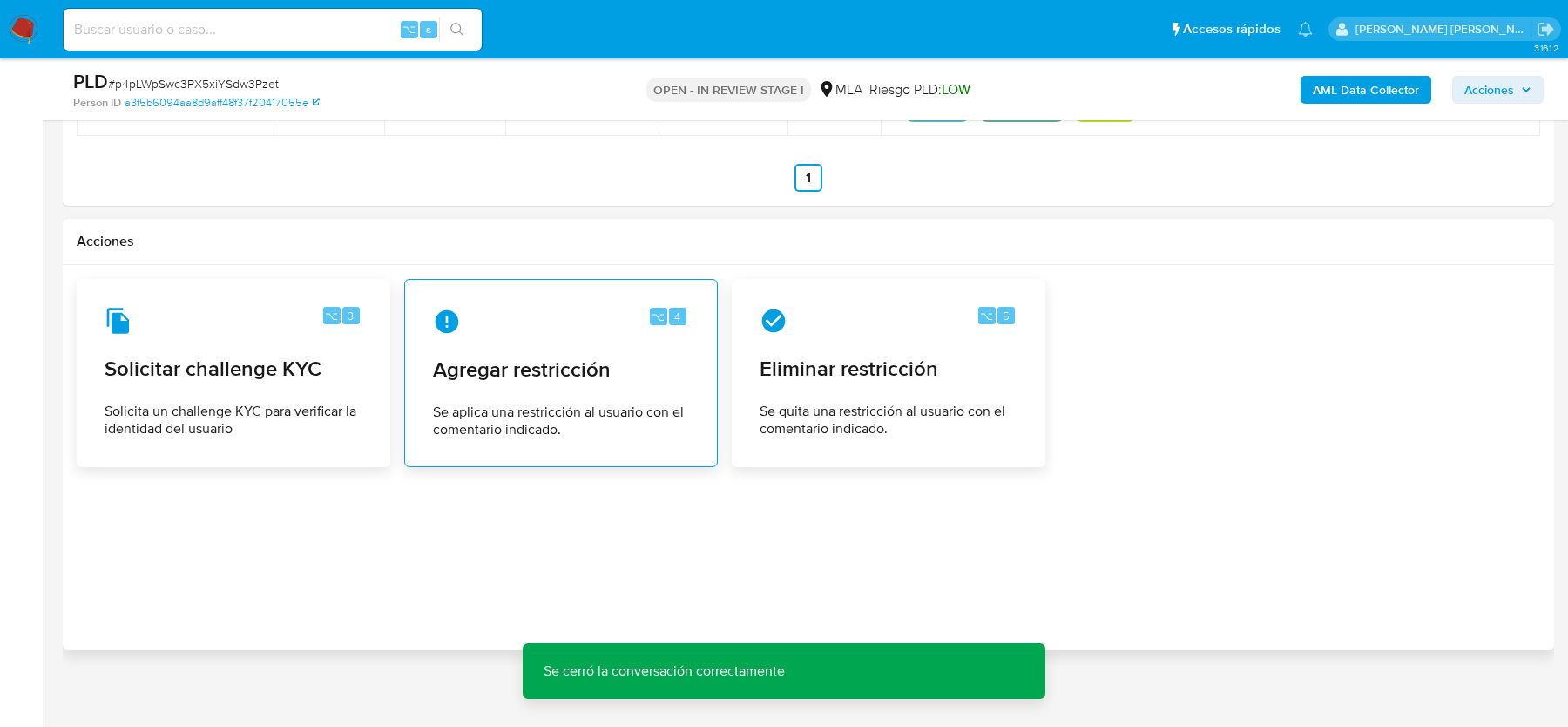
click at [537, 360] on span "Agregar restricción" at bounding box center [561, 369] width 257 height 26
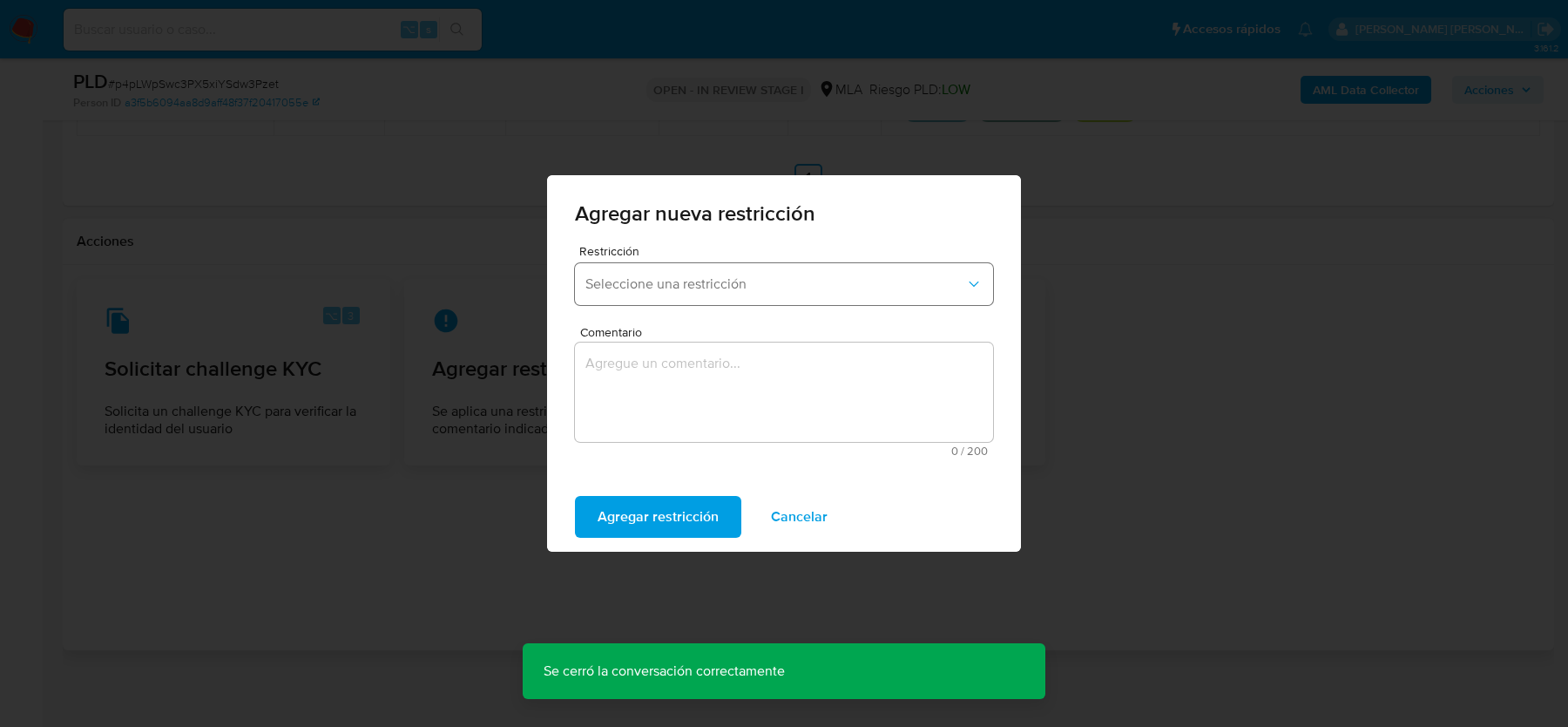
click at [640, 280] on span "Seleccione una restricción" at bounding box center [775, 284] width 379 height 17
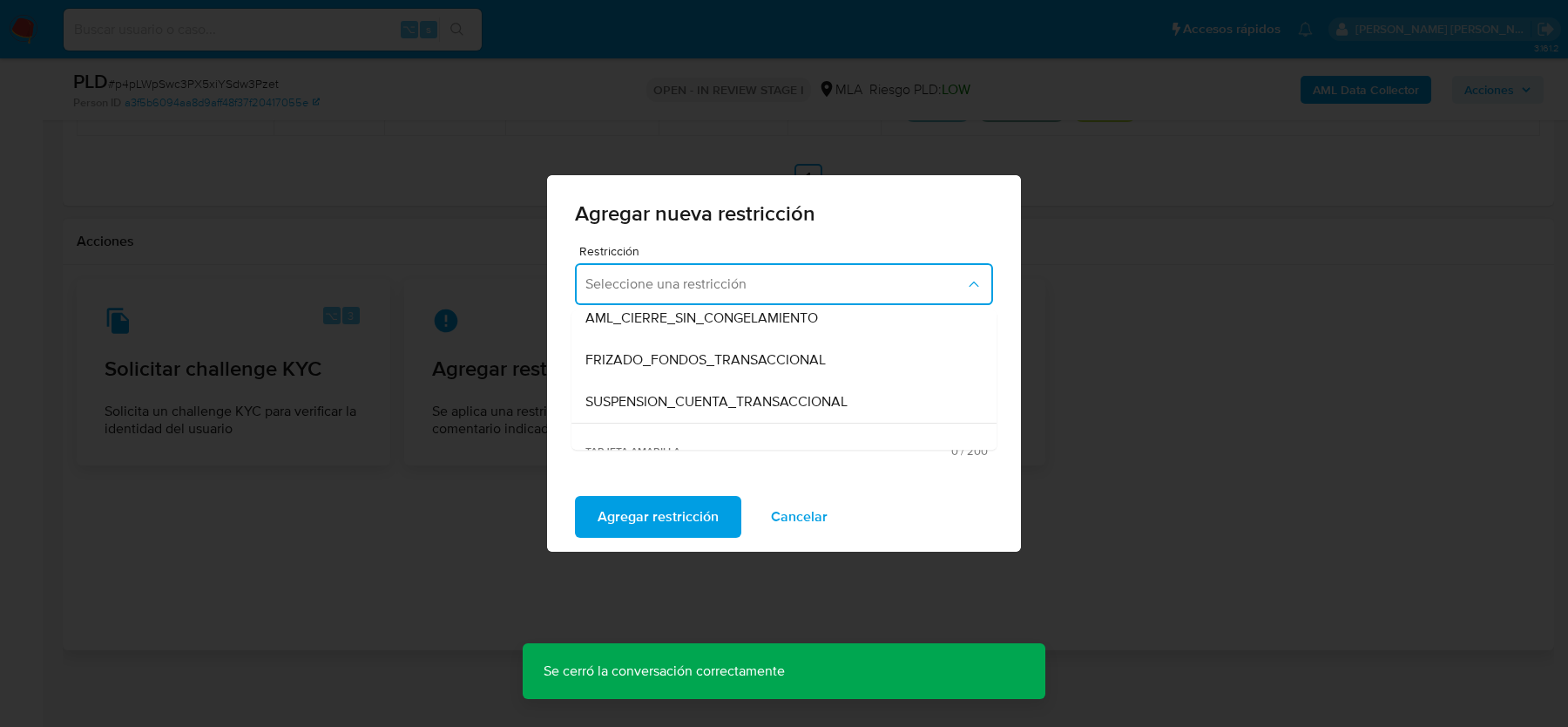
scroll to position [182, 0]
click at [675, 395] on span "SUSPENSION_CUENTA_TRANSACCIONAL" at bounding box center [716, 400] width 262 height 17
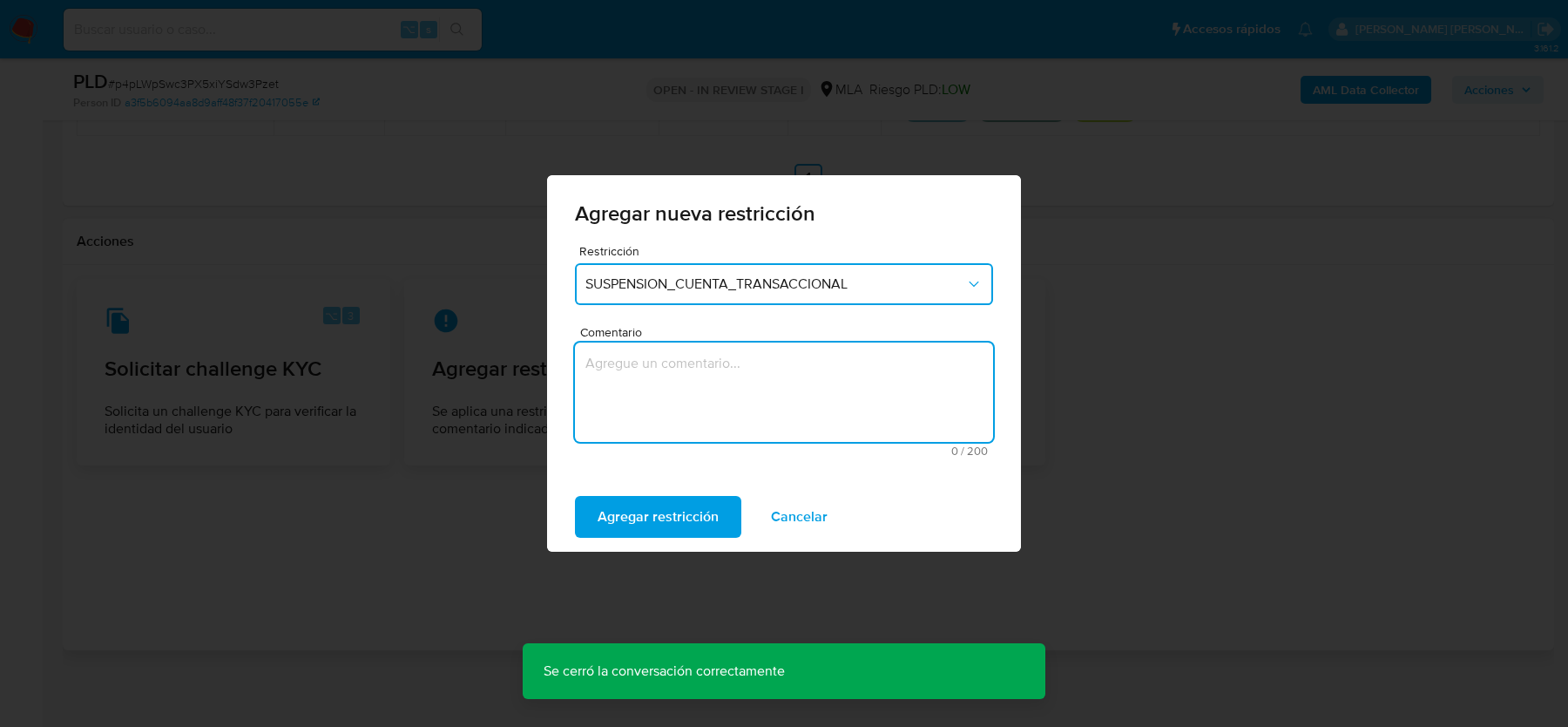
click at [675, 396] on textarea "Comentario" at bounding box center [784, 391] width 418 height 99
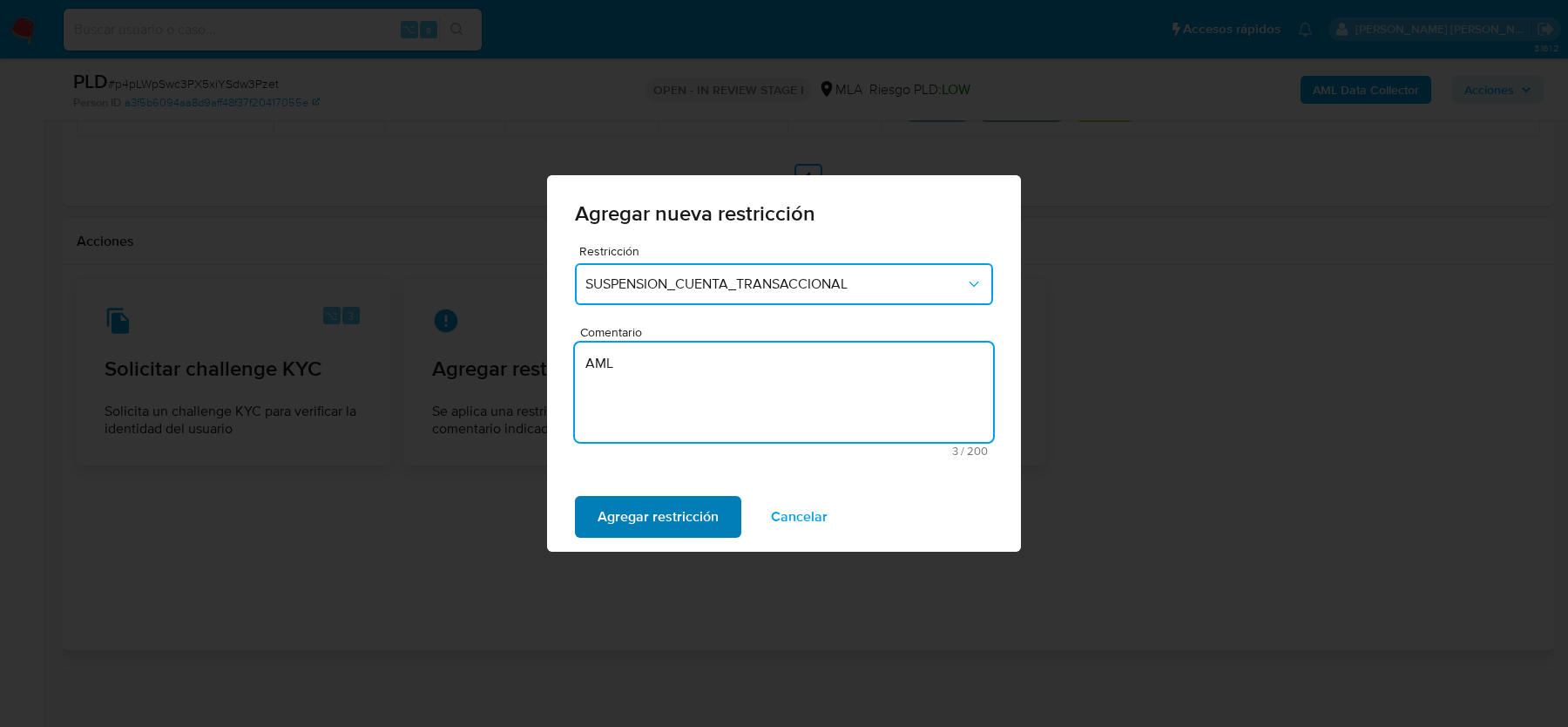
type textarea "AML"
click at [647, 500] on span "Agregar restricción" at bounding box center [658, 516] width 121 height 38
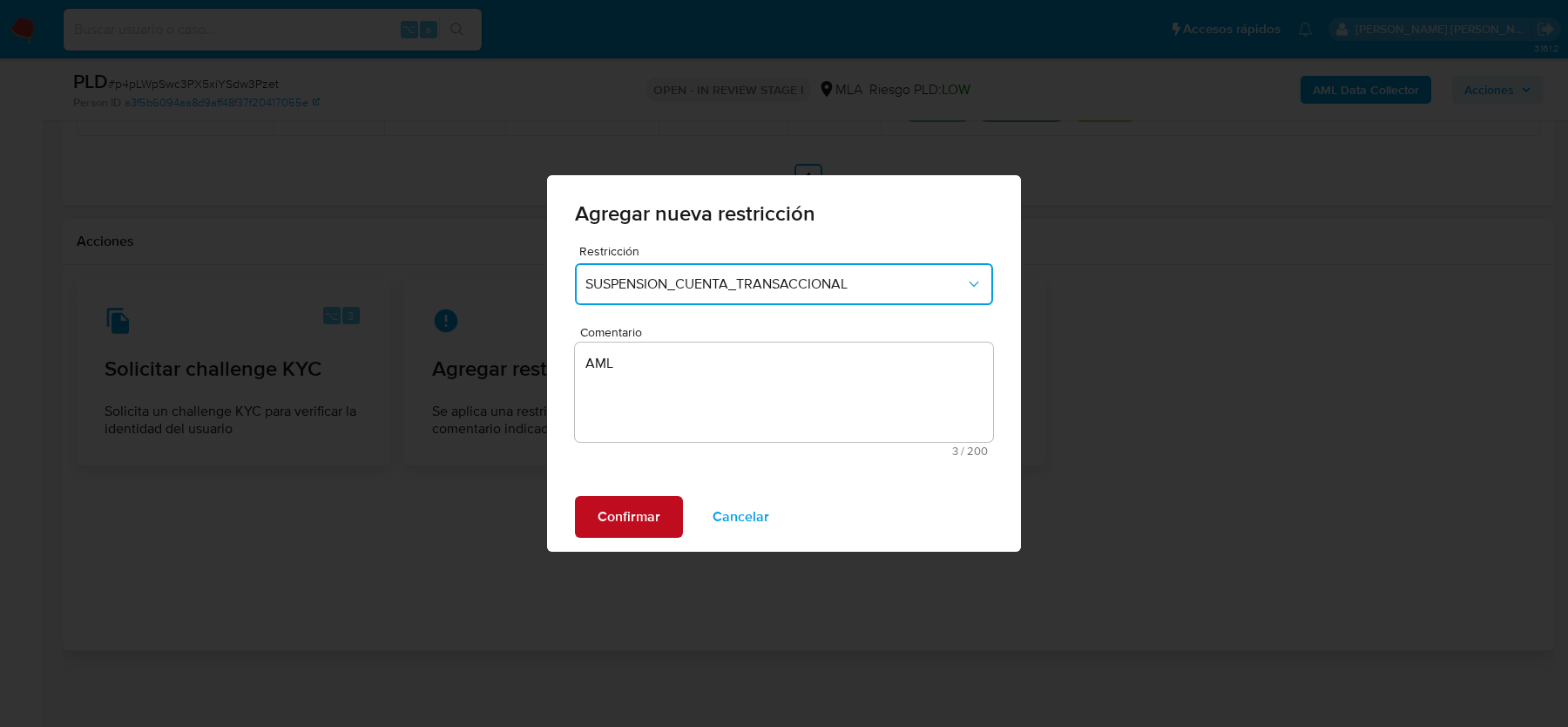
click at [631, 513] on span "Confirmar" at bounding box center [629, 516] width 63 height 38
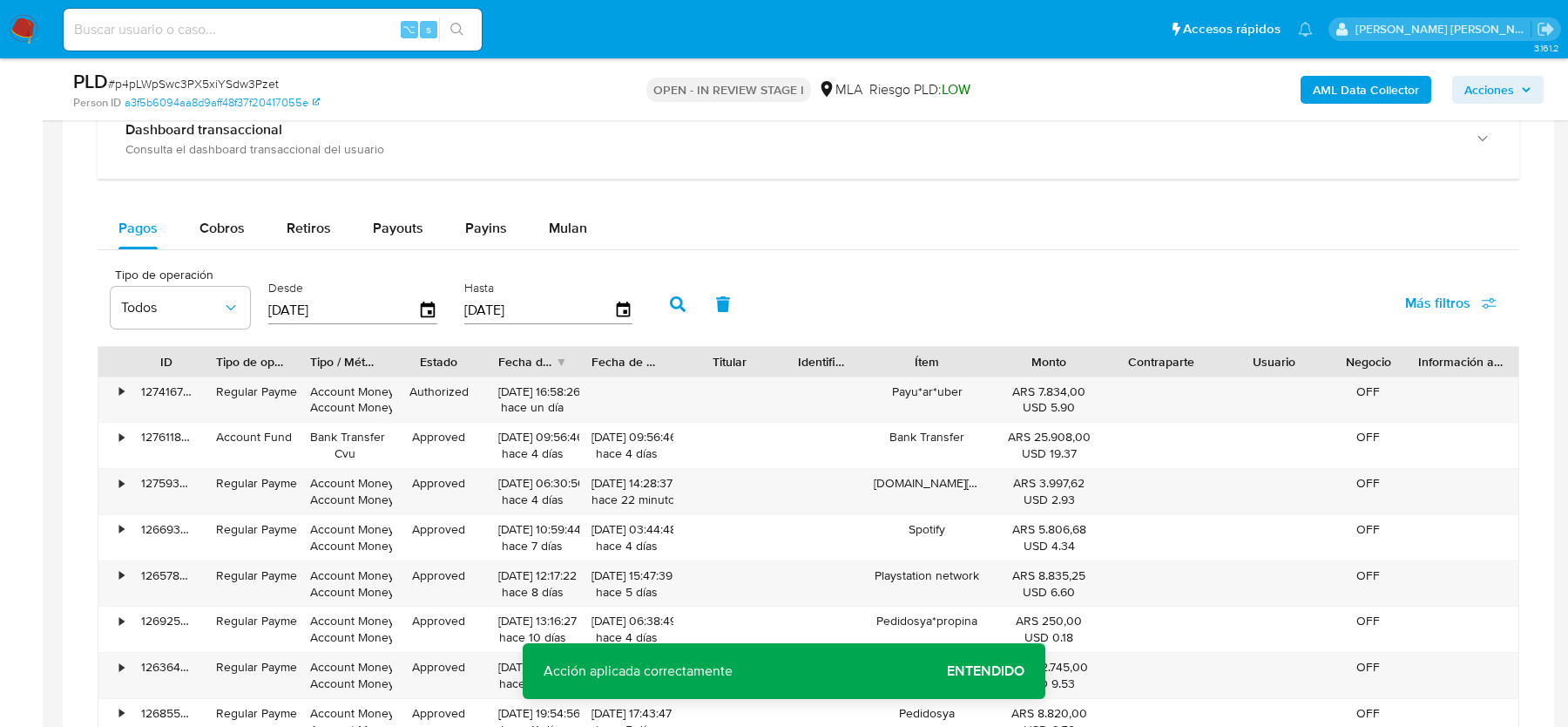
scroll to position [1630, 0]
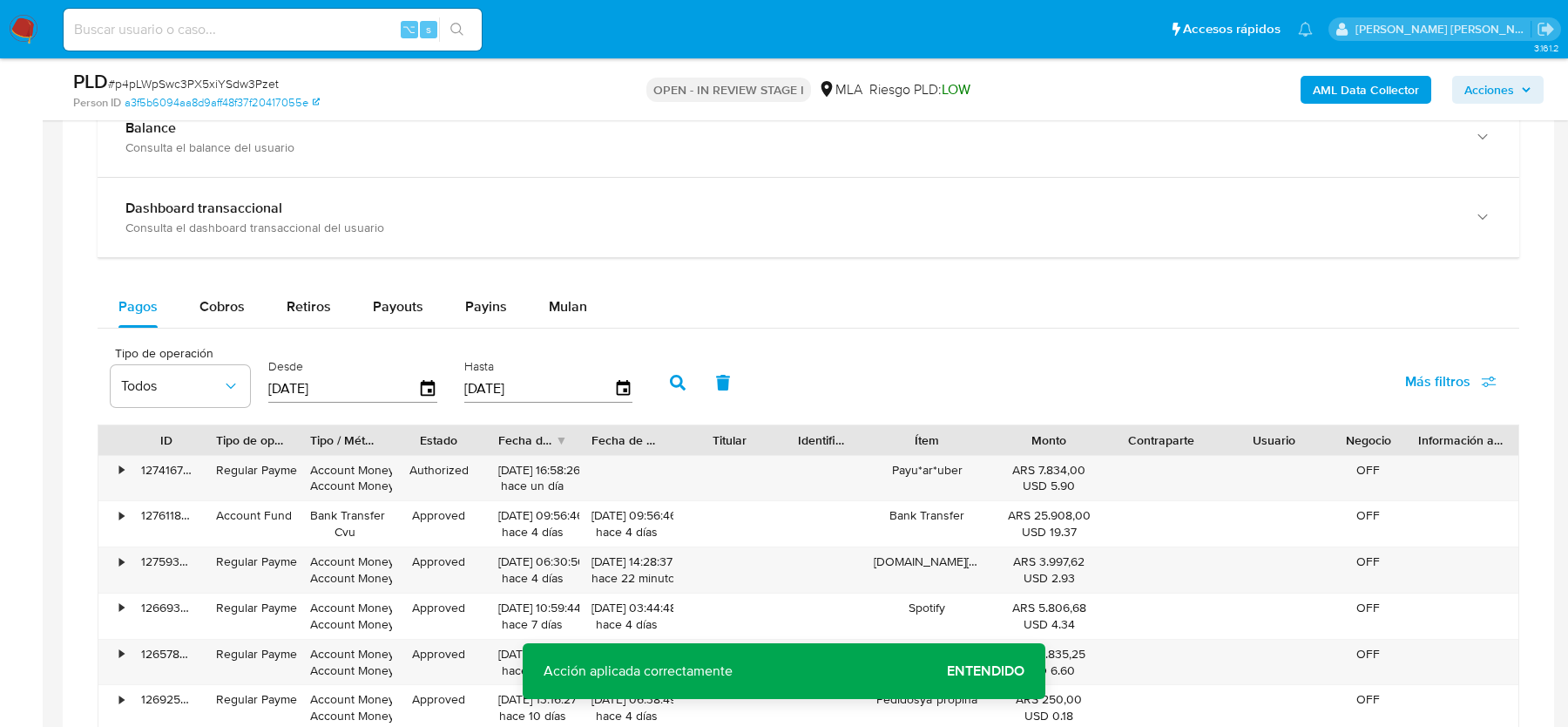
click at [959, 671] on span "Entendido" at bounding box center [986, 671] width 78 height 0
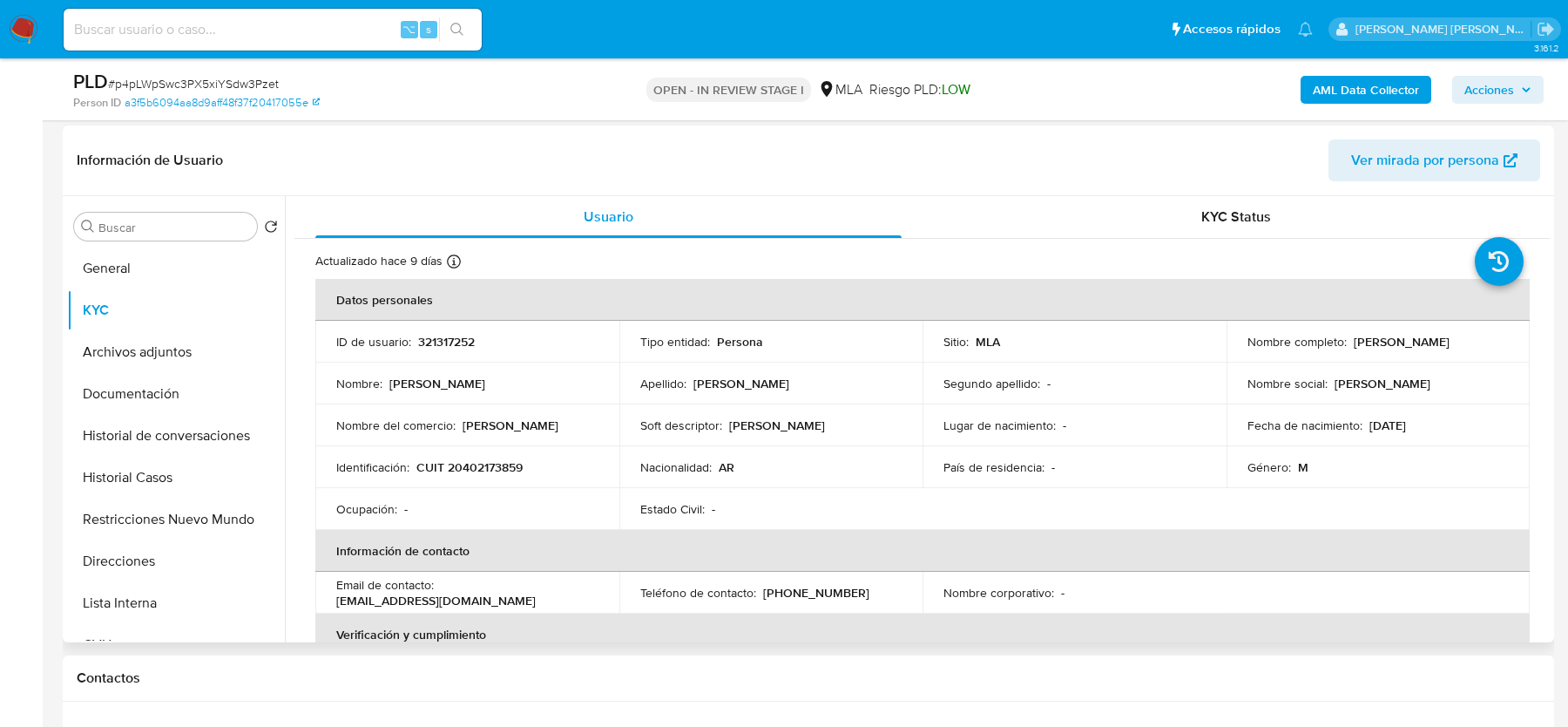
scroll to position [140, 0]
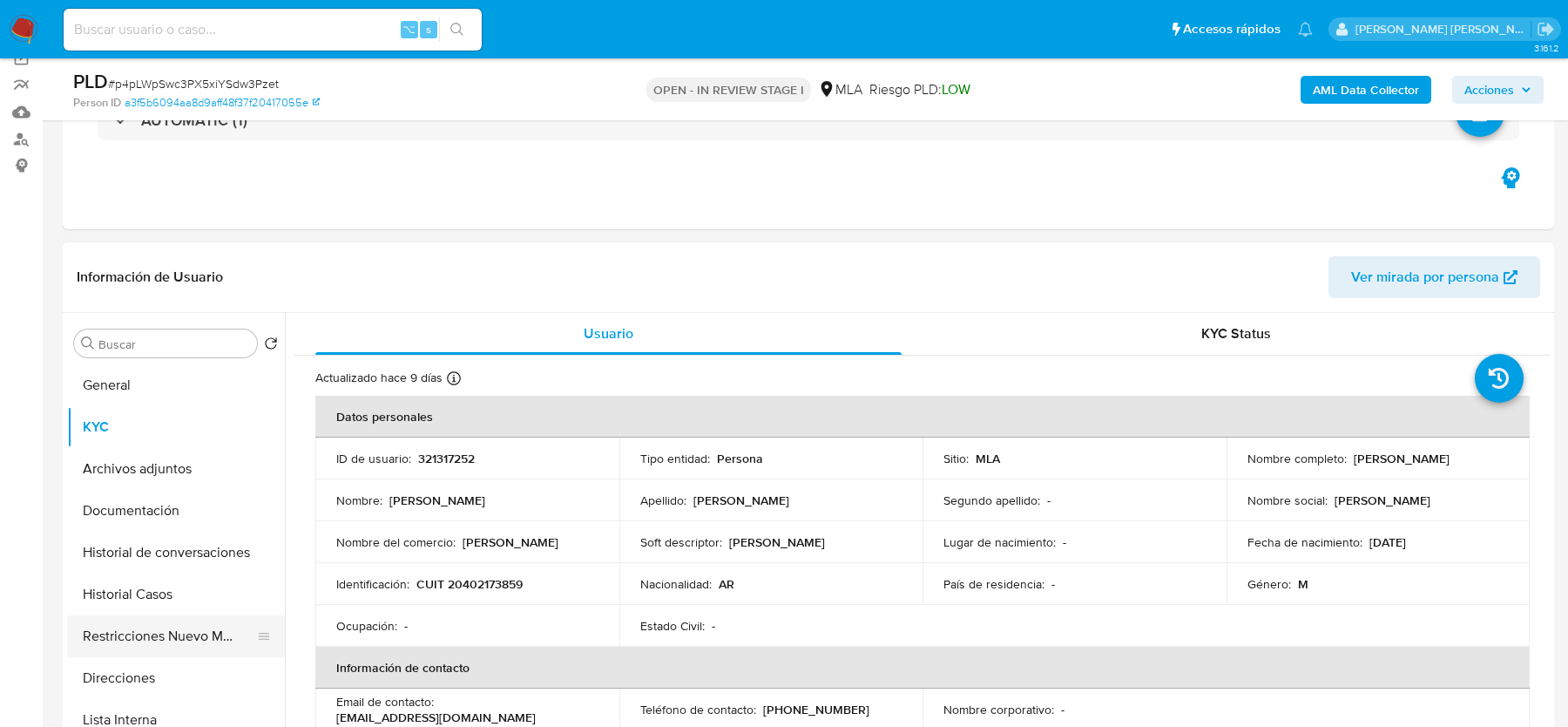
click at [128, 626] on button "Restricciones Nuevo Mundo" at bounding box center [169, 636] width 204 height 42
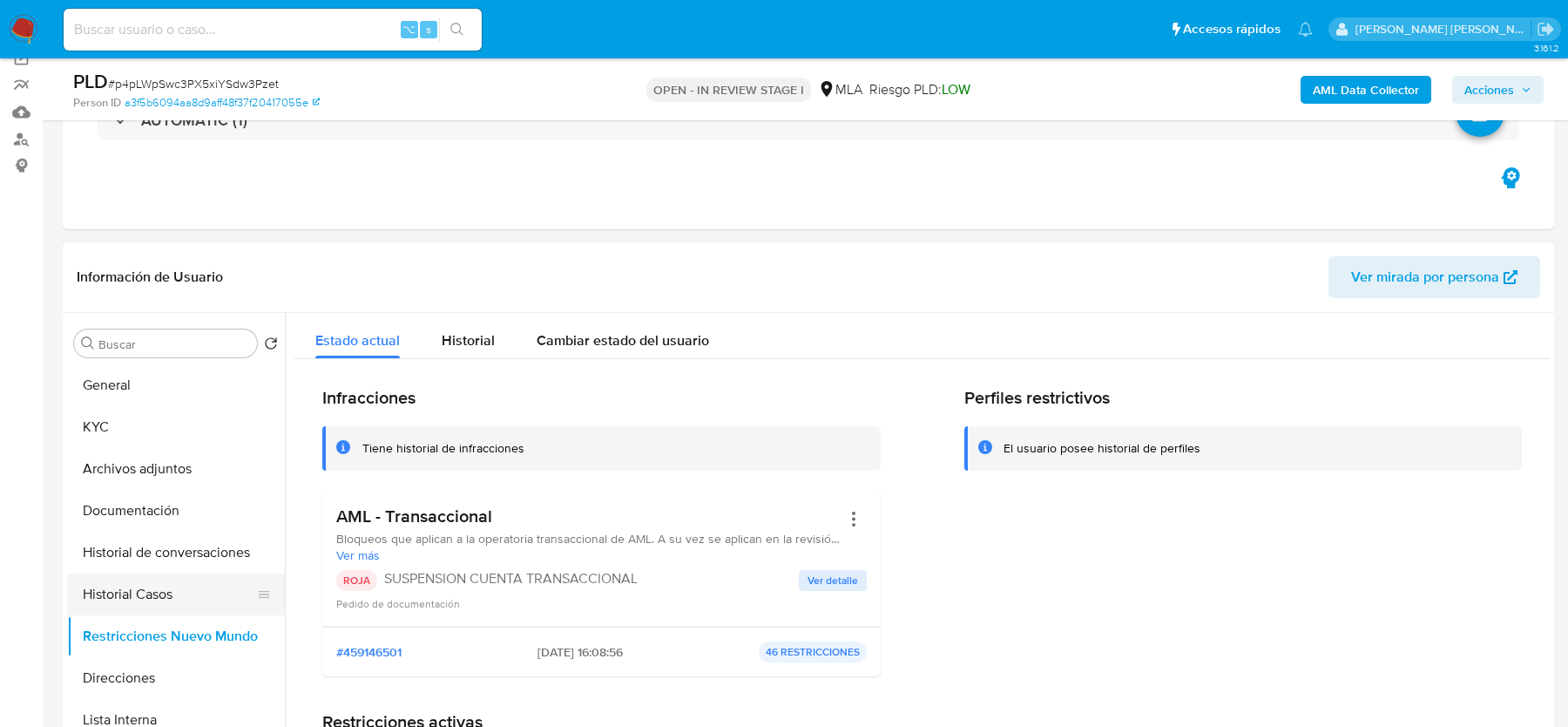
click at [133, 585] on button "Historial Casos" at bounding box center [169, 594] width 204 height 42
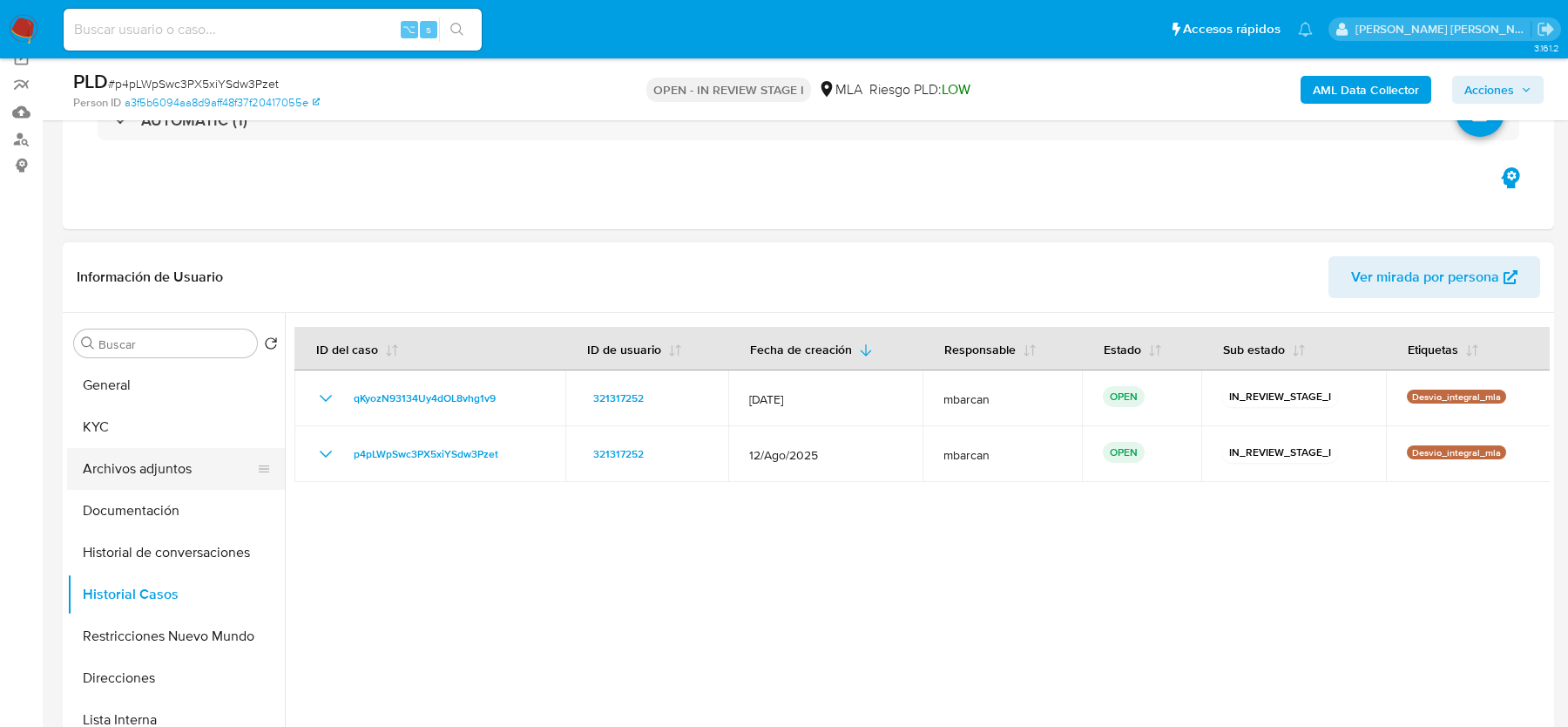
click at [134, 460] on button "Archivos adjuntos" at bounding box center [169, 469] width 204 height 42
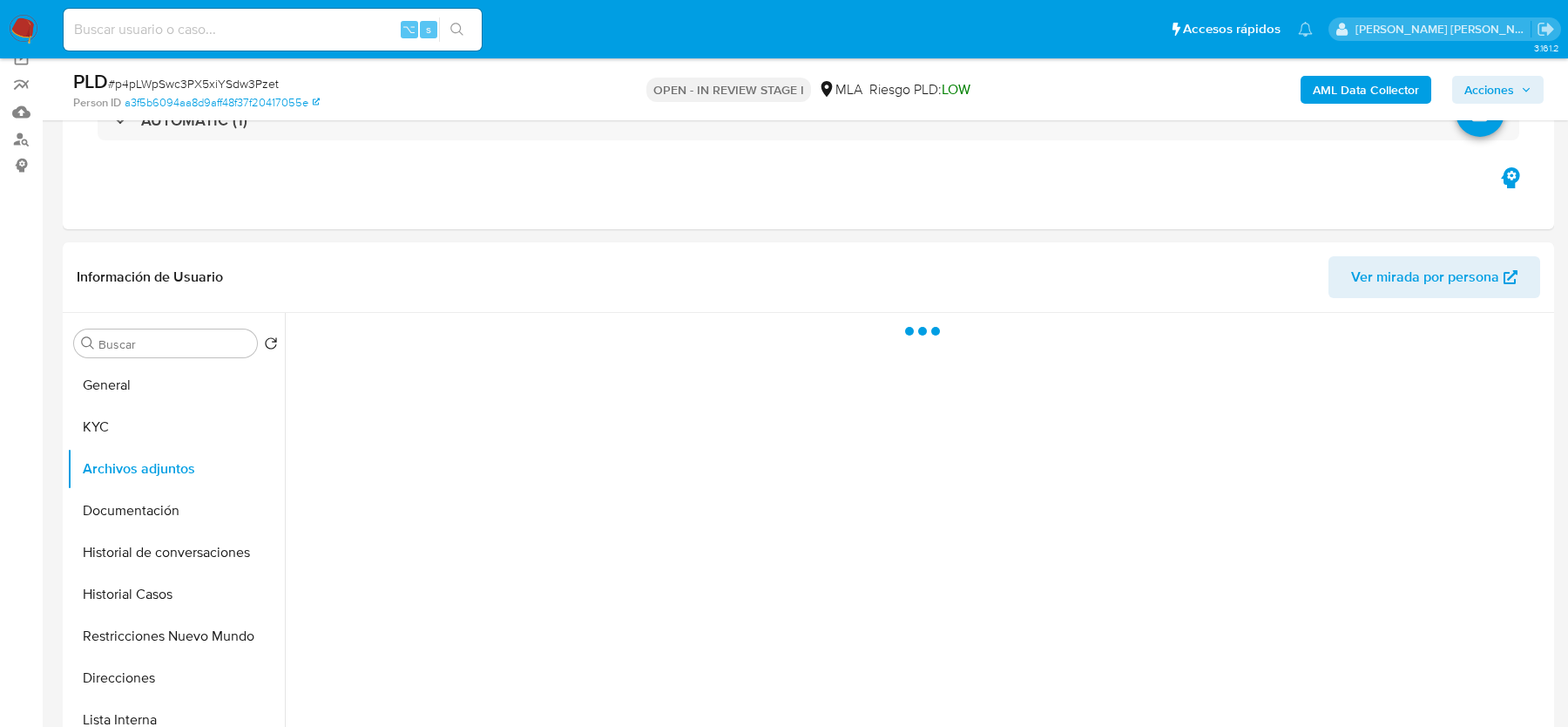
click at [1484, 79] on span "Acciones" at bounding box center [1489, 90] width 50 height 28
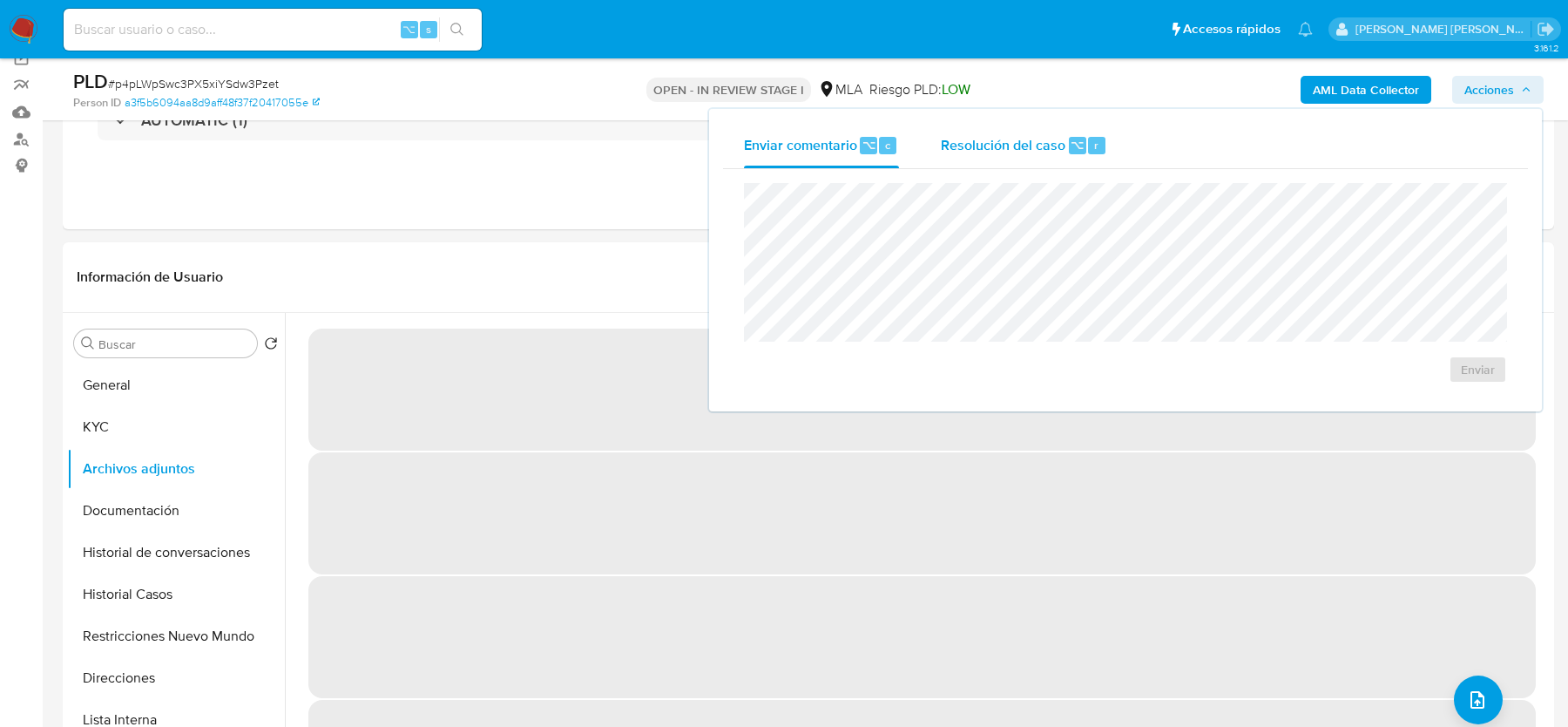
click at [1022, 164] on div "Resolución del caso ⌥ r" at bounding box center [1023, 145] width 167 height 45
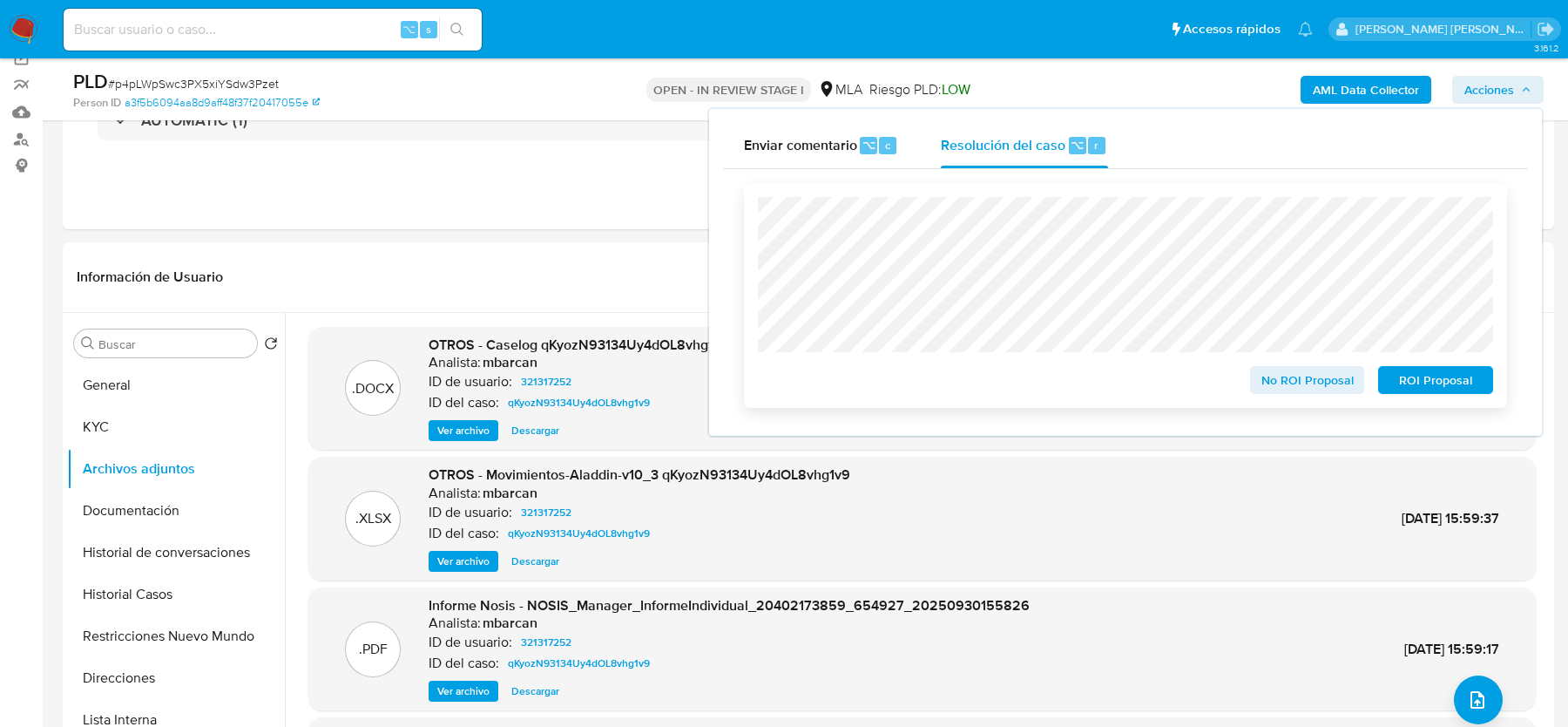
click at [1436, 381] on span "ROI Proposal" at bounding box center [1435, 379] width 91 height 24
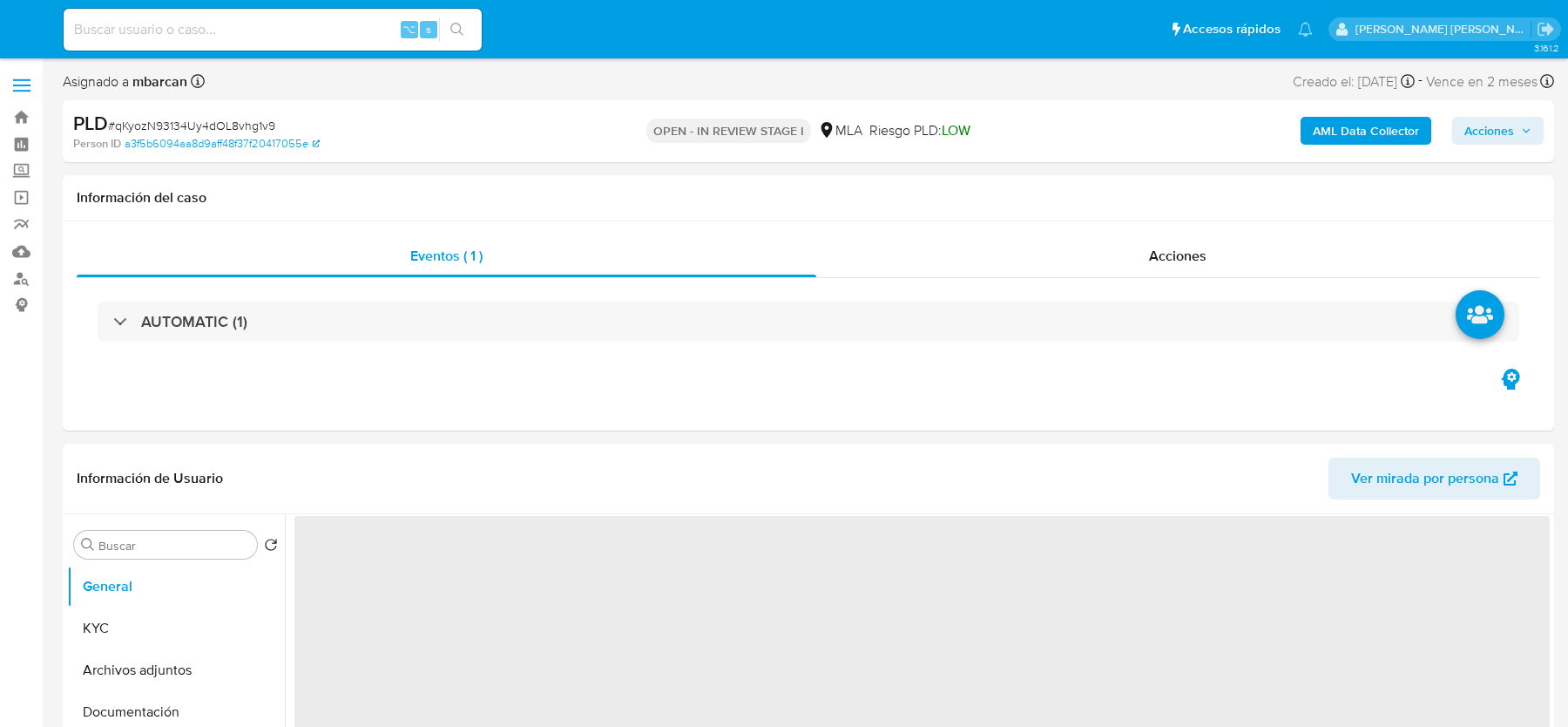
select select "10"
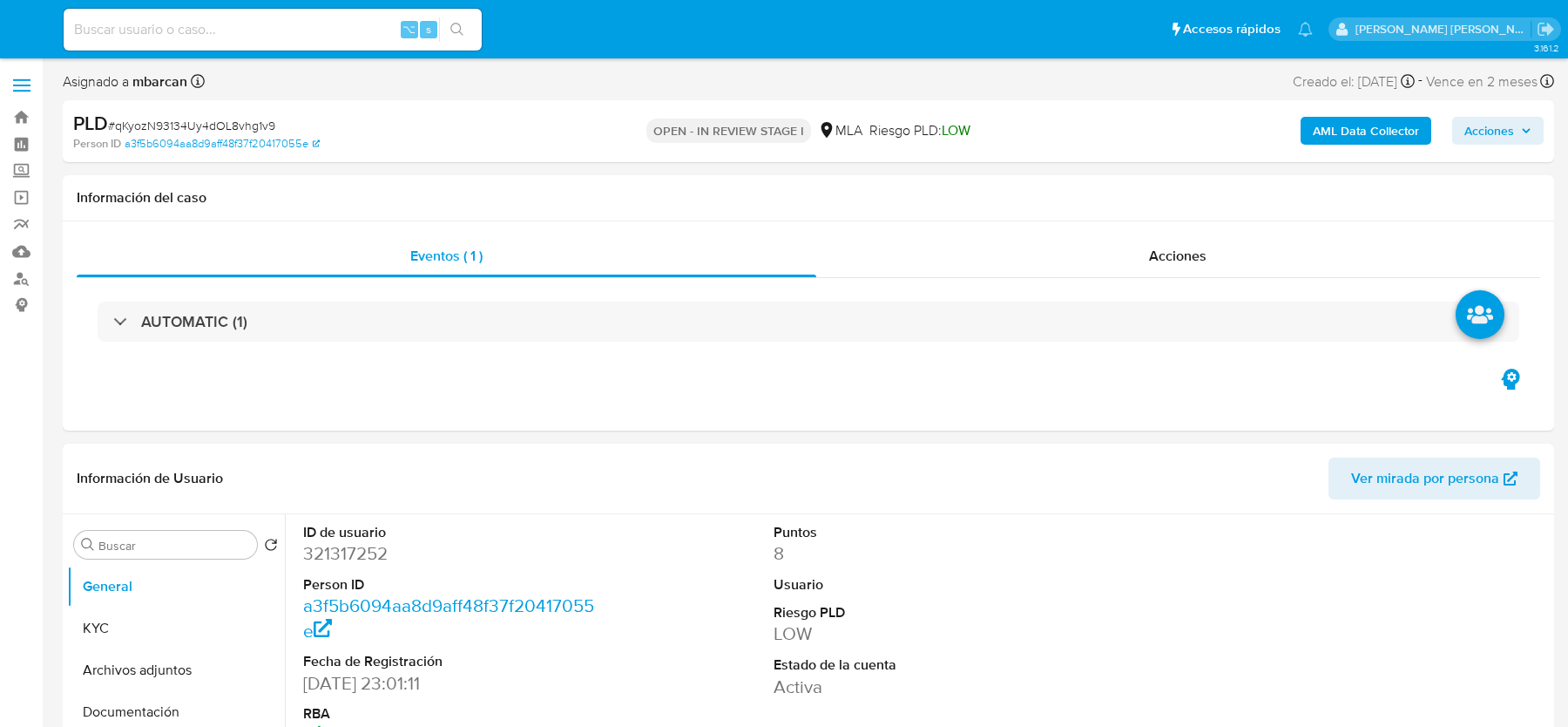
select select "10"
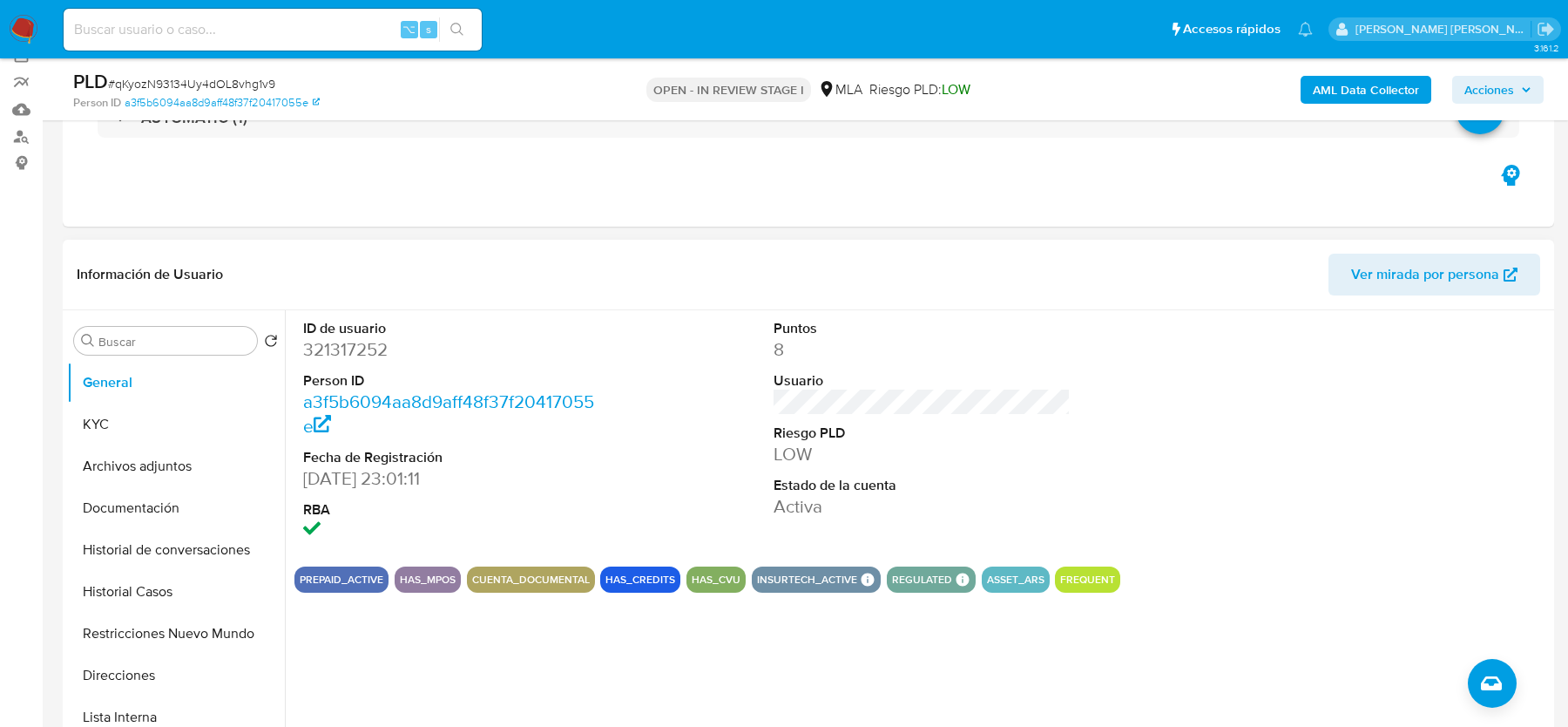
scroll to position [240, 0]
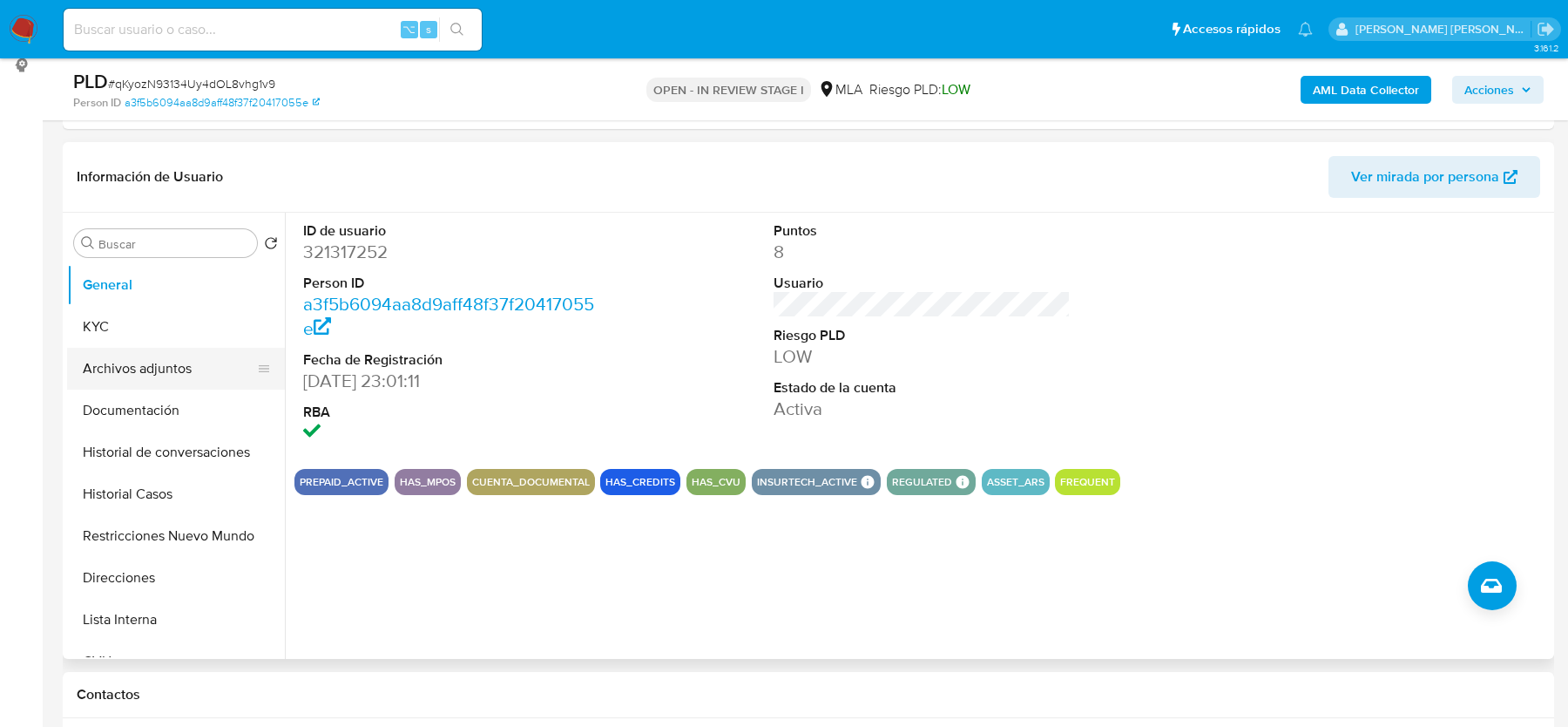
click at [165, 362] on button "Archivos adjuntos" at bounding box center [169, 368] width 204 height 42
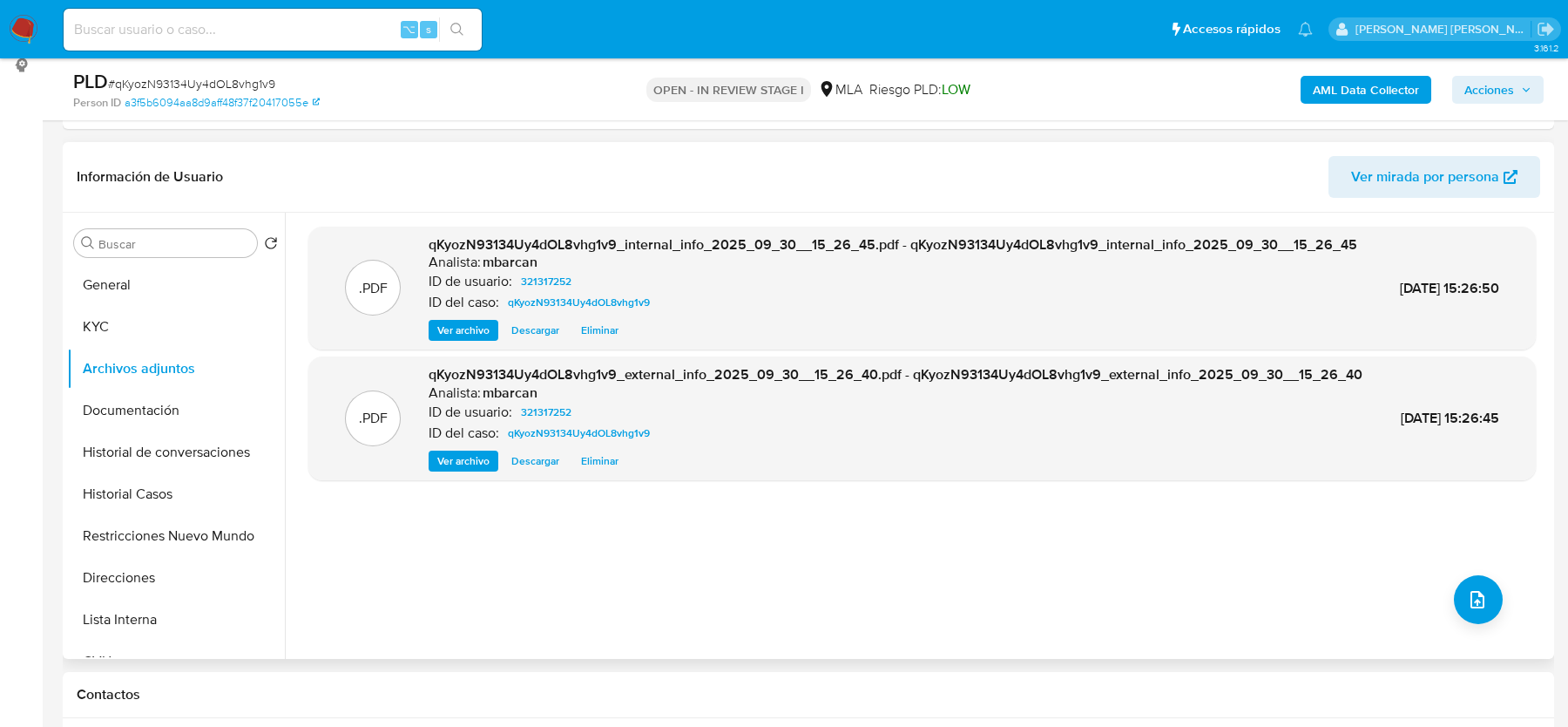
click at [1500, 603] on div ".PDF qKyozN93134Uy4dOL8vhg1v9_internal_info_2025_09_30__15_26_45.pdf - qKyozN93…" at bounding box center [922, 435] width 1228 height 418
click at [1467, 594] on icon "upload-file" at bounding box center [1477, 599] width 21 height 21
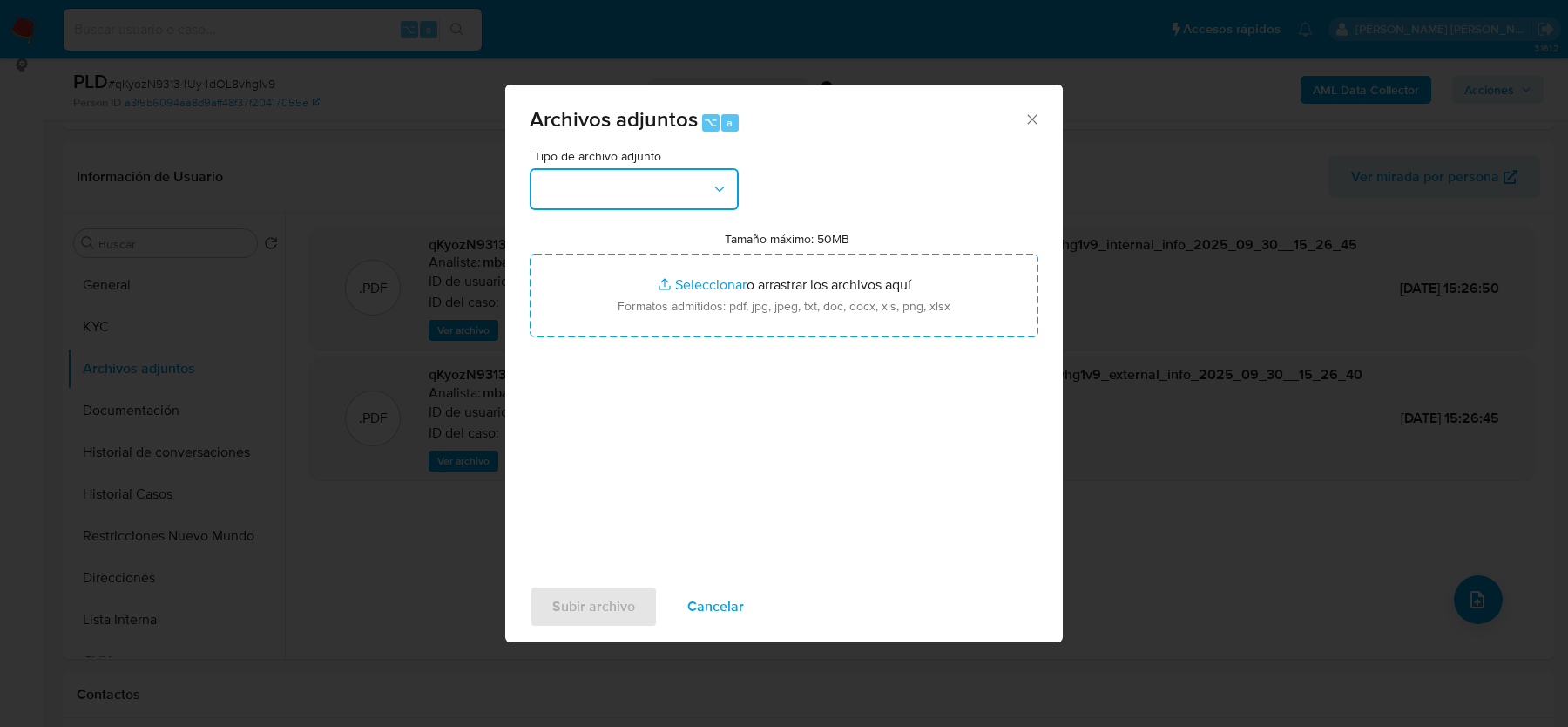
click at [695, 176] on button "button" at bounding box center [634, 189] width 209 height 42
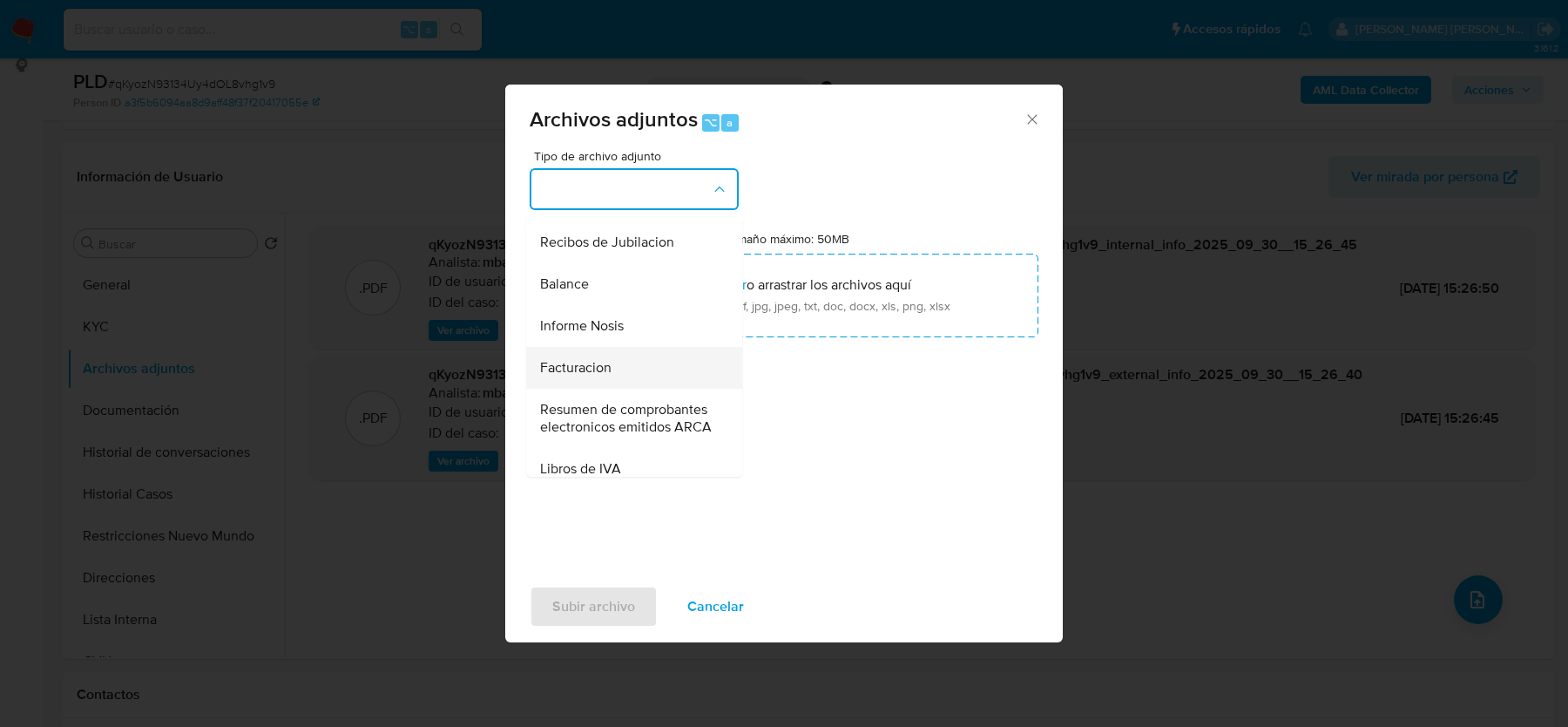
scroll to position [571, 0]
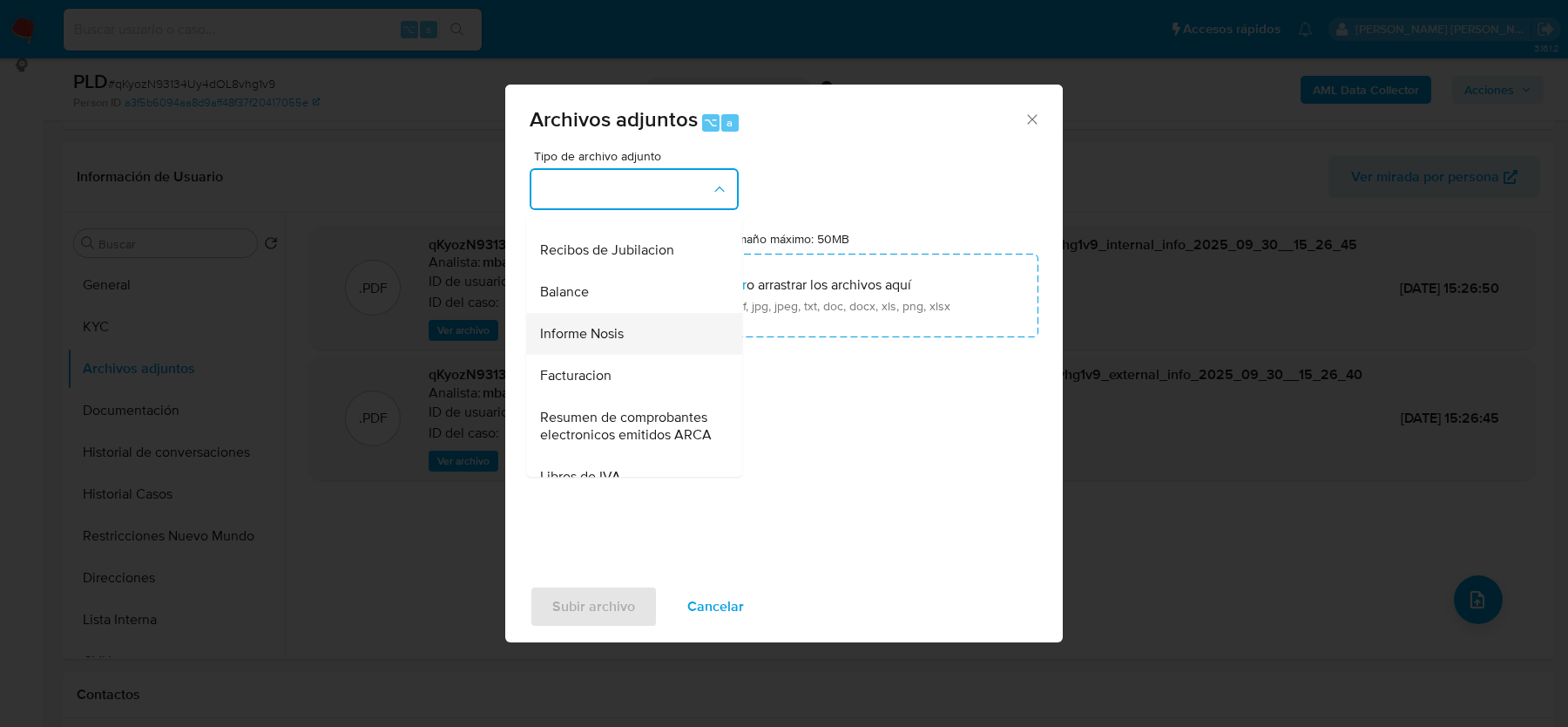
click at [600, 334] on span "Informe Nosis" at bounding box center [582, 333] width 84 height 17
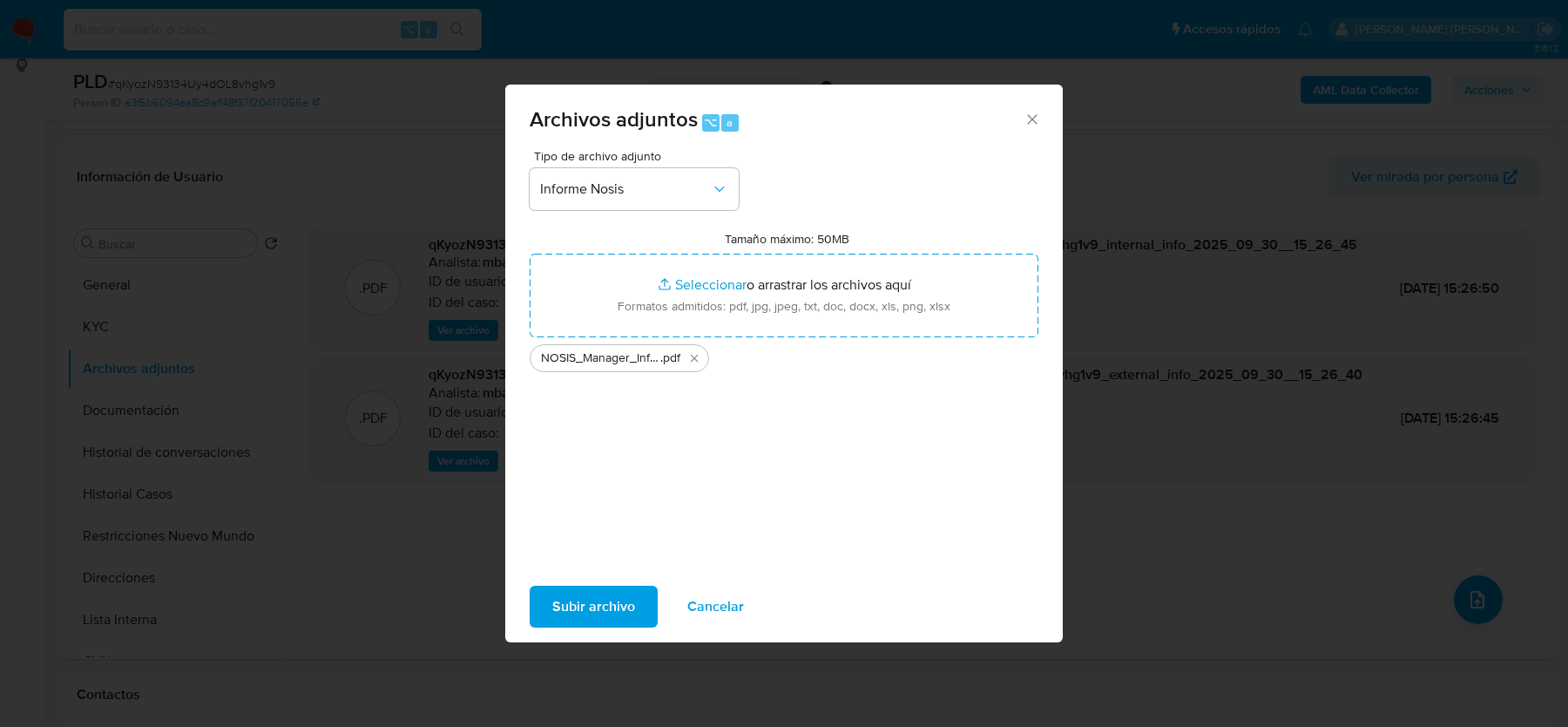
click at [565, 605] on span "Subir archivo" at bounding box center [593, 606] width 83 height 38
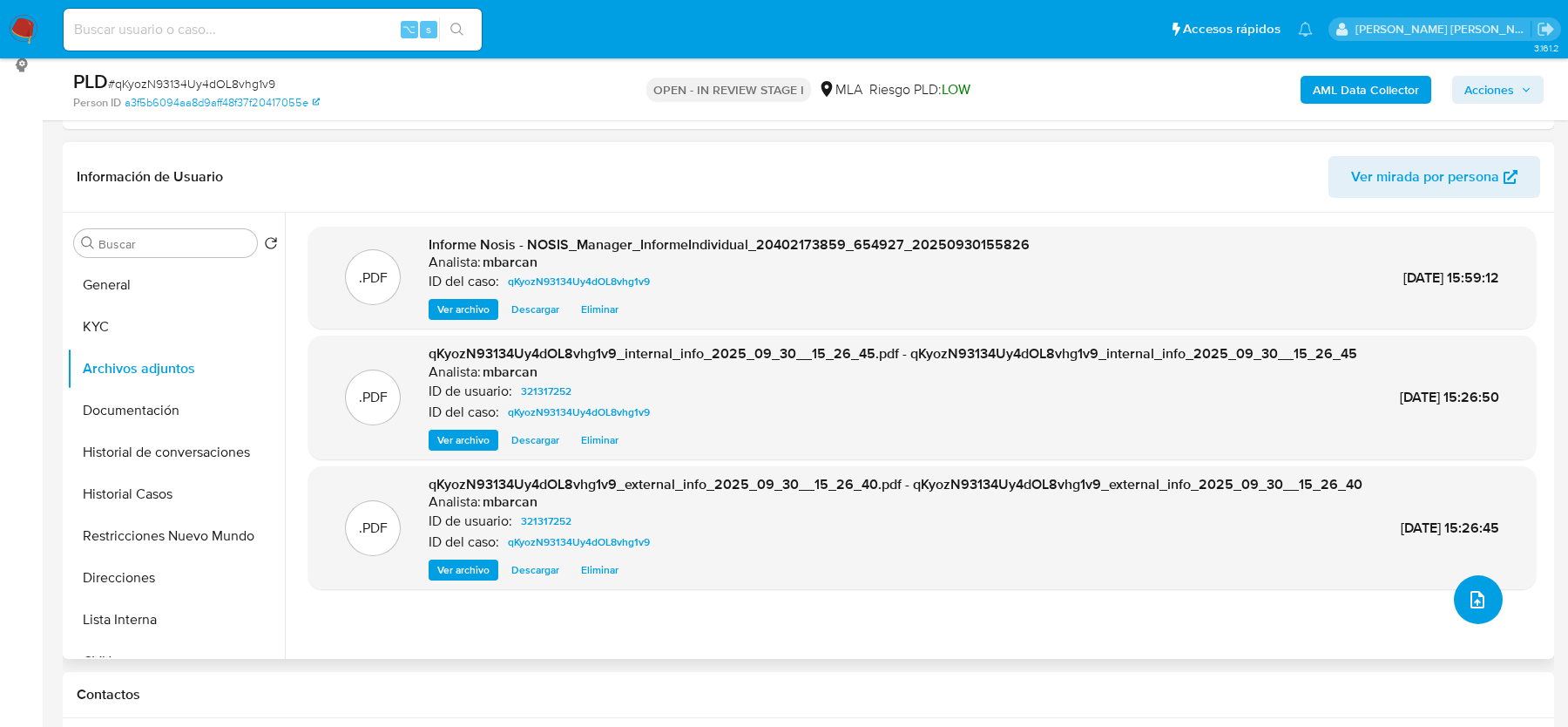
click at [1473, 595] on icon "upload-file" at bounding box center [1477, 599] width 14 height 17
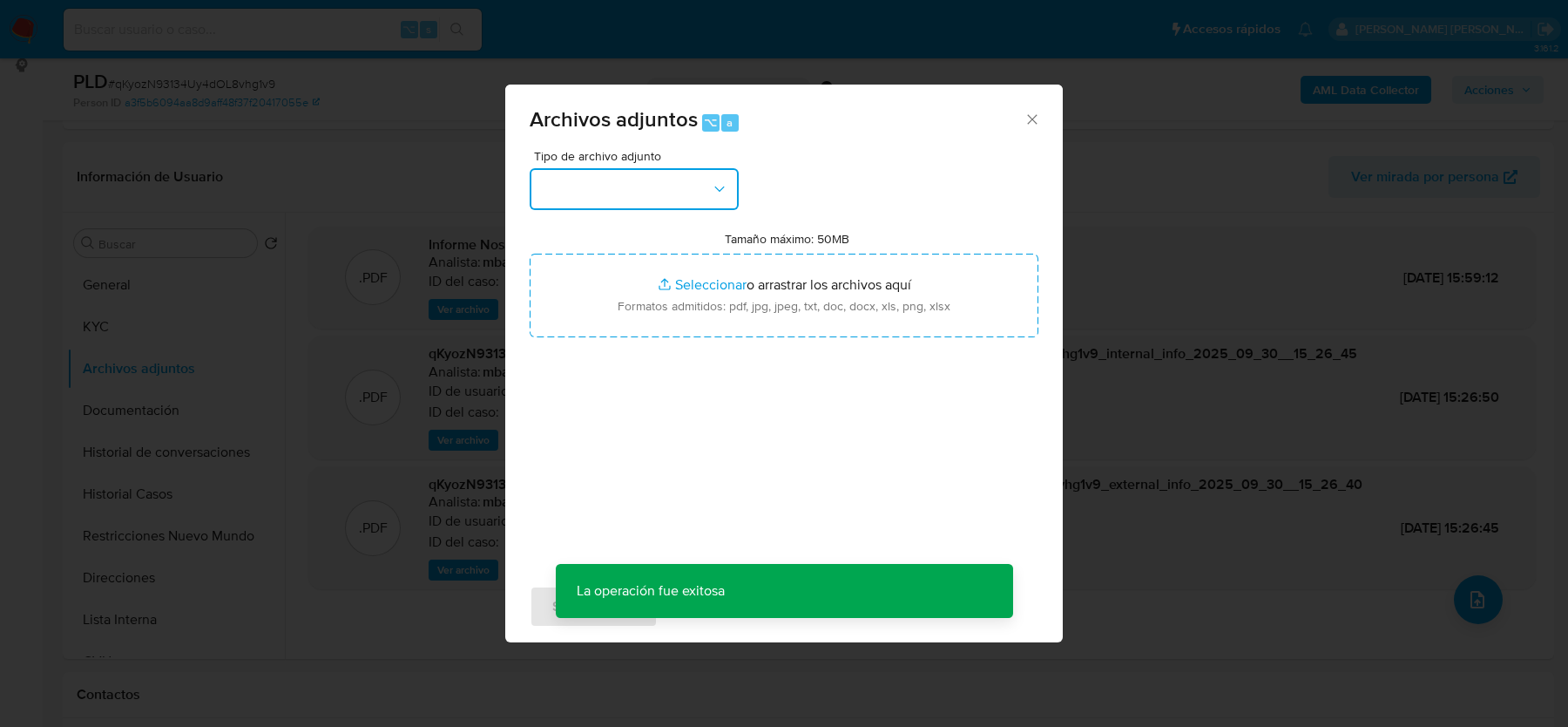
click at [638, 207] on button "button" at bounding box center [634, 189] width 209 height 42
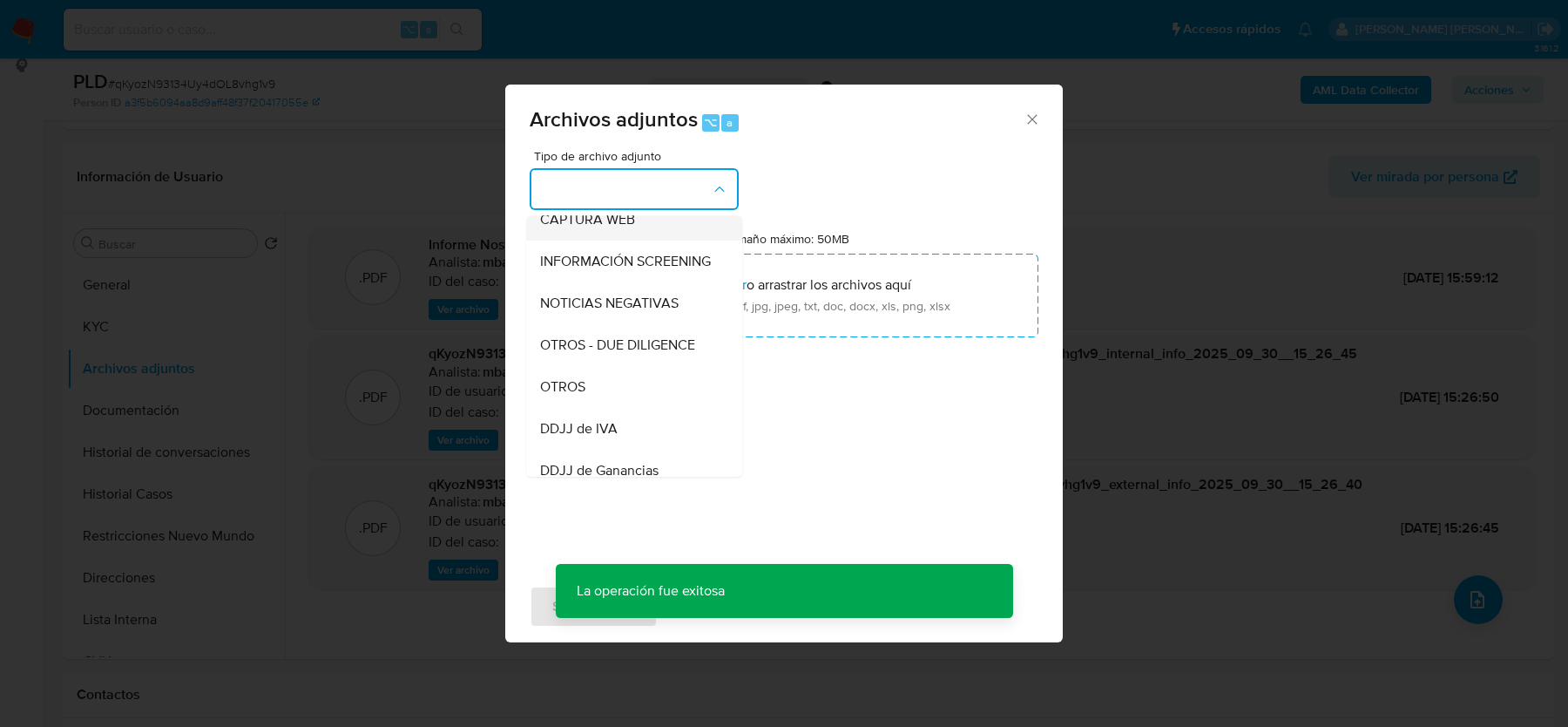
scroll to position [199, 0]
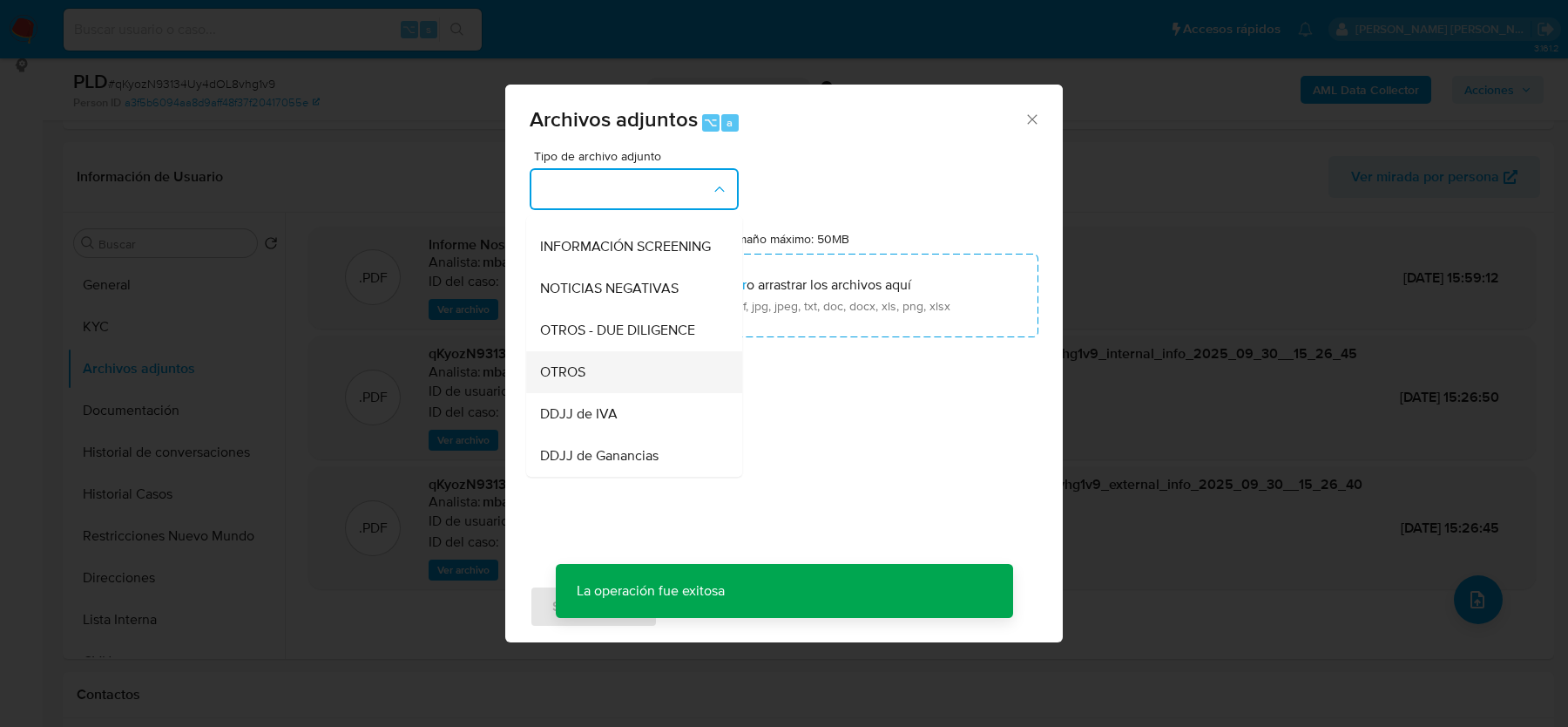
click at [591, 364] on div "OTROS" at bounding box center [629, 372] width 178 height 42
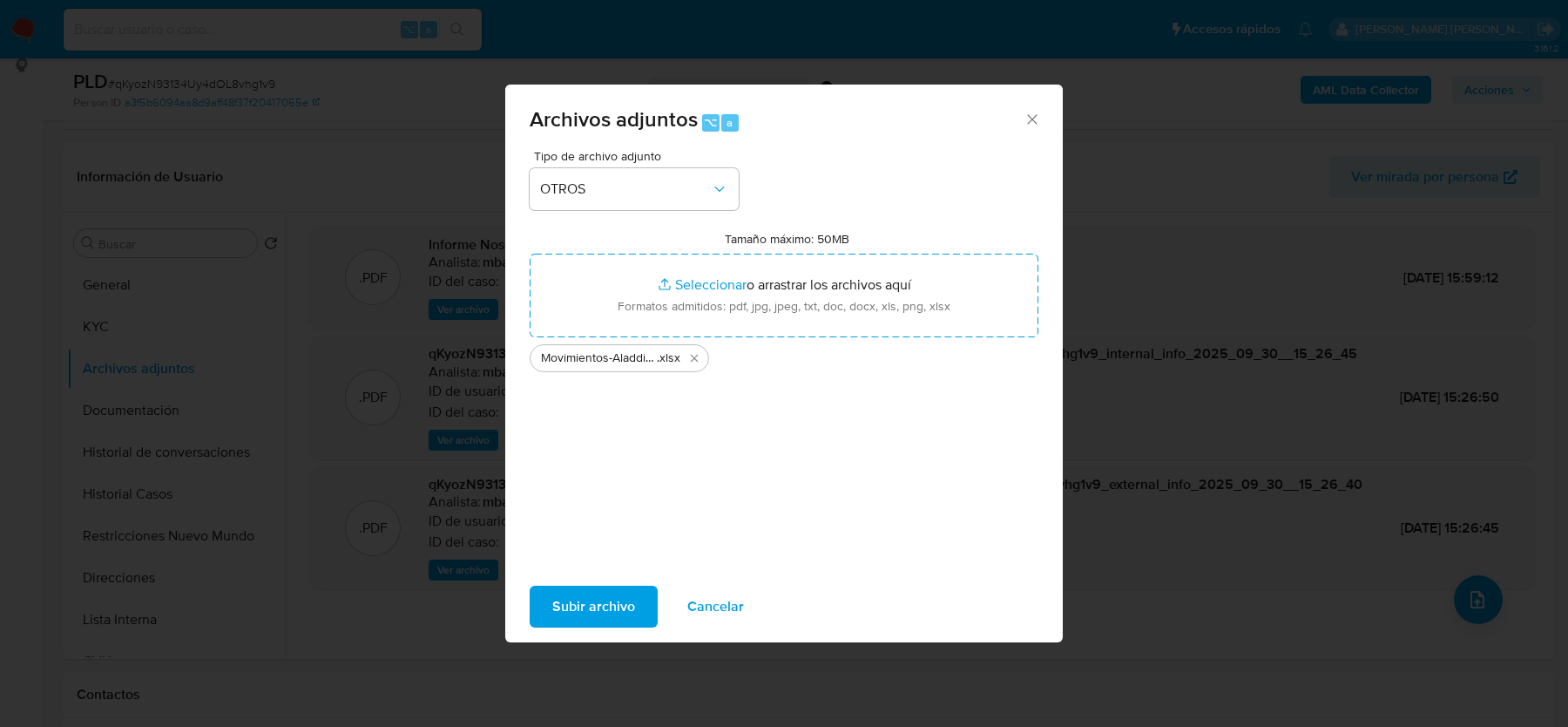
click at [590, 594] on span "Subir archivo" at bounding box center [593, 606] width 83 height 38
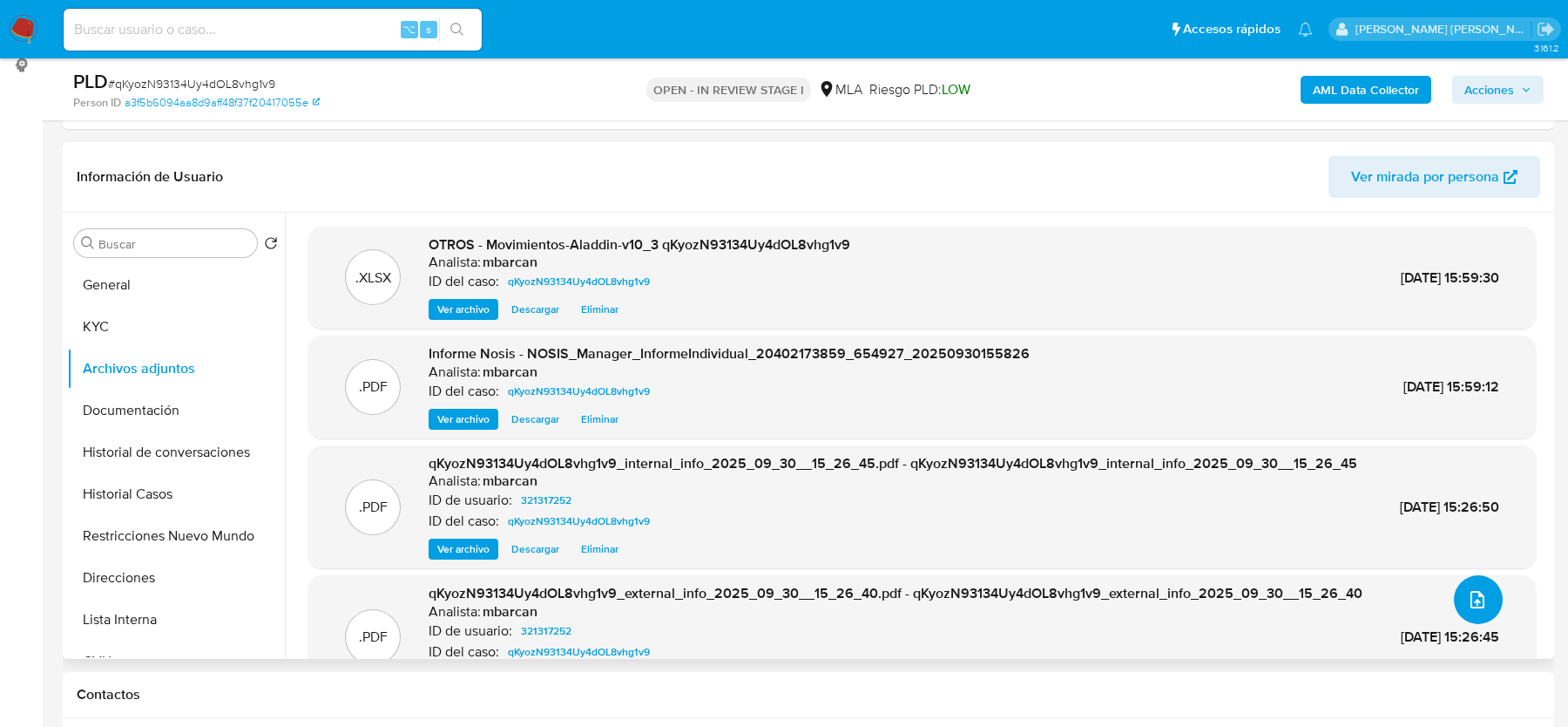
click at [1474, 592] on icon "upload-file" at bounding box center [1477, 599] width 14 height 17
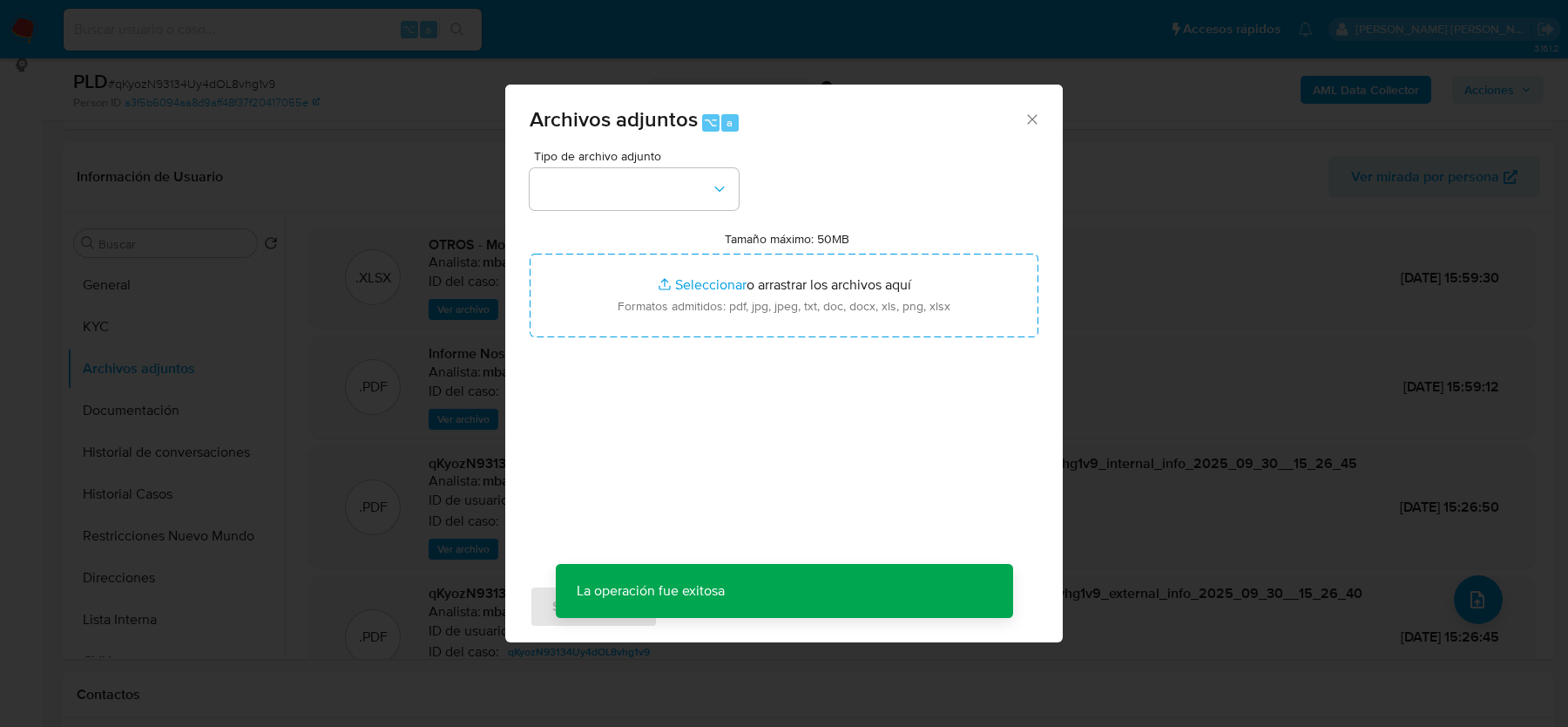
click at [579, 147] on div "Archivos adjuntos ⌥ a" at bounding box center [784, 117] width 557 height 65
click at [579, 154] on span "Tipo de archivo adjunto" at bounding box center [638, 156] width 209 height 12
click at [579, 182] on button "button" at bounding box center [634, 189] width 209 height 42
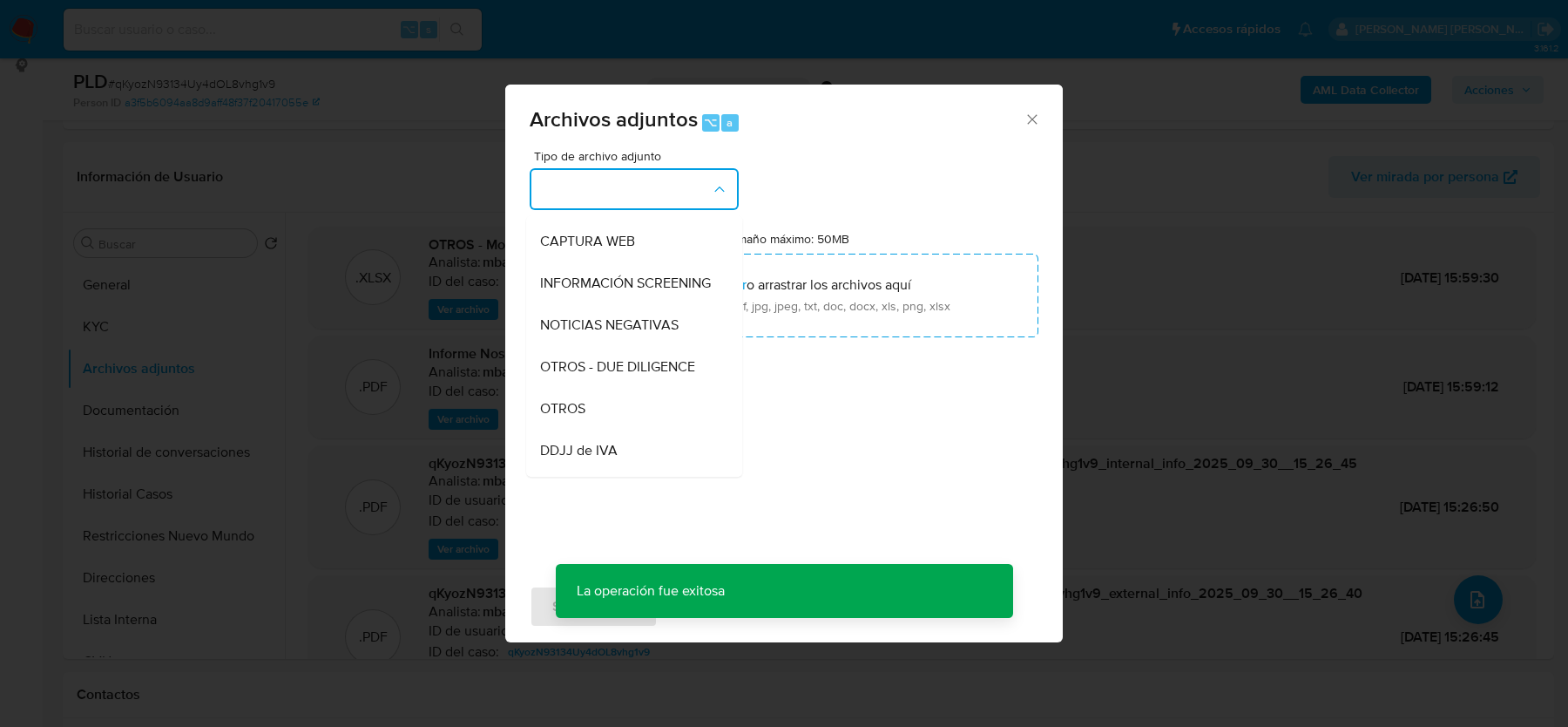
scroll to position [194, 0]
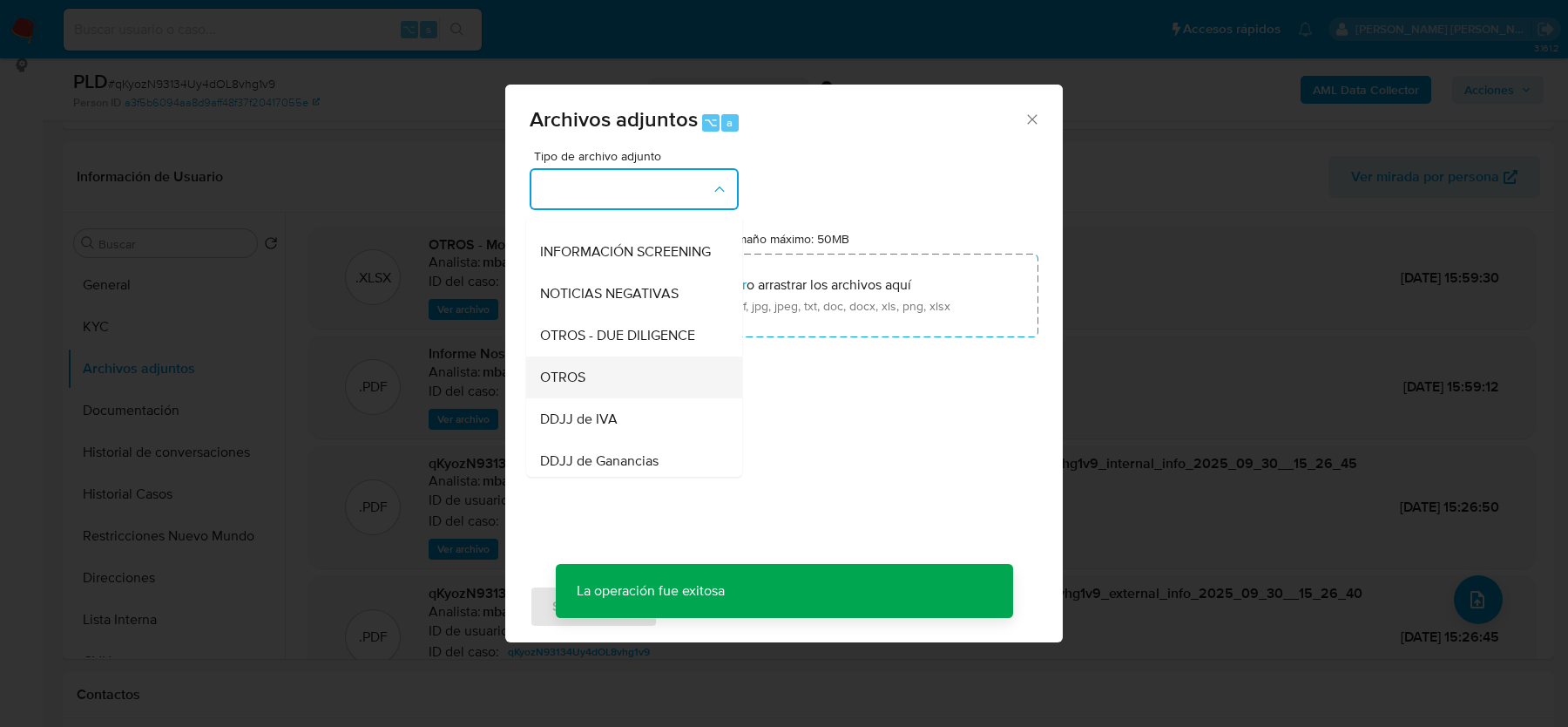
click at [574, 376] on span "OTROS" at bounding box center [562, 376] width 45 height 17
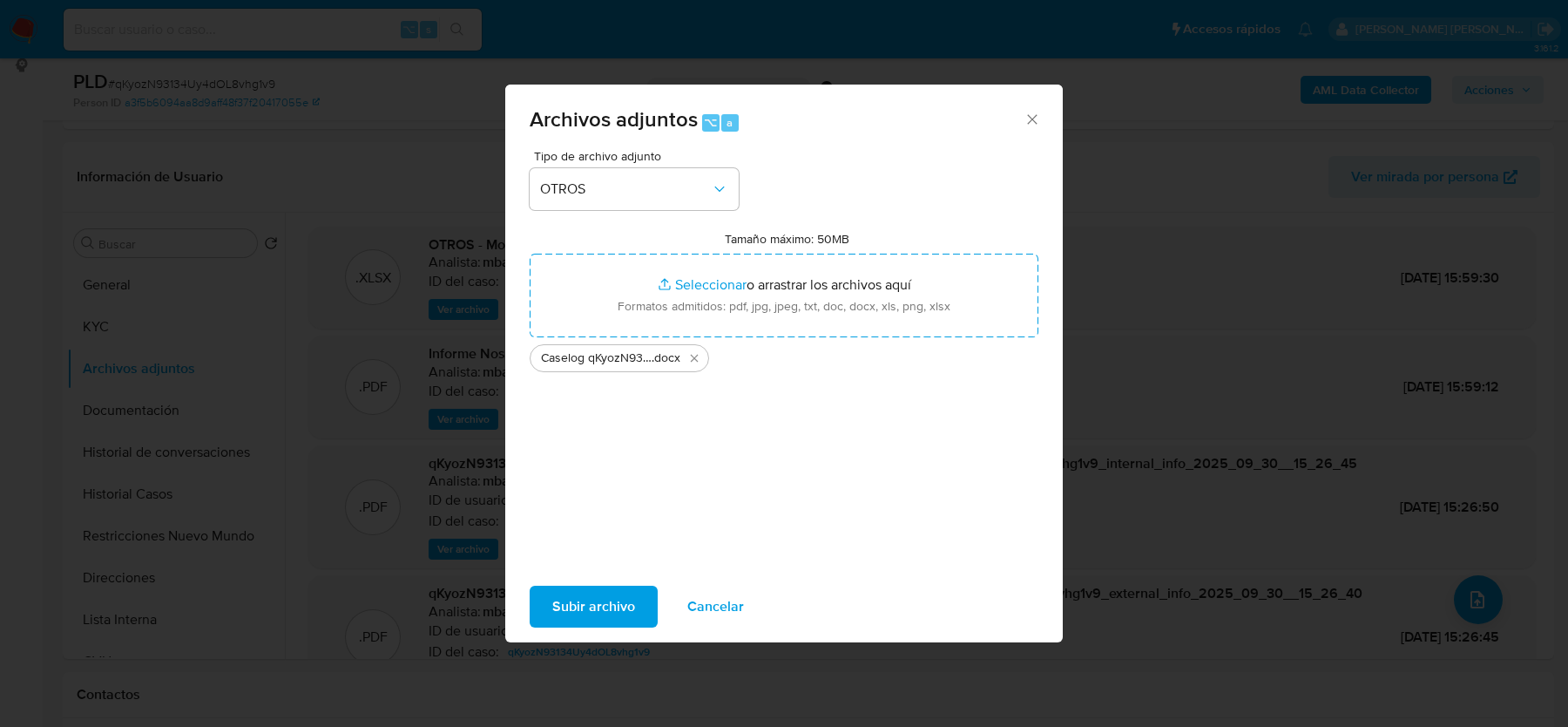
click at [569, 609] on span "Subir archivo" at bounding box center [593, 606] width 83 height 38
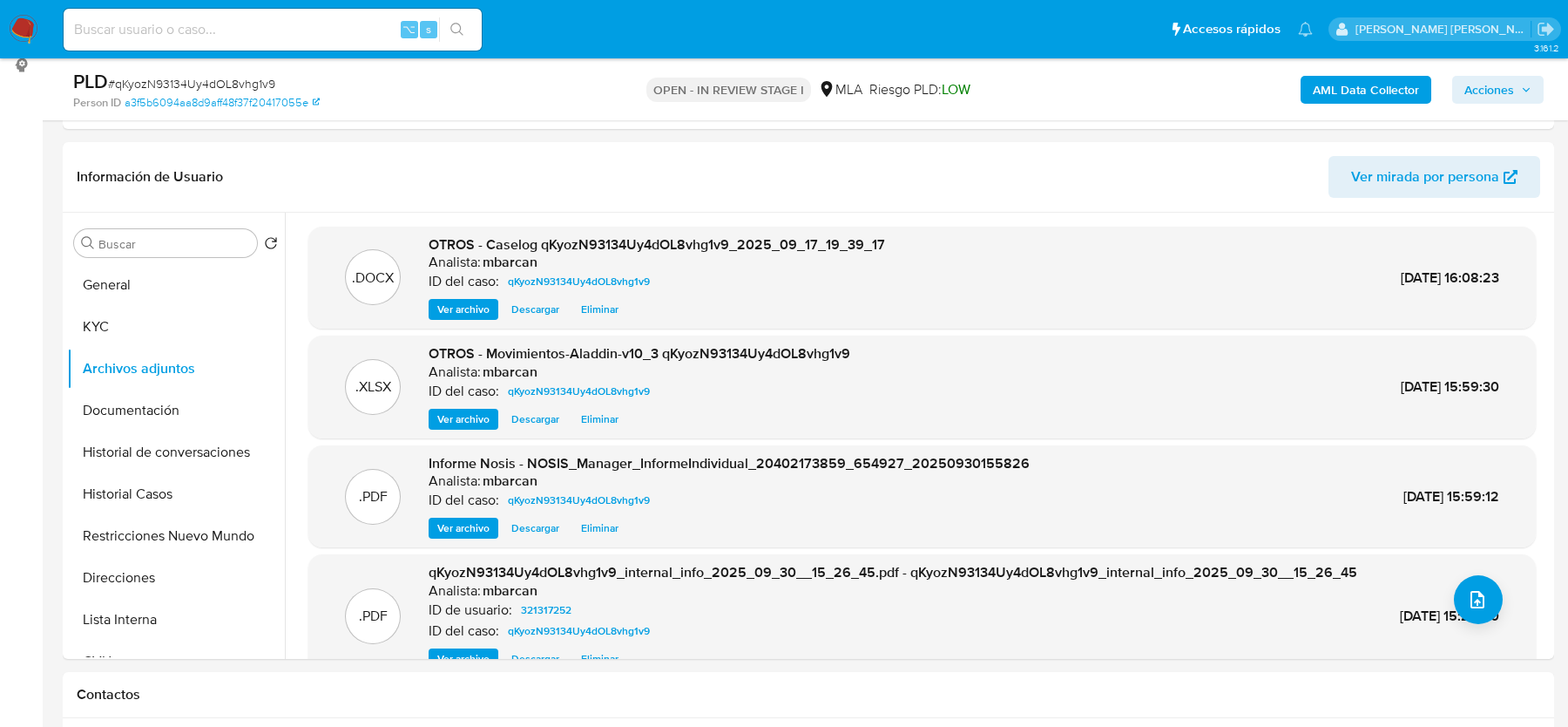
click at [1480, 92] on span "Acciones" at bounding box center [1489, 90] width 50 height 28
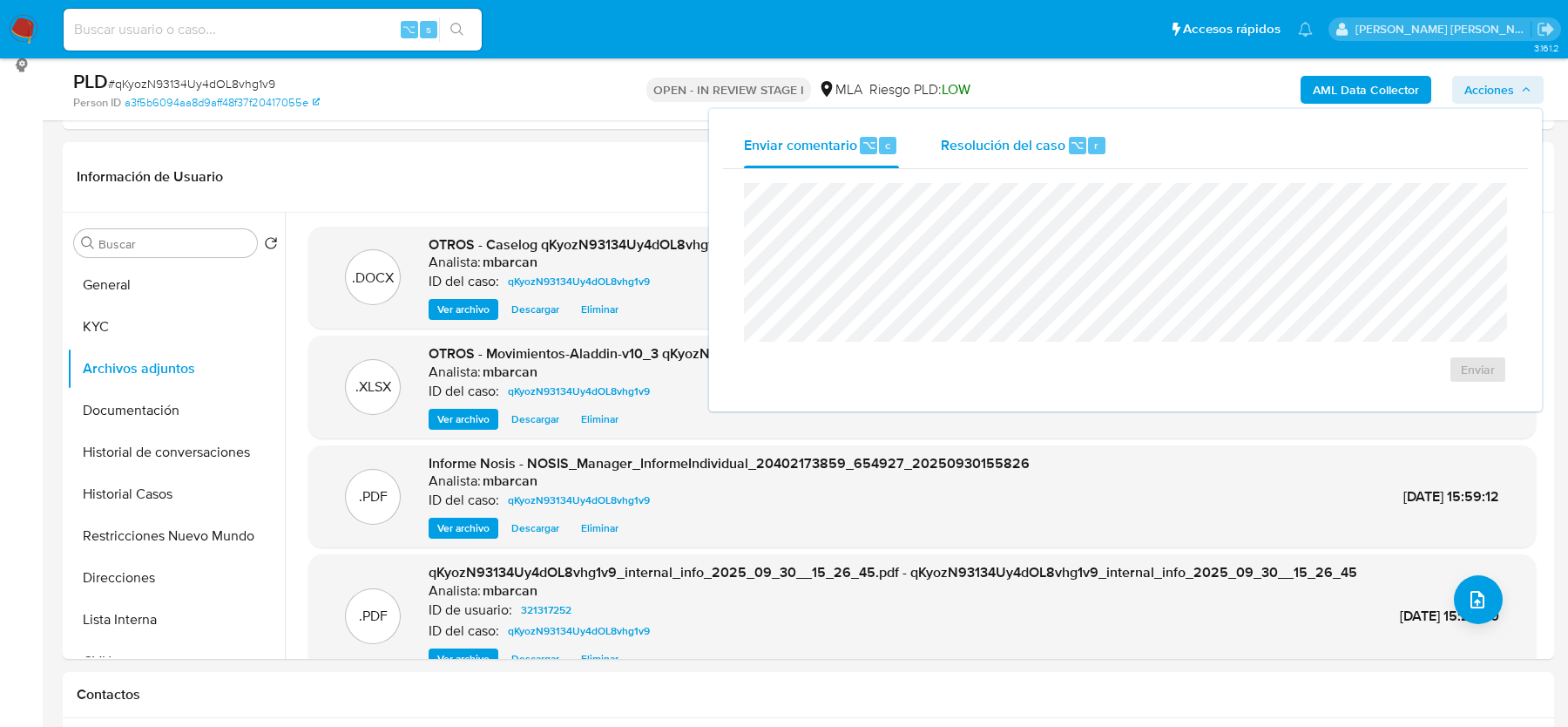
click at [1014, 148] on span "Resolución del caso" at bounding box center [1002, 144] width 125 height 20
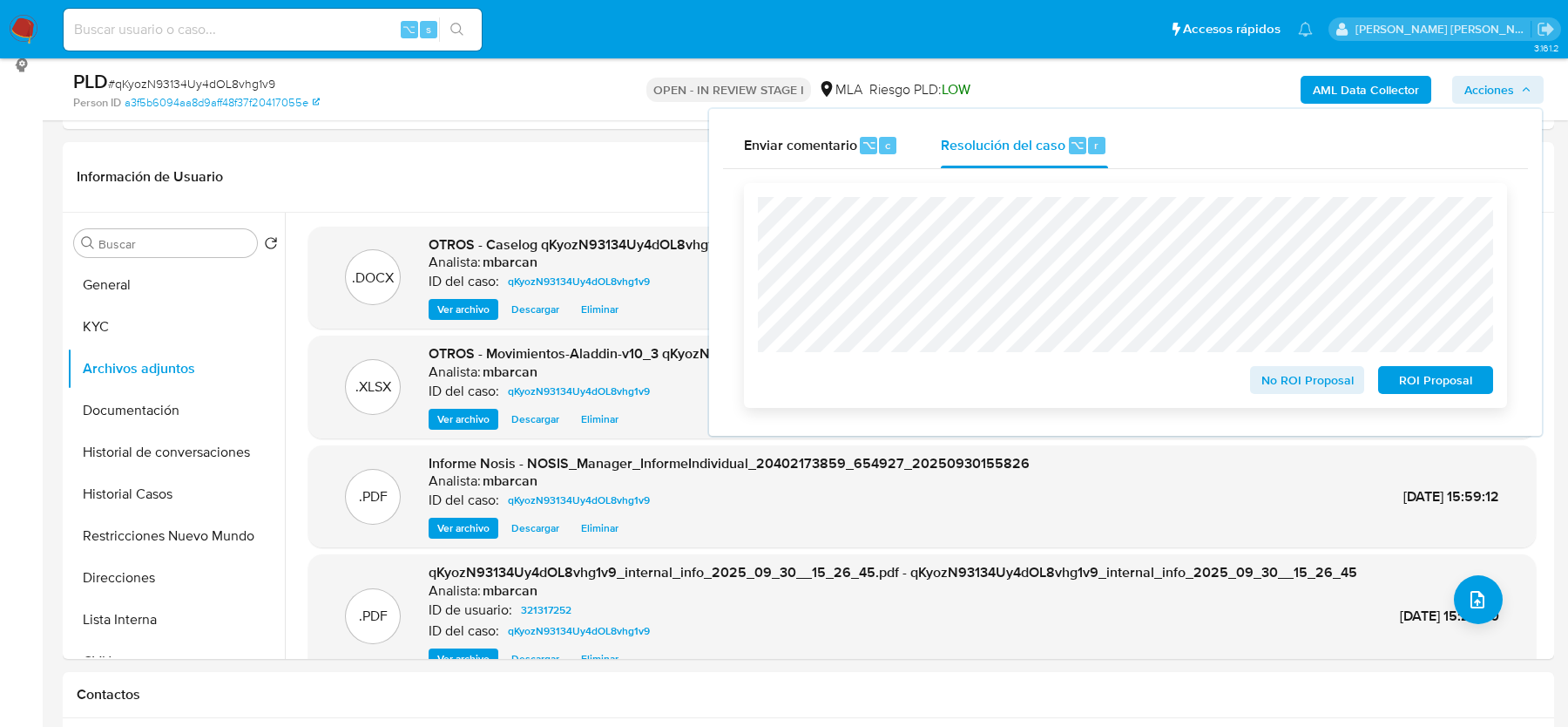
click at [1431, 392] on span "ROI Proposal" at bounding box center [1435, 379] width 91 height 24
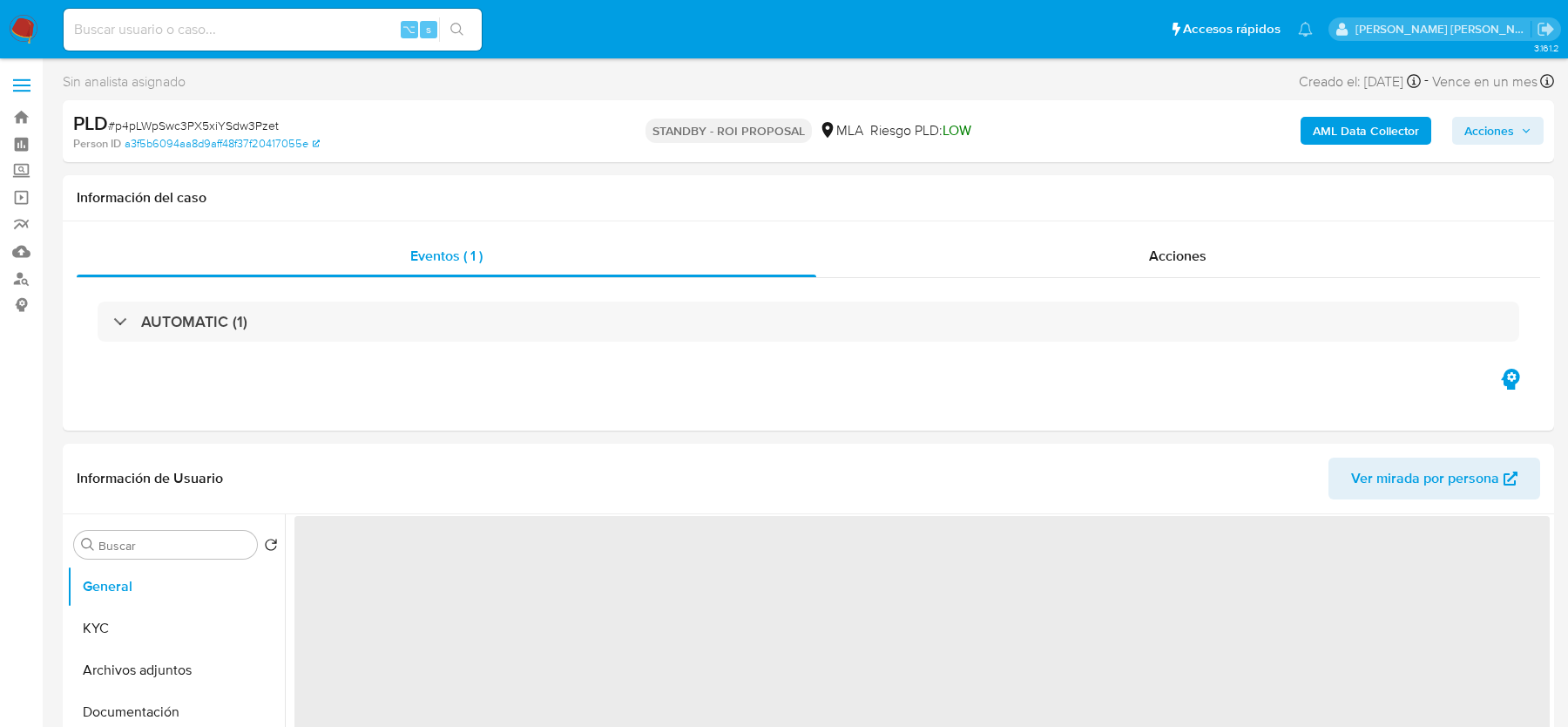
select select "10"
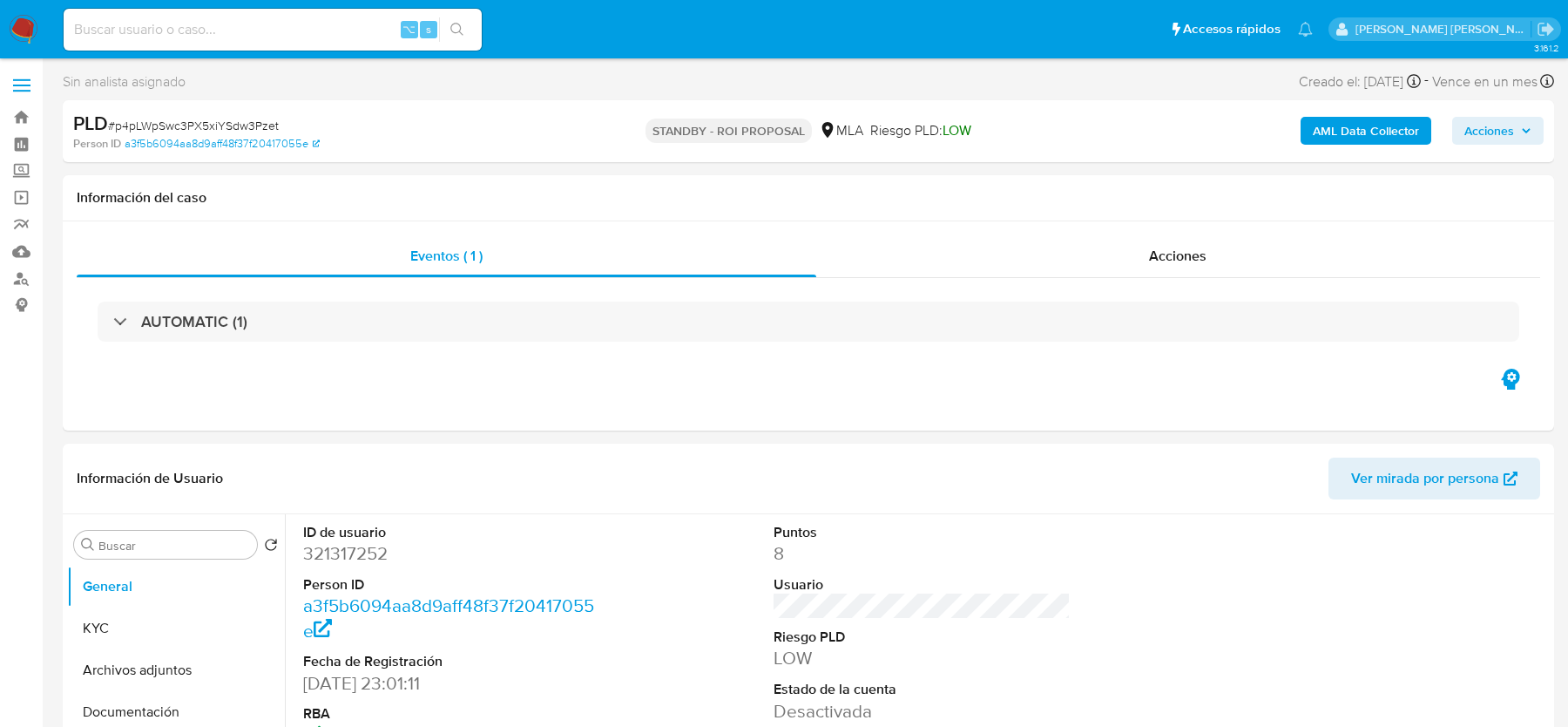
click at [28, 34] on img at bounding box center [24, 30] width 30 height 30
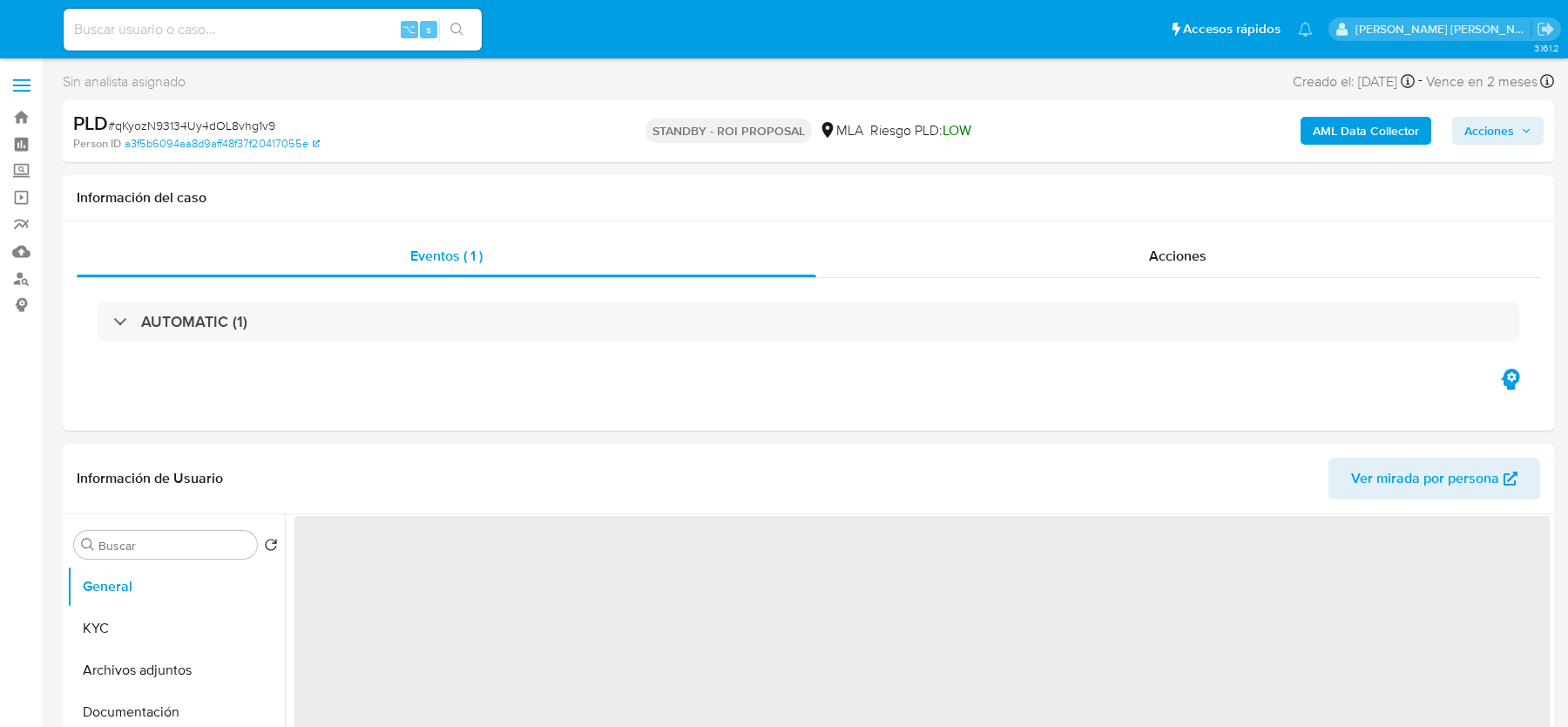
select select "10"
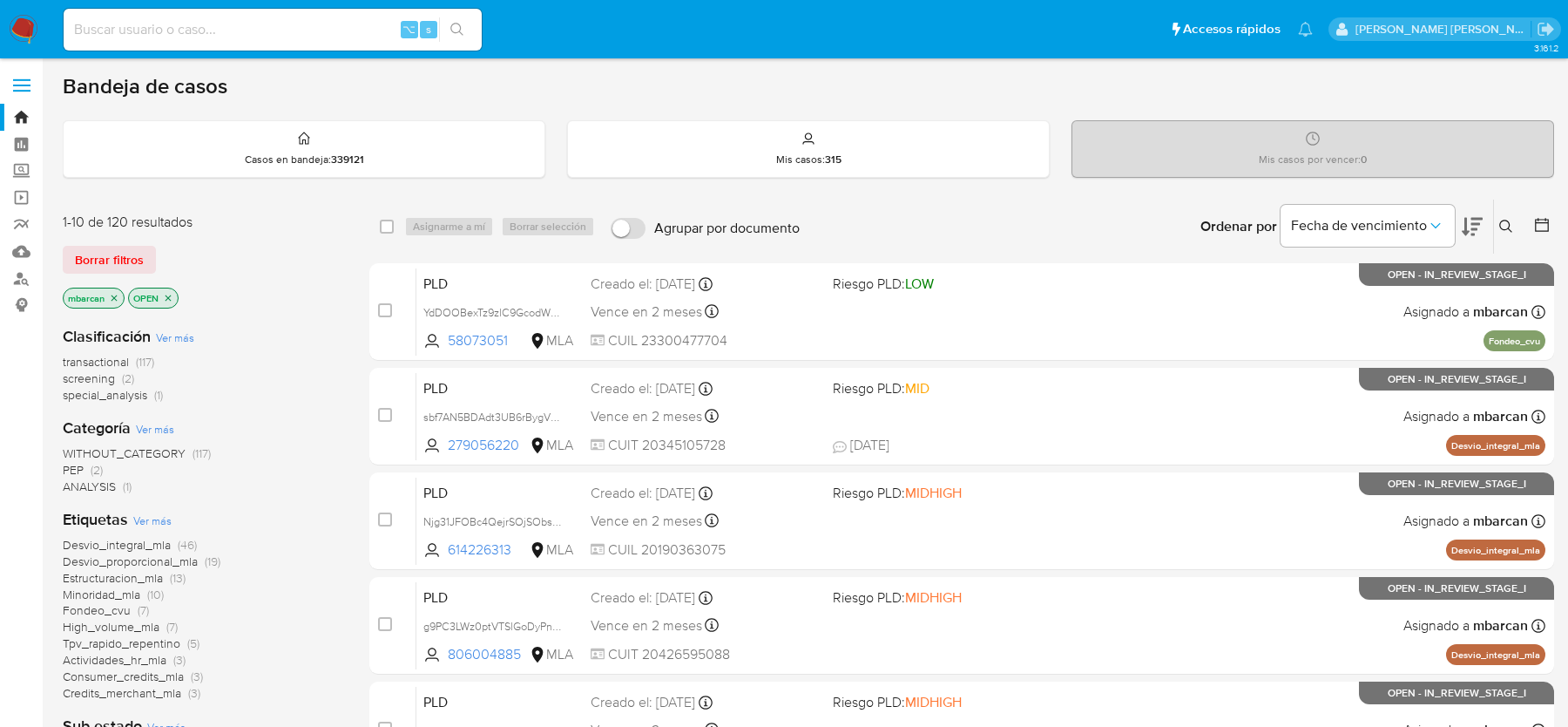
click at [329, 38] on input at bounding box center [272, 29] width 418 height 23
paste input "Zyiwfz9NQuPr1YOTP9xGG9Zz"
type input "Zyiwfz9NQuPr1YOTP9xGG9Zz"
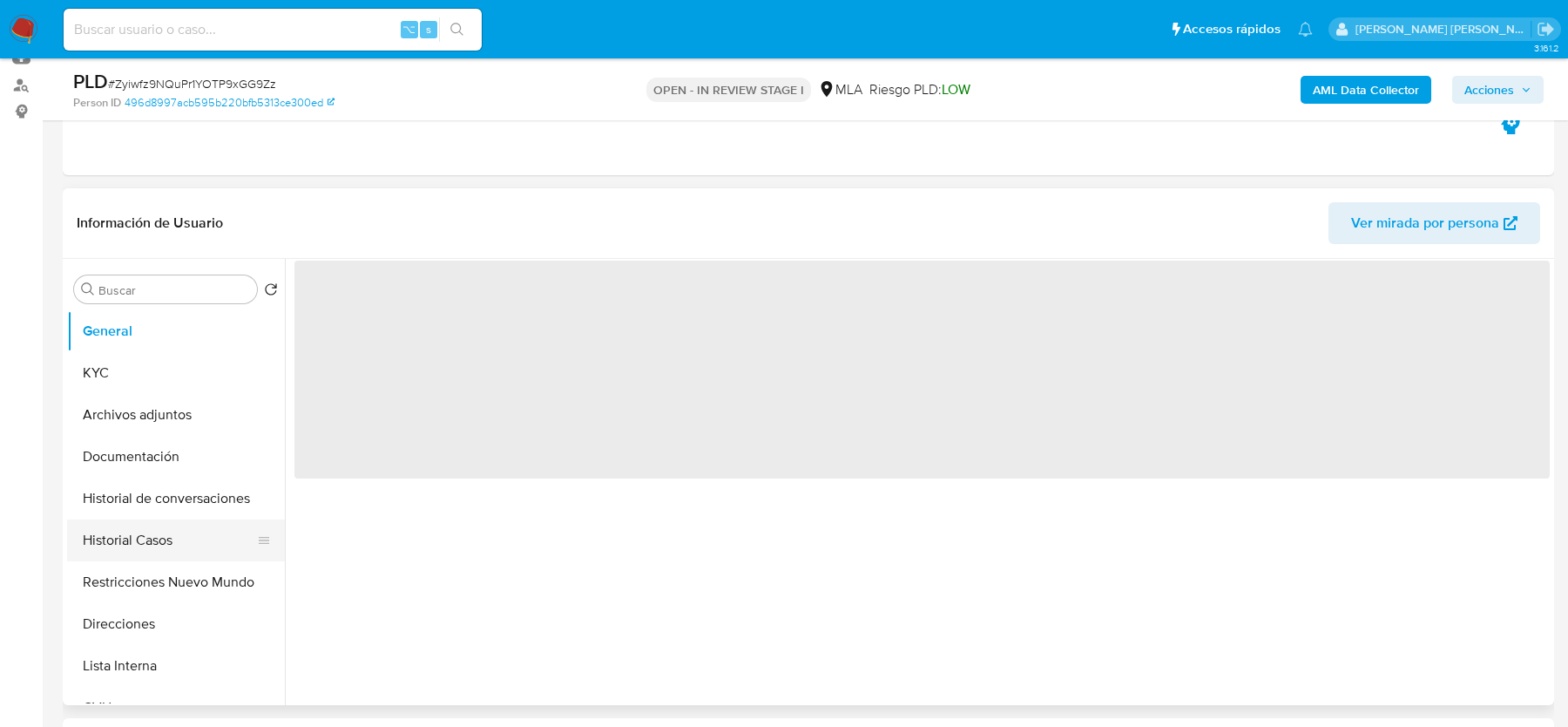
scroll to position [214, 0]
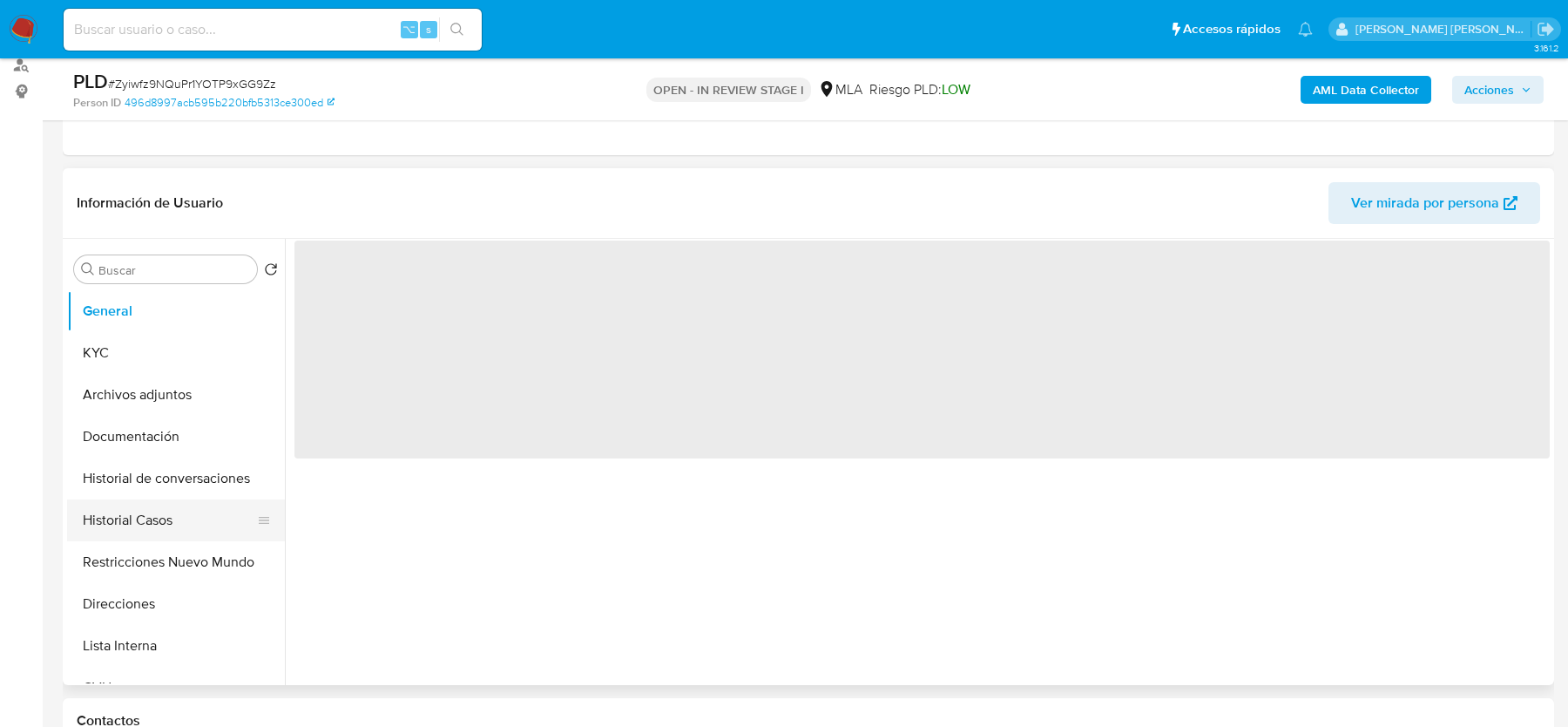
click at [157, 501] on button "Historial Casos" at bounding box center [169, 520] width 204 height 42
select select "10"
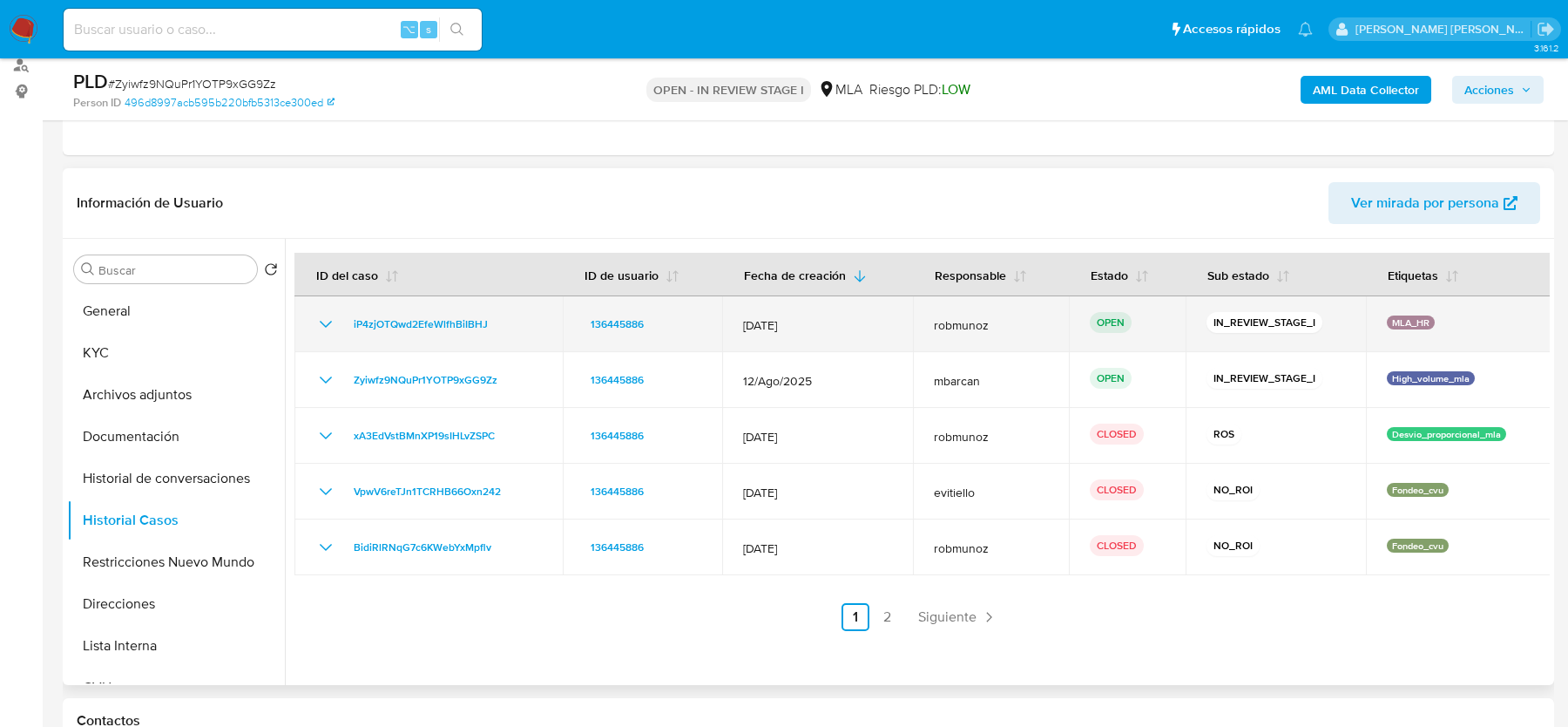
click at [516, 315] on div "iP4zjOTQwd2EfeWlfhBiIBHJ" at bounding box center [428, 324] width 227 height 21
click at [509, 314] on div "iP4zjOTQwd2EfeWlfhBiIBHJ" at bounding box center [428, 324] width 227 height 21
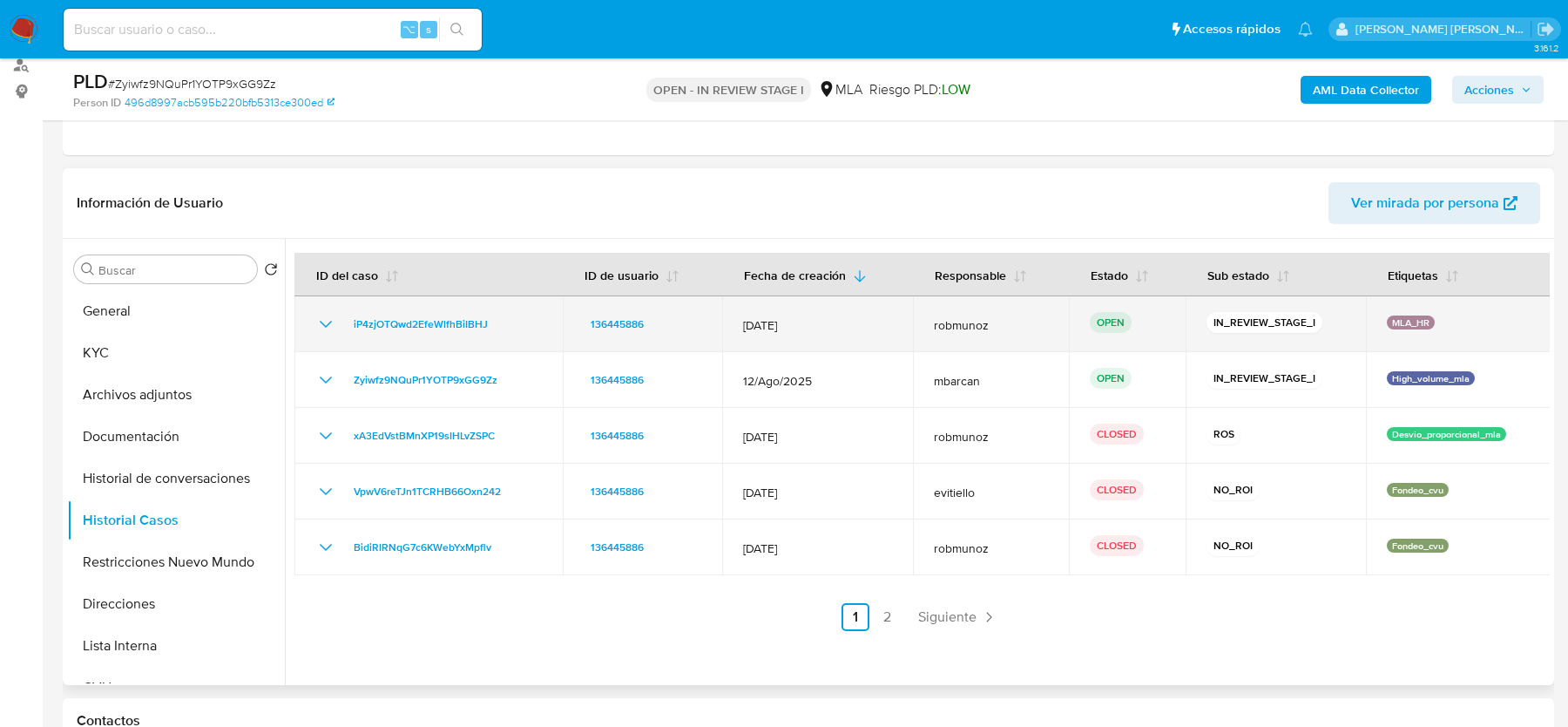
click at [509, 314] on div "iP4zjOTQwd2EfeWlfhBiIBHJ" at bounding box center [428, 324] width 227 height 21
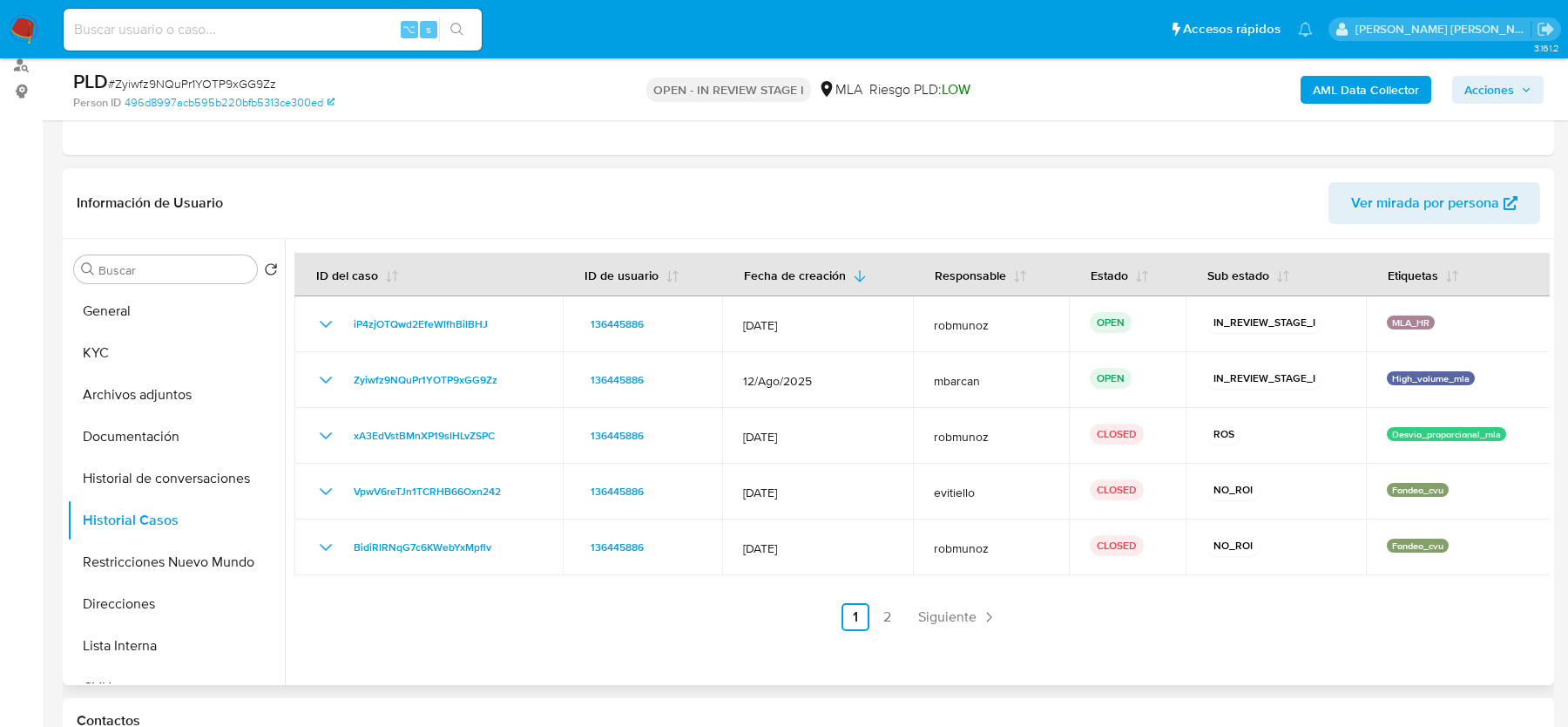
click at [462, 634] on div at bounding box center [916, 461] width 1265 height 446
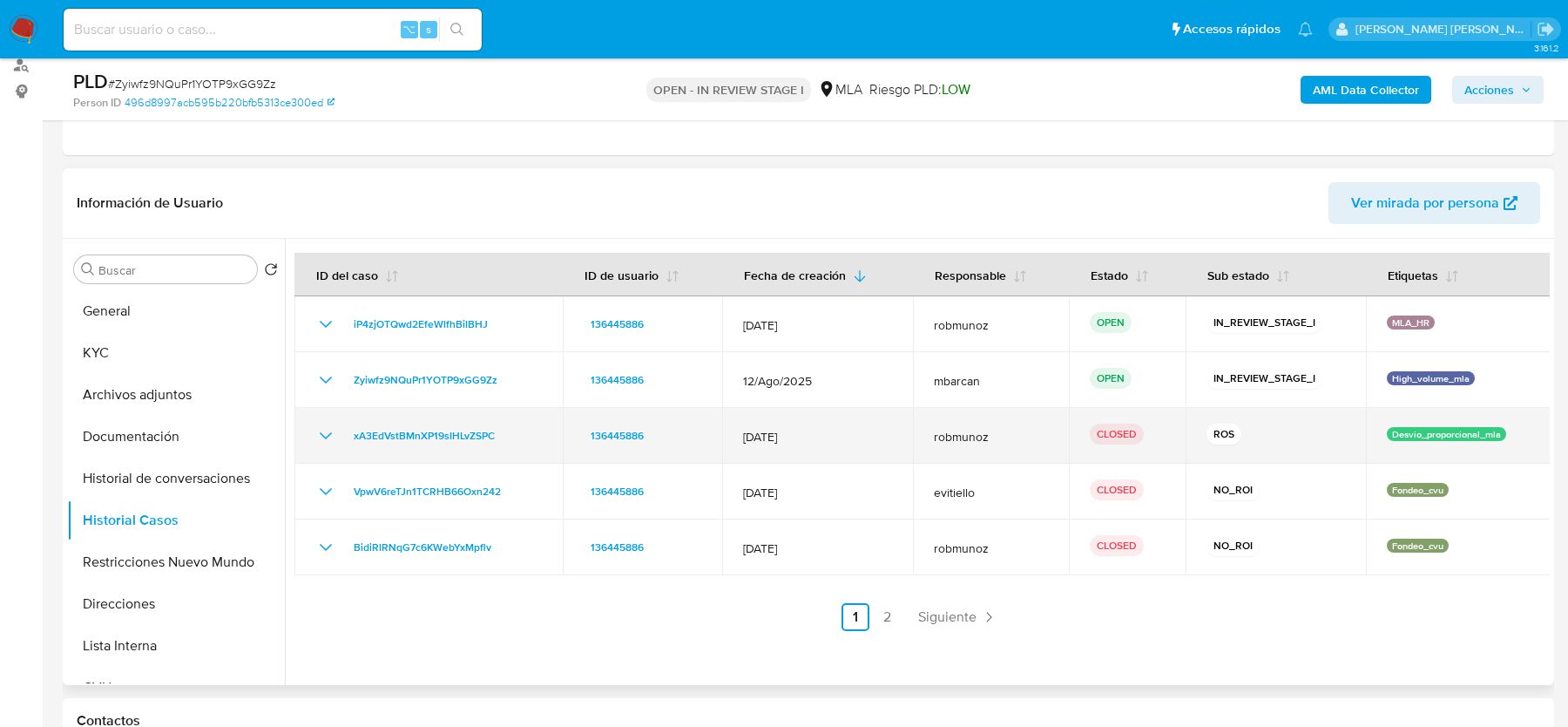
click at [328, 435] on icon "Mostrar/Ocultar" at bounding box center [325, 435] width 21 height 21
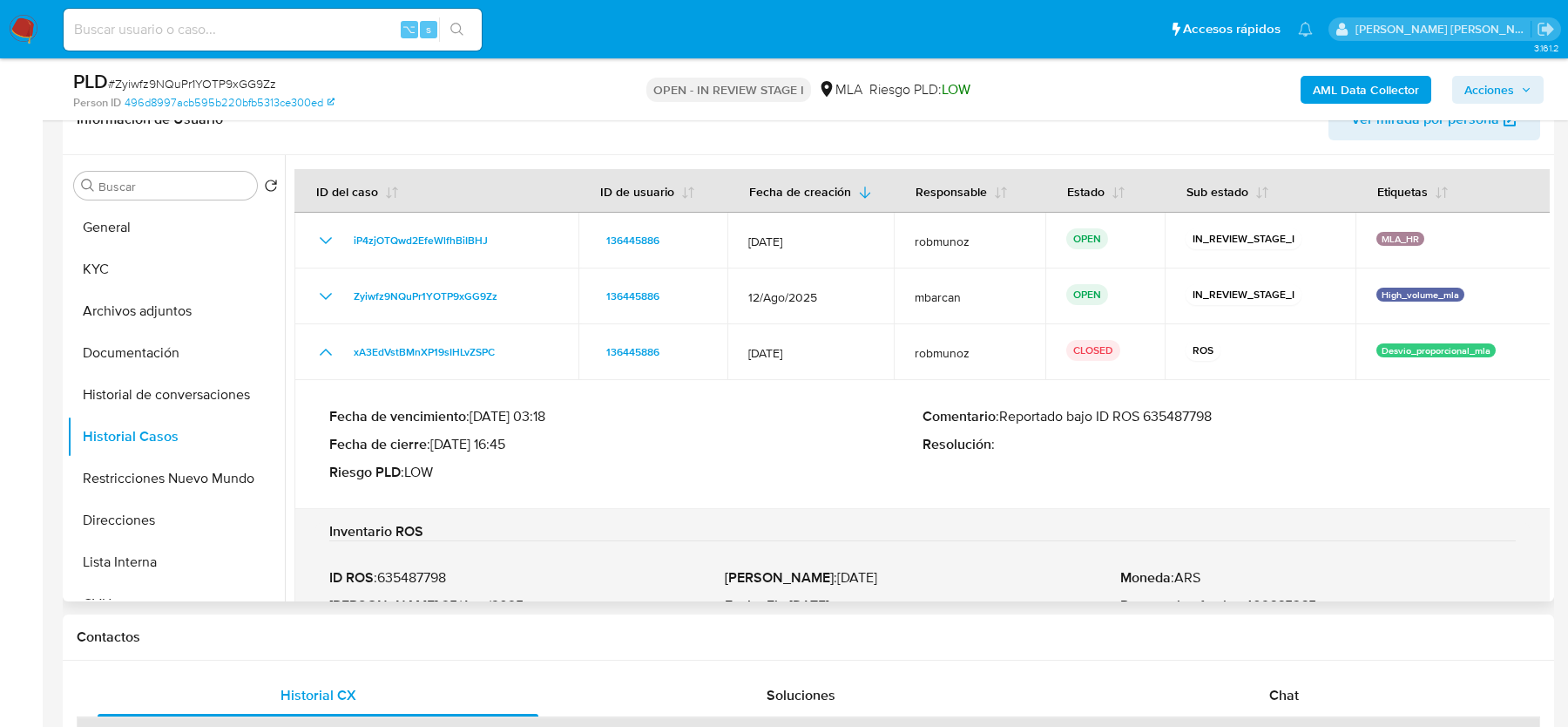
scroll to position [29, 0]
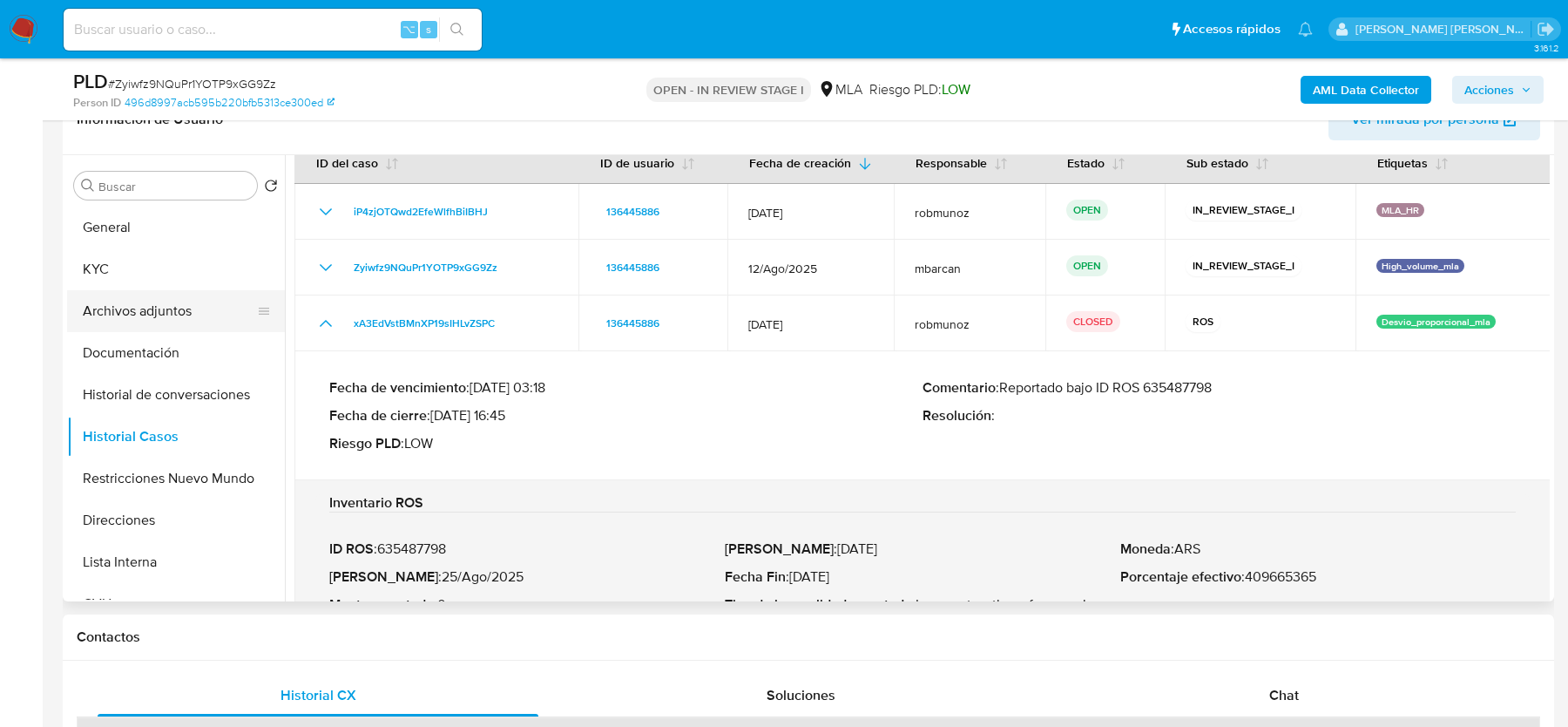
click at [143, 319] on button "Archivos adjuntos" at bounding box center [169, 312] width 204 height 42
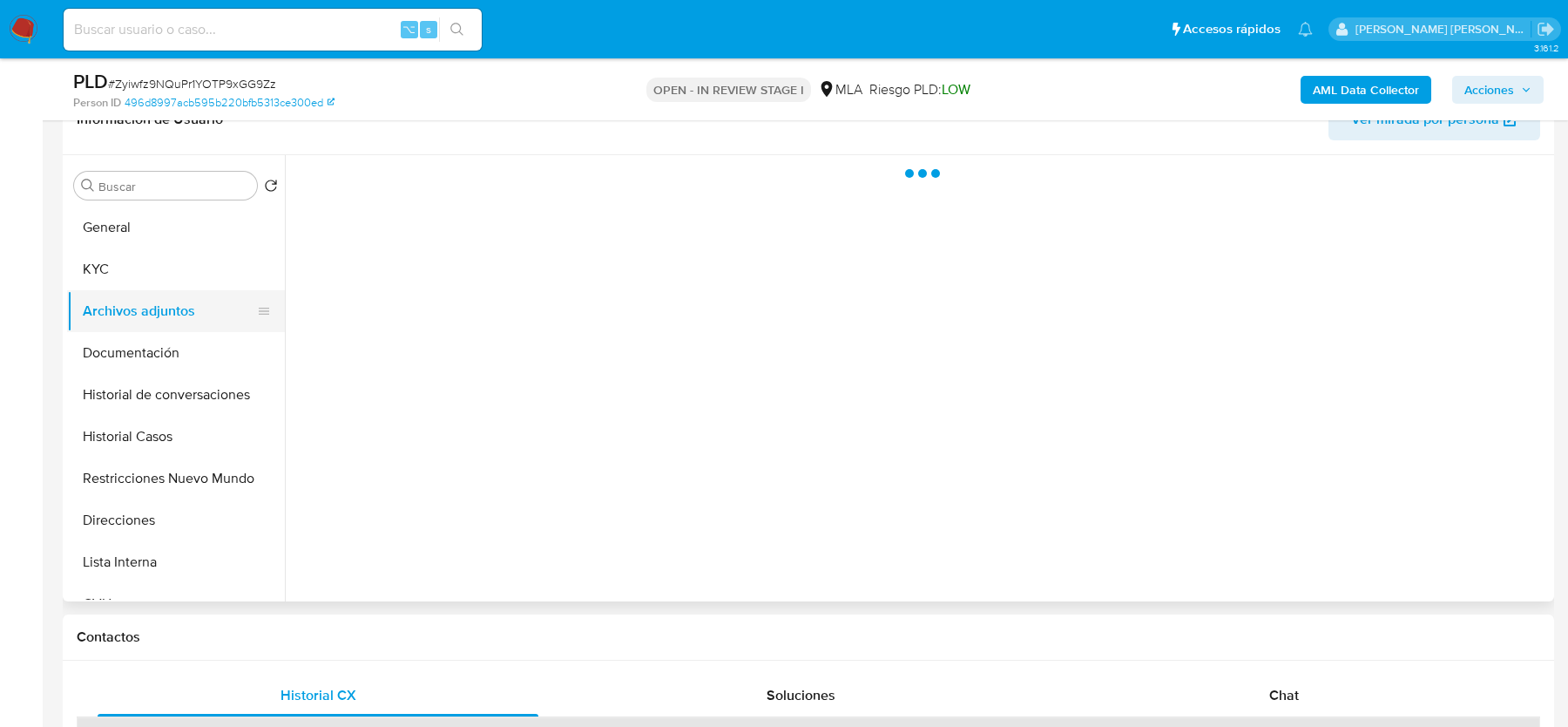
scroll to position [0, 0]
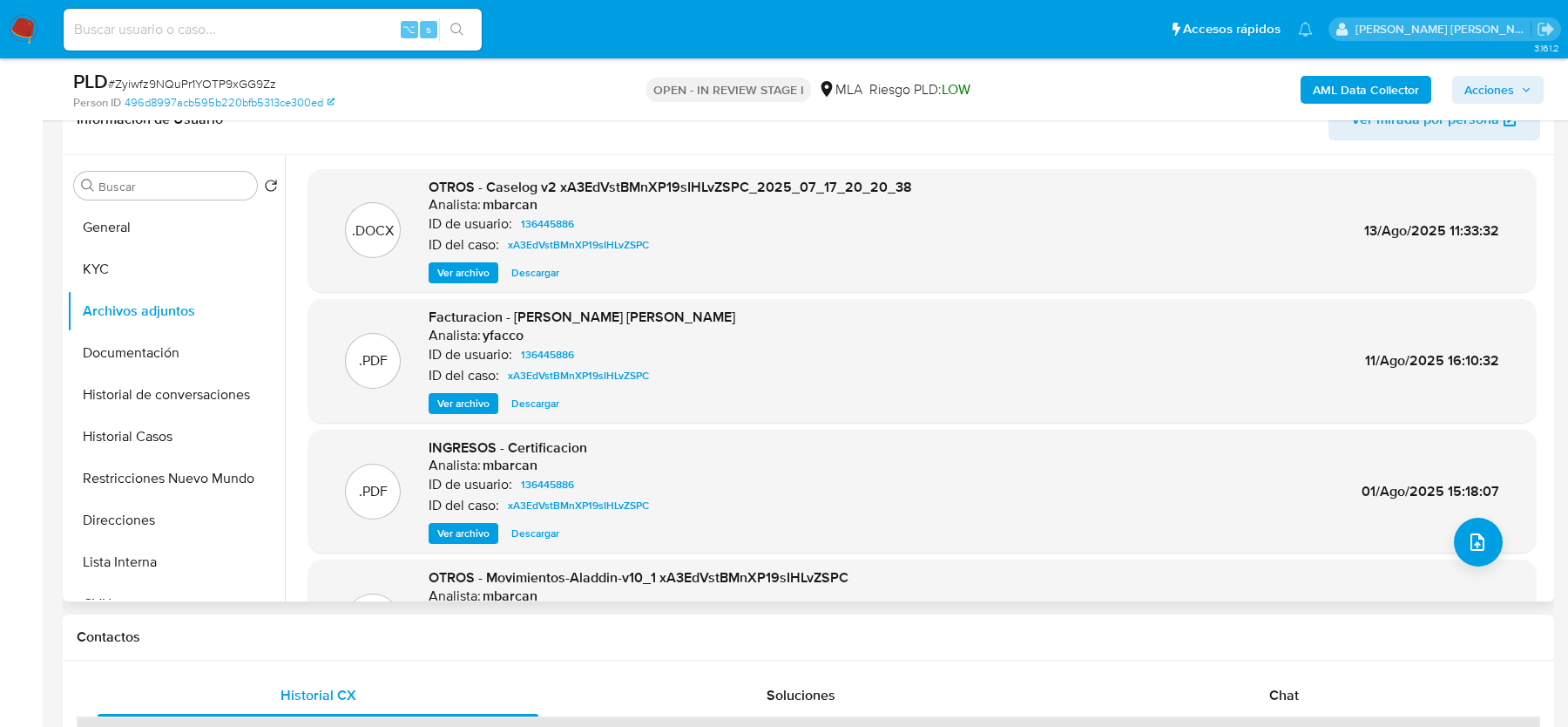
click at [450, 270] on span "Ver archivo" at bounding box center [463, 272] width 52 height 17
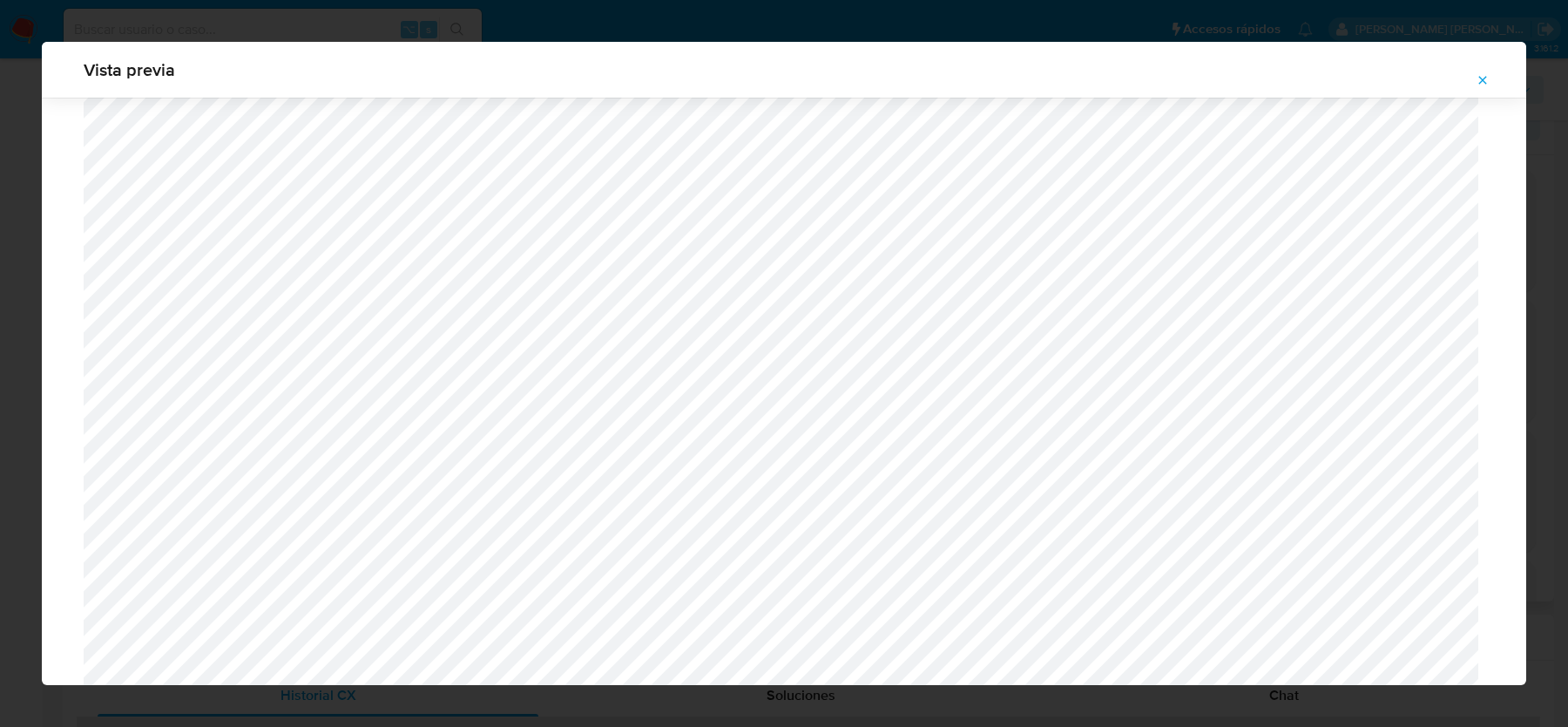
scroll to position [596, 0]
click at [1480, 73] on icon "Attachment preview" at bounding box center [1482, 80] width 14 height 14
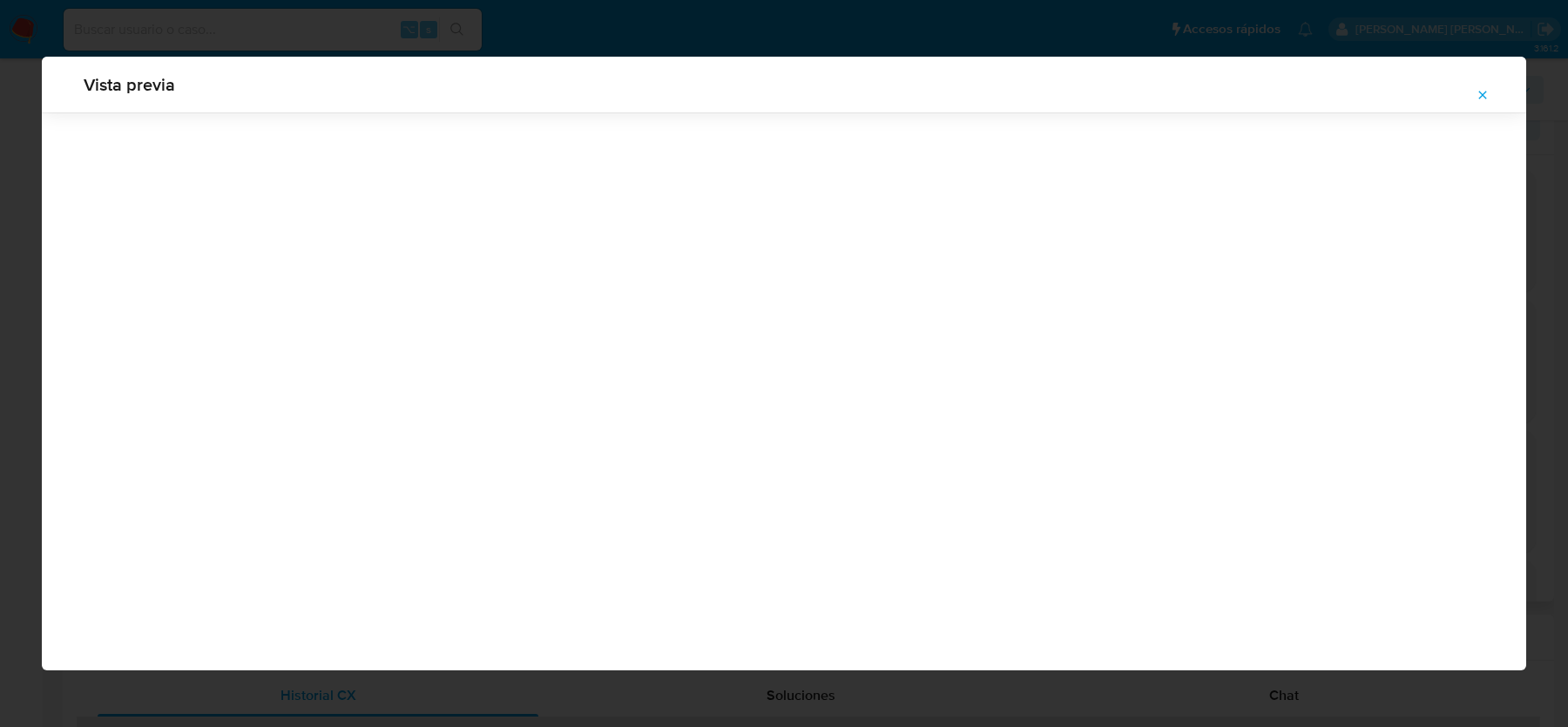
scroll to position [0, 0]
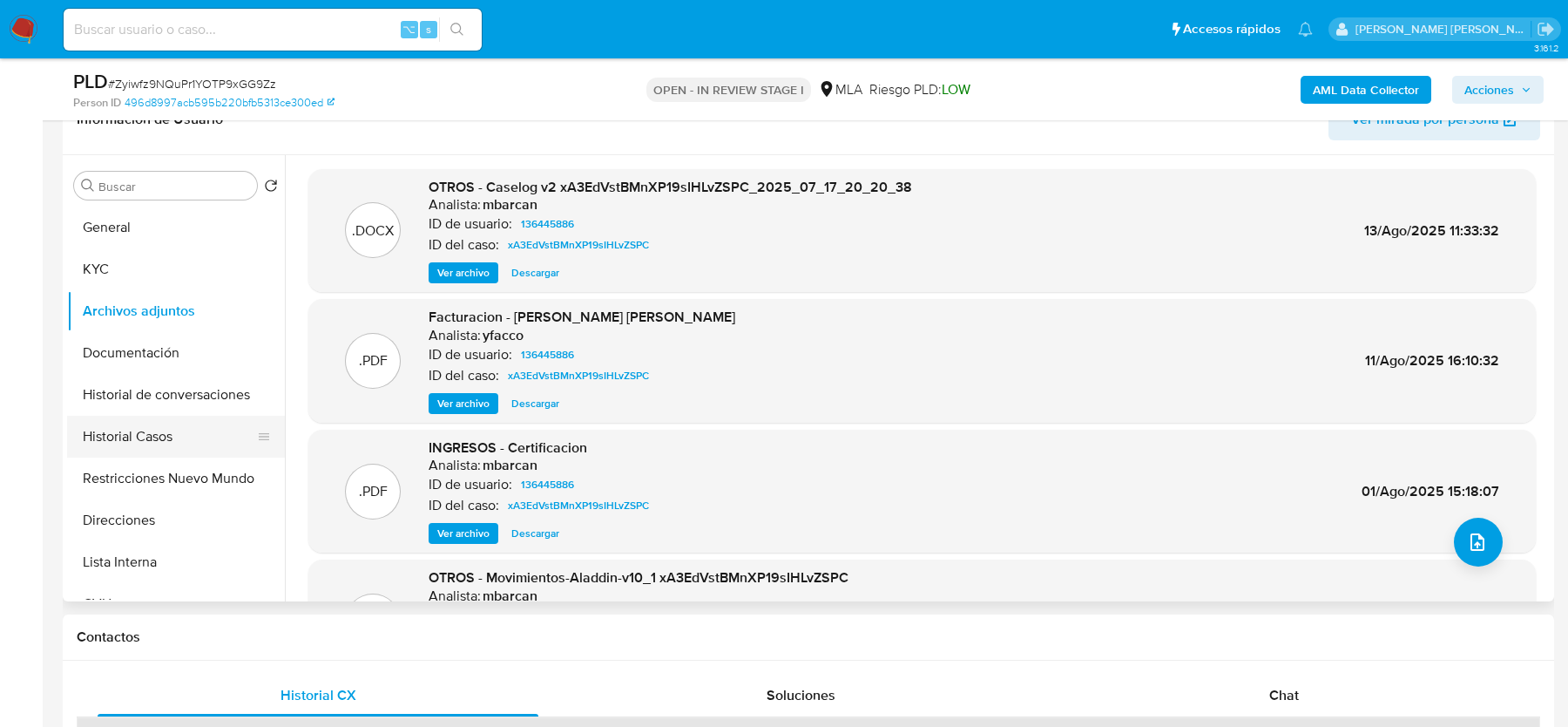
click at [138, 409] on button "Historial de conversaciones" at bounding box center [176, 394] width 218 height 42
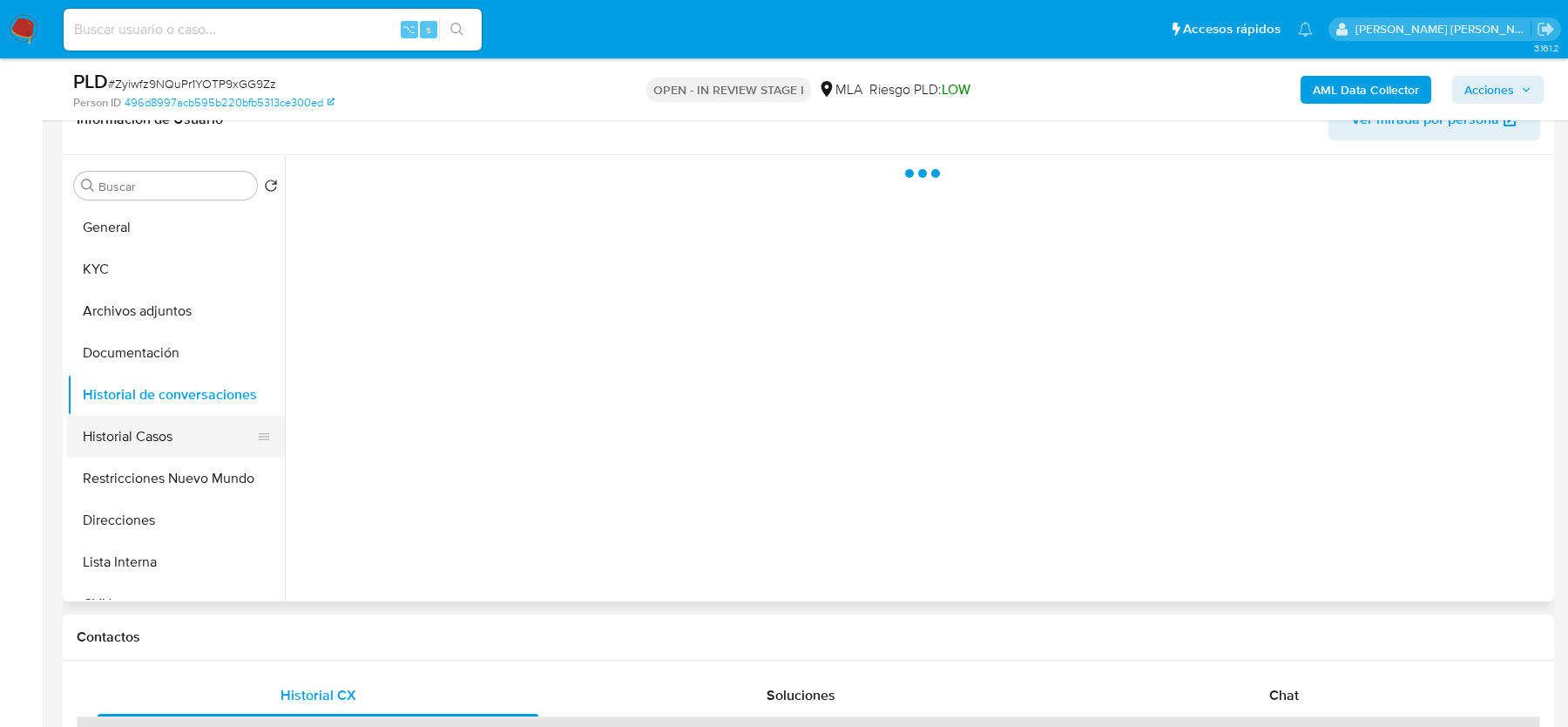
click at [123, 434] on button "Historial Casos" at bounding box center [169, 436] width 204 height 42
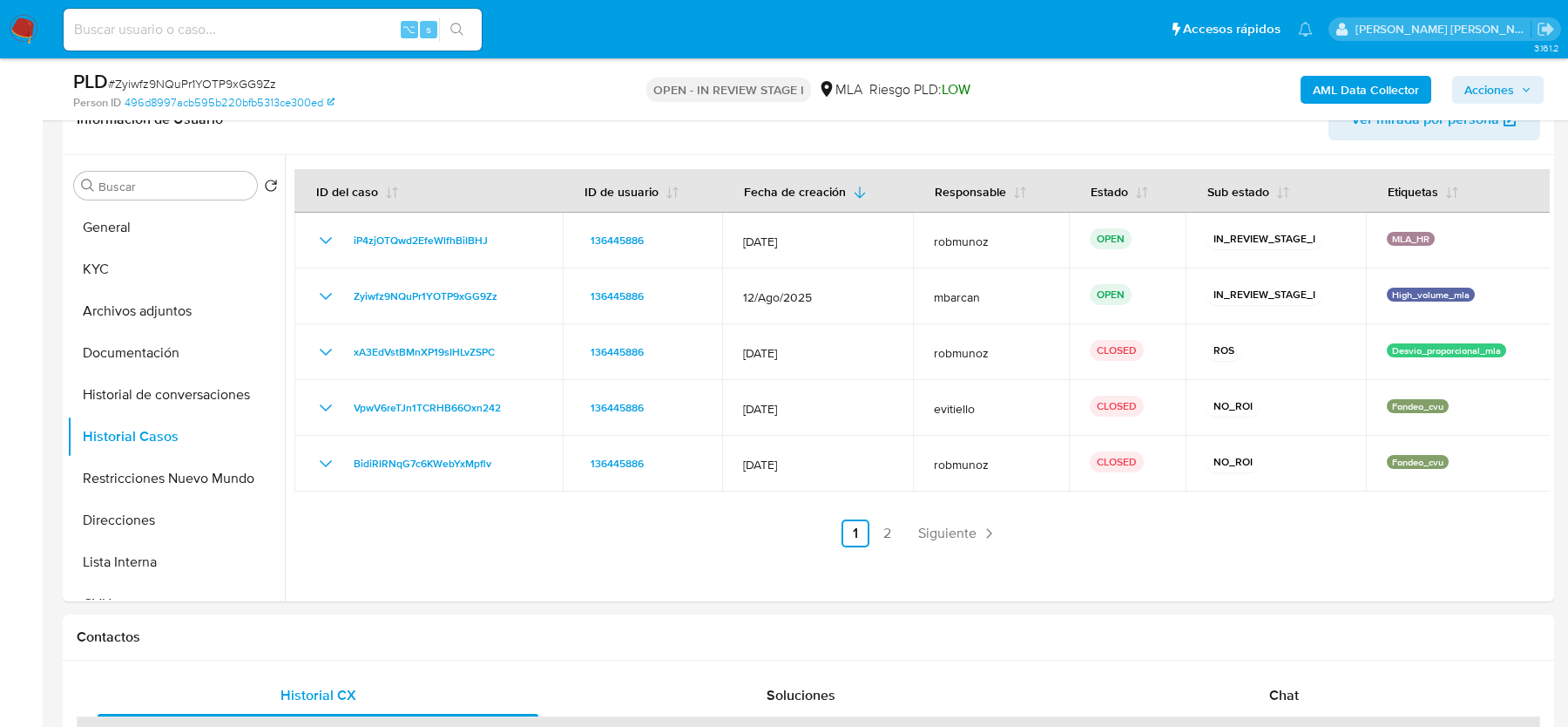
click at [205, 86] on span "# Zyiwfz9NQuPr1YOTP9xGG9Zz" at bounding box center [192, 83] width 168 height 17
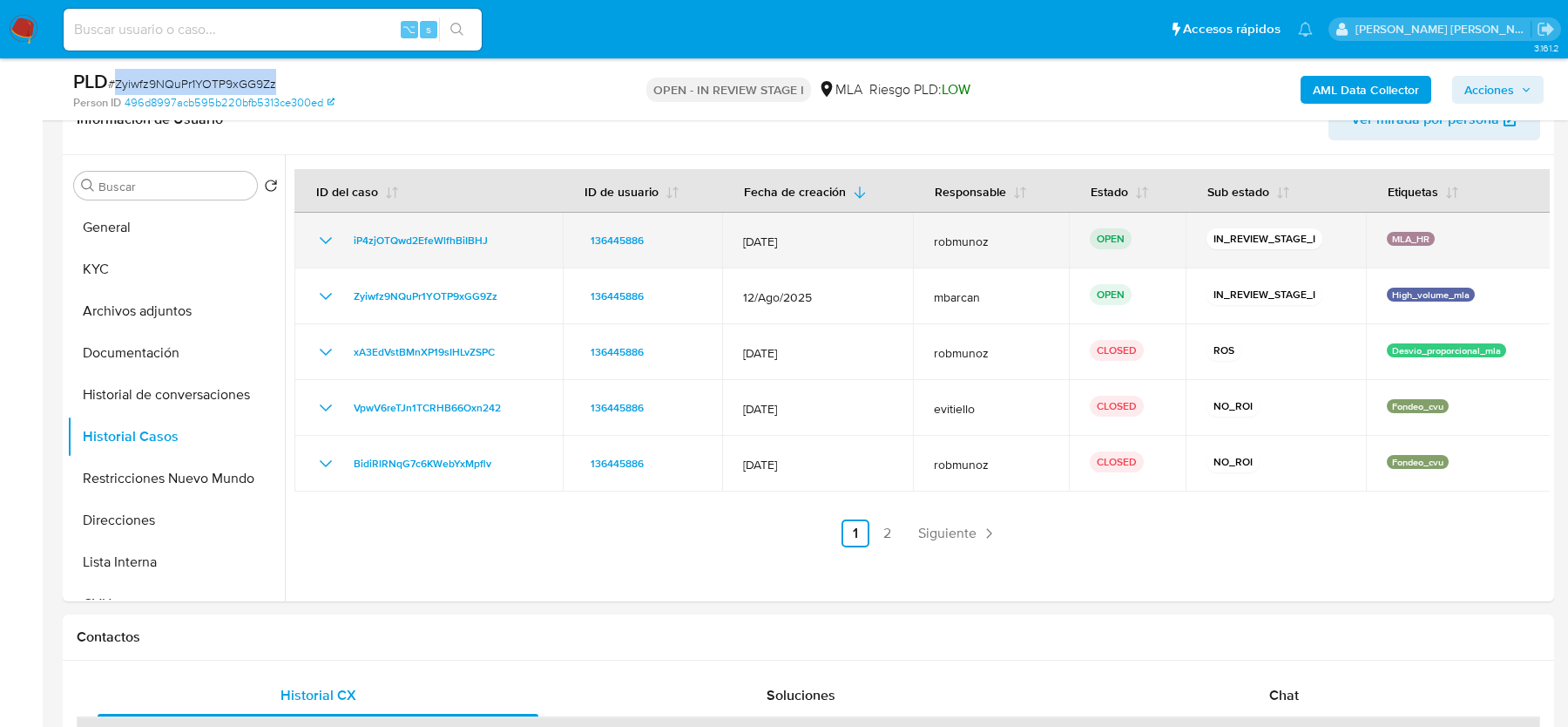
click at [491, 245] on div "iP4zjOTQwd2EfeWlfhBiIBHJ" at bounding box center [428, 240] width 227 height 21
click at [492, 238] on div "iP4zjOTQwd2EfeWlfhBiIBHJ" at bounding box center [428, 240] width 227 height 21
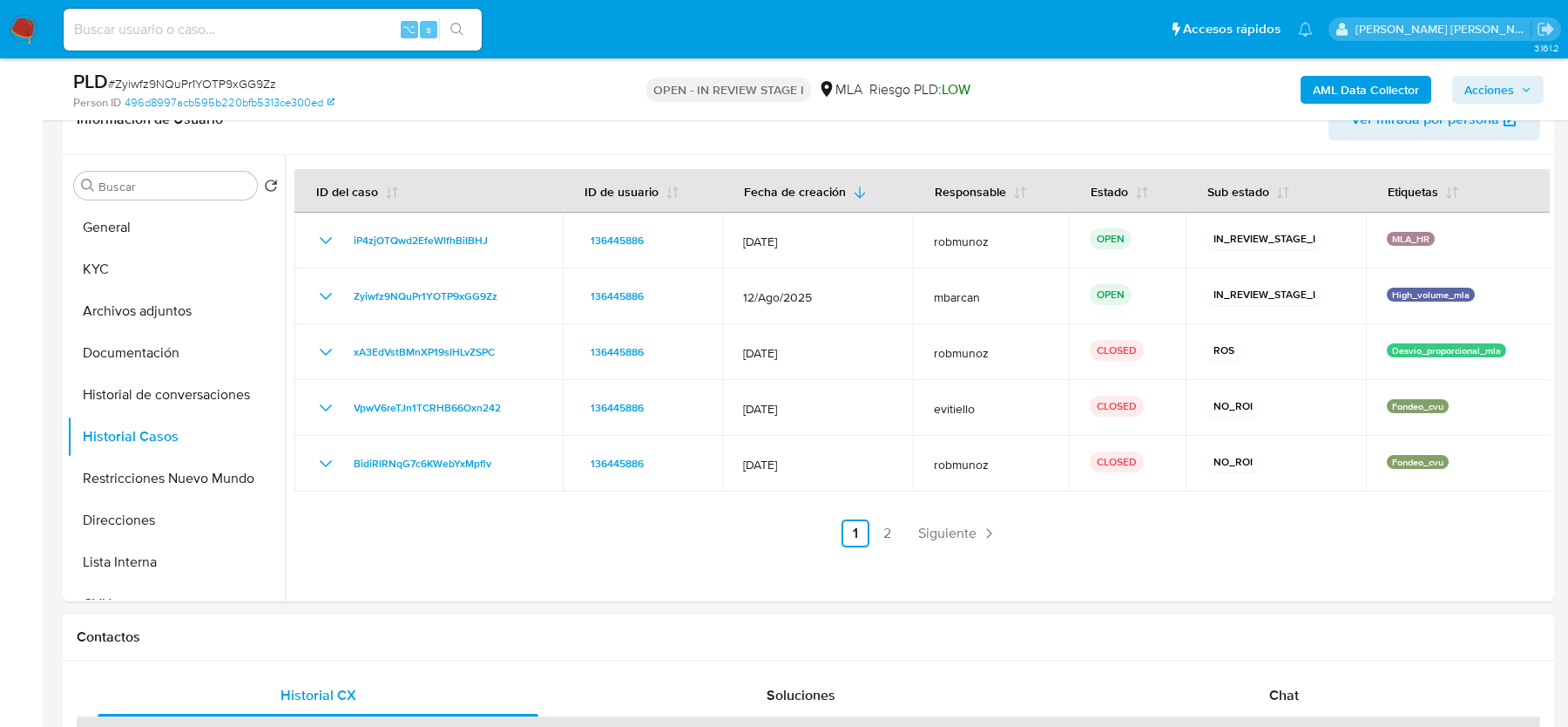
click at [188, 29] on input at bounding box center [272, 29] width 418 height 23
paste input "a6J8ChHbdTmHe5aBt6p9JVlI"
type input "a6J8ChHbdTmHe5aBt6p9JVlI"
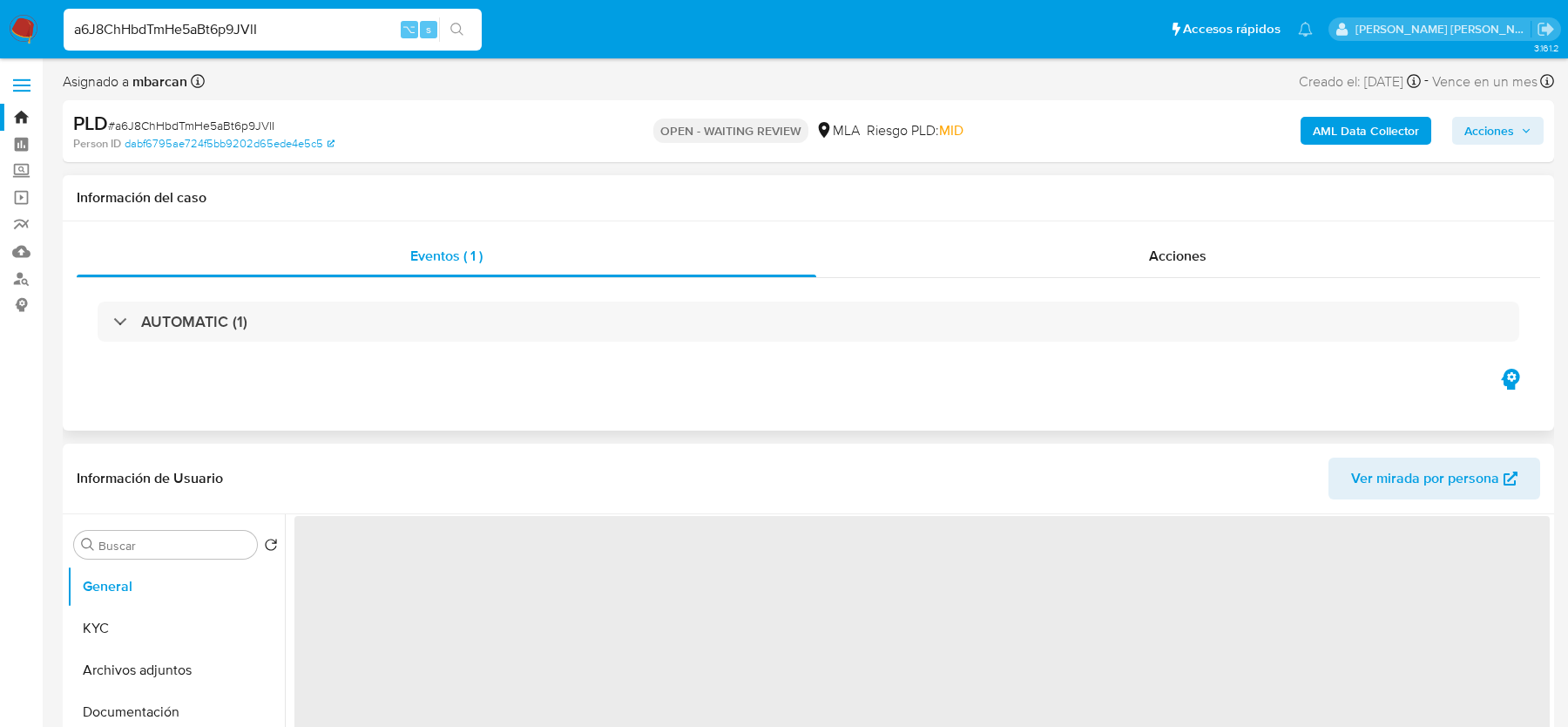
select select "10"
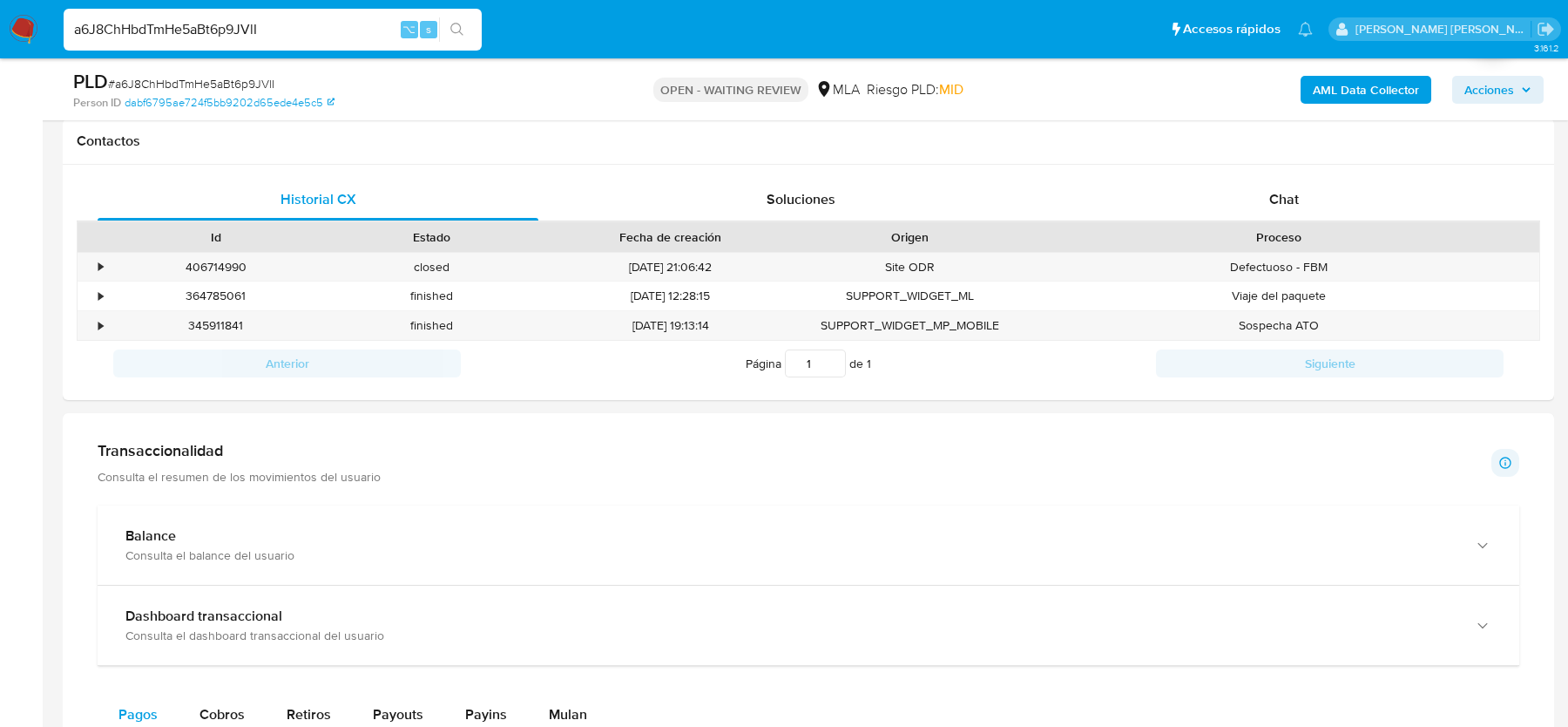
scroll to position [768, 0]
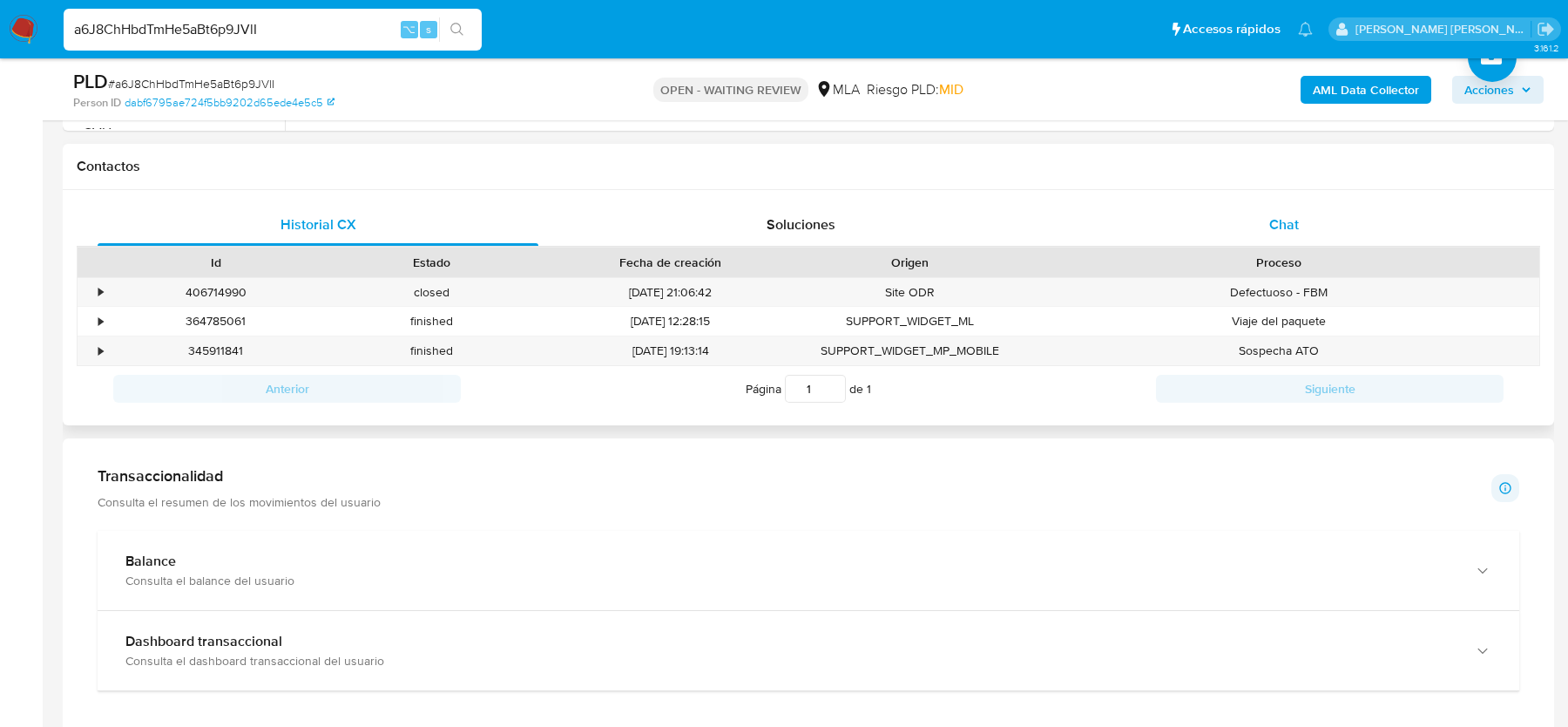
click at [1227, 209] on div "Chat" at bounding box center [1285, 225] width 441 height 42
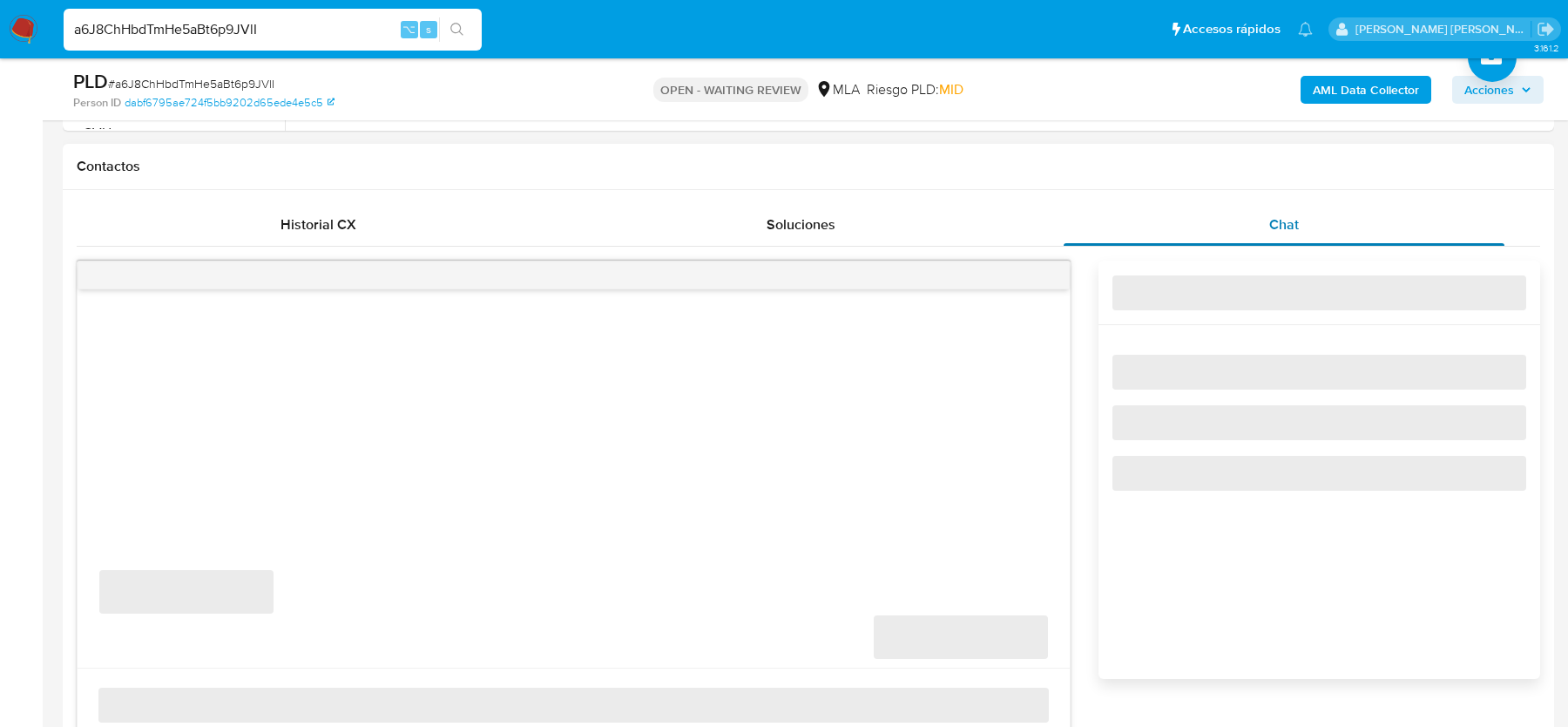
click at [1227, 209] on div "Chat" at bounding box center [1285, 225] width 441 height 42
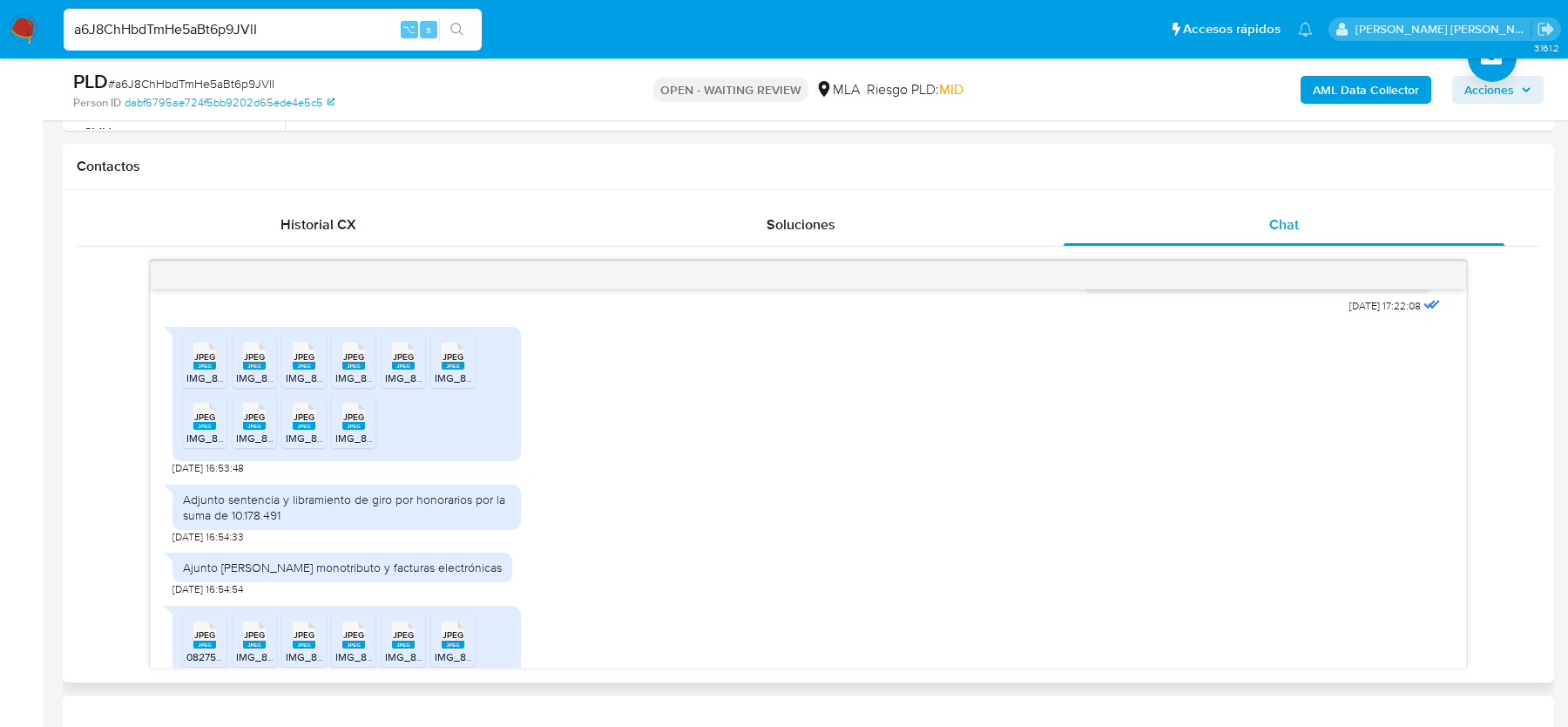
scroll to position [893, 0]
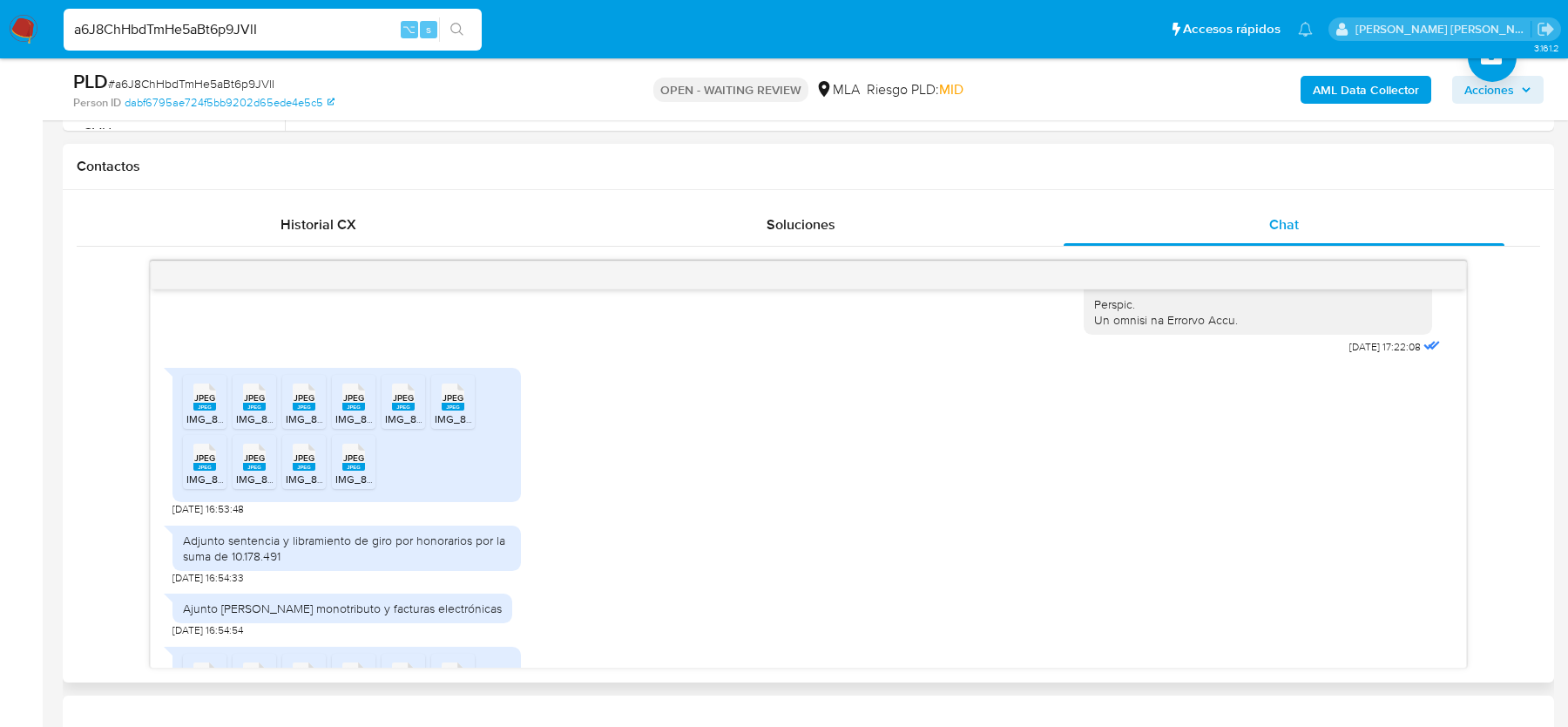
click at [215, 410] on rect at bounding box center [205, 406] width 23 height 8
click at [251, 410] on rect at bounding box center [254, 406] width 23 height 8
click at [312, 410] on rect at bounding box center [303, 406] width 23 height 8
click at [351, 412] on icon "JPEG" at bounding box center [353, 396] width 23 height 31
click at [407, 412] on icon "JPEG" at bounding box center [403, 396] width 23 height 31
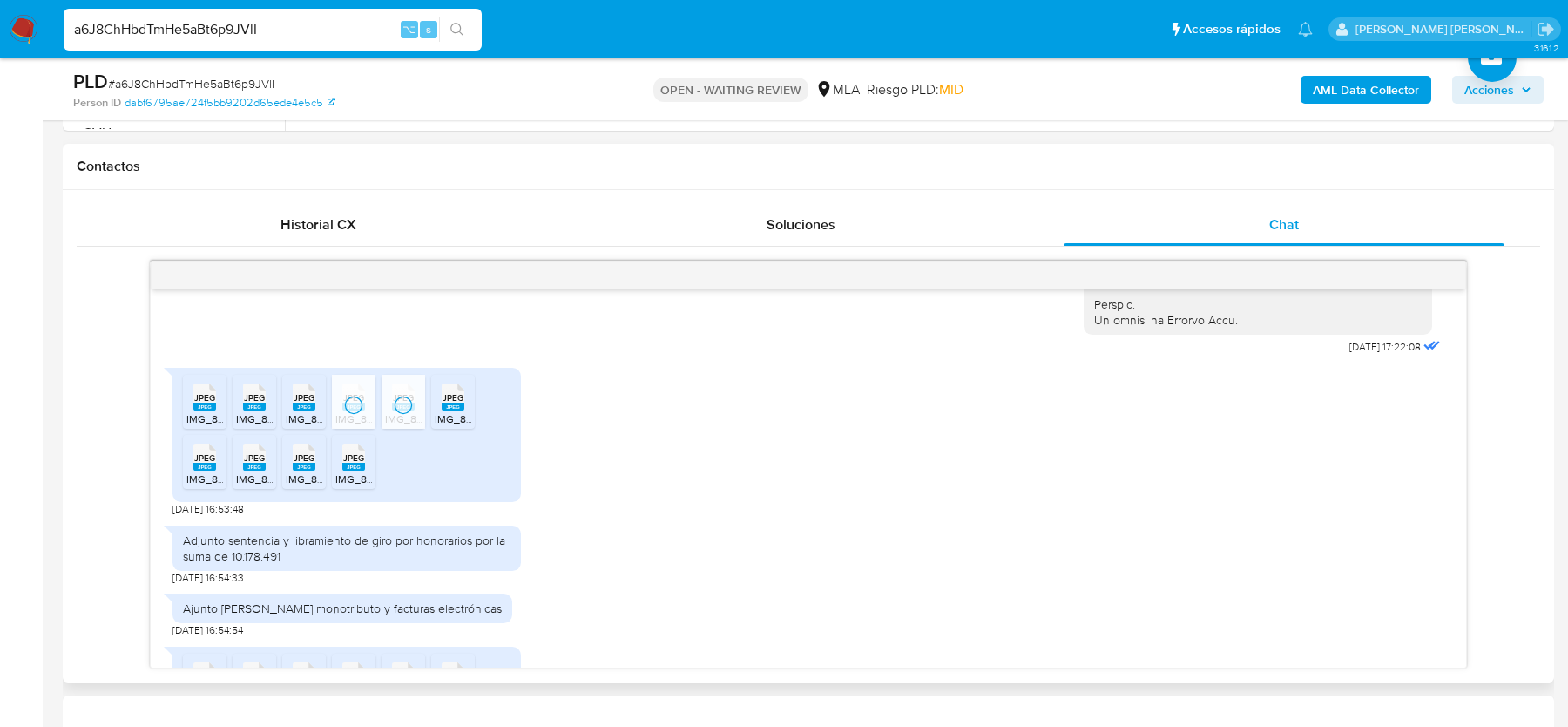
click at [447, 412] on icon "JPEG" at bounding box center [452, 396] width 23 height 31
click at [202, 470] on rect at bounding box center [205, 466] width 23 height 8
click at [263, 470] on rect at bounding box center [254, 466] width 23 height 8
click at [303, 470] on rect at bounding box center [303, 466] width 23 height 8
click at [347, 470] on rect at bounding box center [353, 466] width 23 height 8
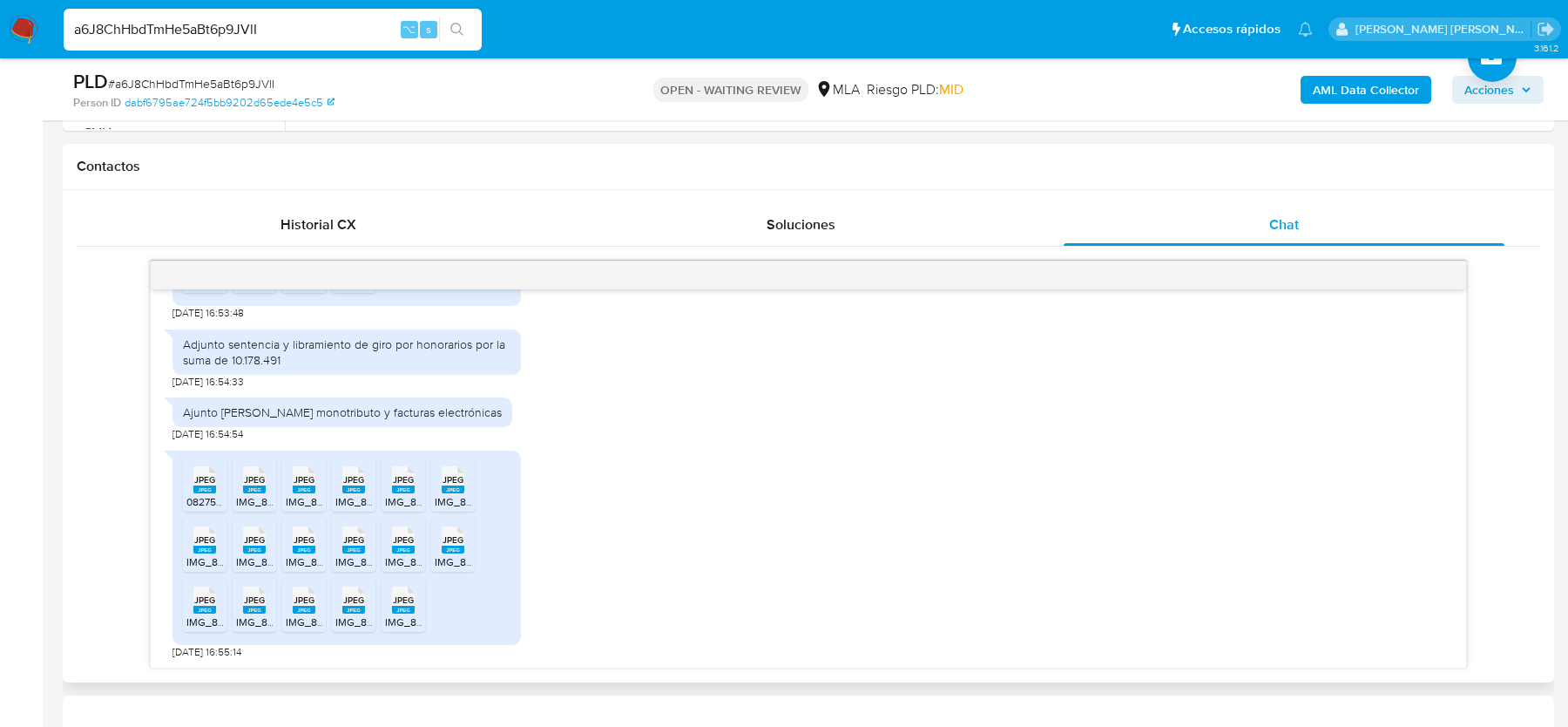
scroll to position [1120, 0]
click at [204, 494] on span "08275e50-3003-49b1-b28f-6d9092c13372.jpeg" at bounding box center [297, 501] width 222 height 15
click at [256, 494] on span "IMG_8366.jpeg" at bounding box center [271, 501] width 73 height 15
click at [293, 494] on span "IMG_8375.jpeg" at bounding box center [321, 501] width 72 height 15
click at [344, 496] on span "IMG_8379.jpeg" at bounding box center [371, 501] width 72 height 15
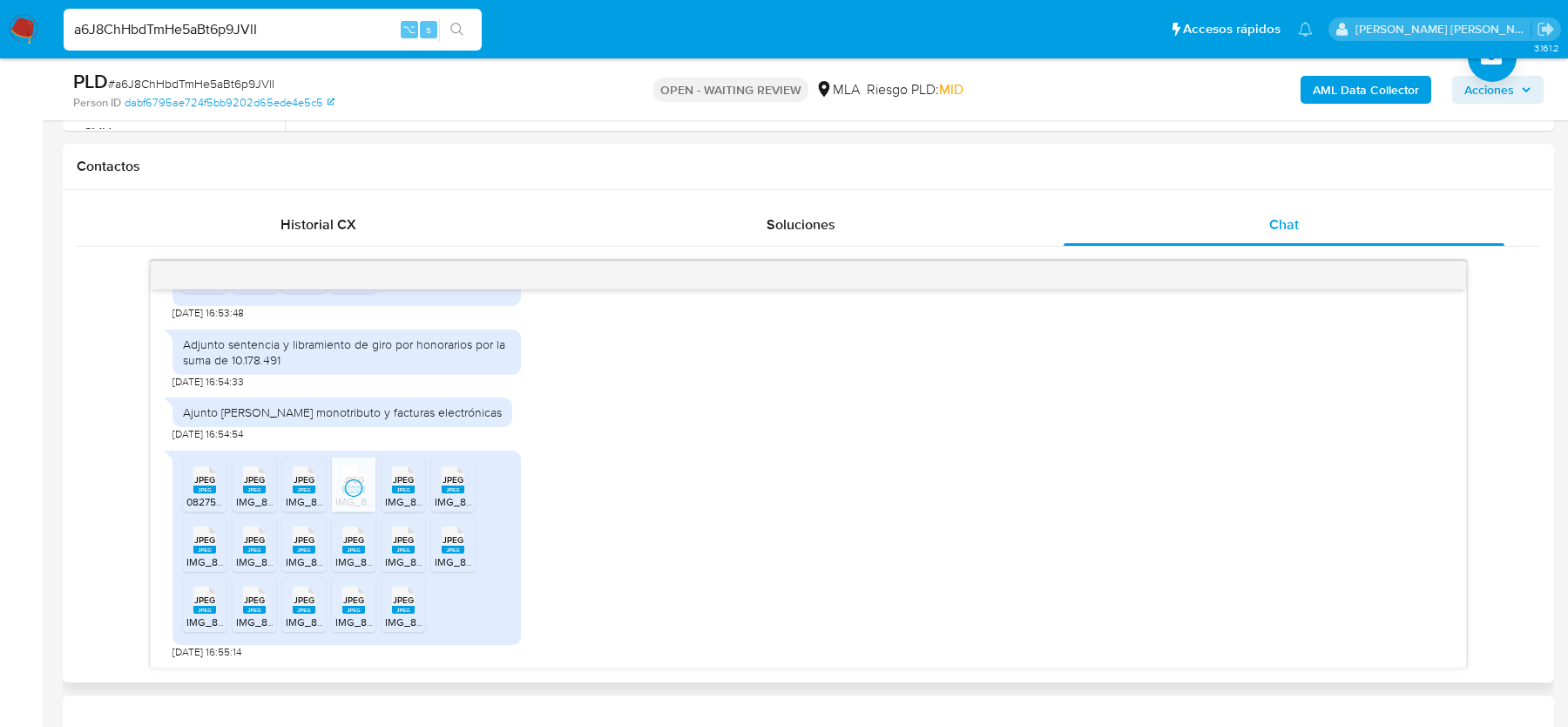
click at [400, 496] on span "IMG_8361.jpeg" at bounding box center [420, 501] width 71 height 15
click at [445, 496] on span "IMG_8369.jpeg" at bounding box center [470, 501] width 73 height 15
click at [205, 545] on rect at bounding box center [205, 549] width 23 height 8
click at [263, 545] on rect at bounding box center [254, 549] width 23 height 8
click at [311, 545] on rect at bounding box center [303, 549] width 23 height 8
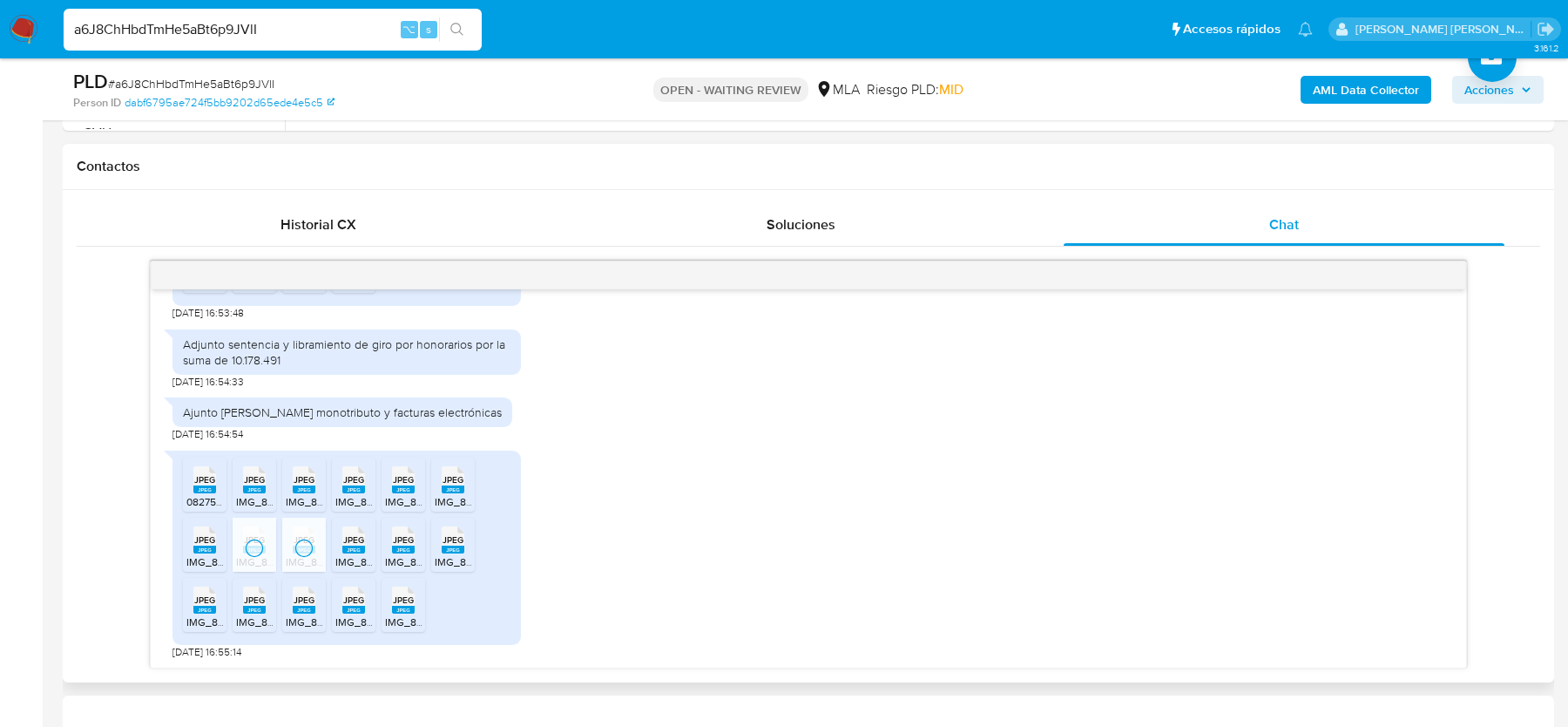
click at [345, 545] on rect at bounding box center [353, 549] width 23 height 8
click at [407, 540] on span "JPEG" at bounding box center [403, 539] width 21 height 11
click at [462, 540] on span "JPEG" at bounding box center [452, 539] width 21 height 11
click at [202, 605] on rect at bounding box center [205, 609] width 23 height 8
click at [242, 605] on div "JPEG JPEG" at bounding box center [254, 598] width 37 height 34
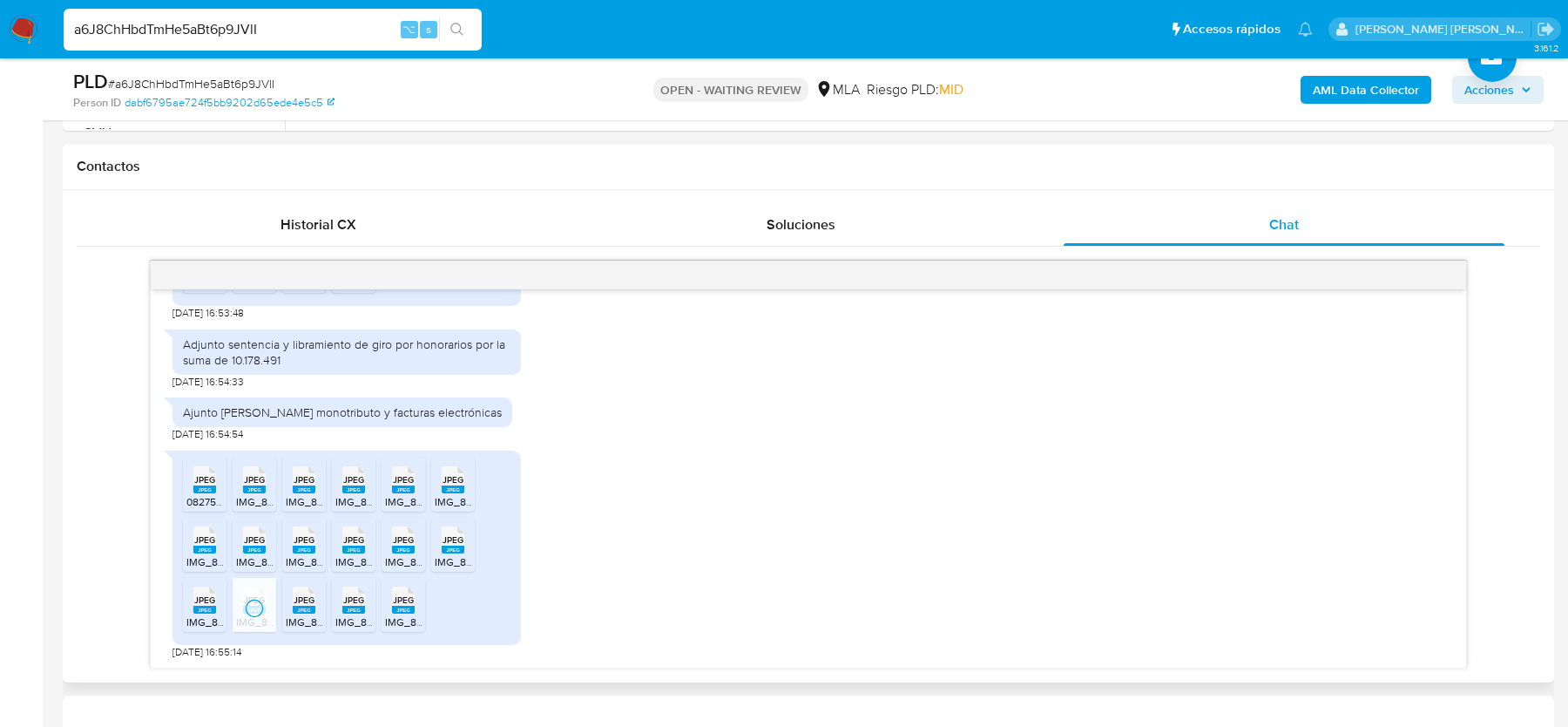
click at [299, 606] on rect at bounding box center [303, 609] width 23 height 8
click at [366, 606] on div "JPEG JPEG" at bounding box center [353, 598] width 37 height 34
click at [394, 606] on rect at bounding box center [403, 609] width 23 height 8
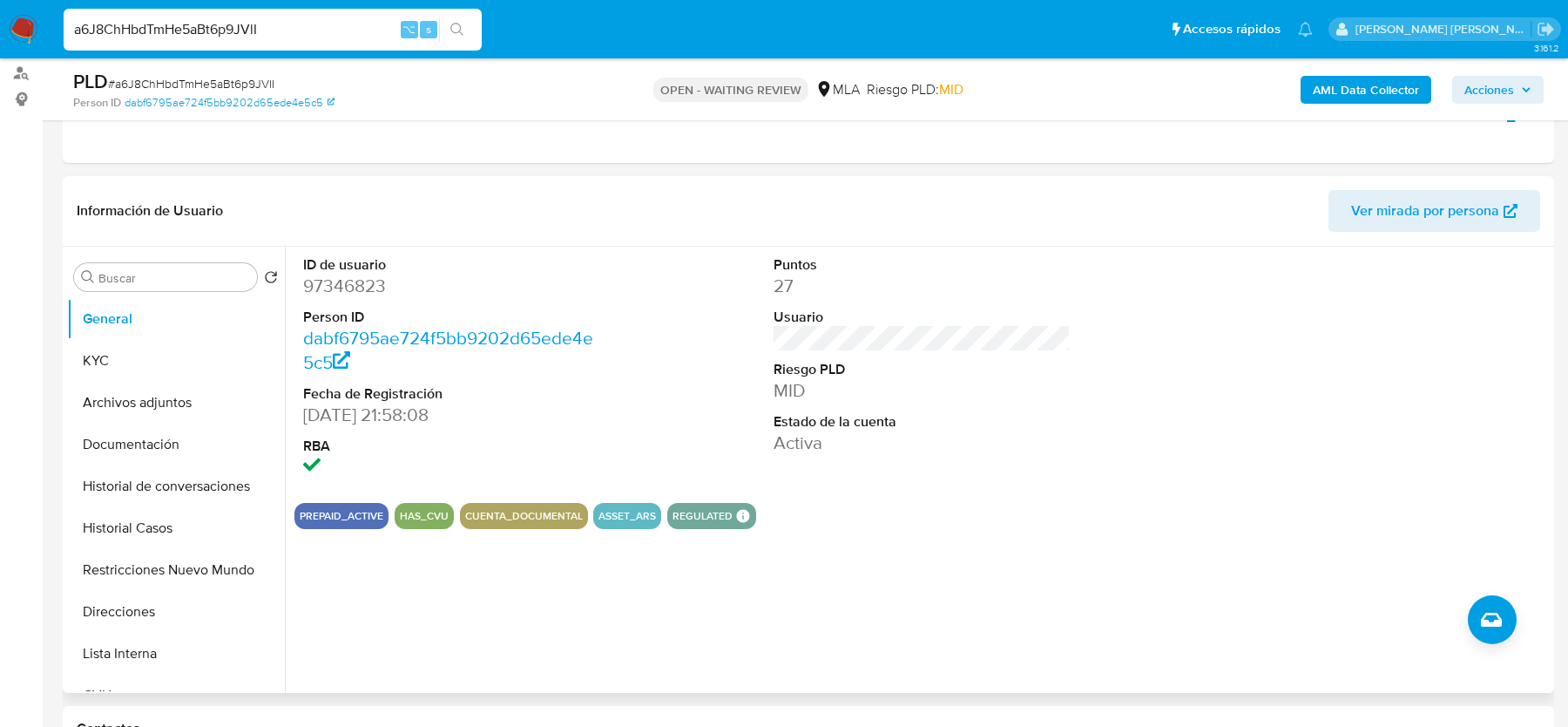
scroll to position [240, 0]
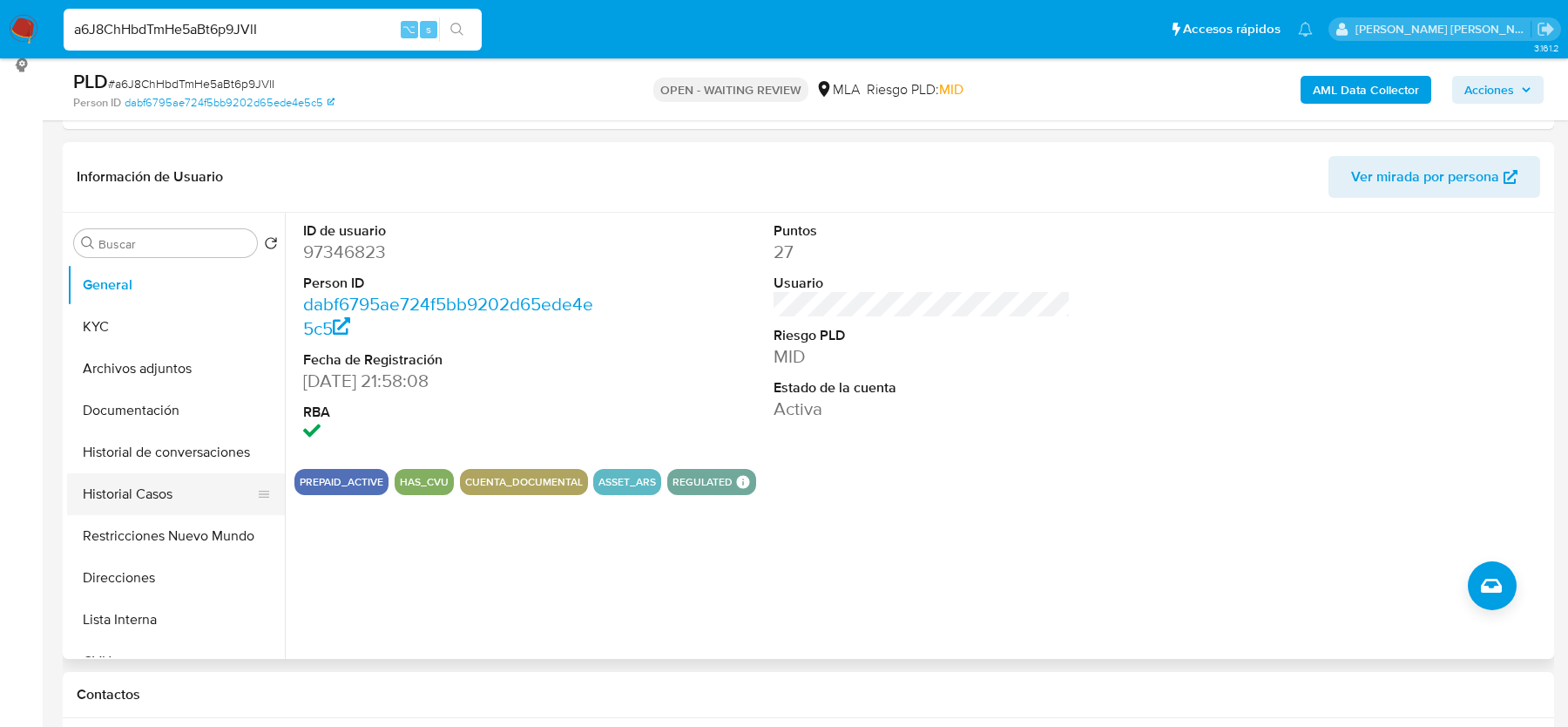
click at [159, 487] on button "Historial Casos" at bounding box center [169, 494] width 204 height 42
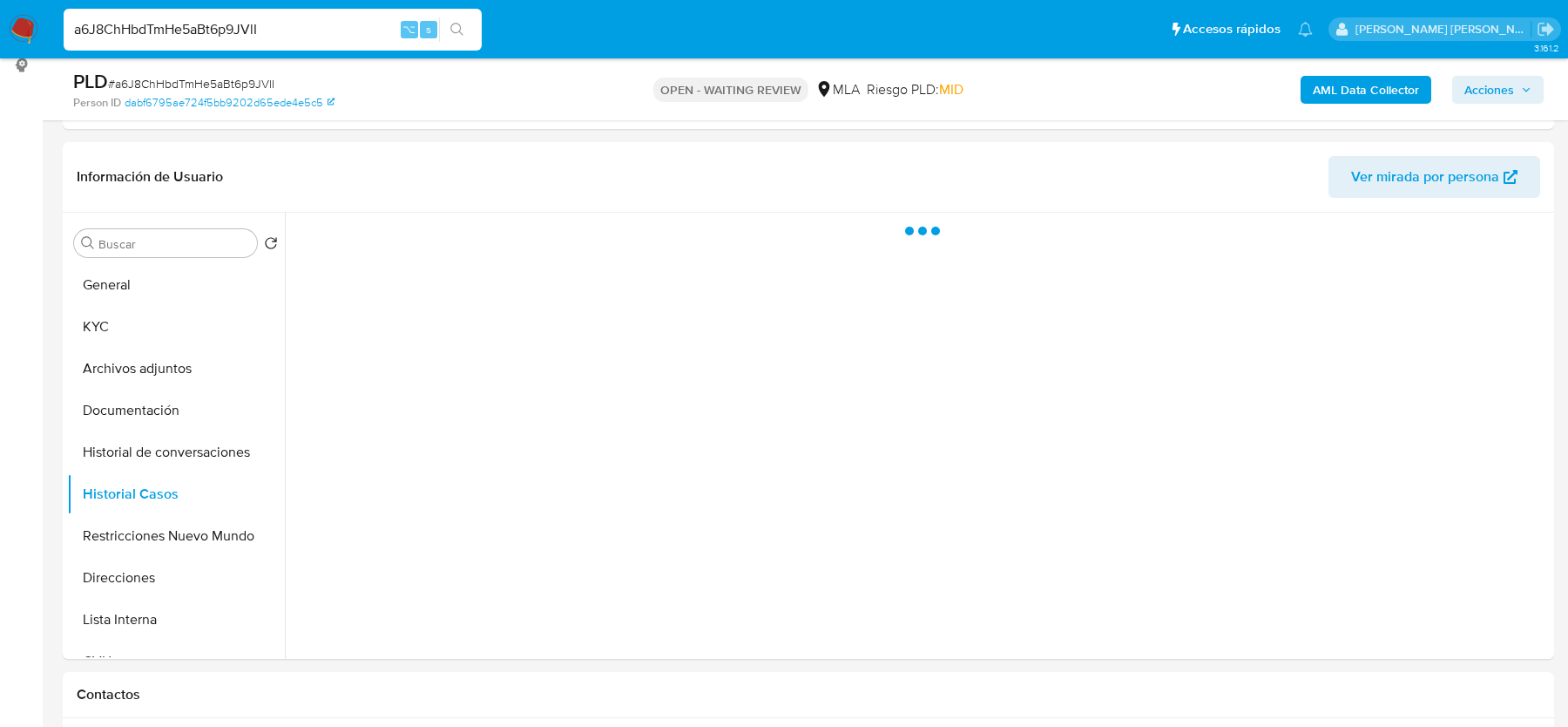
click at [202, 86] on span "# a6J8ChHbdTmHe5aBt6p9JVlI" at bounding box center [191, 83] width 167 height 17
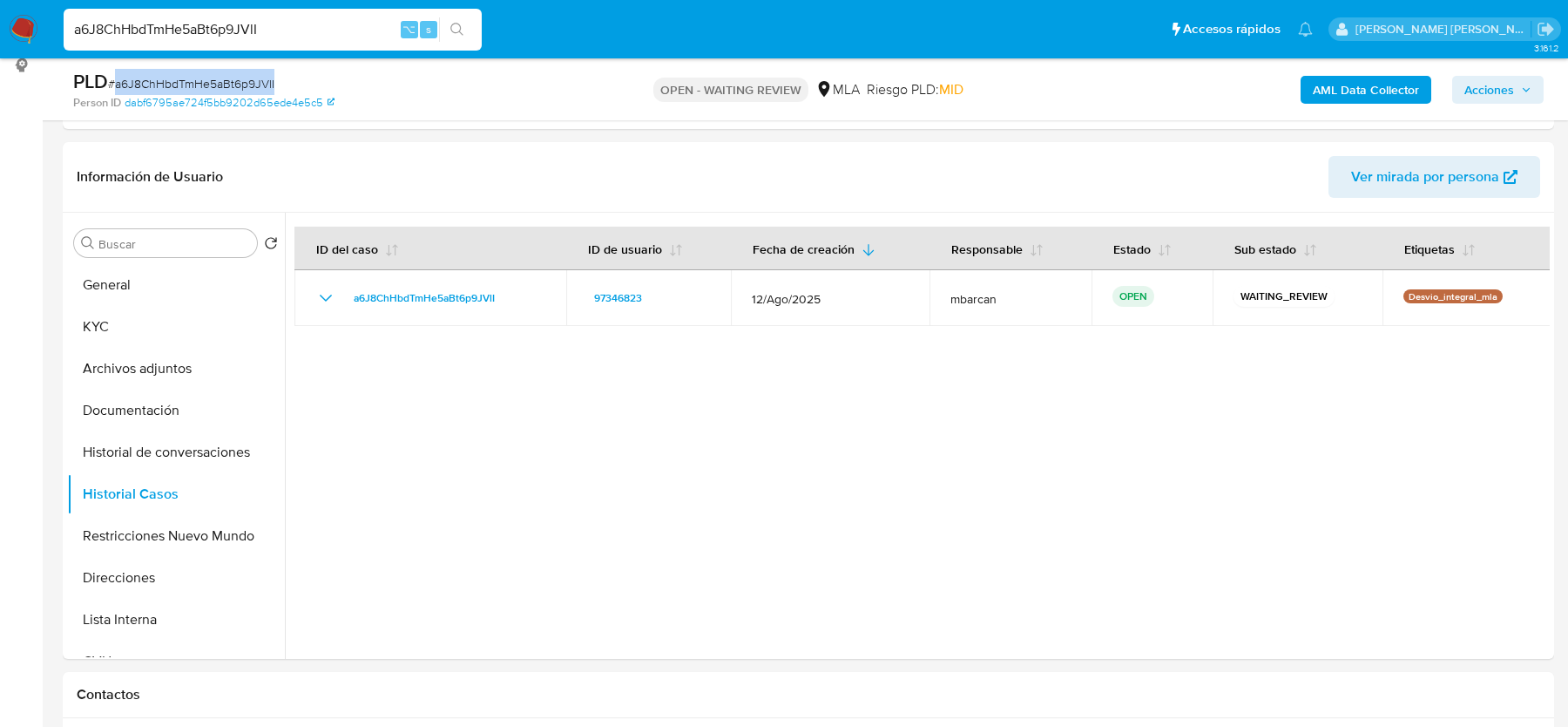
copy span "a6J8ChHbdTmHe5aBt6p9JVlI"
click at [158, 306] on button "KYC" at bounding box center [169, 327] width 204 height 42
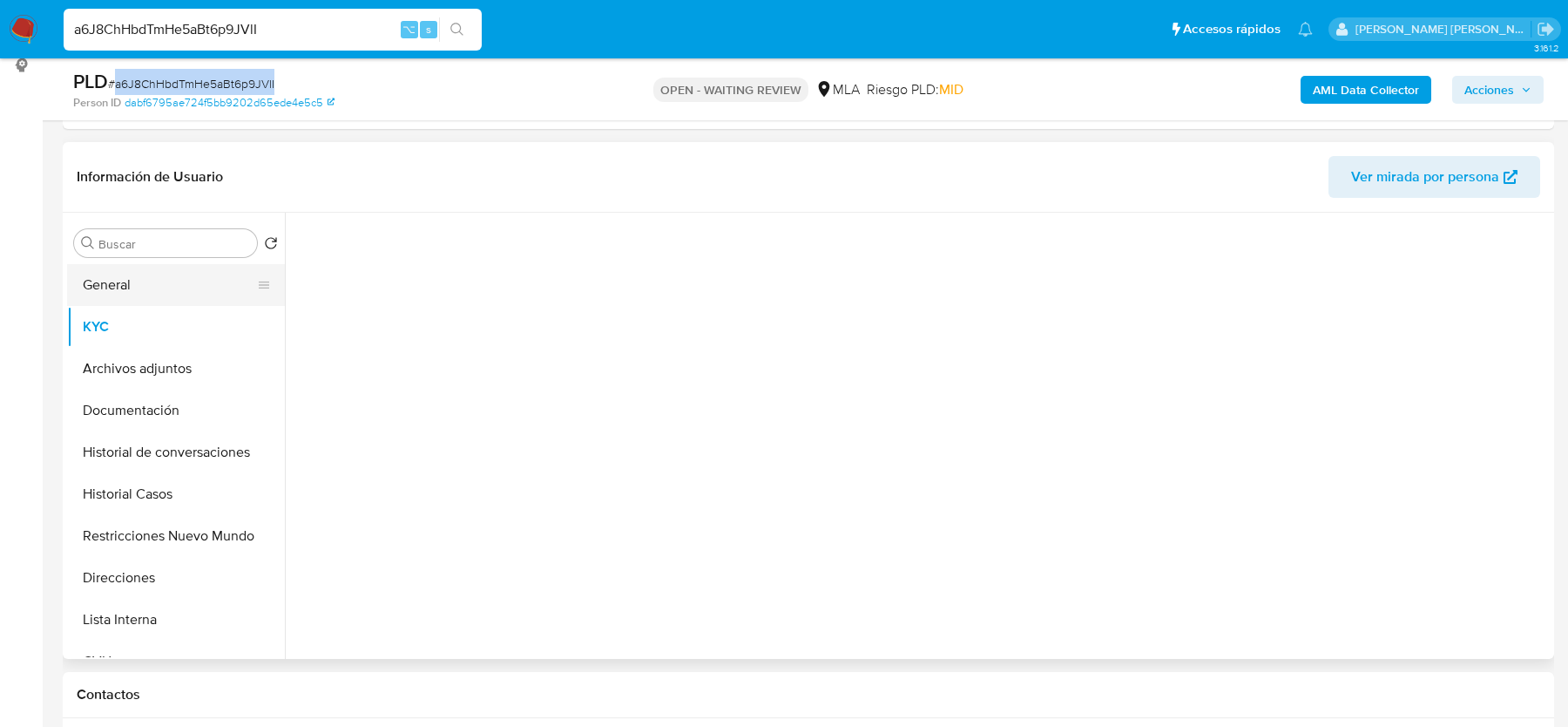
click at [156, 289] on button "General" at bounding box center [169, 285] width 204 height 42
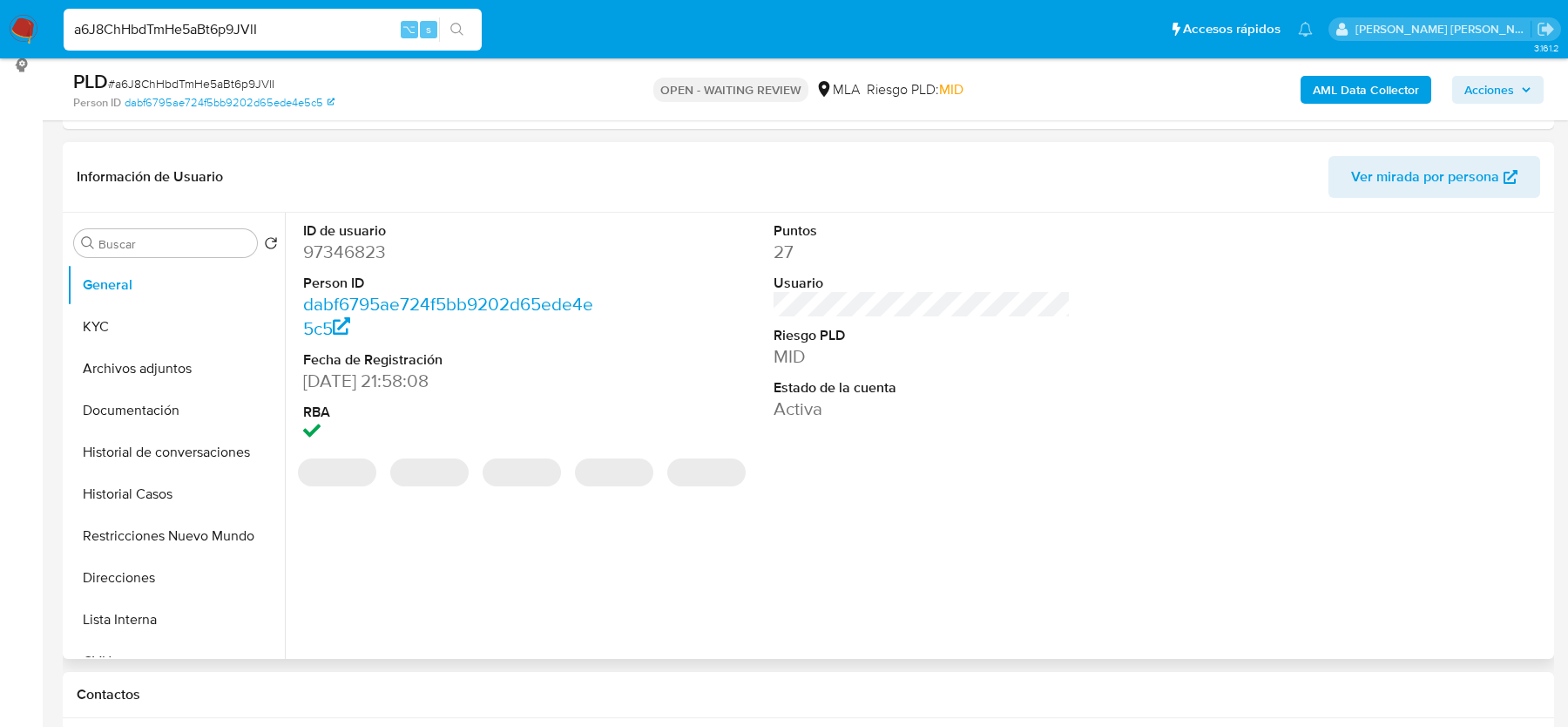
click at [345, 248] on dd "97346823" at bounding box center [451, 252] width 296 height 24
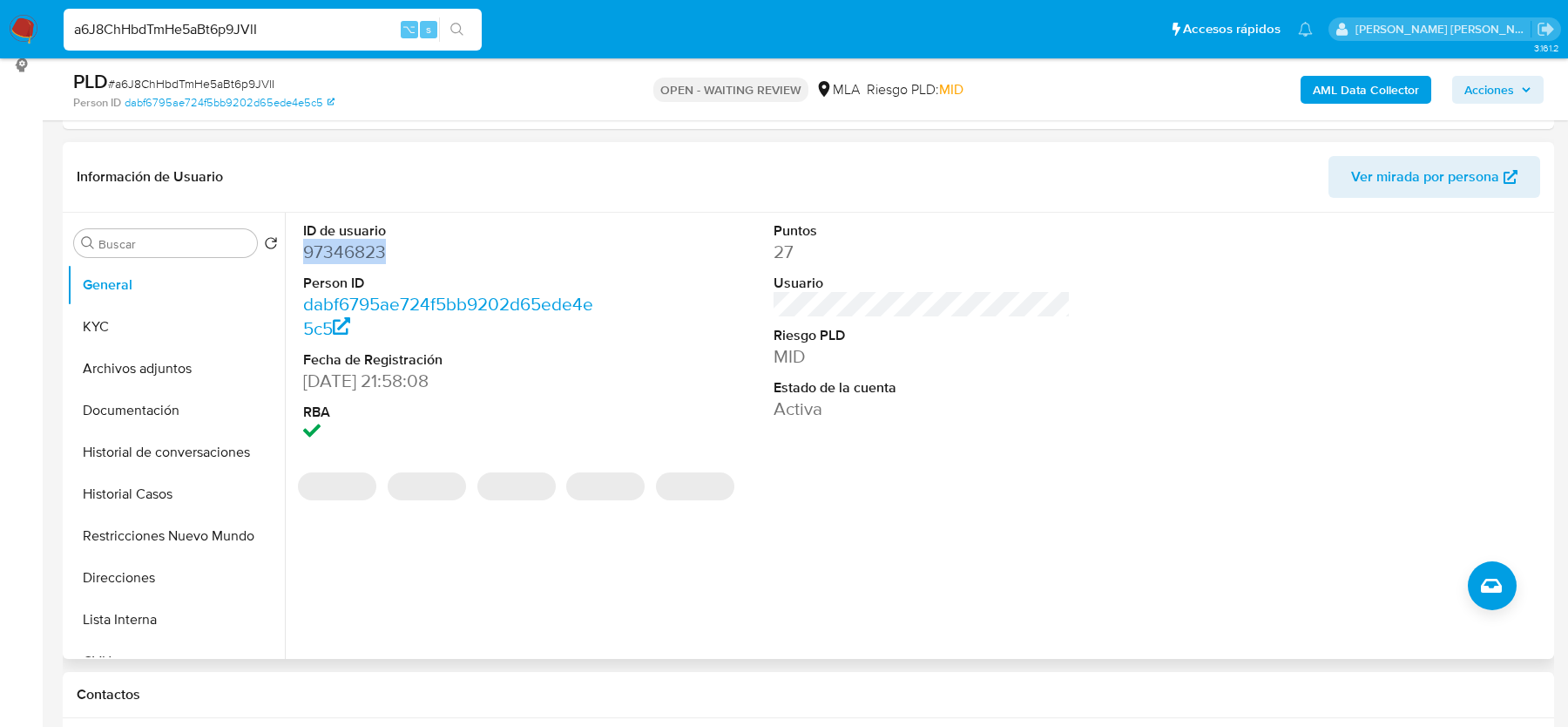
copy dd "97346823"
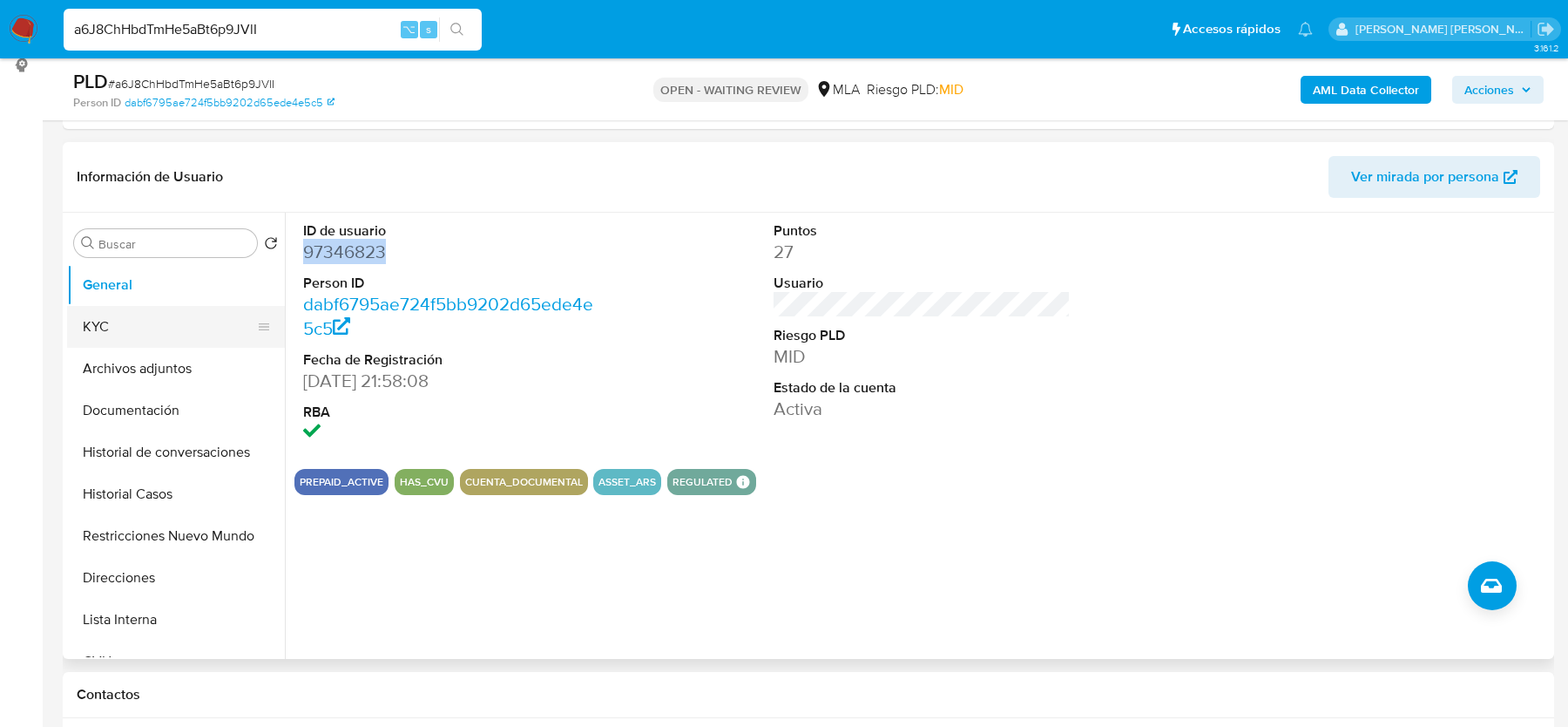
click at [129, 320] on button "KYC" at bounding box center [169, 327] width 204 height 42
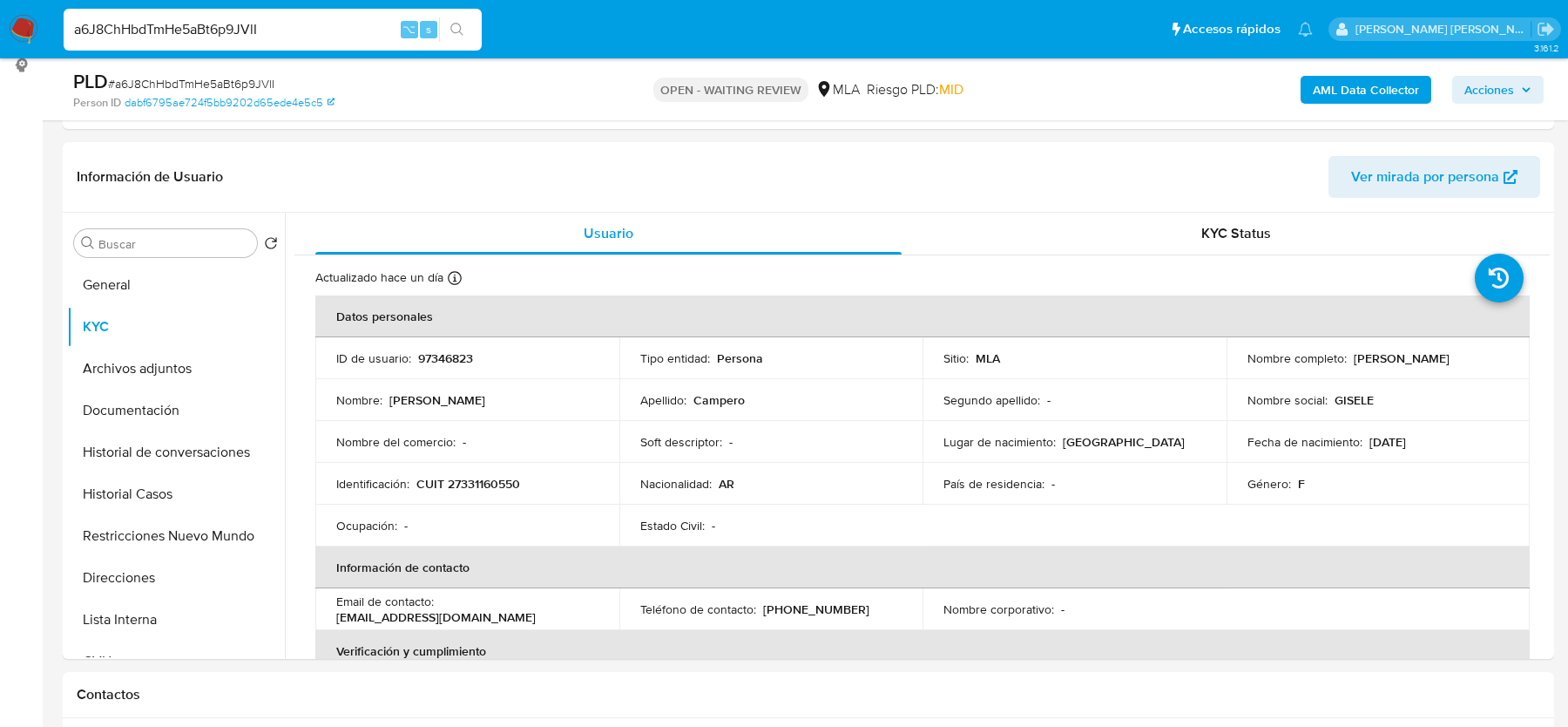
click at [208, 82] on span "# a6J8ChHbdTmHe5aBt6p9JVlI" at bounding box center [191, 83] width 167 height 17
copy span "a6J8ChHbdTmHe5aBt6p9JVlI"
click at [27, 37] on img at bounding box center [24, 30] width 30 height 30
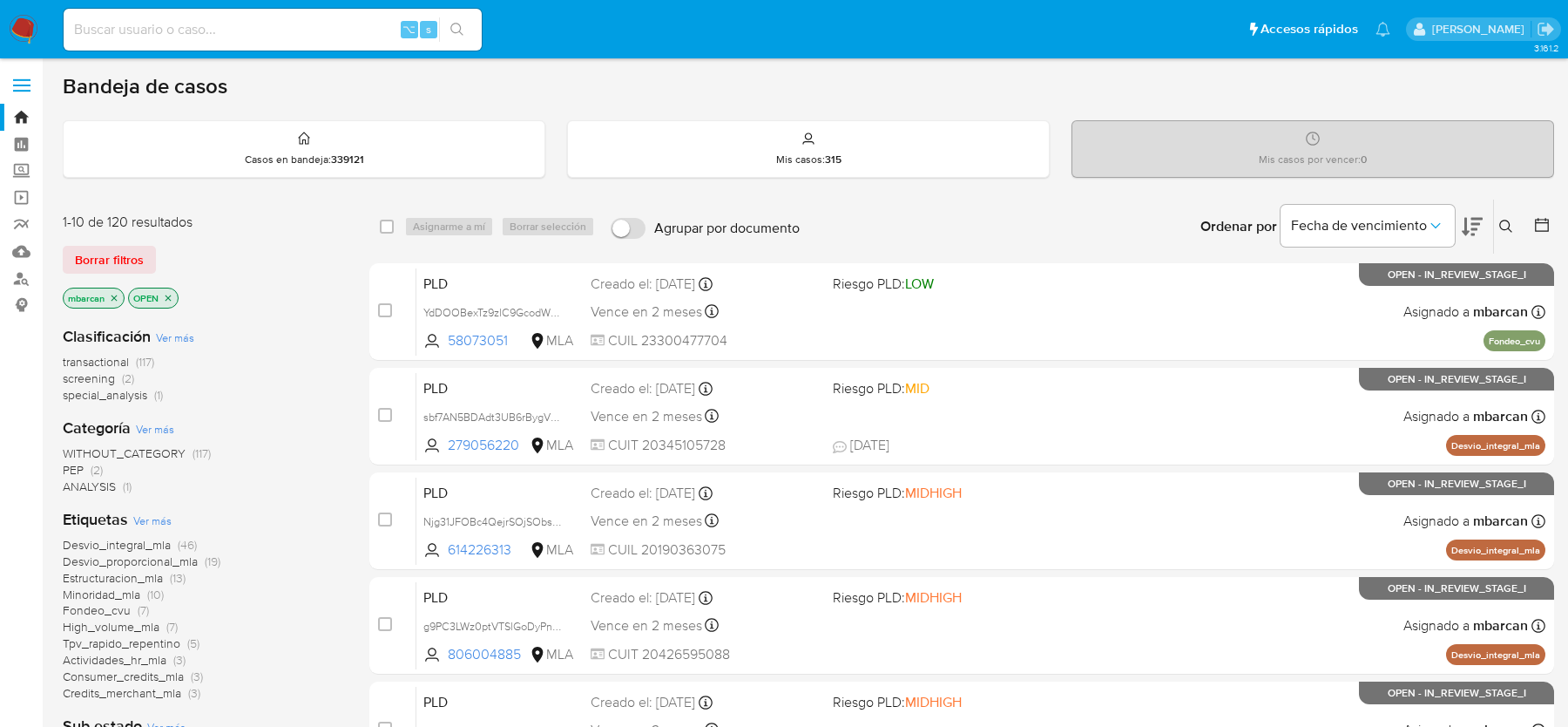
click at [1515, 225] on button at bounding box center [1508, 226] width 29 height 21
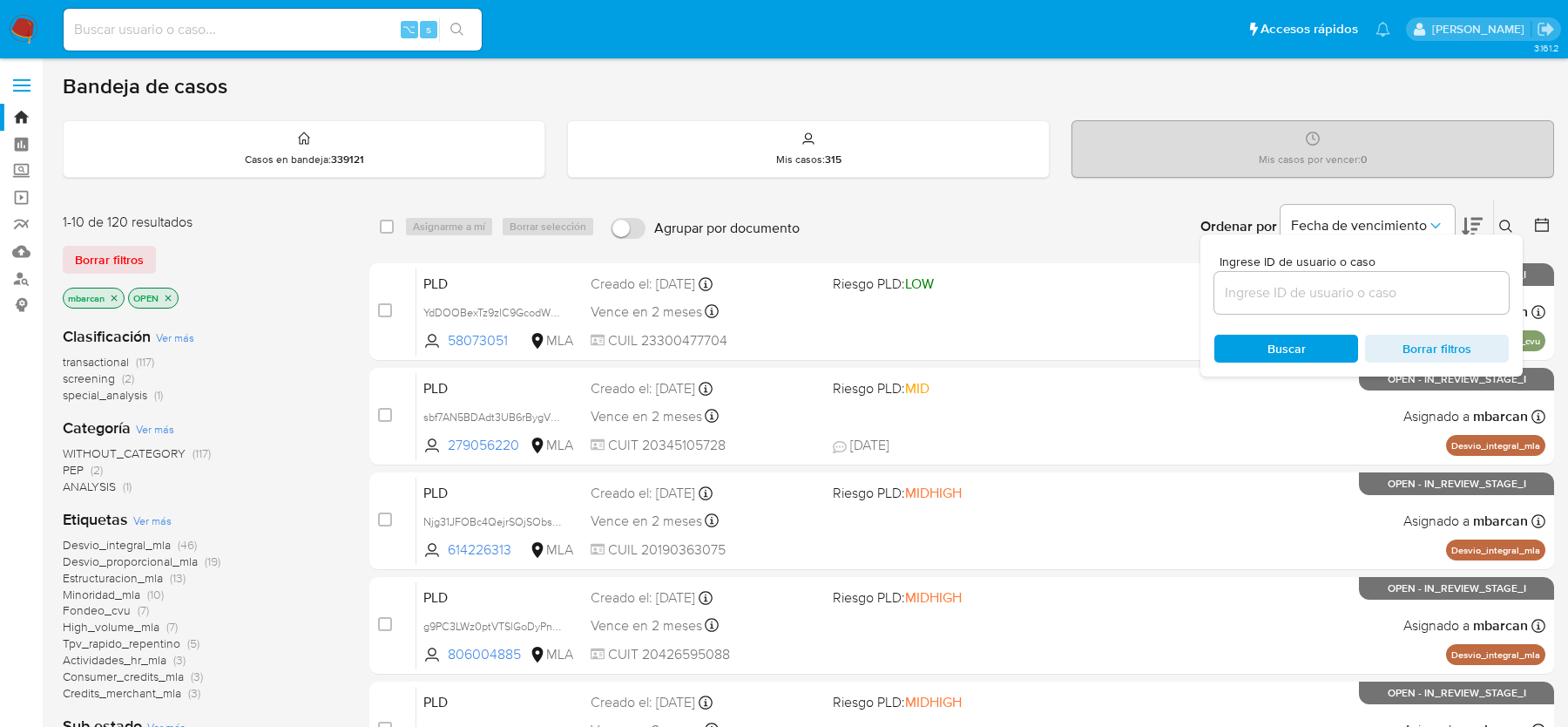
click at [1391, 304] on div at bounding box center [1360, 293] width 294 height 42
click at [1388, 293] on input at bounding box center [1360, 293] width 294 height 23
click at [1269, 285] on input at bounding box center [1360, 293] width 294 height 23
paste input "a6J8ChHbdTmHe5aBt6p9JVlI"
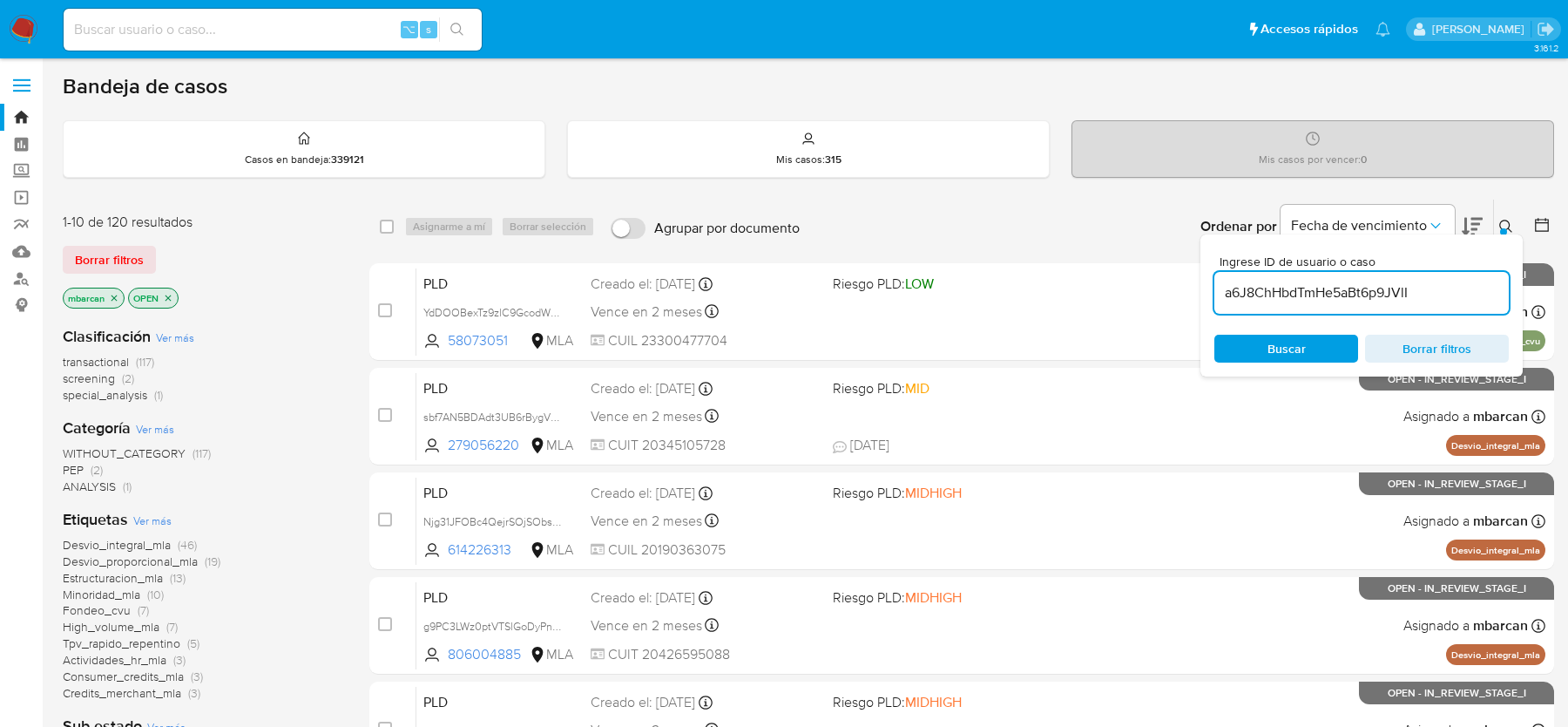
type input "a6J8ChHbdTmHe5aBt6p9JVlI"
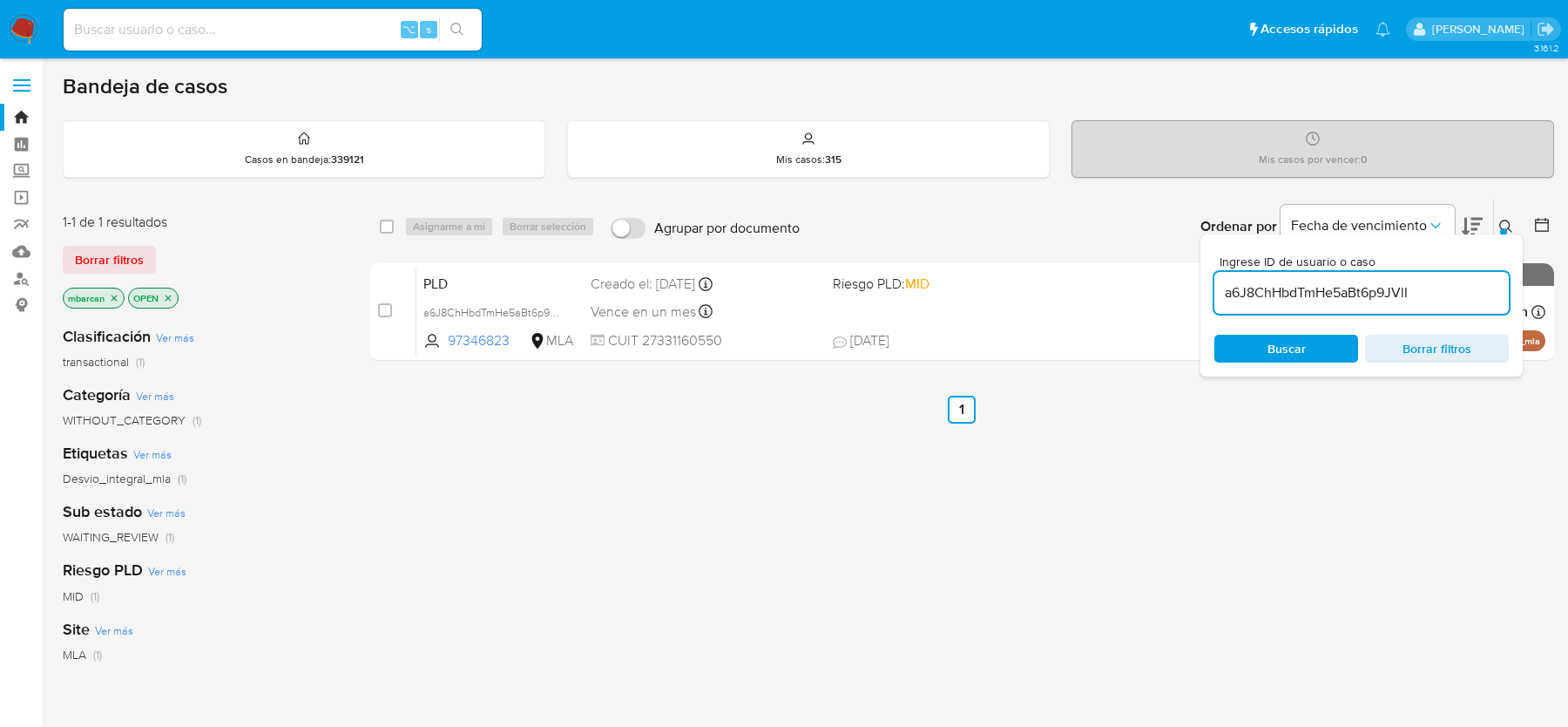
click at [1504, 220] on icon at bounding box center [1506, 227] width 14 height 14
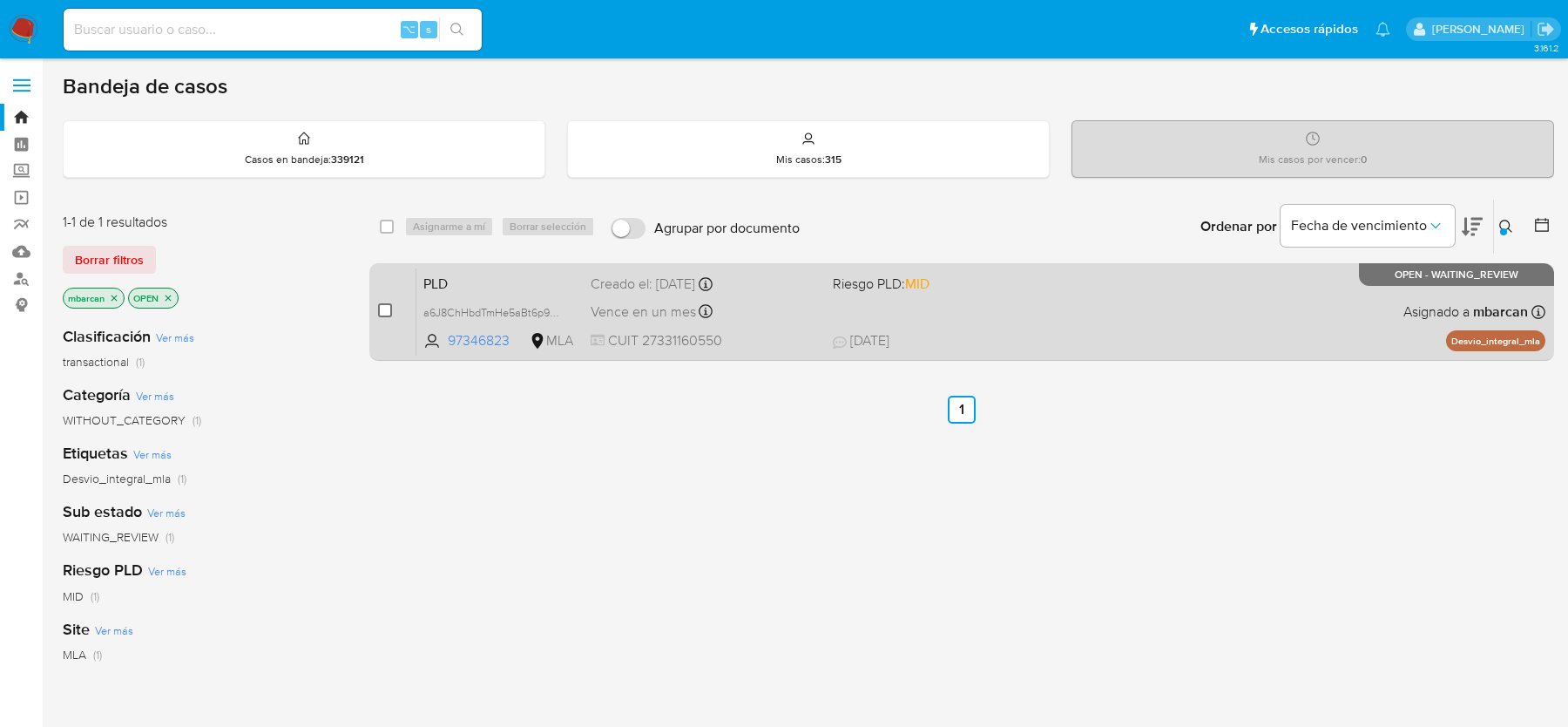
click at [382, 304] on input "checkbox" at bounding box center [385, 311] width 14 height 14
checkbox input "true"
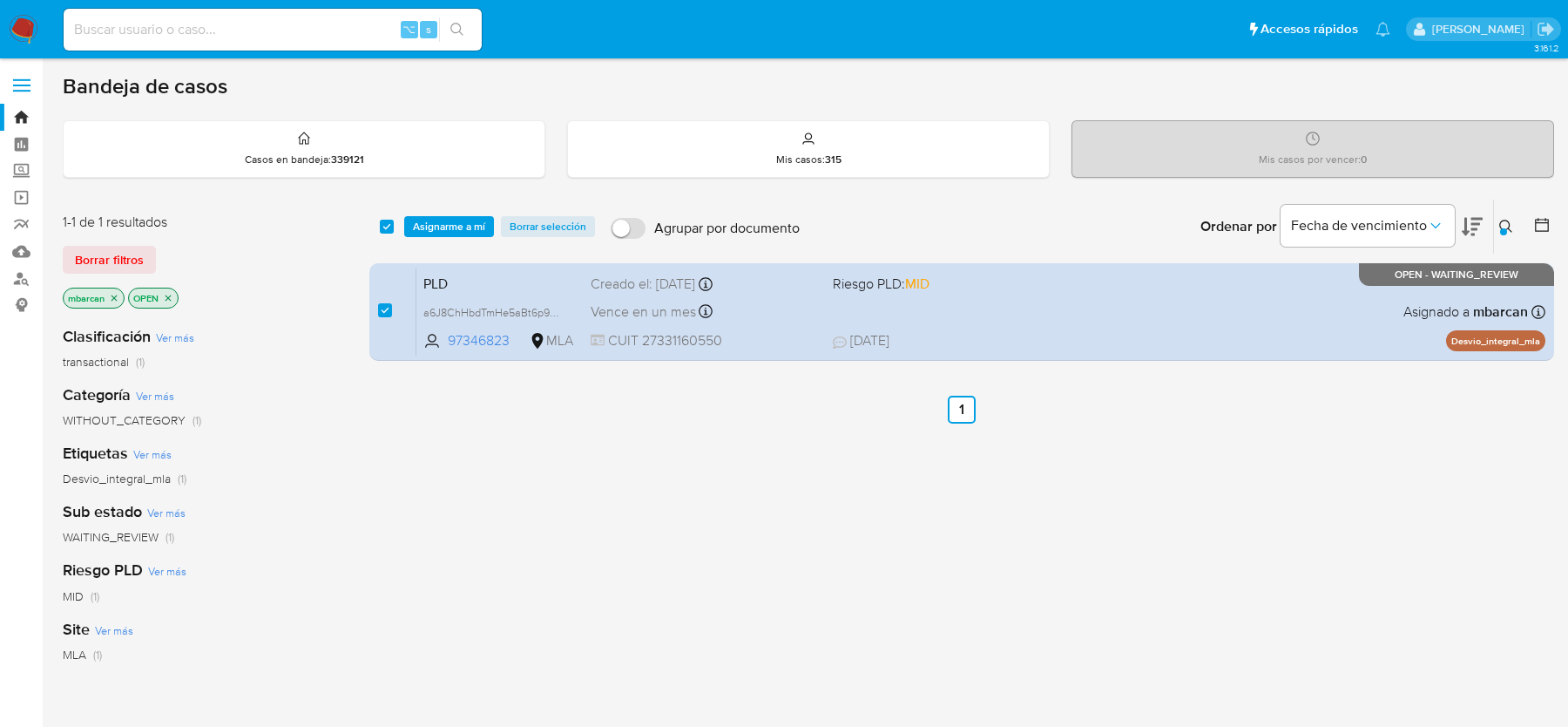
click at [457, 200] on div "select-all-cases-checkbox Asignarme a mí Borrar selección Agrupar por documento…" at bounding box center [961, 227] width 1185 height 54
click at [457, 219] on span "Asignarme a mí" at bounding box center [449, 226] width 72 height 17
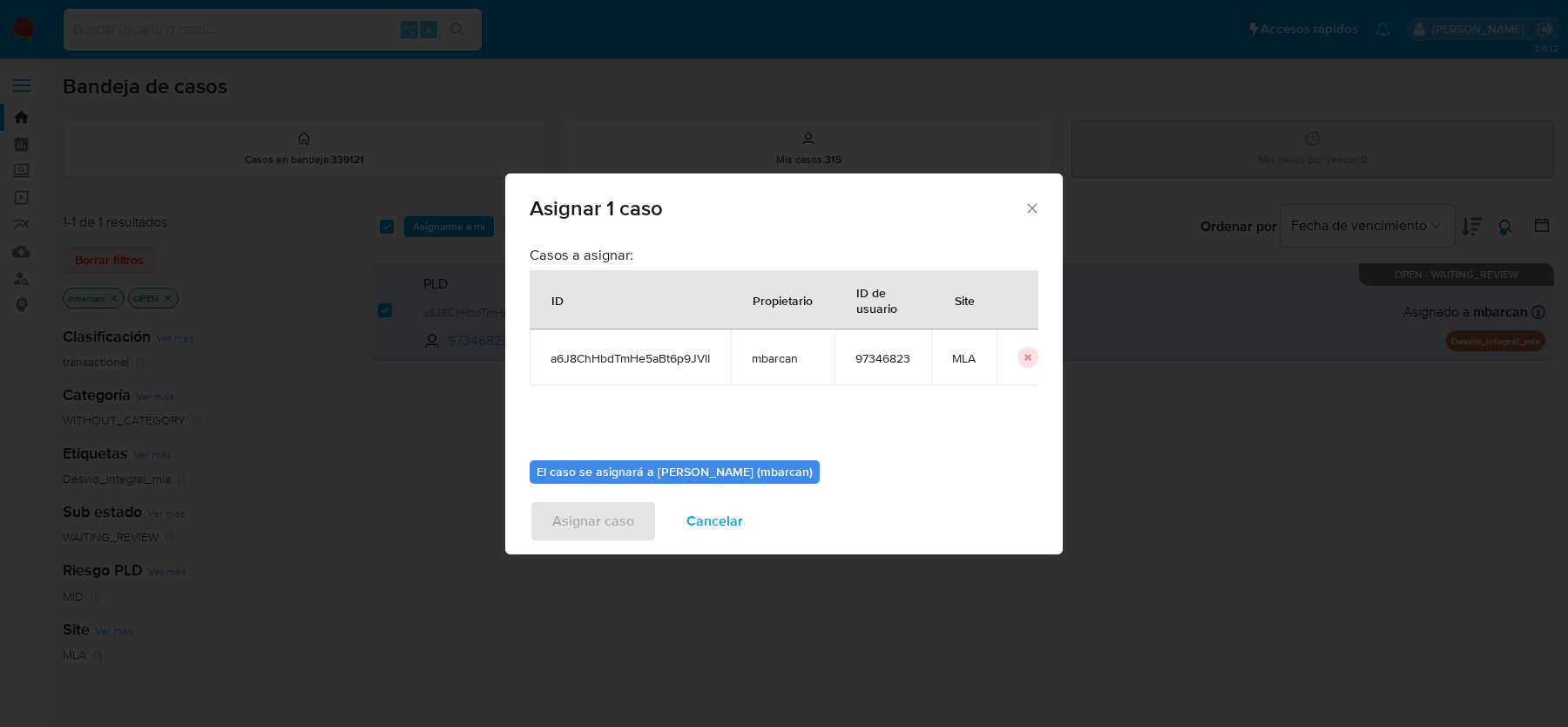
scroll to position [89, 0]
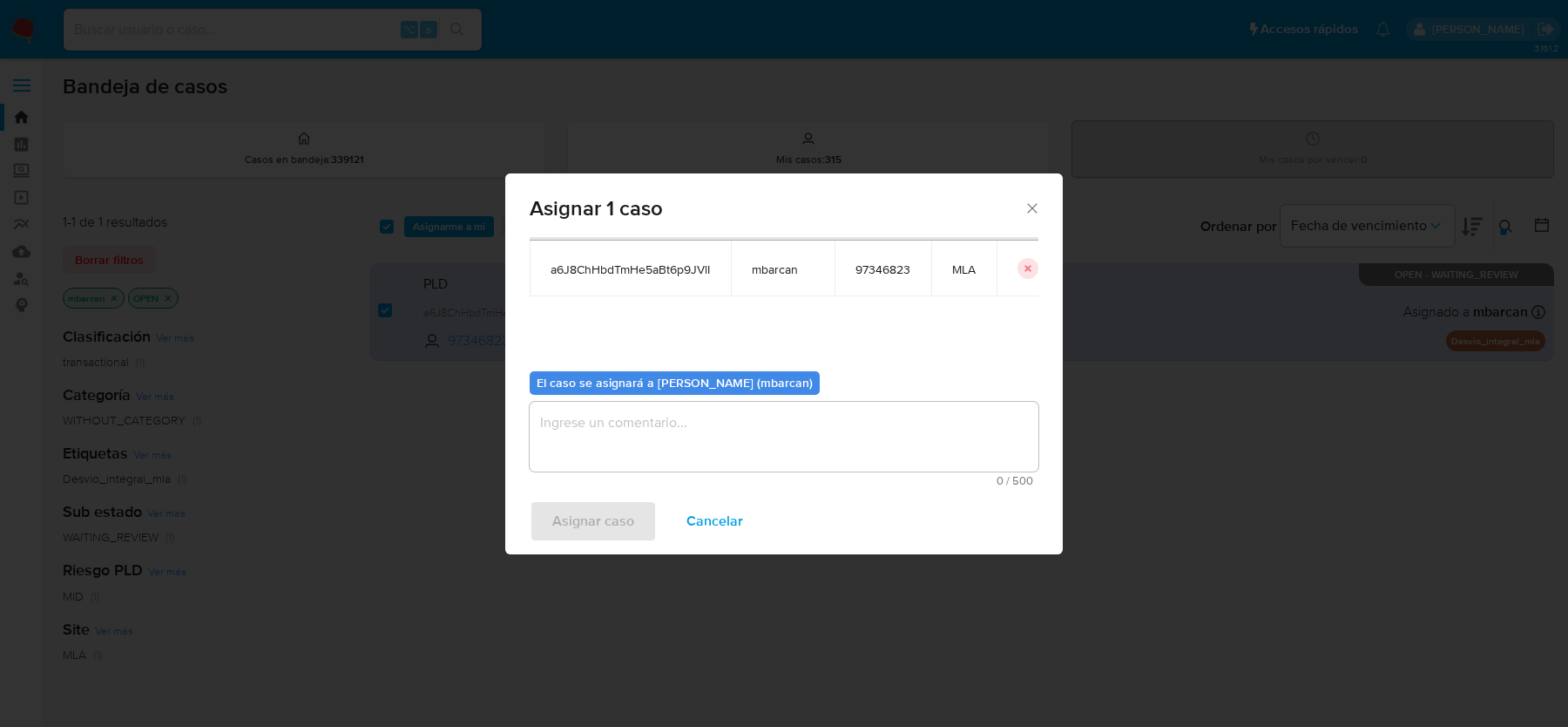
click at [637, 439] on textarea "assign-modal" at bounding box center [784, 436] width 509 height 70
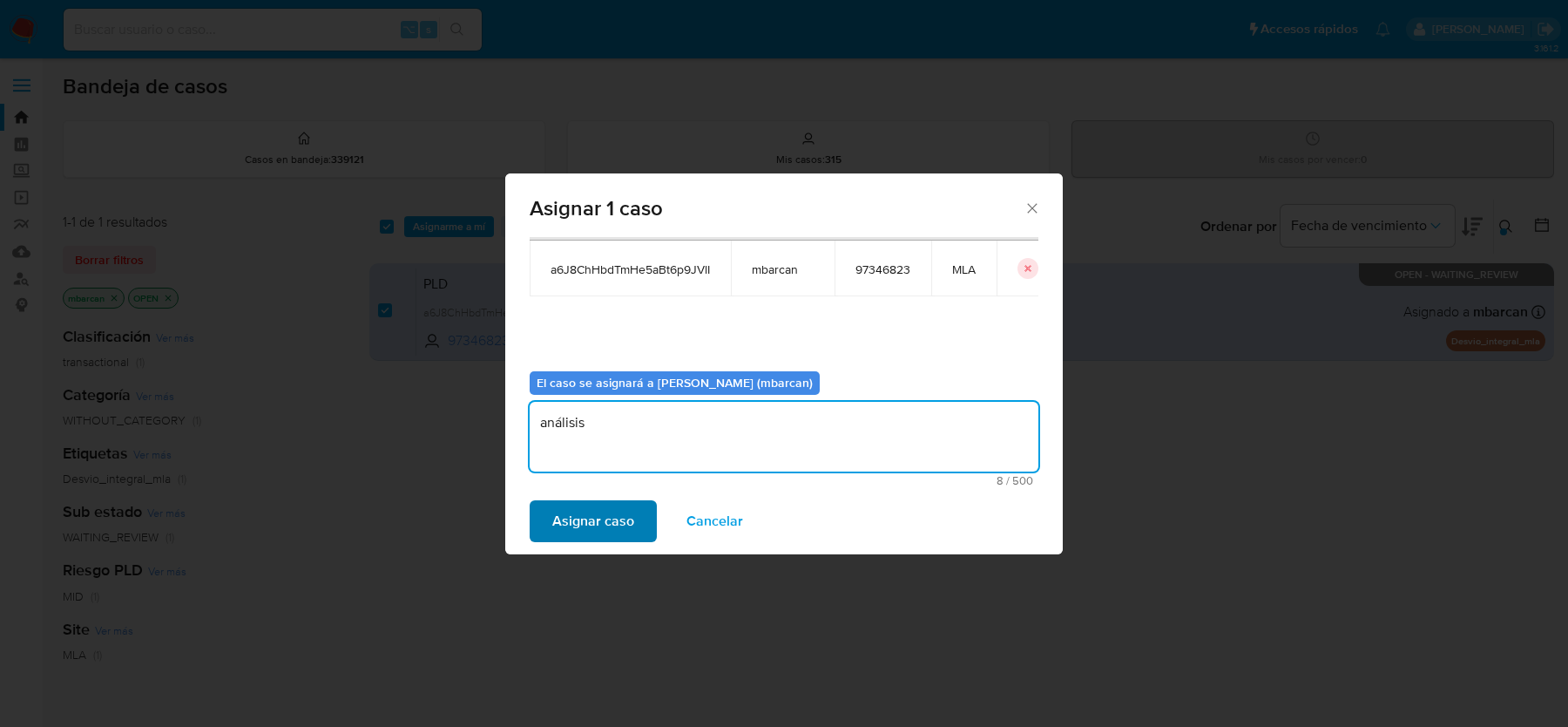
type textarea "análisis"
click at [556, 524] on span "Asignar caso" at bounding box center [593, 521] width 82 height 38
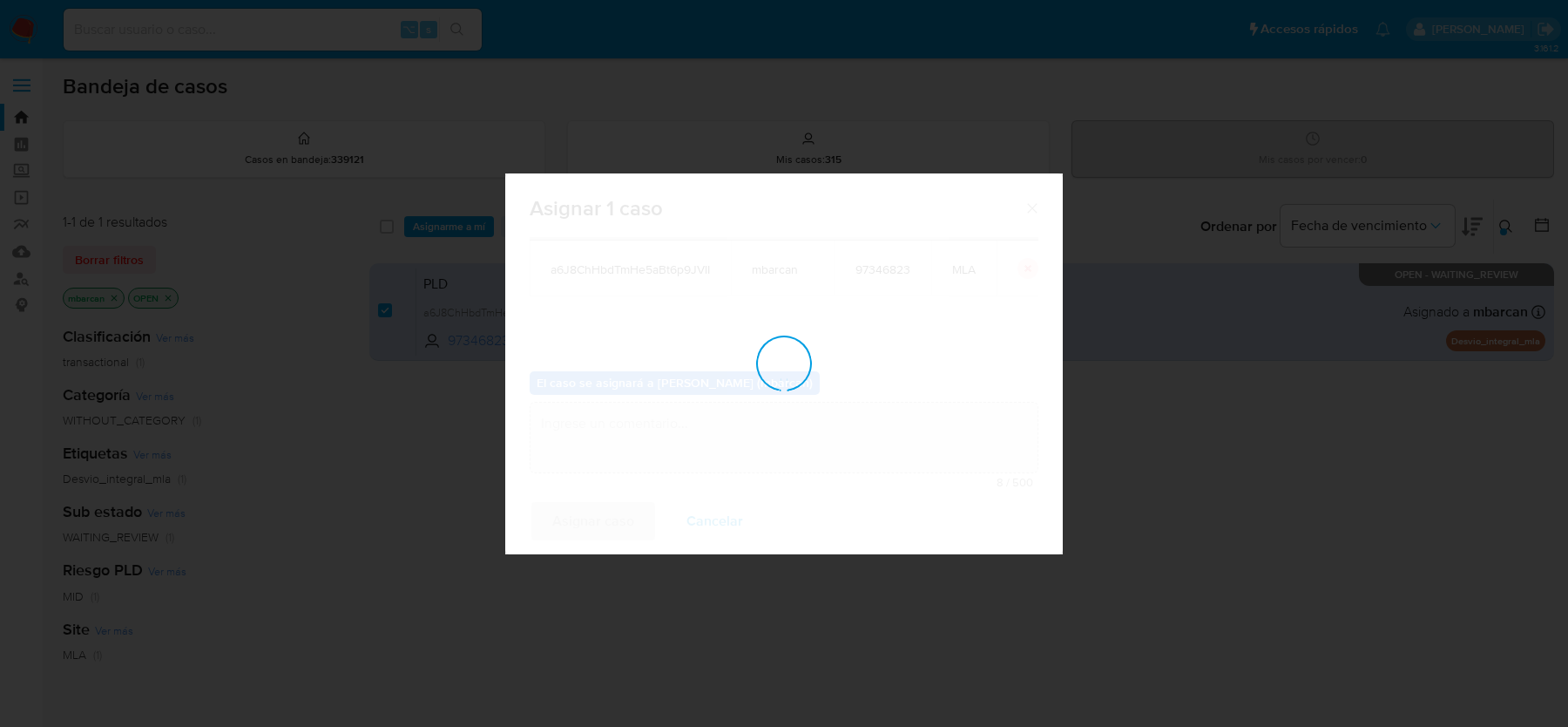
checkbox input "false"
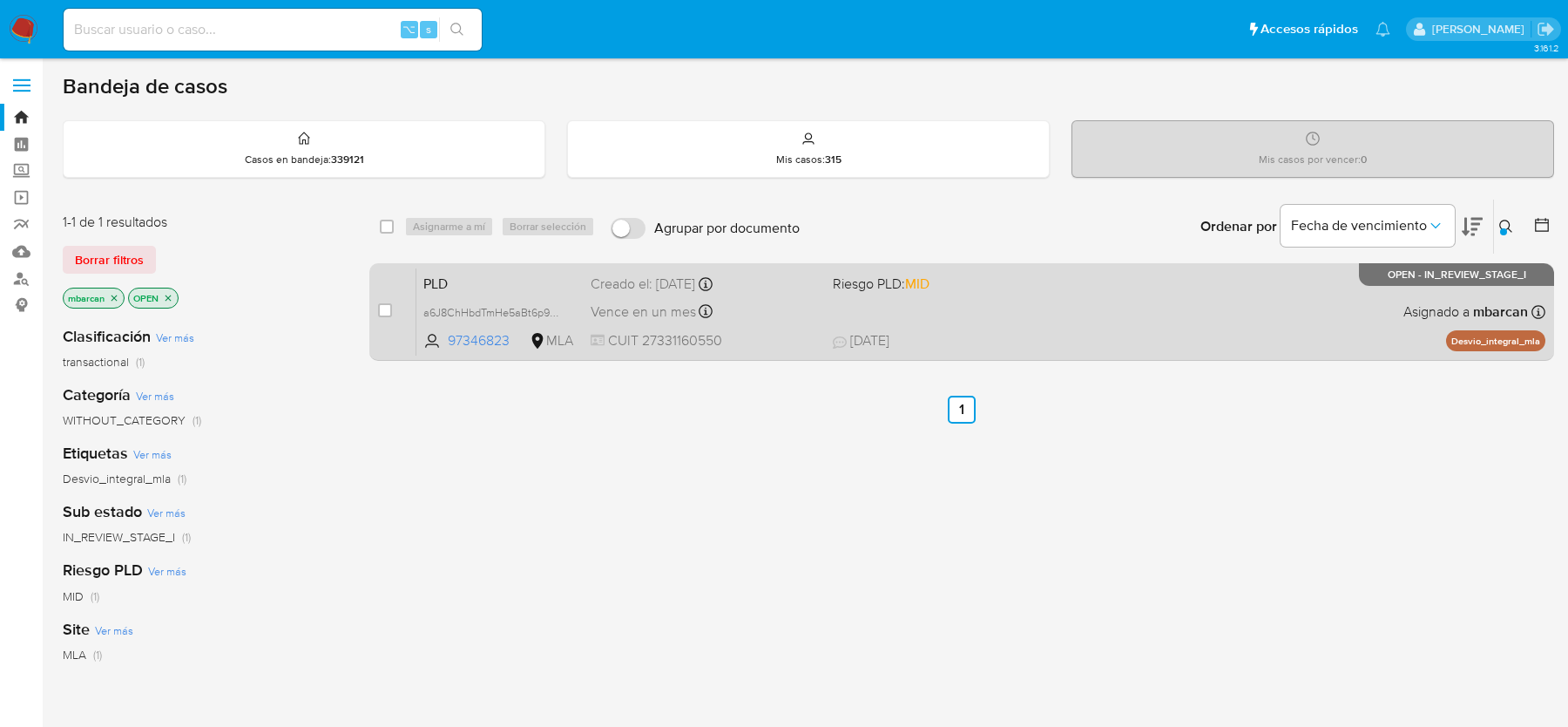
click at [491, 291] on span "PLD" at bounding box center [500, 282] width 154 height 23
click at [0, 0] on div "Pausado Ver notificaciones ⌥ s Accesos rápidos Presiona las siguientes teclas p…" at bounding box center [784, 530] width 1568 height 1062
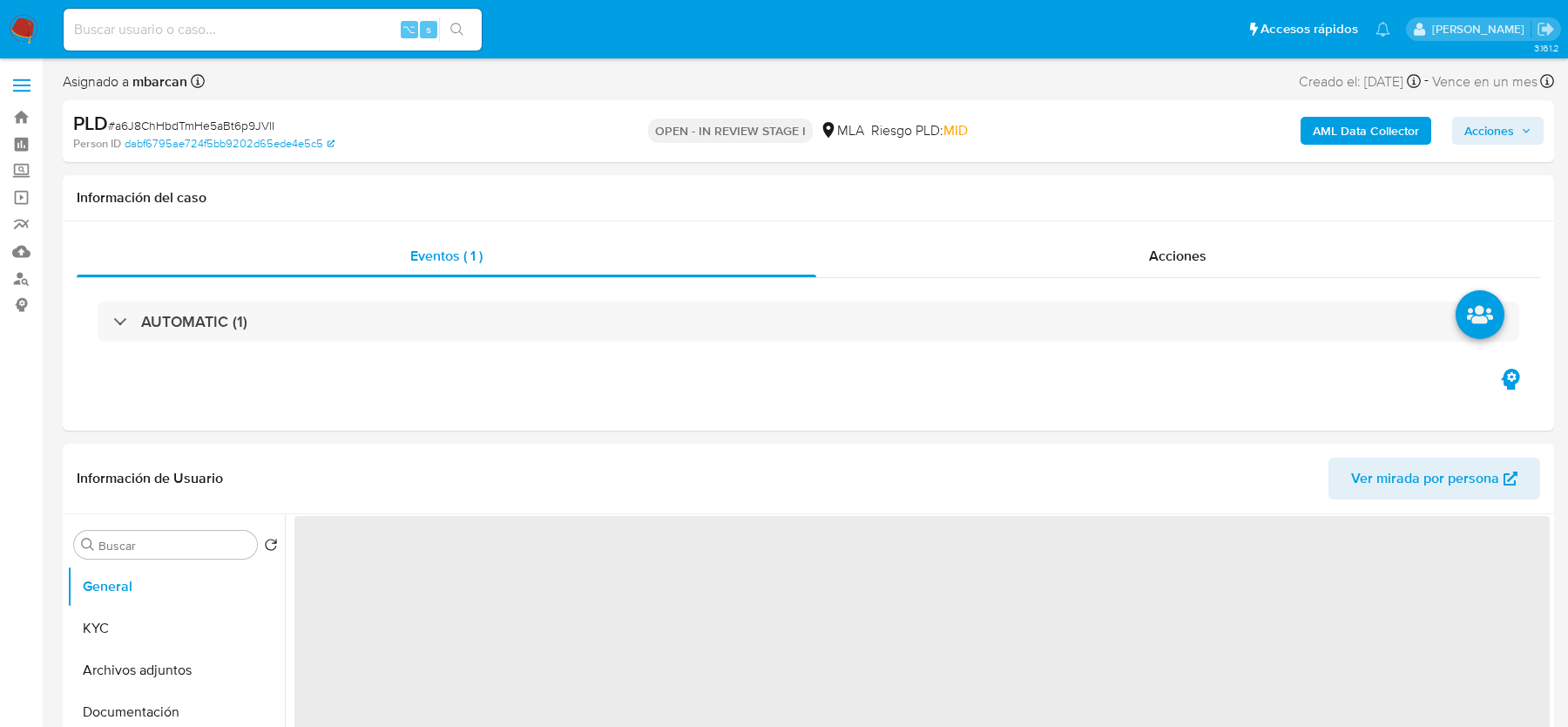
select select "10"
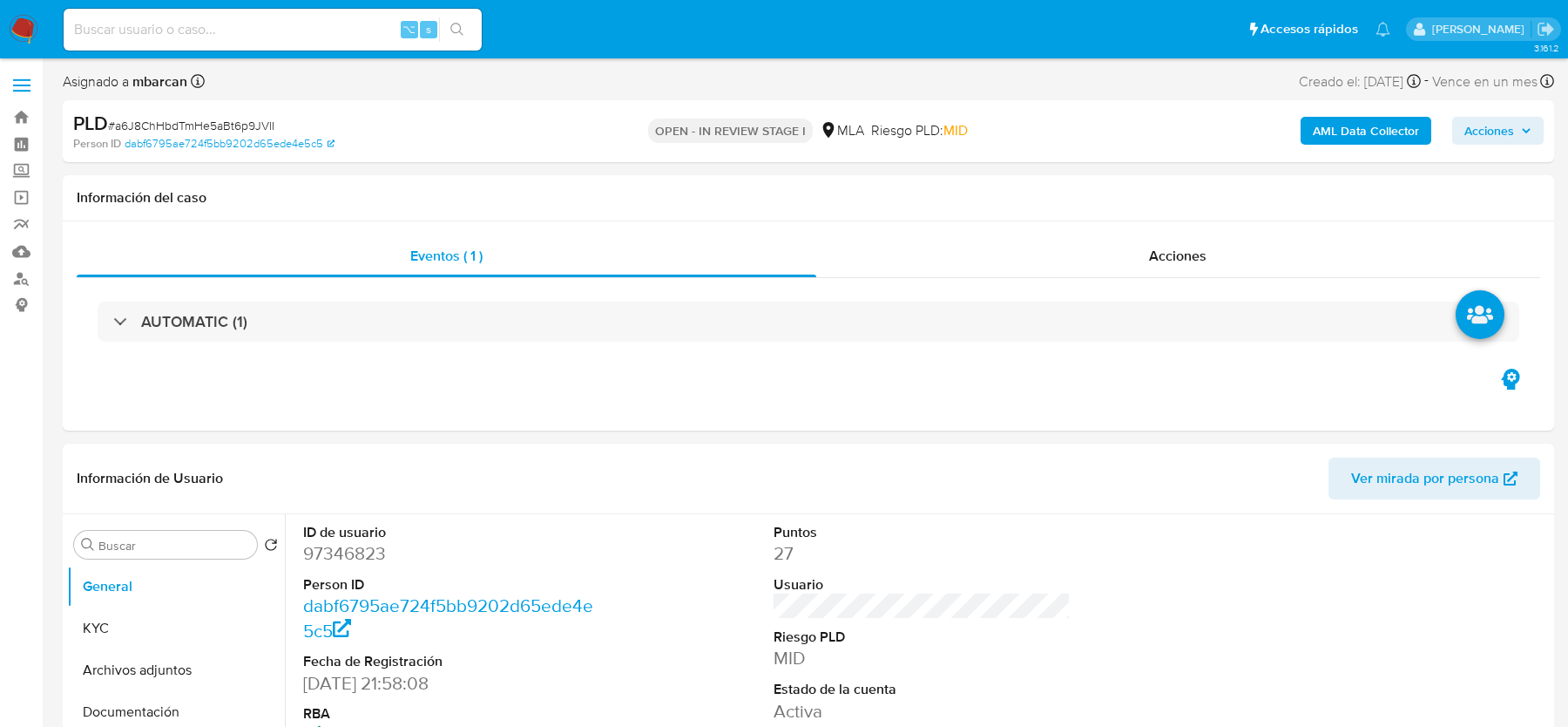
click at [156, 124] on span "# a6J8ChHbdTmHe5aBt6p9JVlI" at bounding box center [191, 125] width 167 height 17
copy span "a6J8ChHbdTmHe5aBt6p9JVlI"
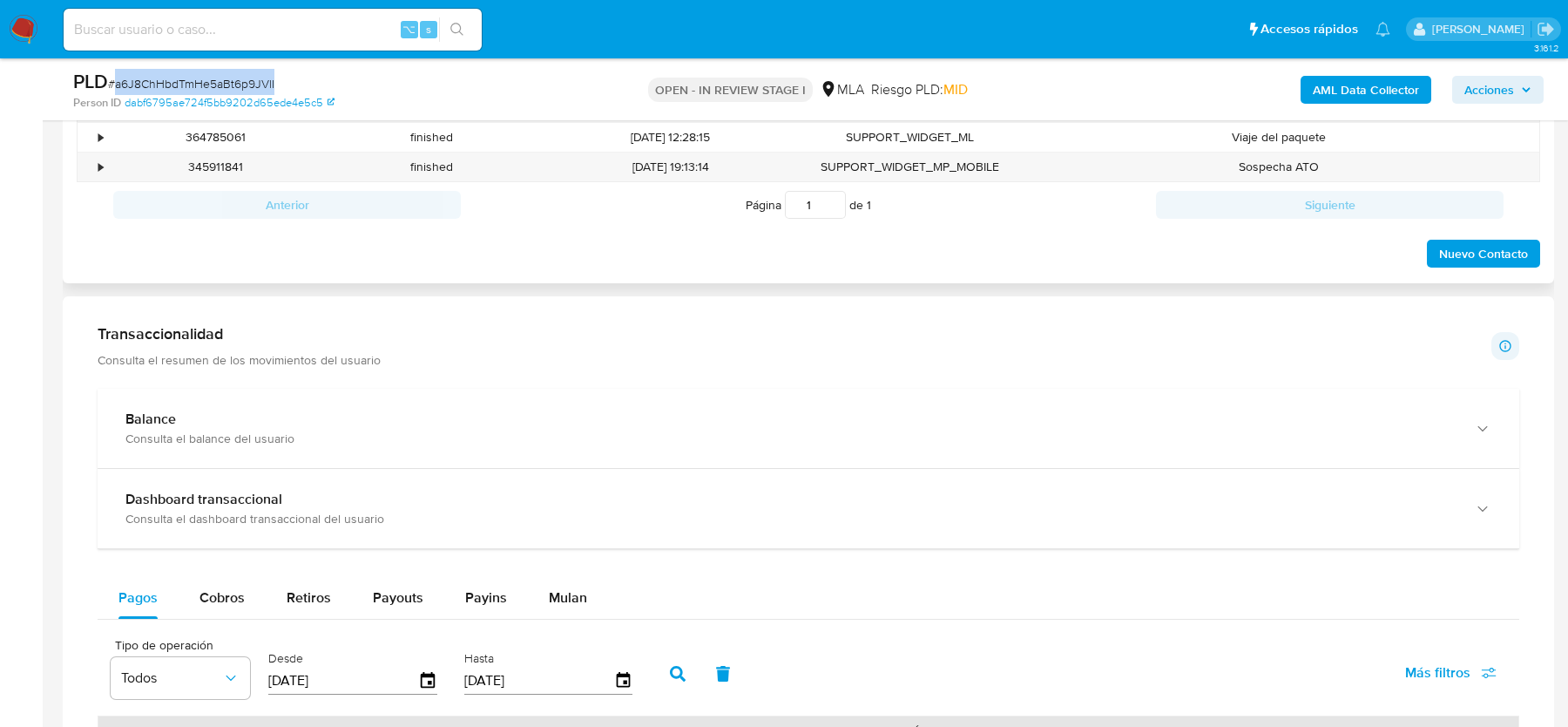
scroll to position [867, 0]
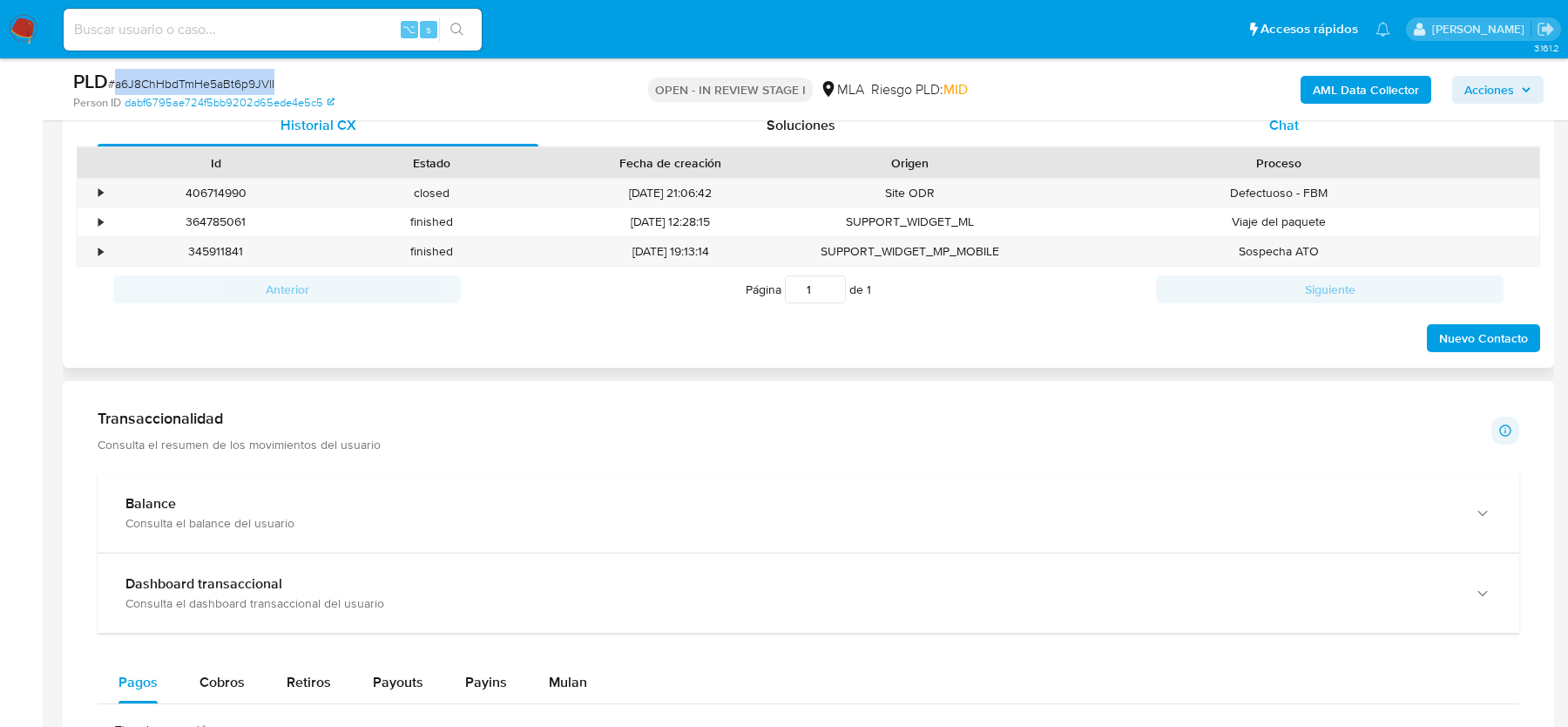
click at [1283, 137] on div "Chat" at bounding box center [1285, 126] width 441 height 42
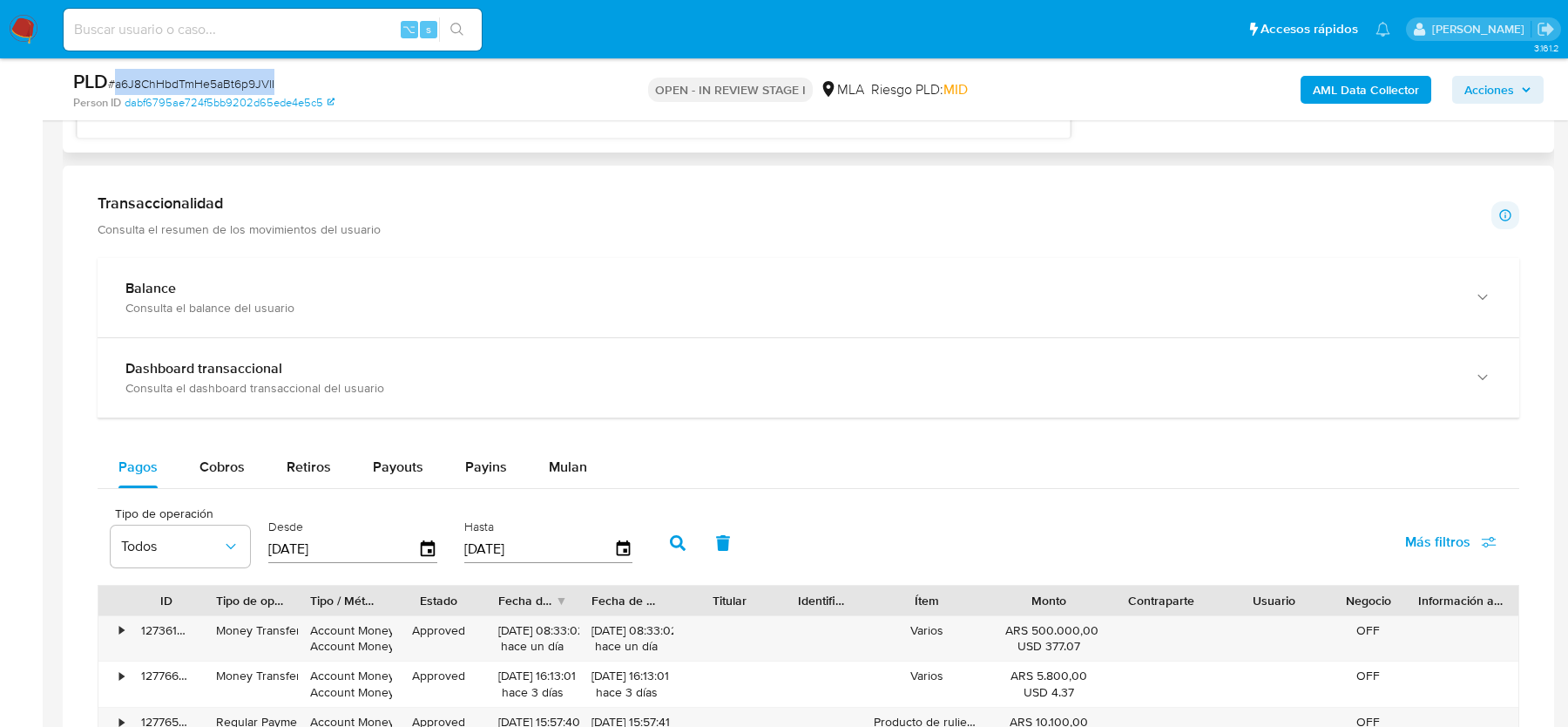
scroll to position [1783, 0]
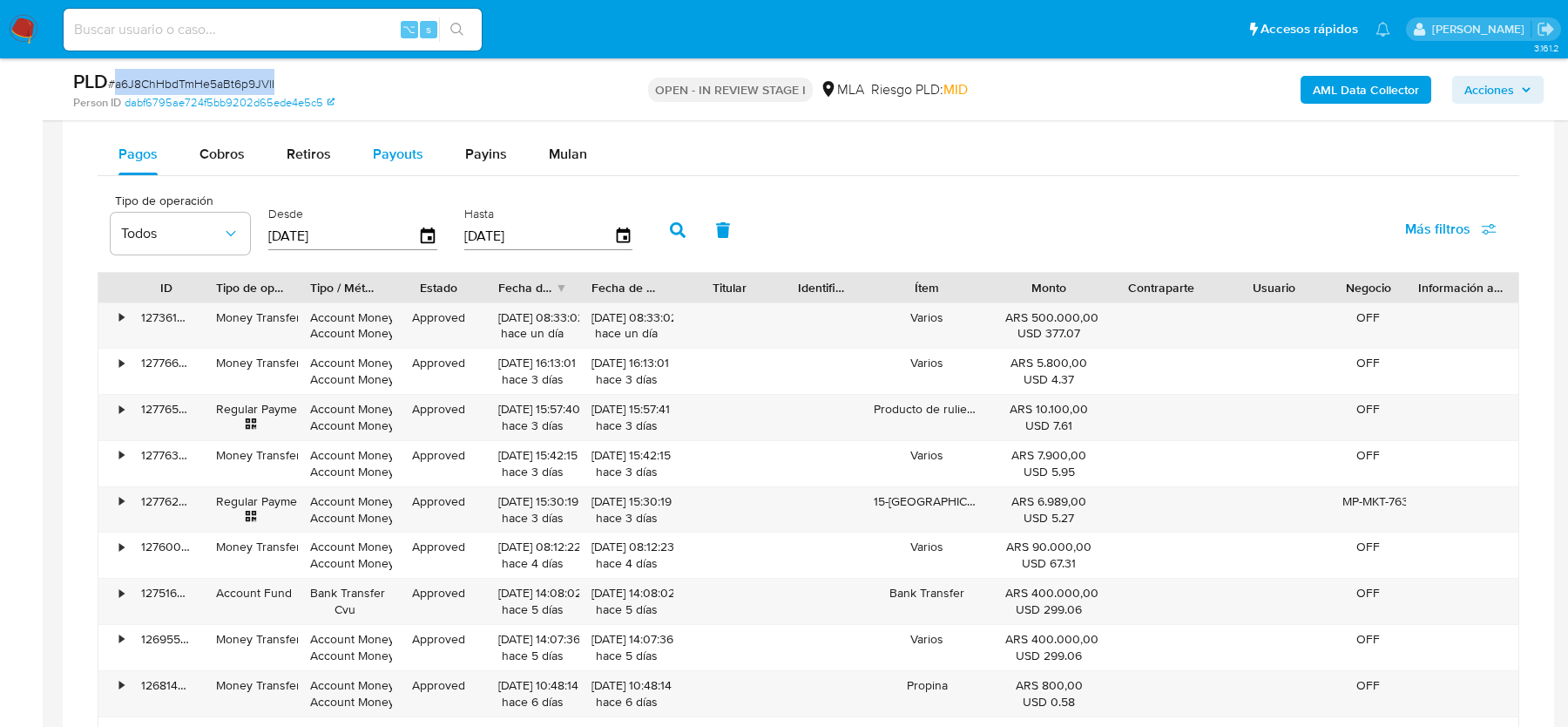
click at [372, 158] on span "Payouts" at bounding box center [397, 154] width 51 height 20
select select "10"
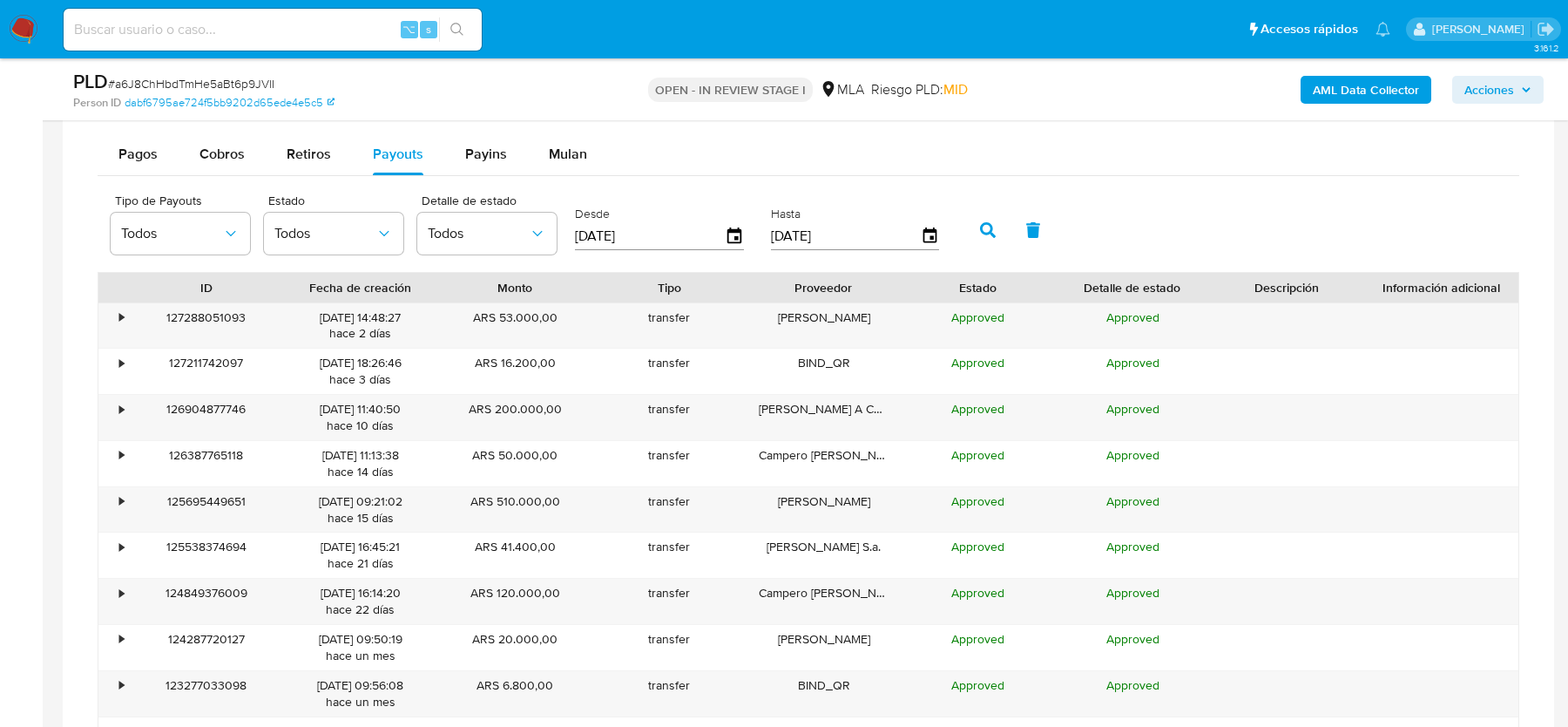
click at [613, 241] on input "[DATE]" at bounding box center [650, 237] width 150 height 28
drag, startPoint x: 689, startPoint y: 236, endPoint x: 563, endPoint y: 230, distance: 126.1
click at [563, 230] on div "Tipo de Payouts Todos Estado Todos Detalle de estado Todos Desde 03/07/2025 Has…" at bounding box center [529, 229] width 854 height 70
type input "0_/__/____"
type input "1_/__/____"
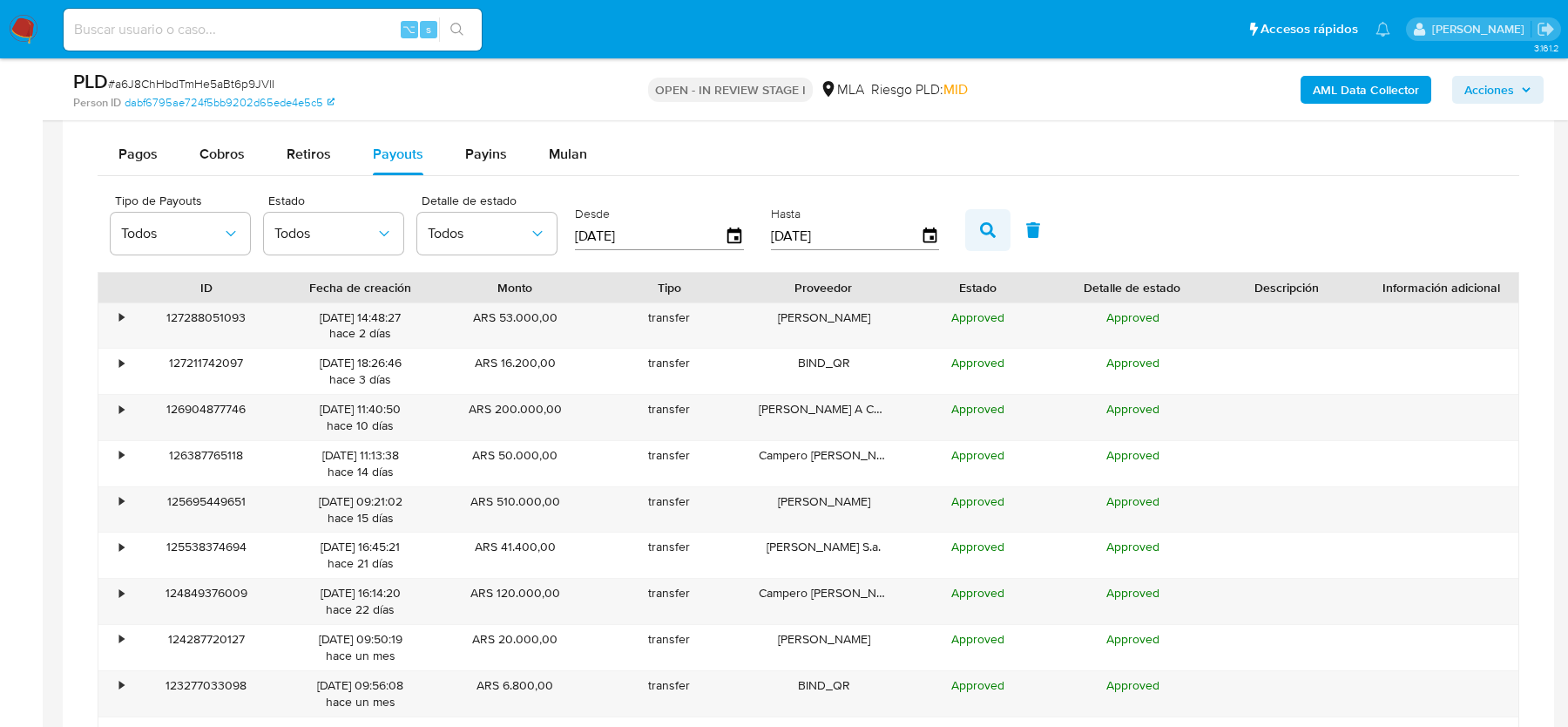
type input "01/08/2025"
click at [966, 225] on button "button" at bounding box center [987, 230] width 45 height 42
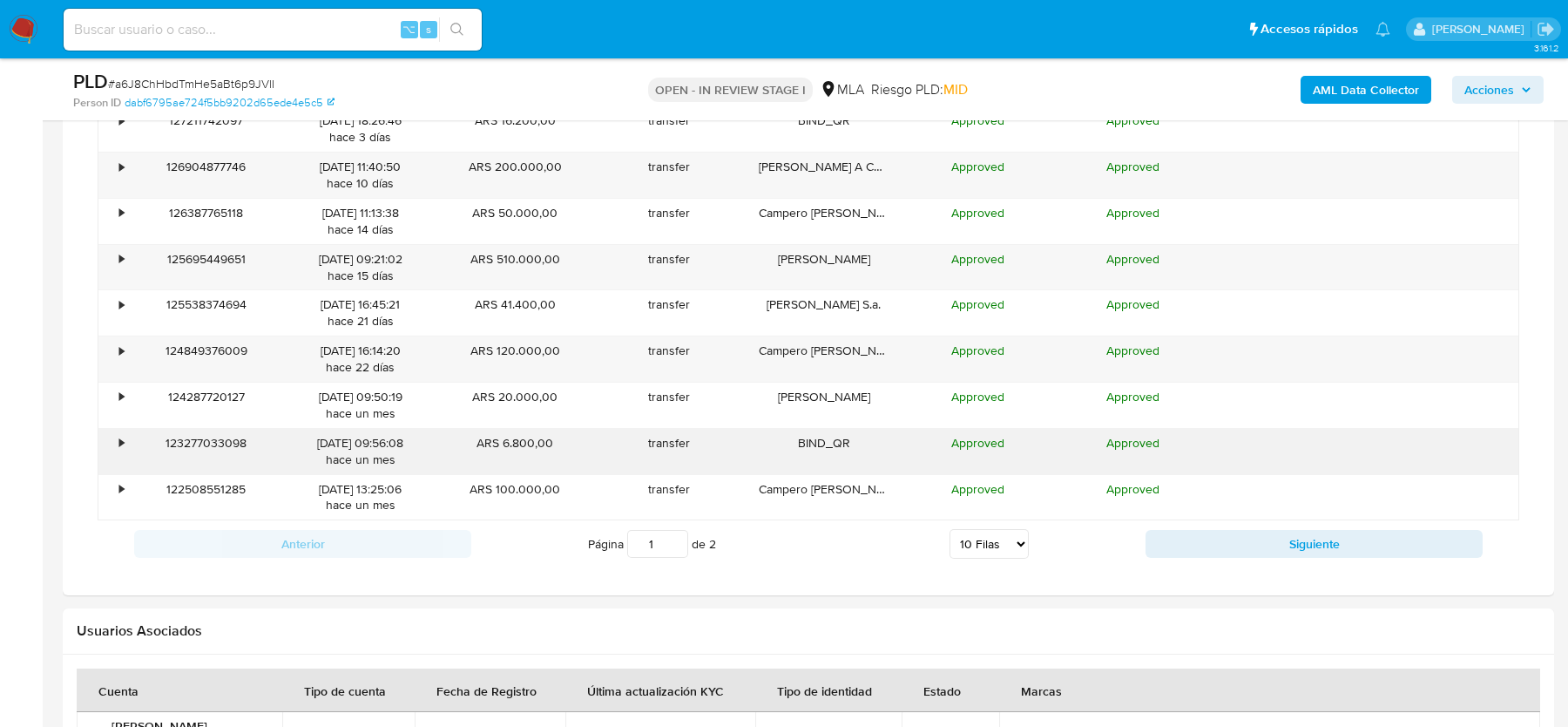
scroll to position [2035, 0]
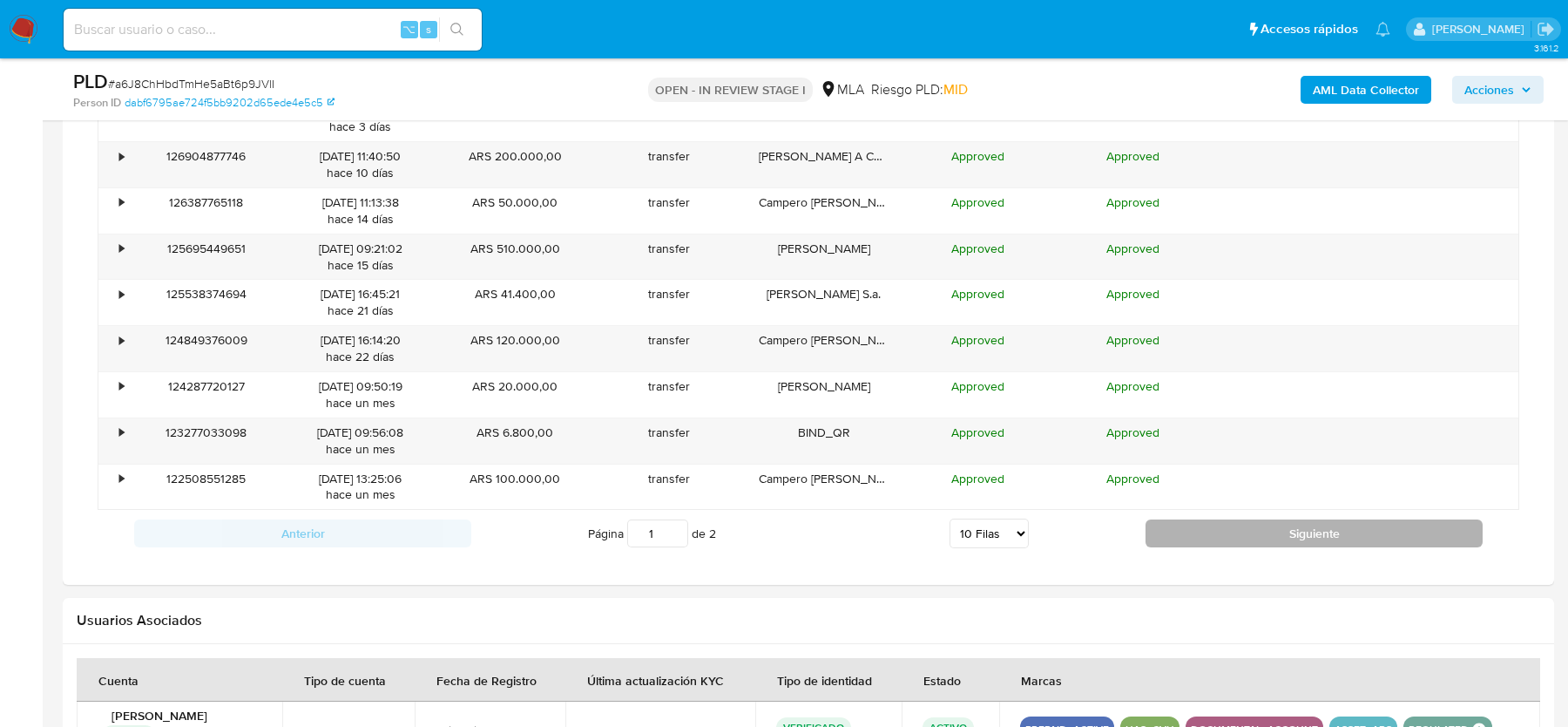
click at [1266, 524] on button "Siguiente" at bounding box center [1314, 533] width 337 height 28
type input "2"
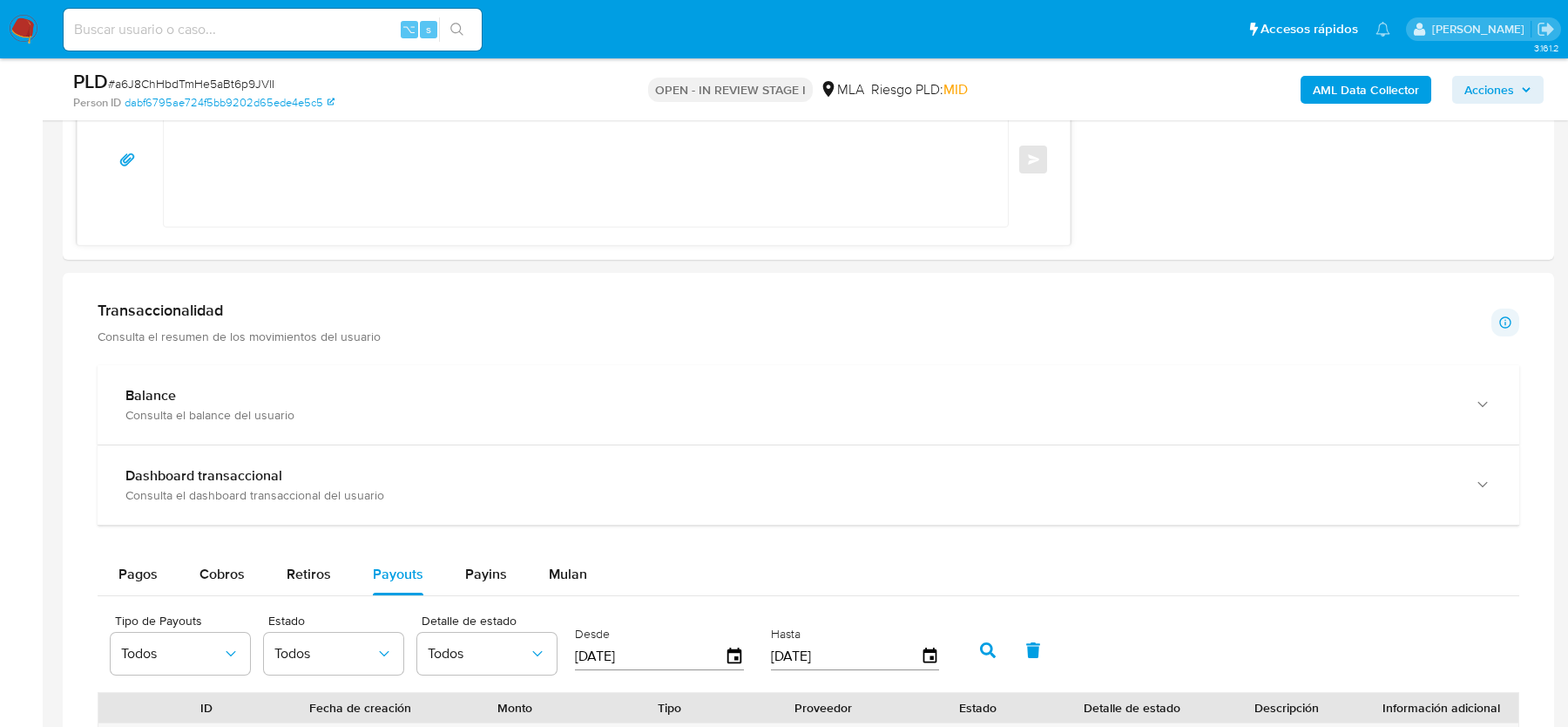
scroll to position [1320, 0]
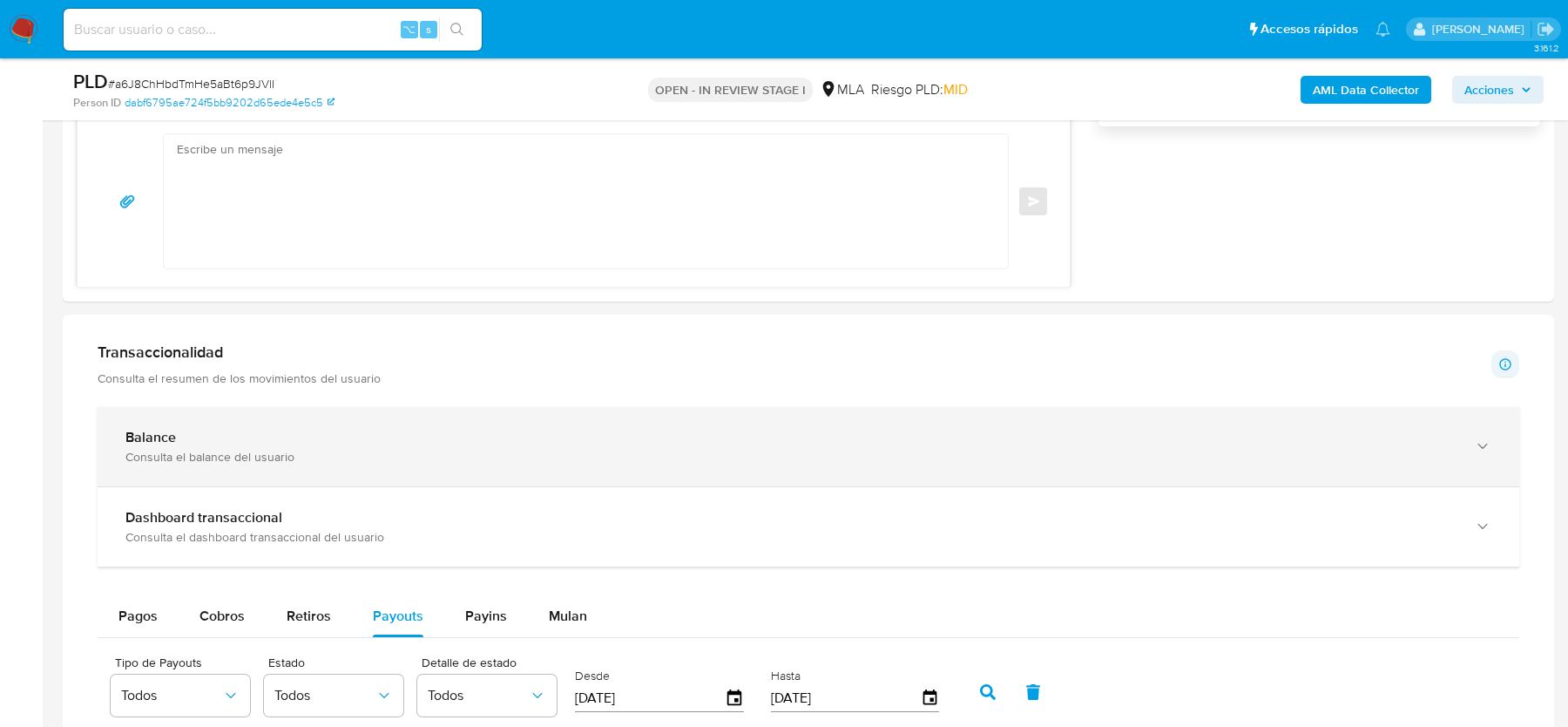
click at [338, 473] on div "Balance Consulta el balance del usuario" at bounding box center [808, 446] width 1421 height 79
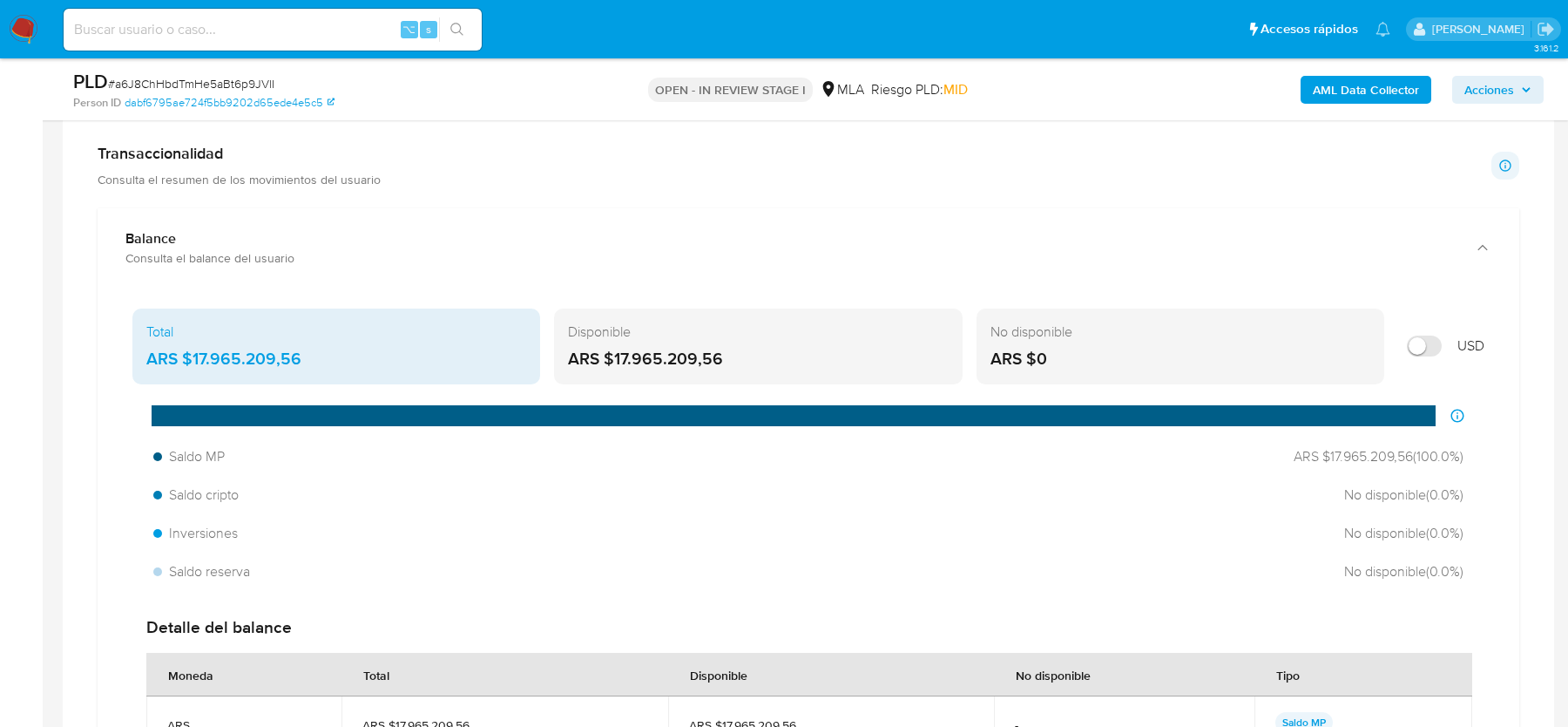
scroll to position [1534, 0]
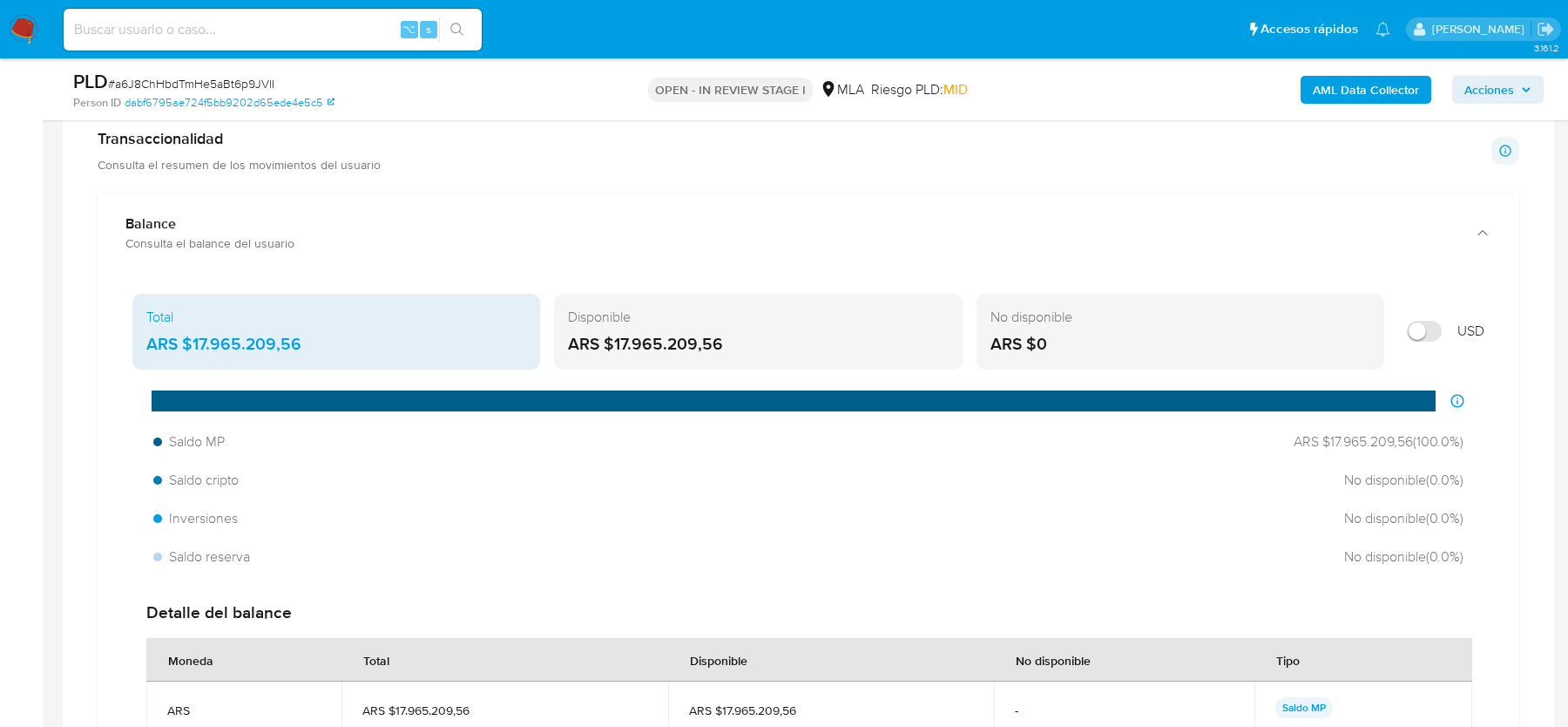
drag, startPoint x: 147, startPoint y: 339, endPoint x: 272, endPoint y: 343, distance: 125.1
click at [272, 343] on div "Total ARS $17.965.209,56" at bounding box center [336, 332] width 407 height 77
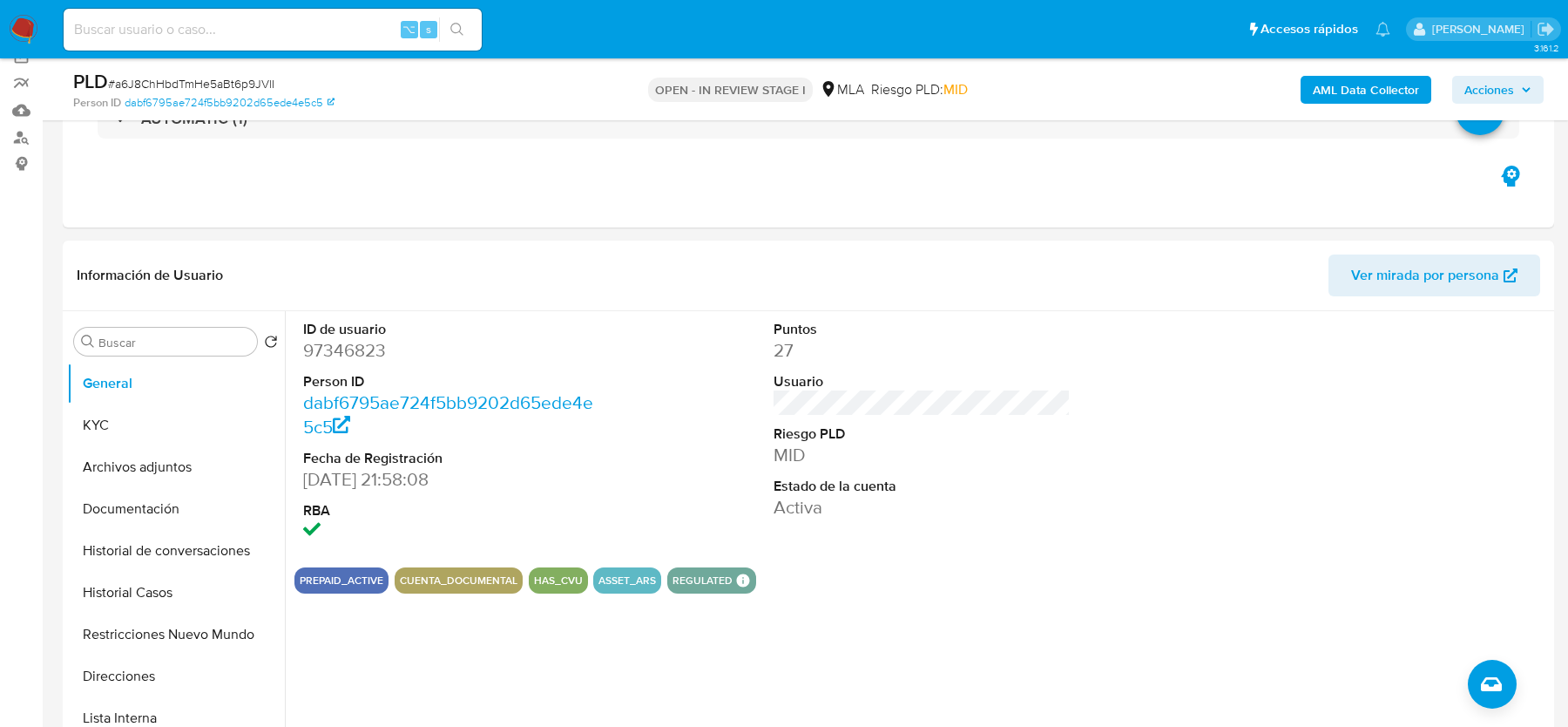
scroll to position [72, 0]
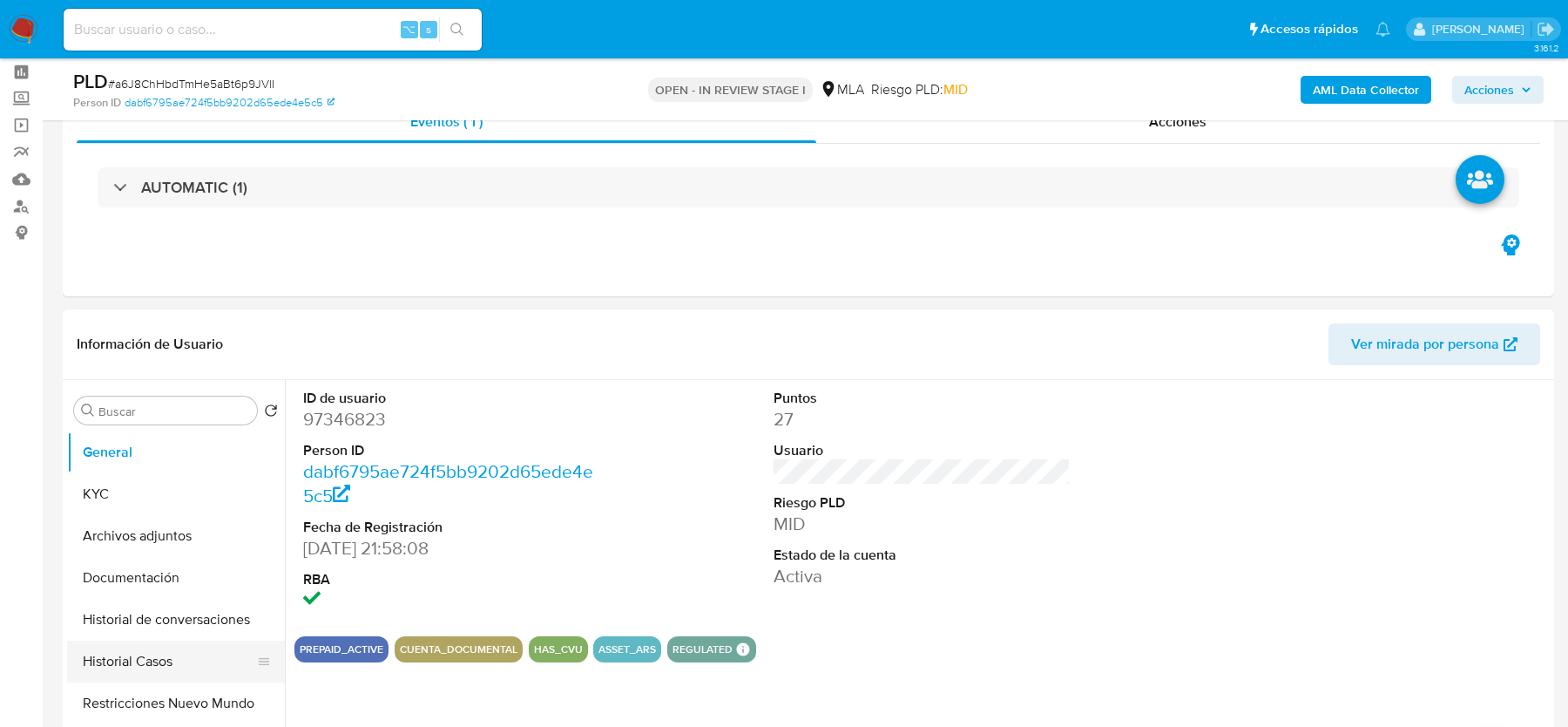
click at [147, 661] on button "Historial Casos" at bounding box center [169, 661] width 204 height 42
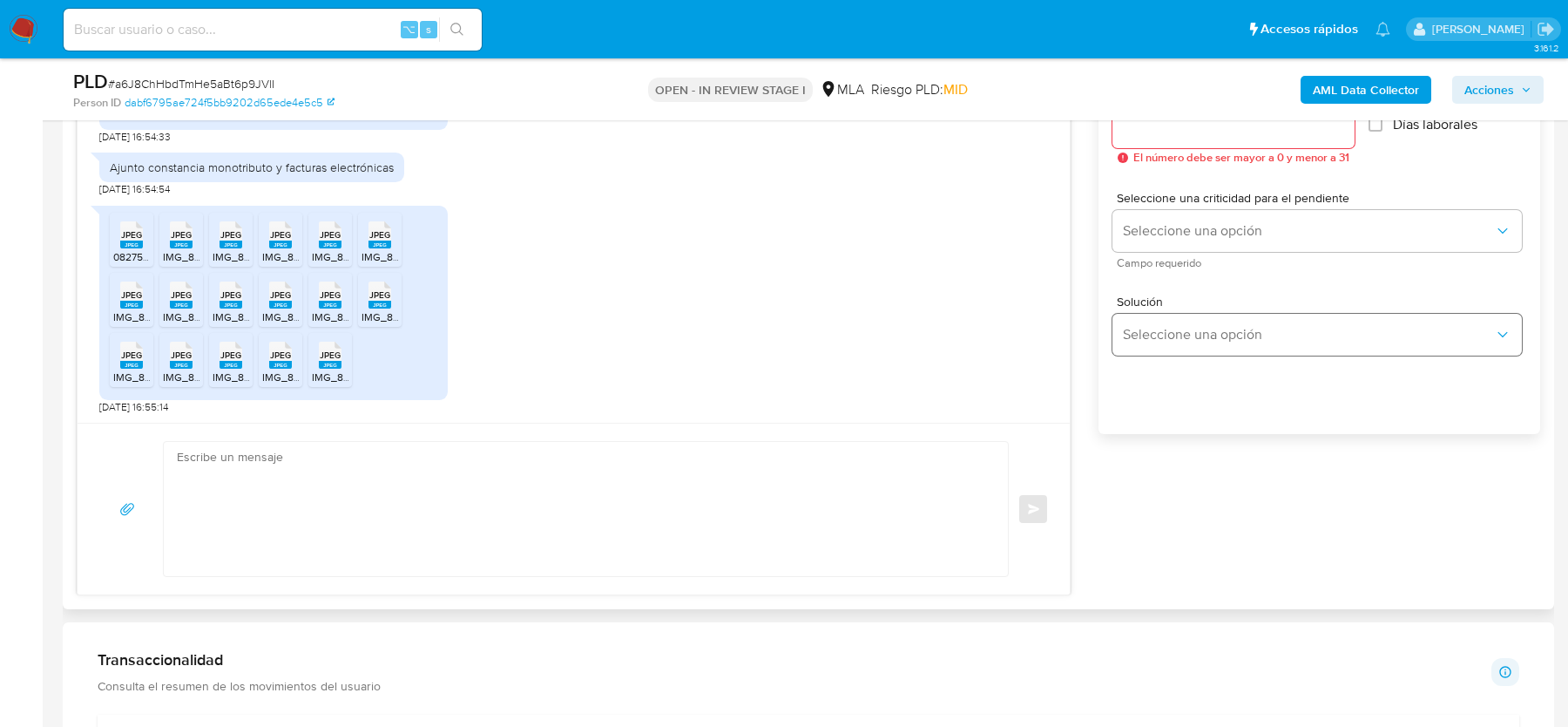
scroll to position [1005, 0]
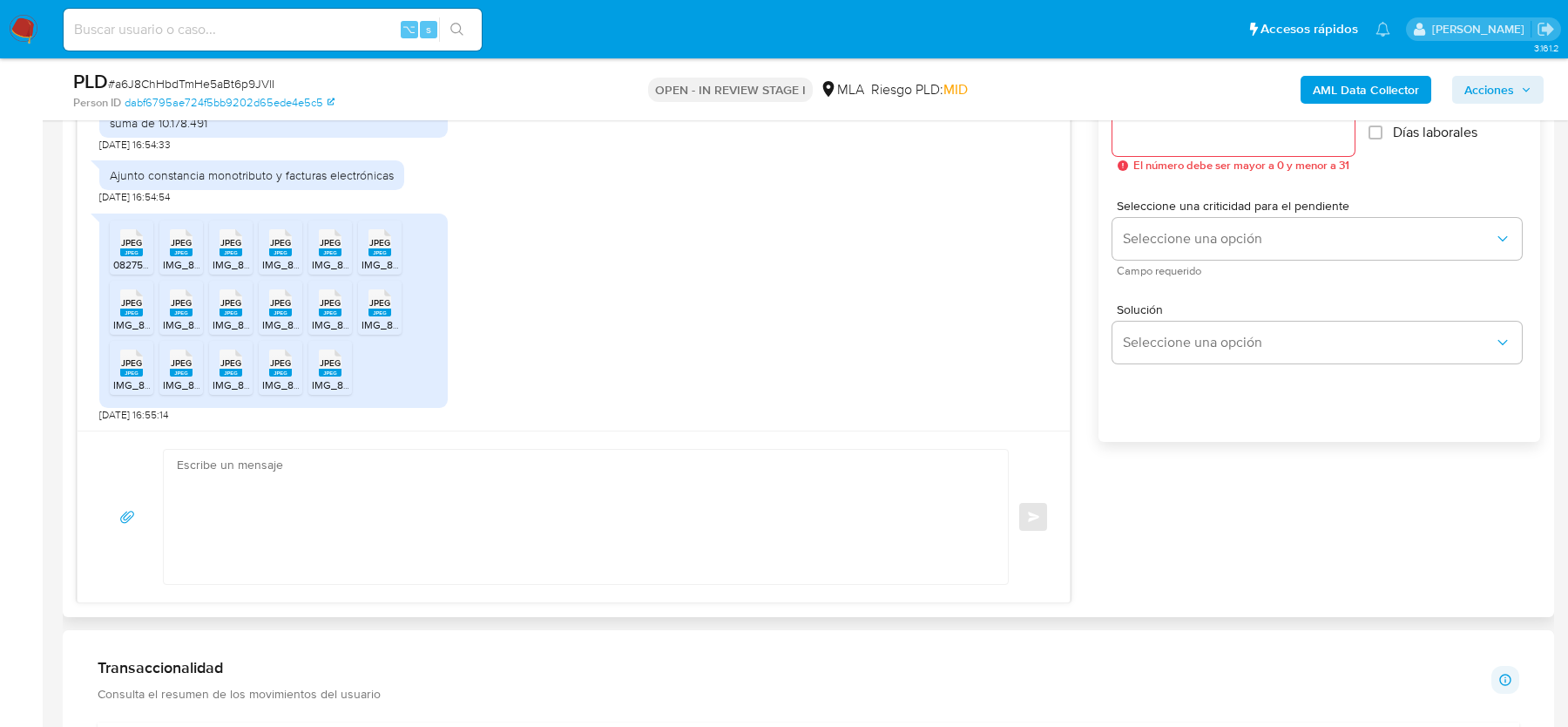
click at [324, 544] on textarea at bounding box center [581, 516] width 809 height 134
paste textarea "Hola, Muchas gracias por tu respuesta. Confirmamos la recepción de la documenta…"
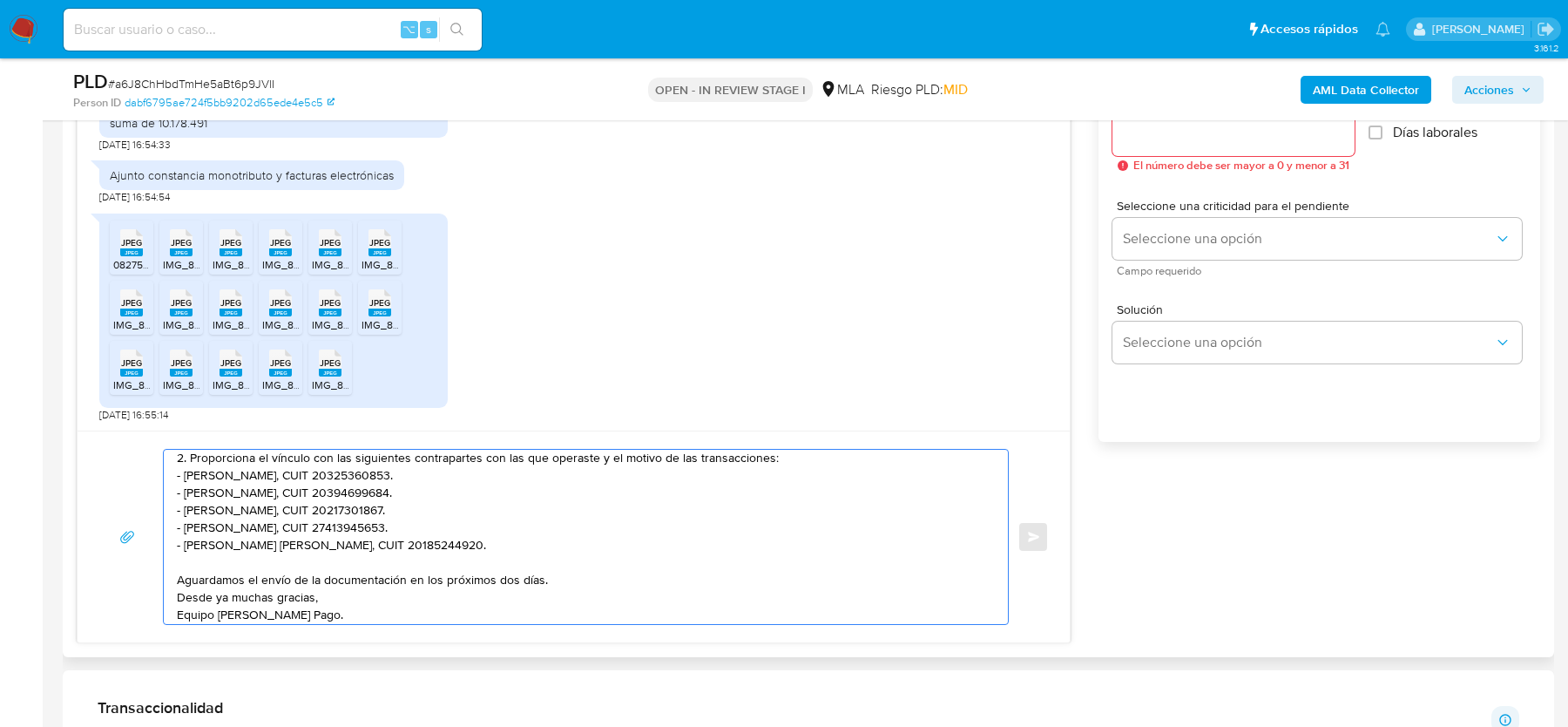
scroll to position [203, 0]
type textarea "Hola, Muchas gracias por tu respuesta. Confirmamos la recepción de la documenta…"
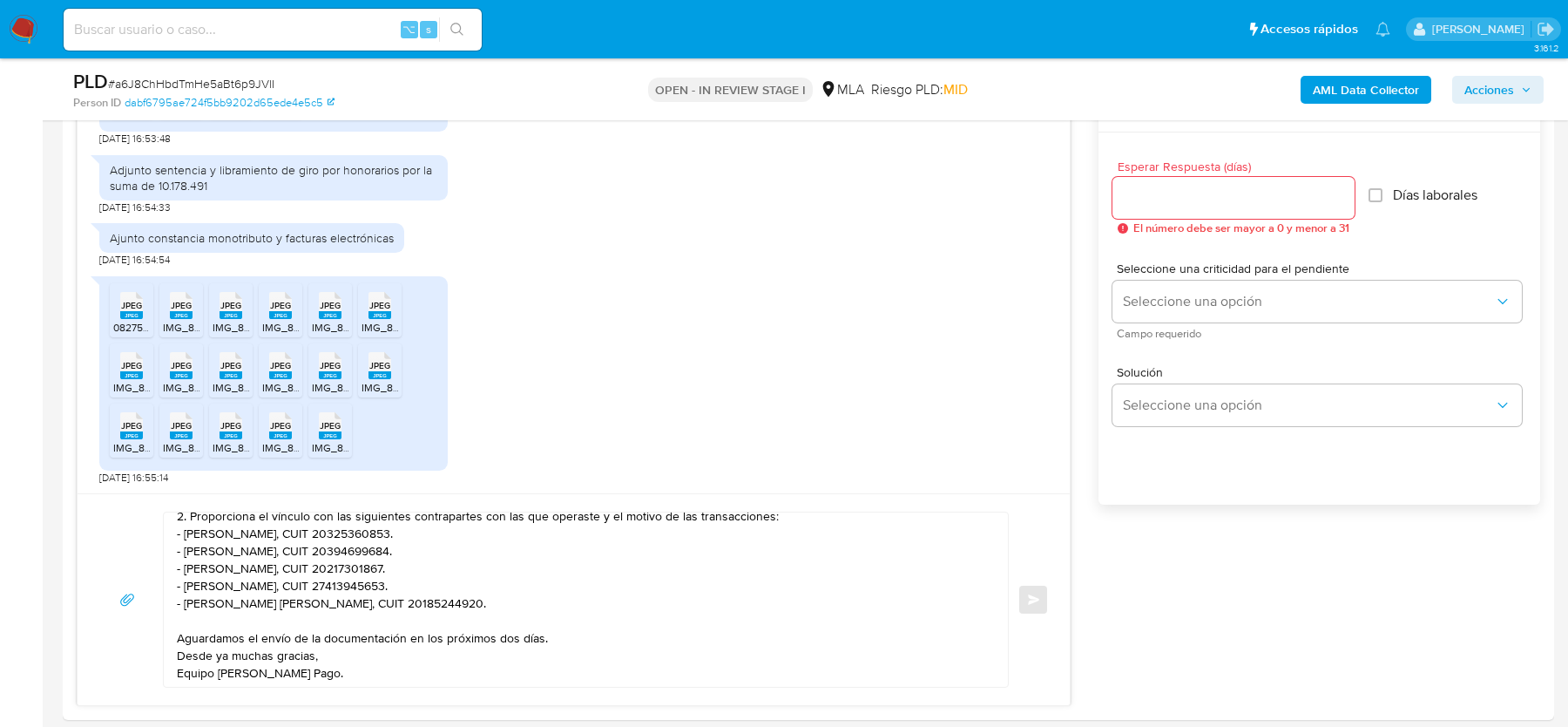
scroll to position [915, 0]
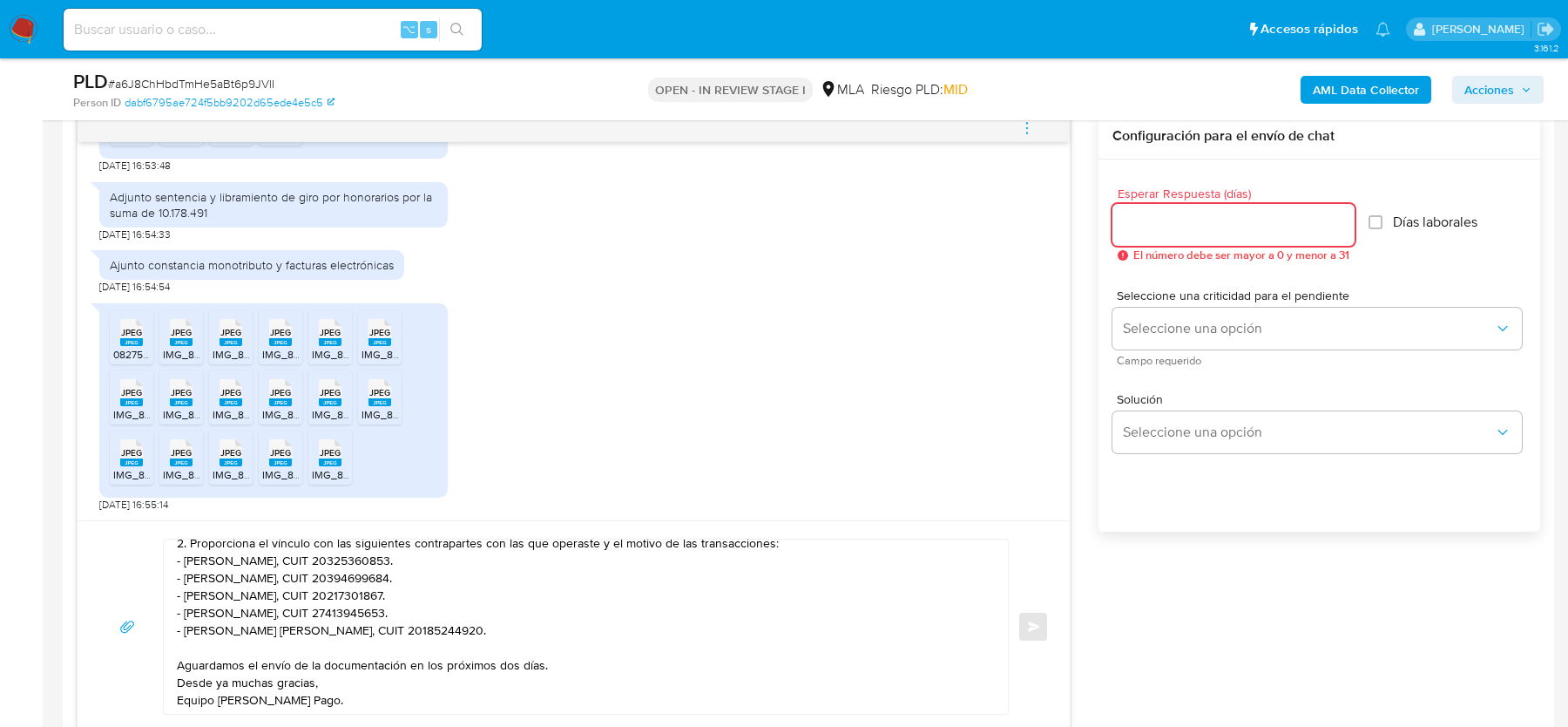
click at [1154, 222] on input "Esperar Respuesta (días)" at bounding box center [1233, 225] width 243 height 23
type input "2"
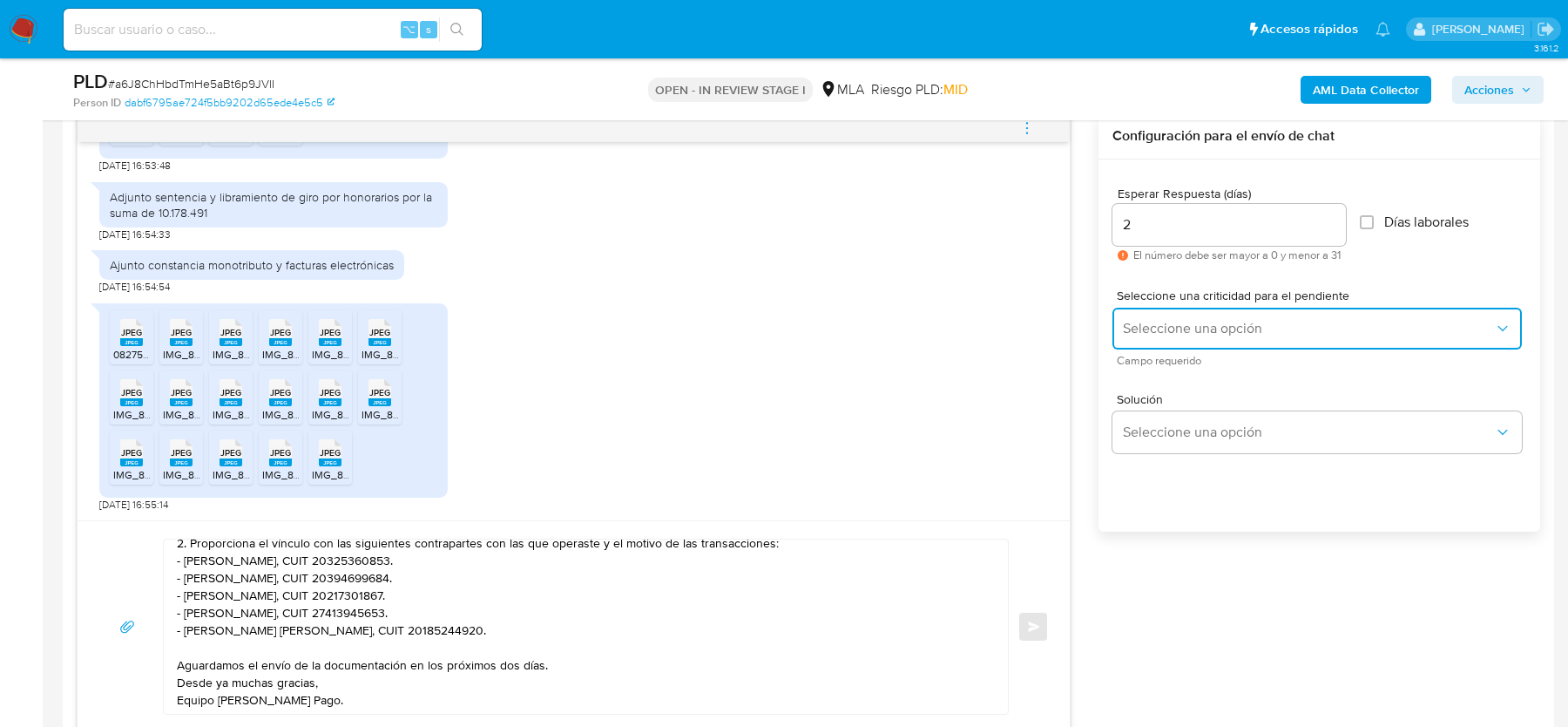
click at [1132, 334] on span "Seleccione una opción" at bounding box center [1308, 328] width 371 height 17
click at [1133, 394] on span "Solución" at bounding box center [1321, 399] width 409 height 12
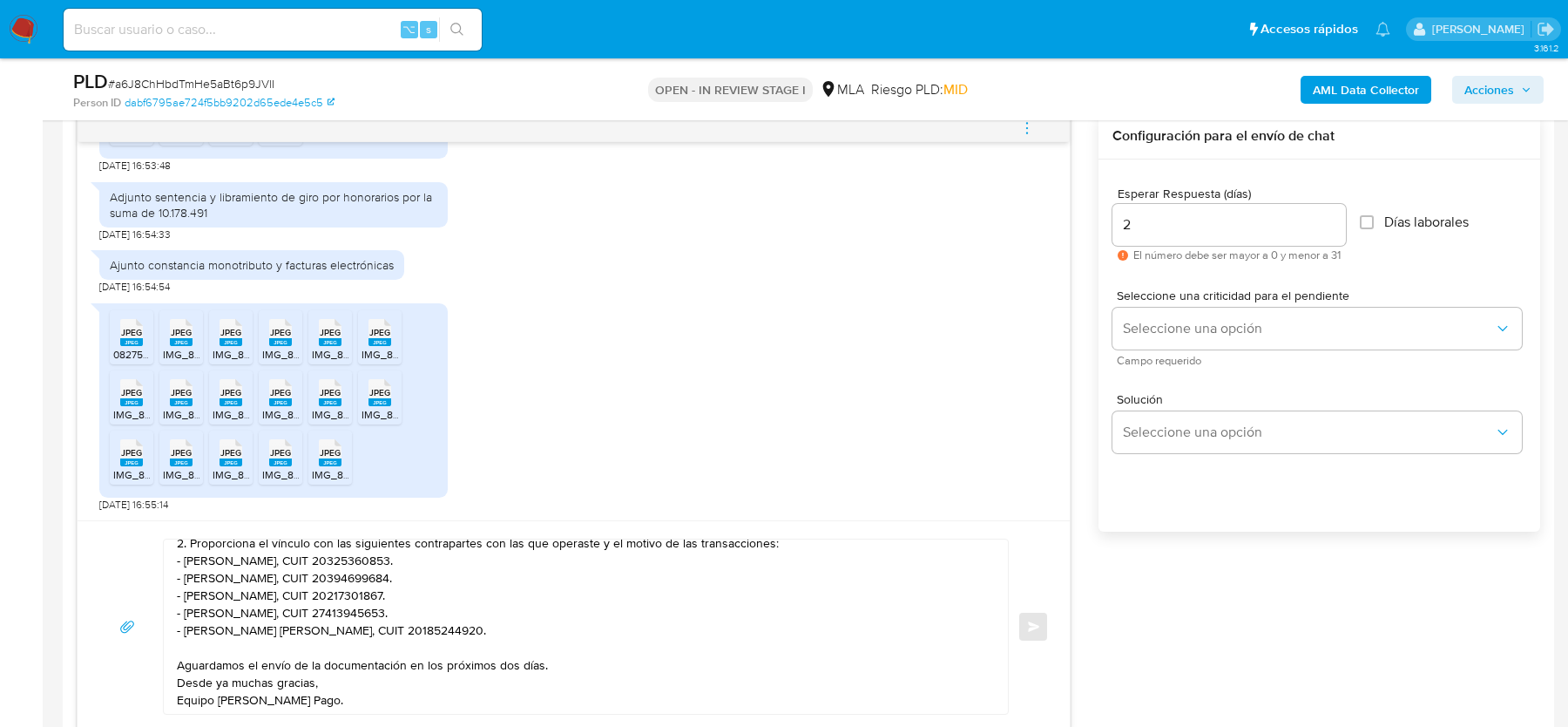
click at [1145, 293] on span "Seleccione una criticidad para el pendiente" at bounding box center [1321, 296] width 409 height 12
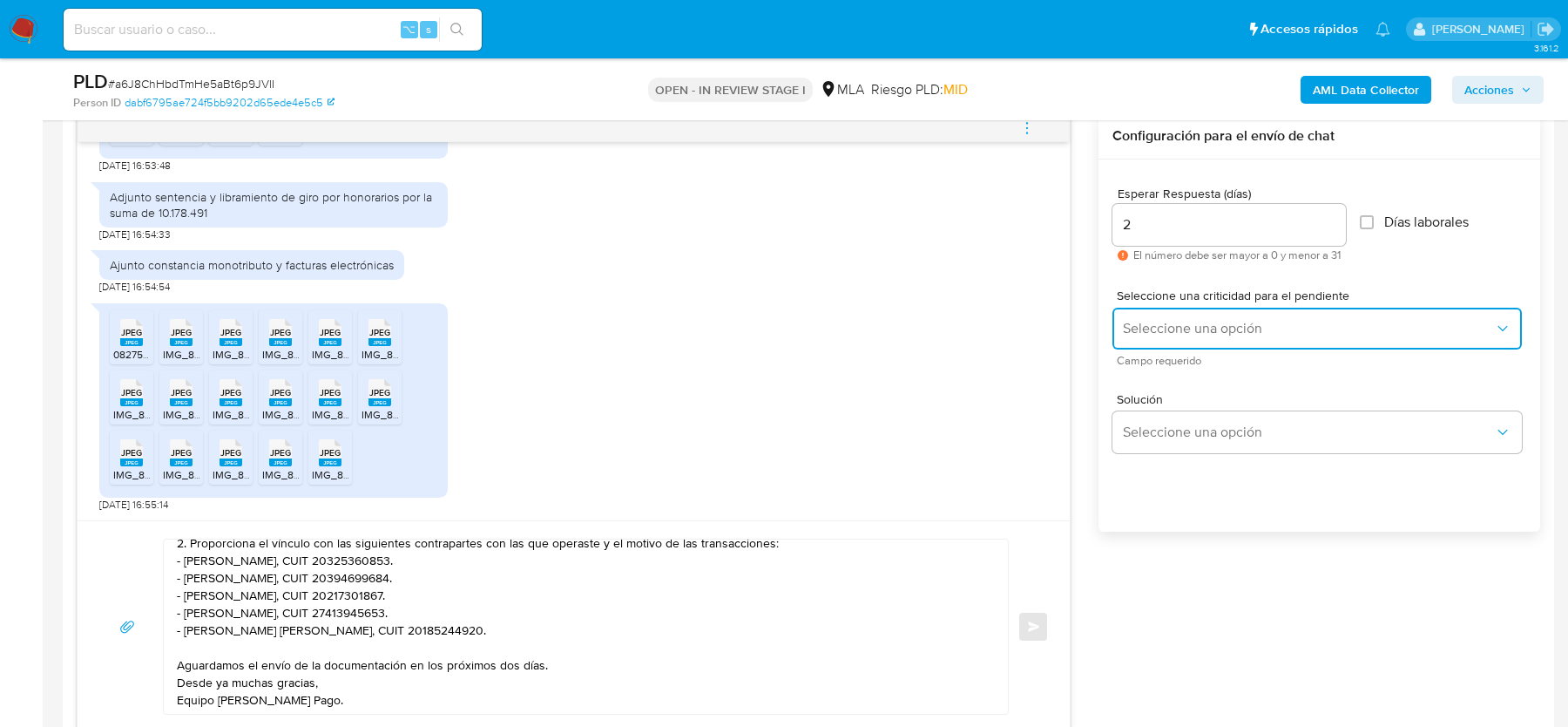
click at [1145, 320] on span "Seleccione una opción" at bounding box center [1308, 328] width 371 height 17
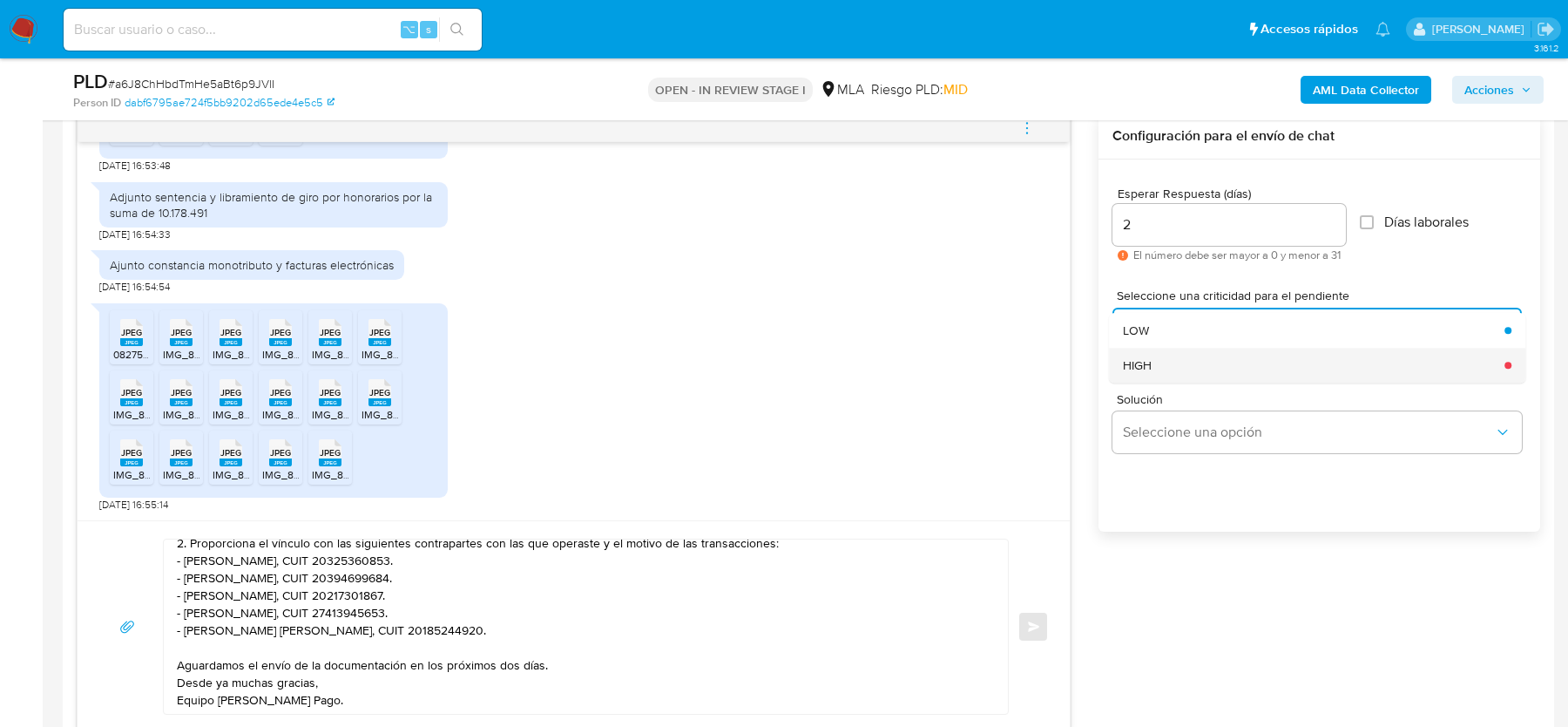
click at [1145, 366] on span "HIGH" at bounding box center [1137, 365] width 29 height 16
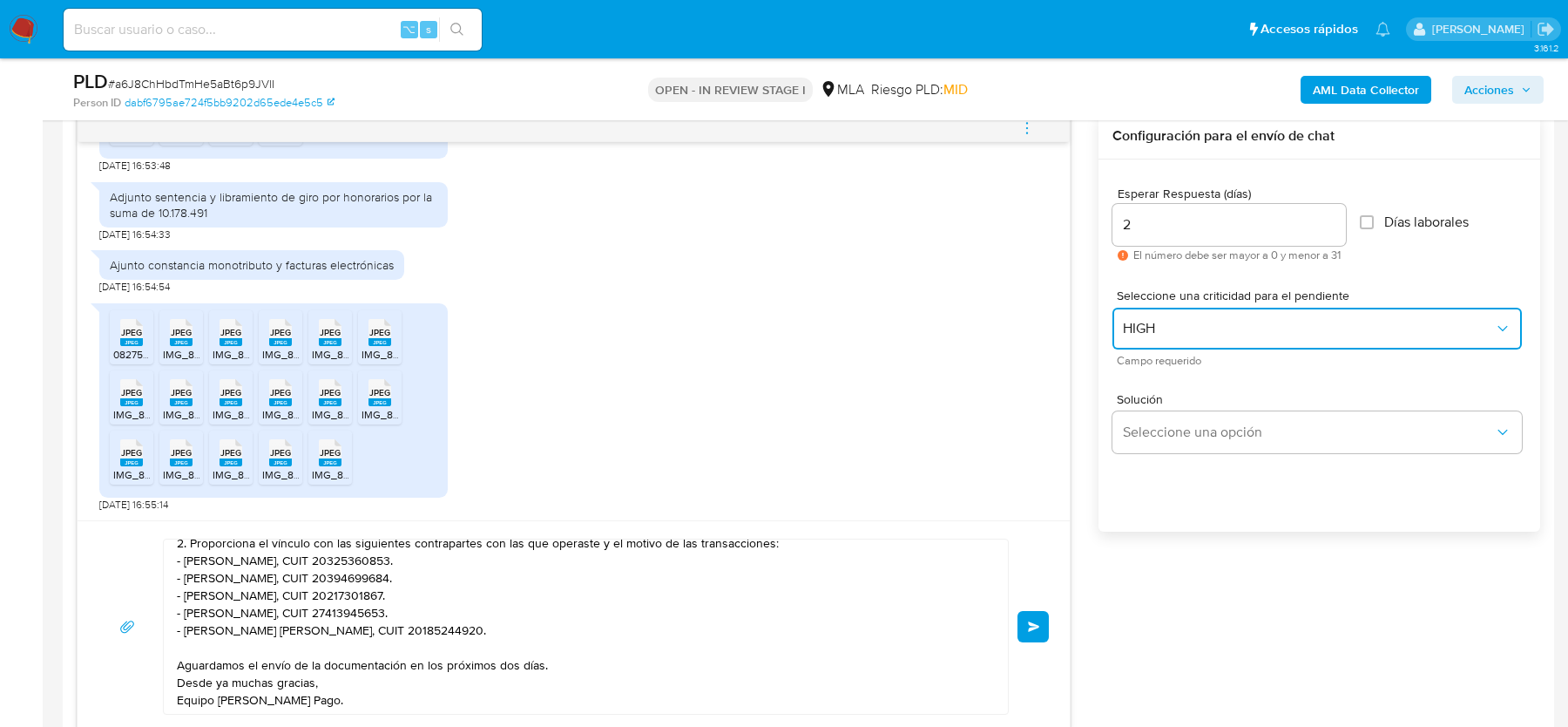
scroll to position [177, 0]
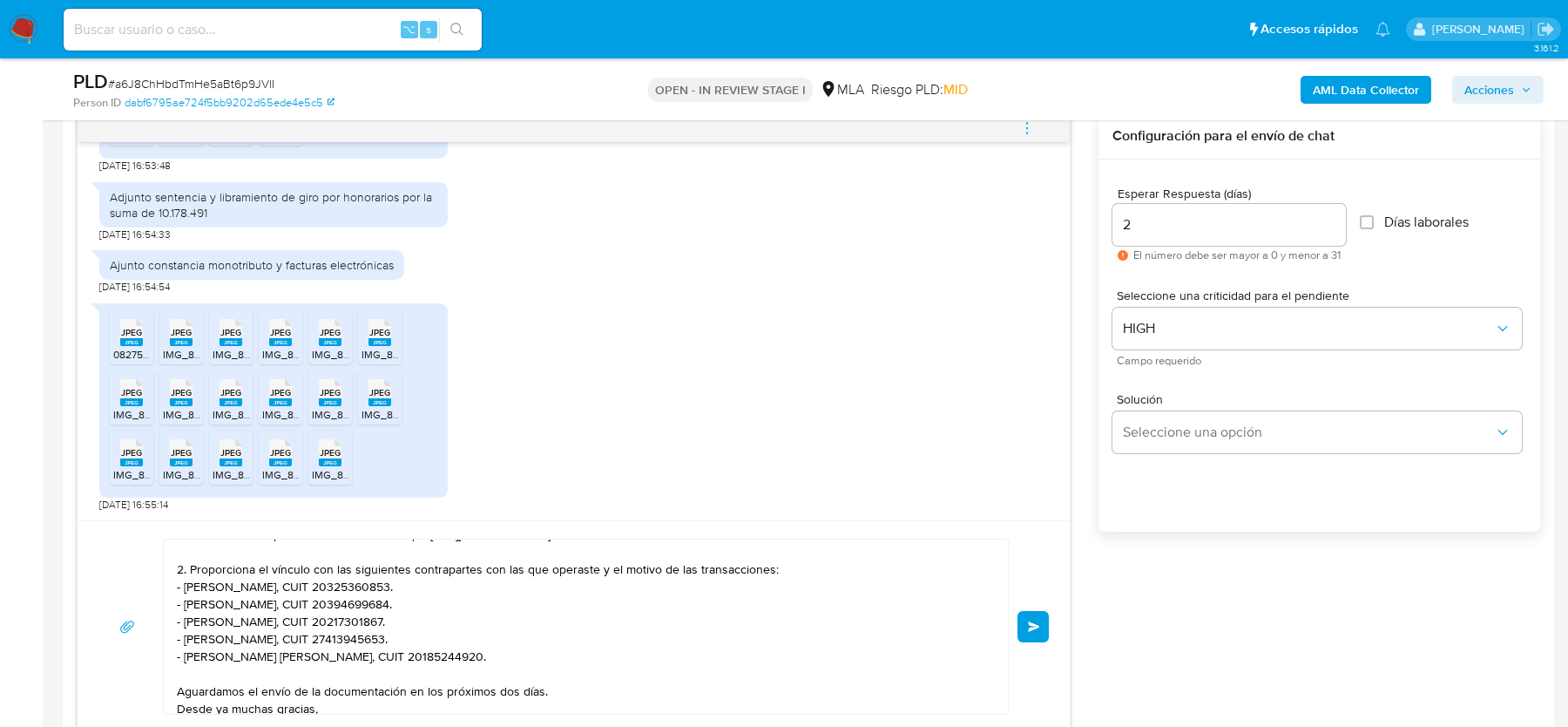
click at [604, 565] on textarea "Hola, Muchas gracias por tu respuesta. Confirmamos la recepción de la documenta…" at bounding box center [581, 626] width 809 height 175
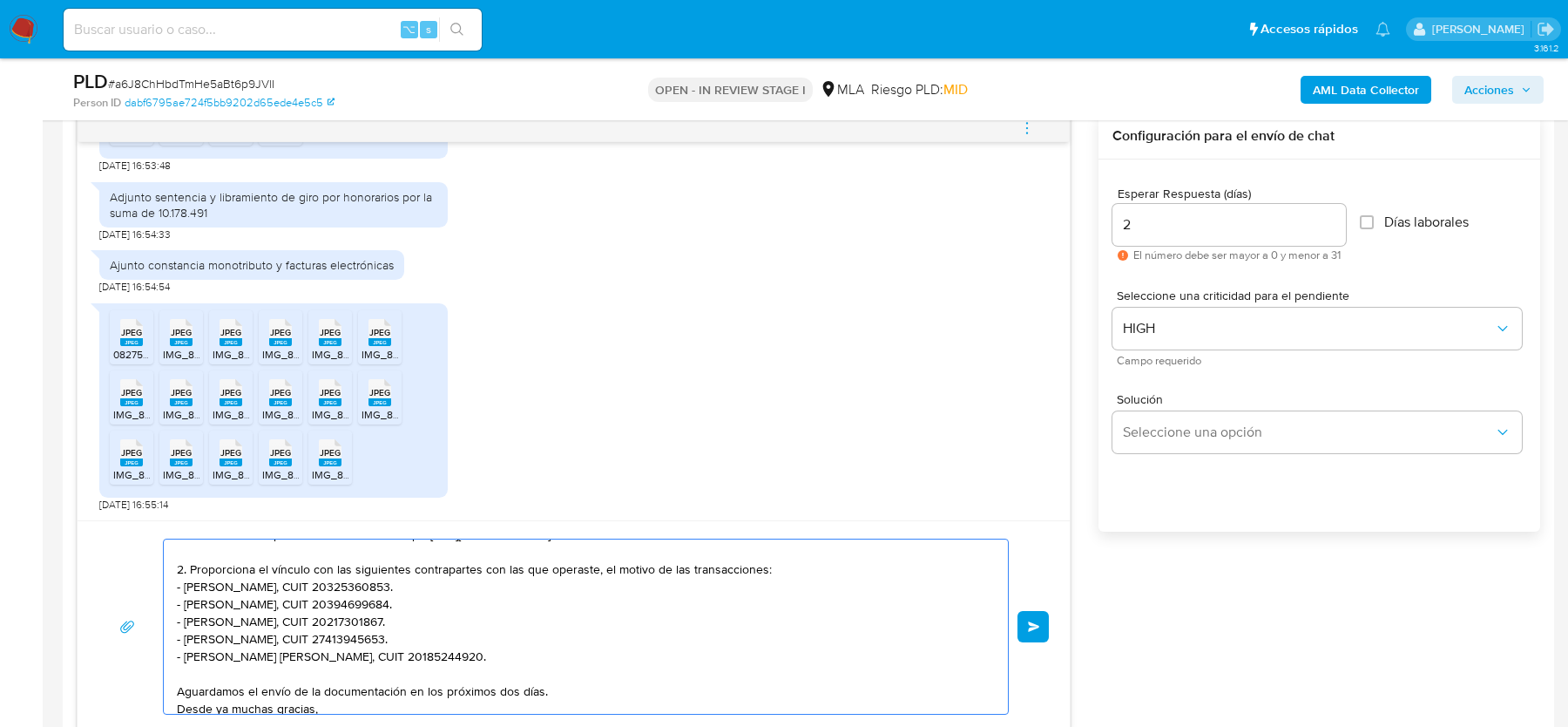
click at [757, 571] on textarea "Hola, Muchas gracias por tu respuesta. Confirmamos la recepción de la documenta…" at bounding box center [581, 626] width 809 height 175
type textarea "Hola, Muchas gracias por tu respuesta. Confirmamos la recepción de la documenta…"
drag, startPoint x: 763, startPoint y: 566, endPoint x: 940, endPoint y: 563, distance: 177.0
click at [940, 563] on textarea "Hola, Muchas gracias por tu respuesta. Confirmamos la recepción de la documenta…" at bounding box center [581, 626] width 809 height 175
click at [765, 599] on textarea "Hola, Muchas gracias por tu respuesta. Confirmamos la recepción de la documenta…" at bounding box center [581, 626] width 809 height 175
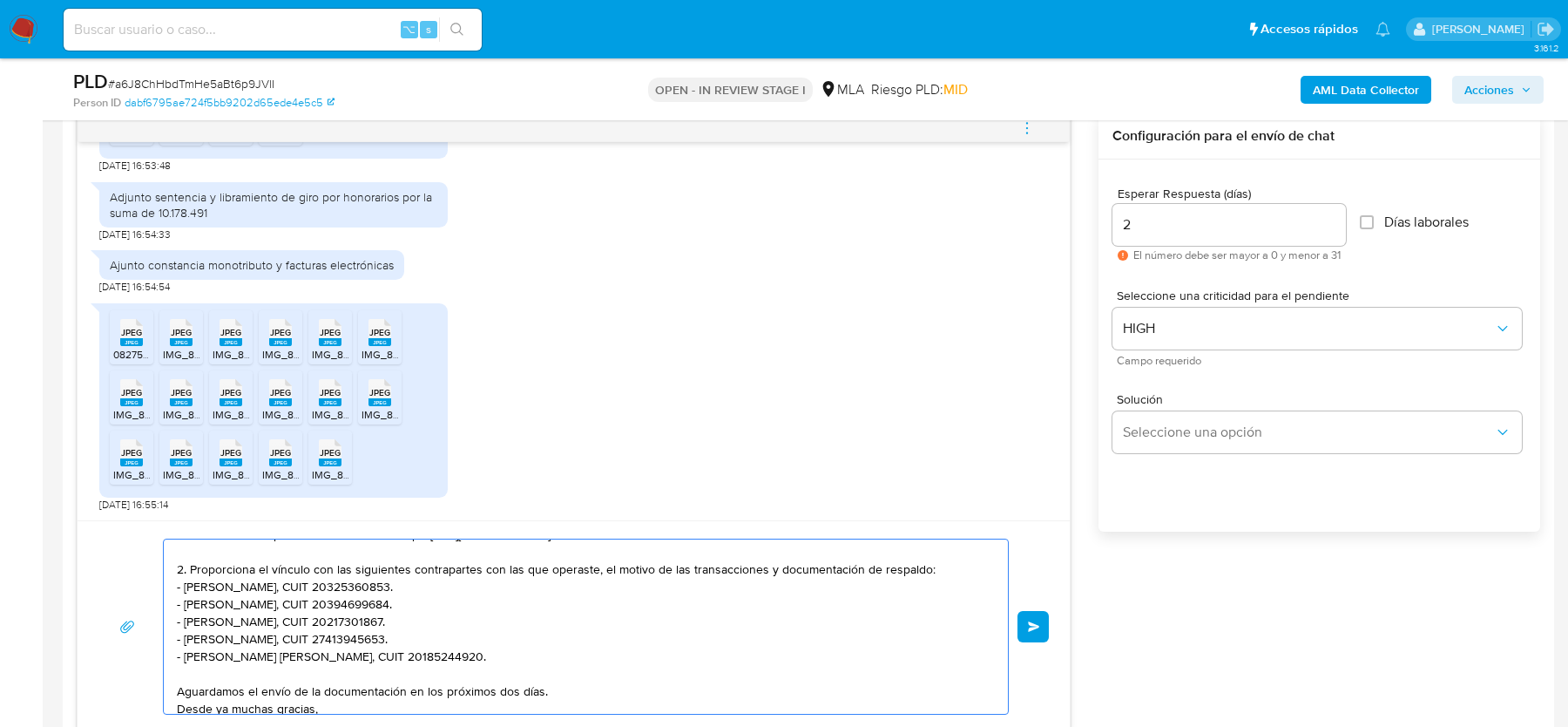
click at [1034, 624] on span "Enviar" at bounding box center [1034, 626] width 12 height 10
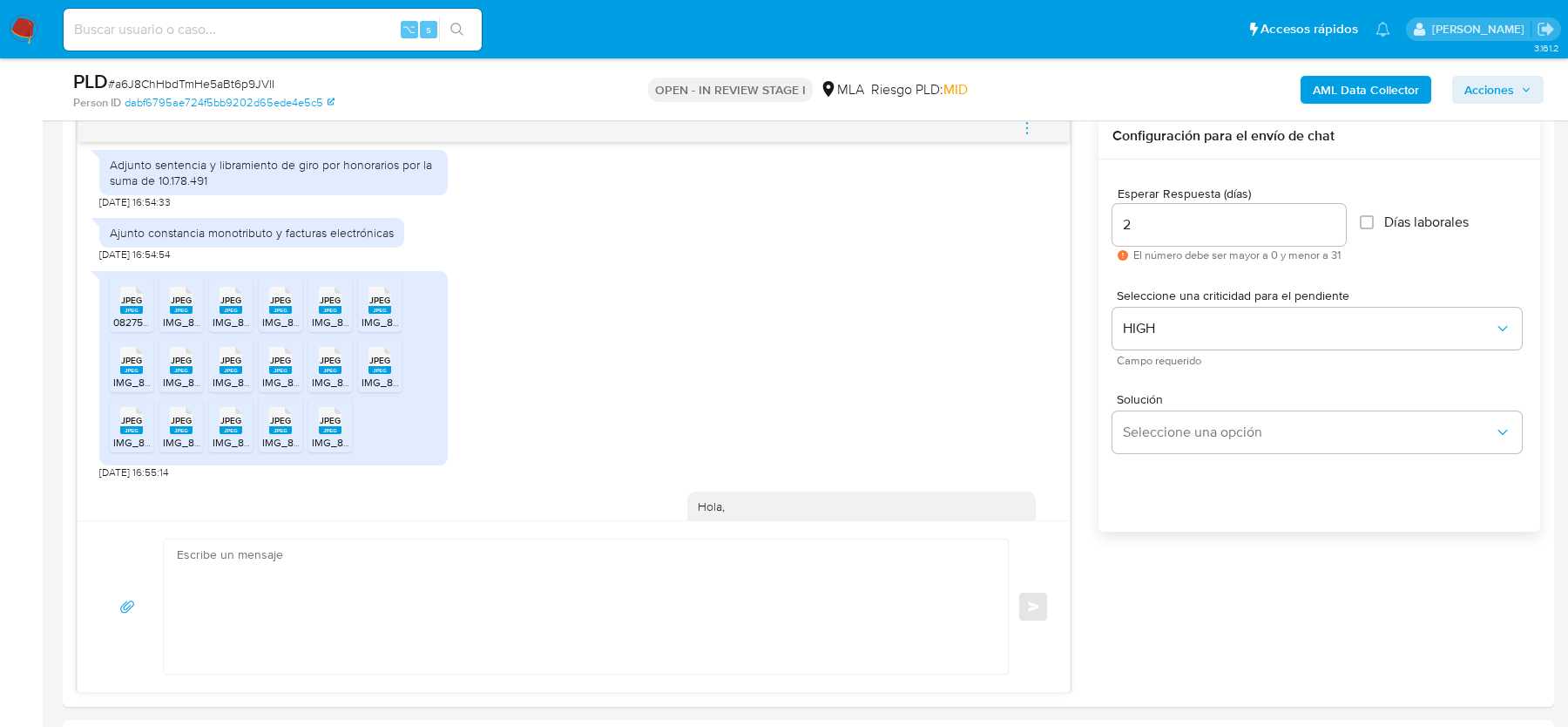
scroll to position [1600, 0]
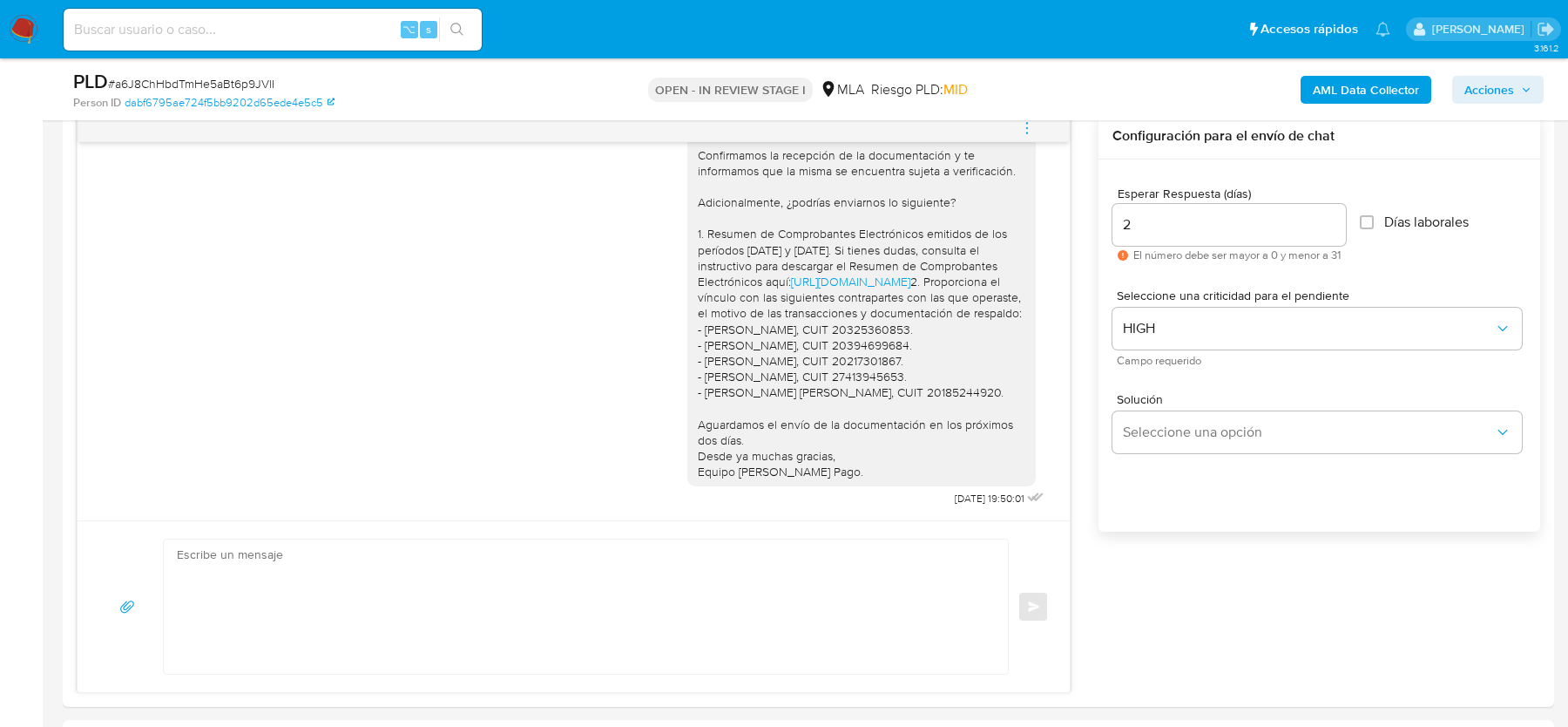
click at [230, 82] on span "# a6J8ChHbdTmHe5aBt6p9JVlI" at bounding box center [191, 83] width 167 height 17
copy span "a6J8ChHbdTmHe5aBt6p9JVlI"
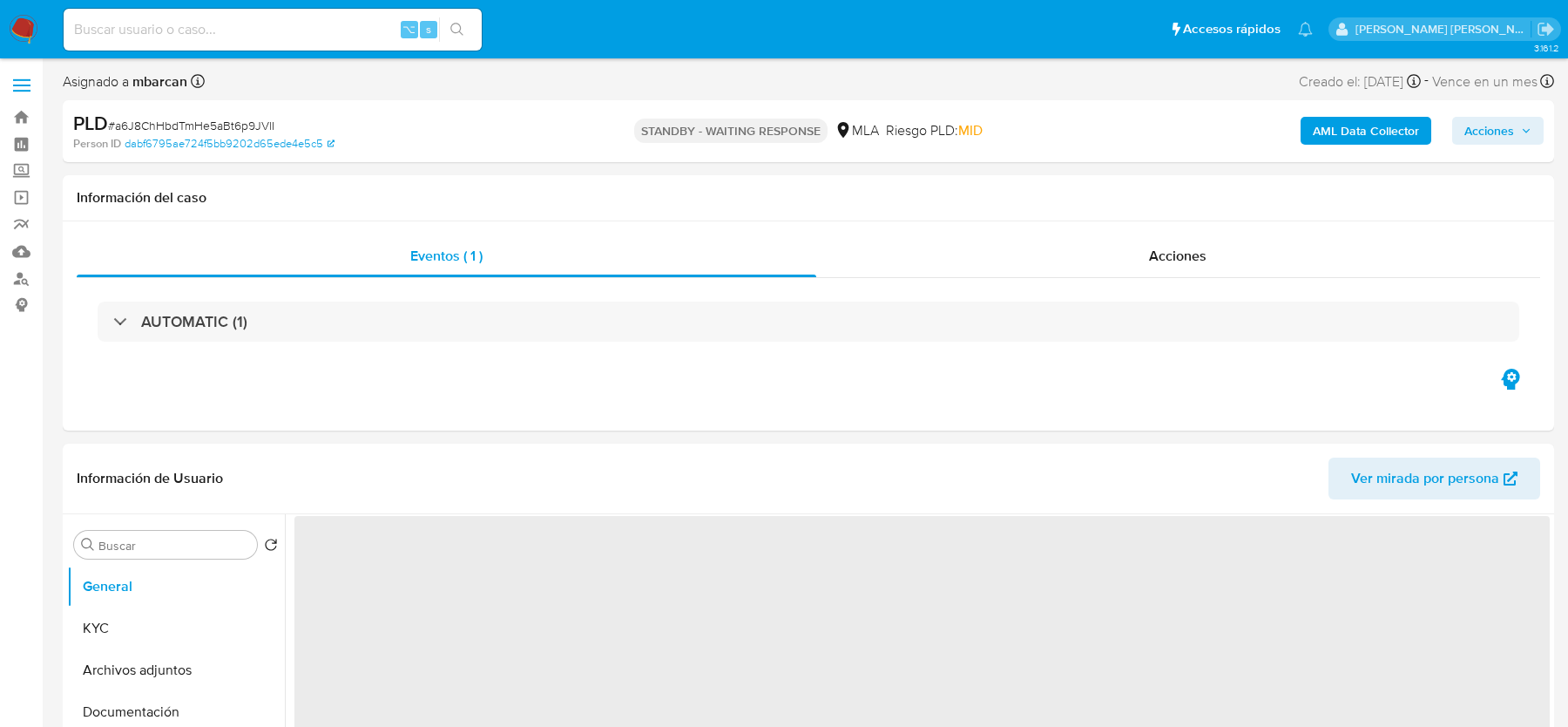
select select "10"
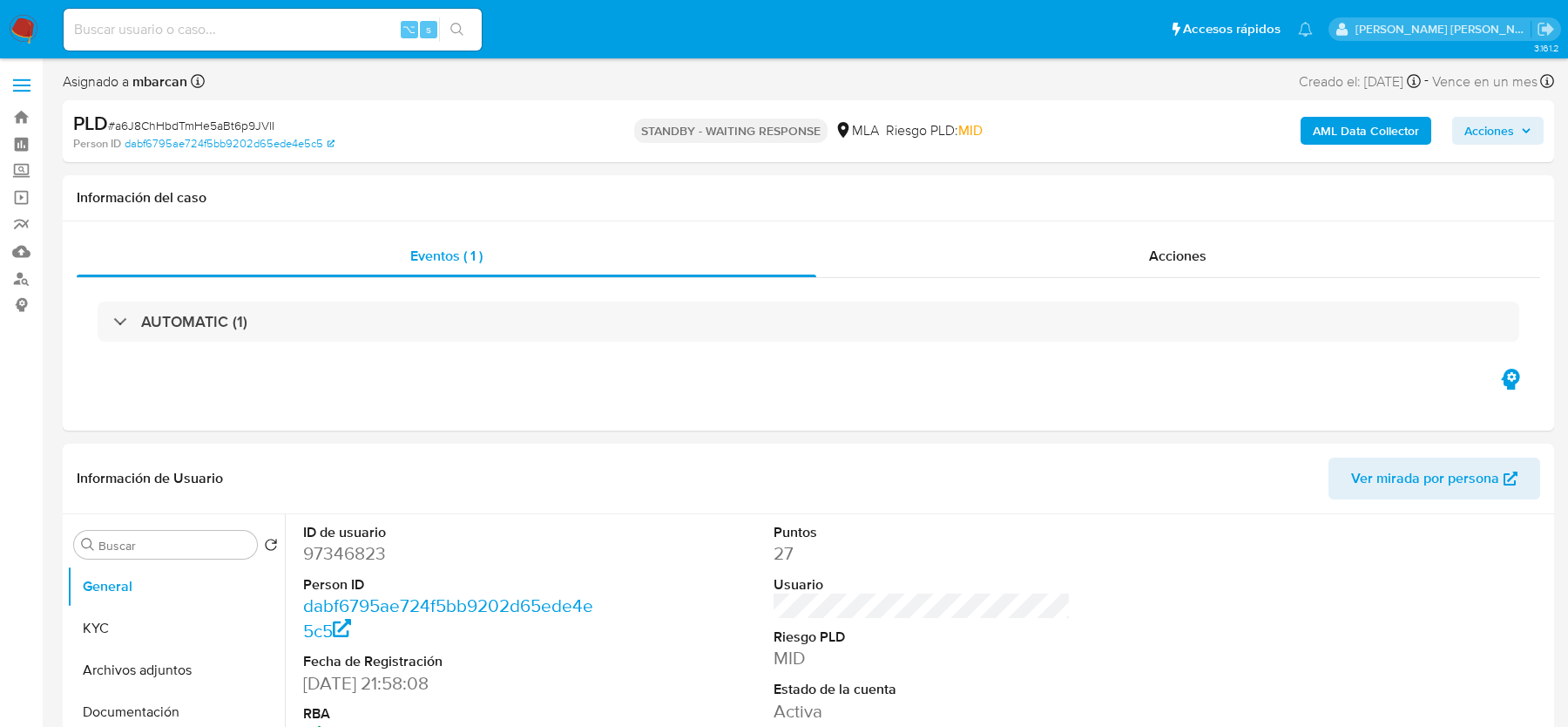
click at [327, 32] on input at bounding box center [272, 29] width 418 height 23
paste input "uOqgh0G2HsNMtzzosaFkXxCw"
type input "uOqgh0G2HsNMtzzosaFkXxCw"
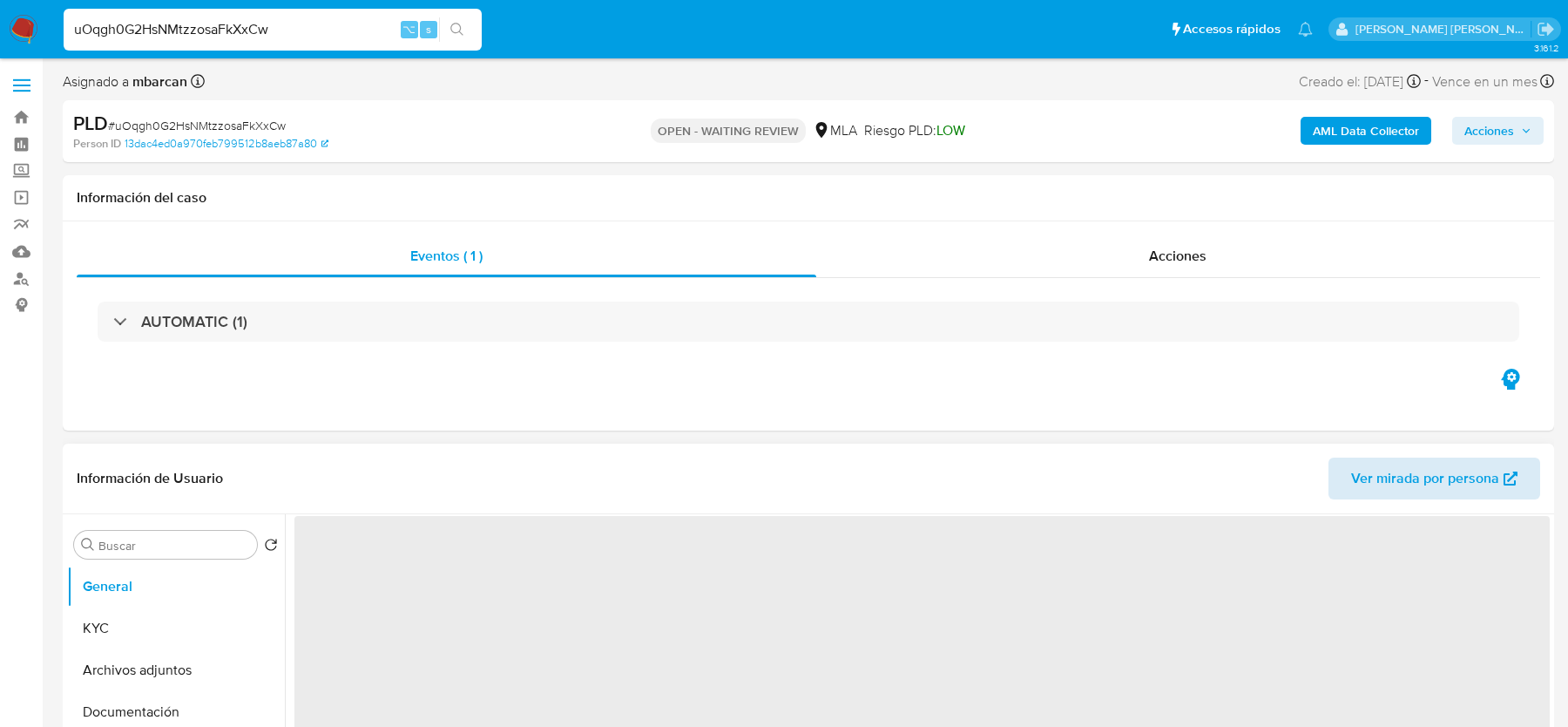
select select "10"
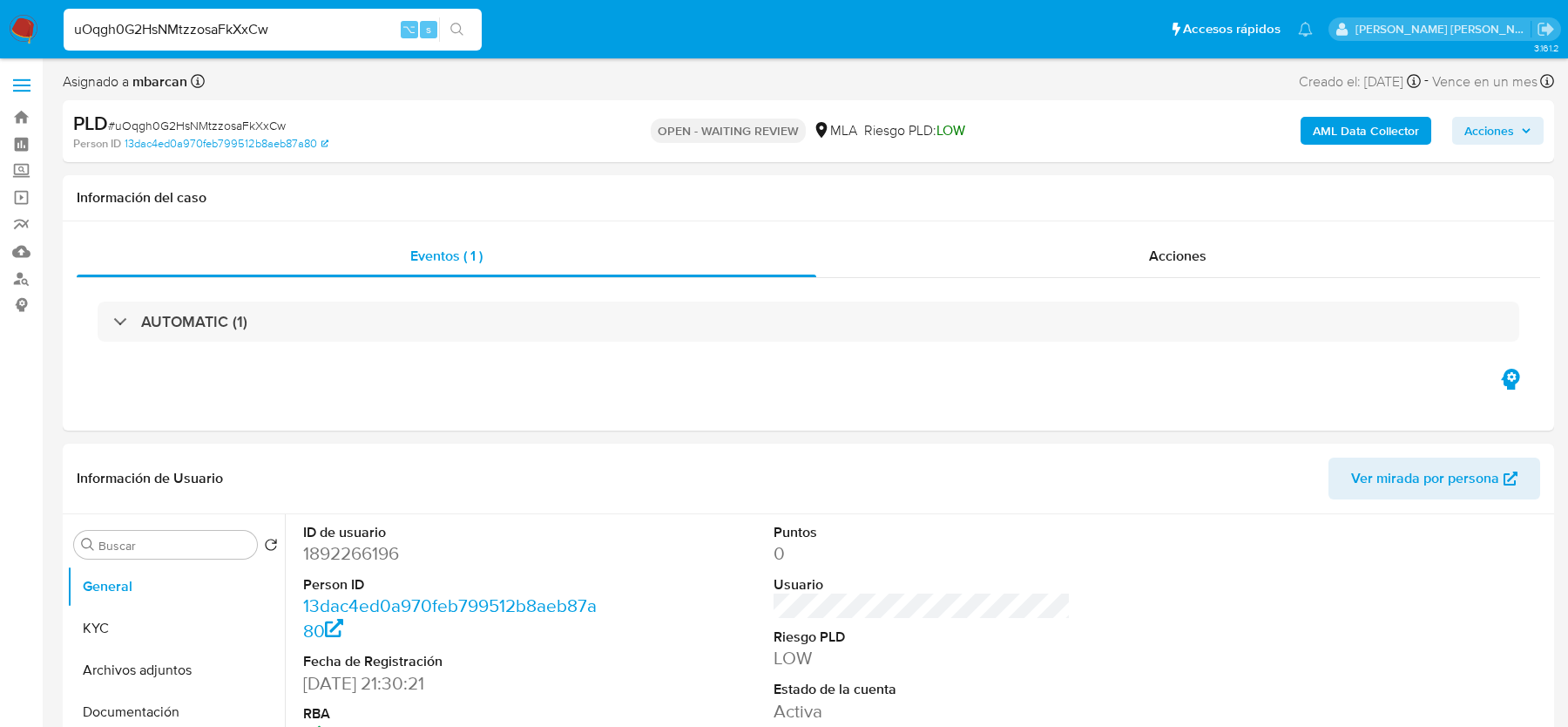
click at [166, 117] on span "# uOqgh0G2HsNMtzzosaFkXxCw" at bounding box center [197, 125] width 178 height 17
click at [141, 126] on span "# uOqgh0G2HsNMtzzosaFkXxCw" at bounding box center [197, 125] width 178 height 17
copy span "uOqgh0G2HsNMtzzosaFkXxCw"
click at [29, 41] on img at bounding box center [24, 30] width 30 height 30
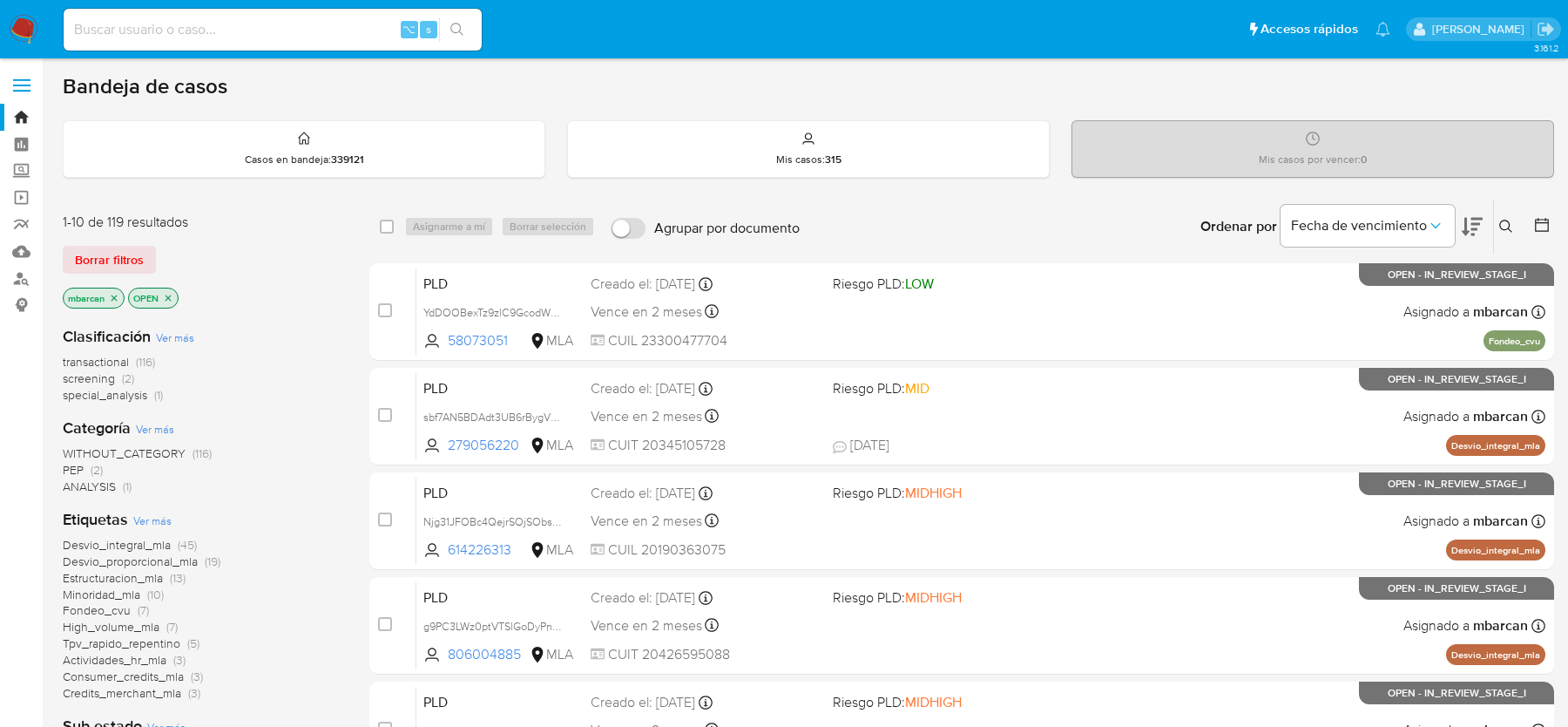
click at [1510, 229] on icon at bounding box center [1505, 226] width 13 height 13
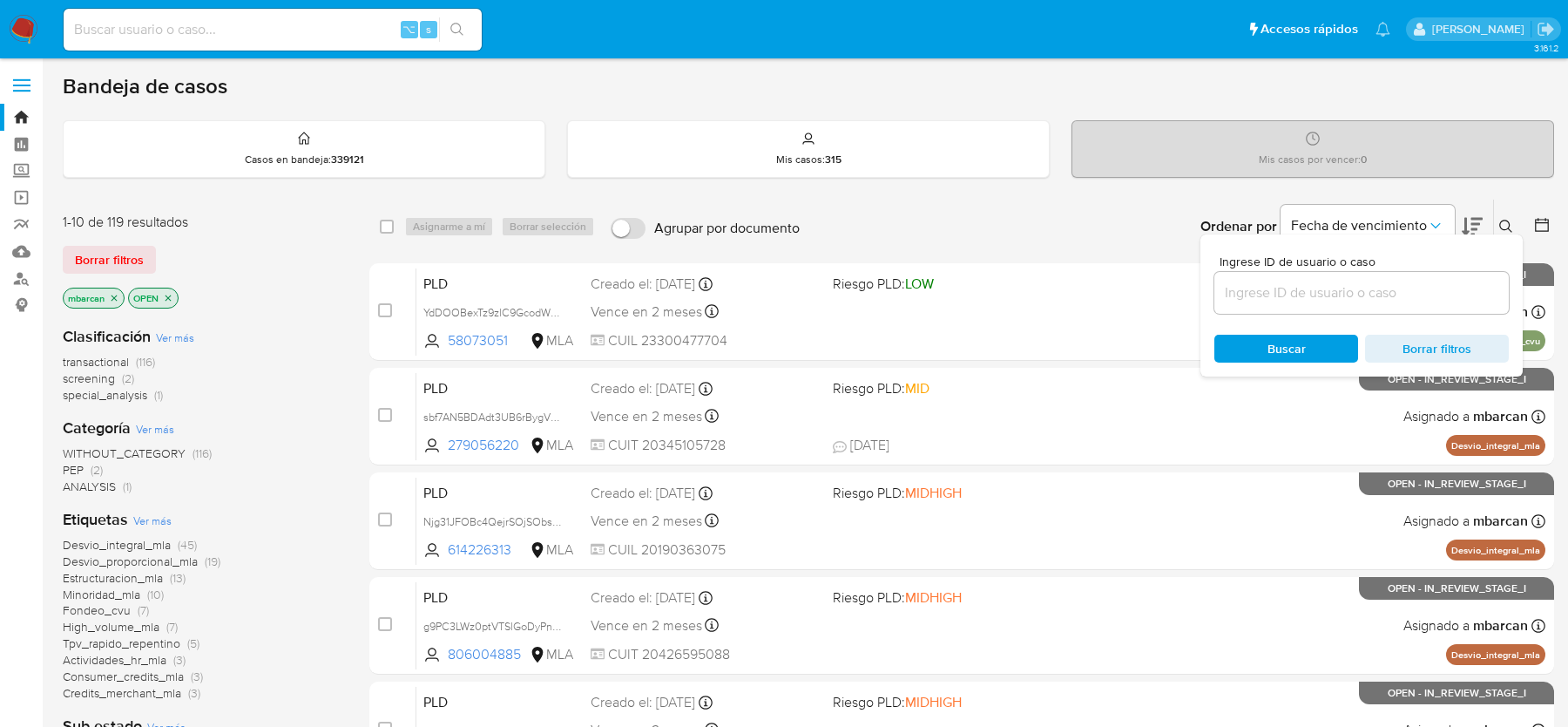
click at [1510, 229] on icon at bounding box center [1505, 226] width 13 height 13
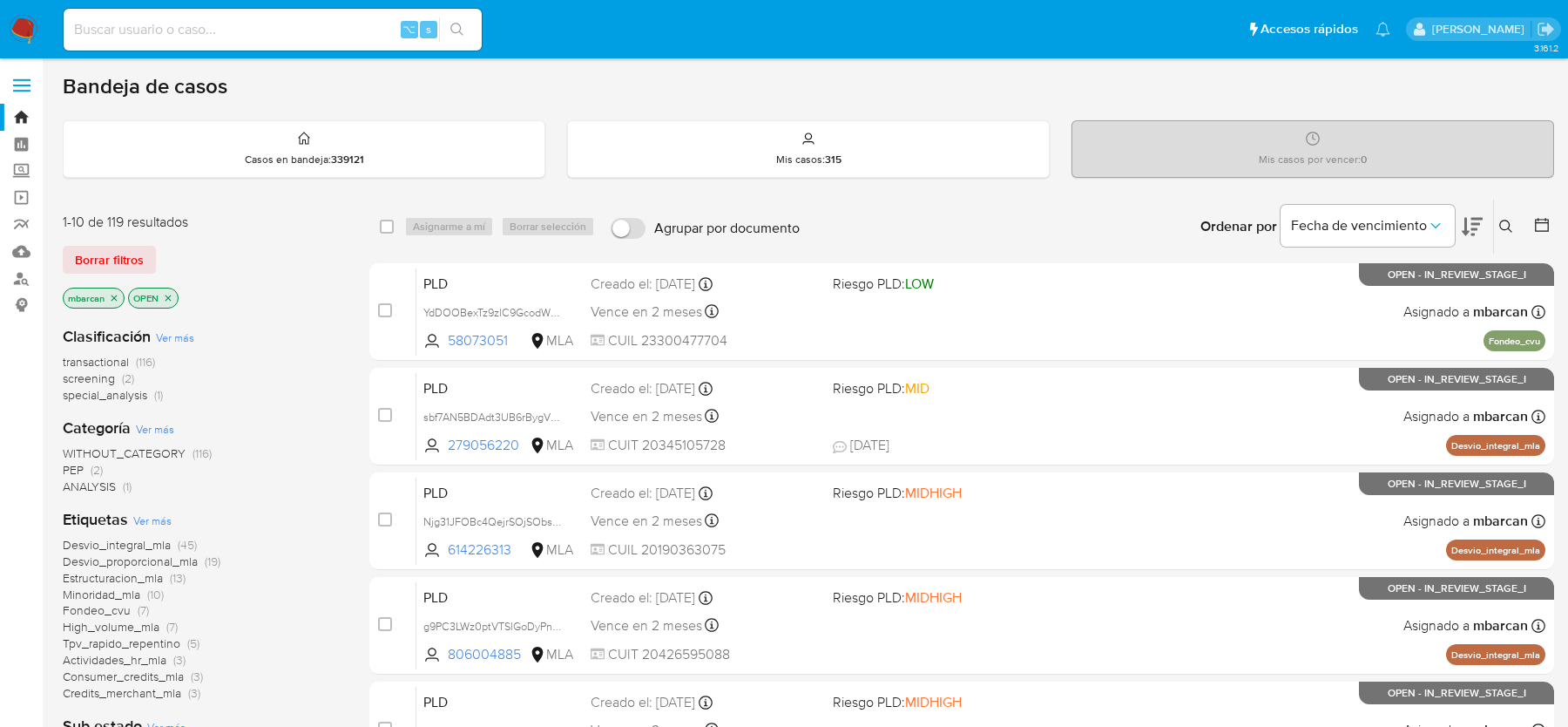
click at [1507, 216] on button at bounding box center [1508, 226] width 29 height 21
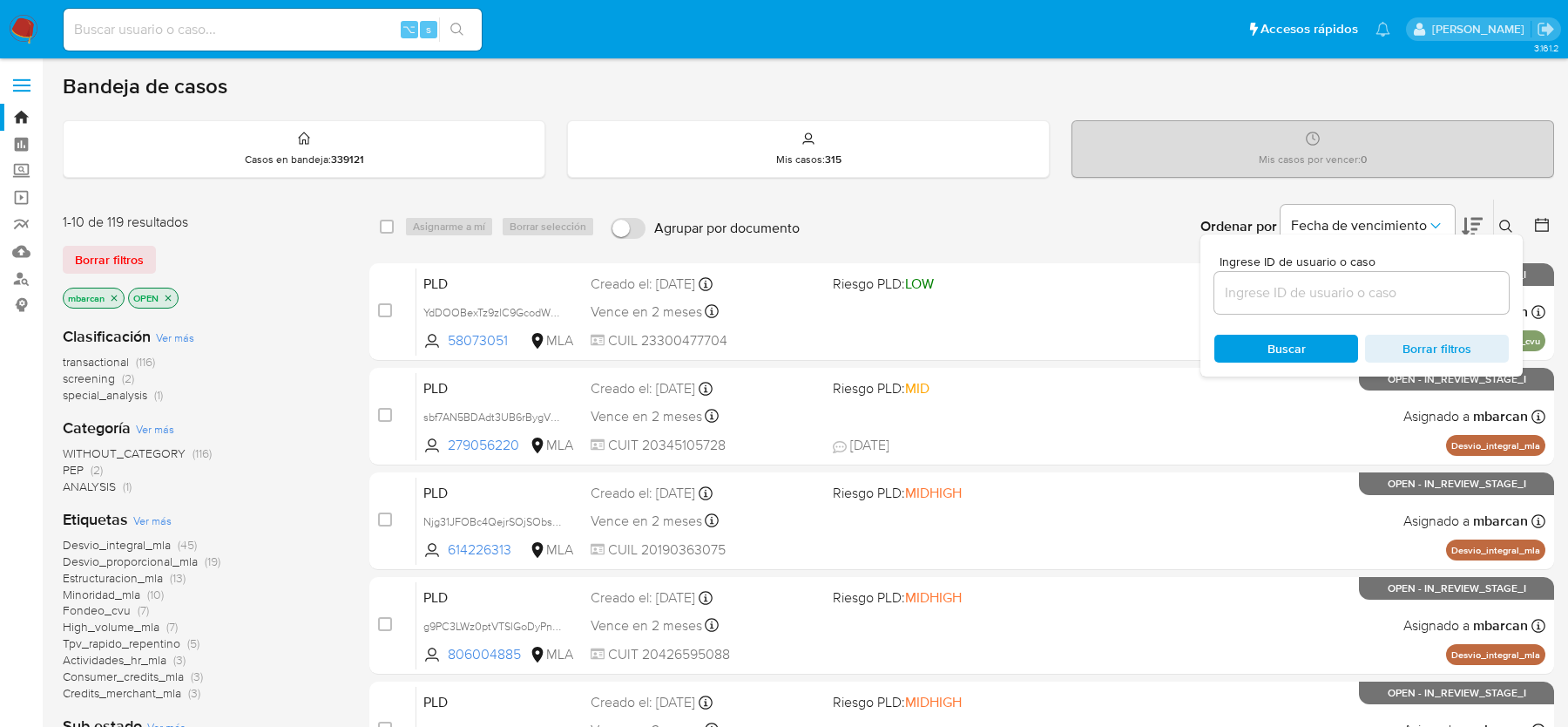
click at [1400, 299] on input at bounding box center [1360, 293] width 294 height 23
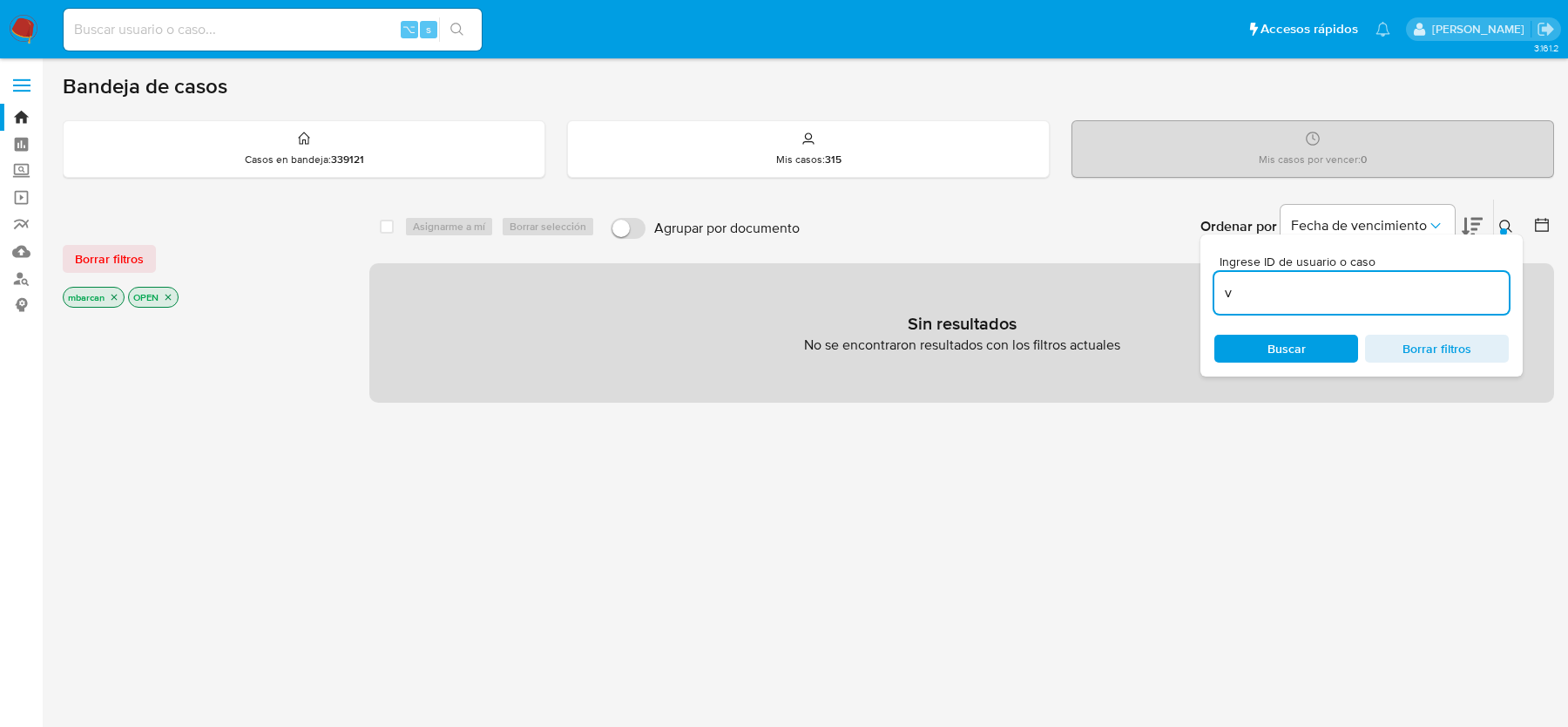
click at [1278, 282] on input "v" at bounding box center [1360, 293] width 294 height 23
paste input "uOqgh0G2HsNMtzzosaFkXxCw"
type input "uOqgh0G2HsNMtzzosaFkXxCw"
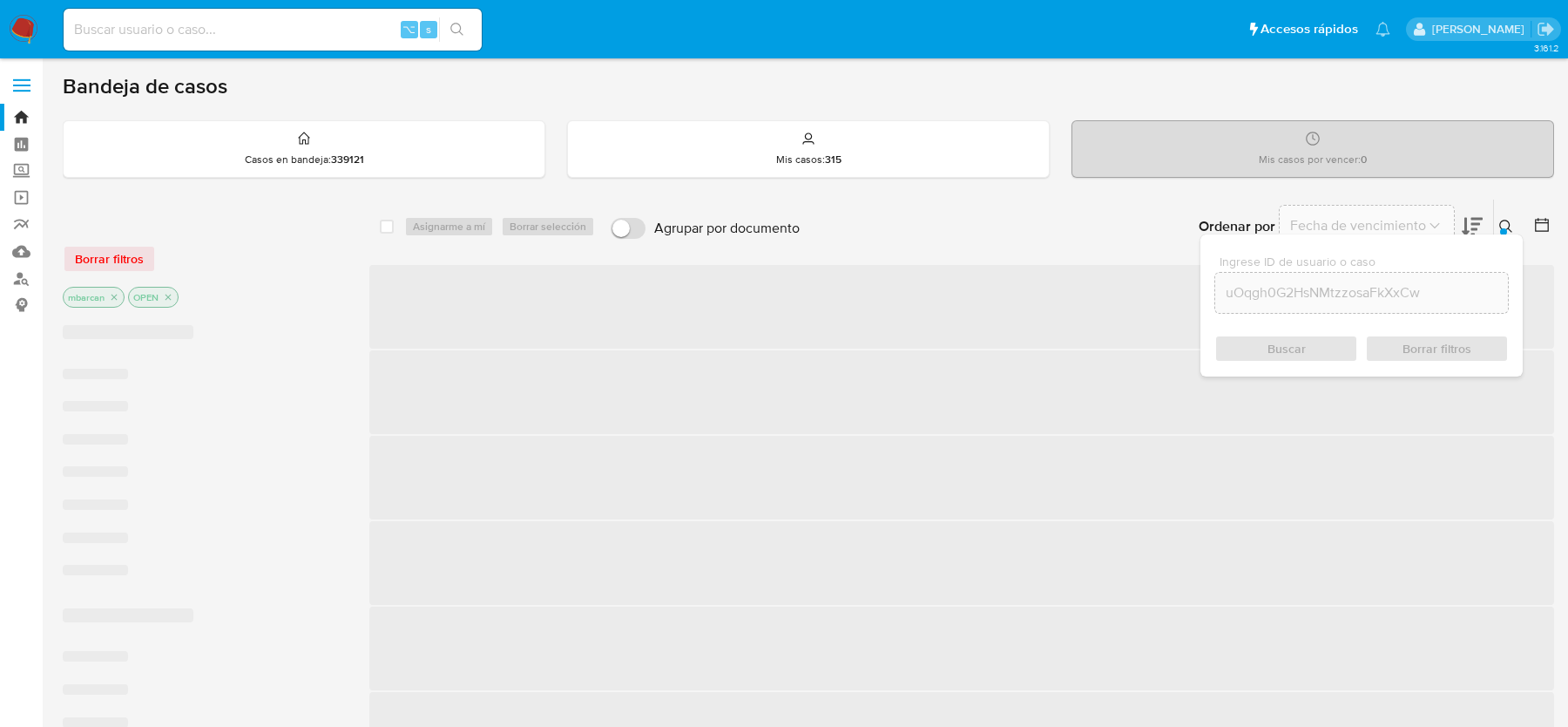
click at [1501, 220] on icon at bounding box center [1506, 227] width 14 height 14
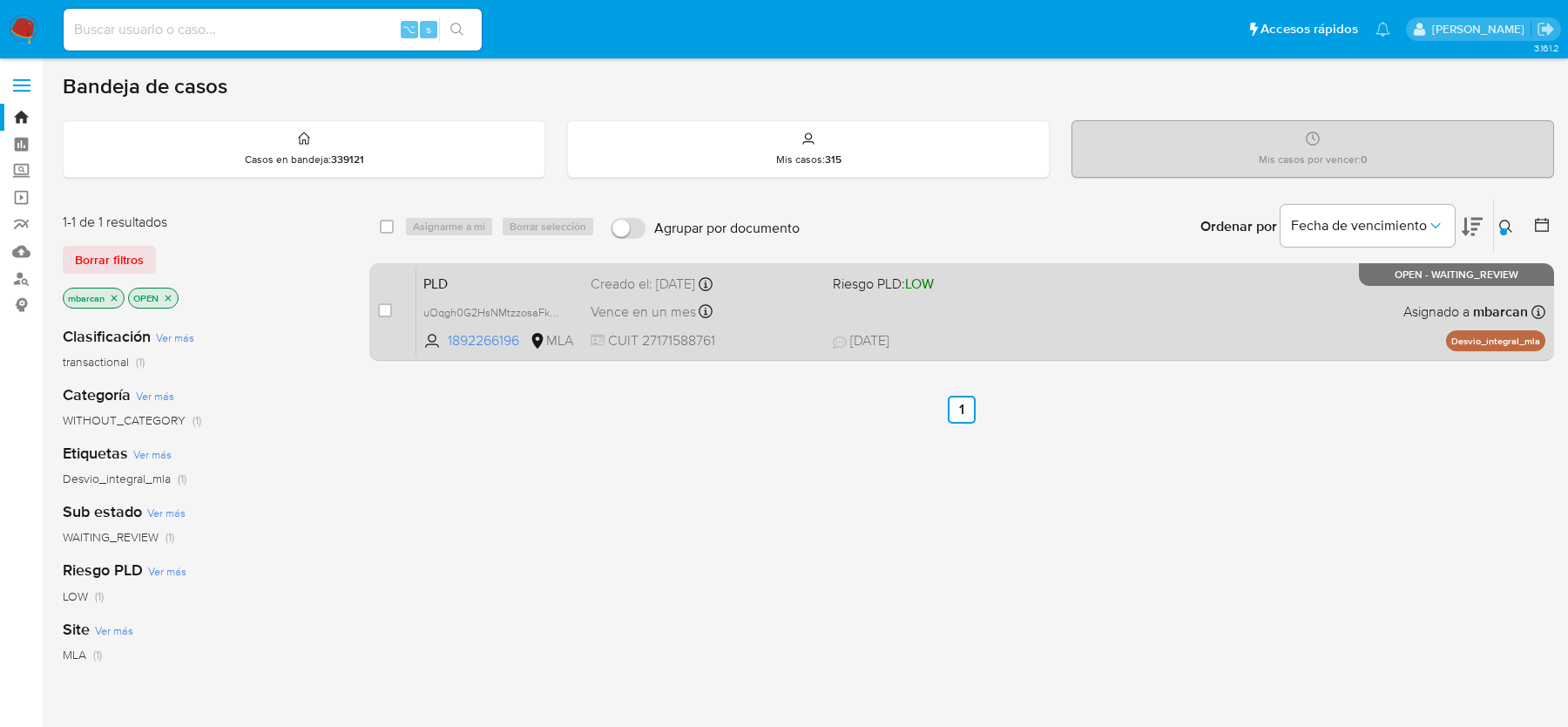
click at [378, 317] on div "case-item-checkbox" at bounding box center [385, 310] width 14 height 17
click at [386, 307] on input "checkbox" at bounding box center [385, 311] width 14 height 14
checkbox input "true"
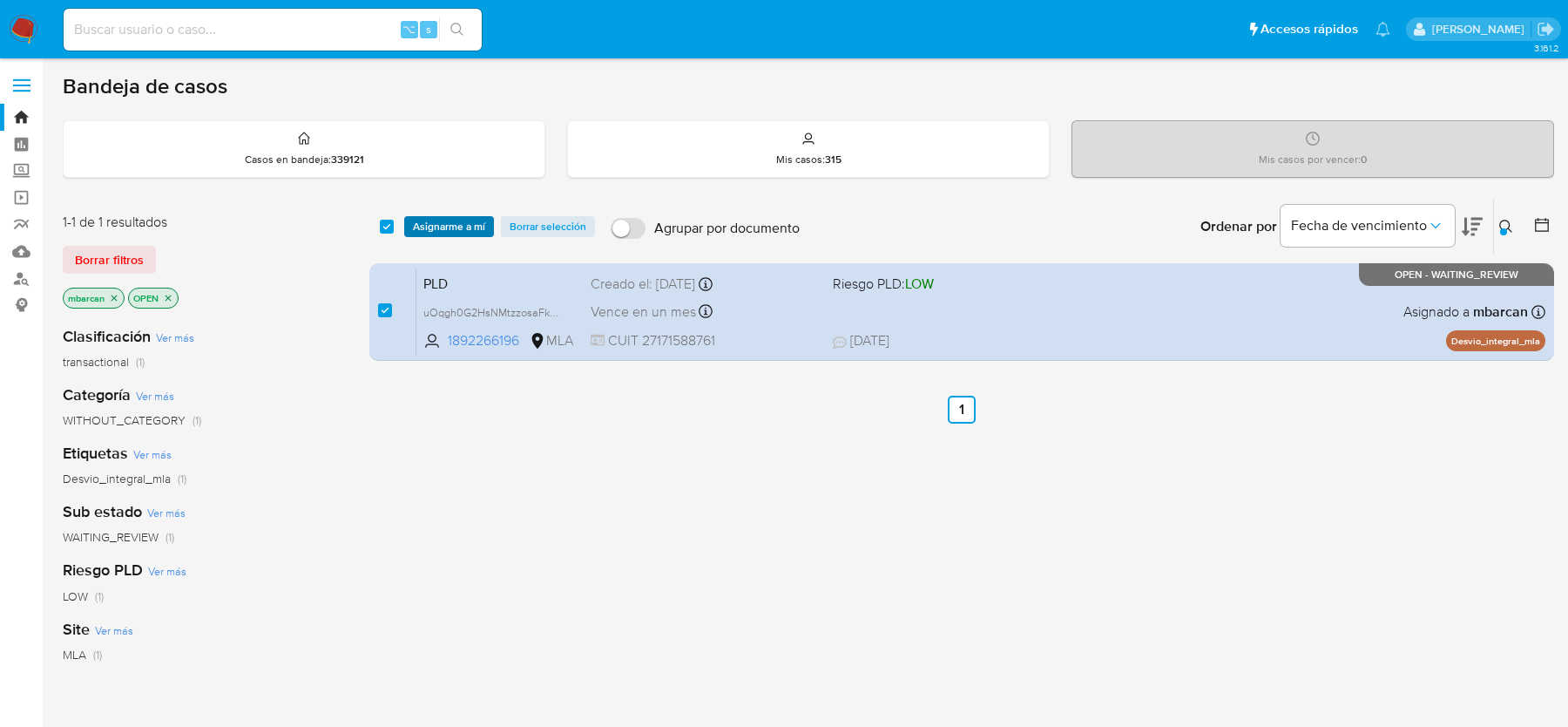
click at [453, 222] on span "Asignarme a mí" at bounding box center [449, 226] width 72 height 17
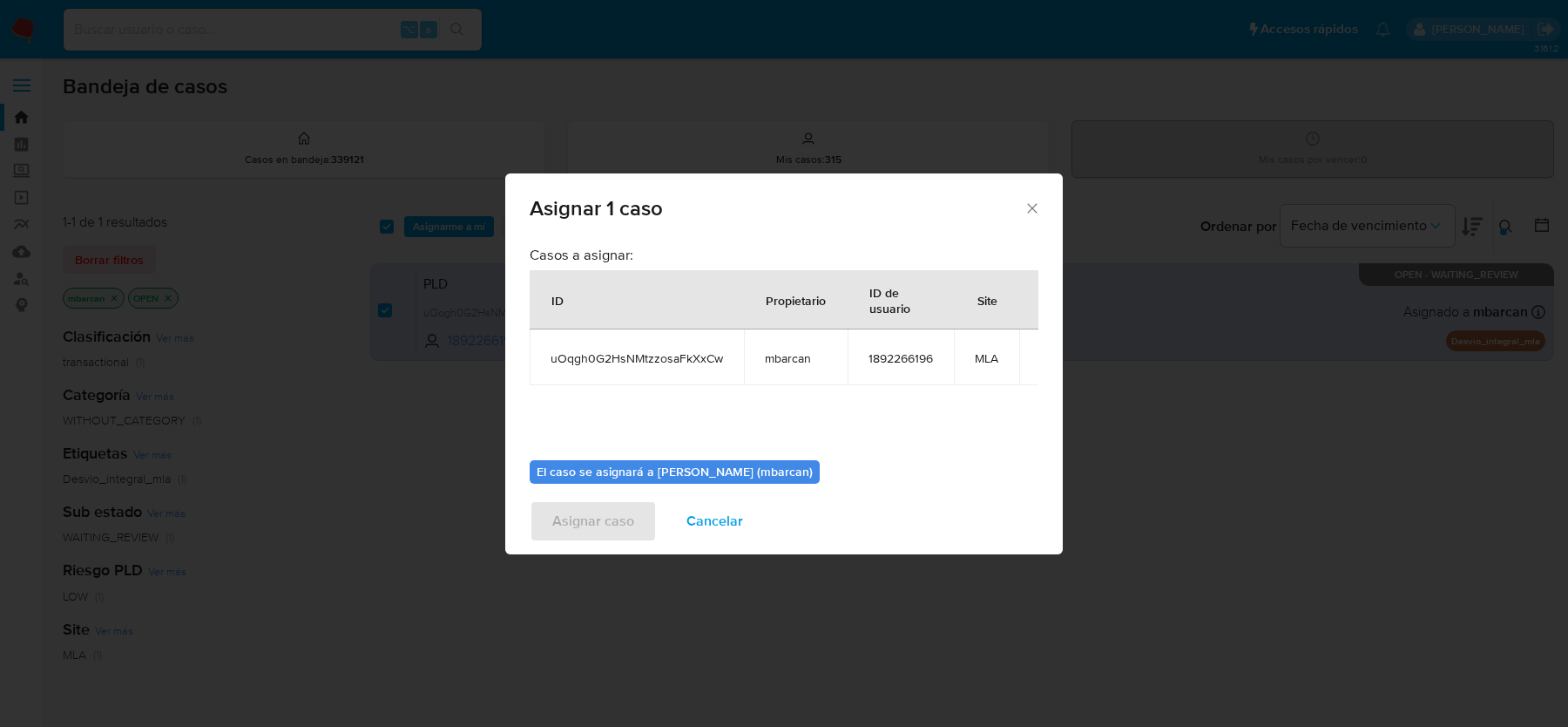
scroll to position [89, 0]
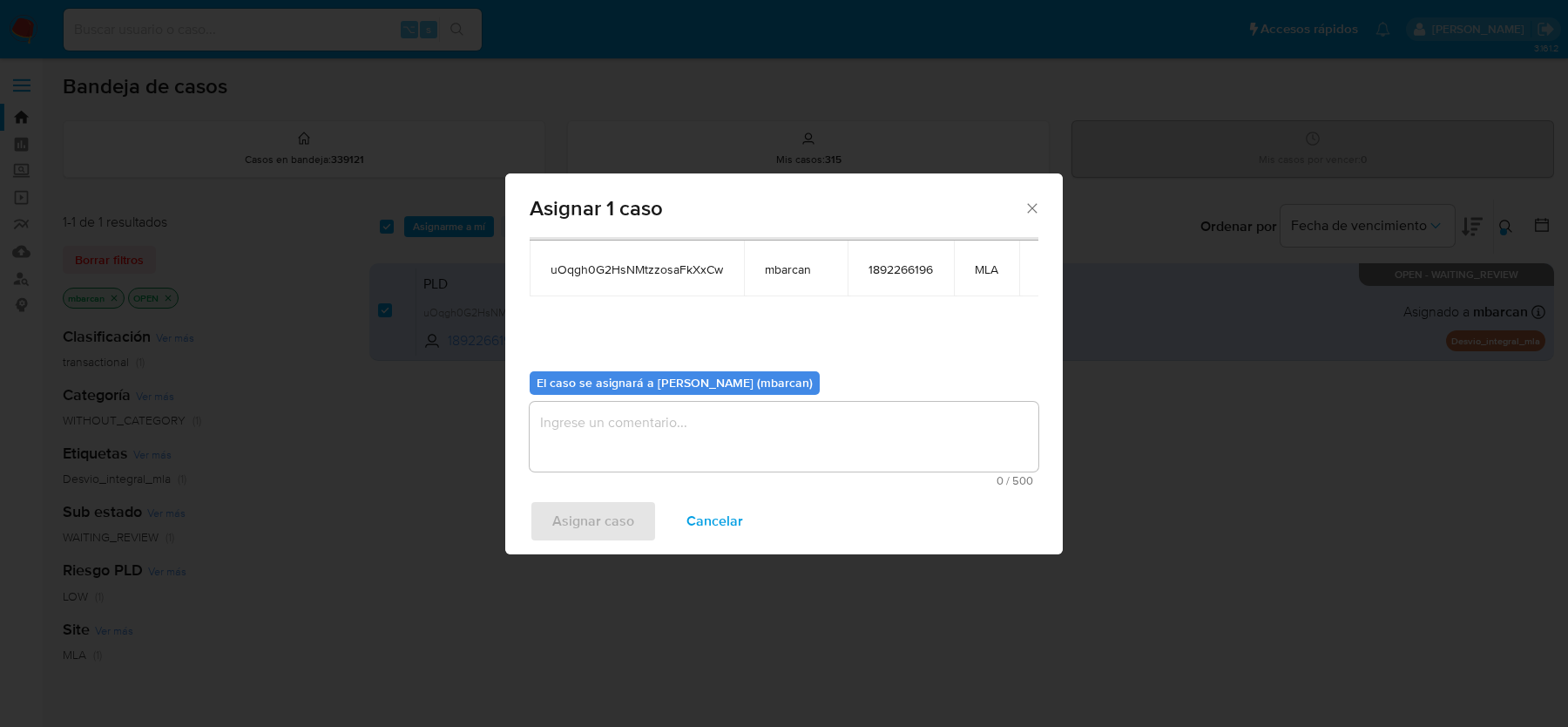
click at [720, 425] on textarea "assign-modal" at bounding box center [784, 436] width 509 height 70
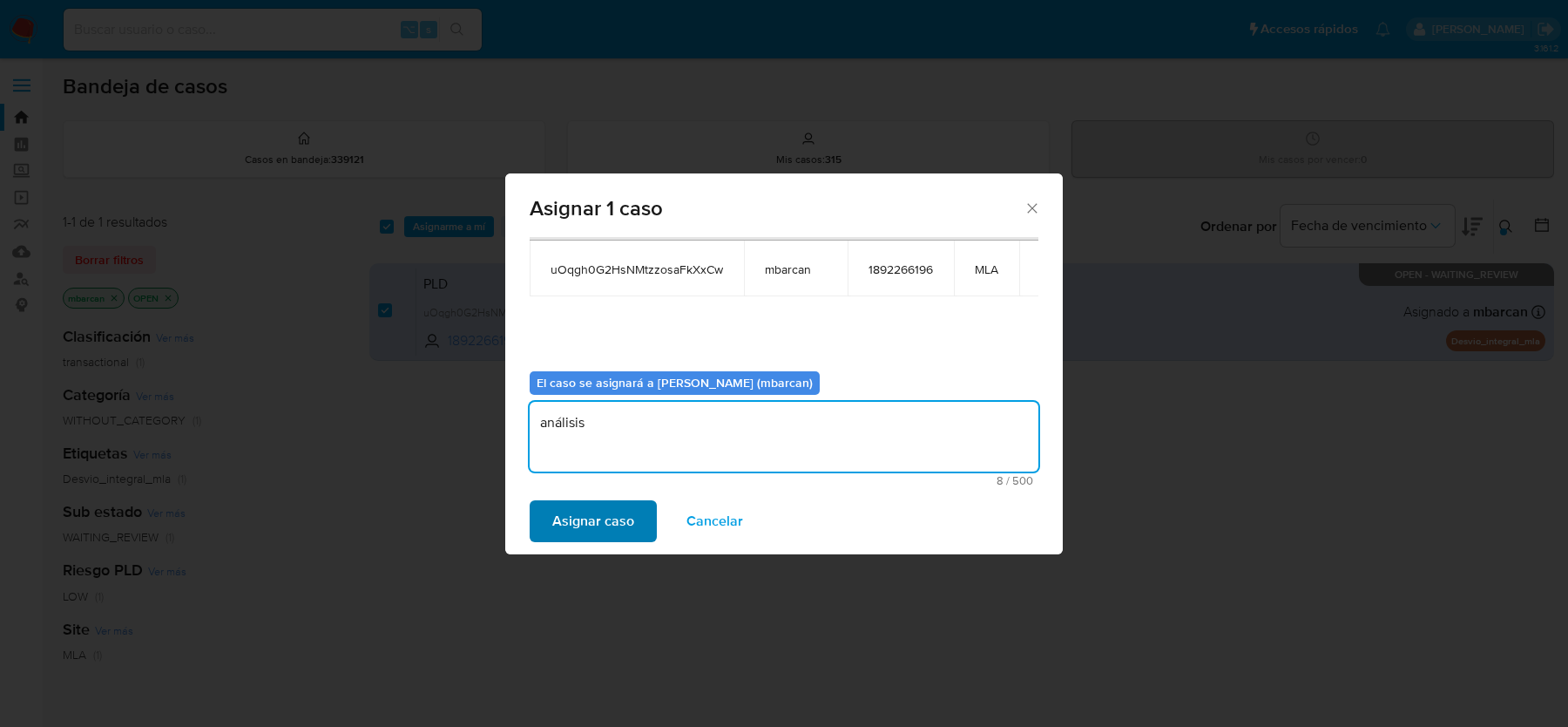
type textarea "análisis"
click at [618, 502] on span "Asignar caso" at bounding box center [593, 521] width 82 height 38
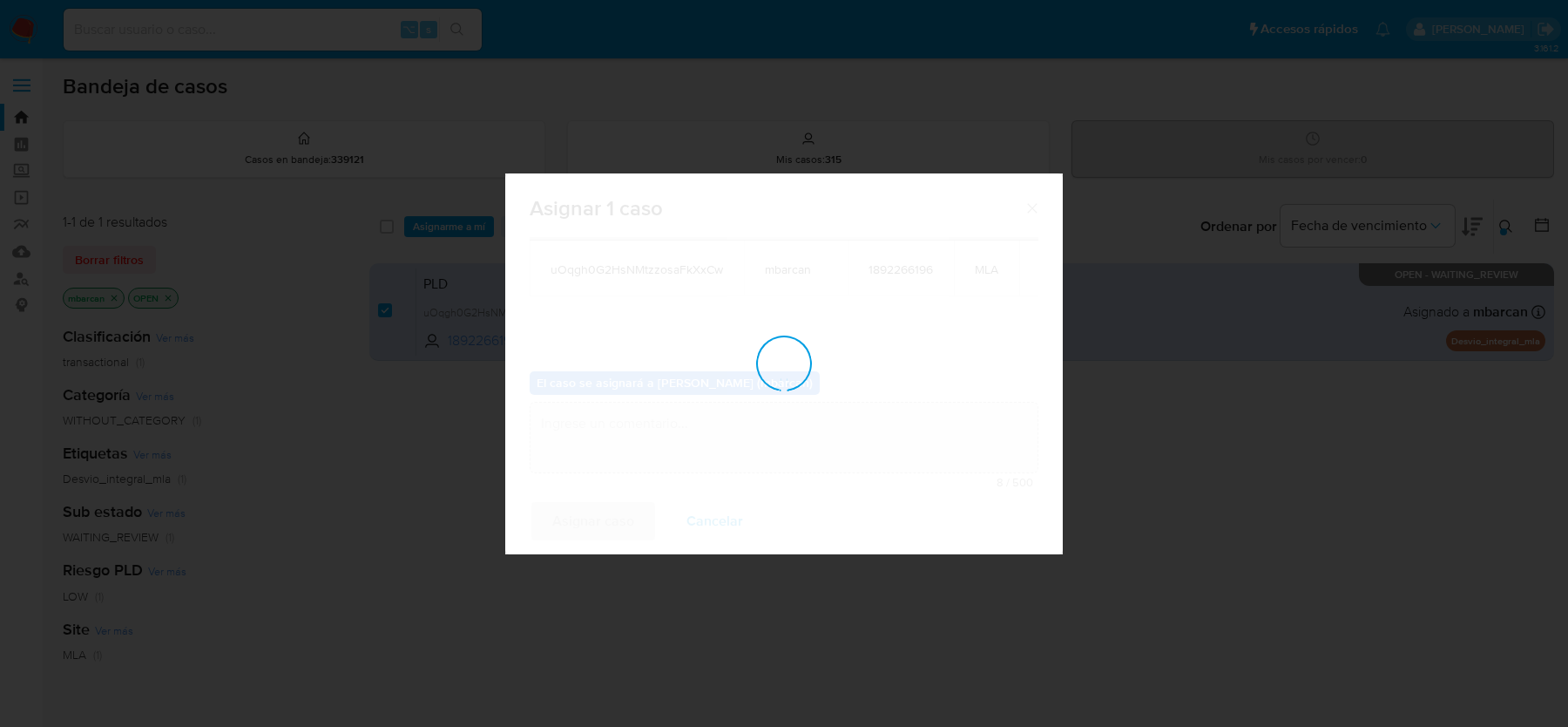
checkbox input "false"
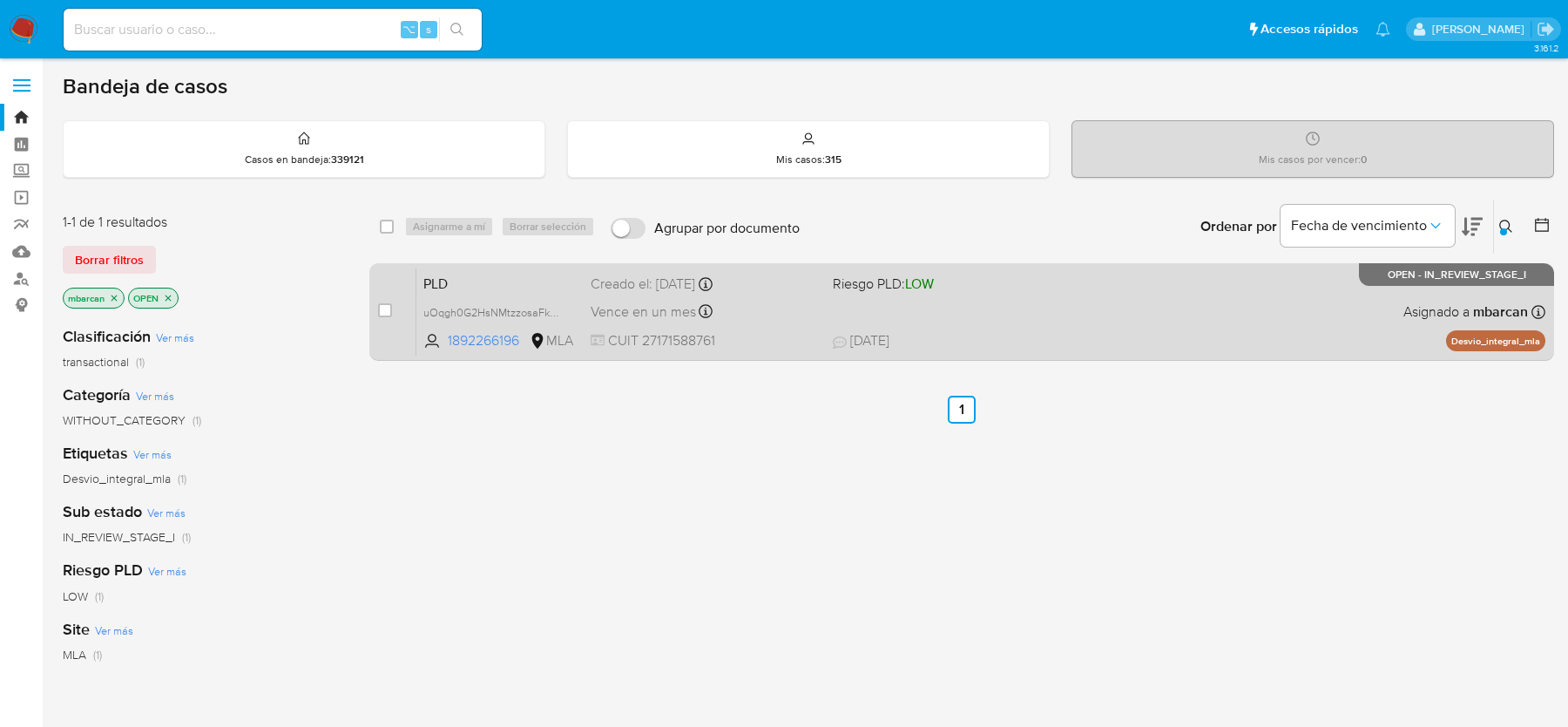
click at [460, 264] on div "case-item-checkbox No es posible asignar el caso PLD uOqgh0G2HsNMtzzosaFkXxCw 1…" at bounding box center [961, 313] width 1185 height 98
click at [458, 273] on span "PLD" at bounding box center [500, 282] width 154 height 23
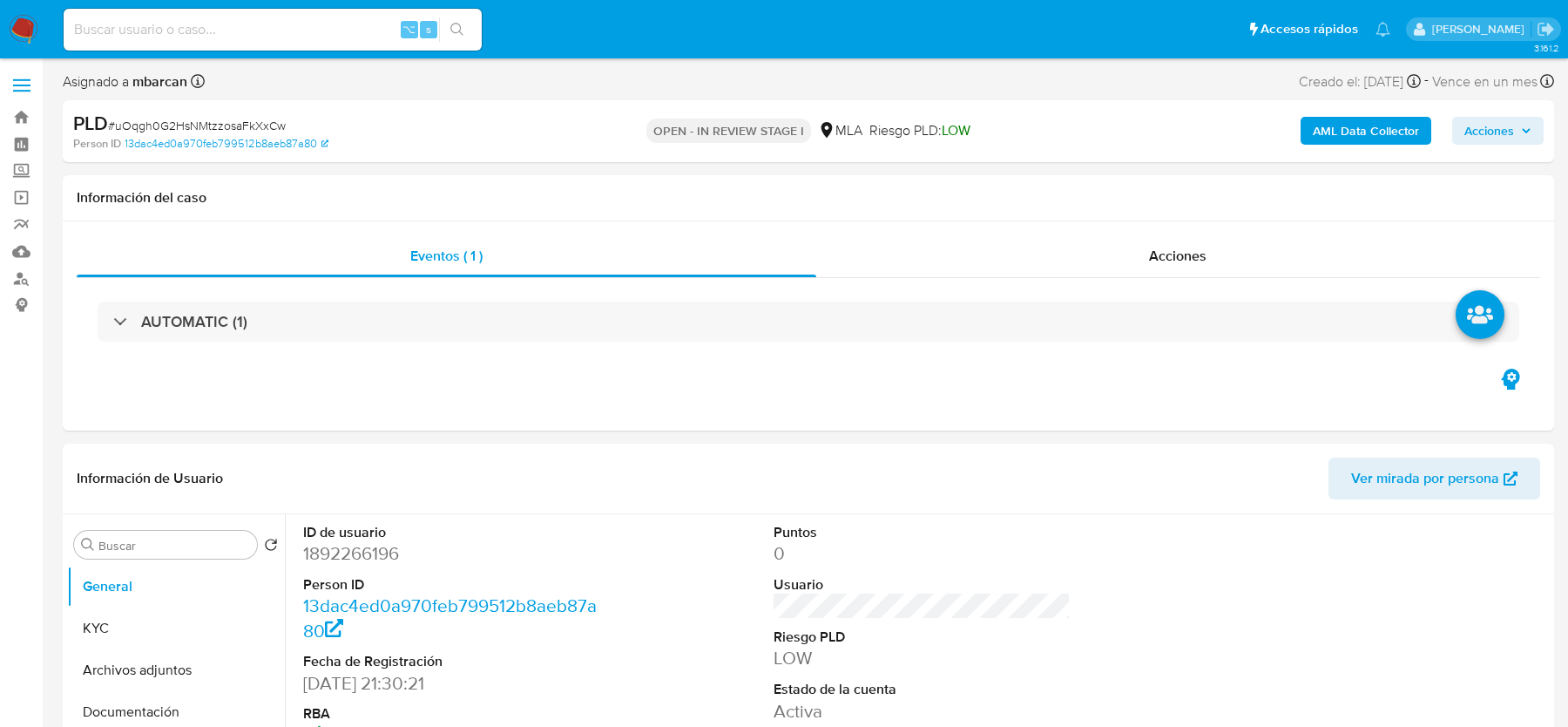
select select "10"
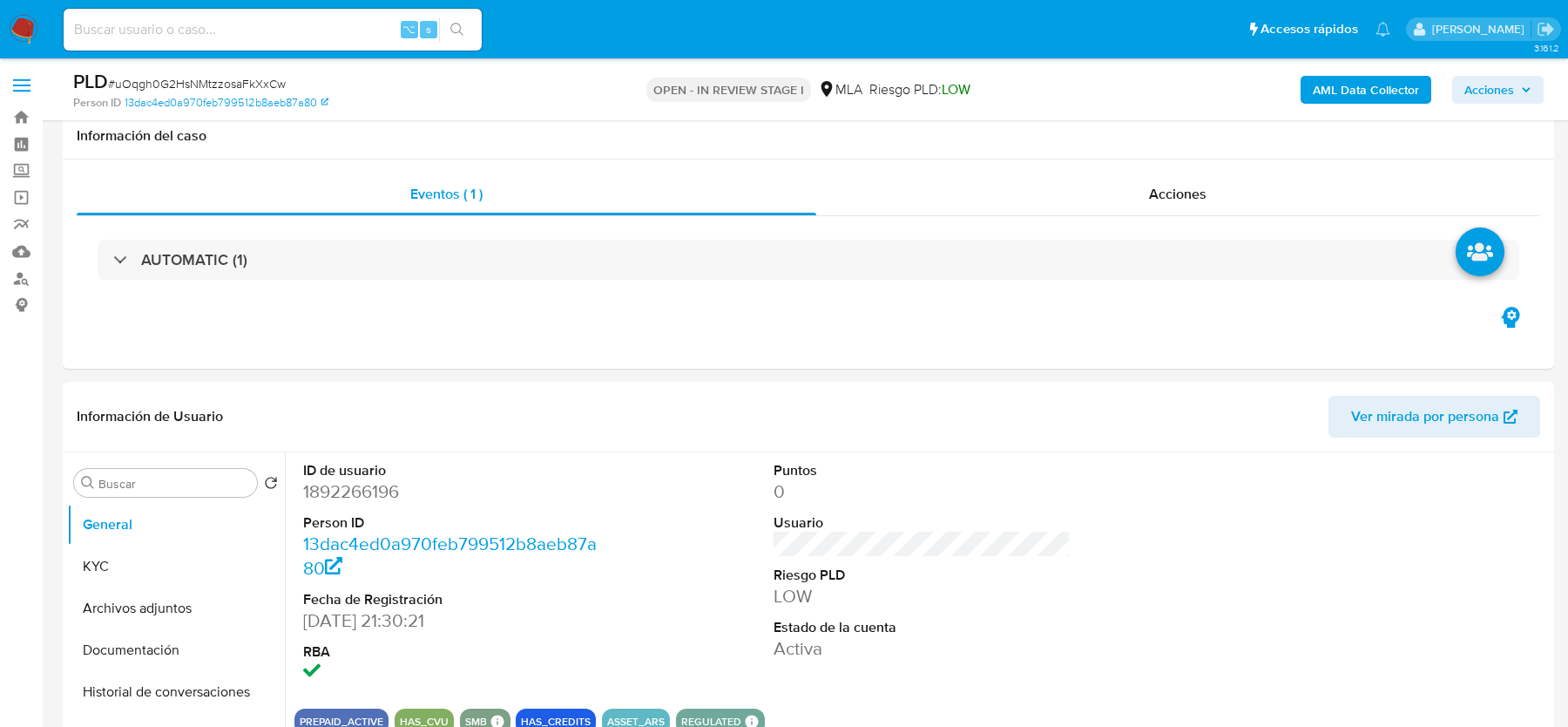
scroll to position [472, 0]
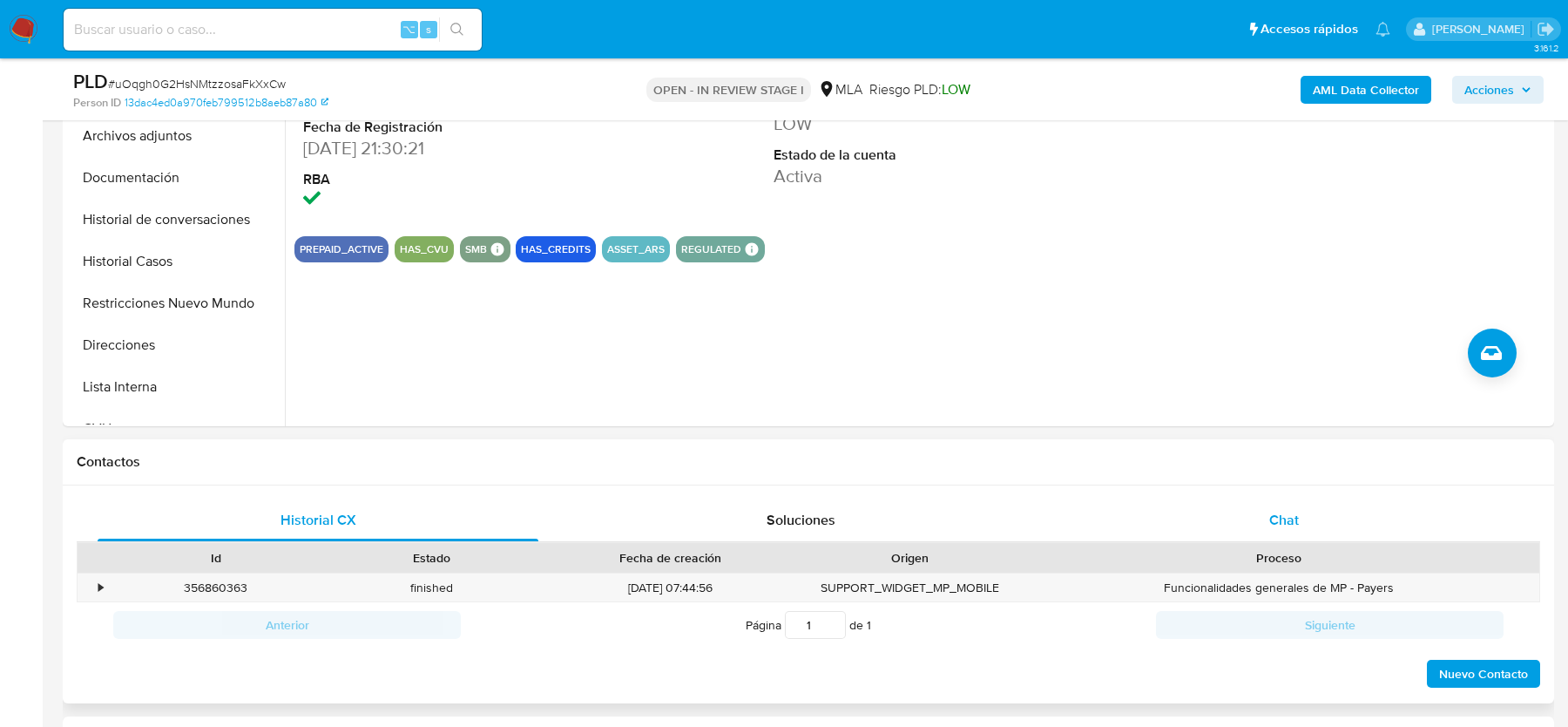
click at [1303, 516] on div "Chat" at bounding box center [1285, 520] width 441 height 42
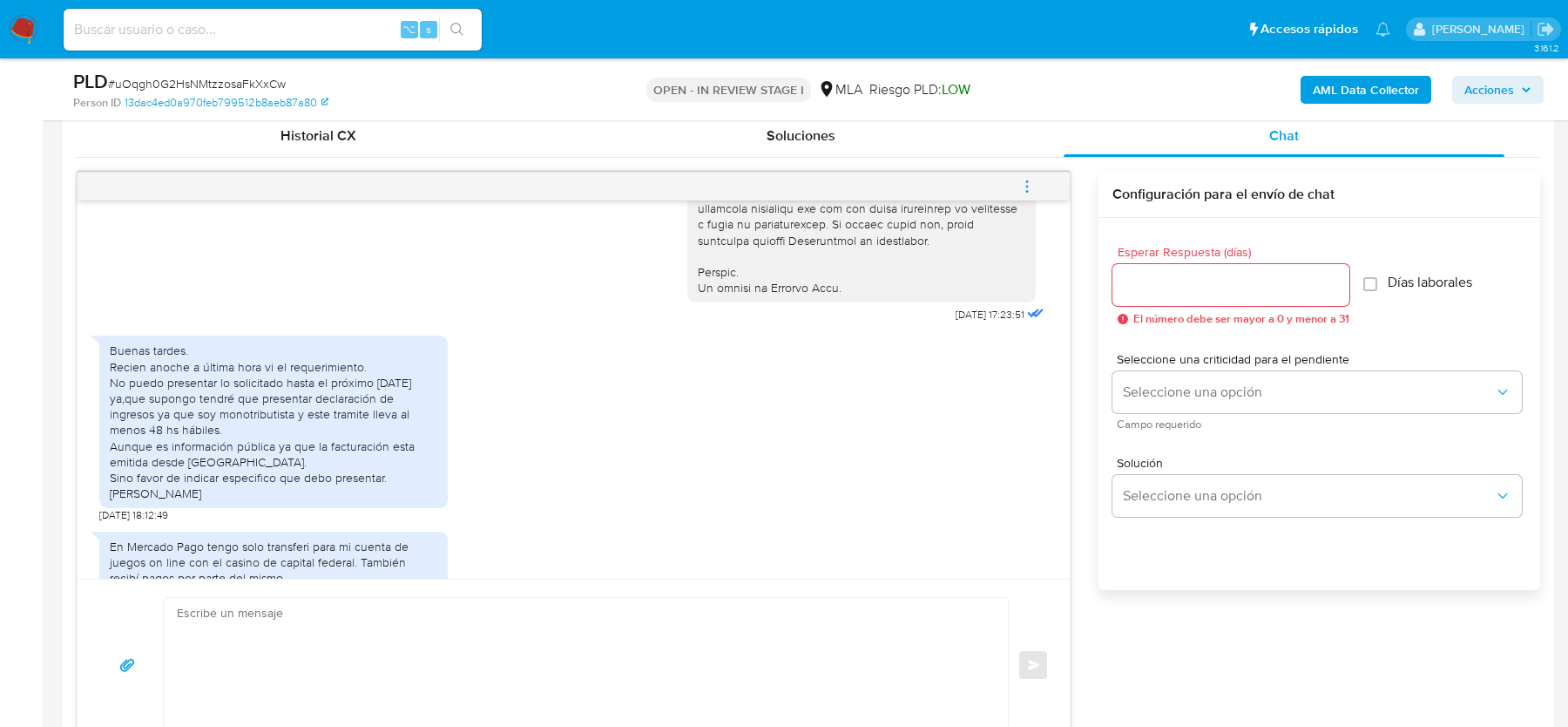
scroll to position [985, 0]
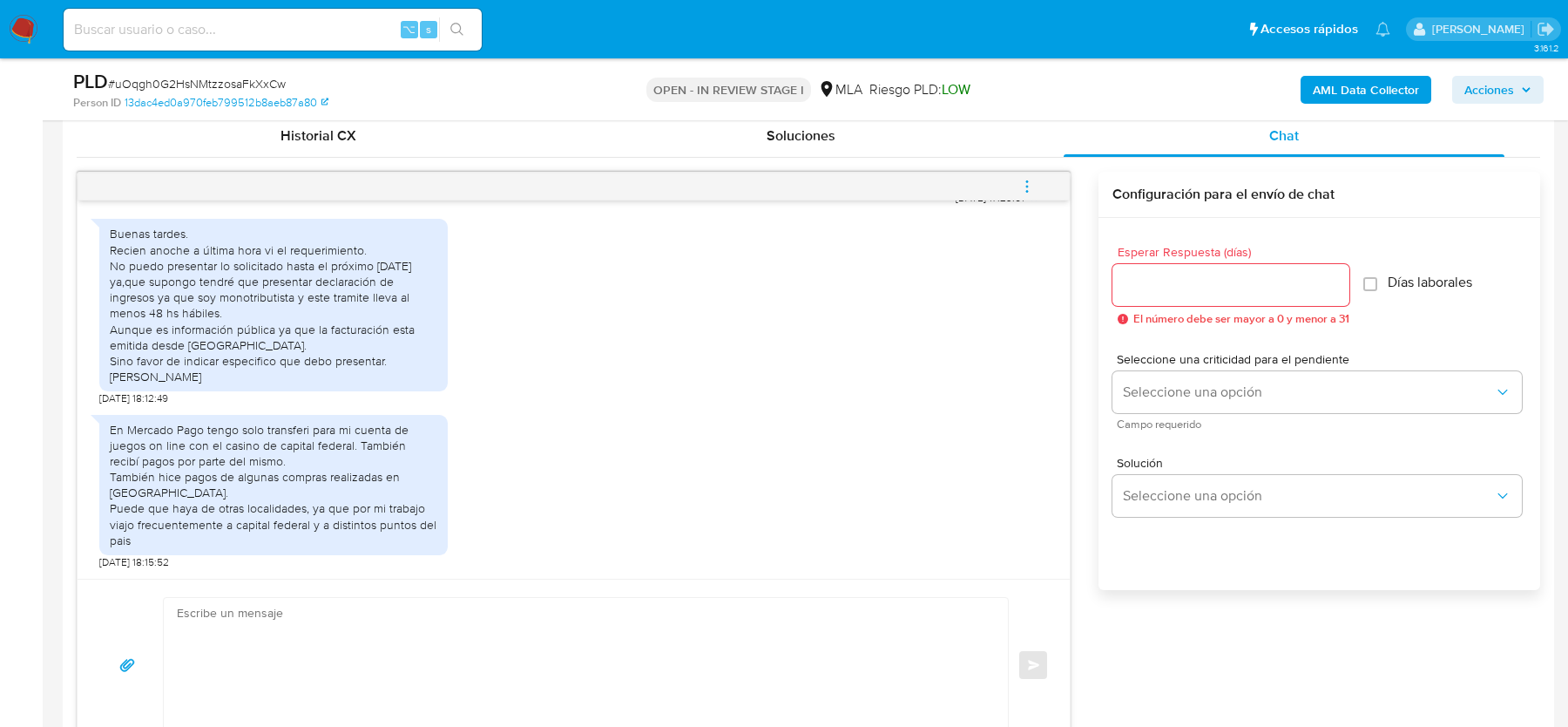
click at [212, 79] on span "# uOqgh0G2HsNMtzzosaFkXxCw" at bounding box center [197, 83] width 178 height 17
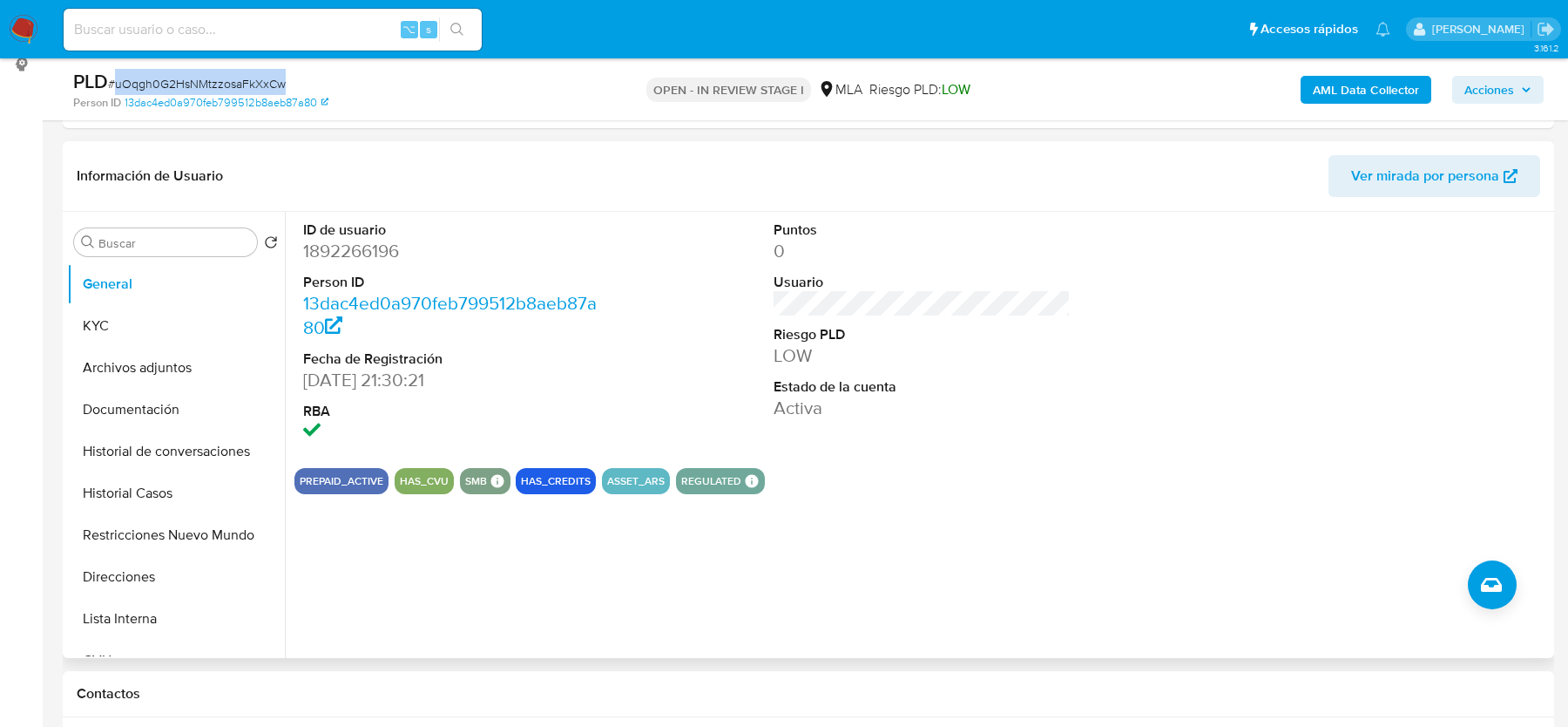
scroll to position [110, 0]
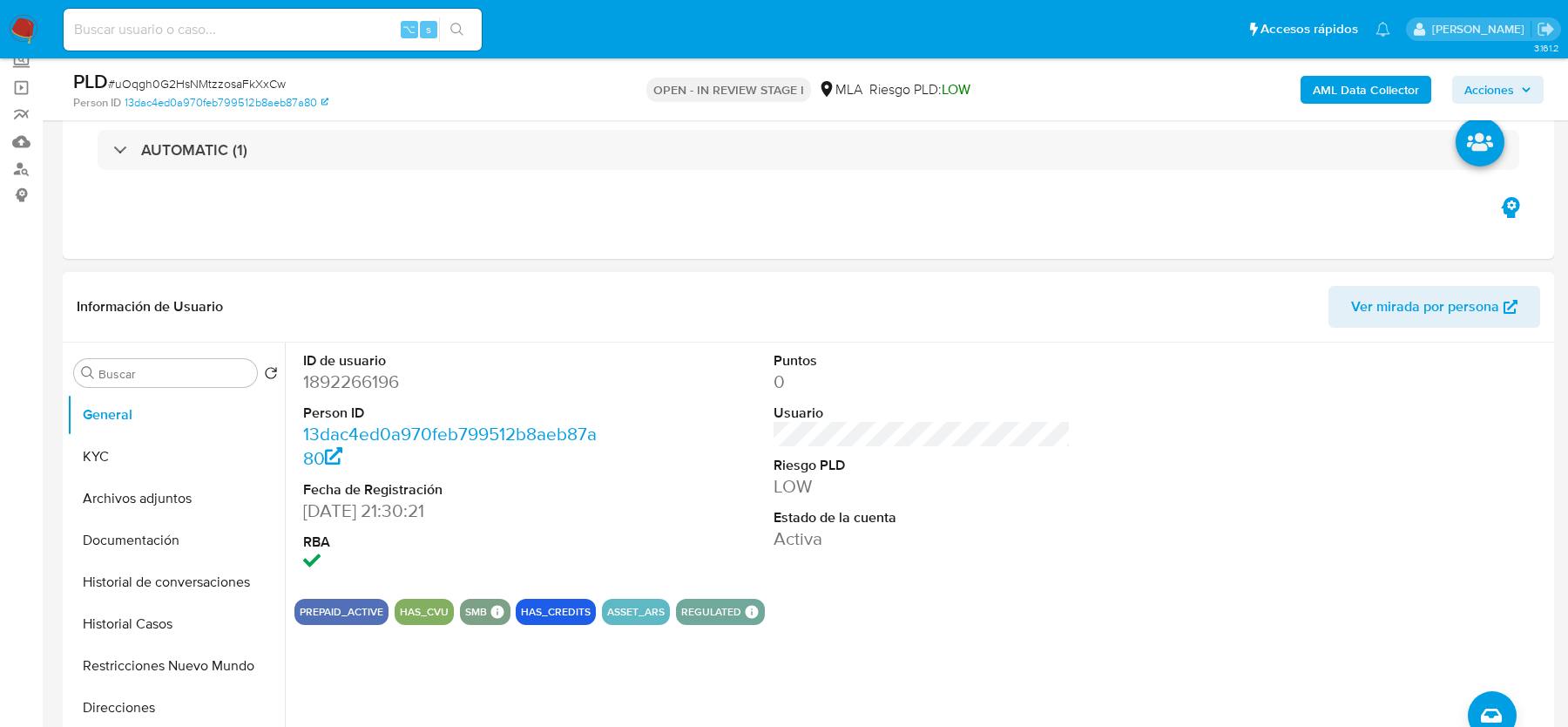
click at [356, 387] on dd "1892266196" at bounding box center [451, 381] width 296 height 24
copy dd "1892266196"
click at [143, 440] on button "KYC" at bounding box center [169, 456] width 204 height 42
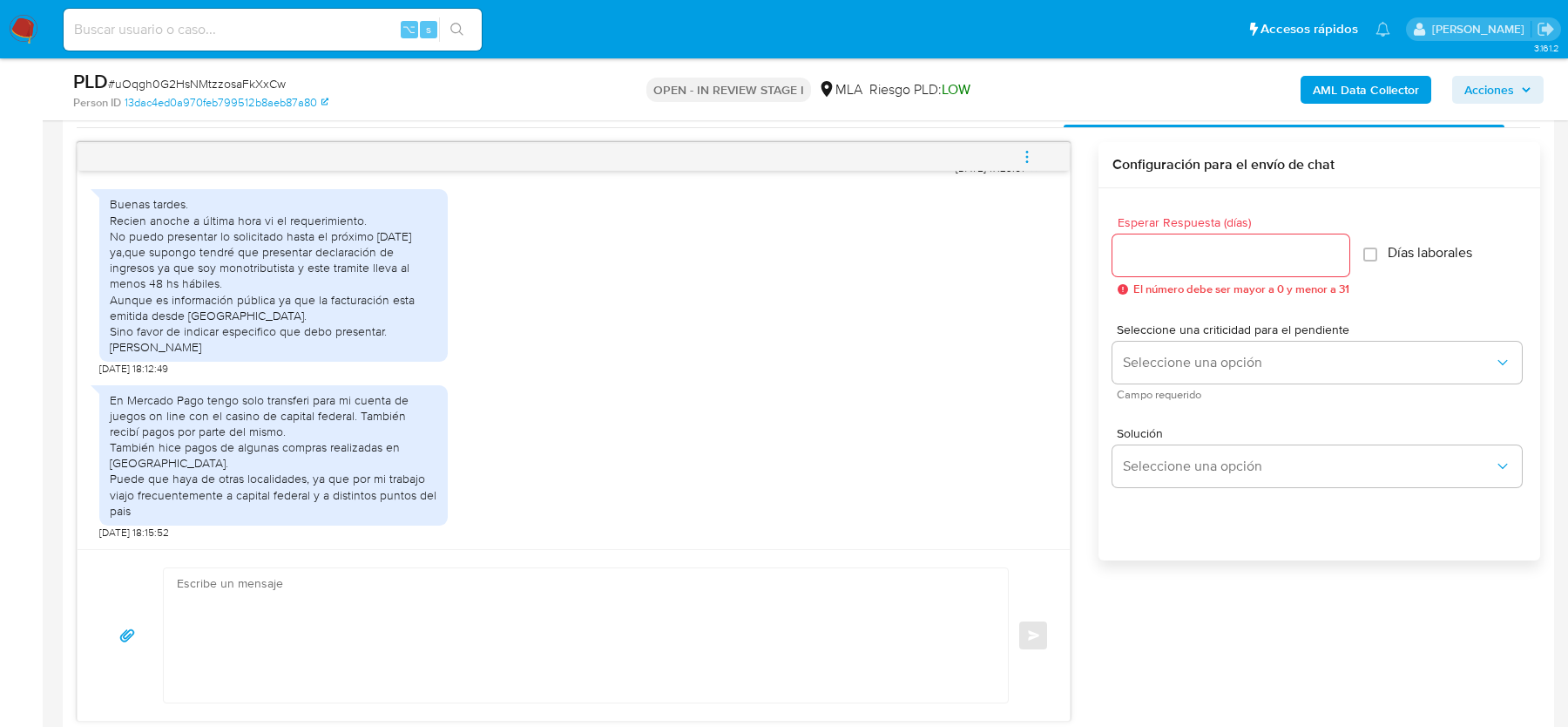
scroll to position [900, 0]
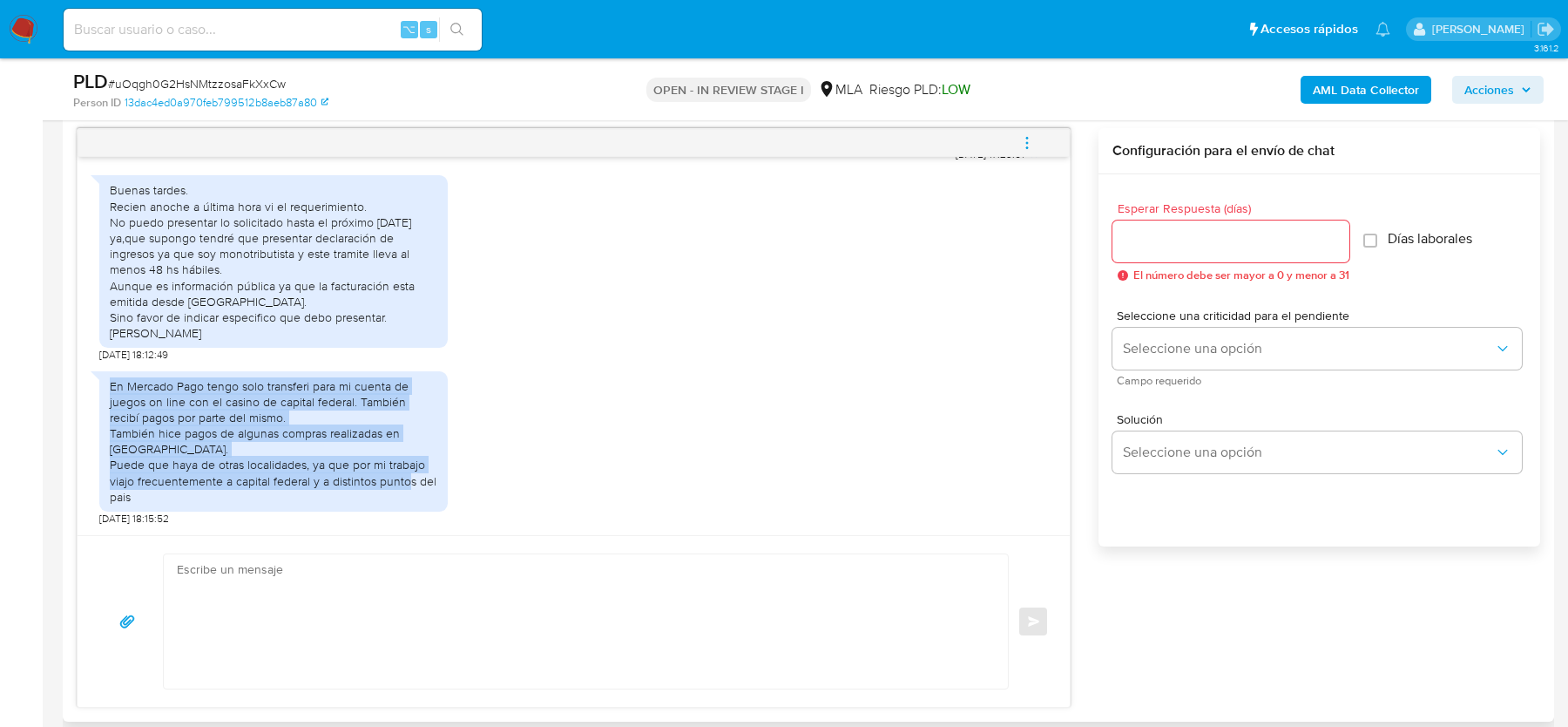
drag, startPoint x: 111, startPoint y: 384, endPoint x: 395, endPoint y: 496, distance: 305.3
click at [395, 496] on div "En Mercado Pago tengo solo transferi para mi cuenta de juegos on line con el ca…" at bounding box center [273, 441] width 327 height 127
copy div "En Mercado Pago tengo solo transferi para mi cuenta de juegos on line con el ca…"
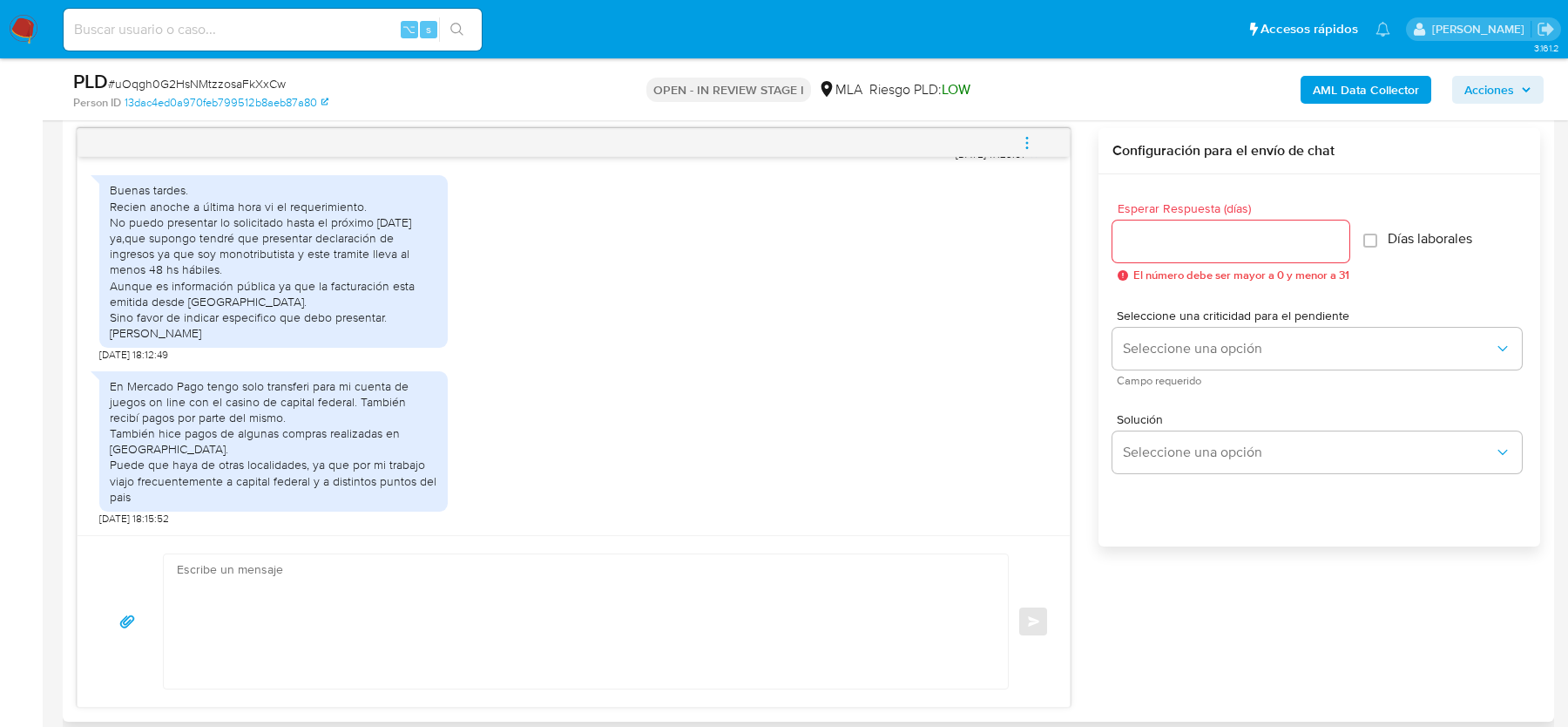
click at [906, 316] on div "Buenas tardes. Recien anoche a última hora vi el requerimiento. No puedo presen…" at bounding box center [573, 264] width 948 height 195
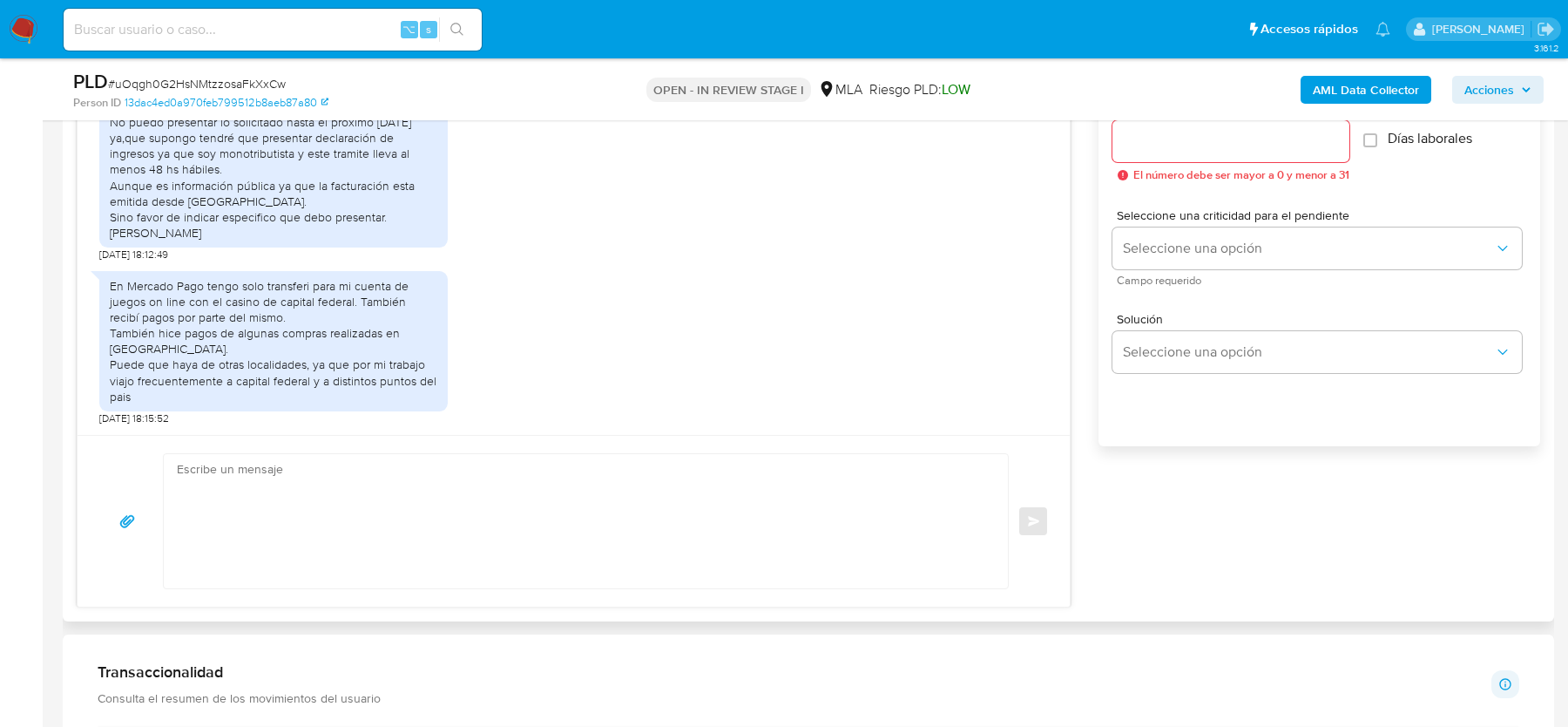
scroll to position [1013, 0]
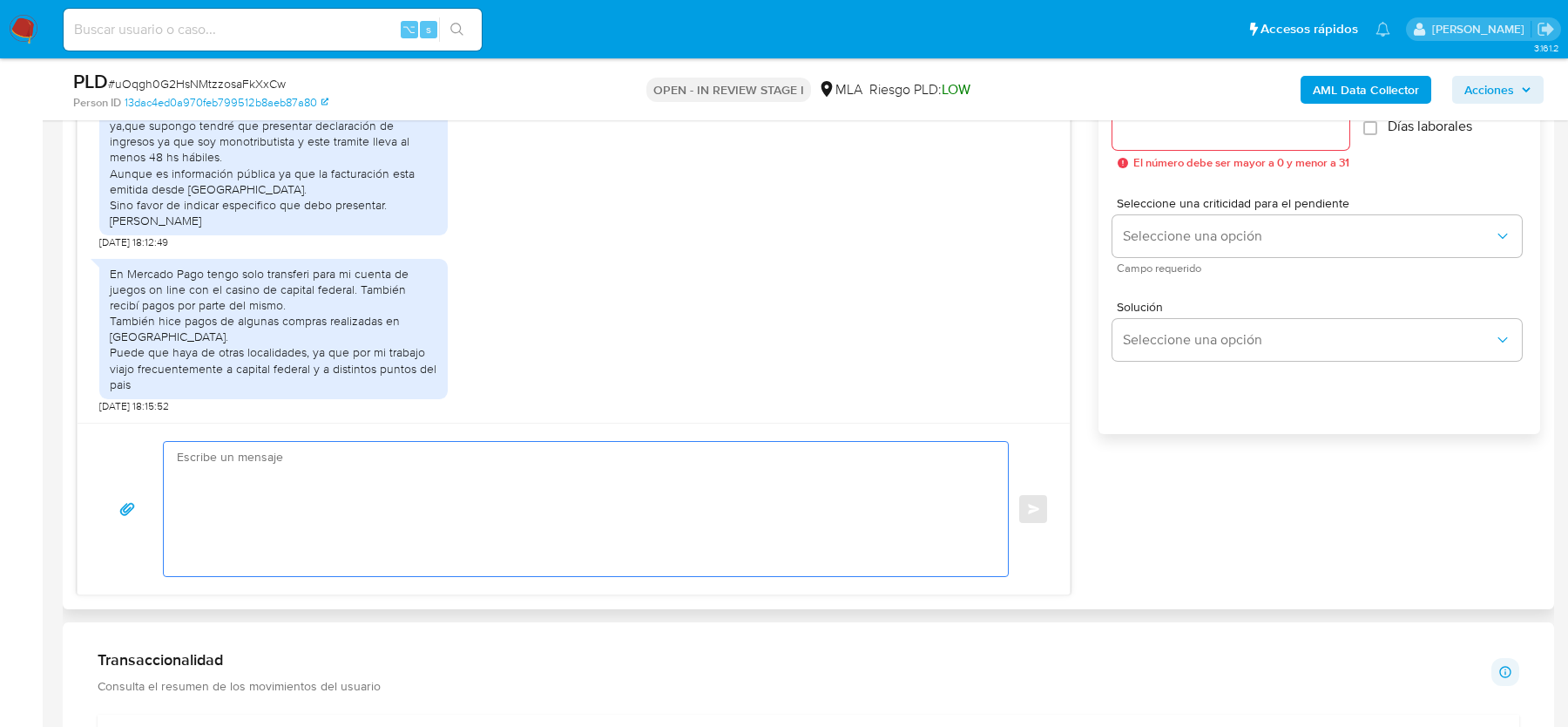
click at [348, 510] on textarea at bounding box center [581, 508] width 809 height 134
paste textarea "Hola, Muchas gracias por tu respuesta. Al respecto, ¿podrías enviarnos lo sigui…"
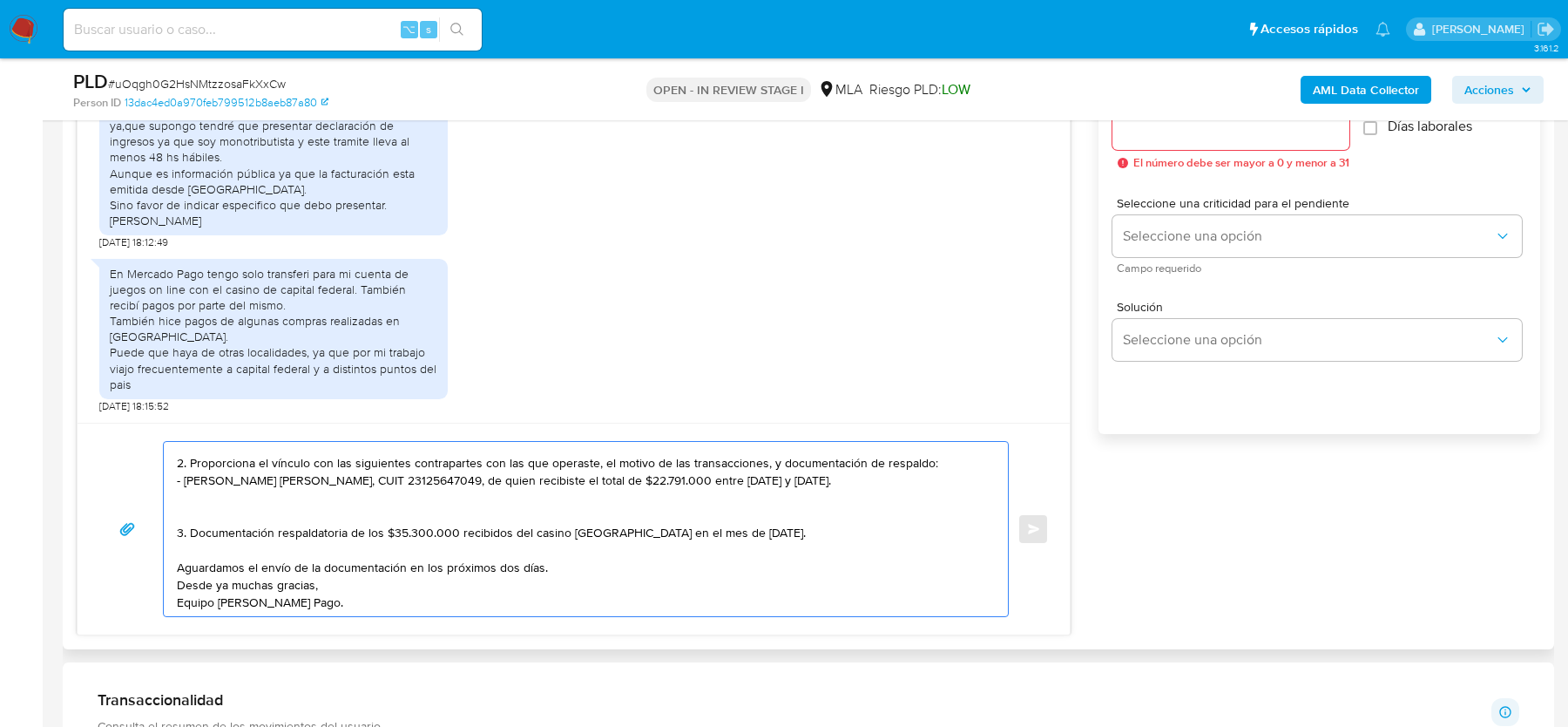
click at [264, 518] on textarea "Hola, Muchas gracias por tu respuesta. Al respecto, ¿podrías enviarnos lo sigui…" at bounding box center [581, 528] width 809 height 175
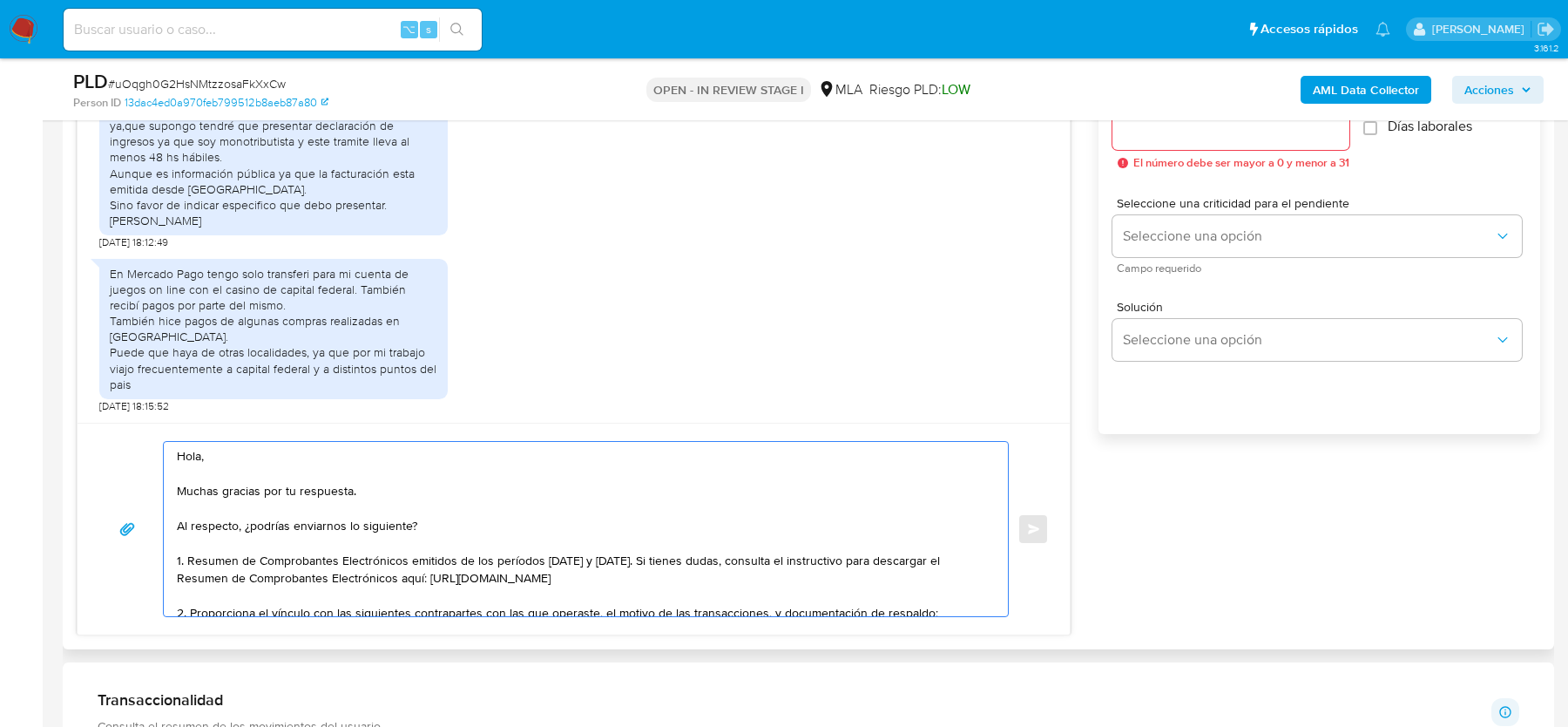
scroll to position [0, 0]
click at [177, 527] on textarea "Hola, Muchas gracias por tu respuesta. Al respecto, ¿podrías enviarnos lo sigui…" at bounding box center [581, 528] width 809 height 175
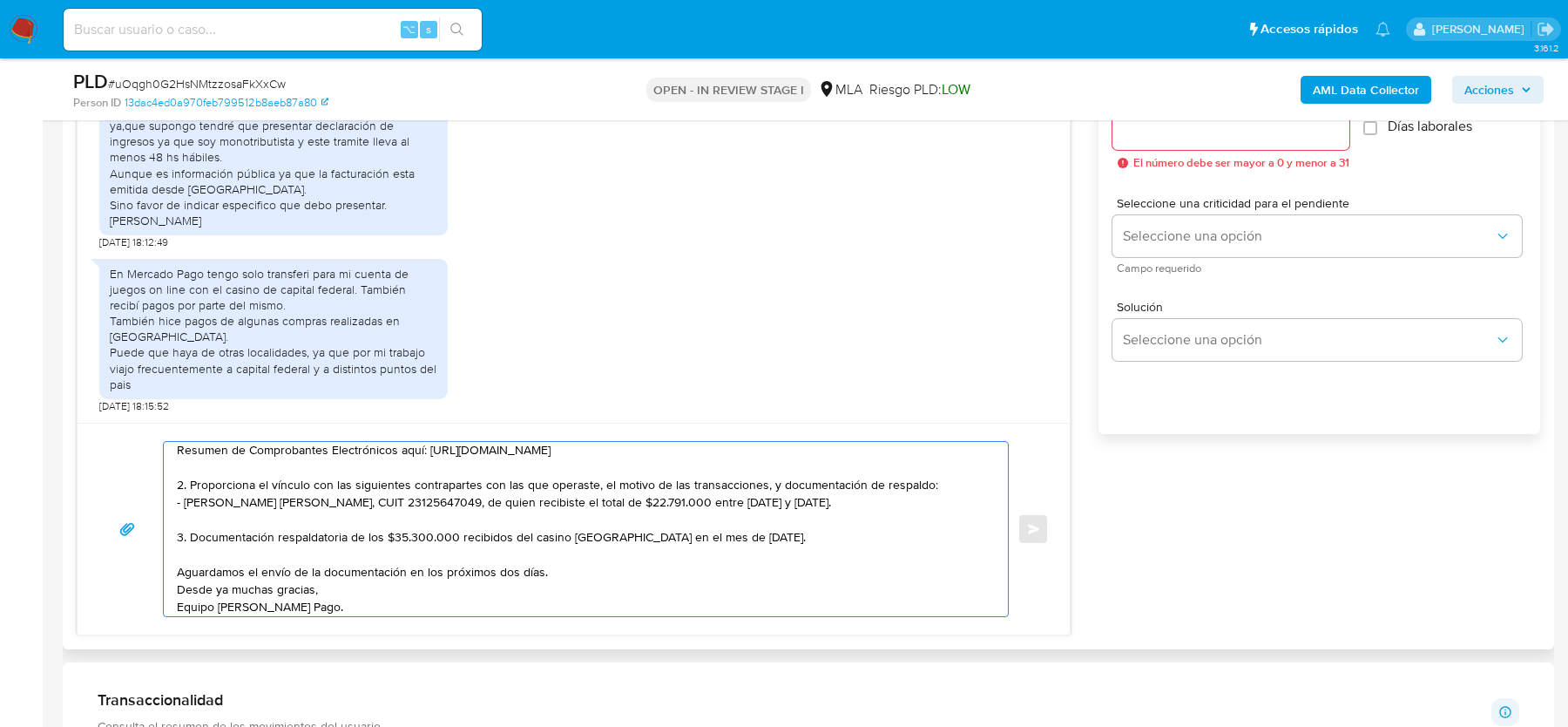
scroll to position [99, 0]
click at [288, 531] on textarea "Hola, Muchas gracias por tu respuesta. Al respecto, ¿podrías enviarnos lo sigui…" at bounding box center [581, 528] width 809 height 175
click at [360, 532] on textarea "Hola, Muchas gracias por tu respuesta. Al respecto, ¿podrías enviarnos lo sigui…" at bounding box center [581, 528] width 809 height 175
click at [544, 549] on textarea "Hola, Muchas gracias por tu respuesta. Al respecto, ¿podrías enviarnos lo sigui…" at bounding box center [581, 528] width 809 height 175
drag, startPoint x: 403, startPoint y: 534, endPoint x: 352, endPoint y: 533, distance: 51.0
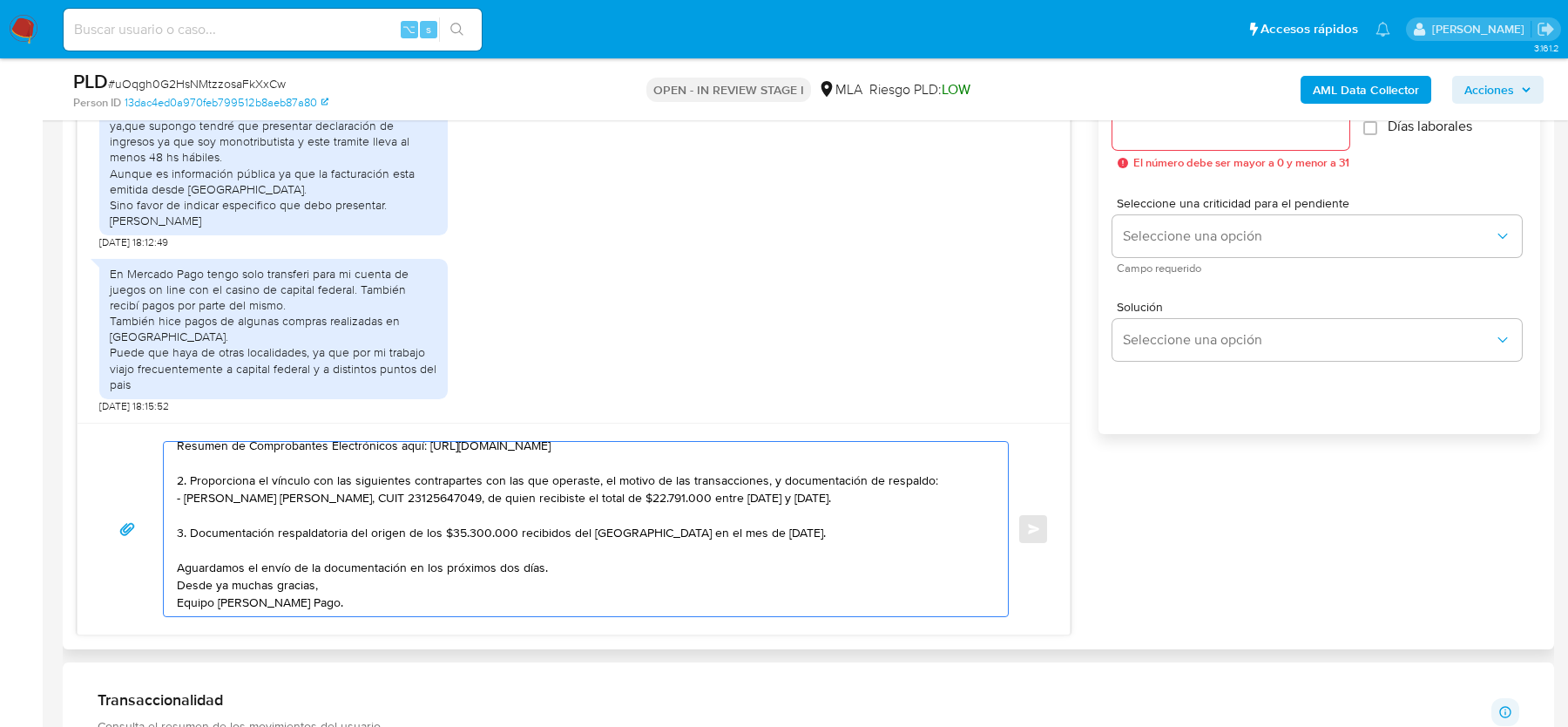
click at [352, 533] on textarea "Hola, Muchas gracias por tu respuesta. Al respecto, ¿podrías enviarnos lo sigui…" at bounding box center [581, 528] width 809 height 175
click at [640, 530] on textarea "Hola, Muchas gracias por tu respuesta. Al respecto, ¿podrías enviarnos lo sigui…" at bounding box center [581, 528] width 809 height 175
paste textarea "30710123256"
click at [798, 496] on textarea "Hola, Muchas gracias por tu respuesta. Al respecto, ¿podrías enviarnos lo sigui…" at bounding box center [581, 528] width 809 height 175
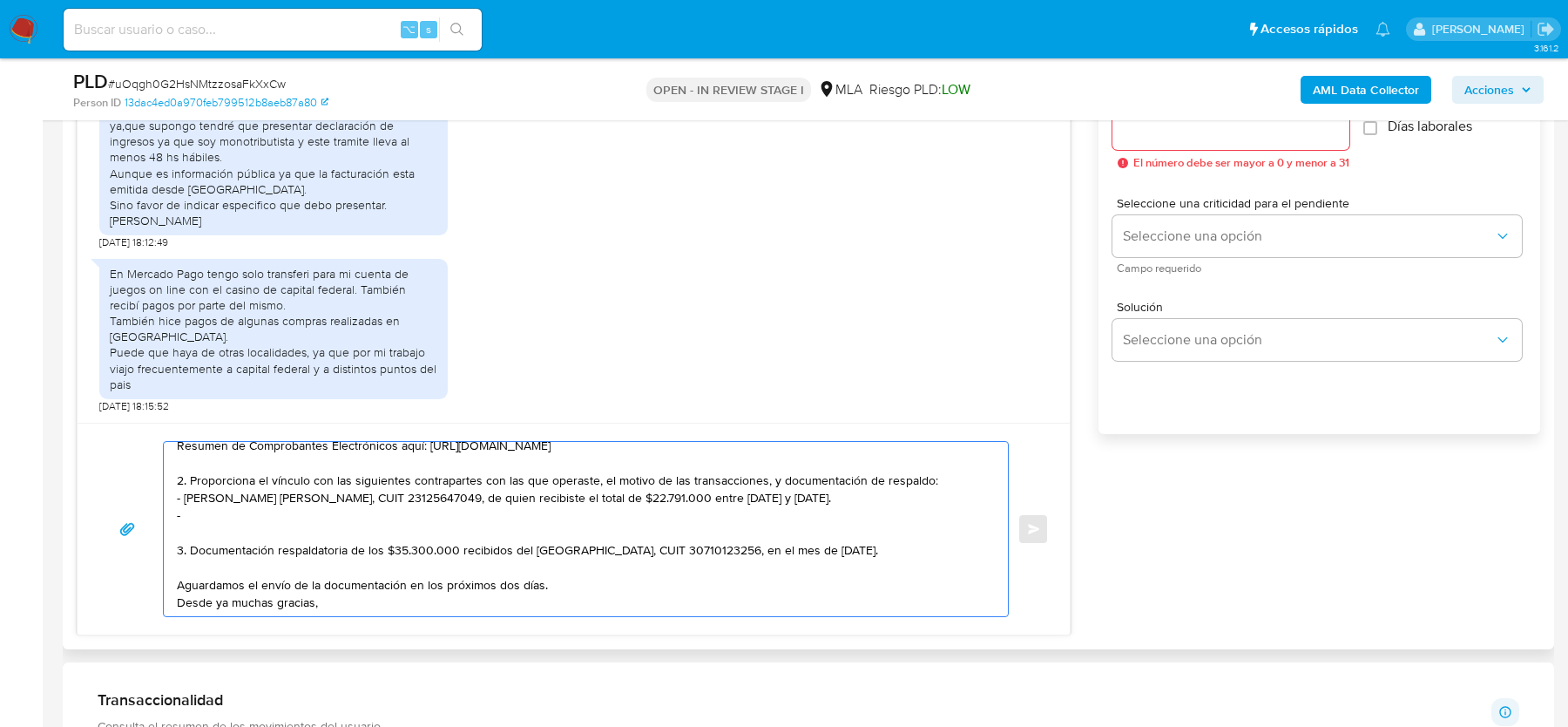
paste textarea "Cet Concesionaria De Entretenimientos y Turismo SA, CUIT 30708160853."
type textarea "Hola, Muchas gracias por tu respuesta. Al respecto, ¿podrías enviarnos lo sigui…"
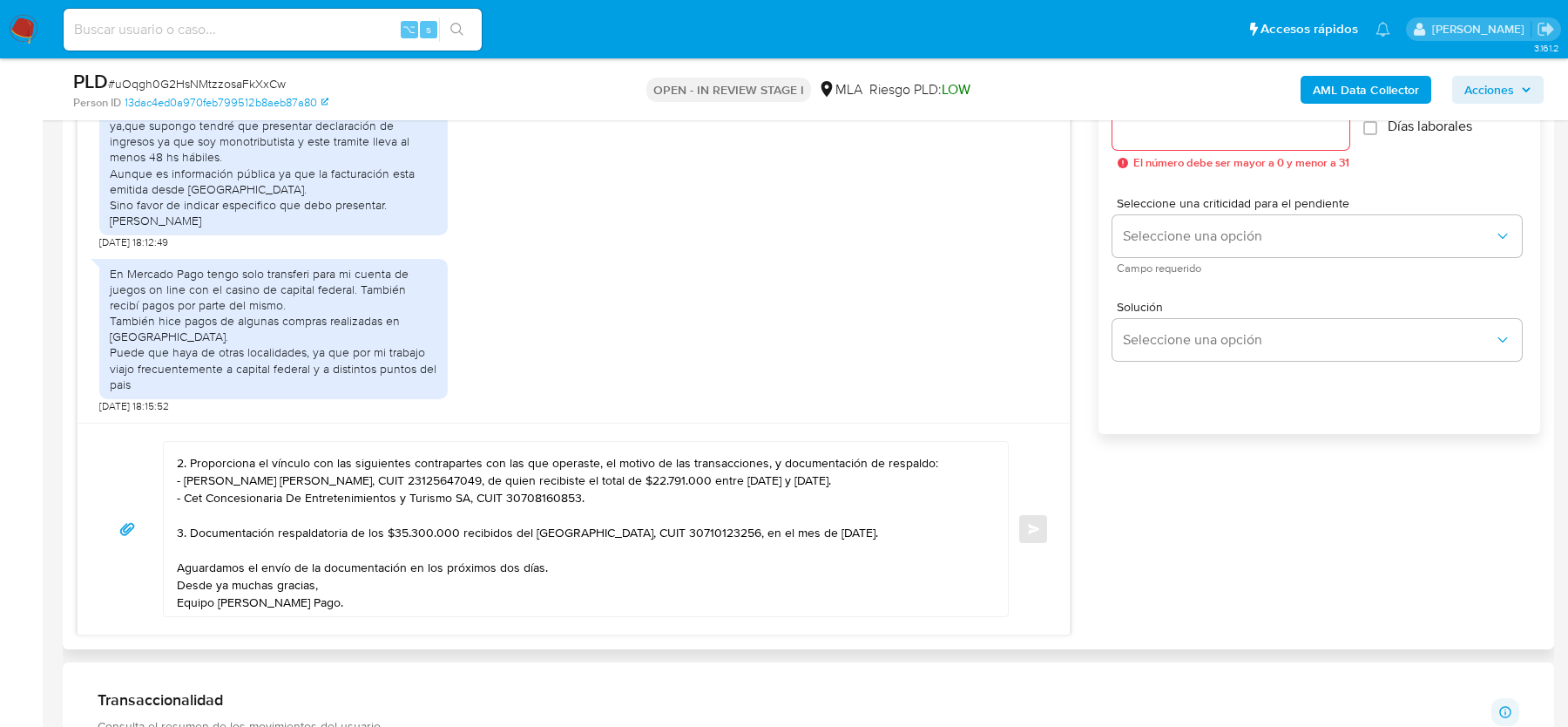
scroll to position [992, 0]
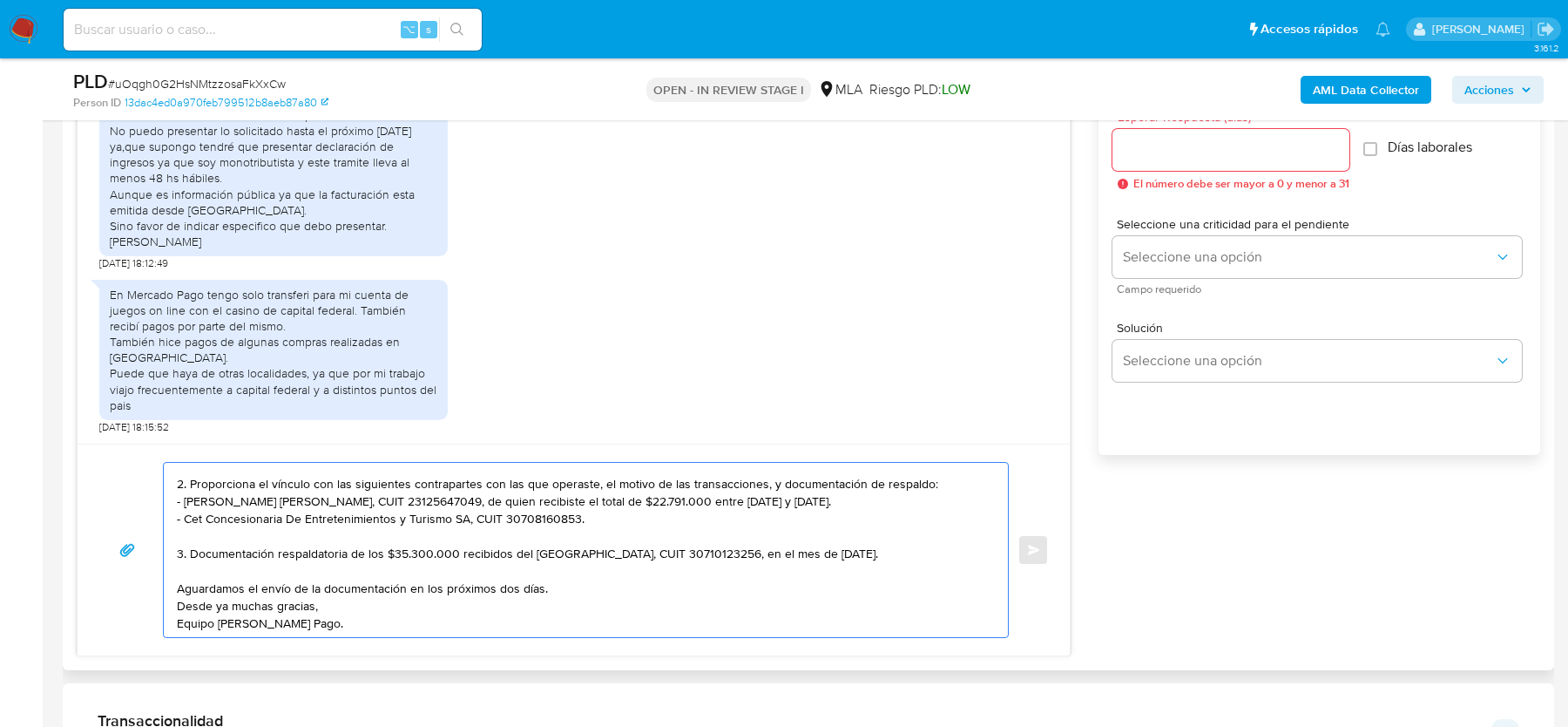
click at [1191, 149] on input "Esperar Respuesta (días)" at bounding box center [1230, 150] width 237 height 23
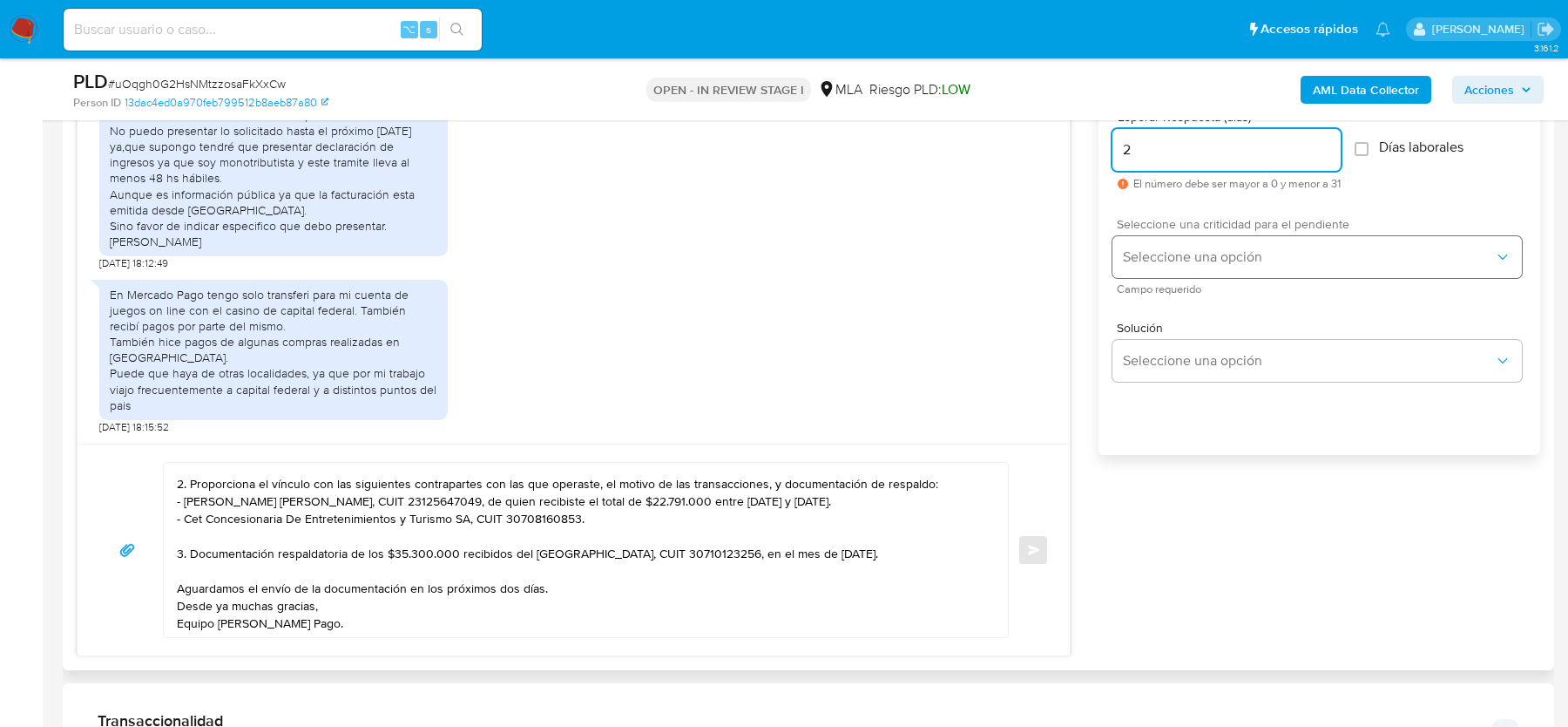
type input "2"
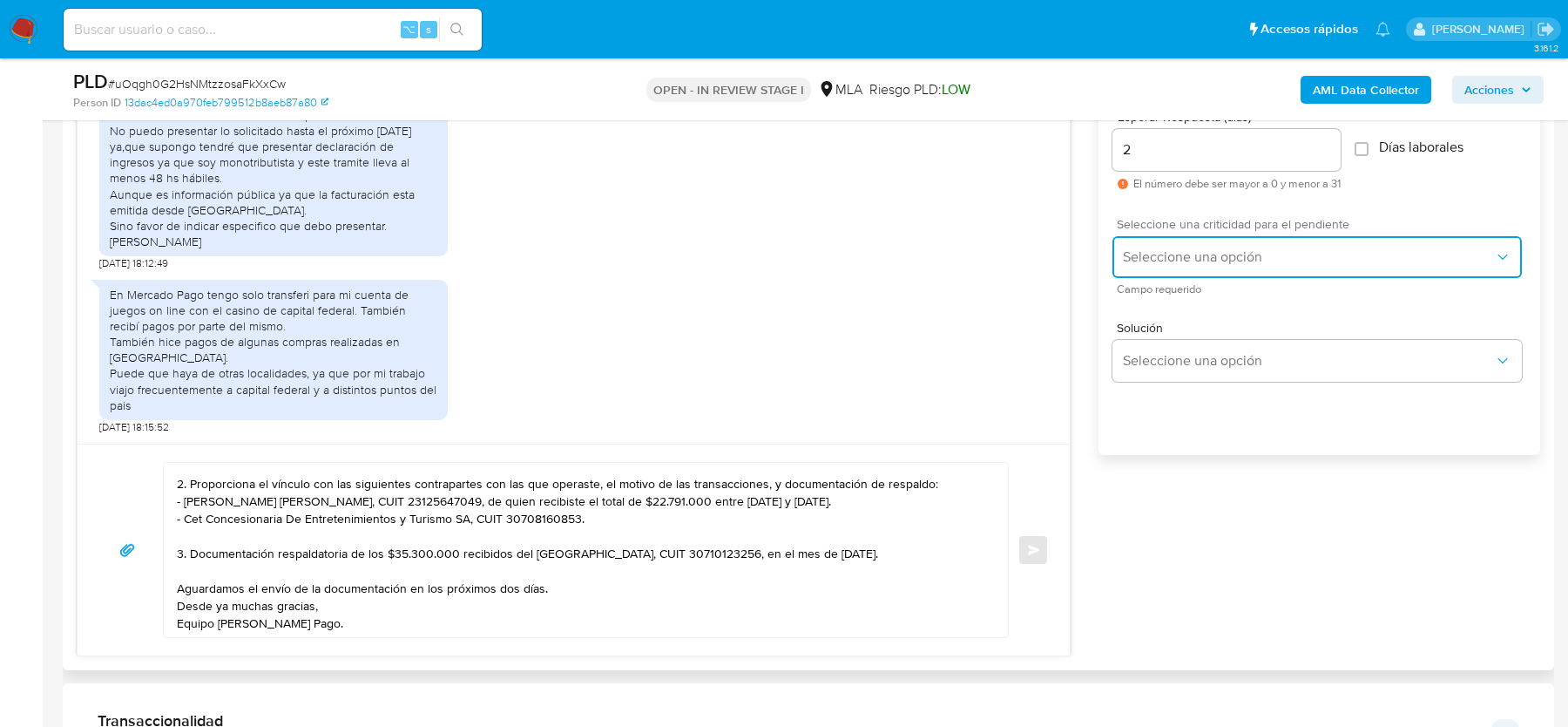
click at [1159, 261] on span "Seleccione una opción" at bounding box center [1308, 257] width 371 height 17
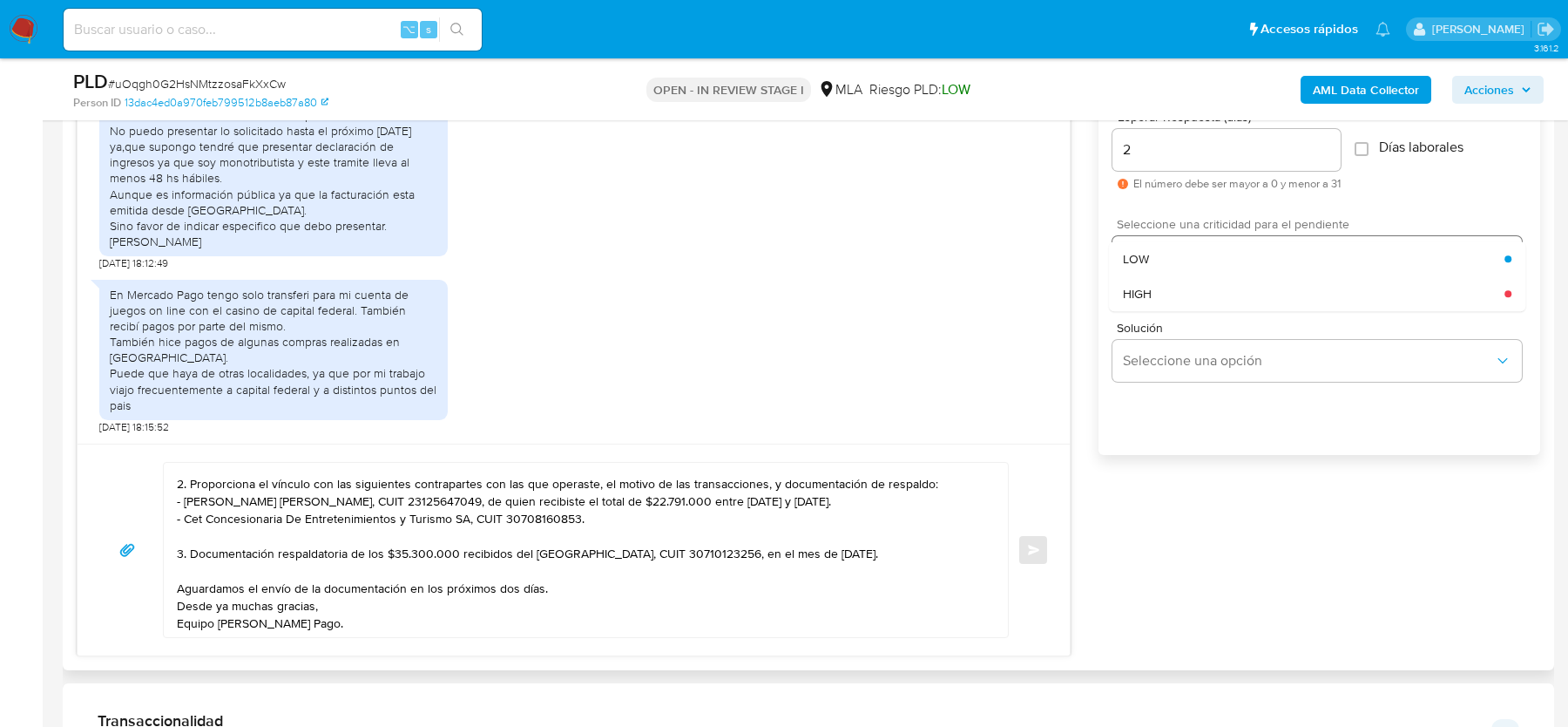
click at [1159, 288] on div "HIGH" at bounding box center [1313, 294] width 381 height 35
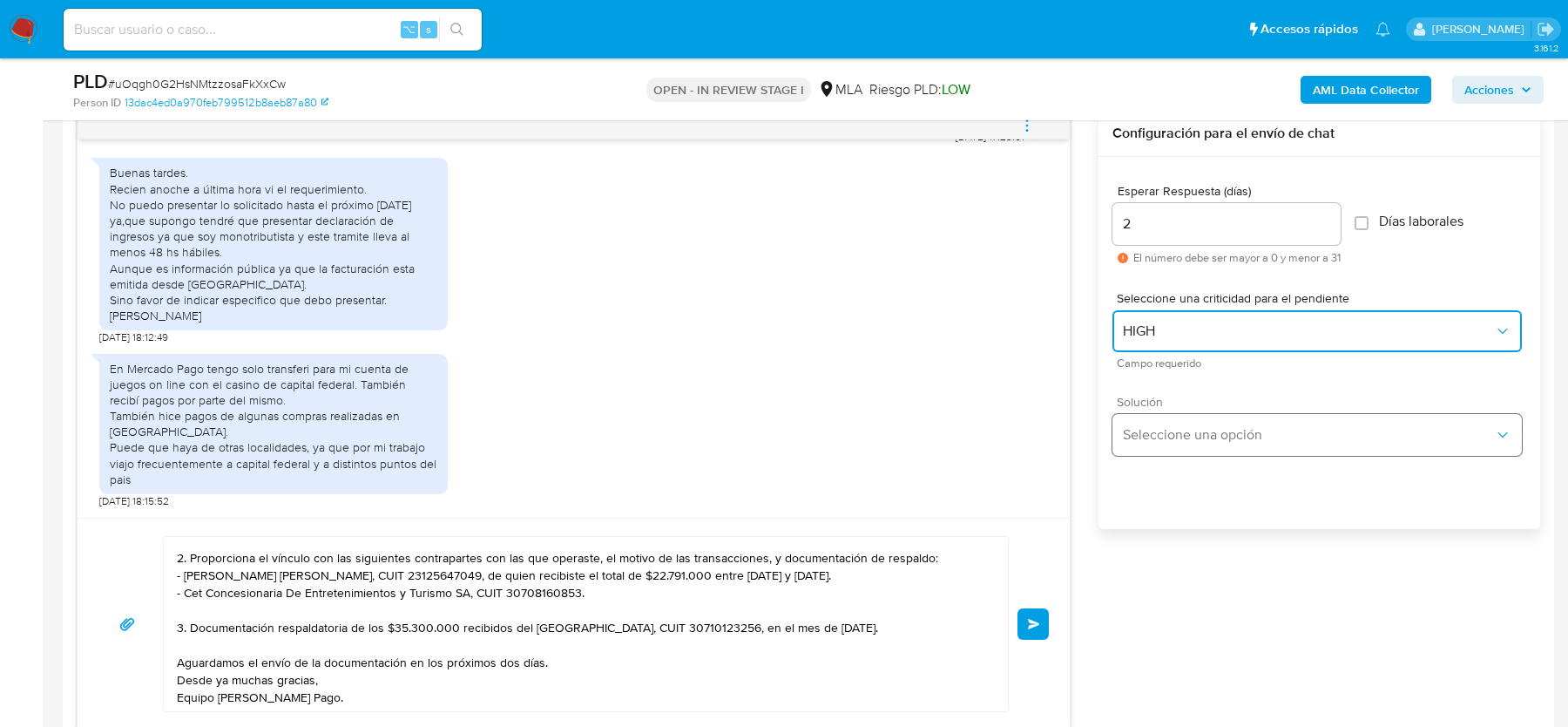
scroll to position [911, 0]
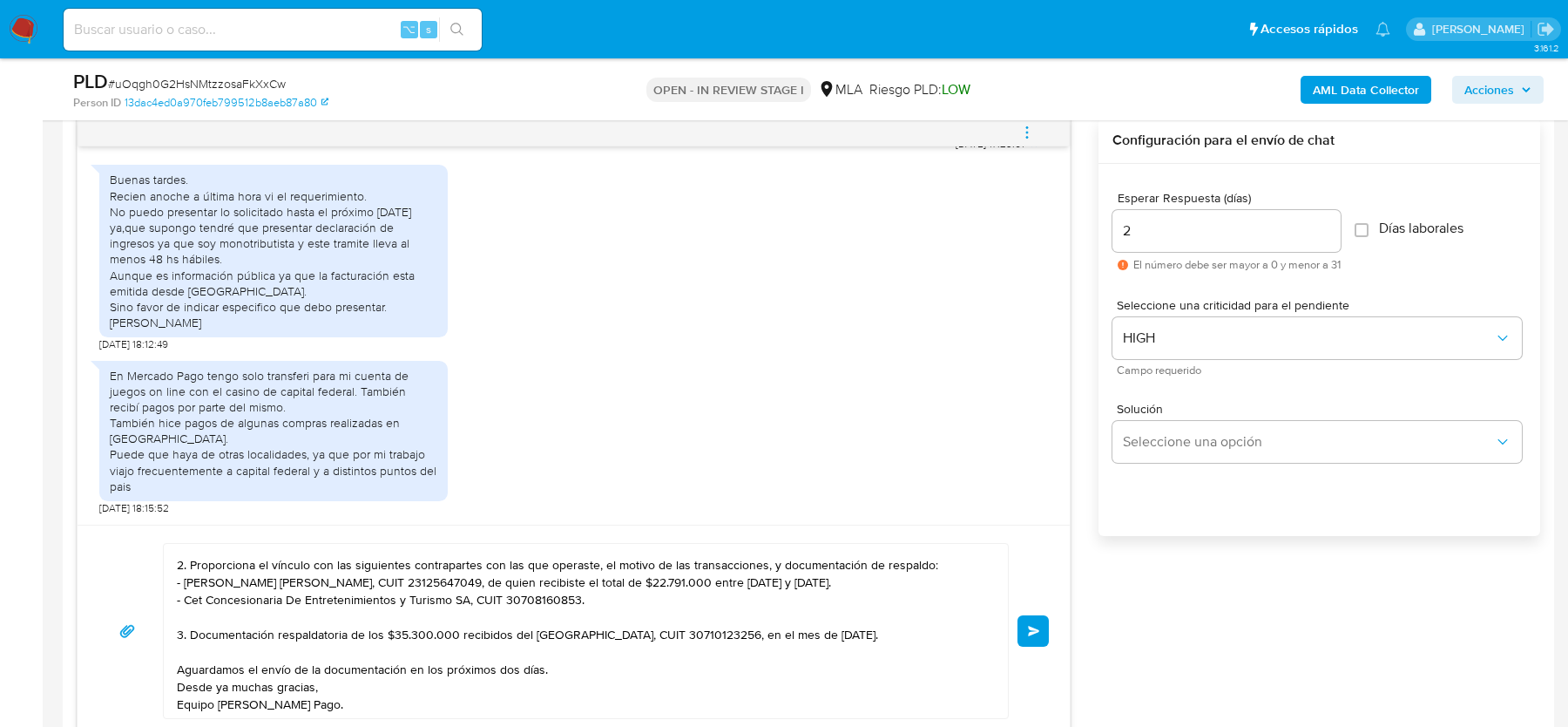
click at [1041, 631] on button "Enviar" at bounding box center [1032, 630] width 31 height 31
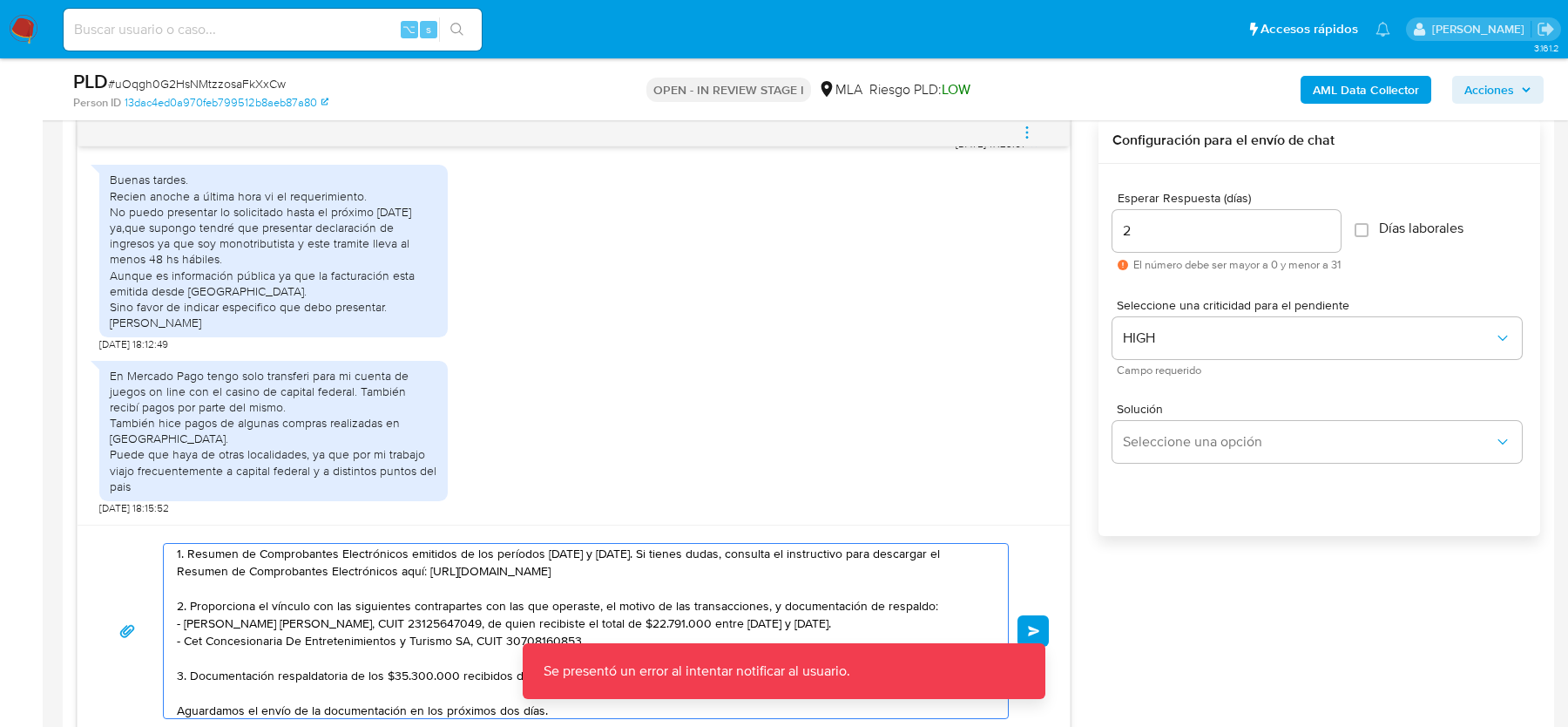
scroll to position [0, 0]
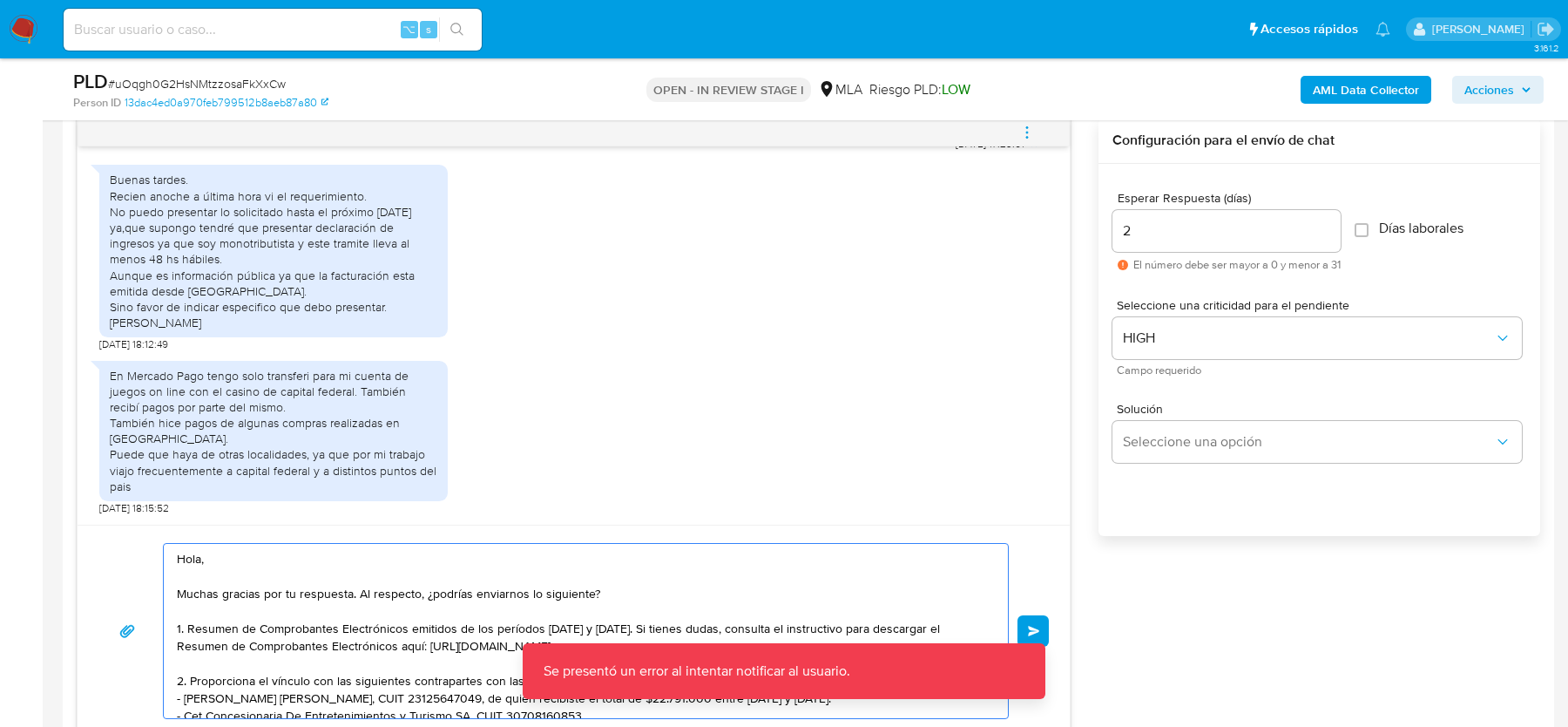
drag, startPoint x: 327, startPoint y: 701, endPoint x: 168, endPoint y: 525, distance: 237.2
click at [168, 525] on div "Hola, Muchas gracias por tu respuesta. Al respecto, ¿podrías enviarnos lo sigui…" at bounding box center [574, 630] width 992 height 212
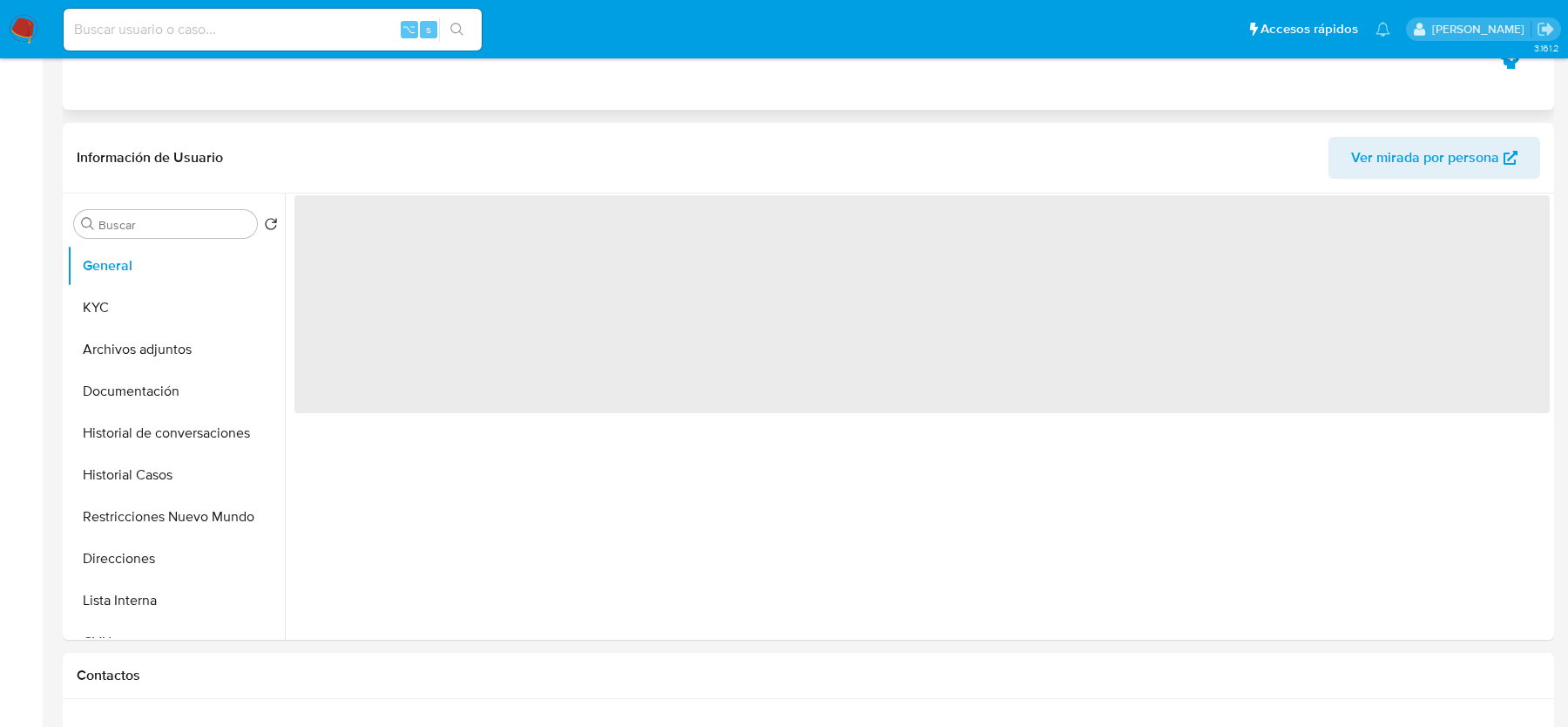
select select "10"
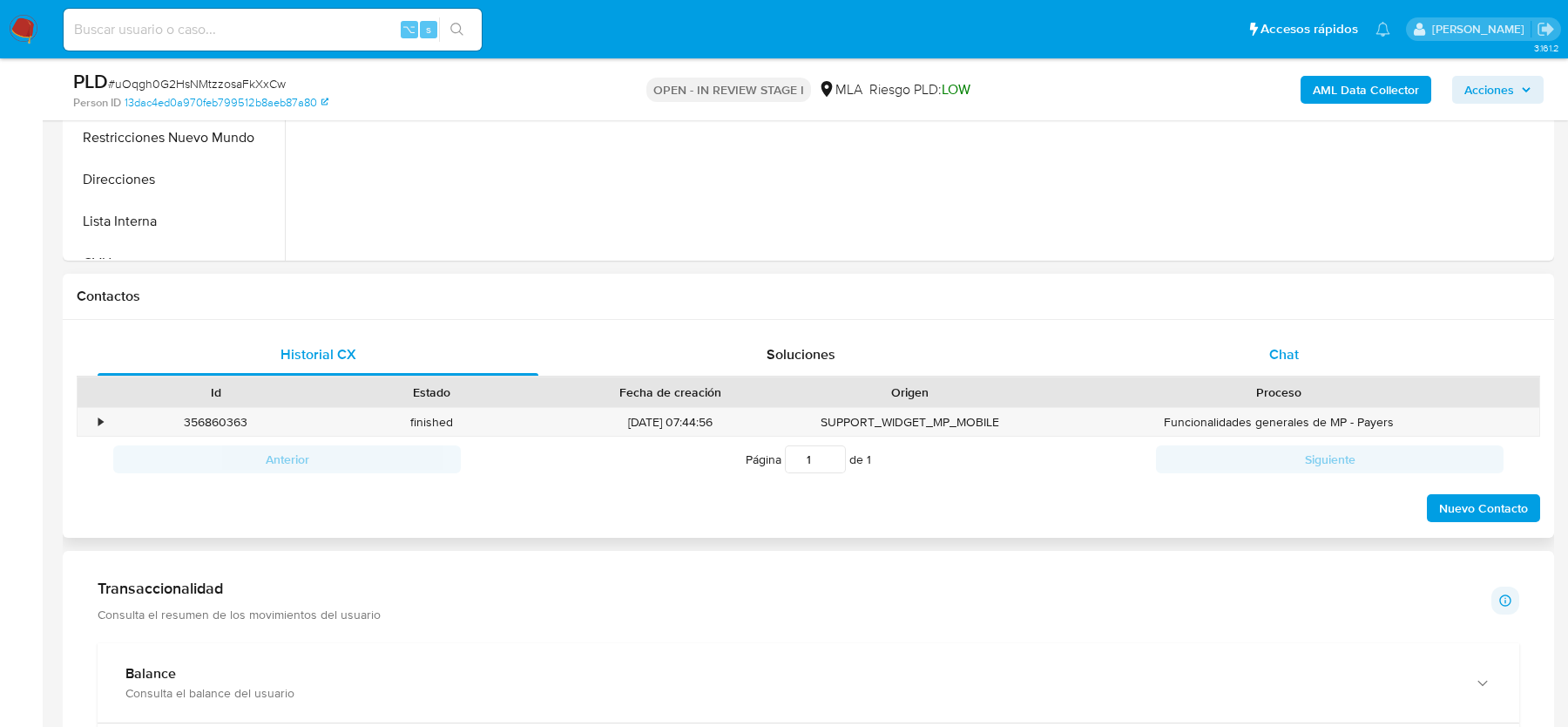
click at [1308, 334] on div "Chat" at bounding box center [1285, 355] width 441 height 42
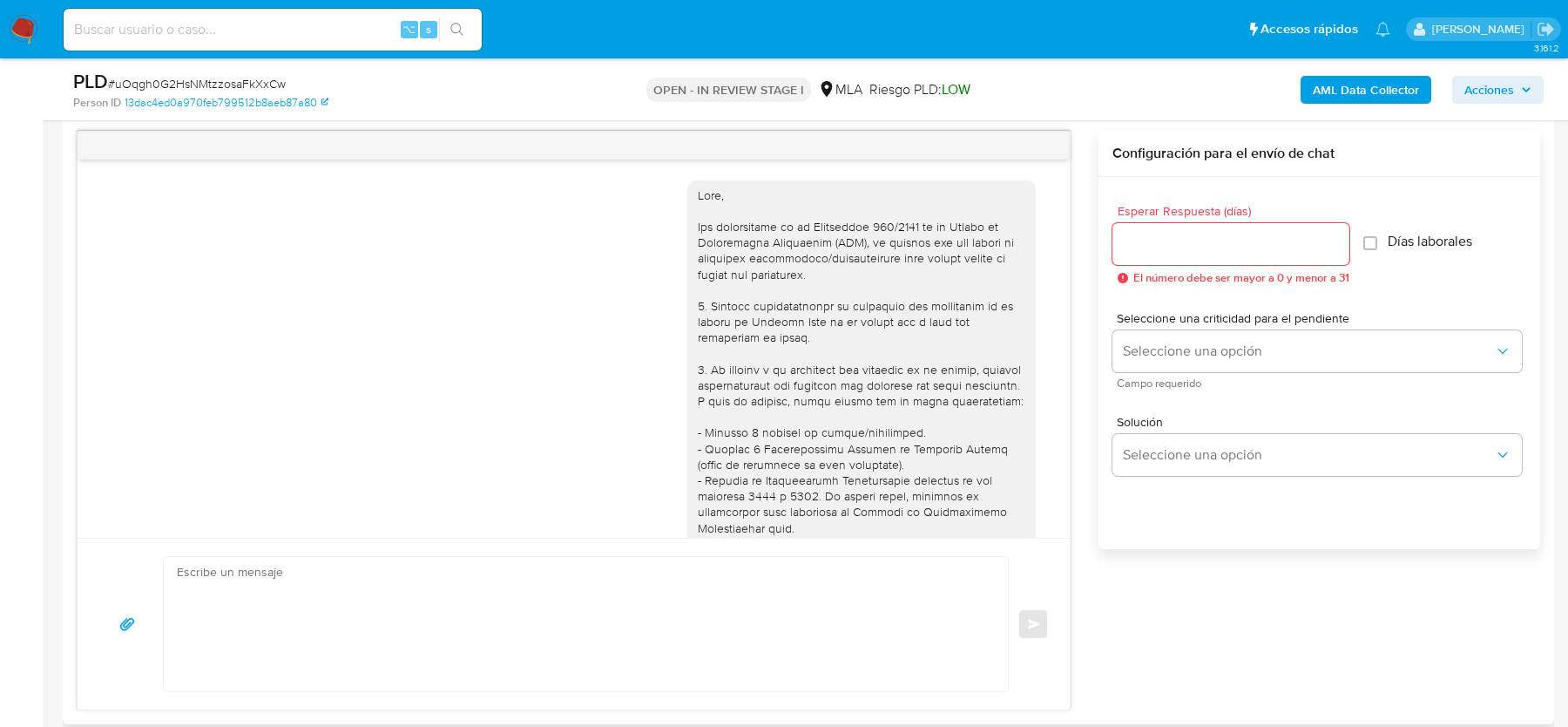
scroll to position [985, 0]
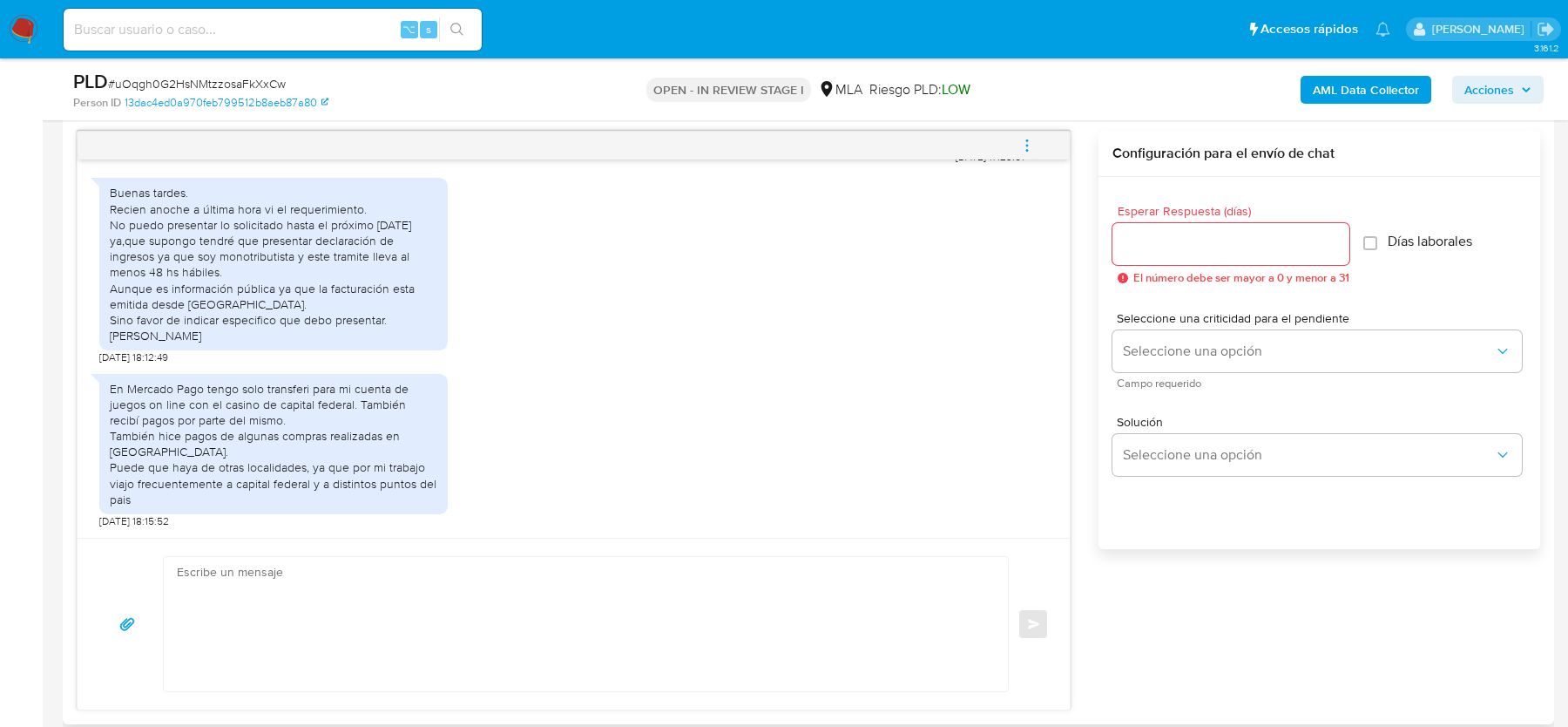
click at [450, 618] on textarea at bounding box center [581, 624] width 809 height 134
paste textarea "Hola, Muchas gracias por tu respuesta. Al respecto, ¿podrías enviarnos lo sigui…"
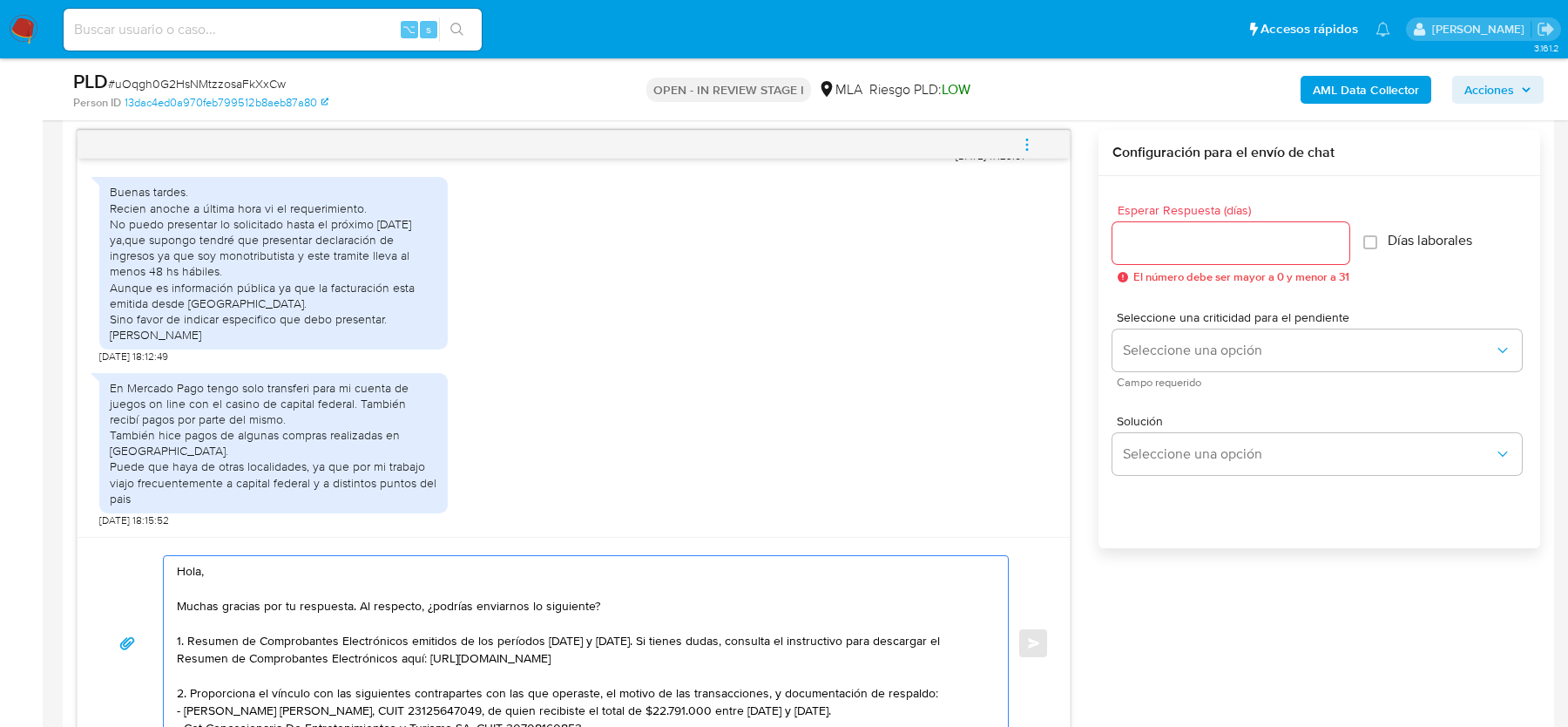
scroll to position [116, 0]
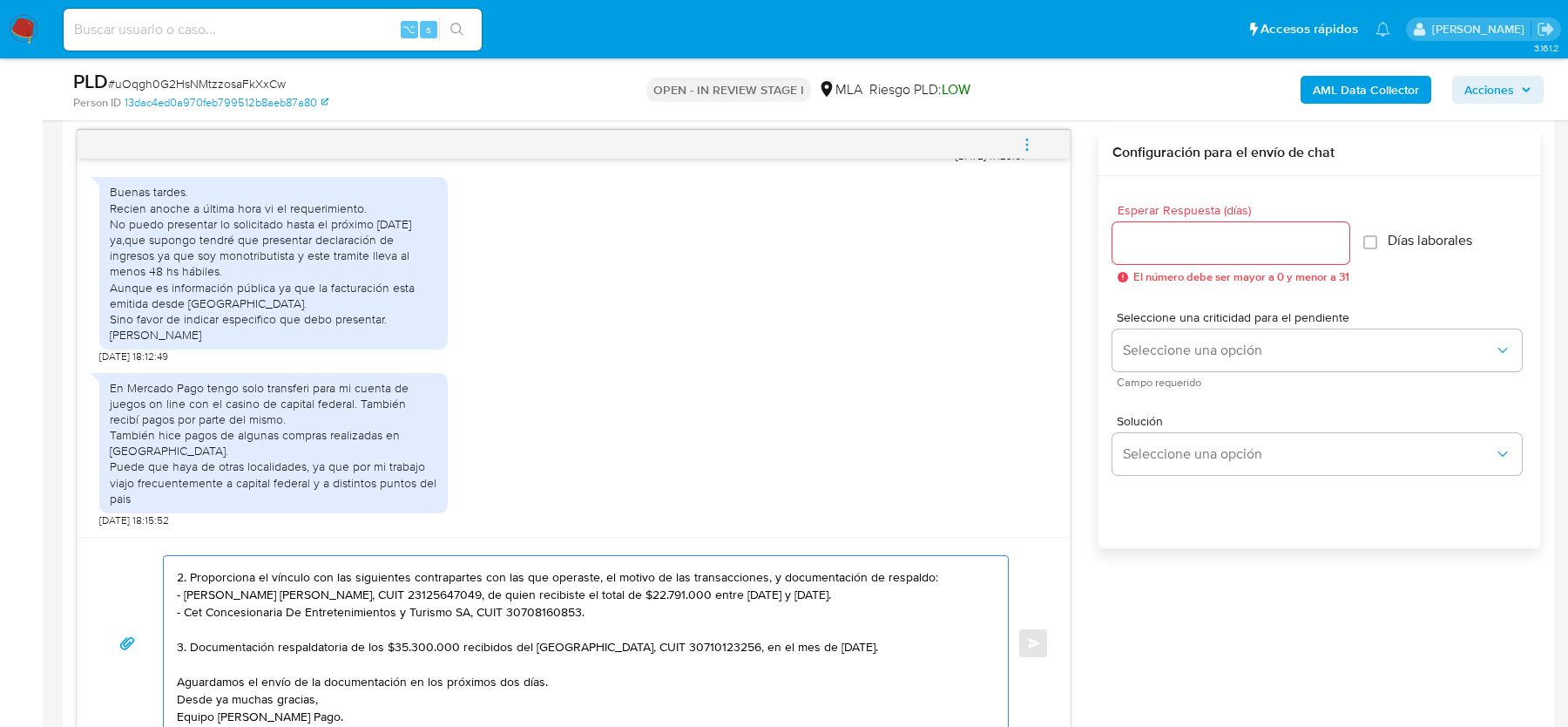
type textarea "Hola, Muchas gracias por tu respuesta. Al respecto, ¿podrías enviarnos lo sigui…"
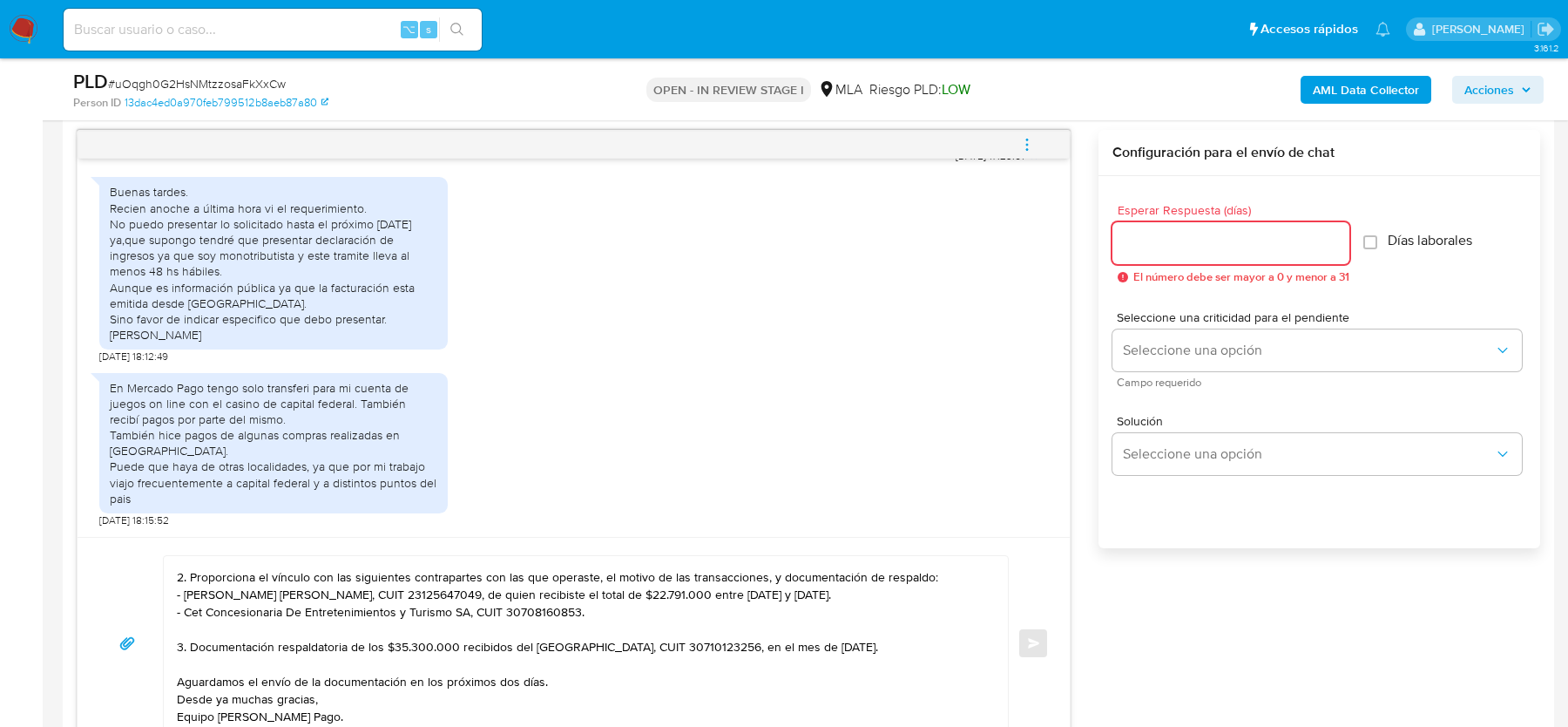
click at [1216, 234] on input "Esperar Respuesta (días)" at bounding box center [1230, 243] width 237 height 23
type input "2"
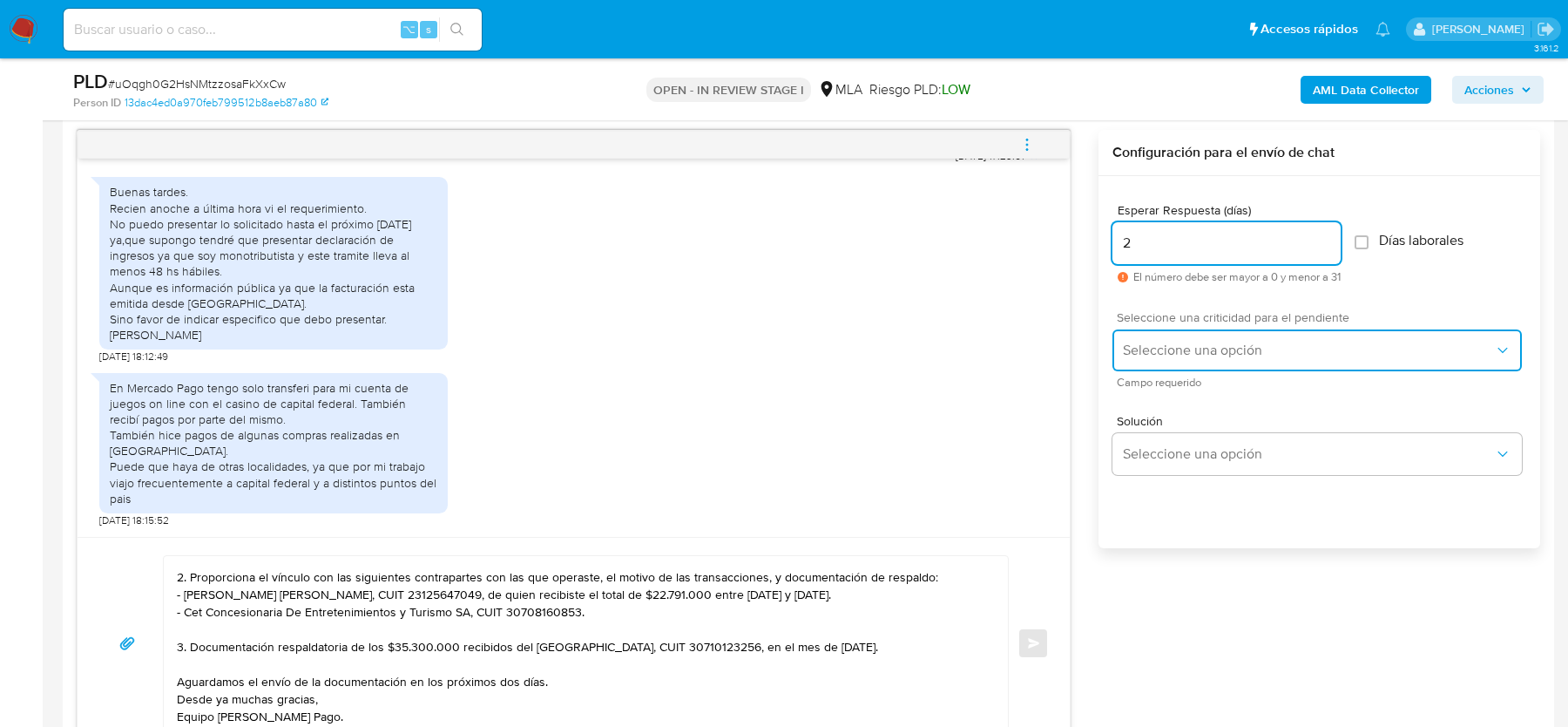
click at [1143, 351] on span "Seleccione una opción" at bounding box center [1308, 350] width 371 height 17
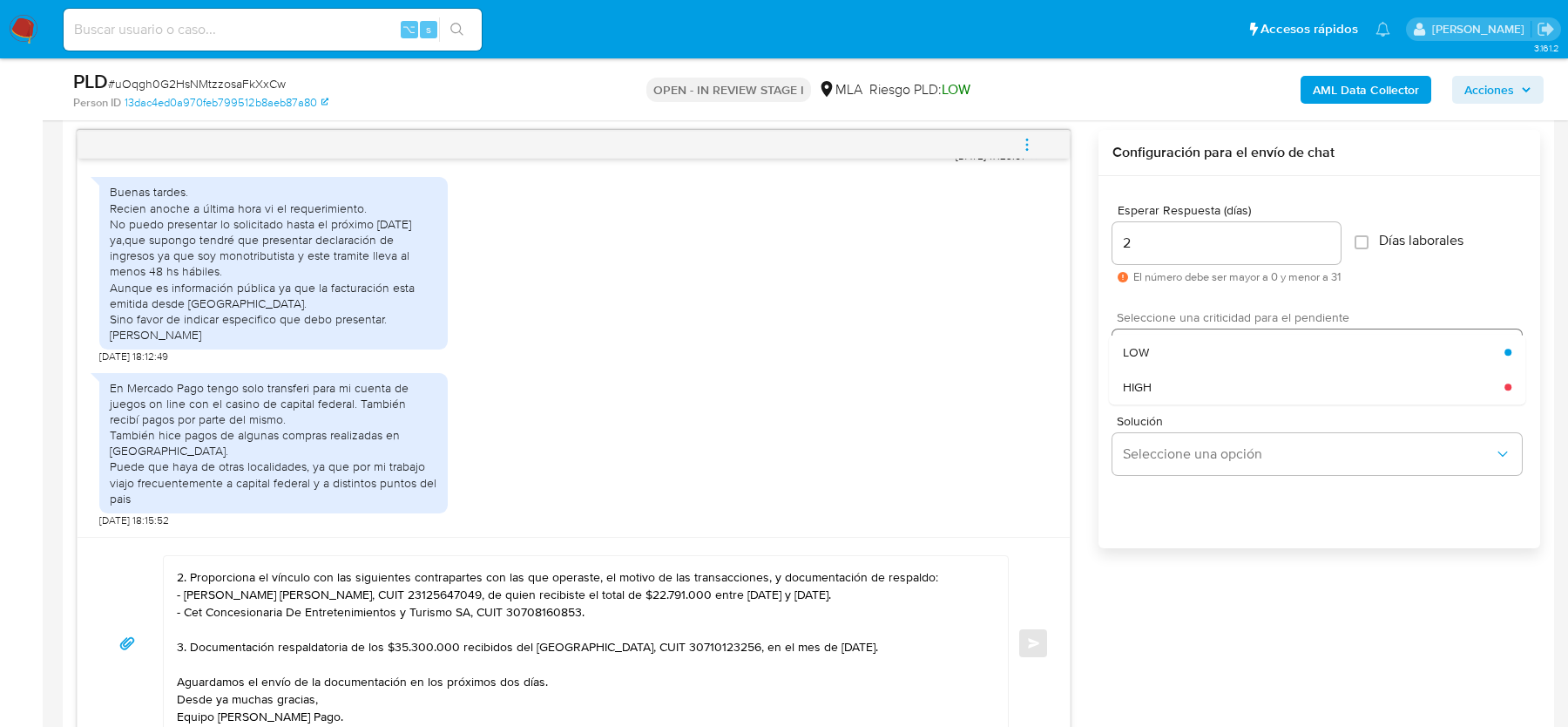
click at [1143, 389] on span "HIGH" at bounding box center [1137, 387] width 29 height 16
click at [1029, 647] on button "Enviar" at bounding box center [1032, 642] width 31 height 31
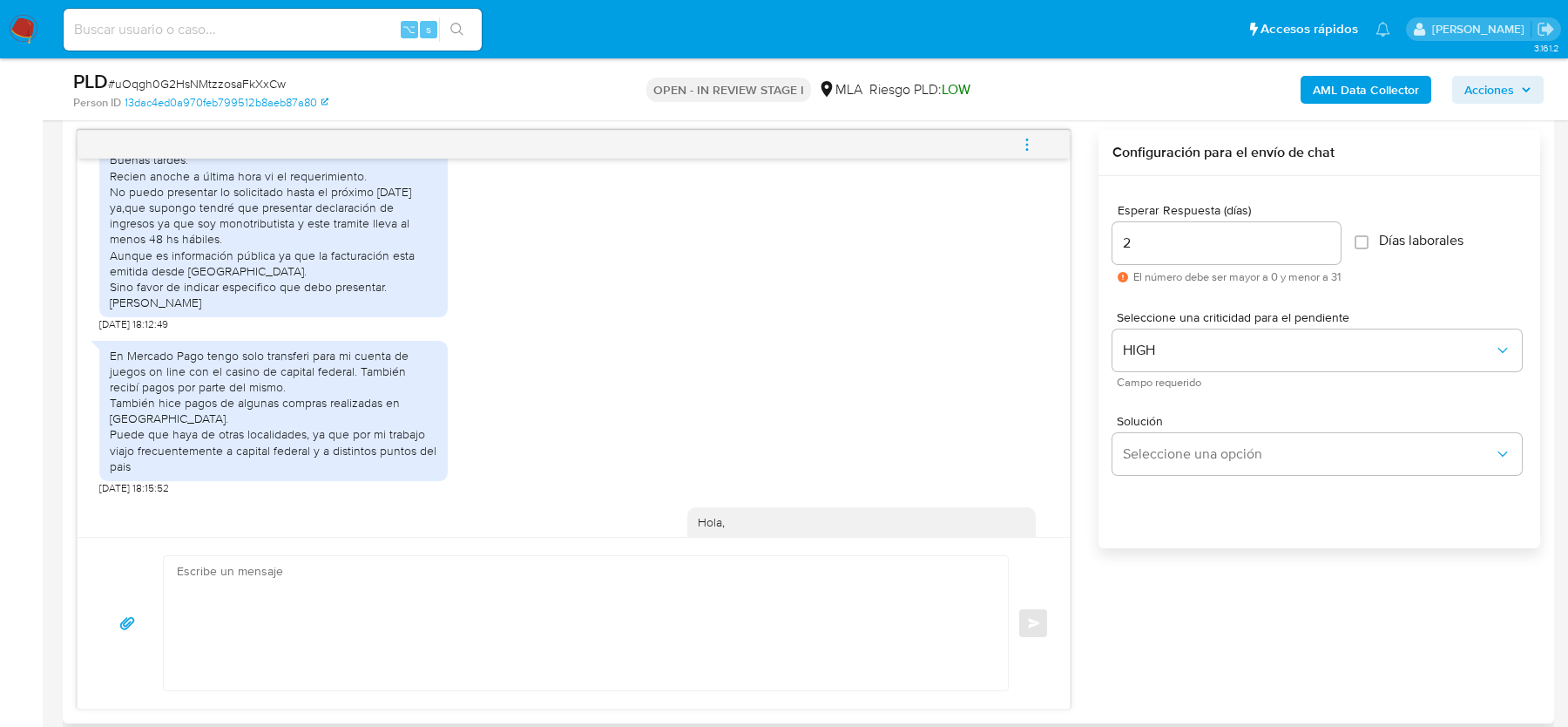
scroll to position [1448, 0]
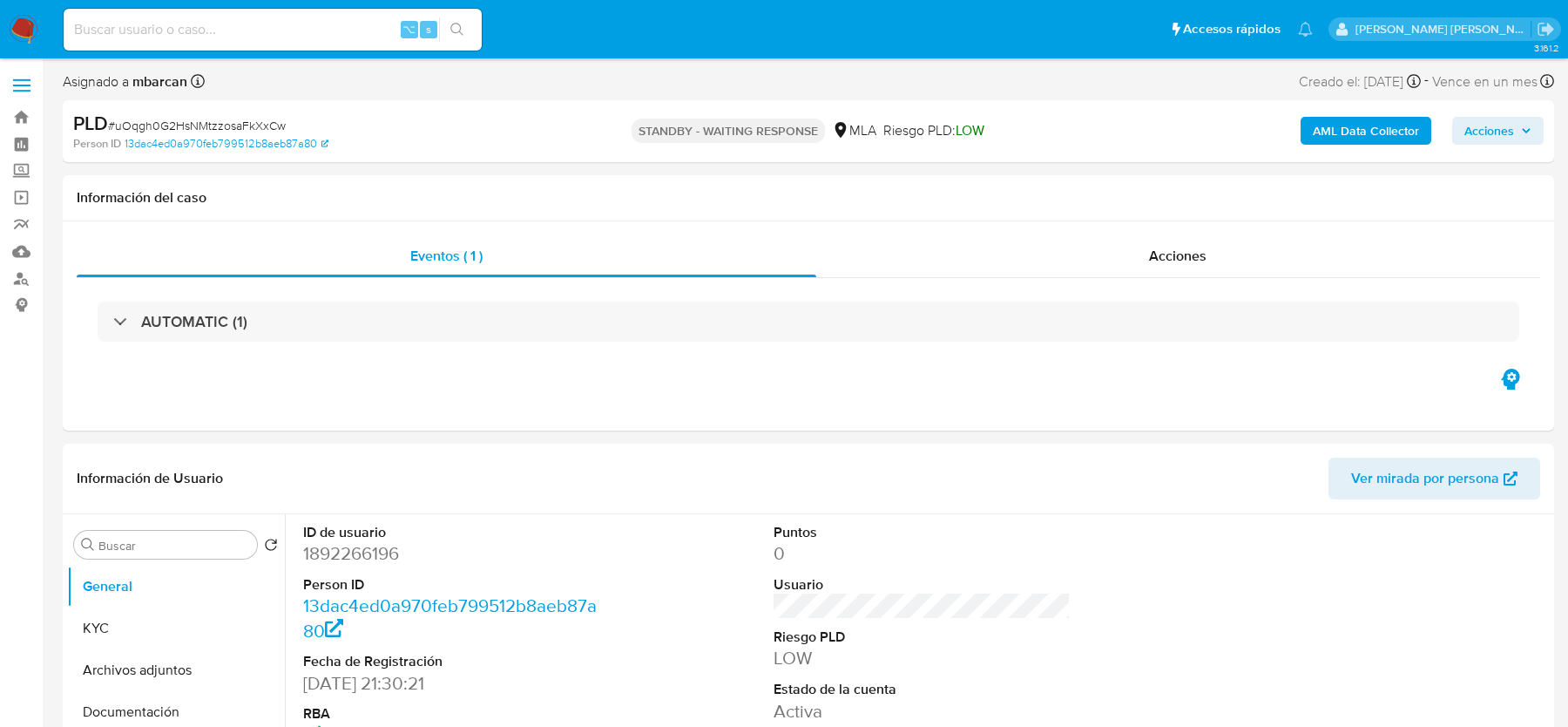
select select "10"
